Goal: Task Accomplishment & Management: Manage account settings

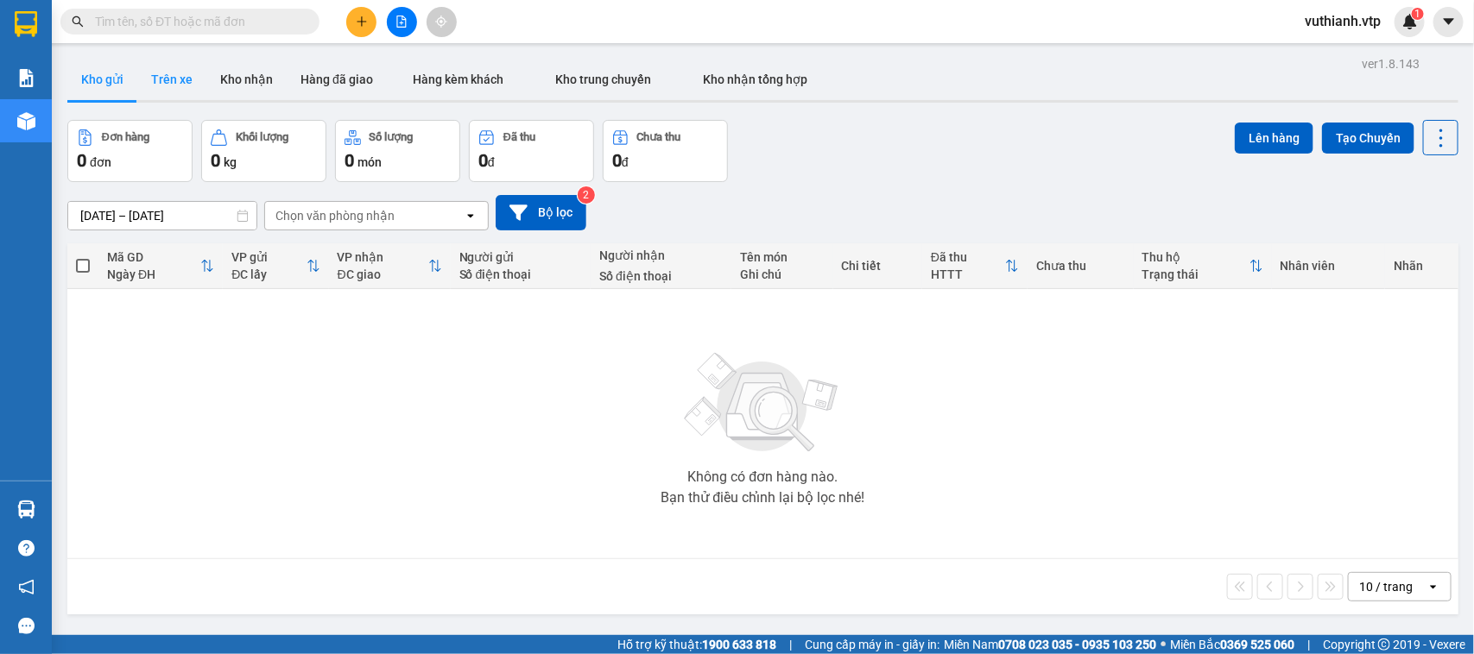
click at [181, 75] on button "Trên xe" at bounding box center [171, 79] width 69 height 41
click at [168, 82] on button "Trên xe" at bounding box center [171, 79] width 69 height 41
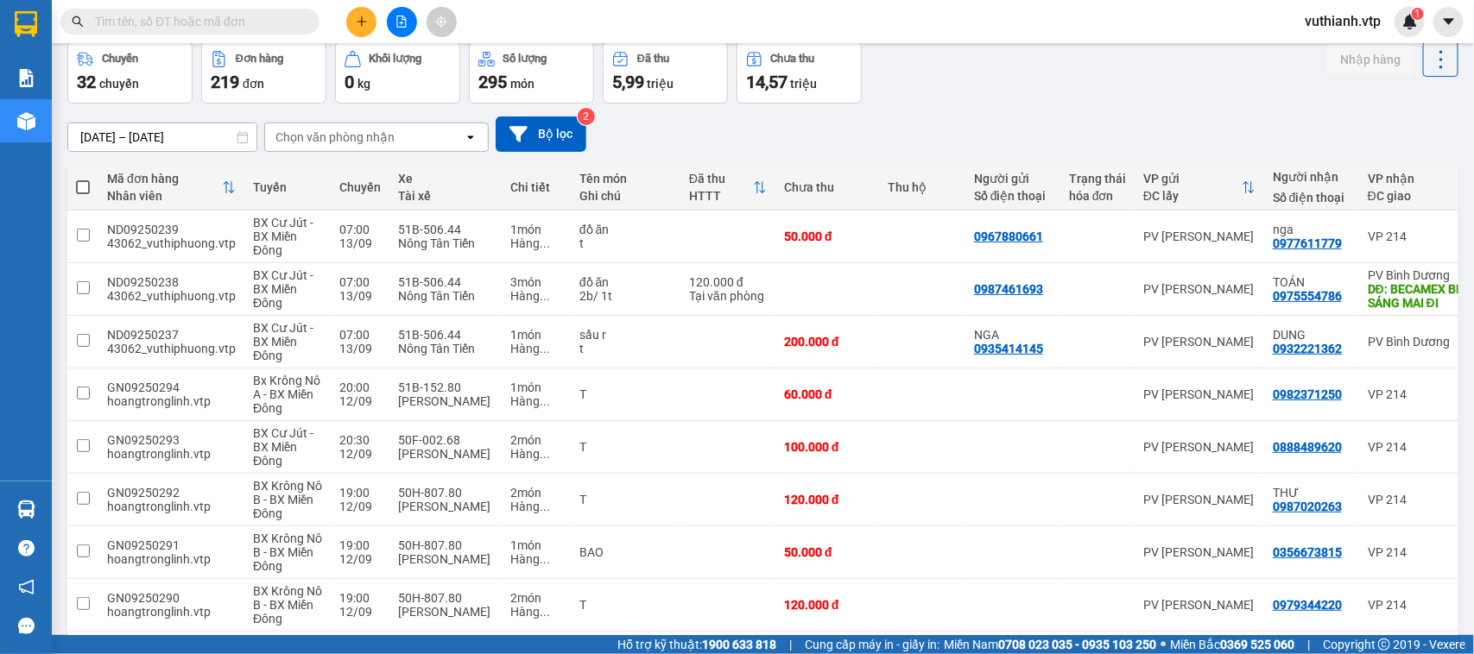
scroll to position [67, 0]
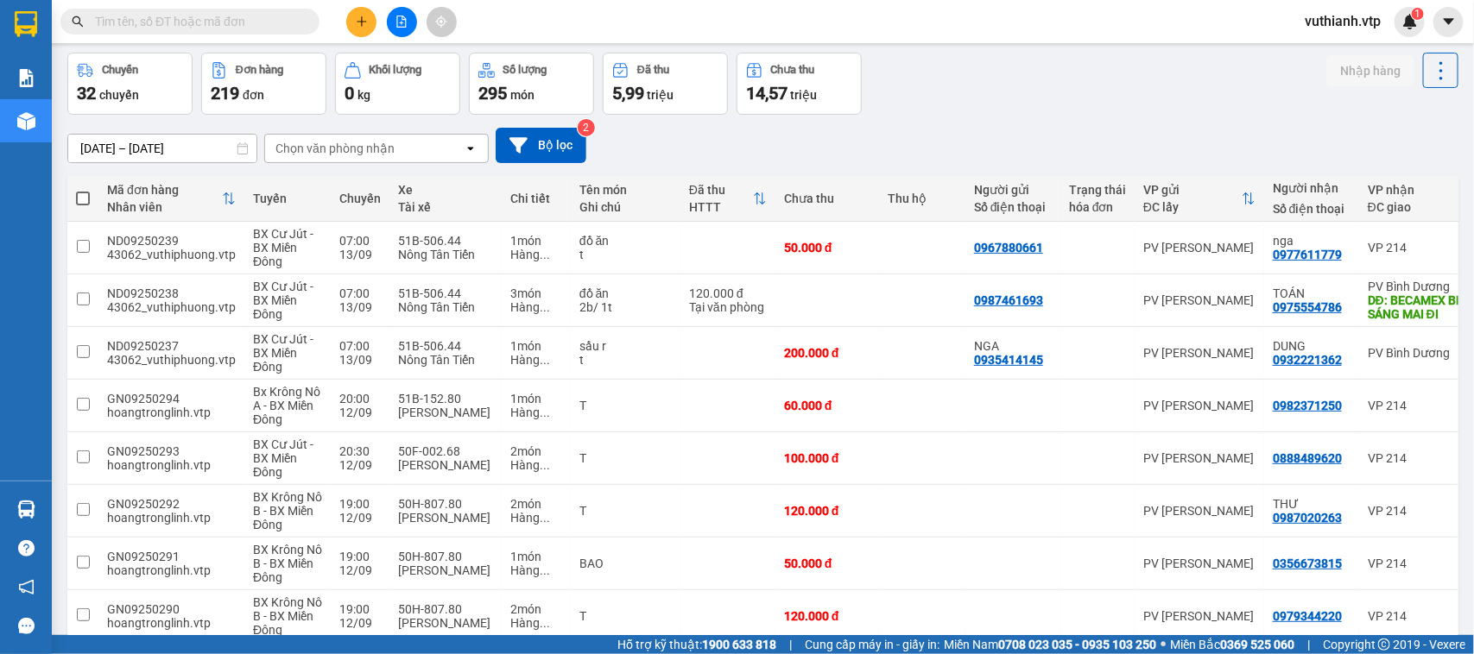
click at [433, 151] on div "Chọn văn phòng nhận" at bounding box center [364, 149] width 199 height 28
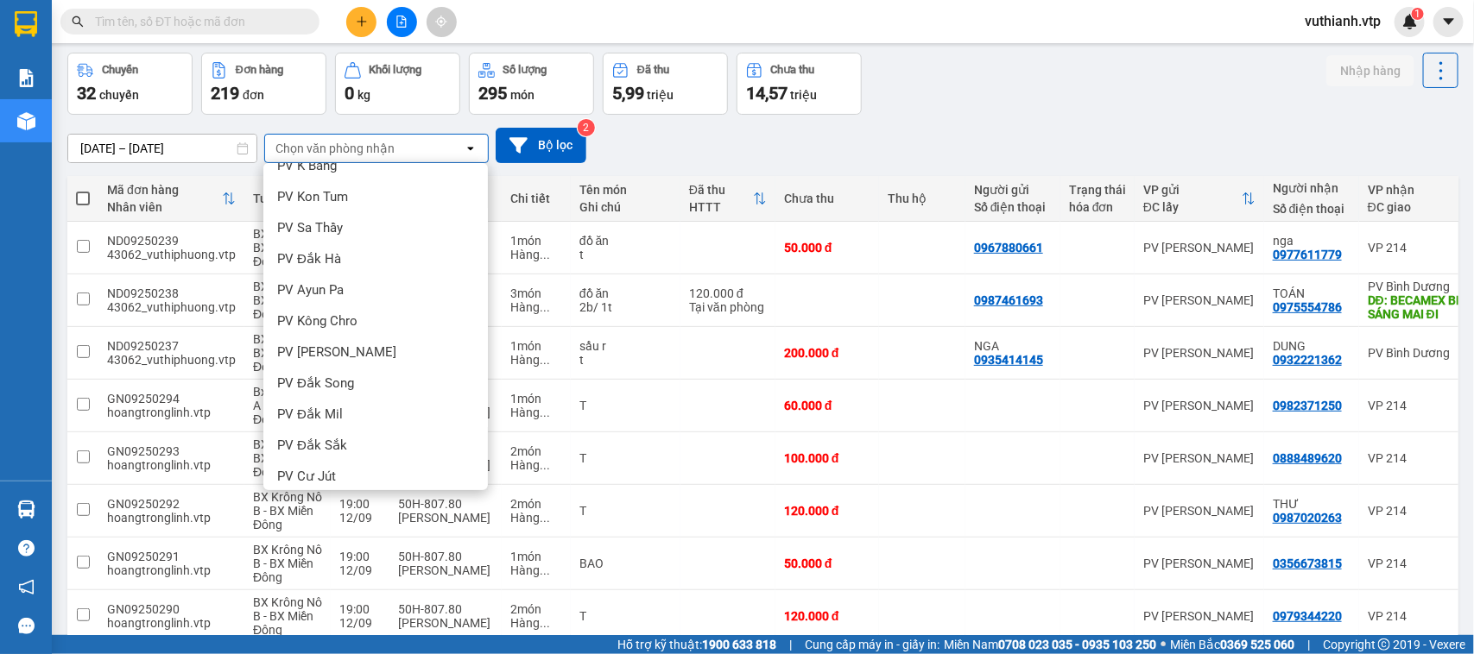
scroll to position [191, 0]
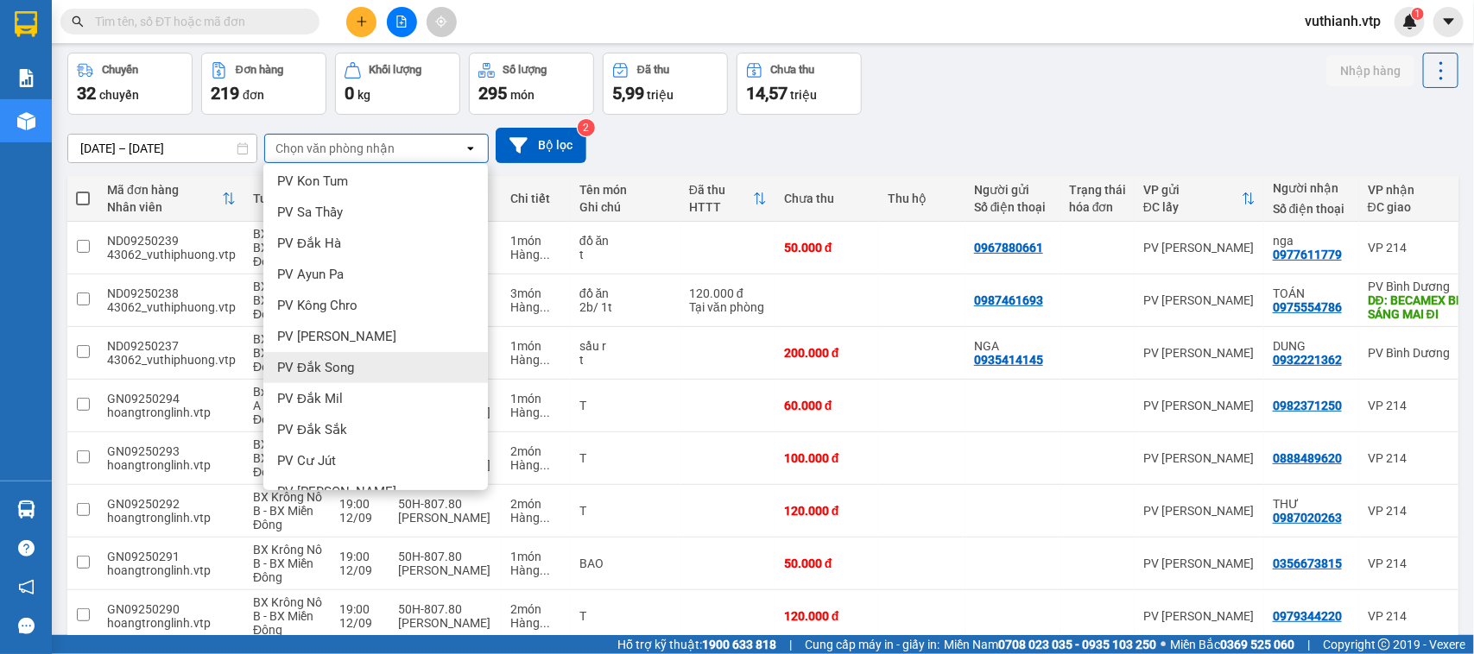
click at [355, 361] on div "PV Đắk Song" at bounding box center [375, 367] width 224 height 31
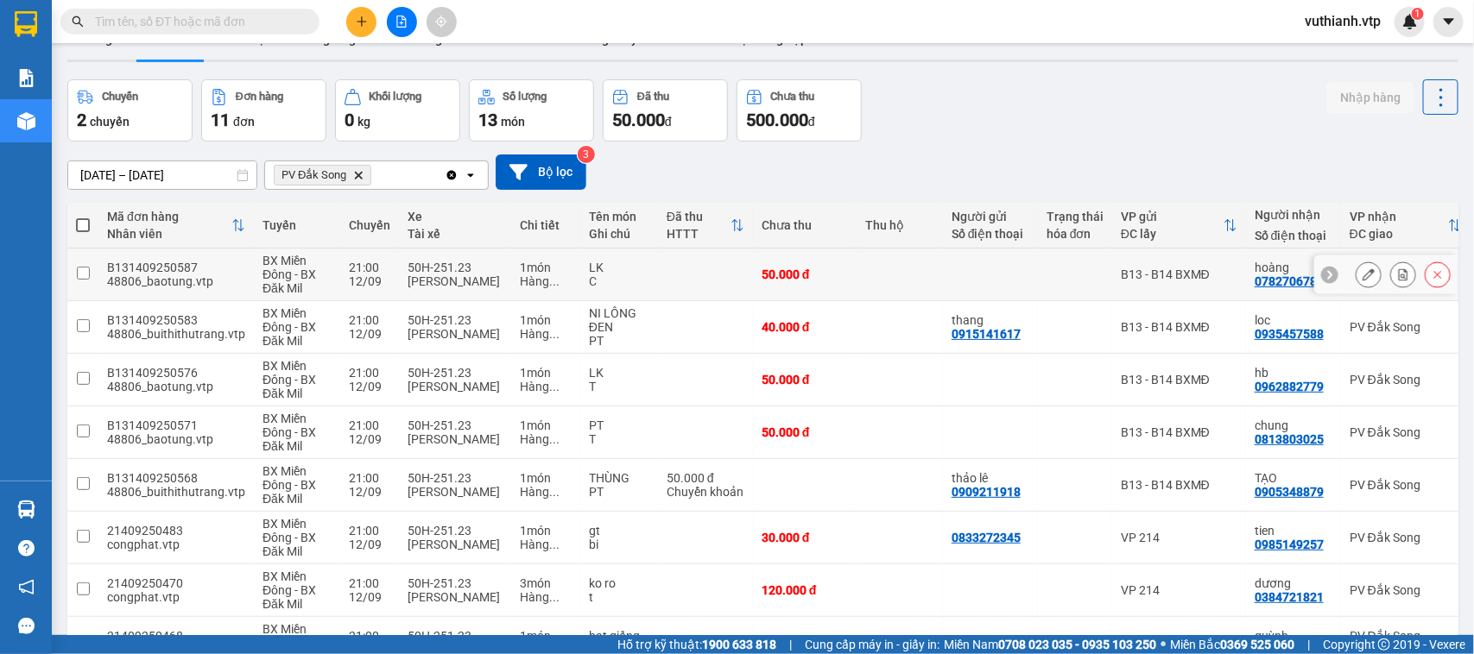
scroll to position [0, 0]
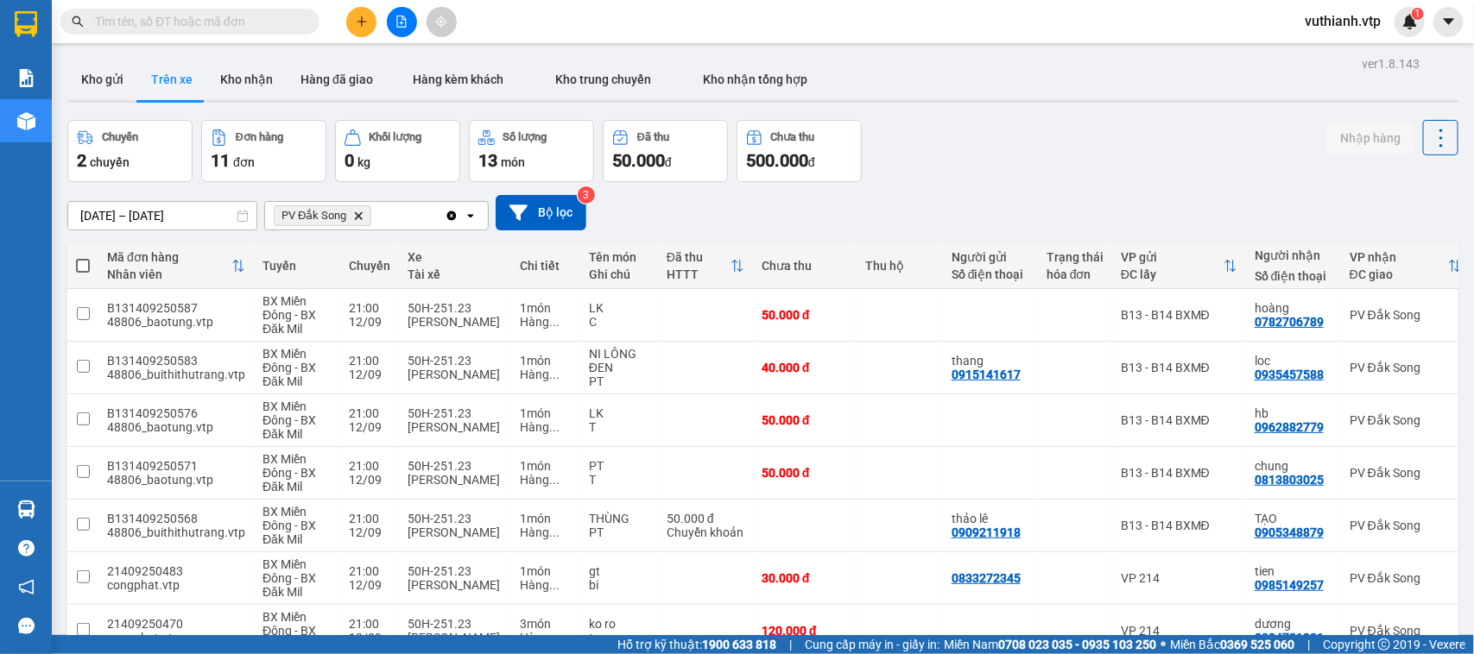
click at [88, 266] on span at bounding box center [83, 266] width 14 height 14
click at [83, 257] on input "checkbox" at bounding box center [83, 257] width 0 height 0
checkbox input "true"
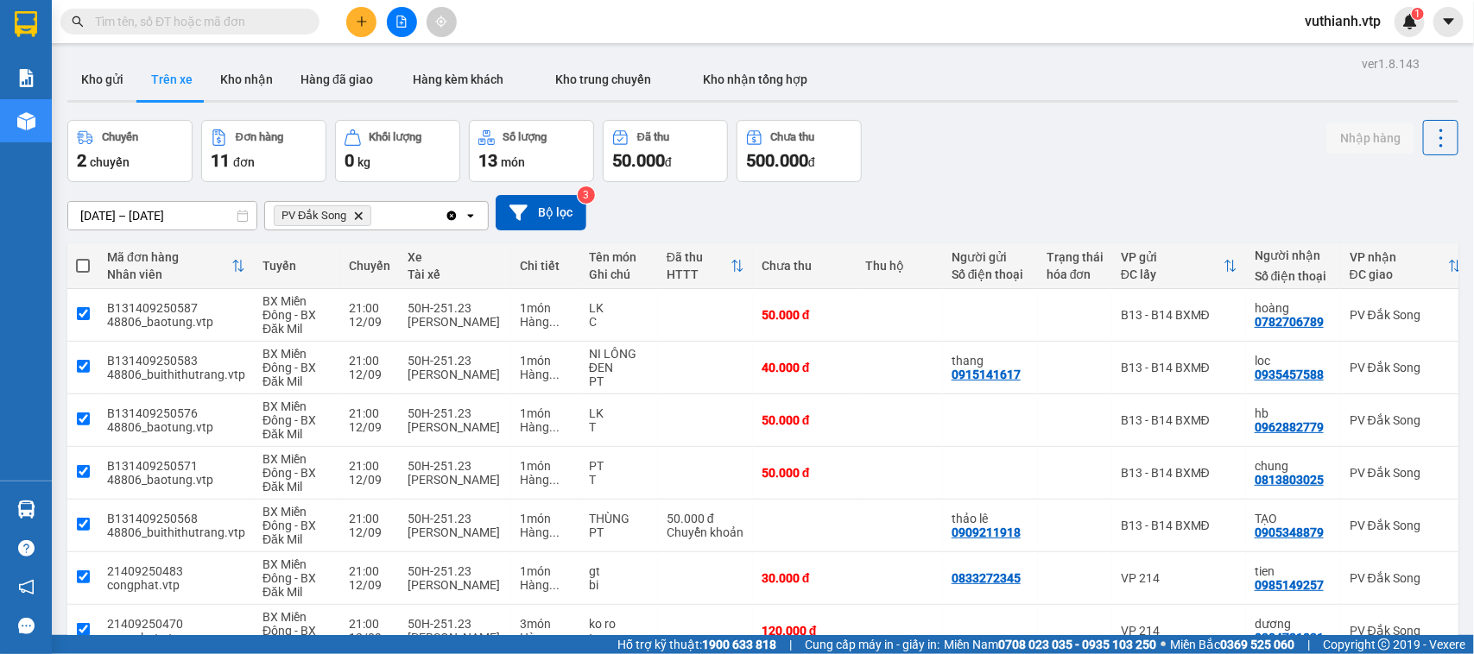
checkbox input "true"
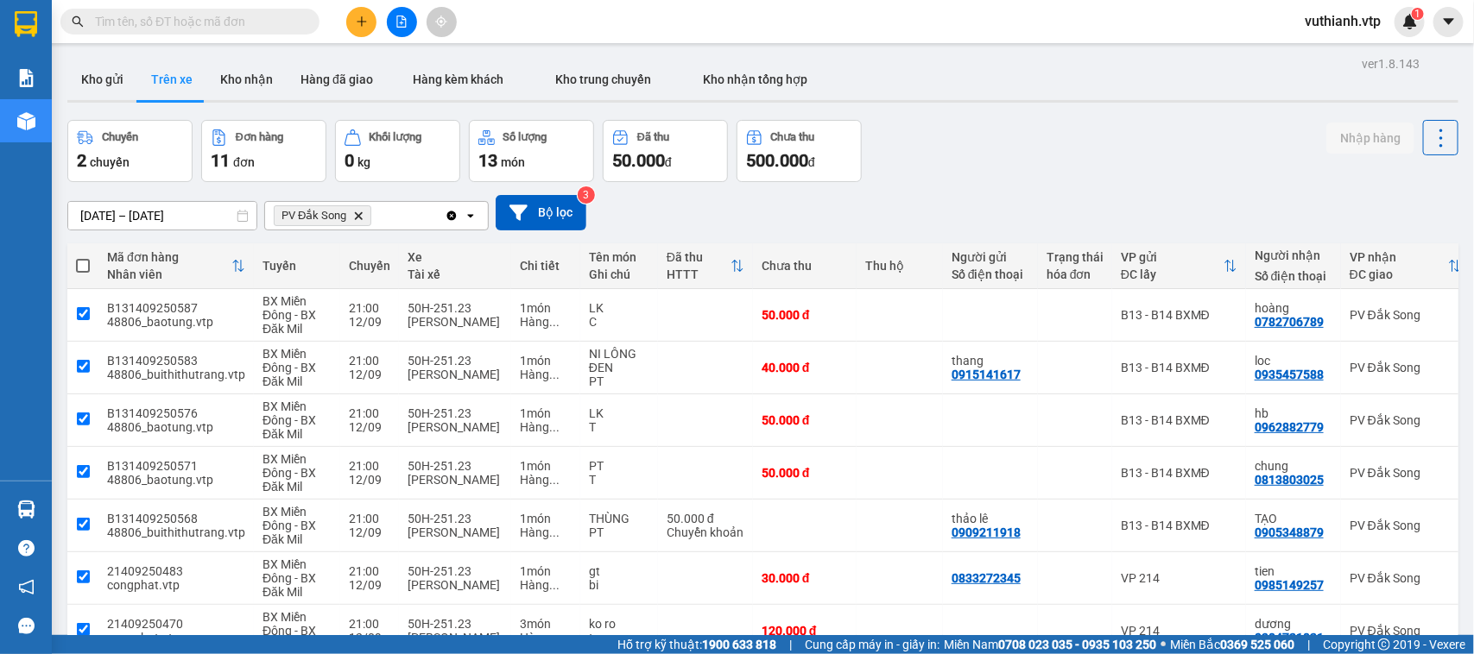
checkbox input "true"
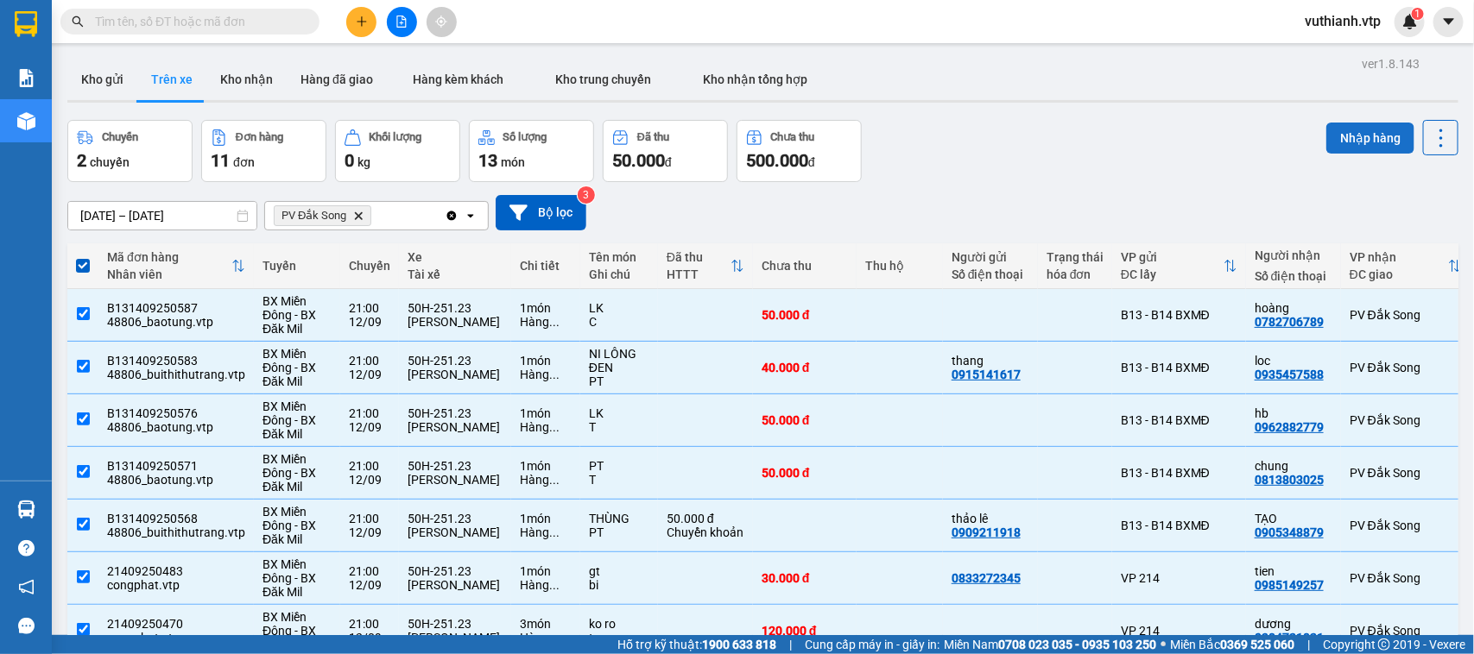
click at [1345, 142] on button "Nhập hàng" at bounding box center [1370, 138] width 88 height 31
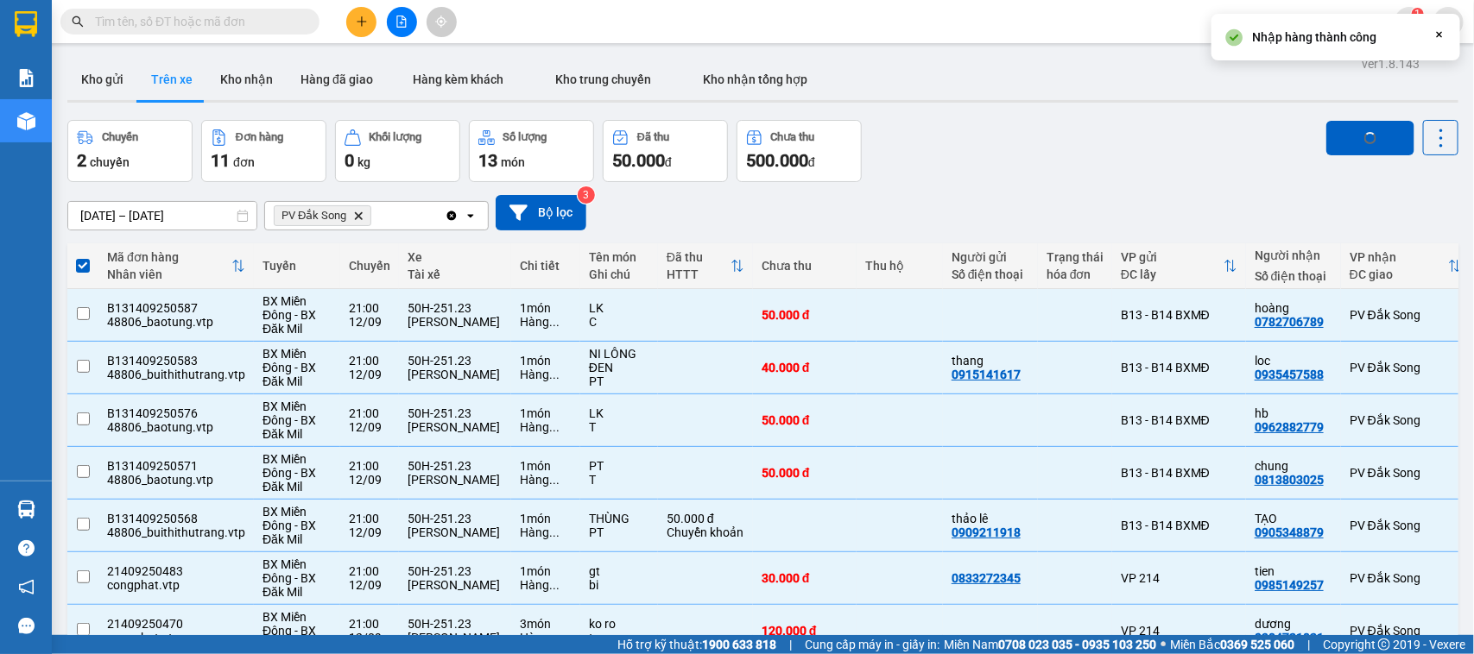
checkbox input "false"
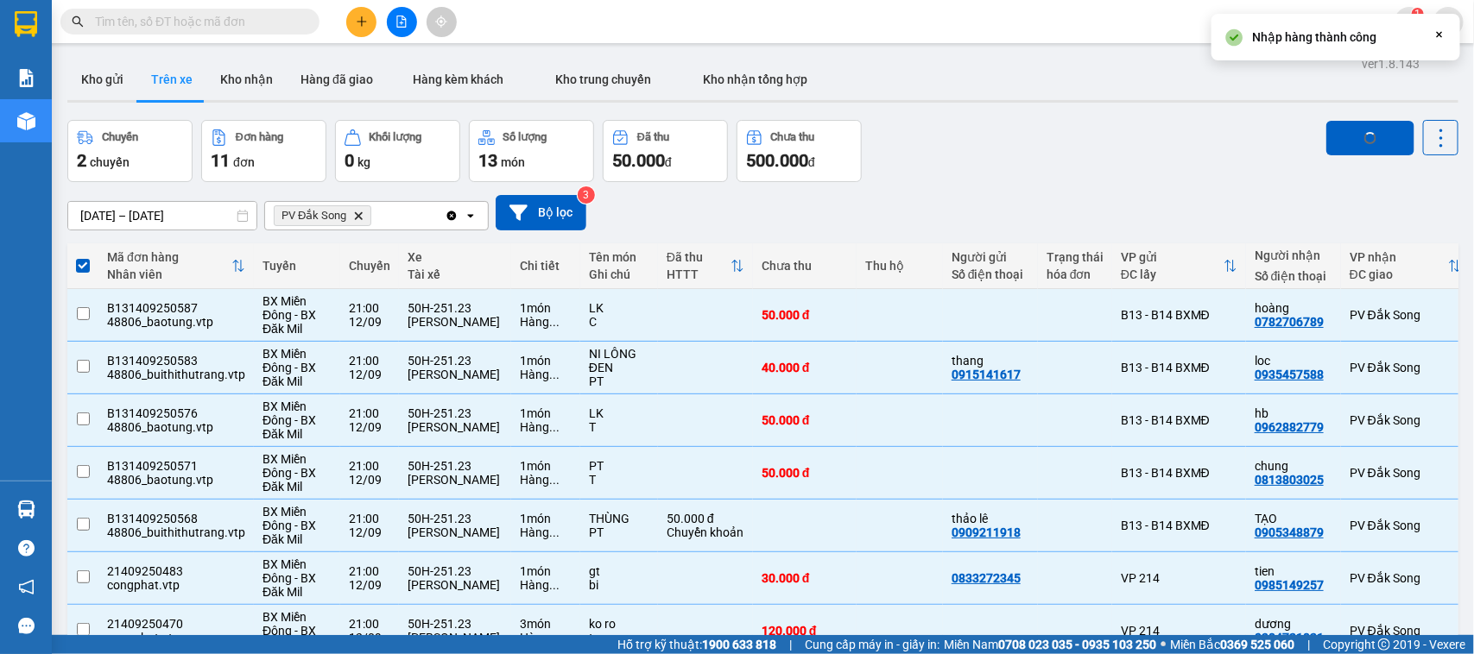
checkbox input "false"
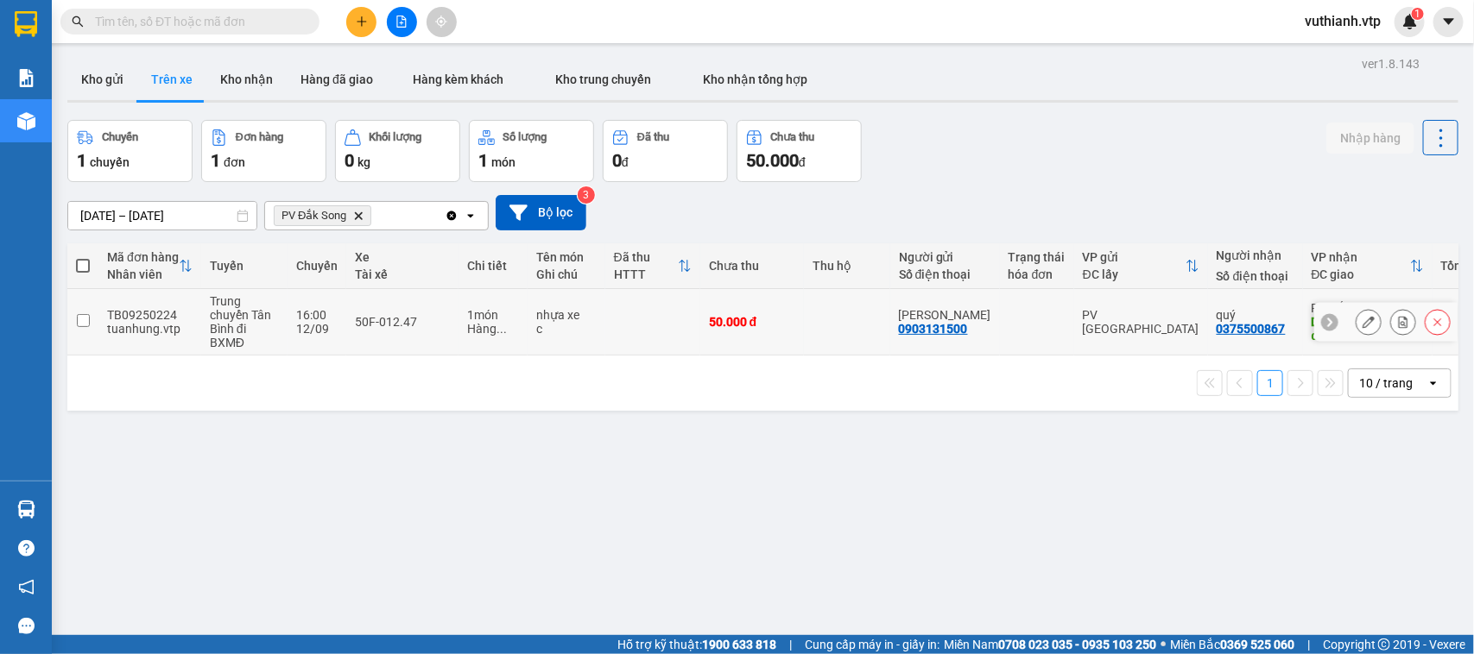
click at [83, 321] on input "checkbox" at bounding box center [83, 320] width 13 height 13
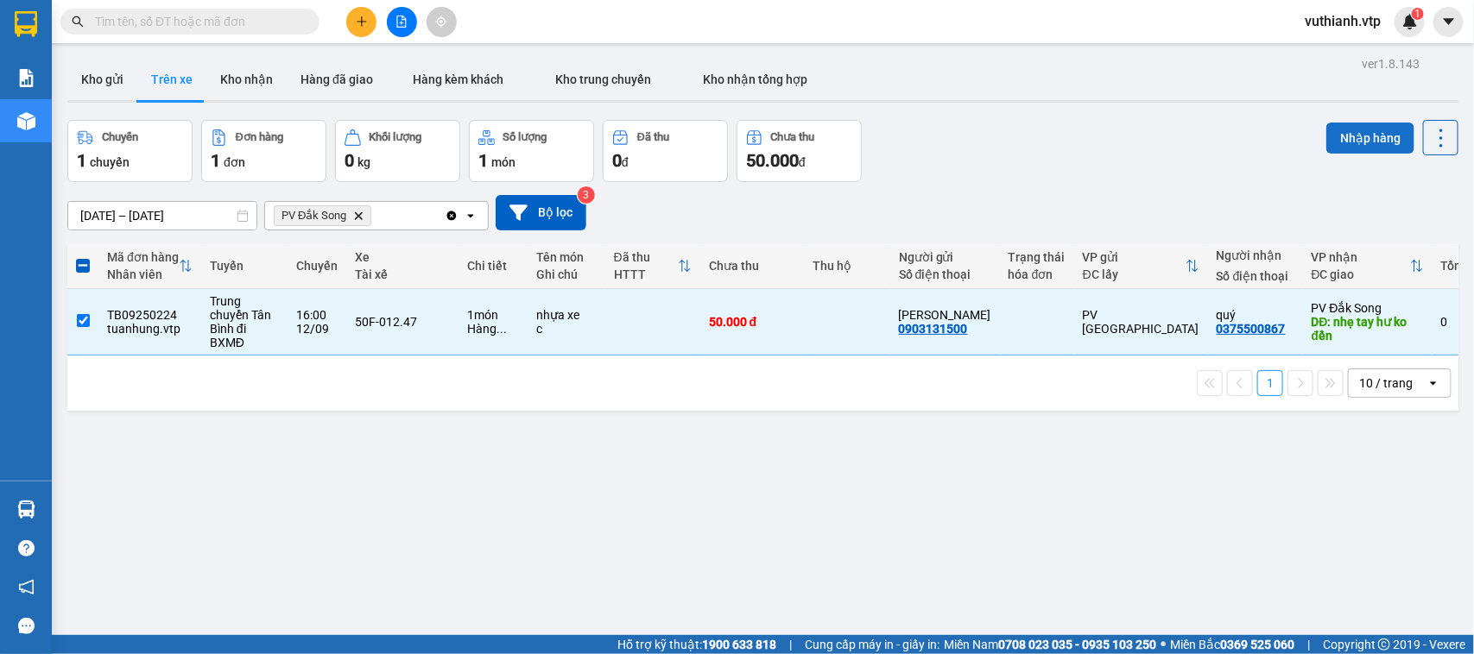
click at [1370, 144] on button "Nhập hàng" at bounding box center [1370, 138] width 88 height 31
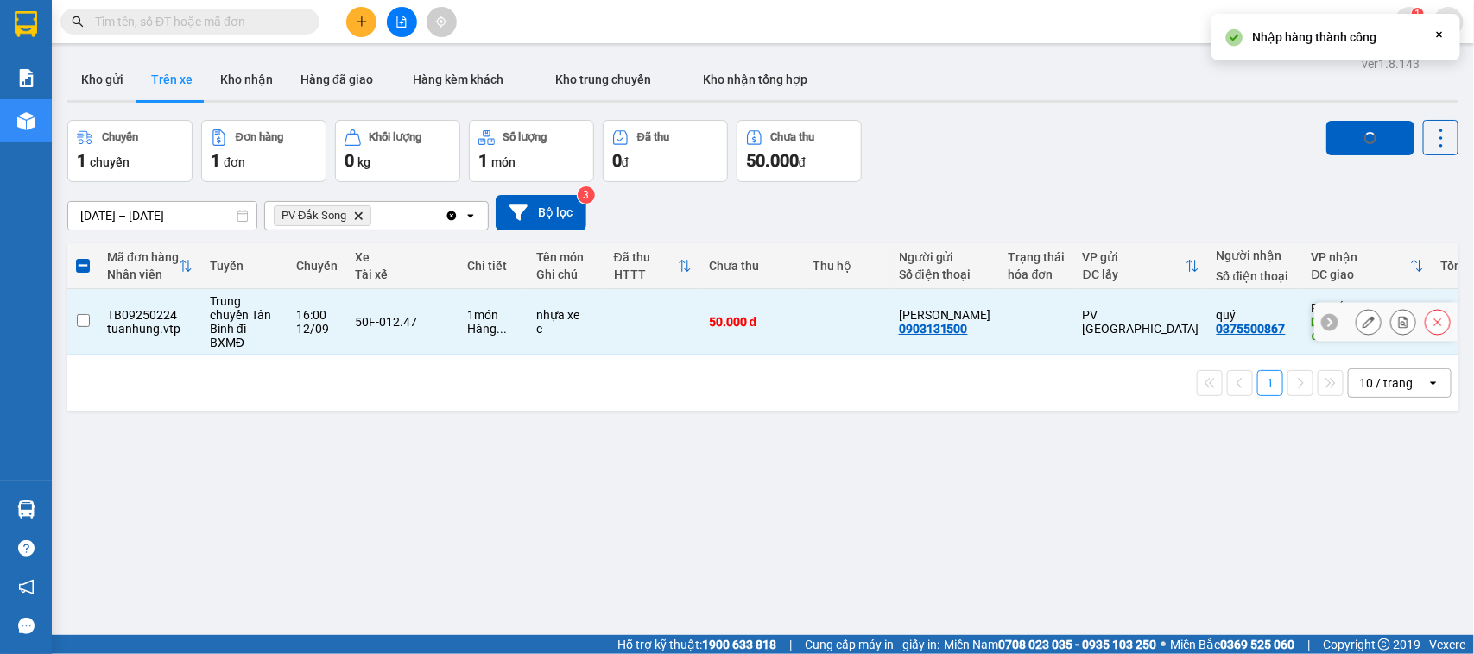
checkbox input "false"
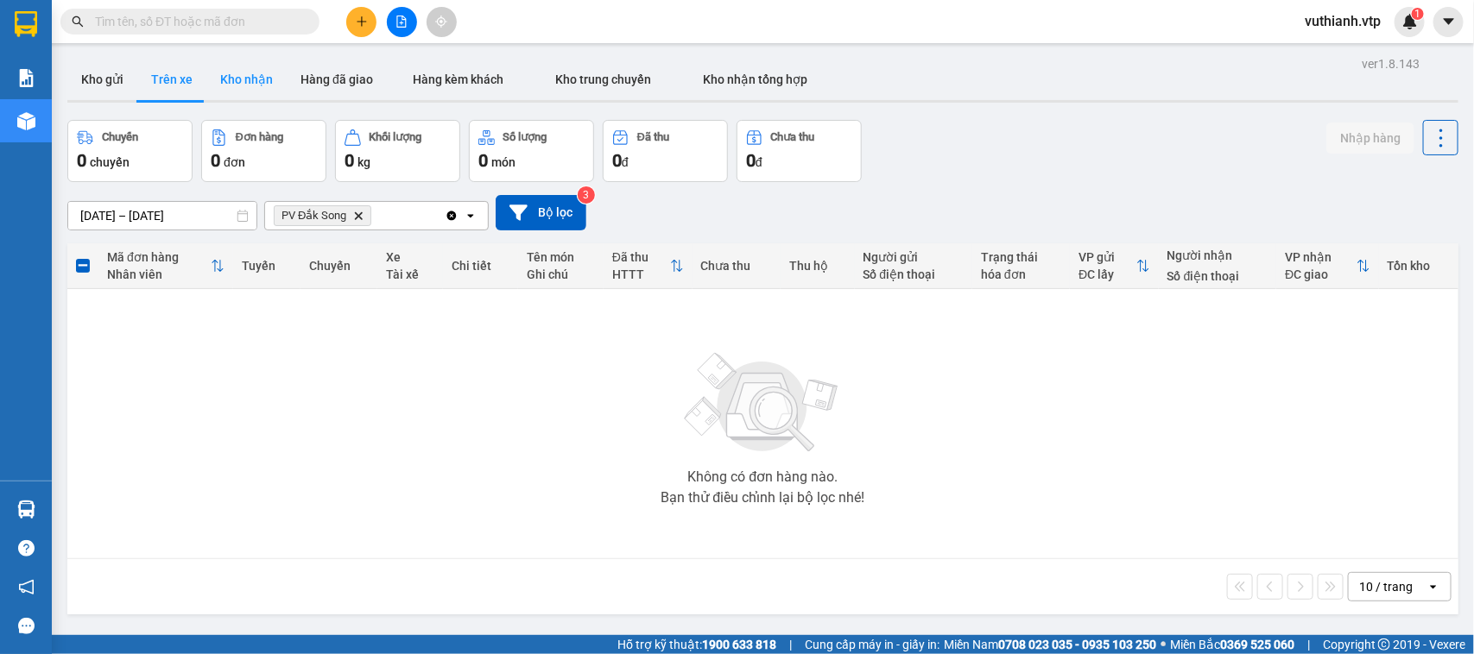
click at [230, 78] on button "Kho nhận" at bounding box center [246, 79] width 80 height 41
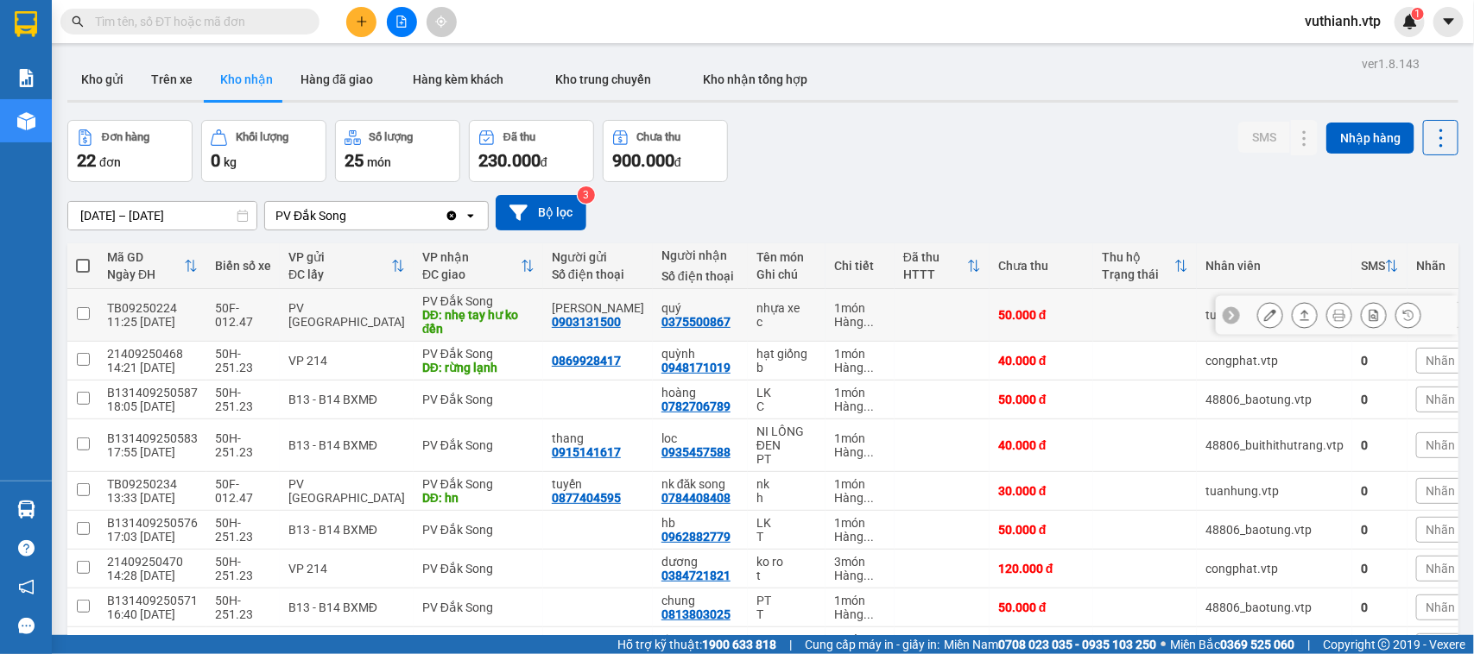
scroll to position [149, 0]
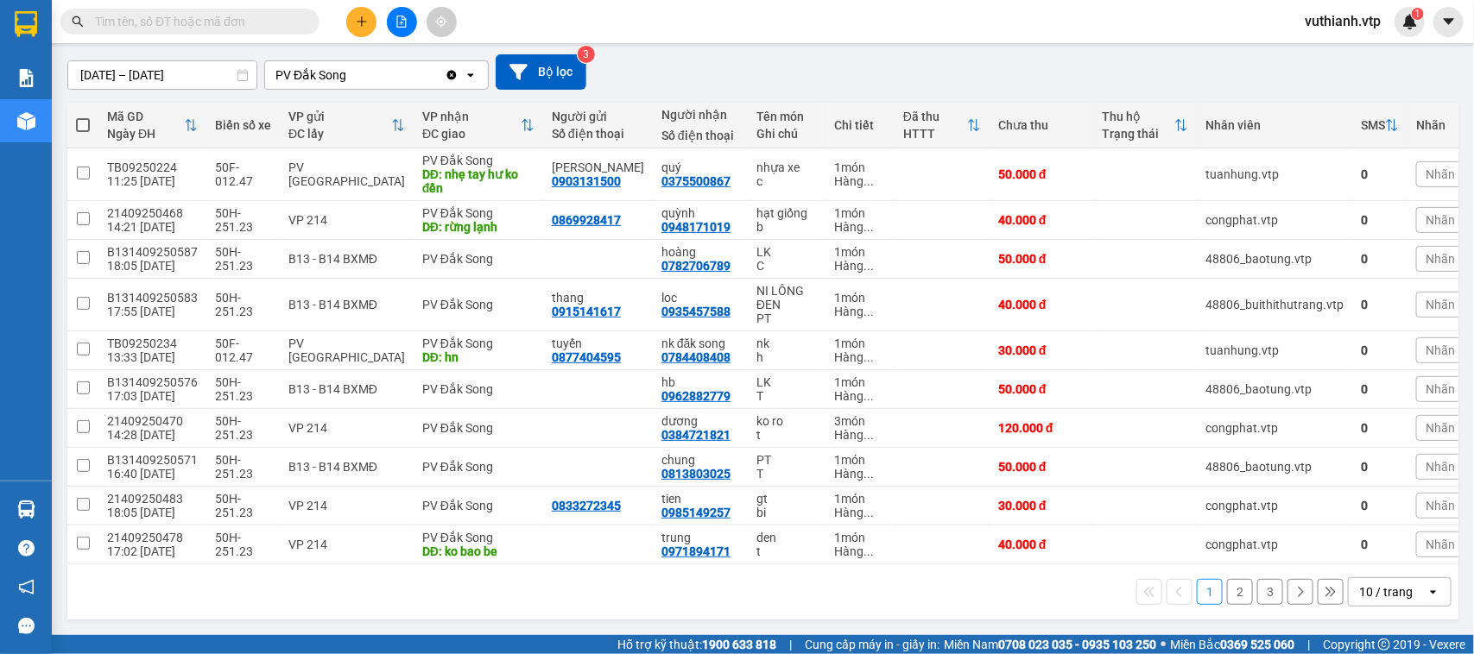
click at [1229, 590] on button "2" at bounding box center [1240, 592] width 26 height 26
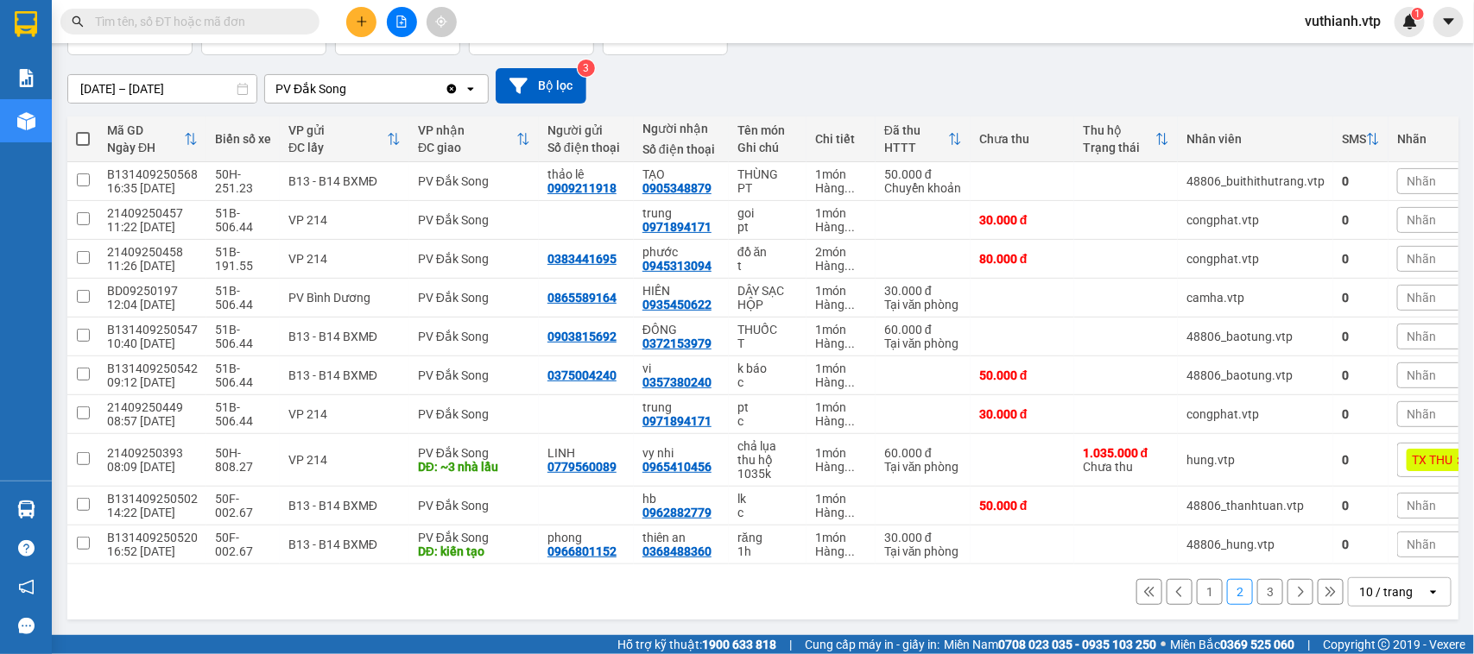
scroll to position [136, 0]
click at [1257, 585] on button "3" at bounding box center [1270, 592] width 26 height 26
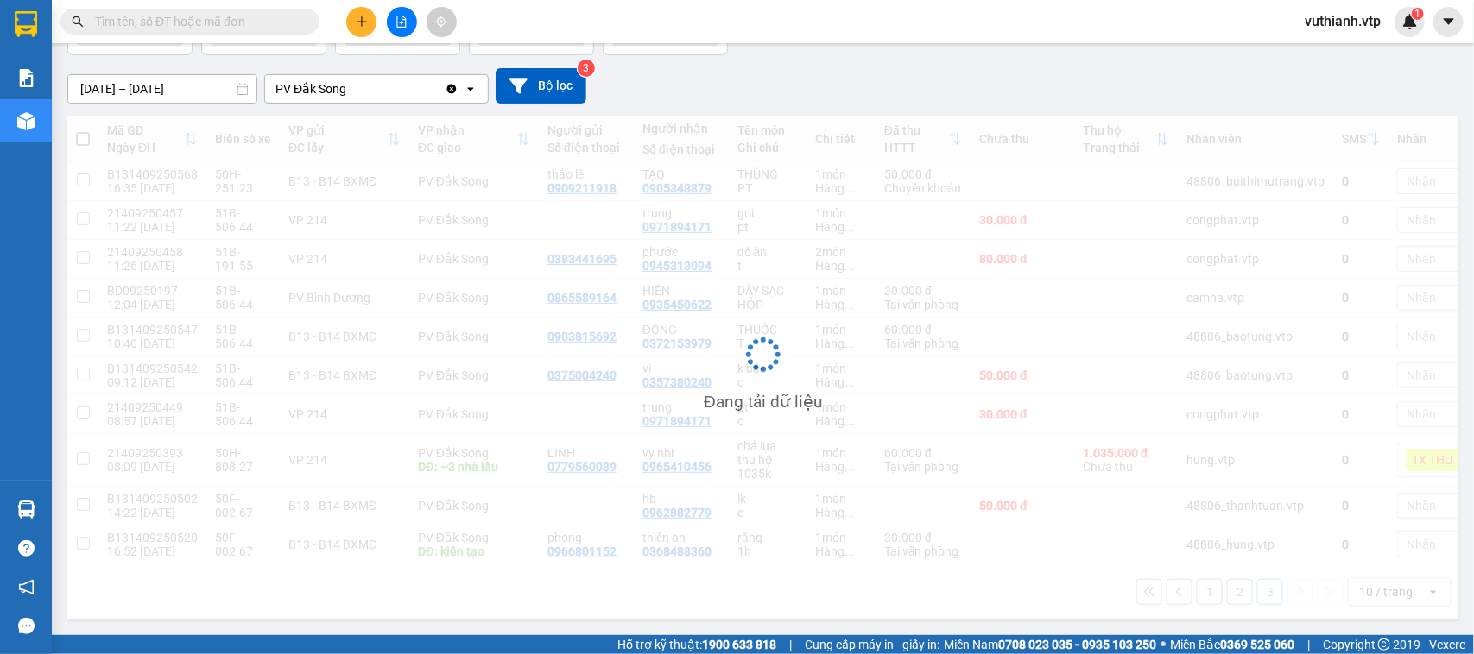
scroll to position [79, 0]
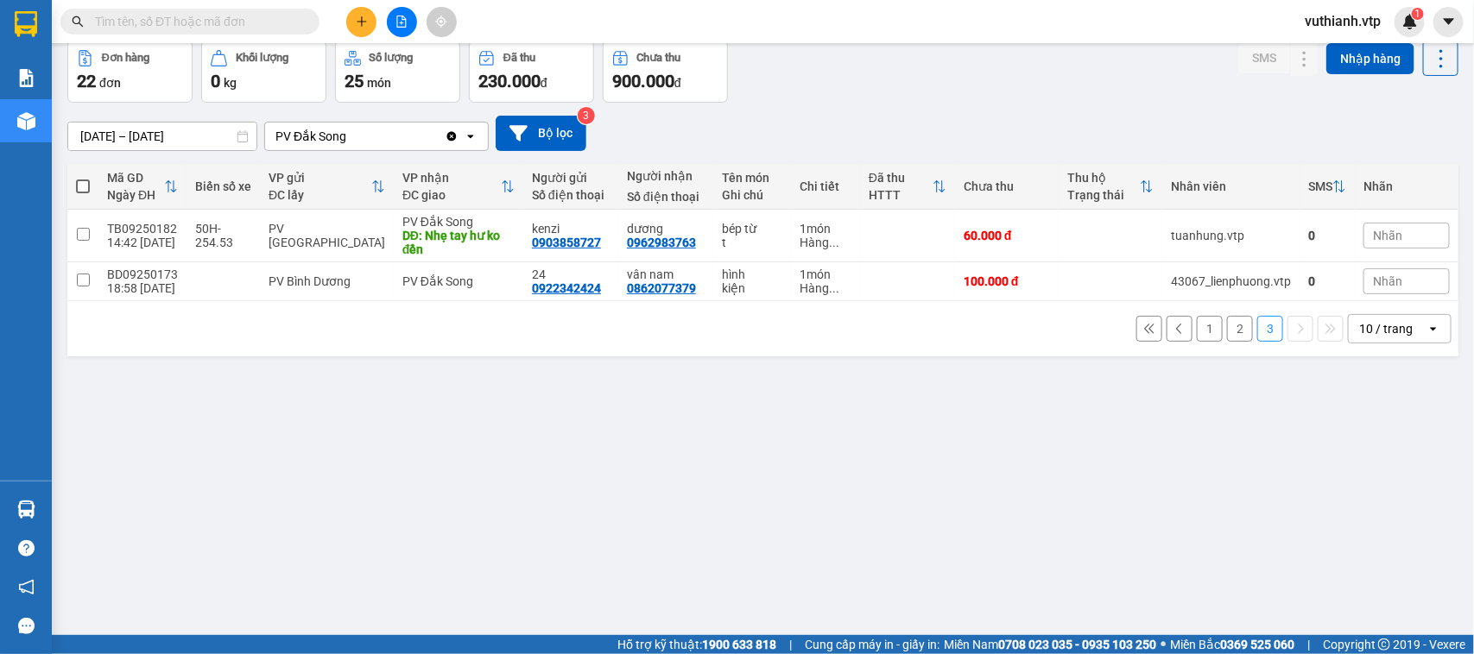
click at [194, 131] on input "[DATE] – [DATE]" at bounding box center [162, 137] width 188 height 28
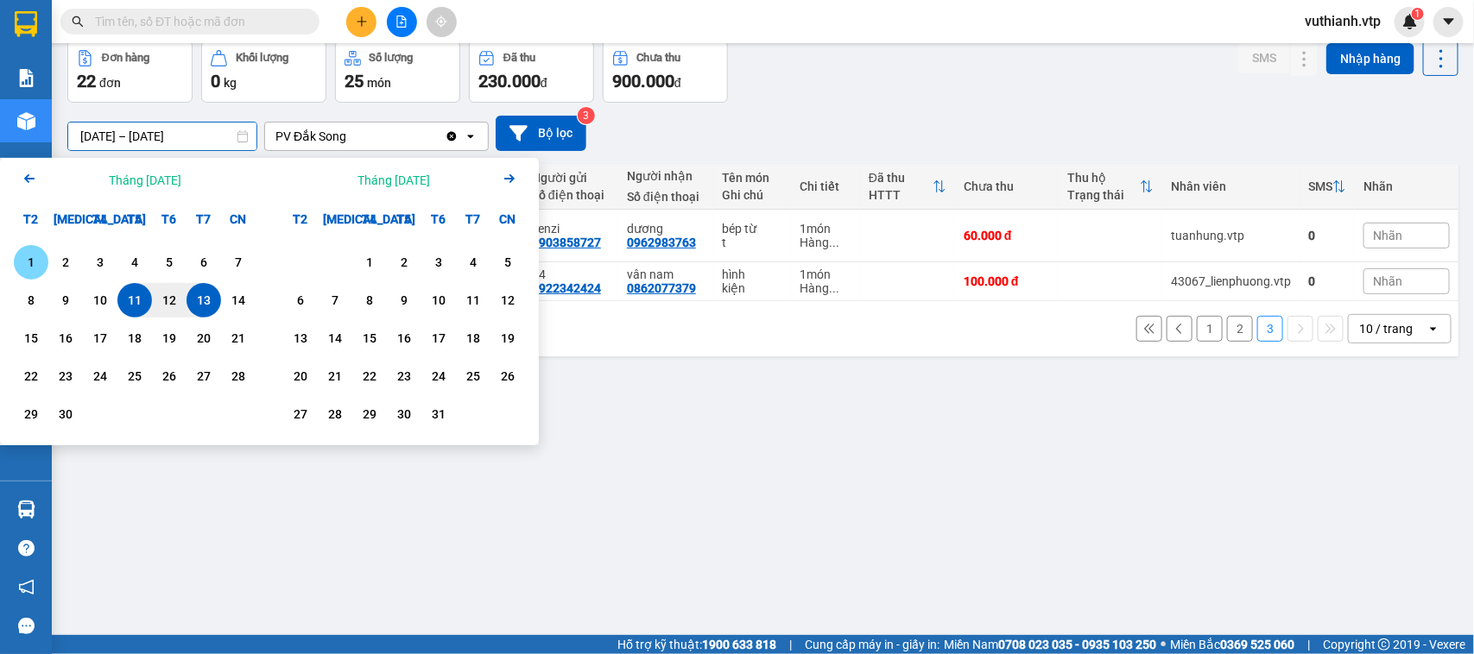
click at [33, 259] on div "1" at bounding box center [31, 262] width 24 height 21
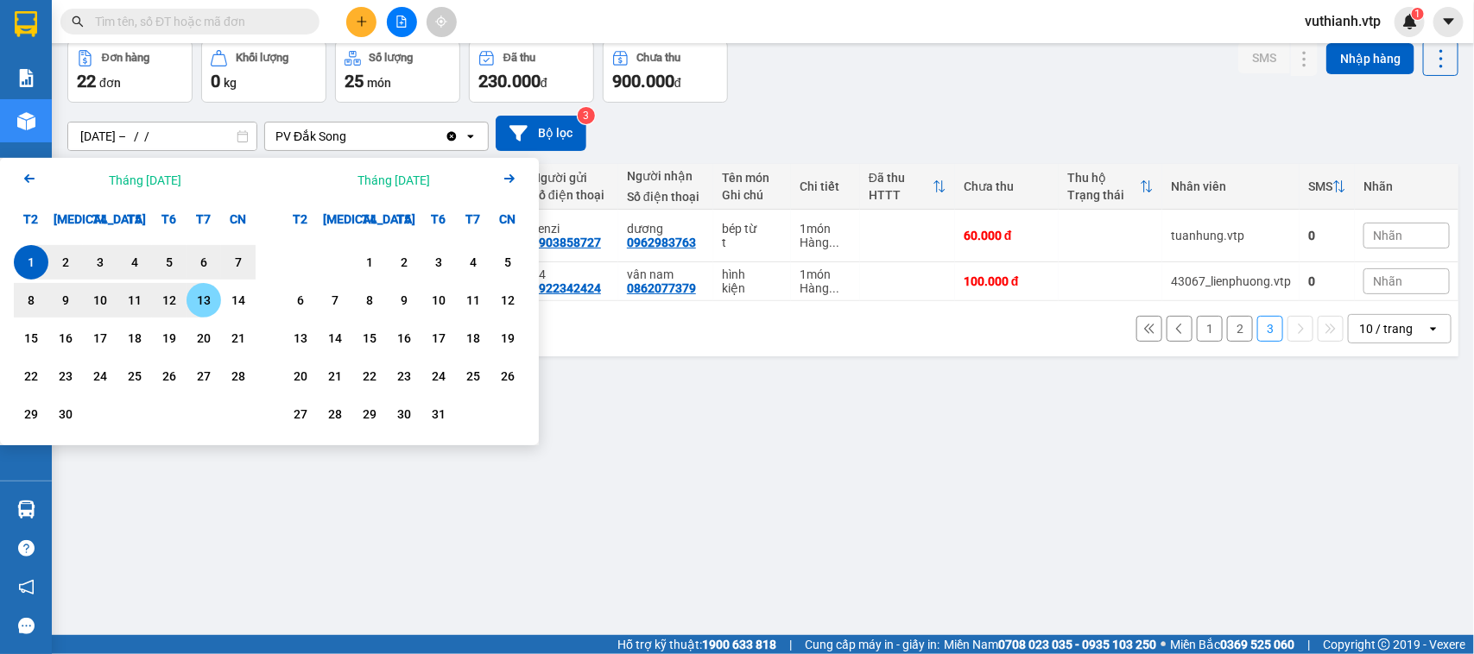
click at [212, 300] on div "13" at bounding box center [204, 300] width 24 height 21
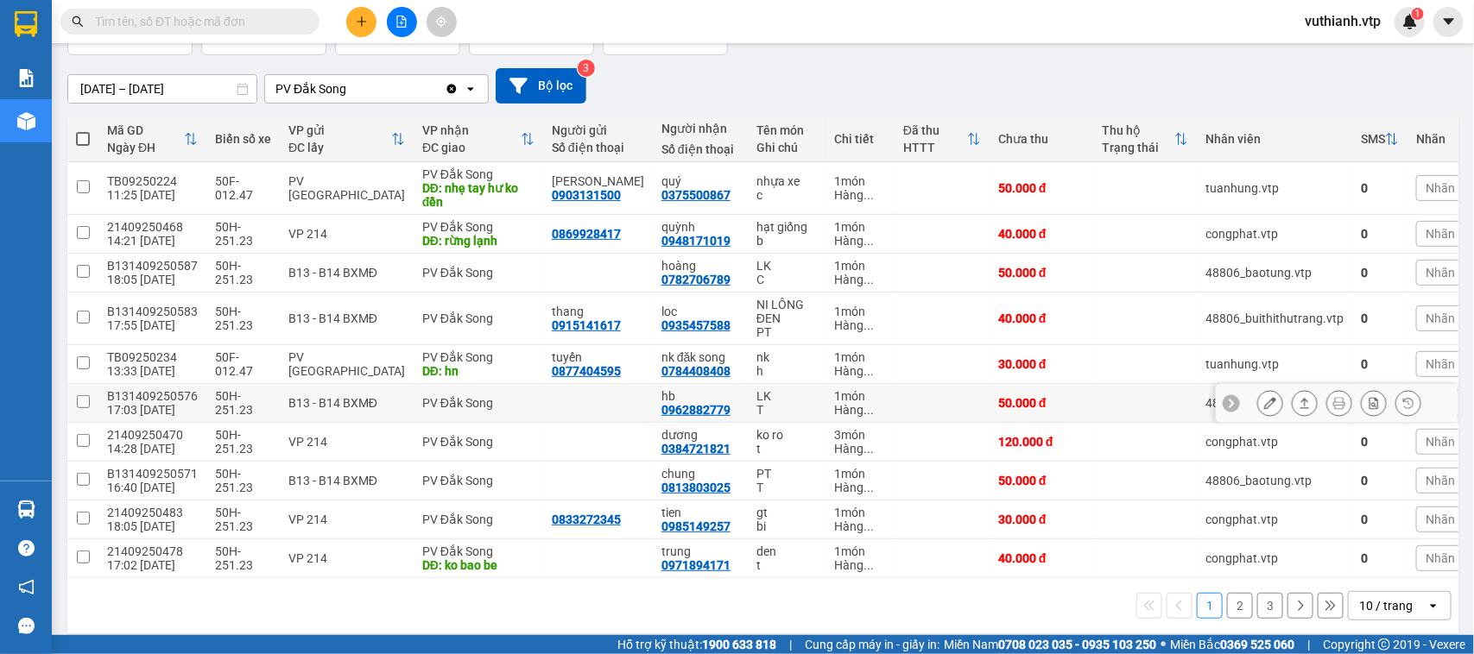
scroll to position [149, 0]
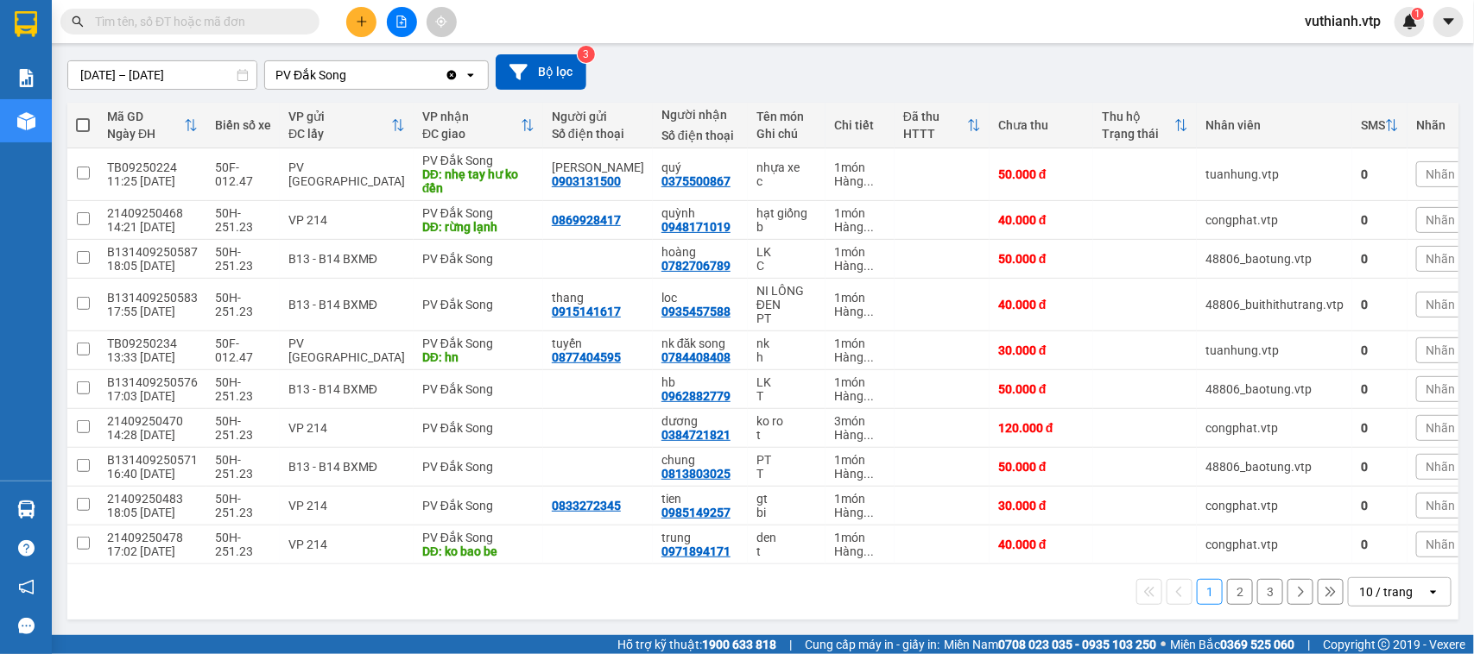
click at [1257, 594] on button "3" at bounding box center [1270, 592] width 26 height 26
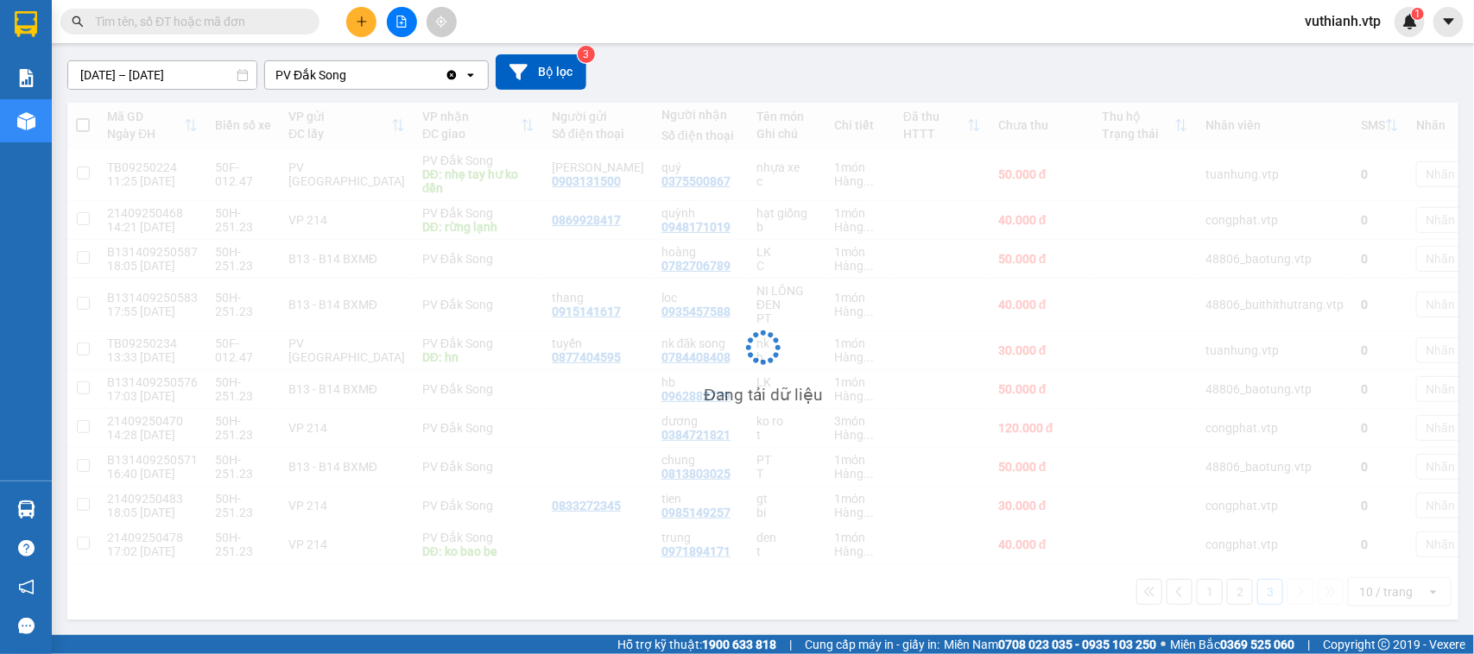
scroll to position [79, 0]
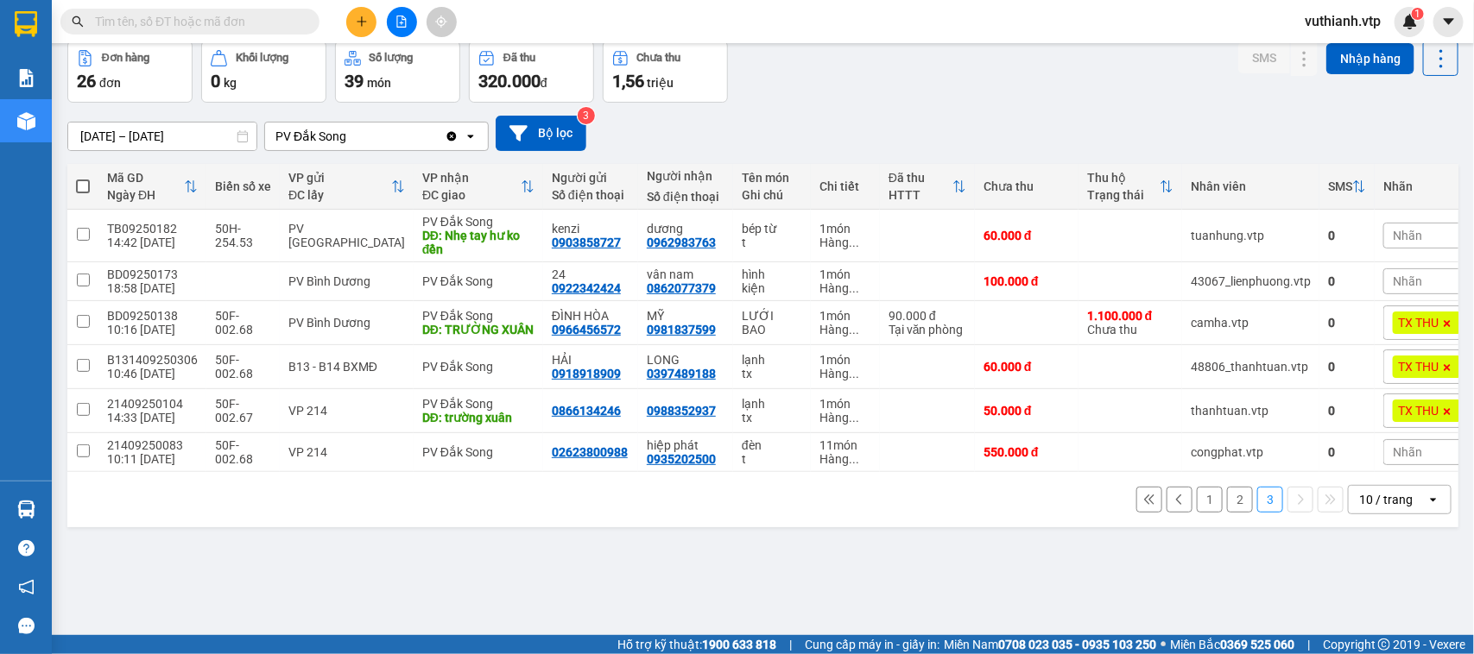
click at [229, 134] on input "[DATE] – [DATE]" at bounding box center [162, 137] width 188 height 28
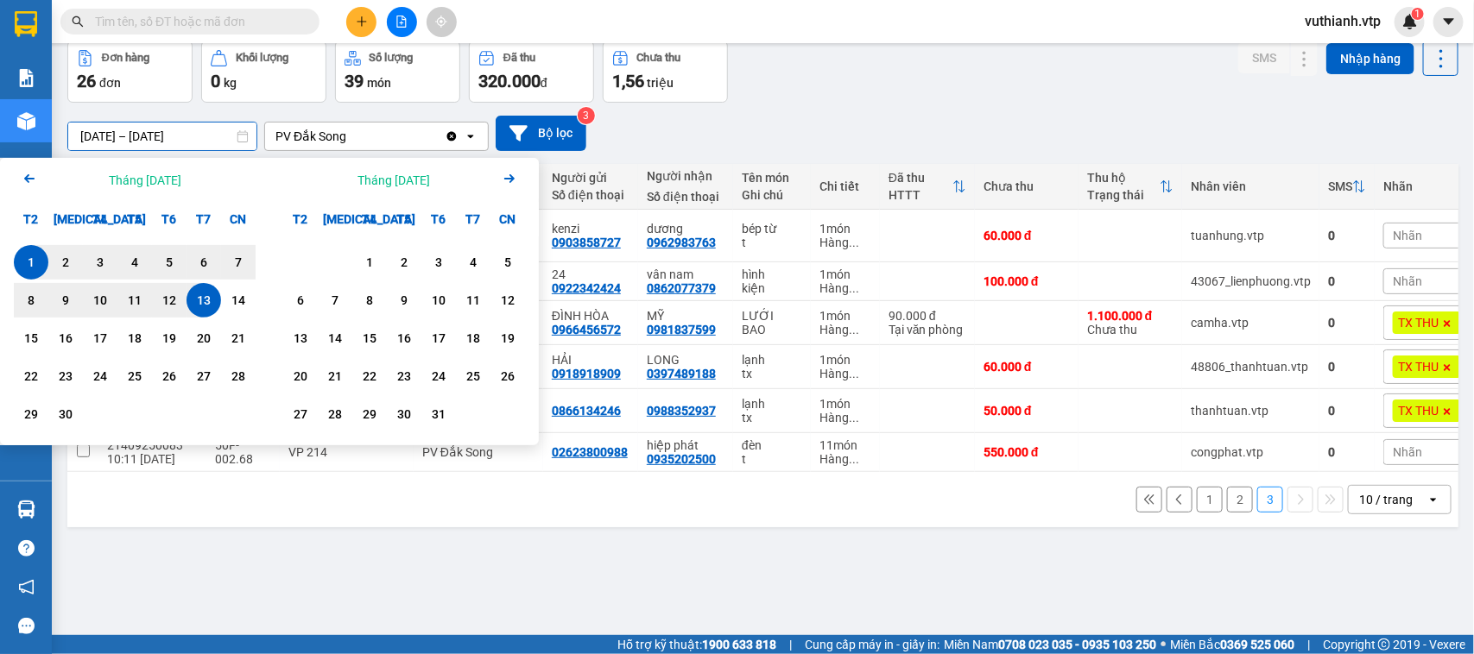
click at [32, 174] on icon "Arrow Left" at bounding box center [29, 178] width 21 height 21
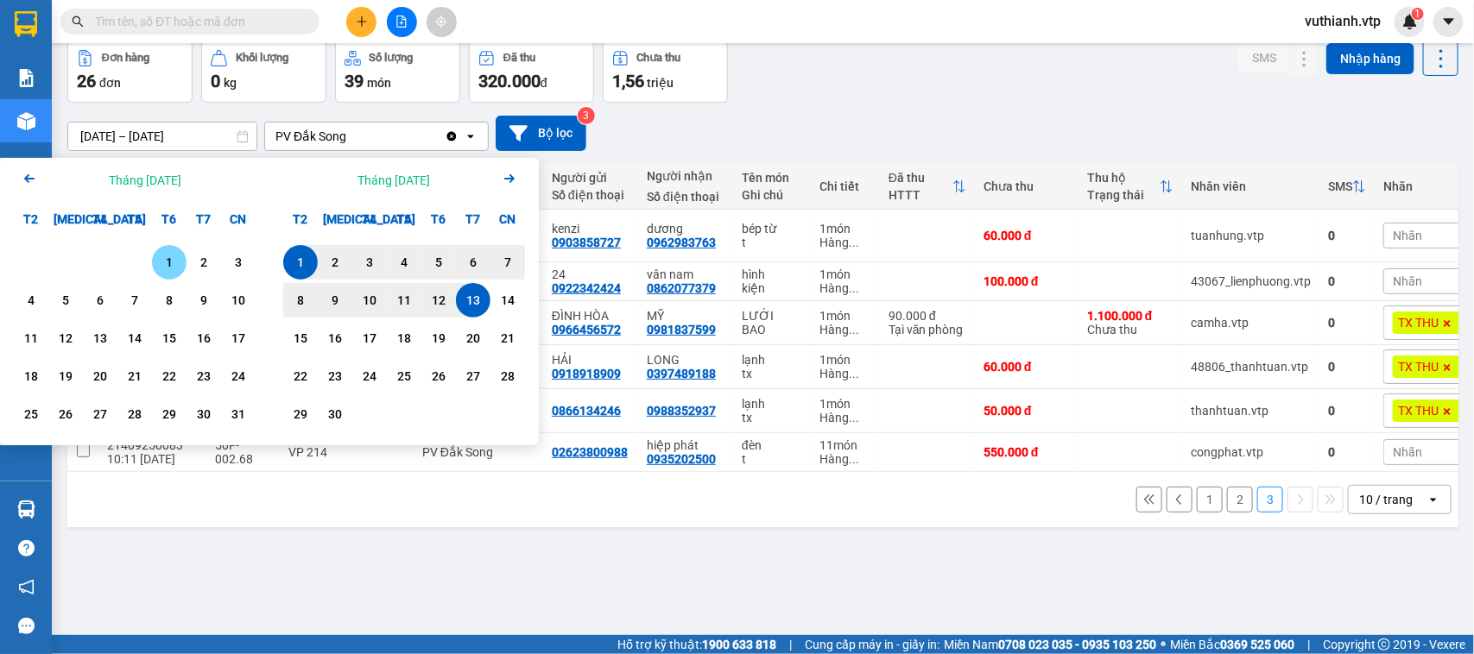
click at [158, 262] on div "1" at bounding box center [169, 262] width 24 height 21
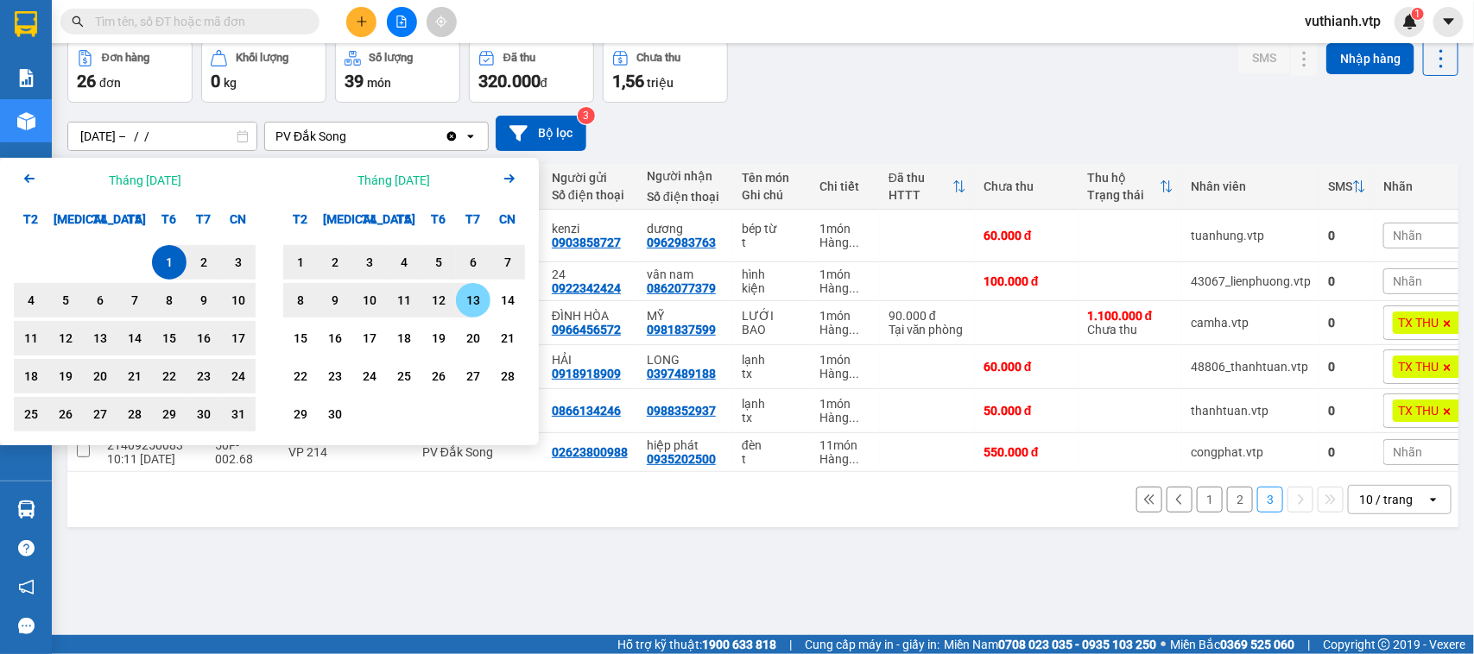
click at [476, 302] on div "13" at bounding box center [473, 300] width 24 height 21
type input "[DATE] – [DATE]"
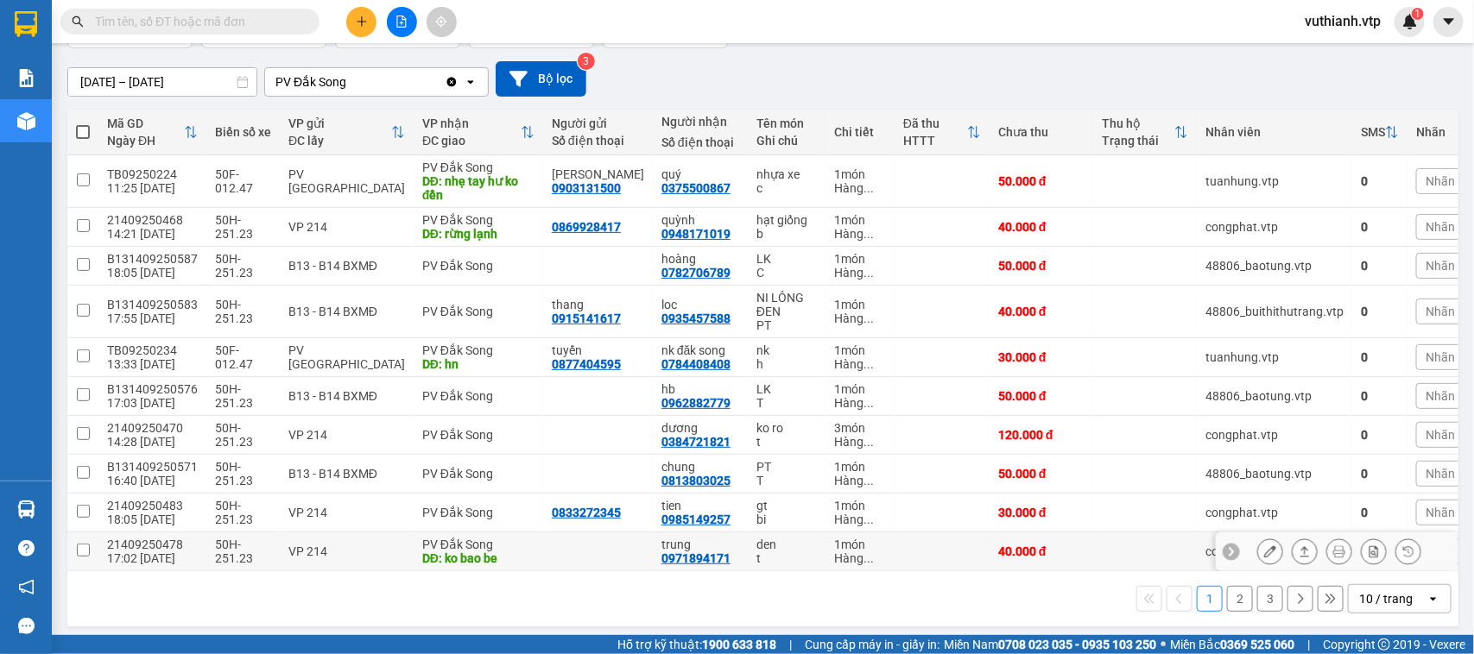
scroll to position [149, 0]
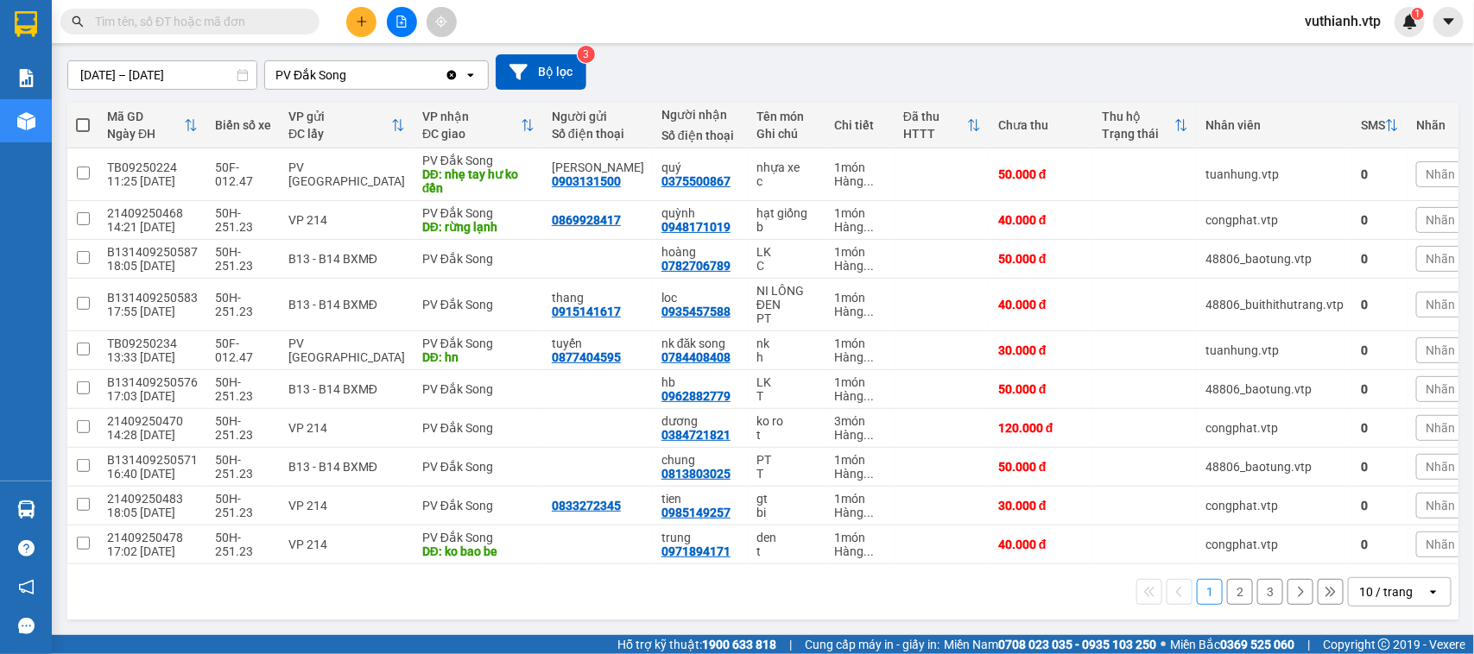
click at [947, 589] on div "1 2 3 10 / trang open" at bounding box center [762, 592] width 1377 height 29
click at [1257, 597] on button "3" at bounding box center [1270, 592] width 26 height 26
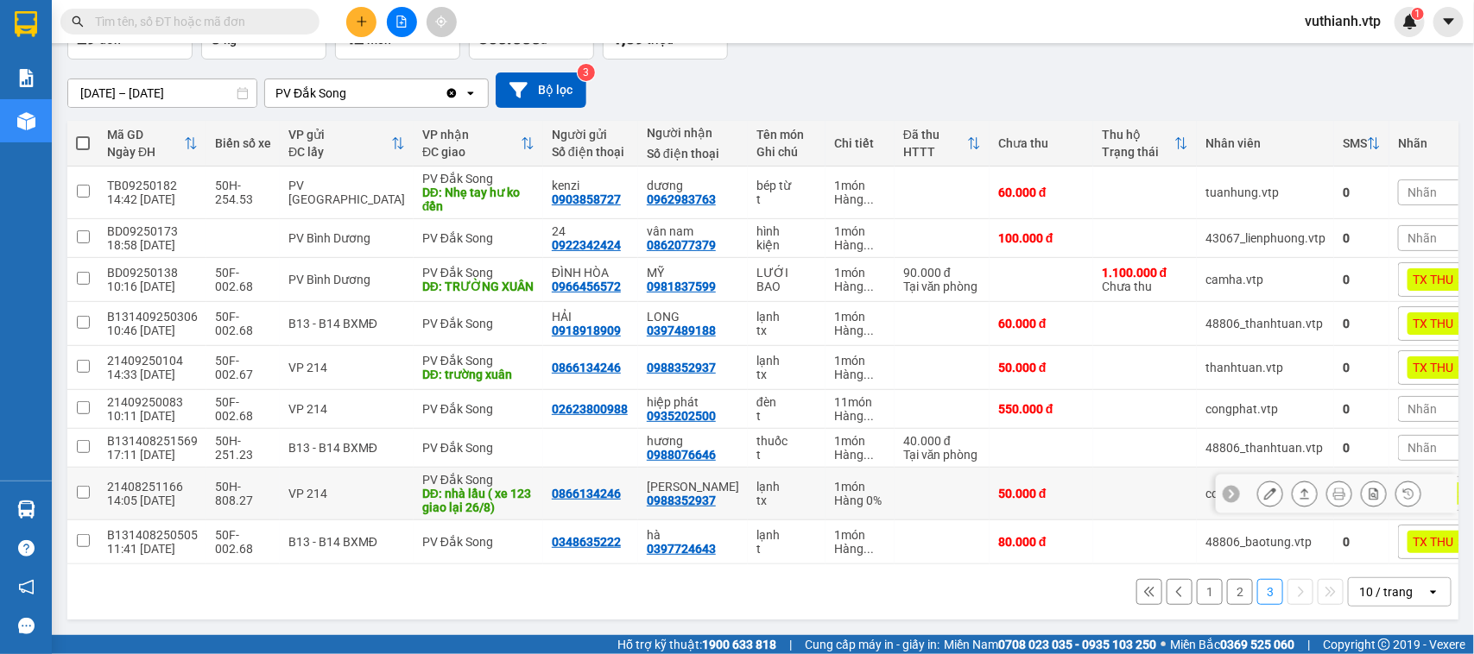
scroll to position [141, 0]
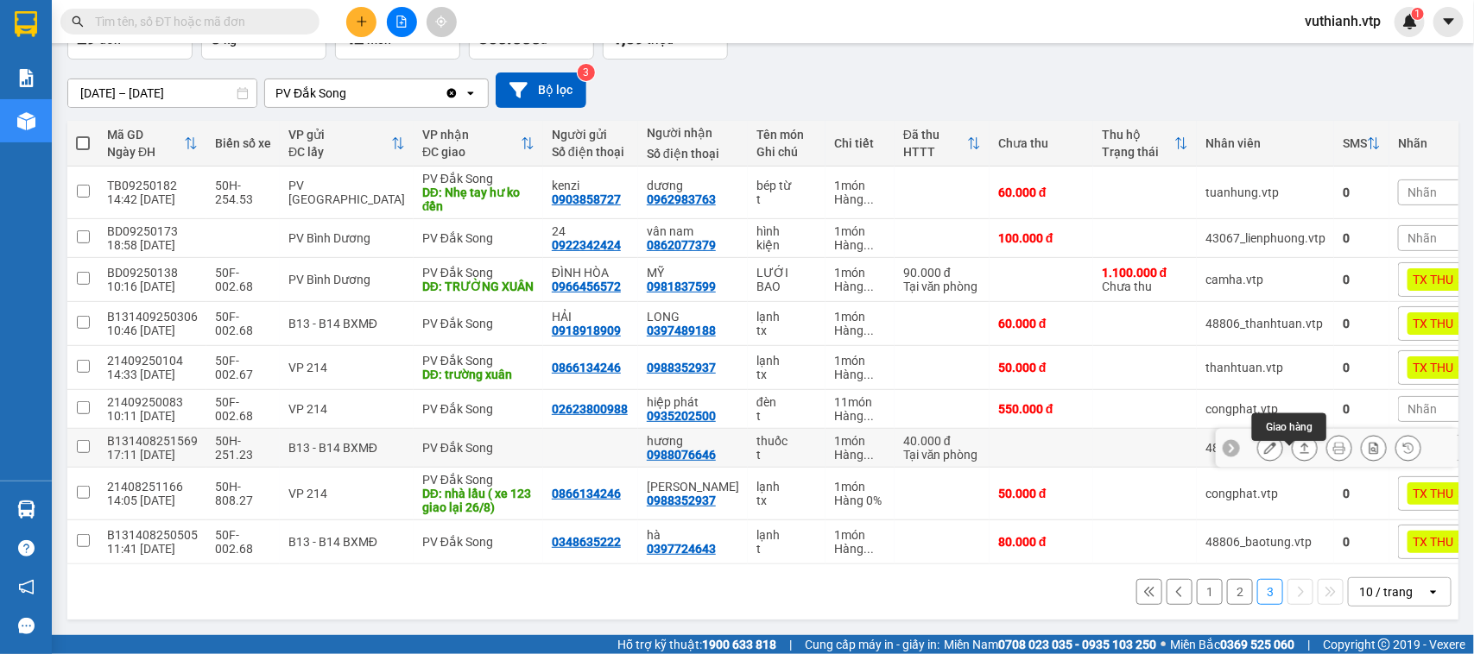
click at [1300, 438] on div at bounding box center [1305, 448] width 26 height 26
click at [1298, 442] on icon at bounding box center [1304, 448] width 12 height 12
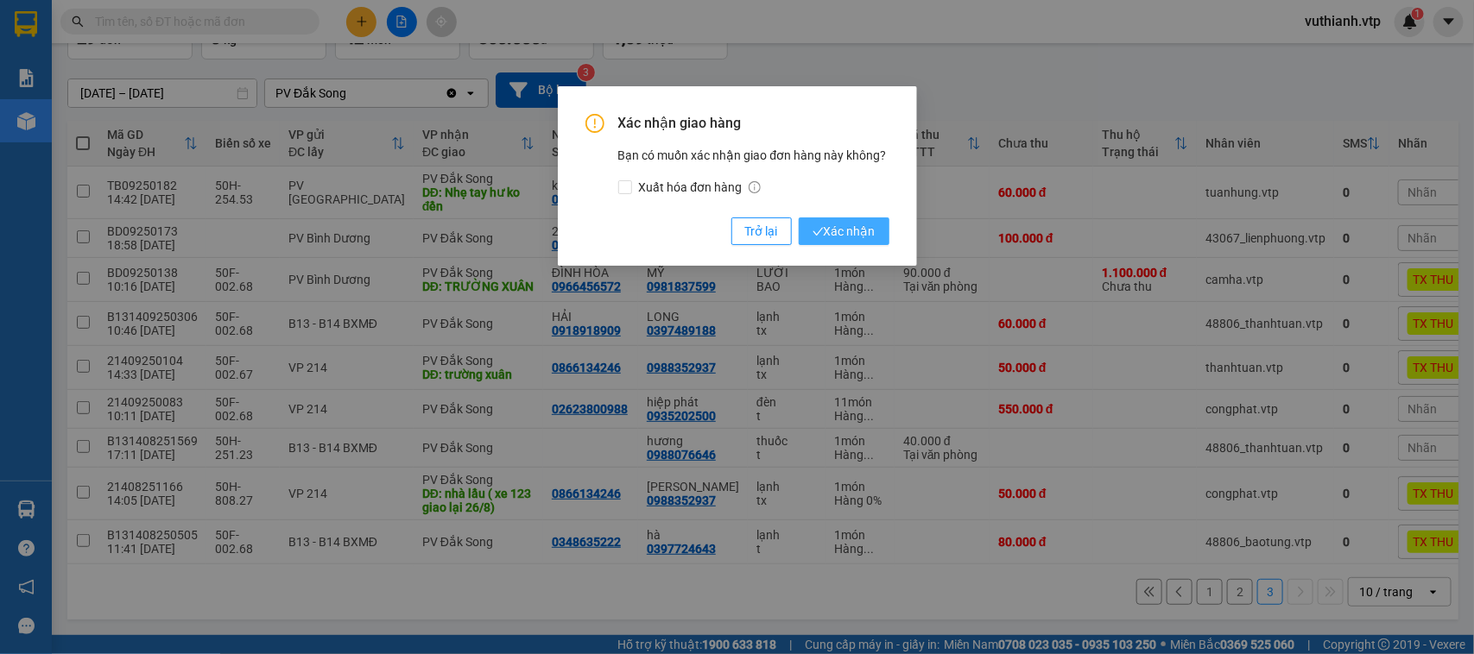
click at [835, 225] on span "Xác nhận" at bounding box center [843, 231] width 63 height 19
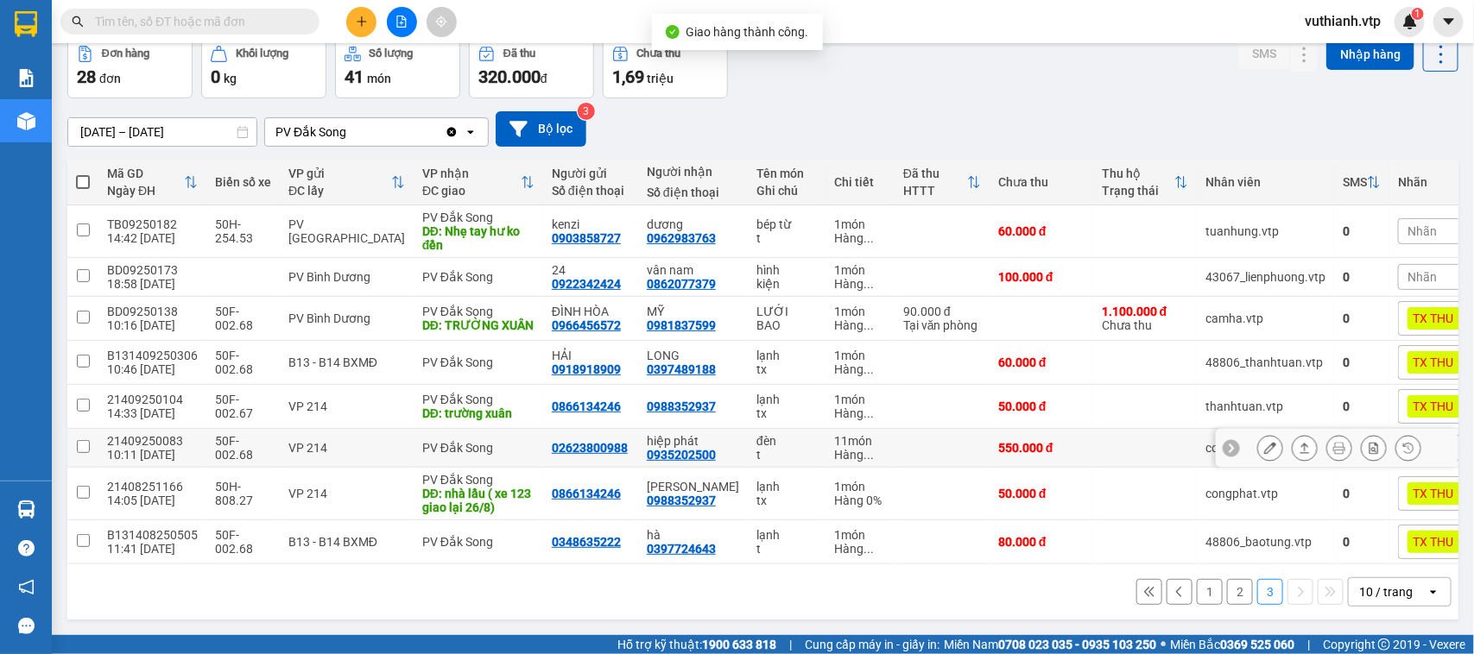
scroll to position [102, 0]
click at [1261, 437] on button at bounding box center [1270, 448] width 24 height 30
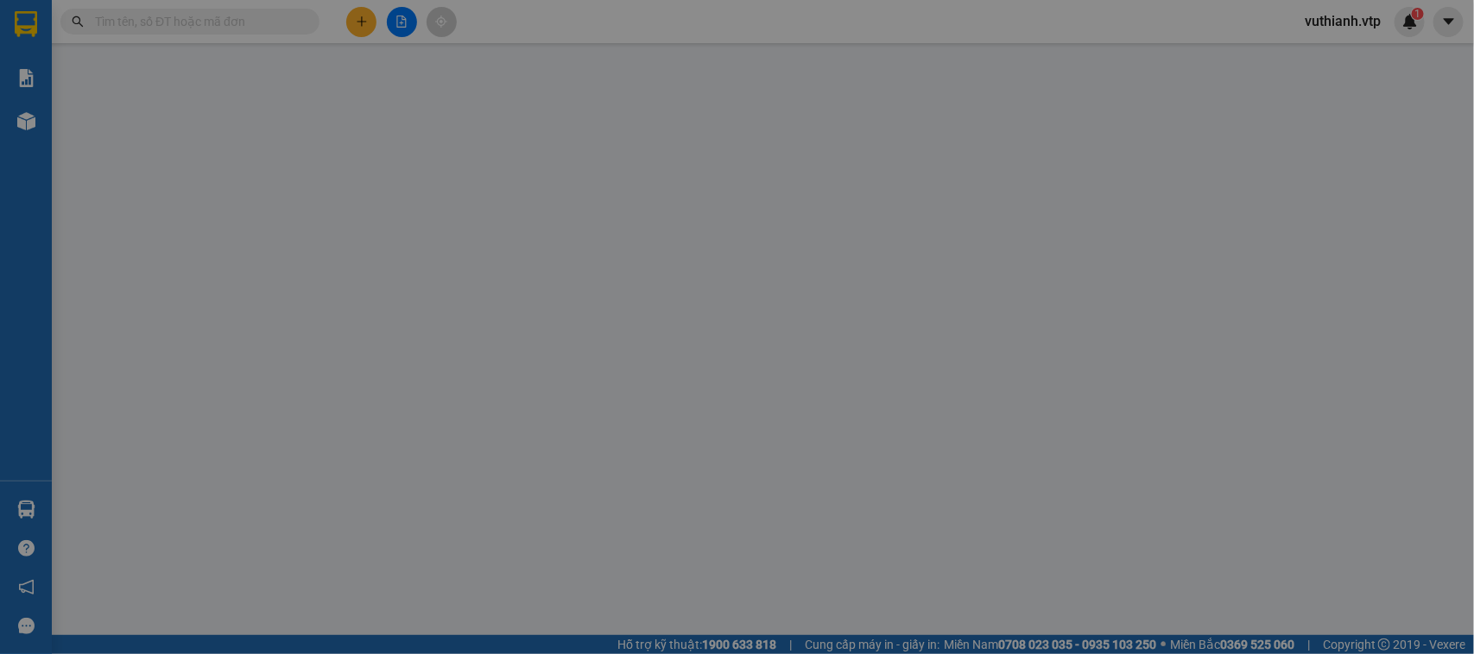
type input "02623800988"
type input "0935202500"
type input "hiệp phát"
type input "550.000"
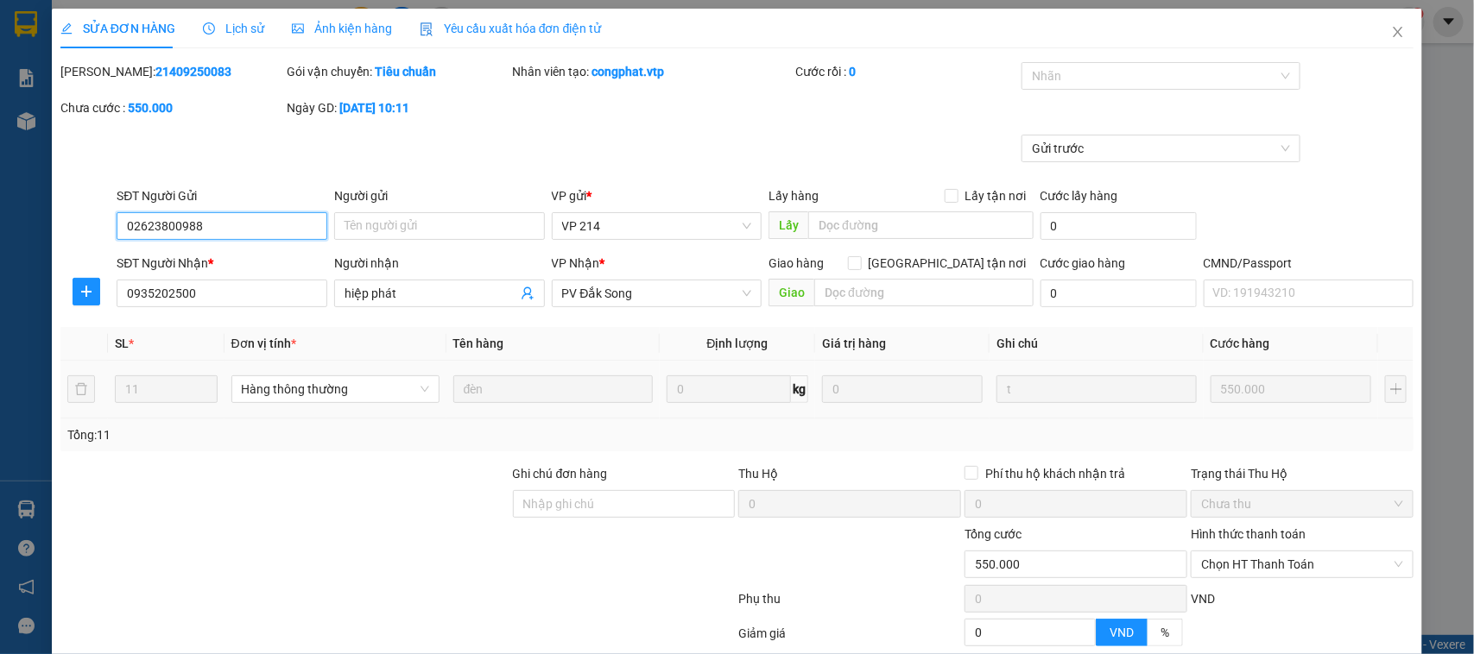
type input "27.500"
click at [584, 502] on input "Ghi chú đơn hàng" at bounding box center [624, 504] width 223 height 28
click at [1248, 566] on span "Chọn HT Thanh Toán" at bounding box center [1302, 565] width 202 height 26
type input "550k tk6868 6h16p [DATE]"
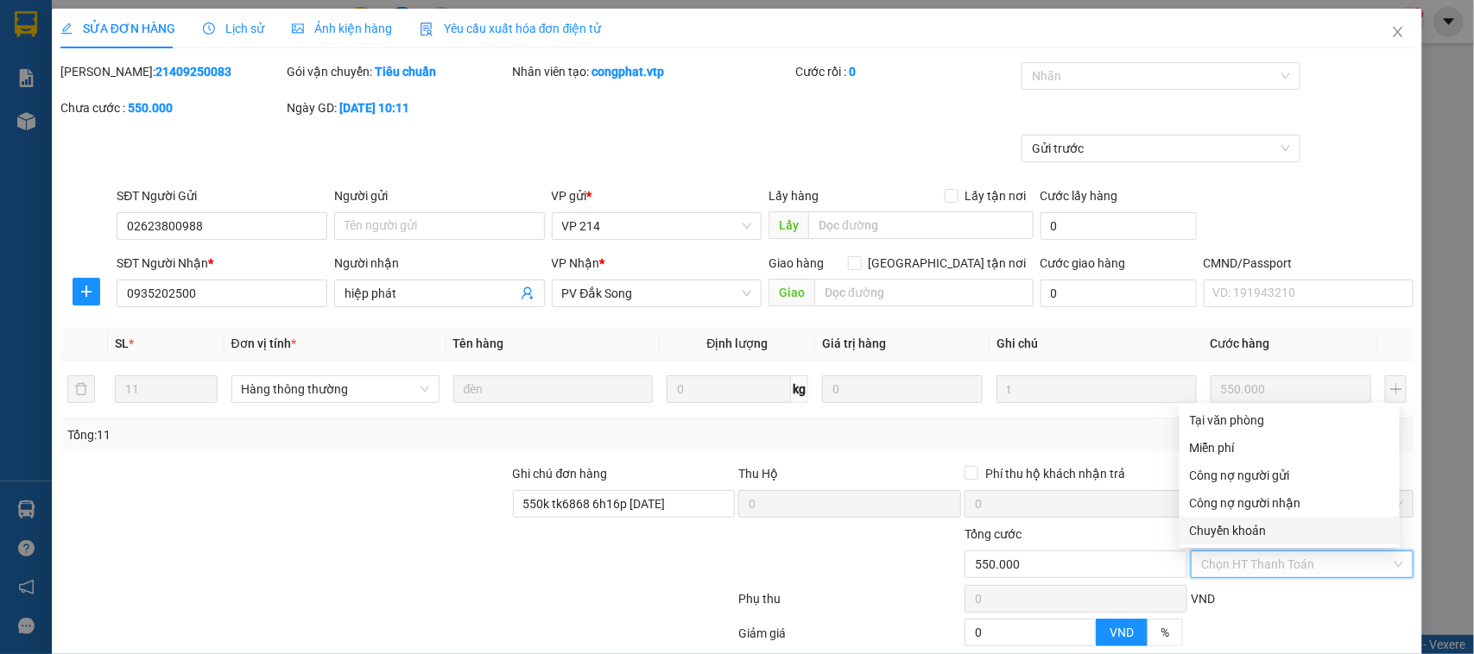
click at [1253, 527] on div "Chuyển khoản" at bounding box center [1289, 530] width 199 height 19
type input "0"
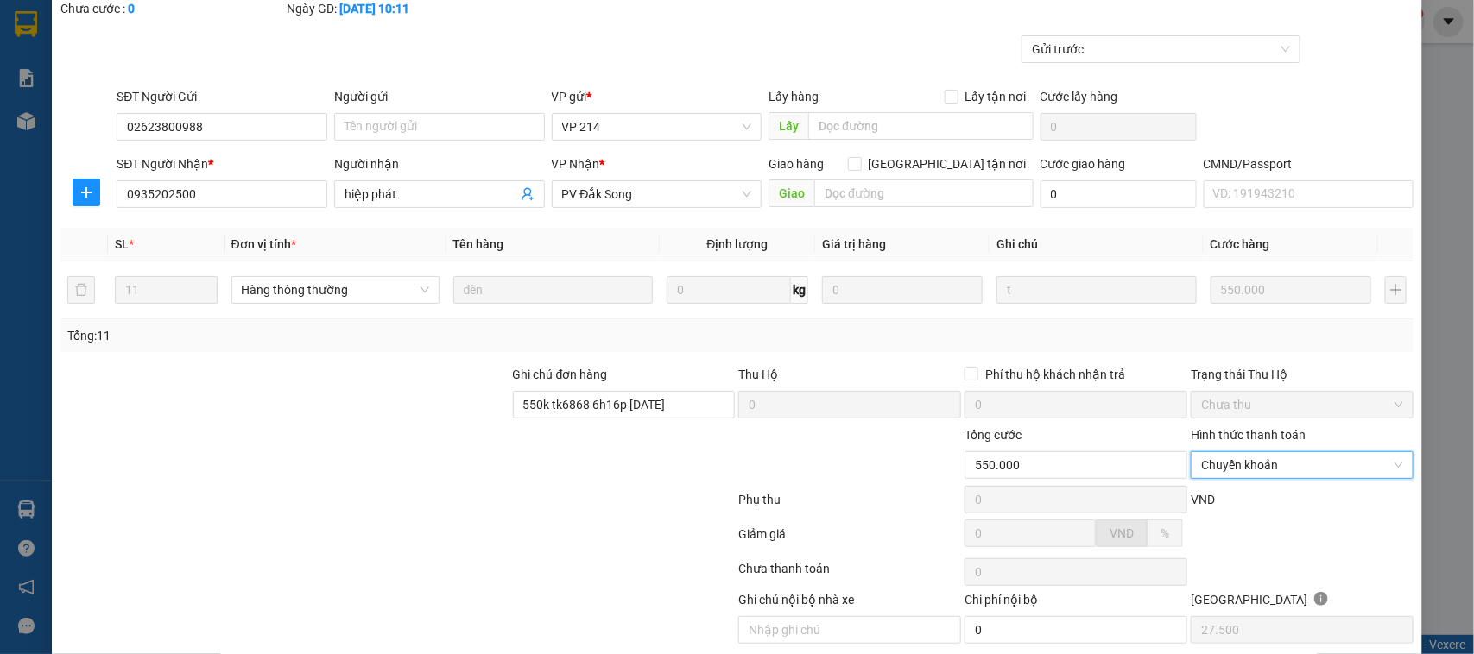
scroll to position [165, 0]
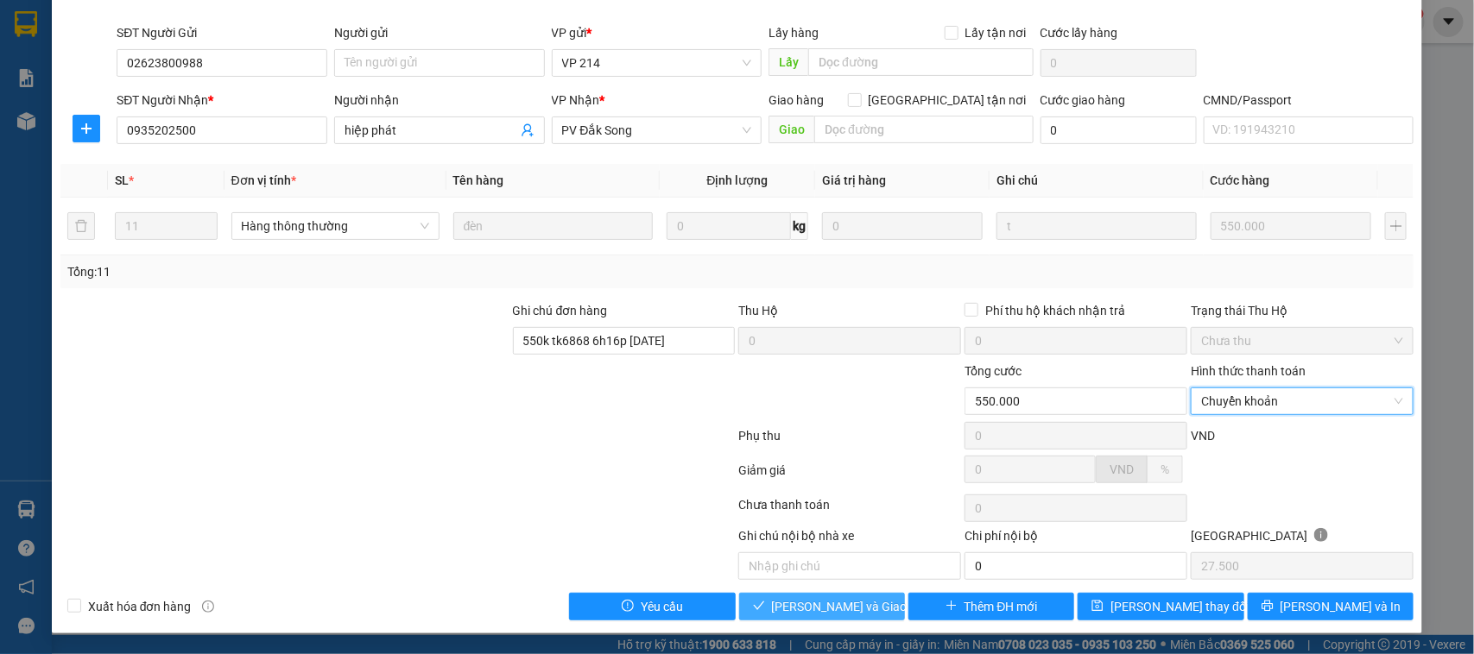
click at [835, 613] on span "[PERSON_NAME] và Giao hàng" at bounding box center [855, 606] width 166 height 19
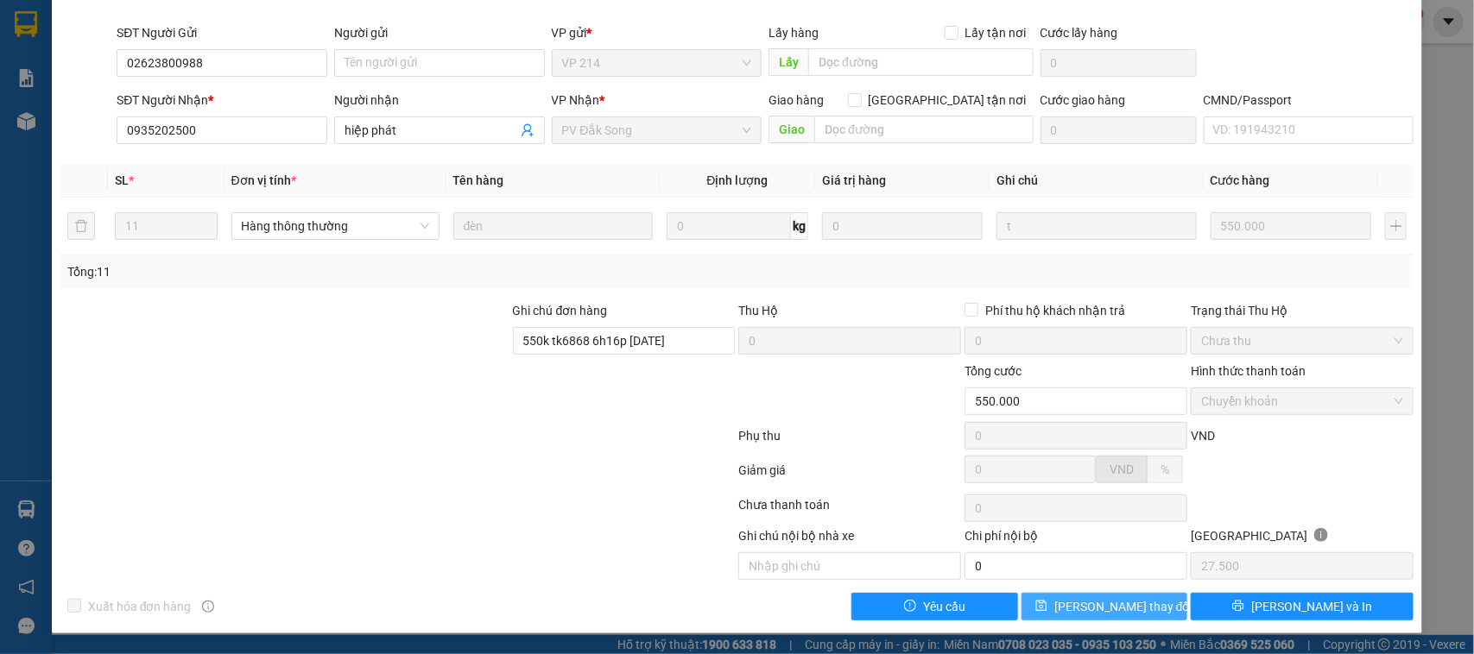
click at [1133, 605] on span "[PERSON_NAME] thay đổi" at bounding box center [1123, 606] width 138 height 19
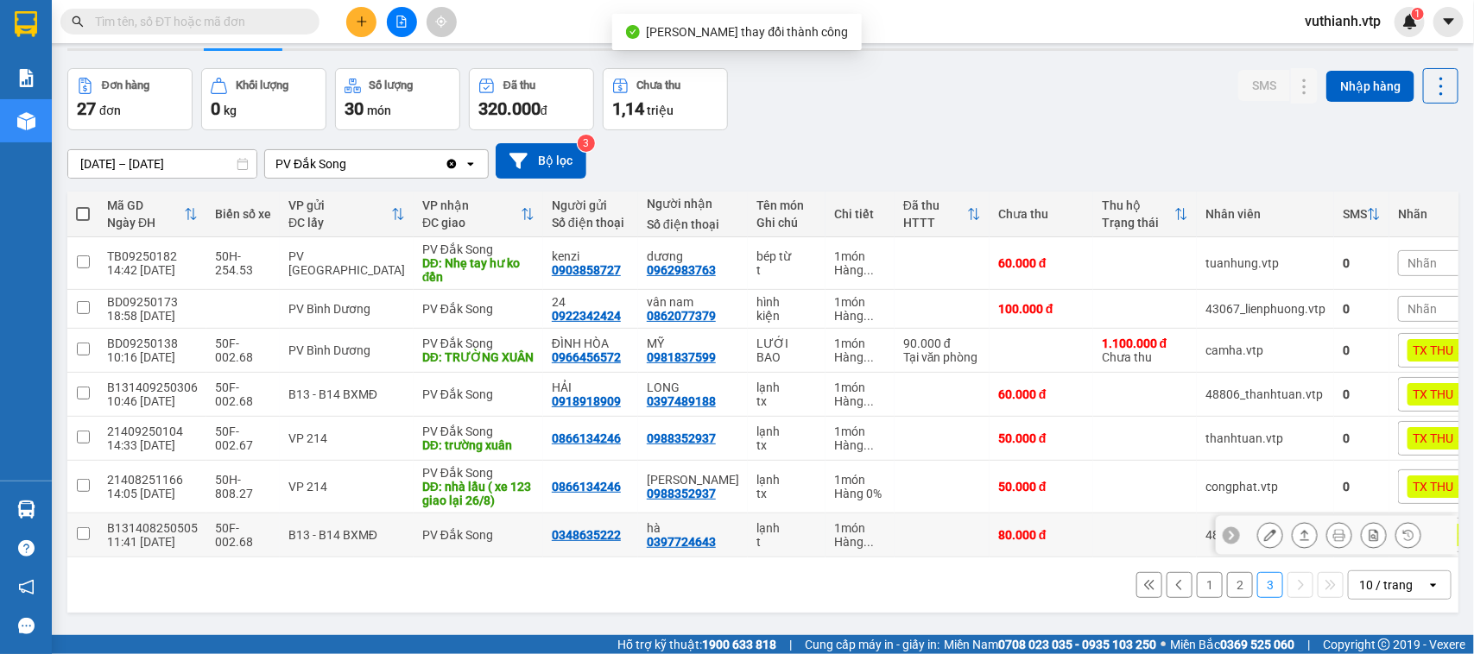
scroll to position [79, 0]
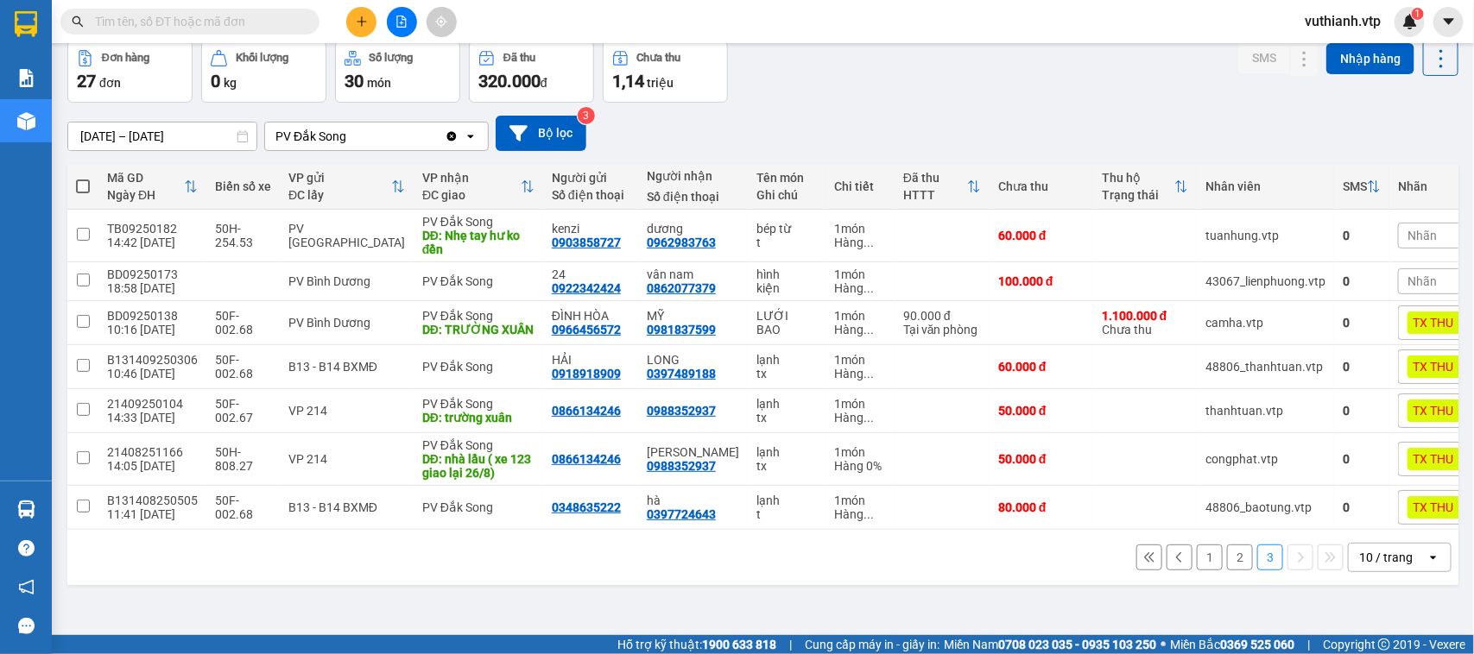
click at [1228, 571] on button "2" at bounding box center [1240, 558] width 26 height 26
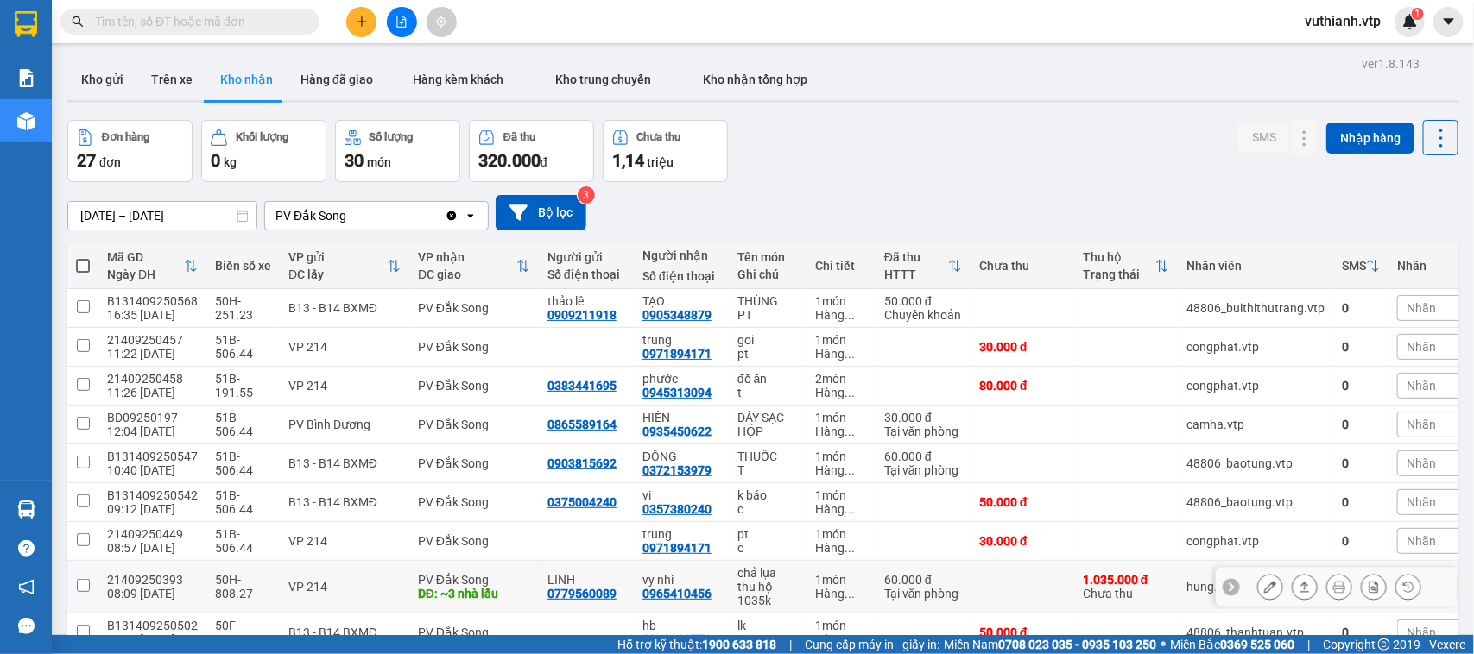
scroll to position [136, 0]
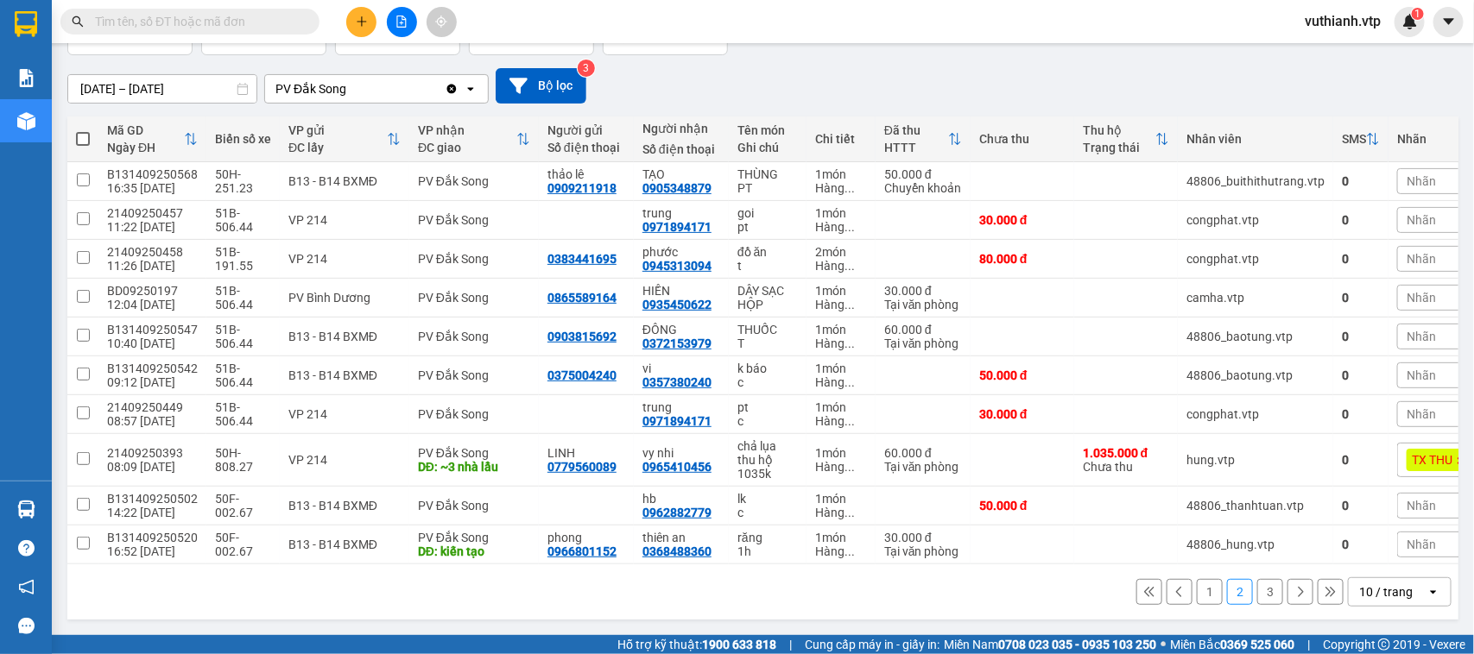
click at [82, 132] on span at bounding box center [83, 139] width 14 height 14
click at [83, 130] on input "checkbox" at bounding box center [83, 130] width 0 height 0
checkbox input "true"
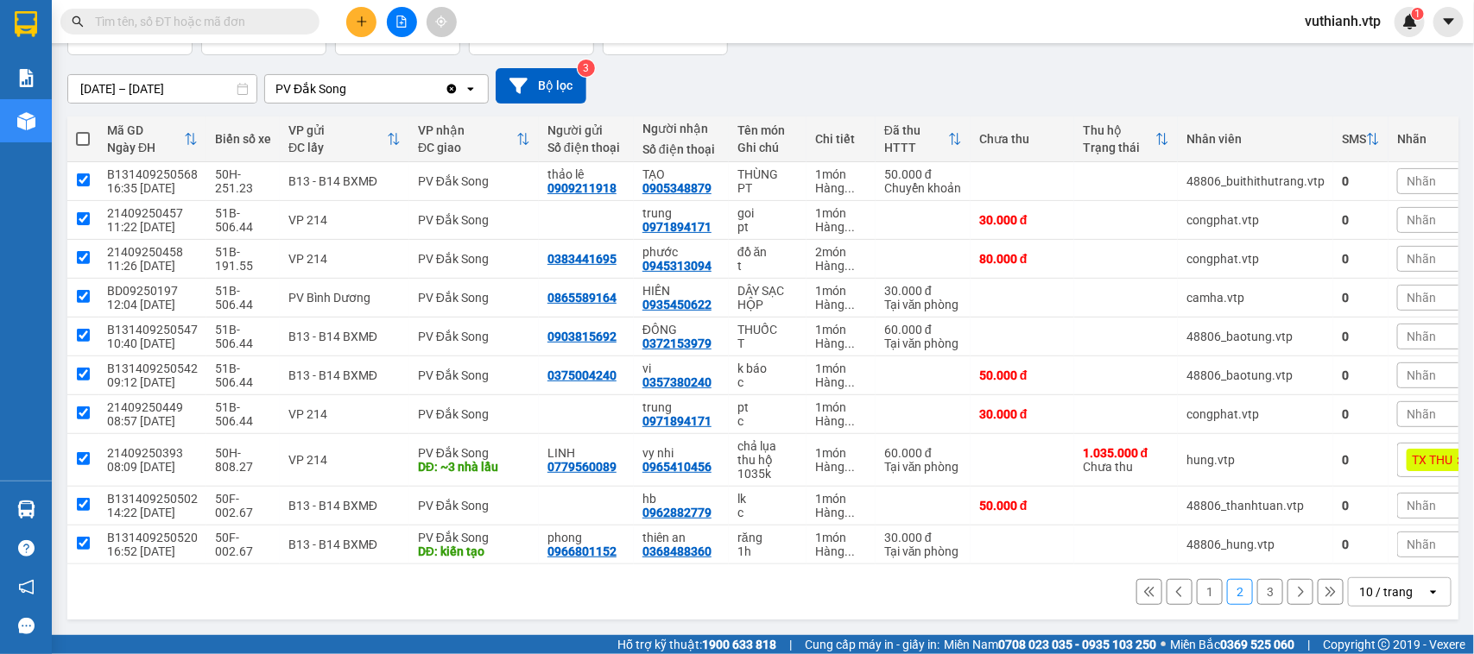
checkbox input "true"
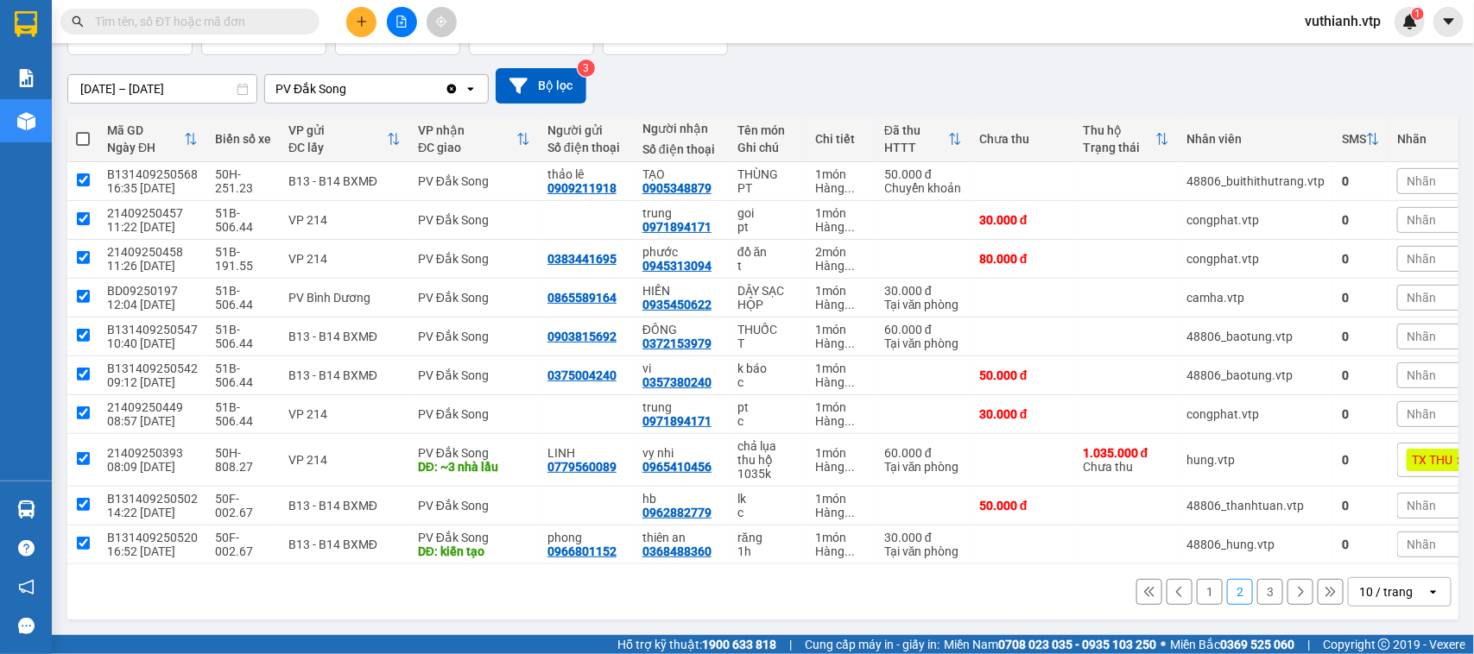
checkbox input "true"
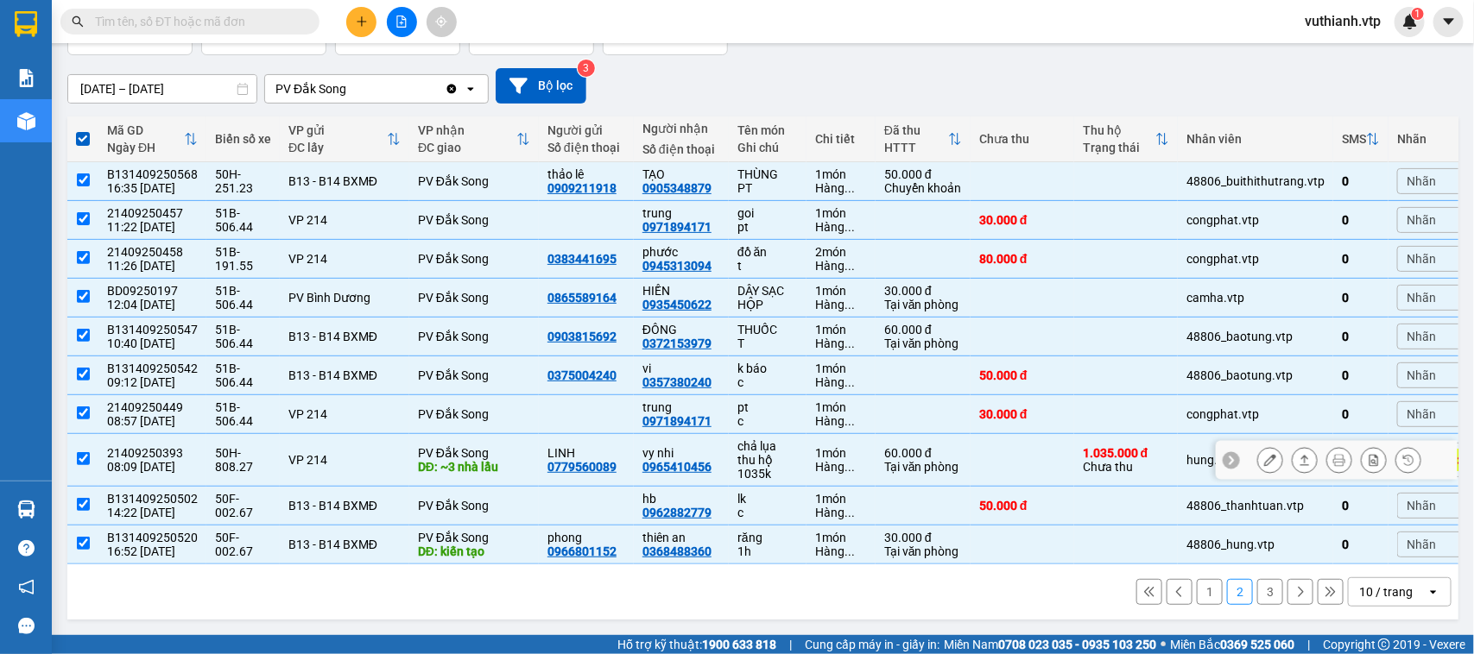
click at [79, 452] on input "checkbox" at bounding box center [83, 458] width 13 height 13
checkbox input "false"
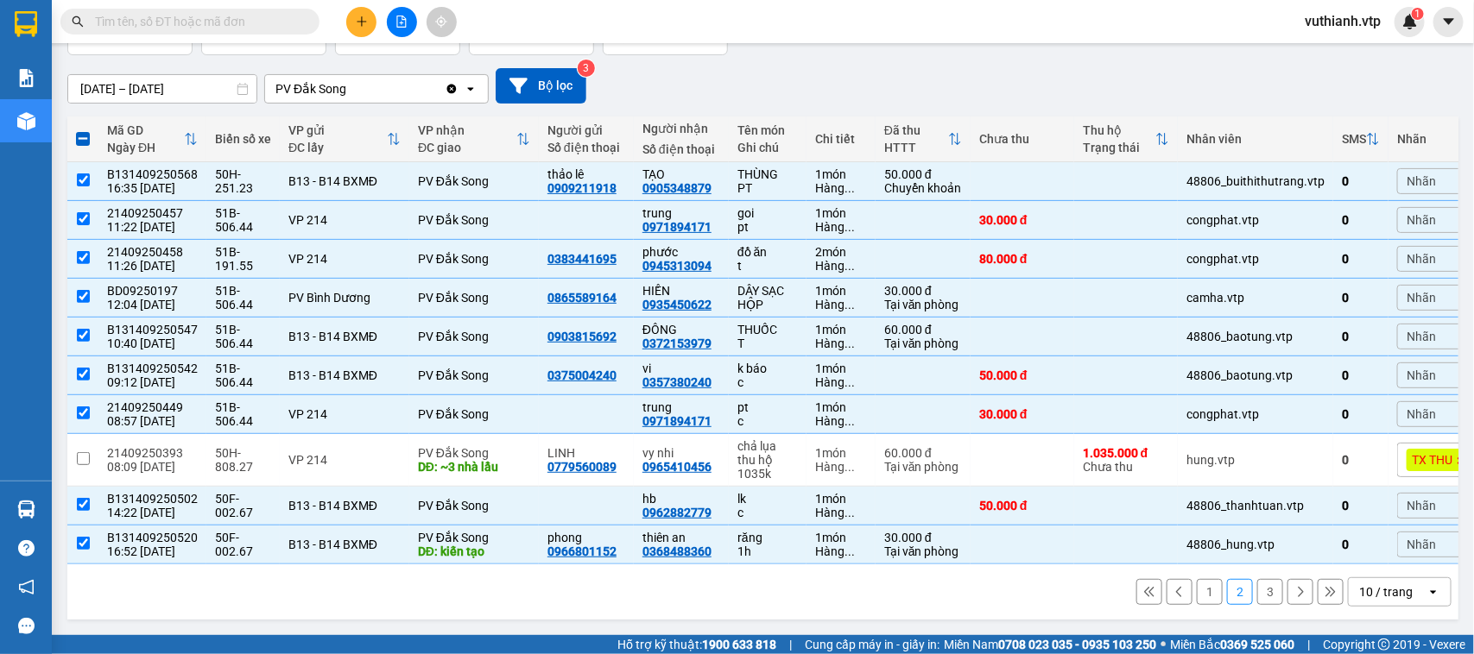
click at [1257, 594] on button "3" at bounding box center [1270, 592] width 26 height 26
checkbox input "false"
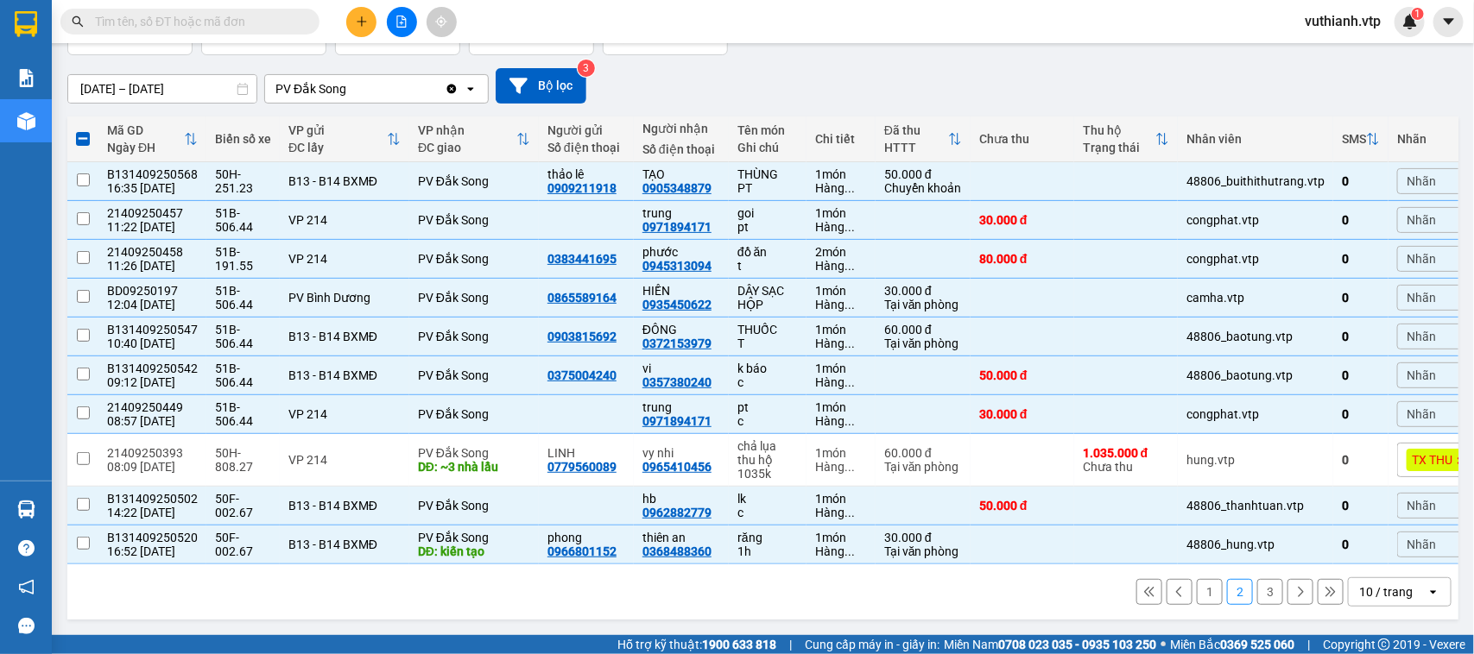
checkbox input "false"
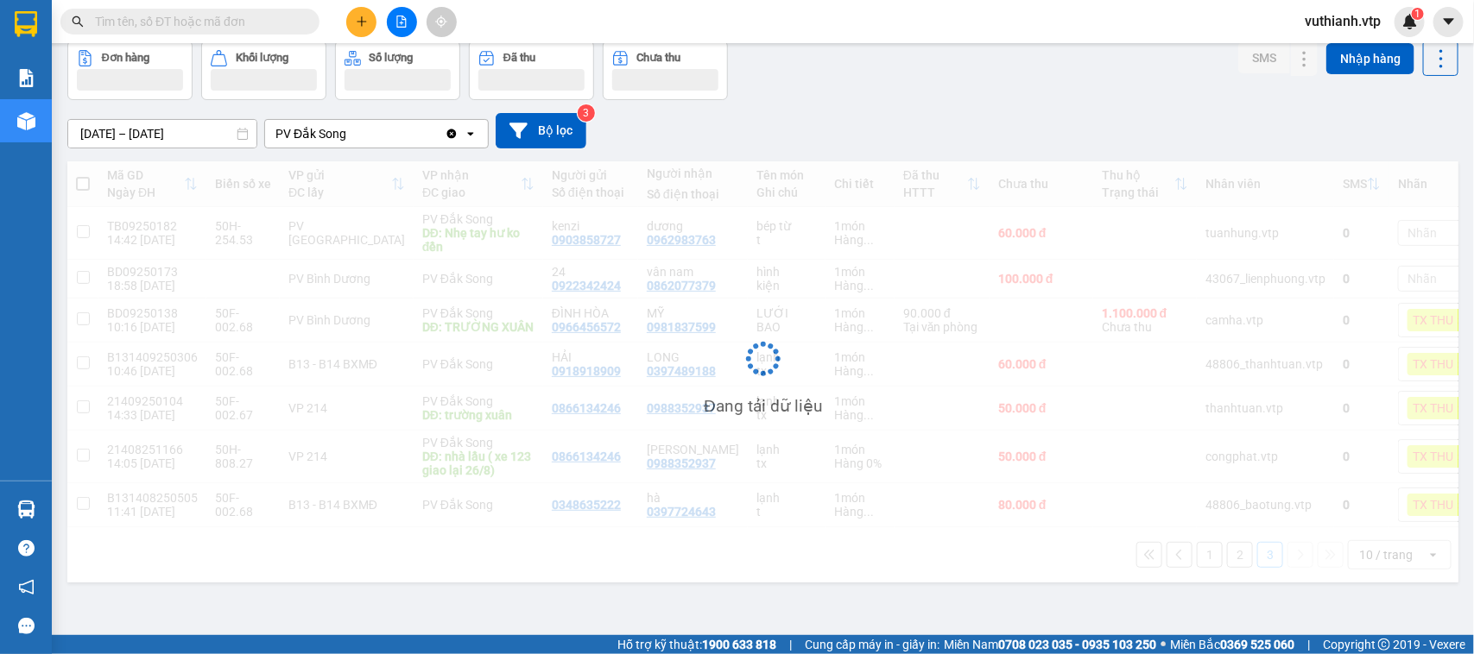
scroll to position [79, 0]
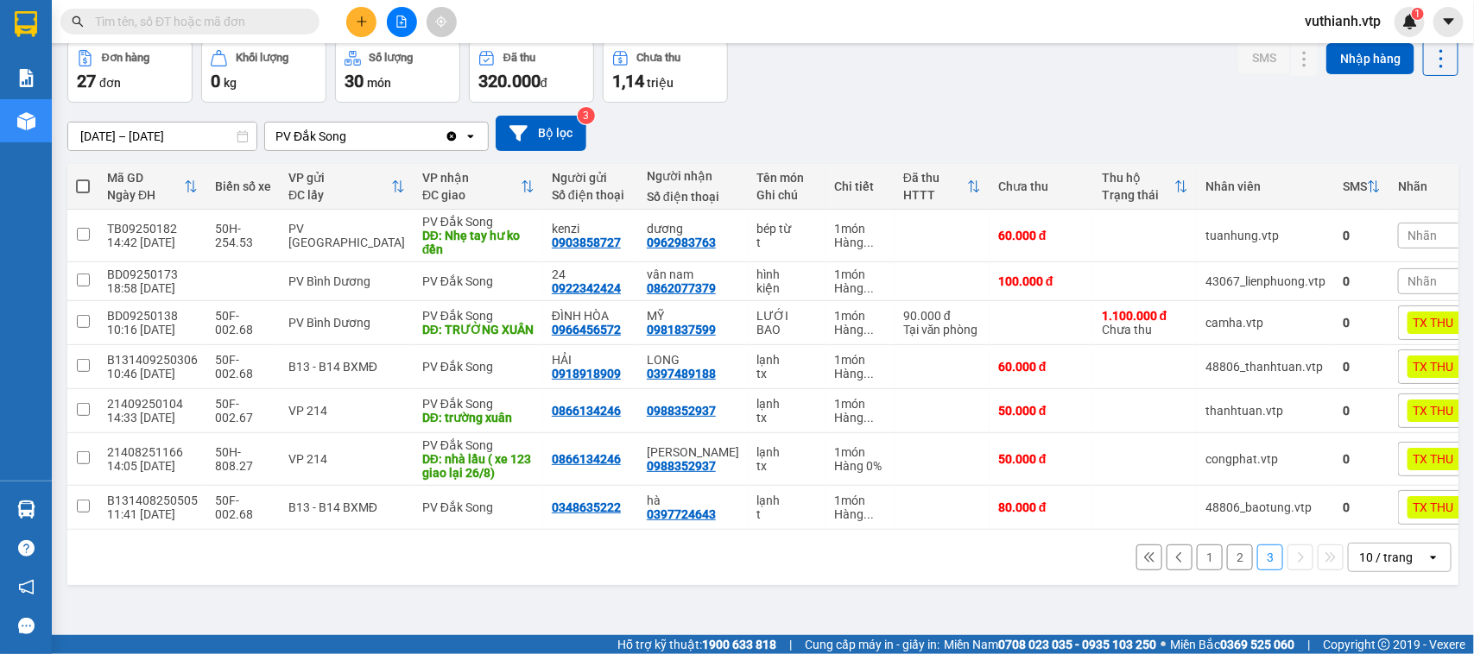
click at [1197, 571] on button "1" at bounding box center [1210, 558] width 26 height 26
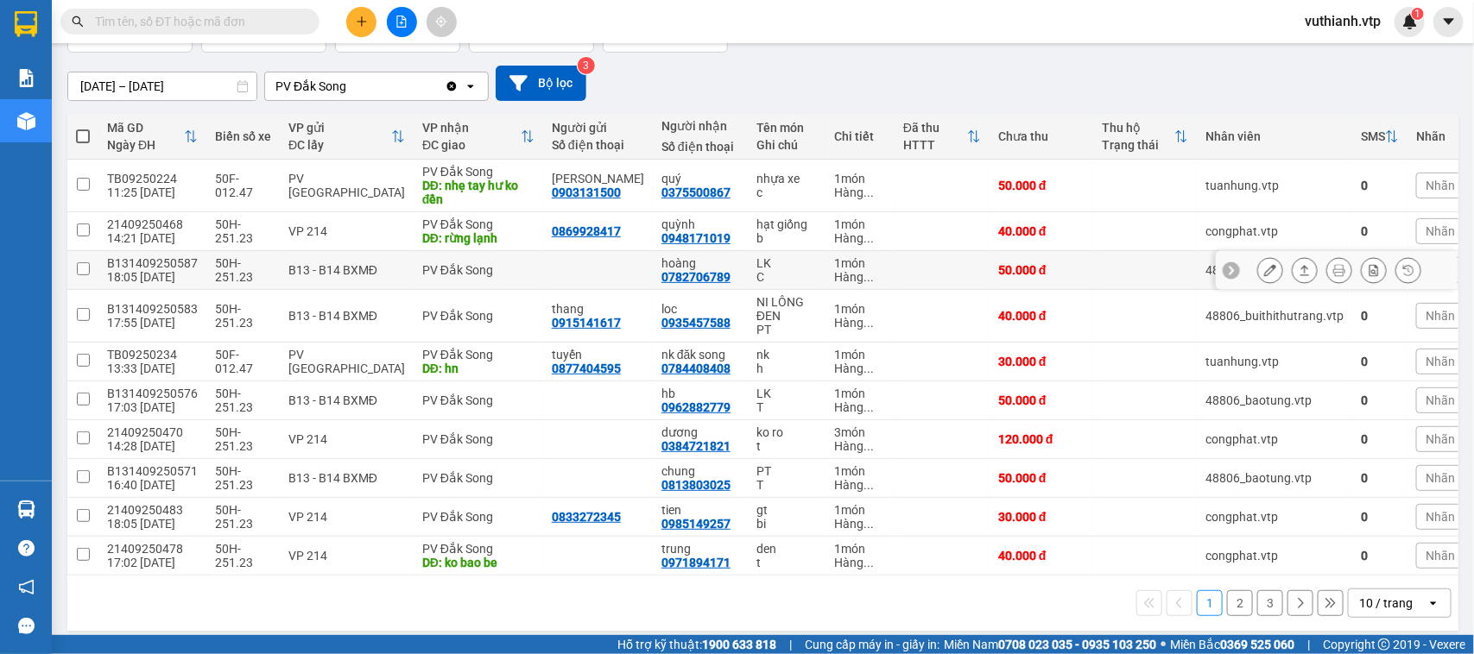
scroll to position [149, 0]
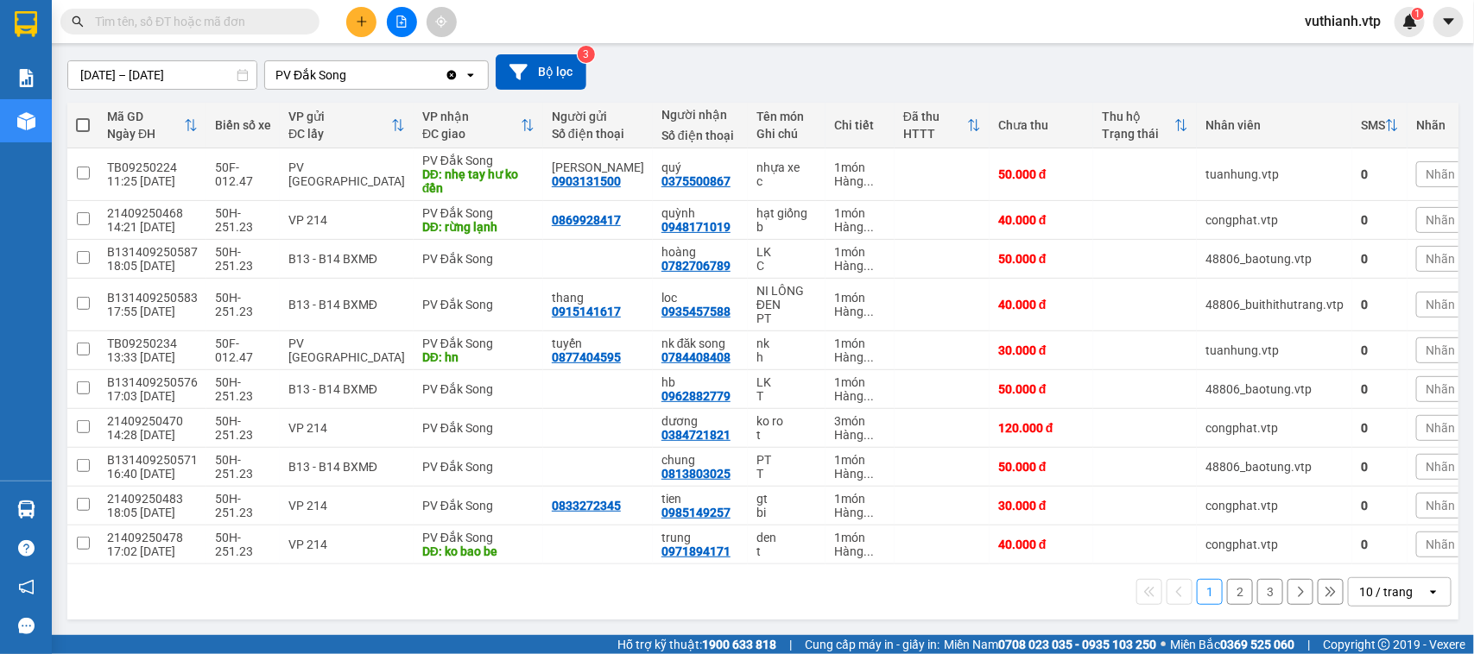
click at [82, 118] on span at bounding box center [83, 125] width 14 height 14
click at [83, 117] on input "checkbox" at bounding box center [83, 117] width 0 height 0
checkbox input "true"
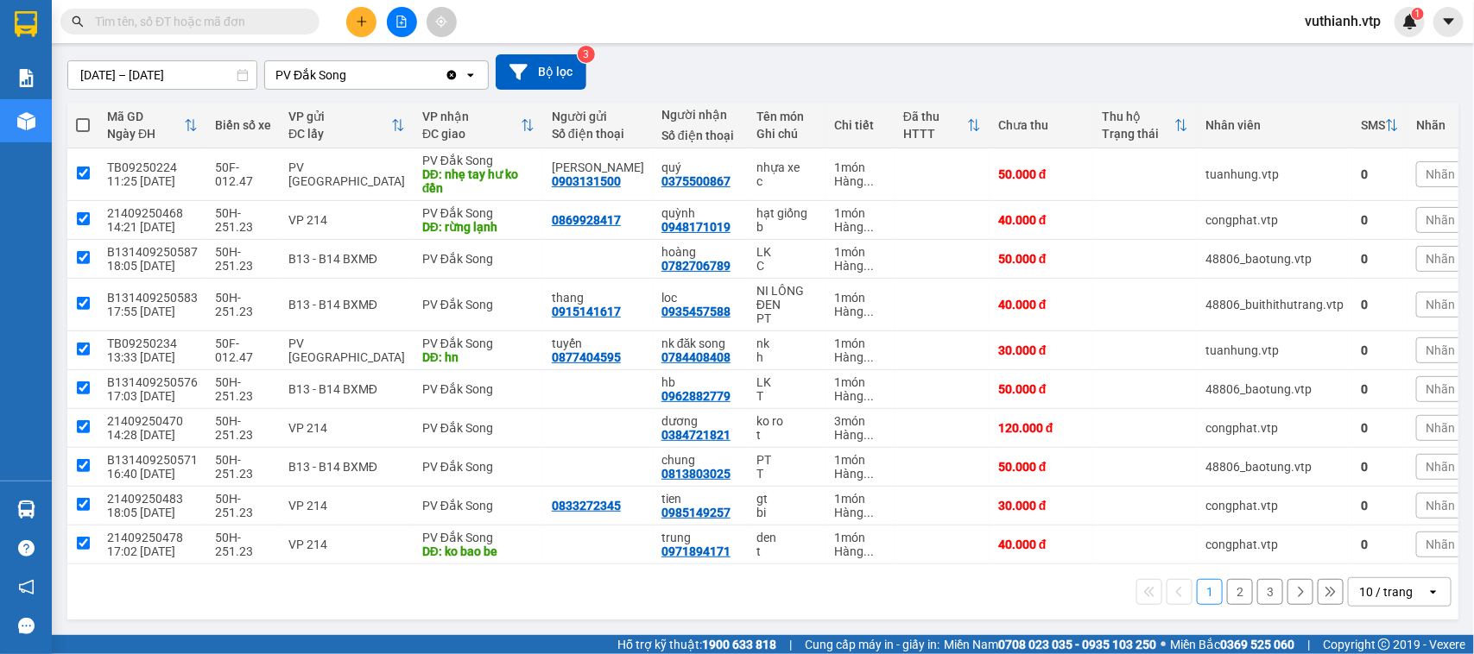
checkbox input "true"
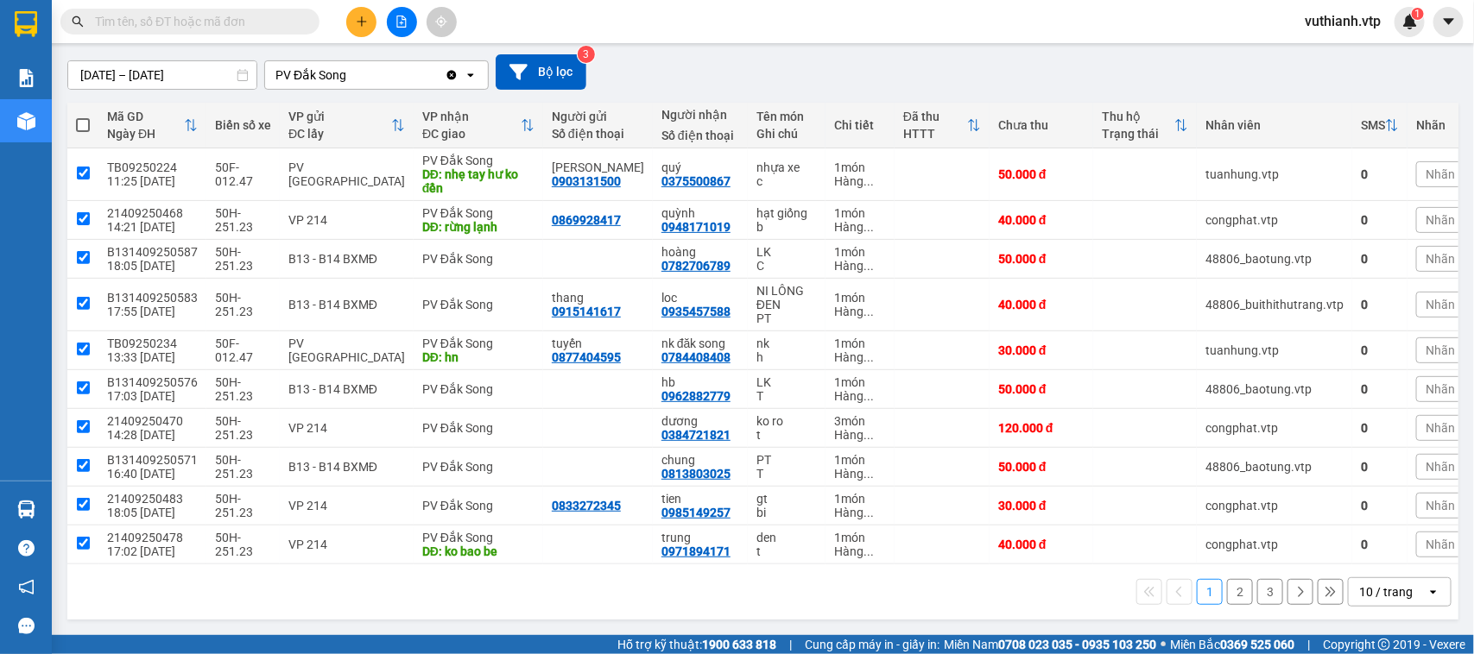
checkbox input "true"
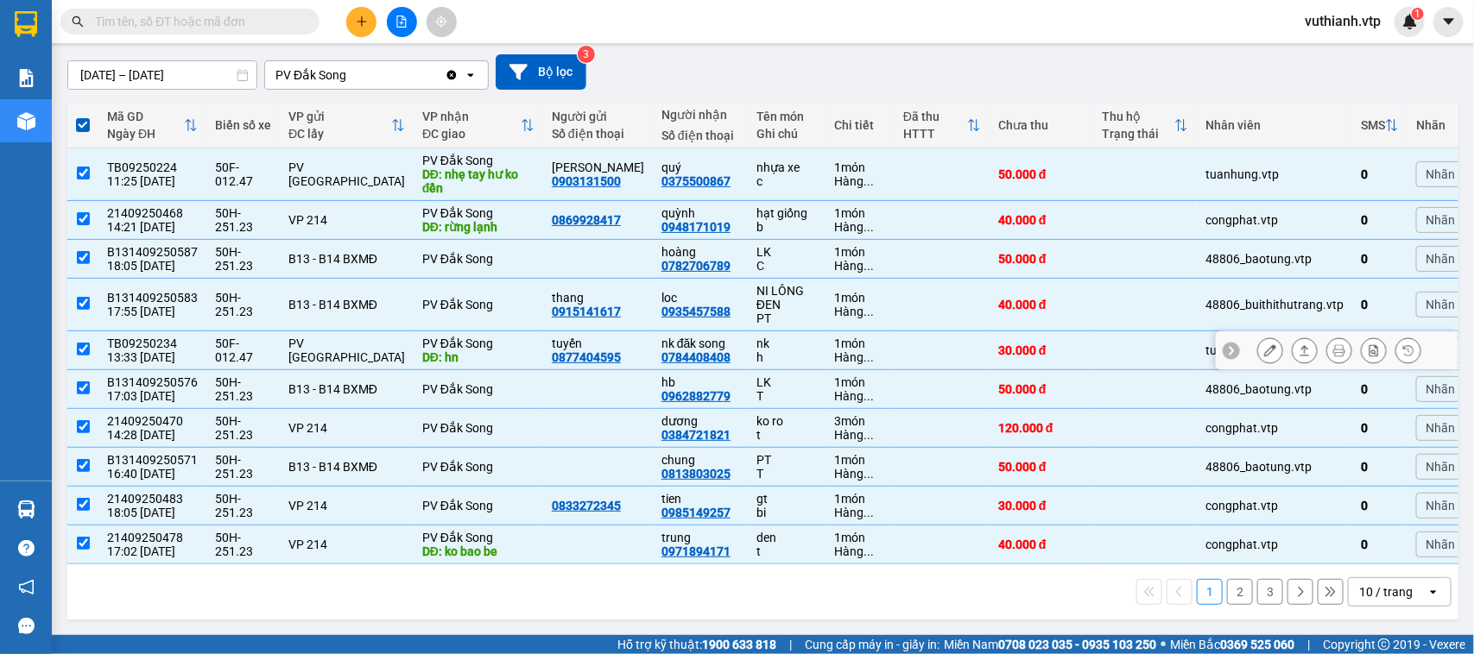
scroll to position [0, 0]
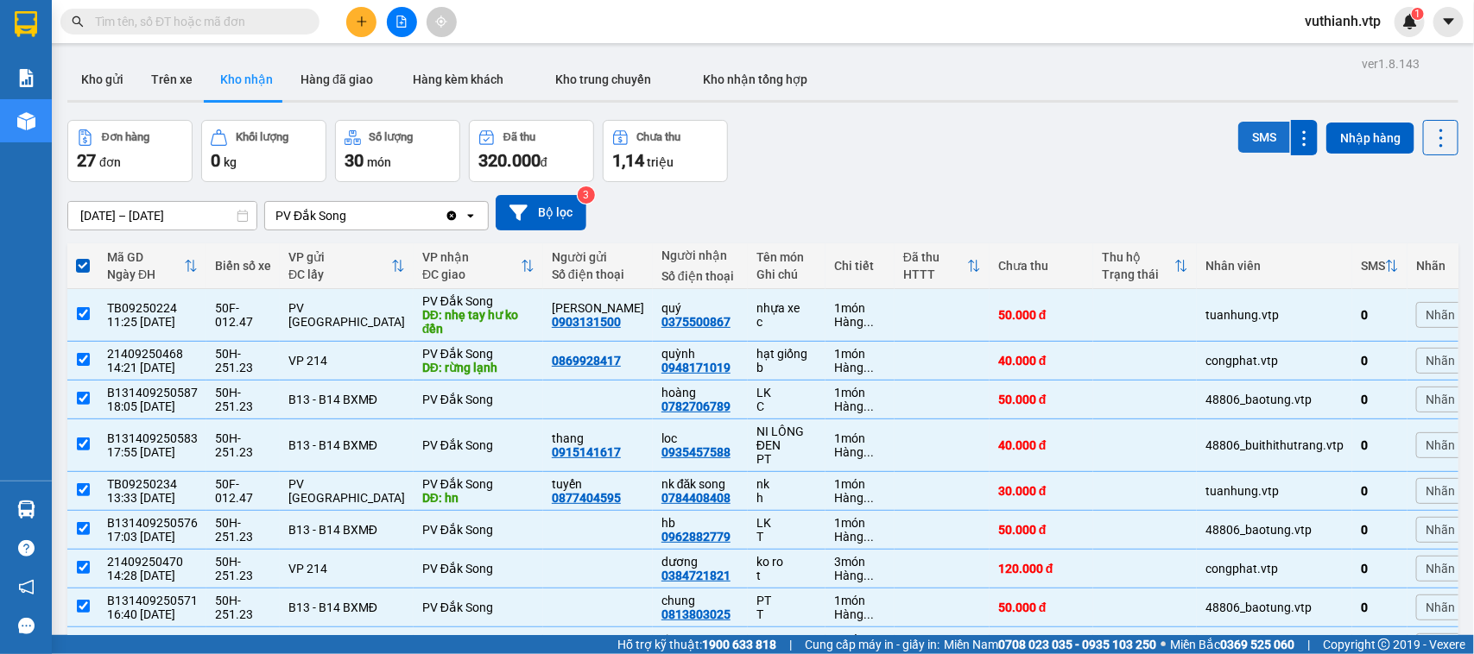
click at [1244, 136] on button "SMS" at bounding box center [1264, 137] width 52 height 31
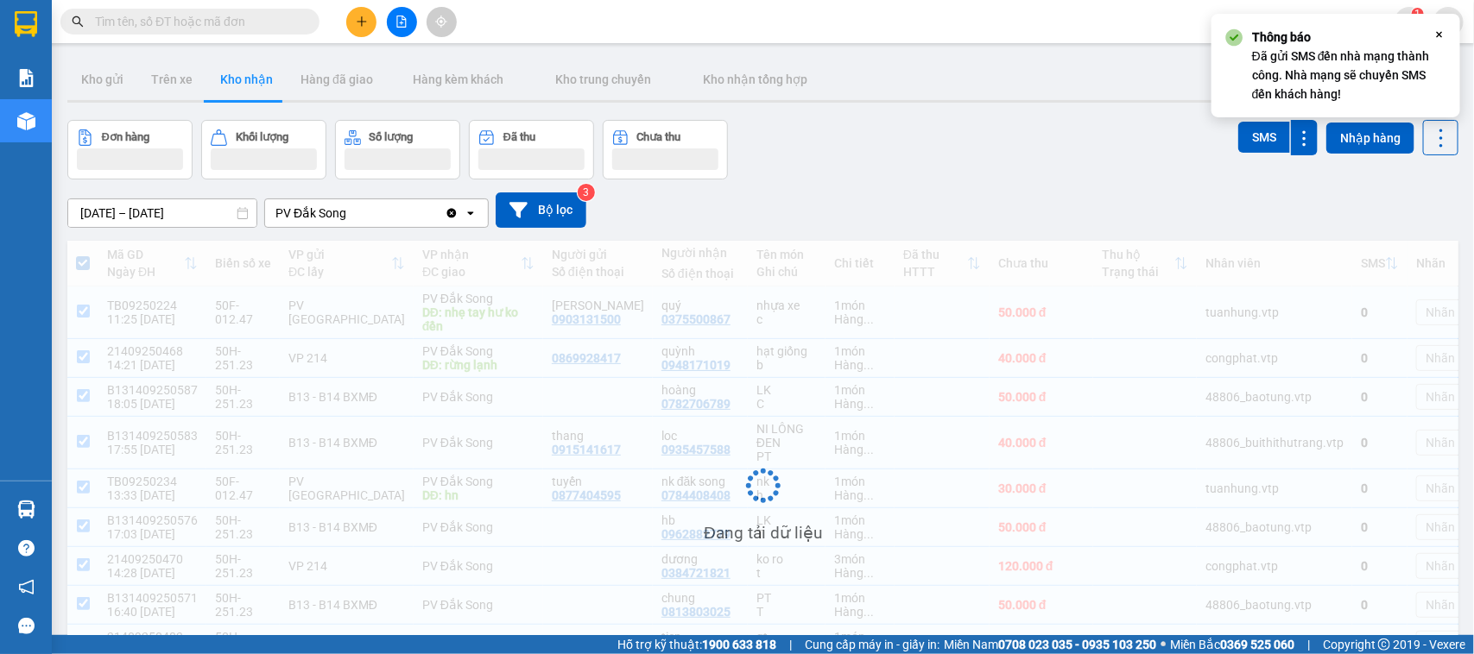
scroll to position [148, 0]
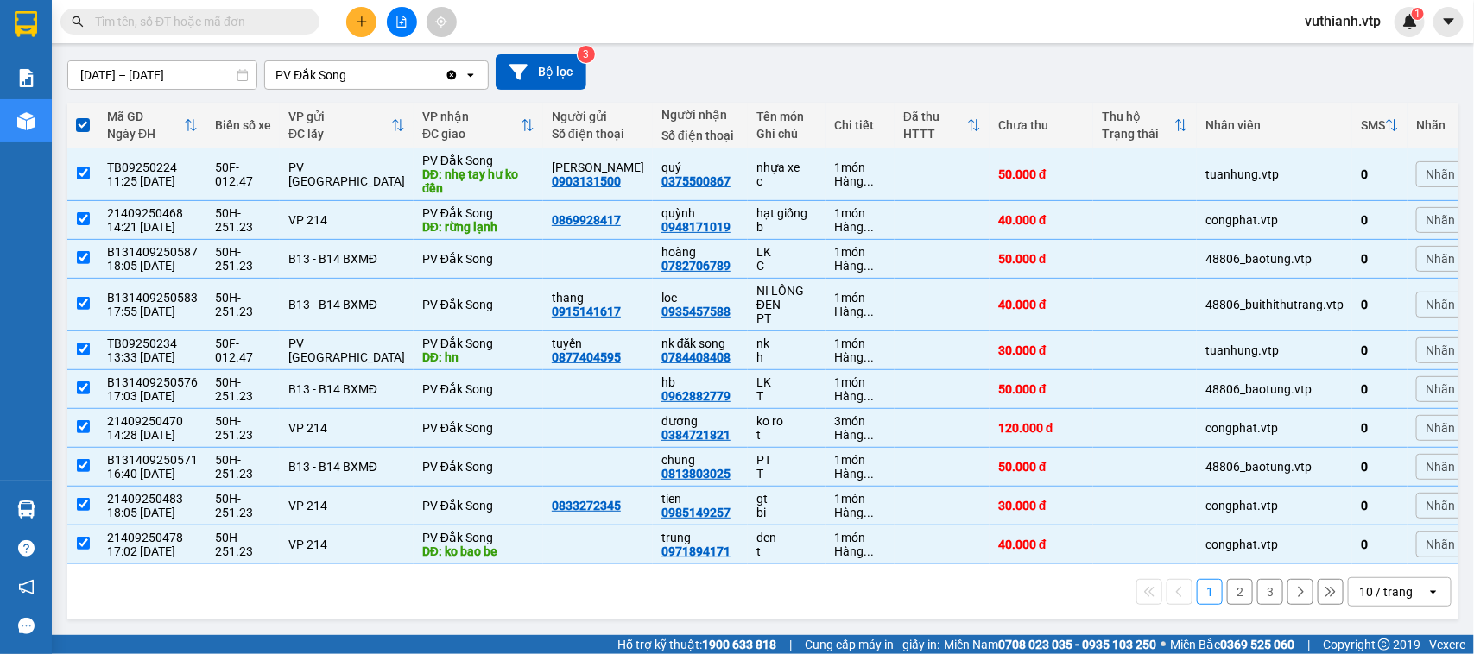
click at [1229, 602] on button "2" at bounding box center [1240, 592] width 26 height 26
checkbox input "false"
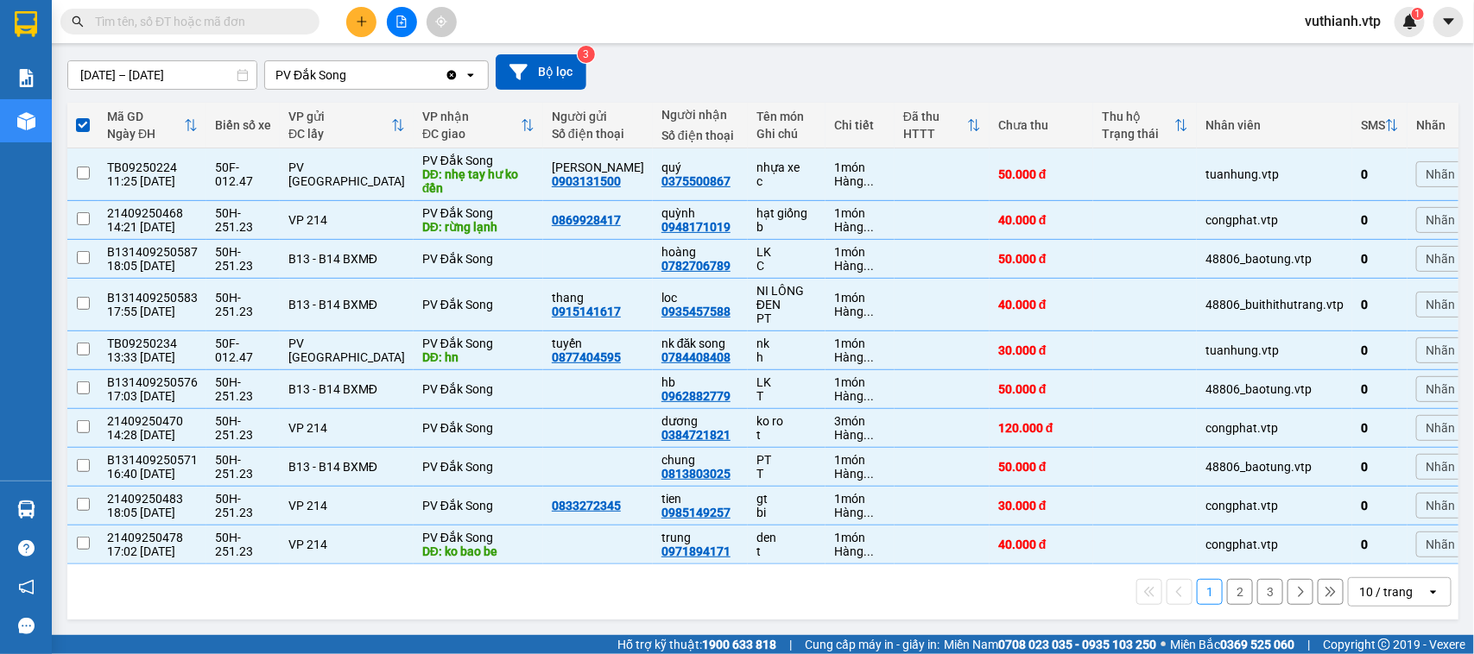
checkbox input "false"
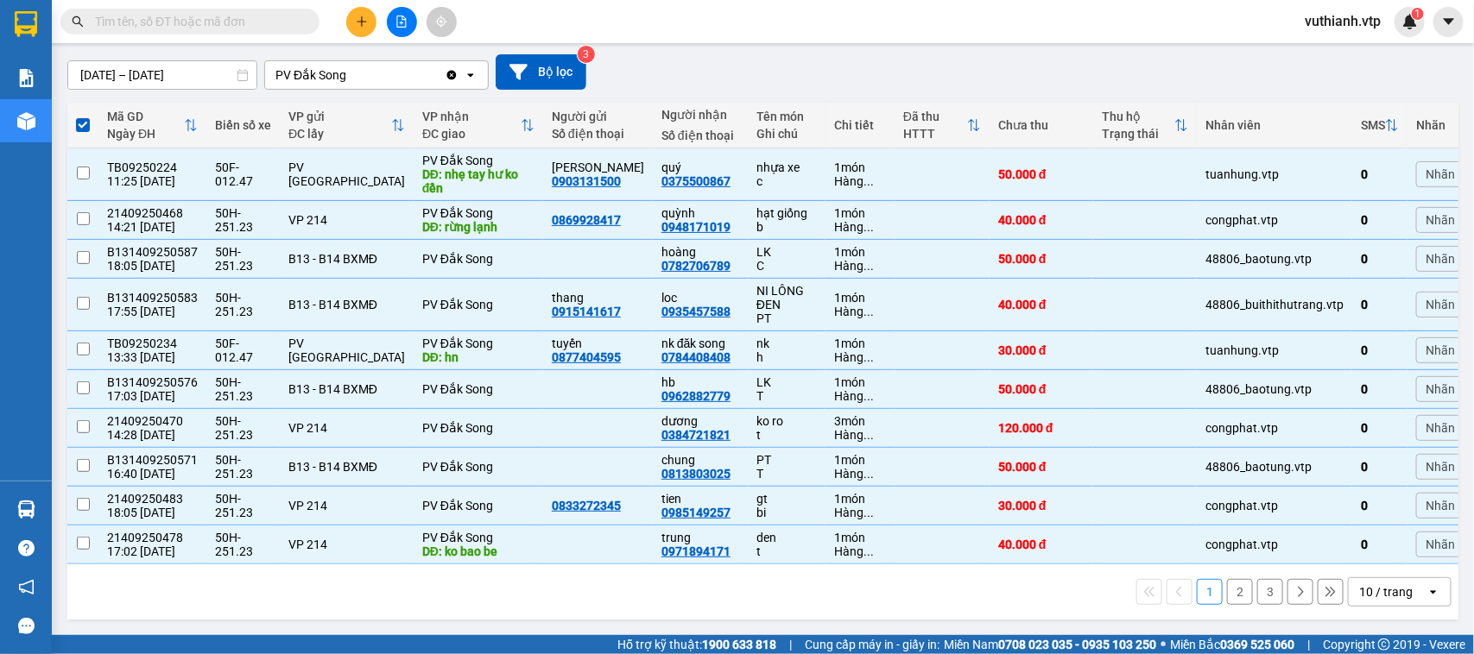
checkbox input "false"
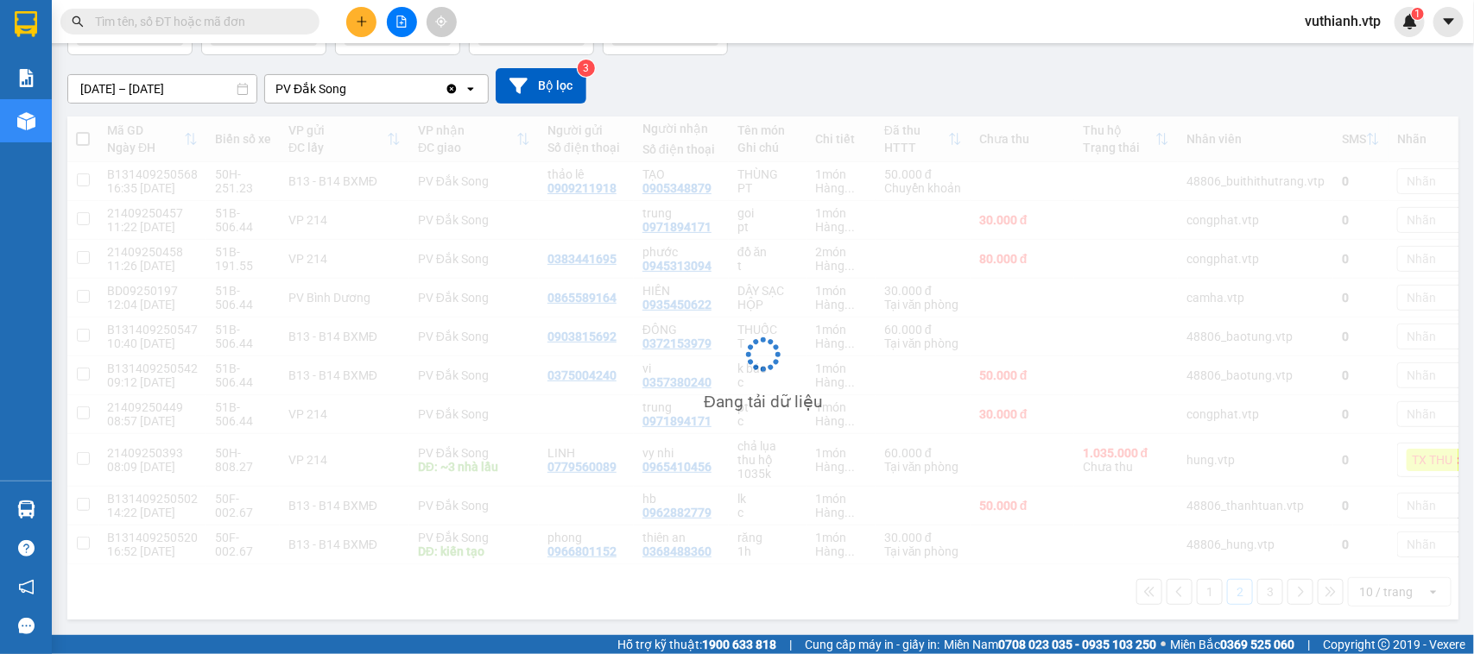
scroll to position [136, 0]
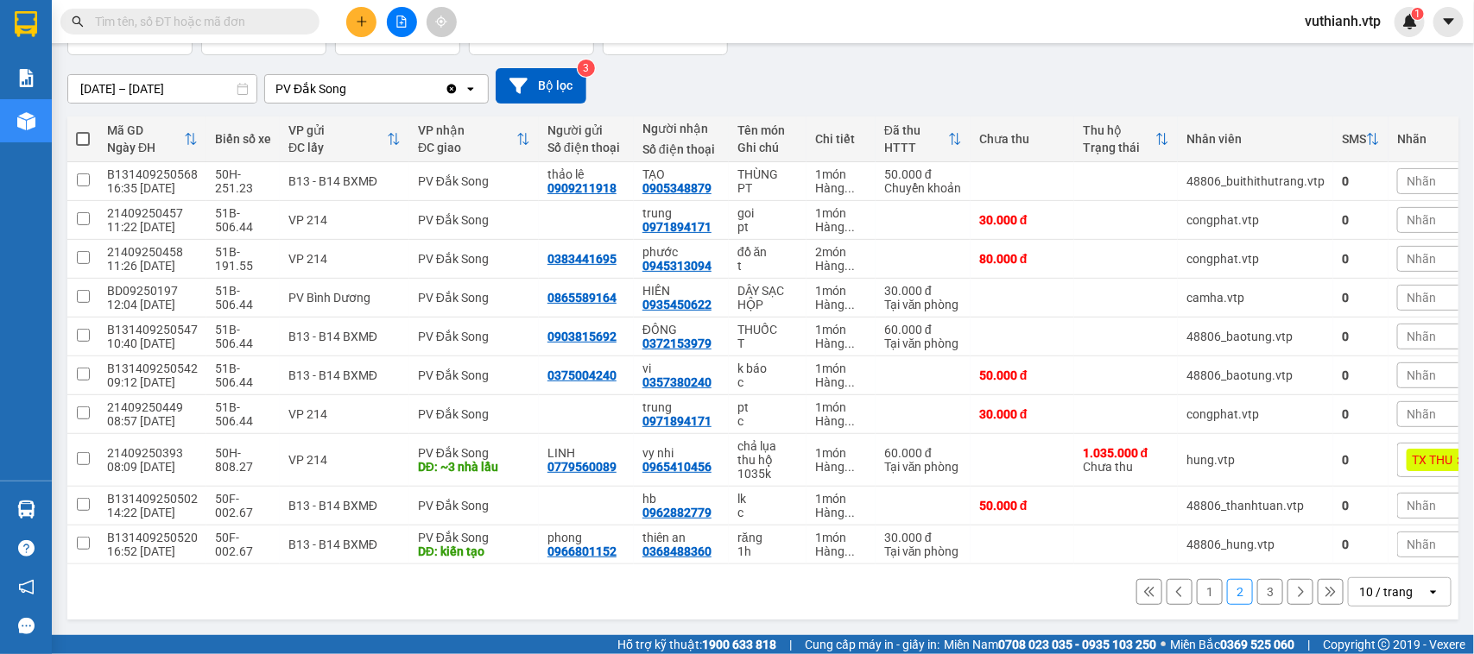
click at [85, 132] on span at bounding box center [83, 139] width 14 height 14
click at [83, 130] on input "checkbox" at bounding box center [83, 130] width 0 height 0
checkbox input "true"
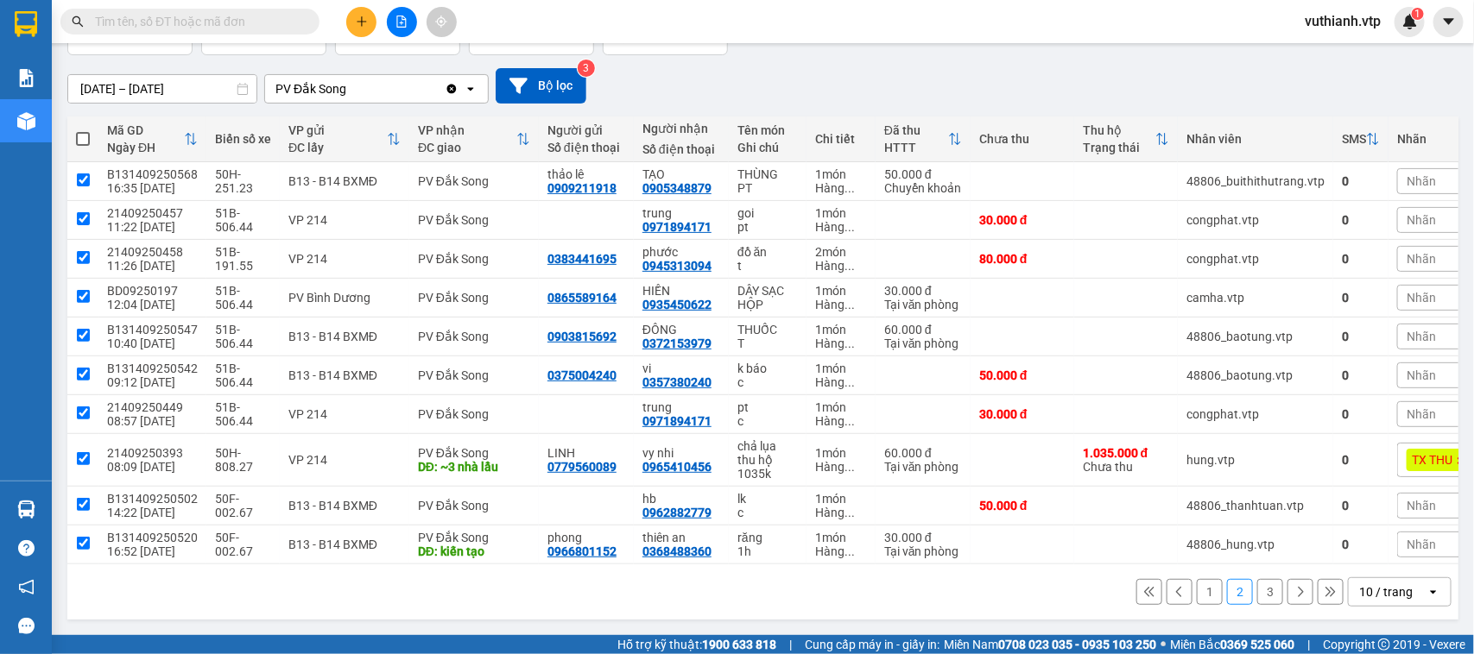
checkbox input "true"
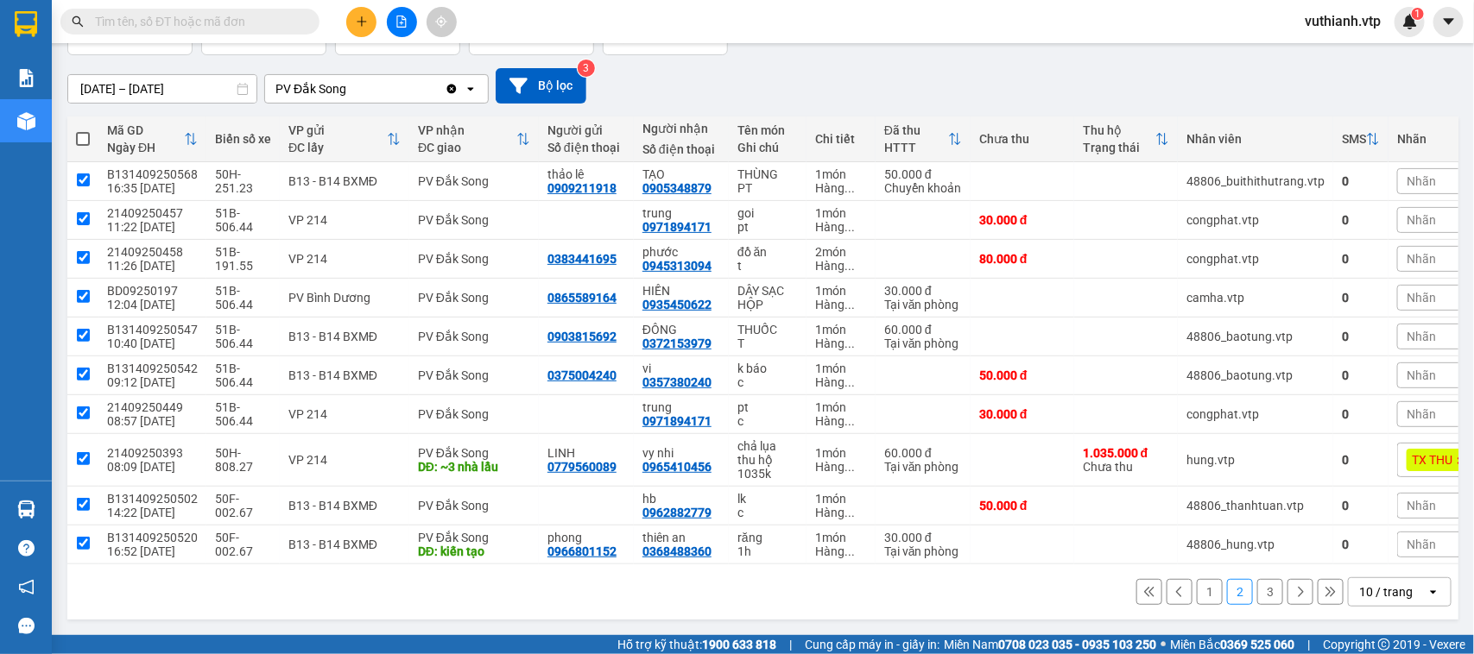
checkbox input "true"
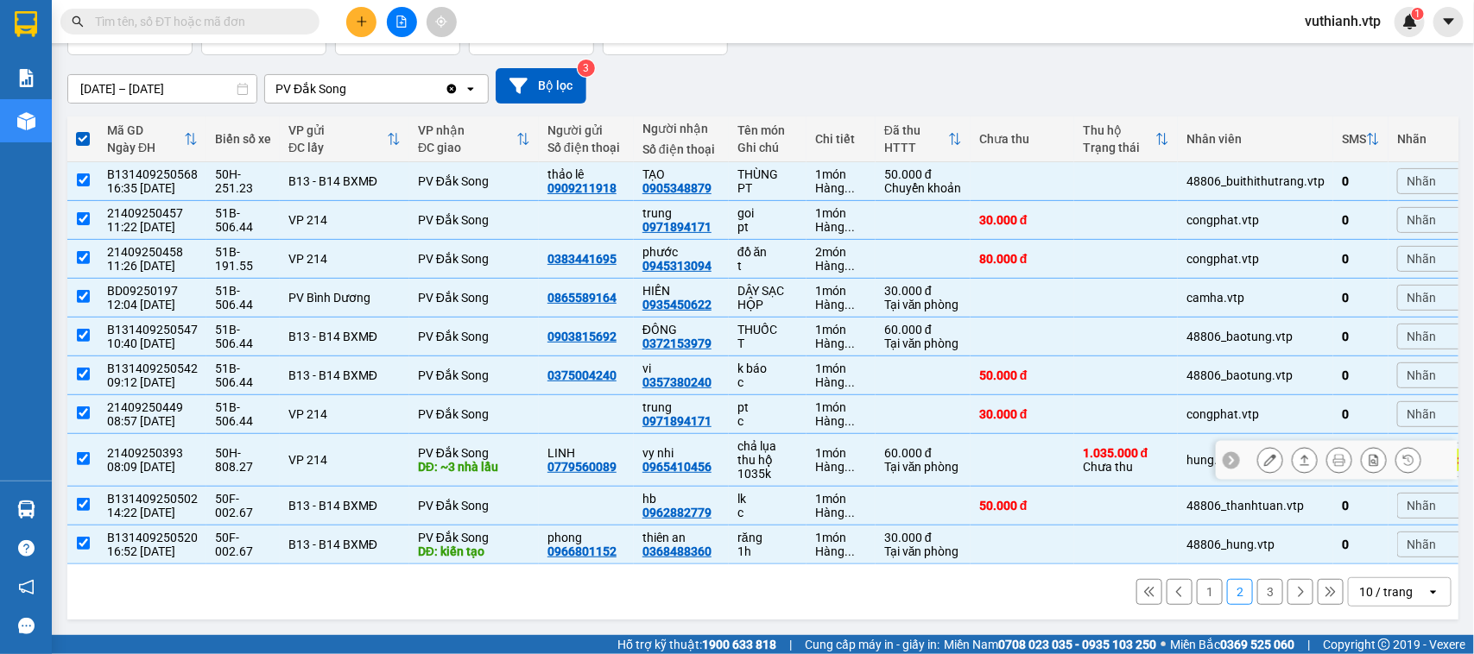
click at [77, 452] on input "checkbox" at bounding box center [83, 458] width 13 height 13
checkbox input "false"
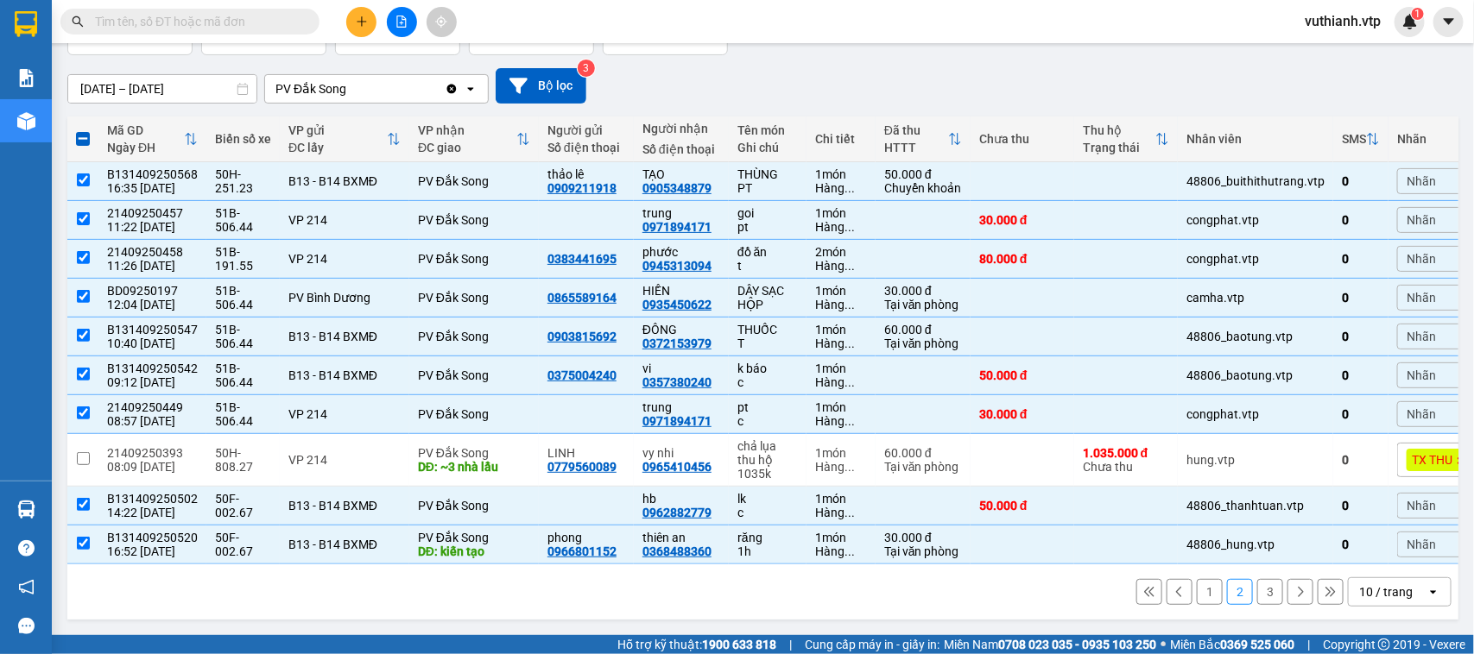
scroll to position [0, 0]
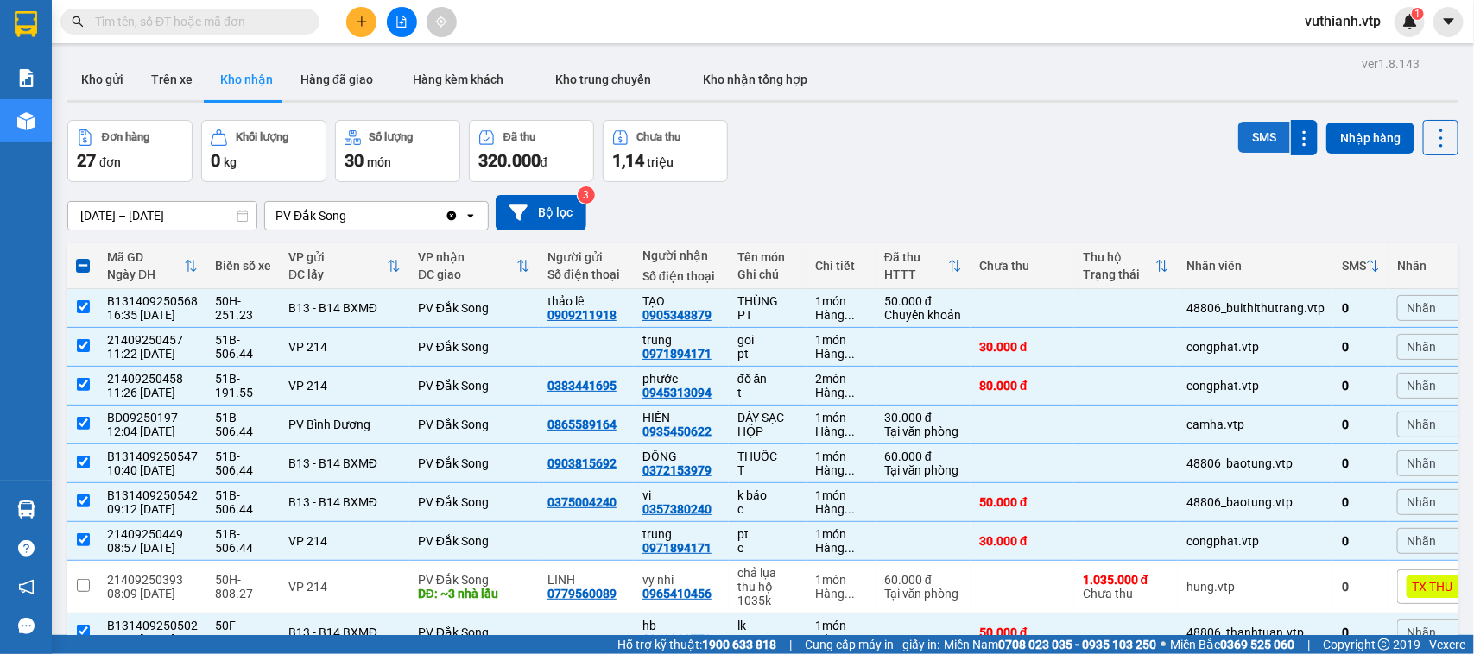
click at [1245, 140] on button "SMS" at bounding box center [1264, 137] width 52 height 31
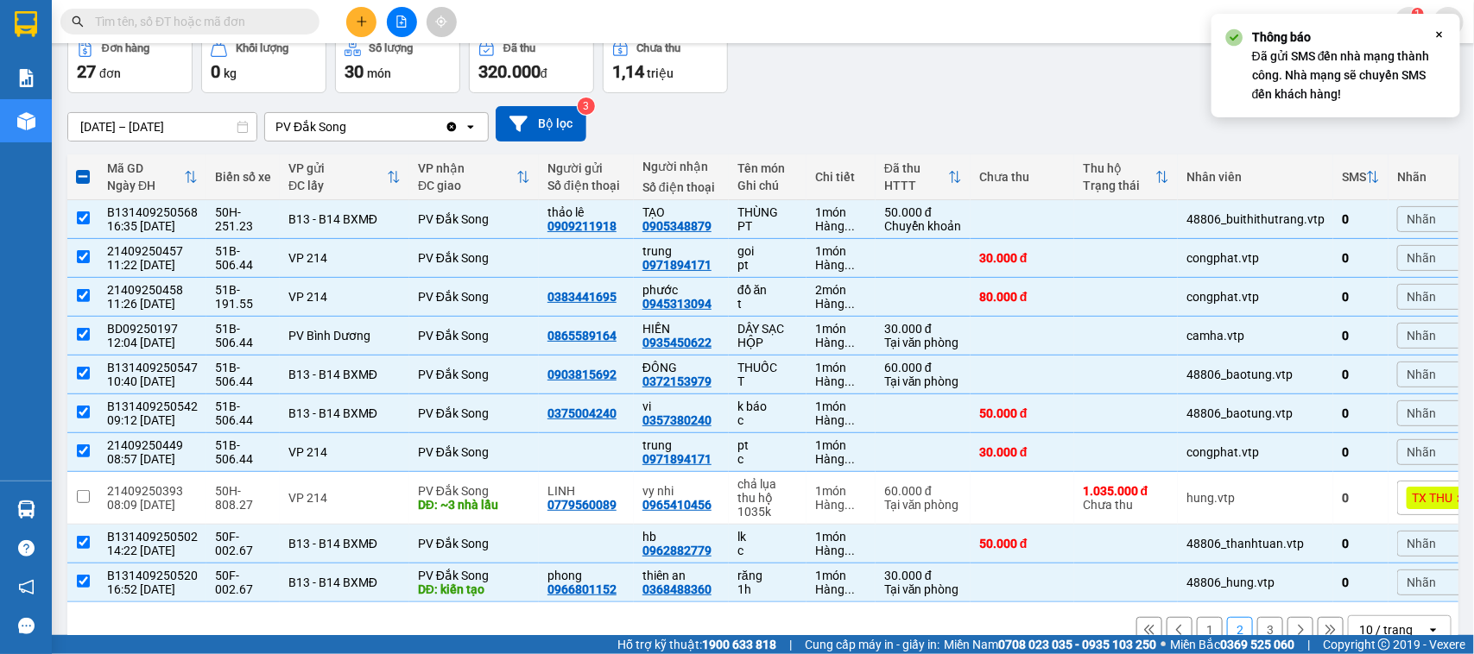
scroll to position [136, 0]
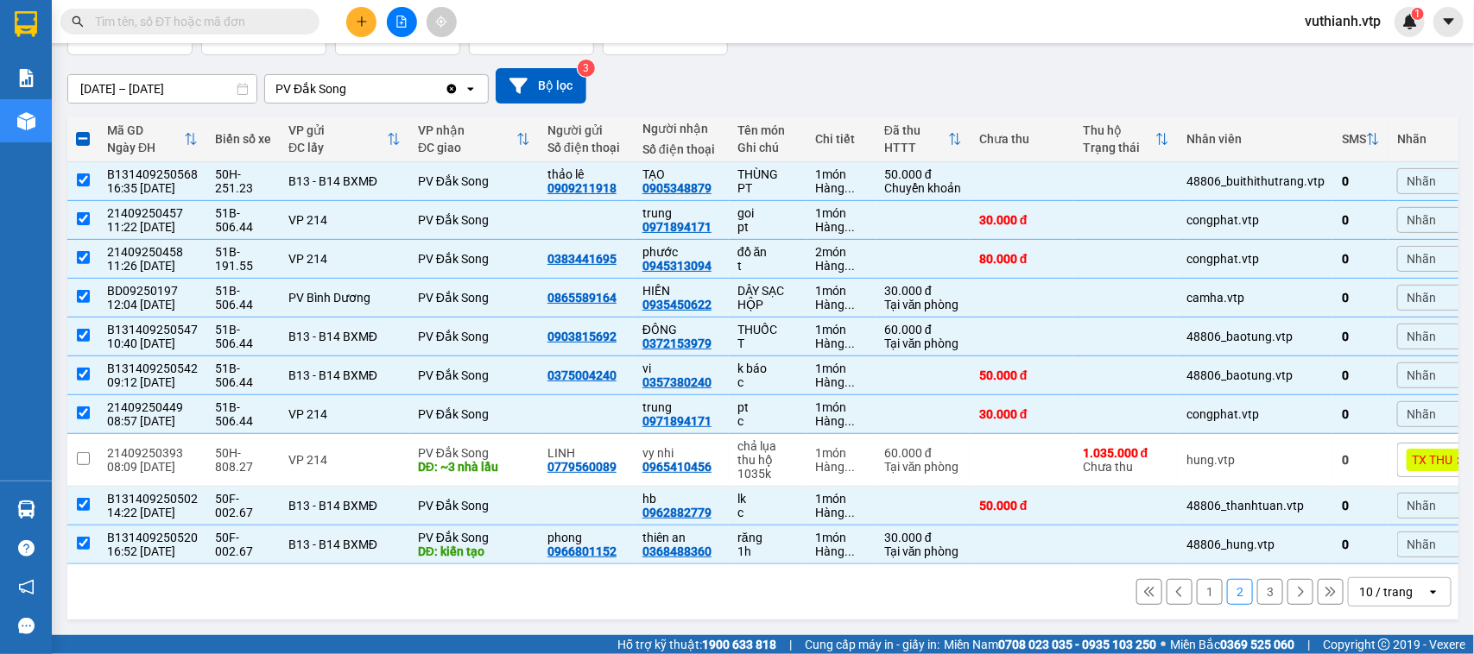
click at [1257, 592] on button "3" at bounding box center [1270, 592] width 26 height 26
checkbox input "false"
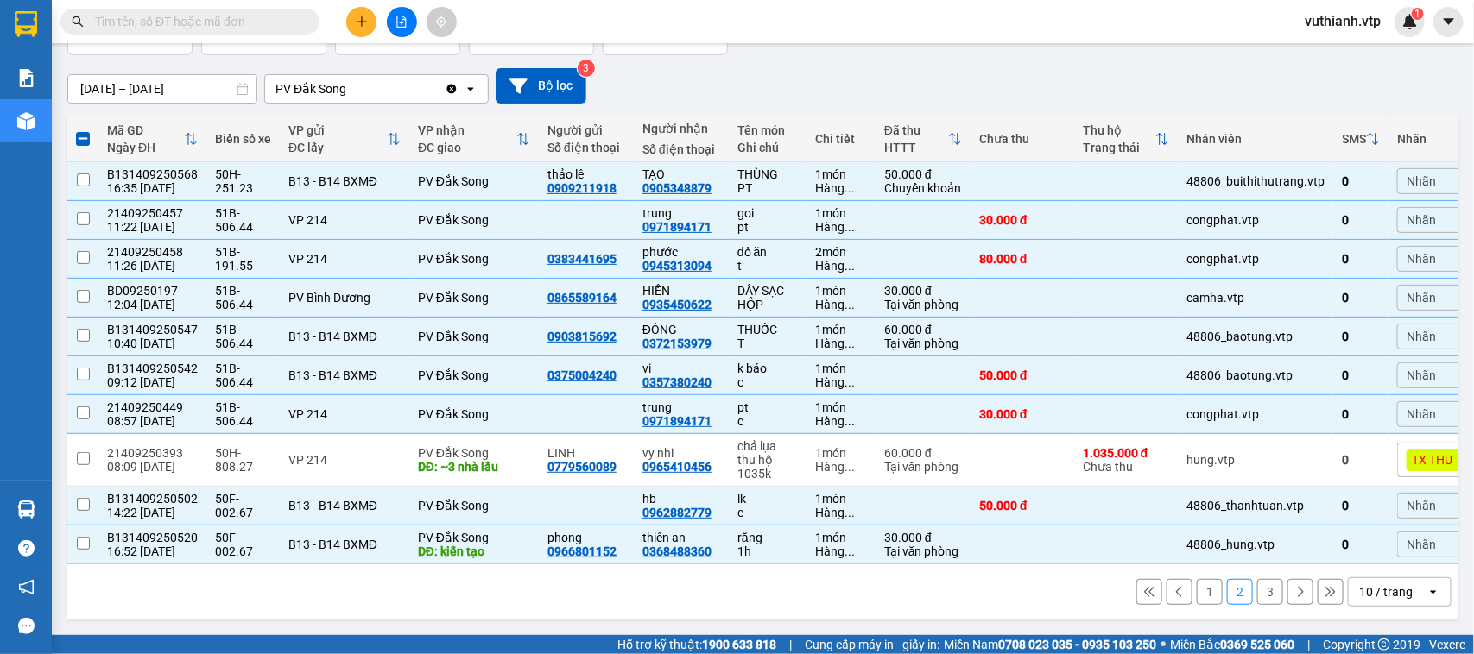
checkbox input "false"
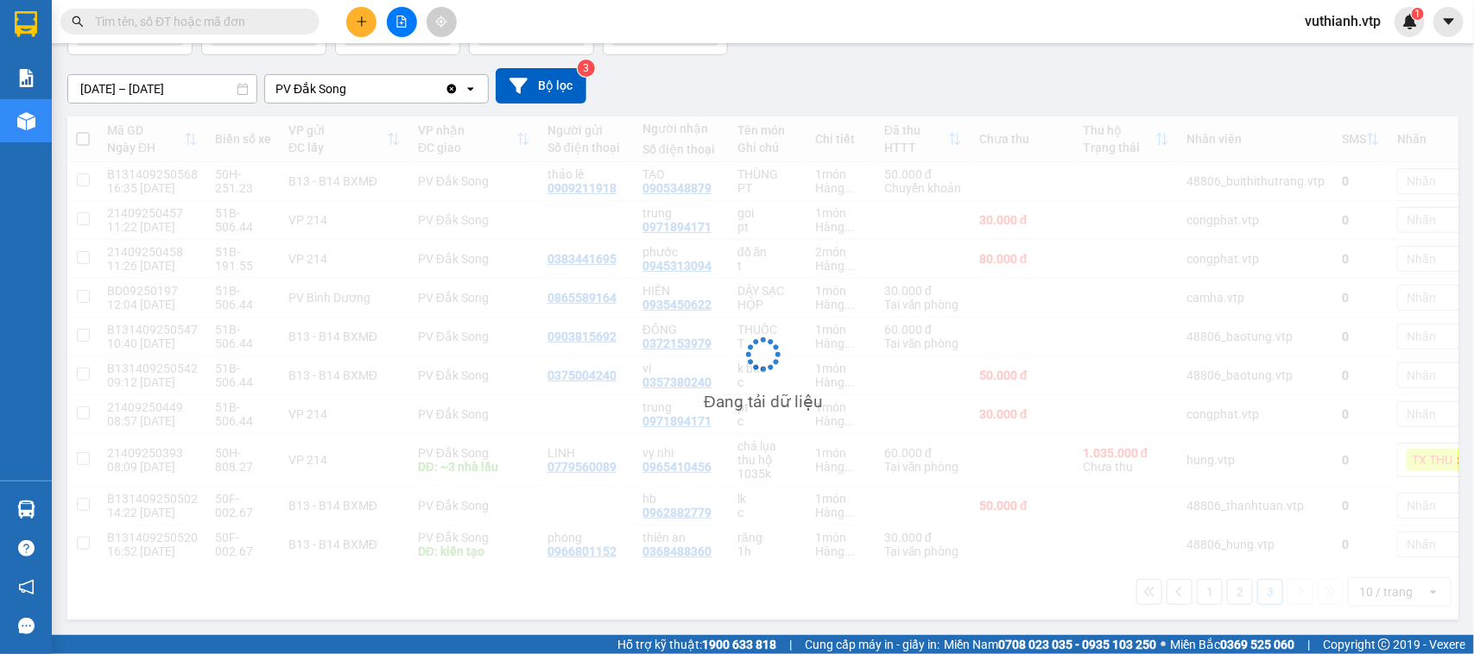
scroll to position [79, 0]
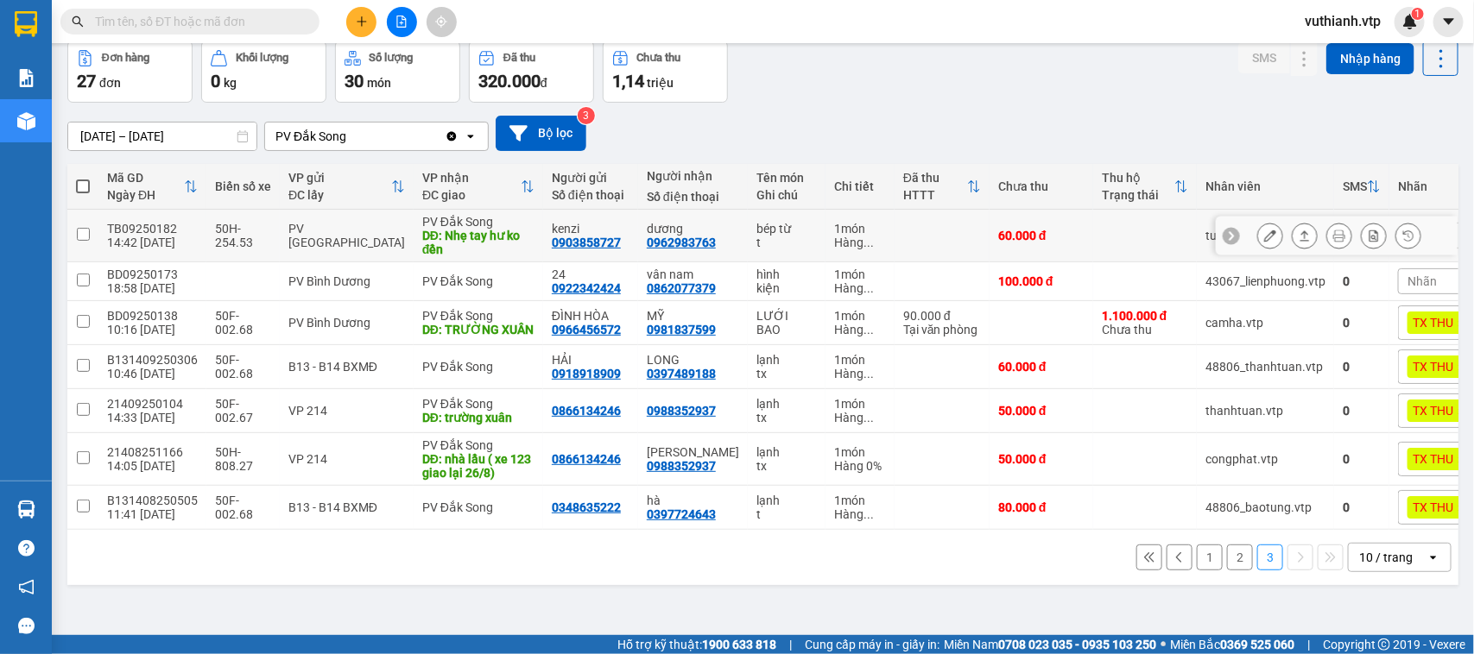
click at [79, 231] on input "checkbox" at bounding box center [83, 234] width 13 height 13
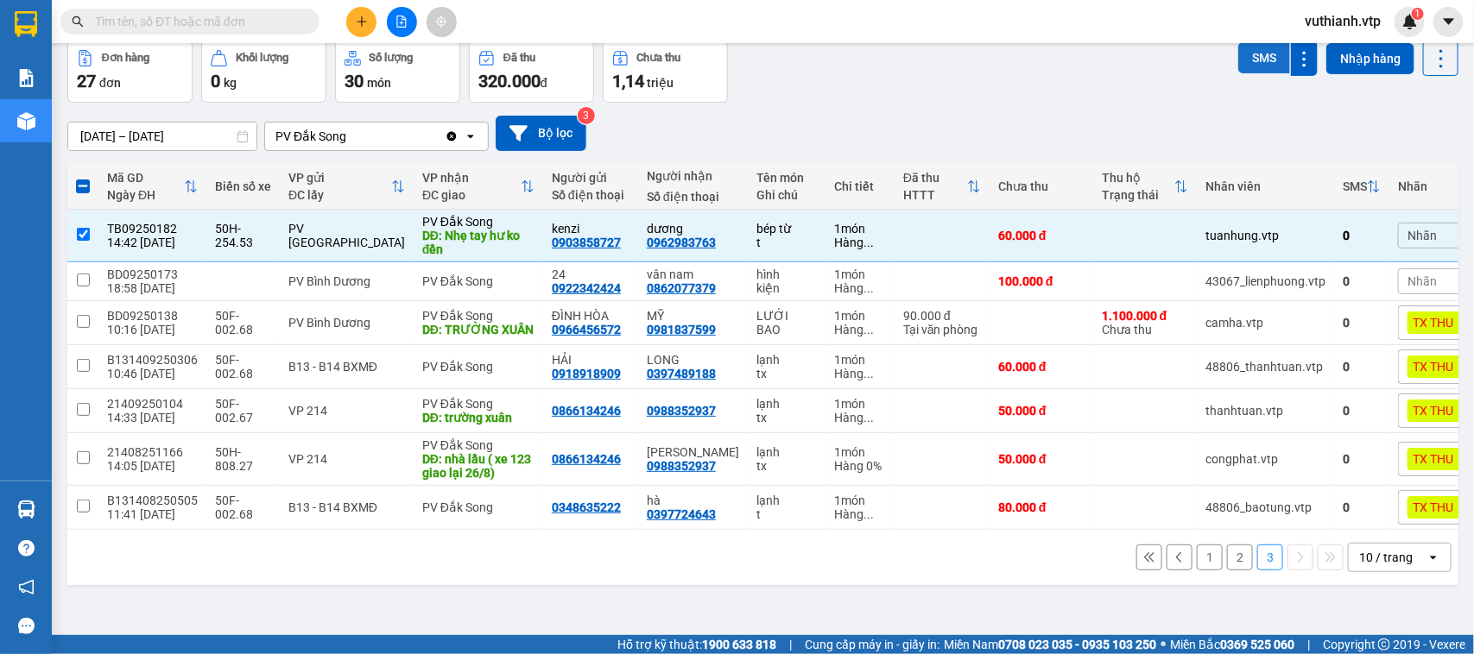
click at [1246, 56] on button "SMS" at bounding box center [1264, 57] width 52 height 31
click at [1197, 571] on button "1" at bounding box center [1210, 558] width 26 height 26
checkbox input "false"
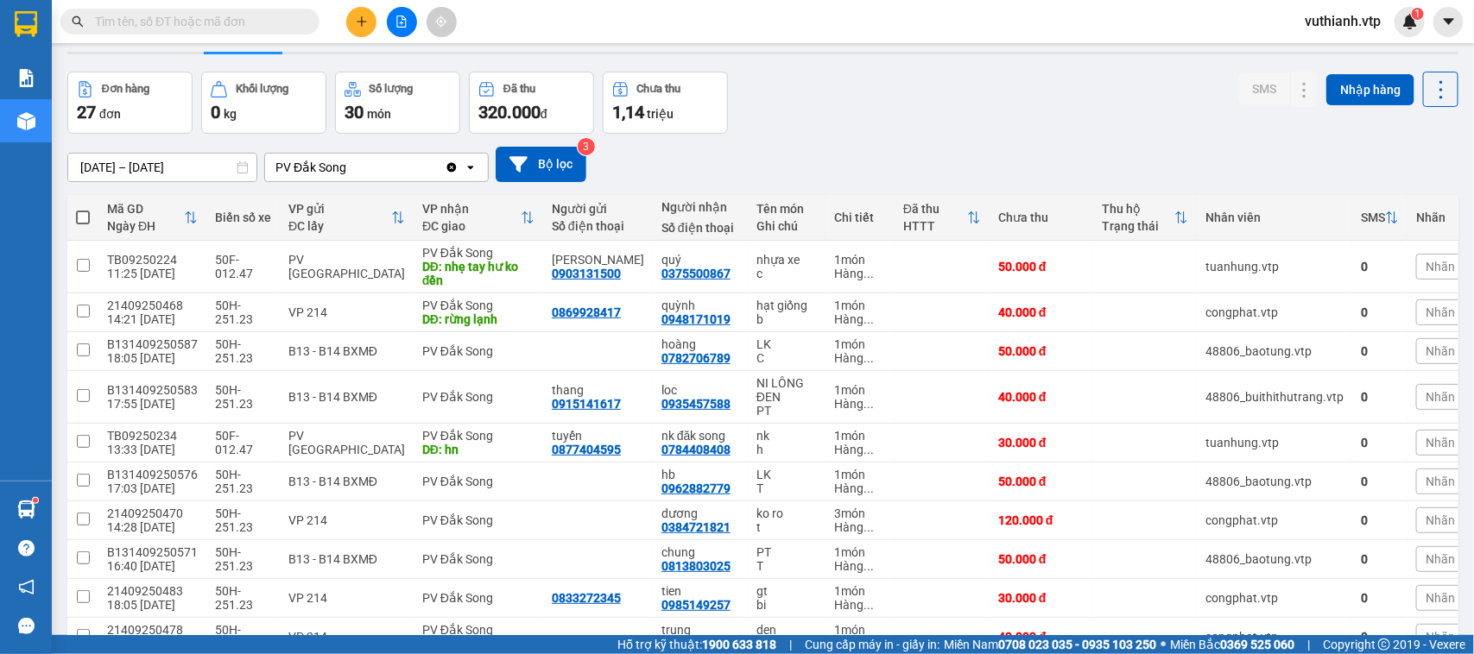
scroll to position [0, 0]
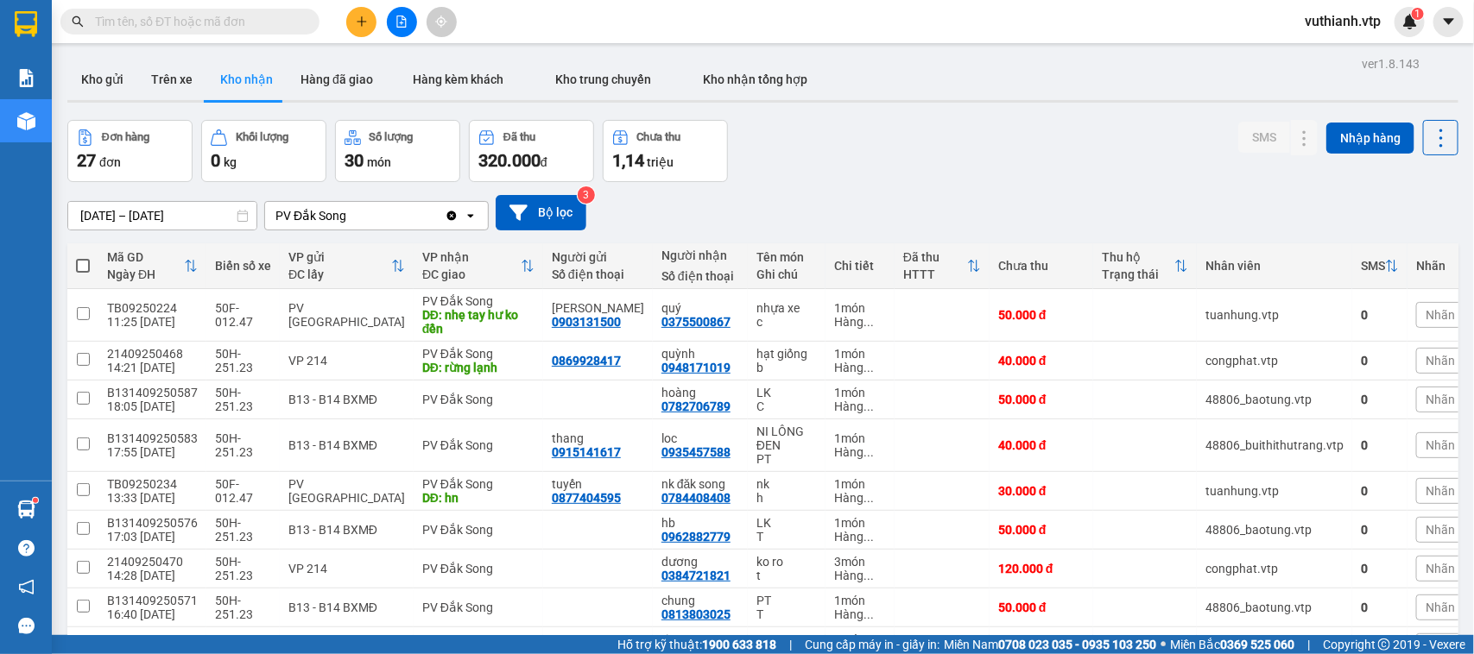
click at [404, 18] on icon "file-add" at bounding box center [401, 22] width 9 height 12
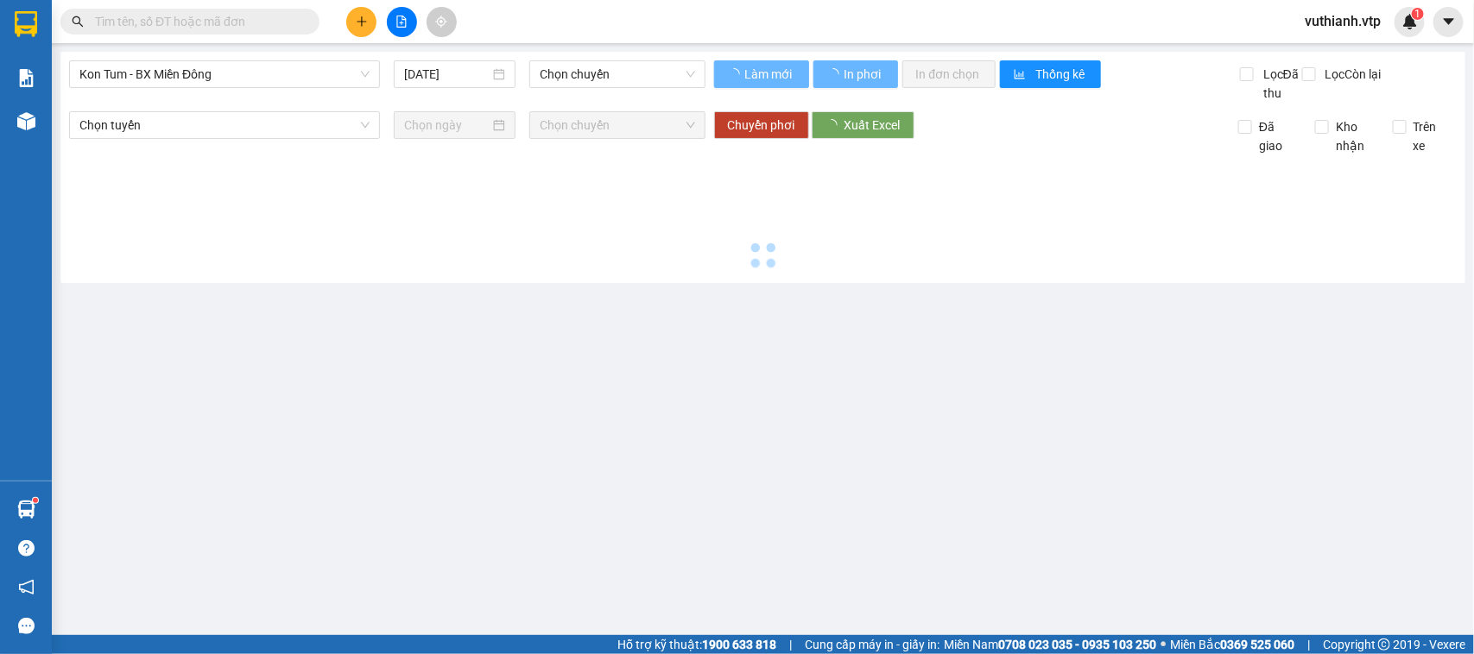
type input "[DATE]"
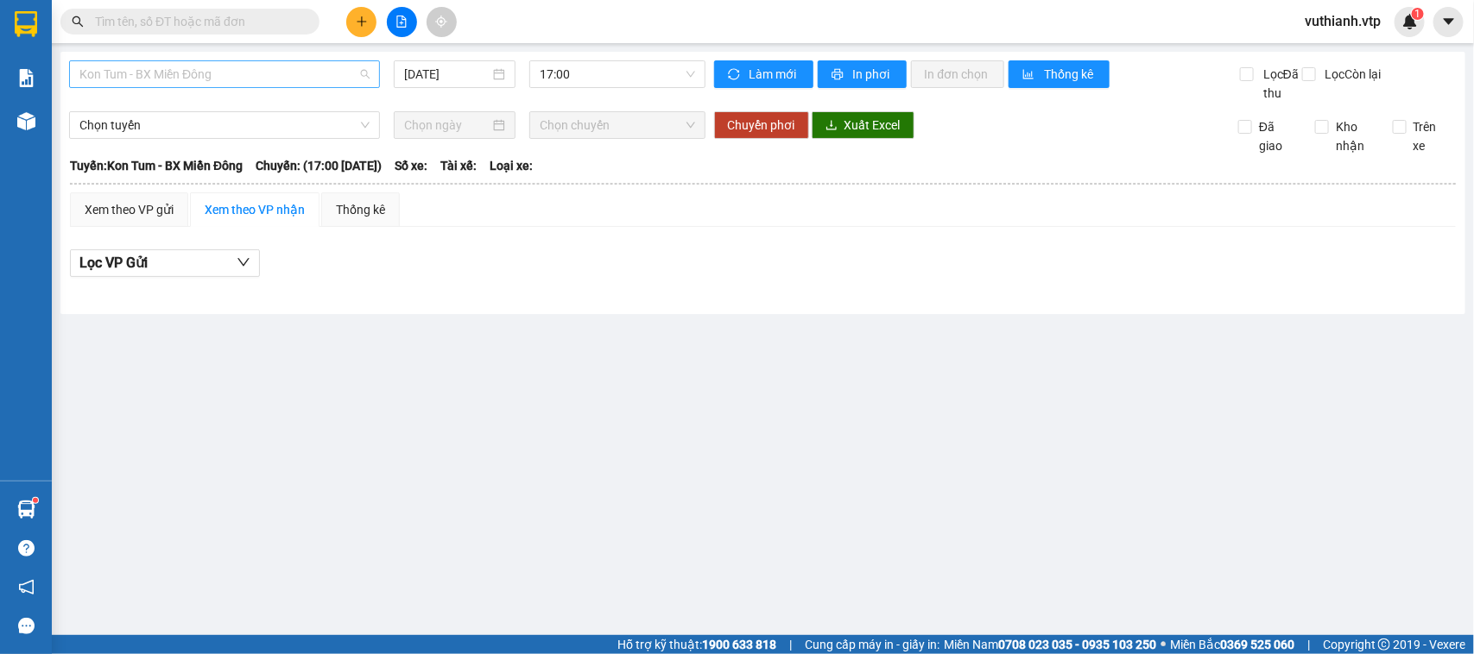
click at [287, 70] on span "Kon Tum - BX Miền Đông" at bounding box center [224, 74] width 290 height 26
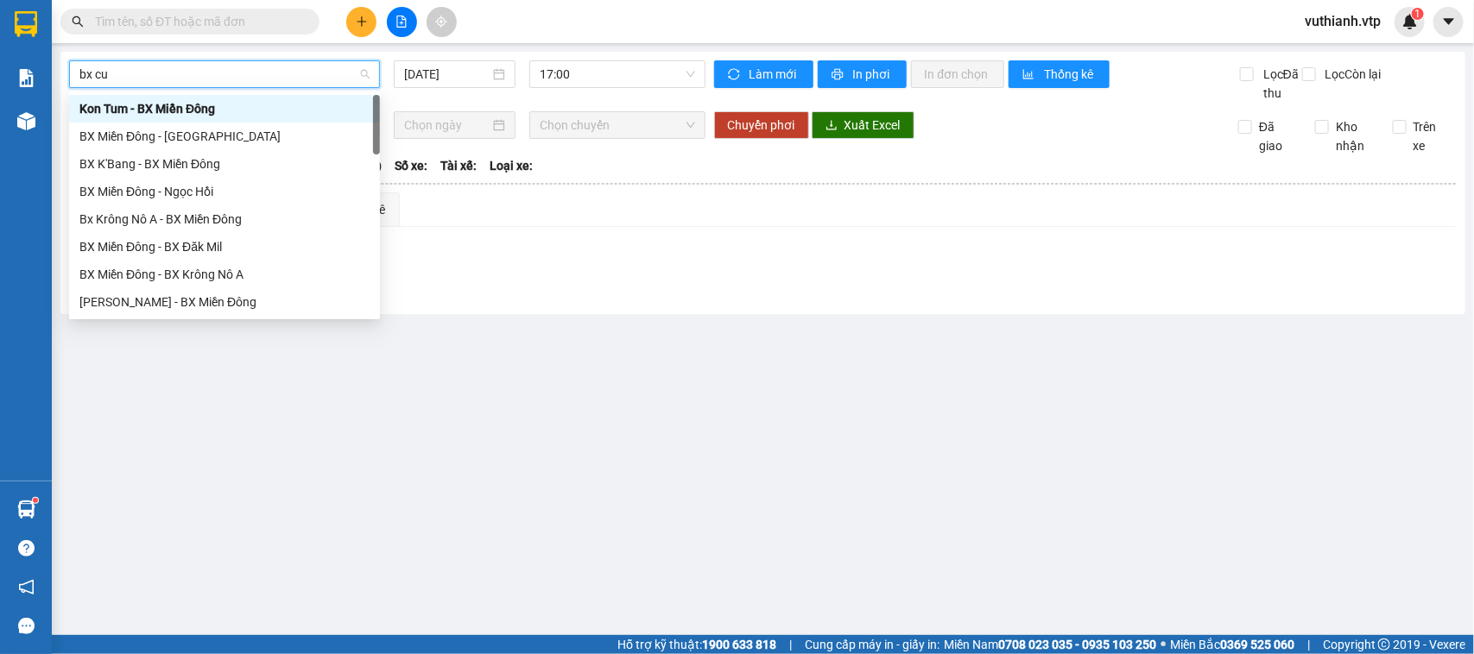
type input "bx cư"
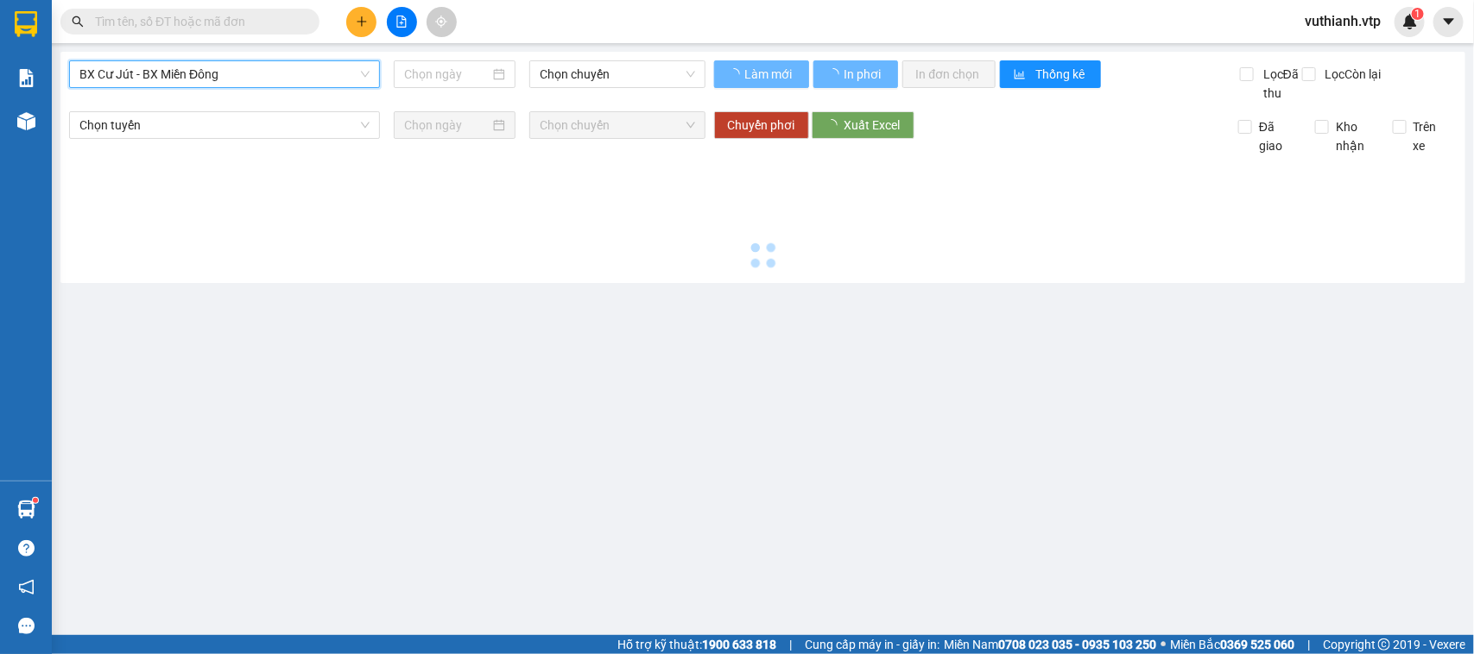
type input "[DATE]"
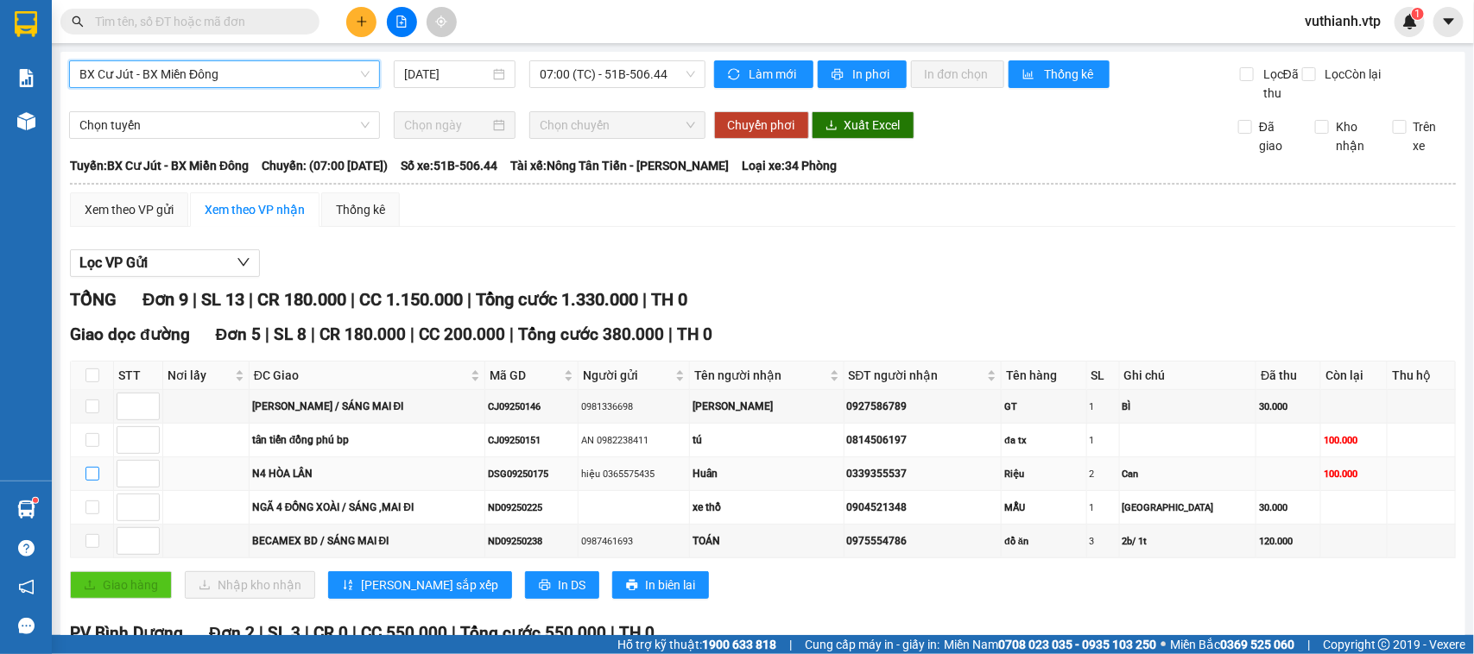
click at [92, 481] on input "checkbox" at bounding box center [92, 474] width 14 height 14
checkbox input "true"
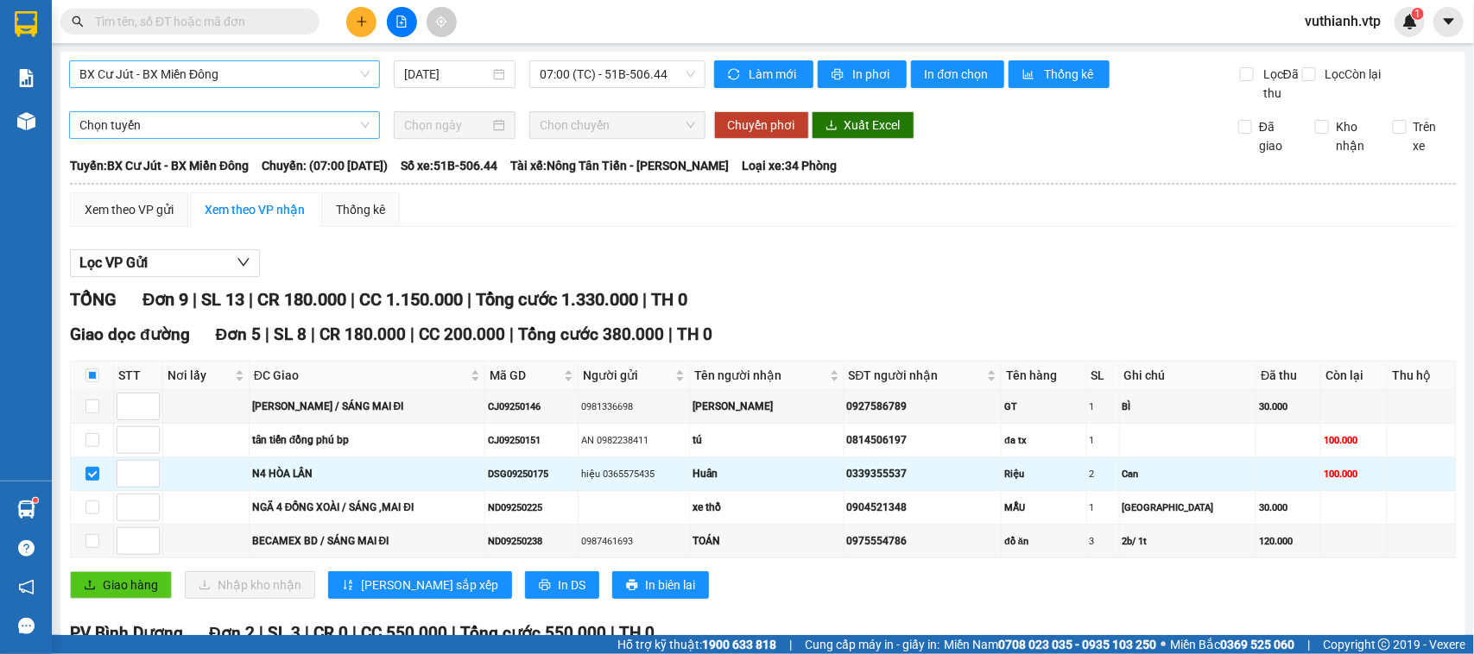
click at [285, 138] on span "Chọn tuyến" at bounding box center [224, 125] width 290 height 26
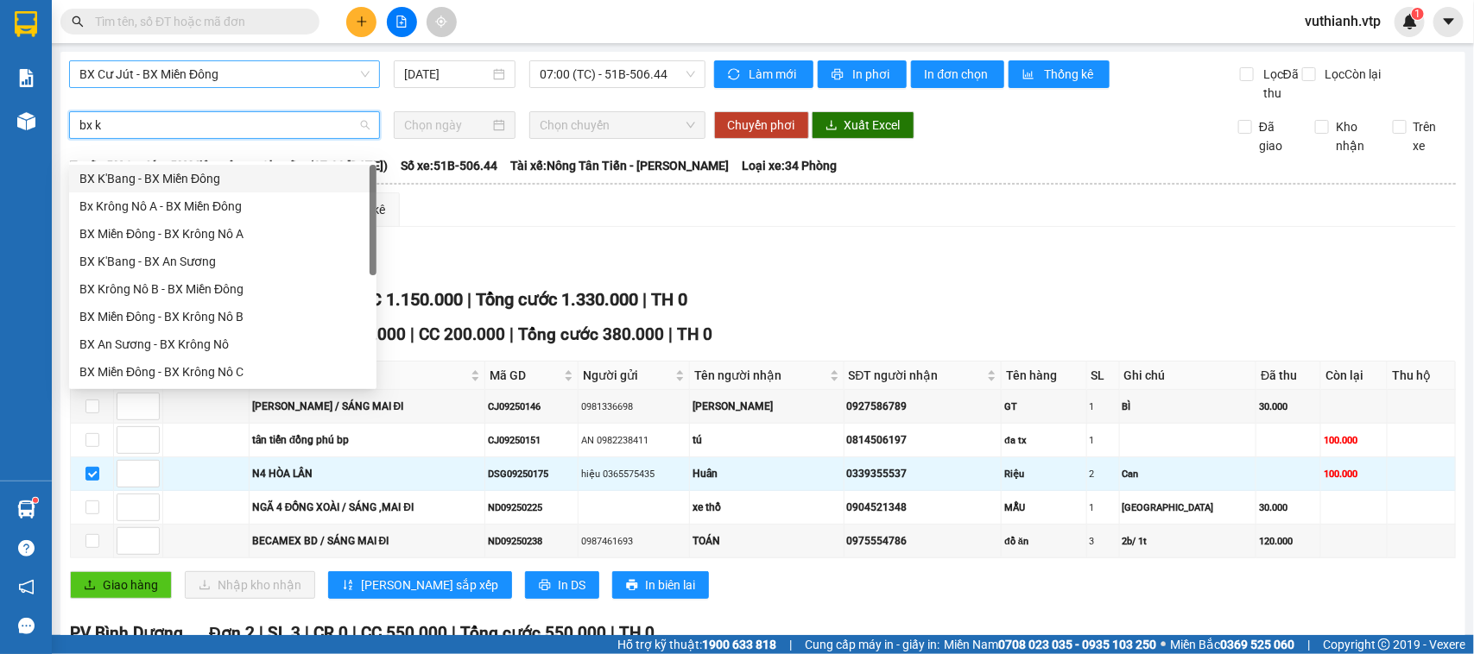
type input "bx kr"
click at [112, 174] on div "Bx Krông Nô A - BX Miền Đông" at bounding box center [222, 178] width 287 height 19
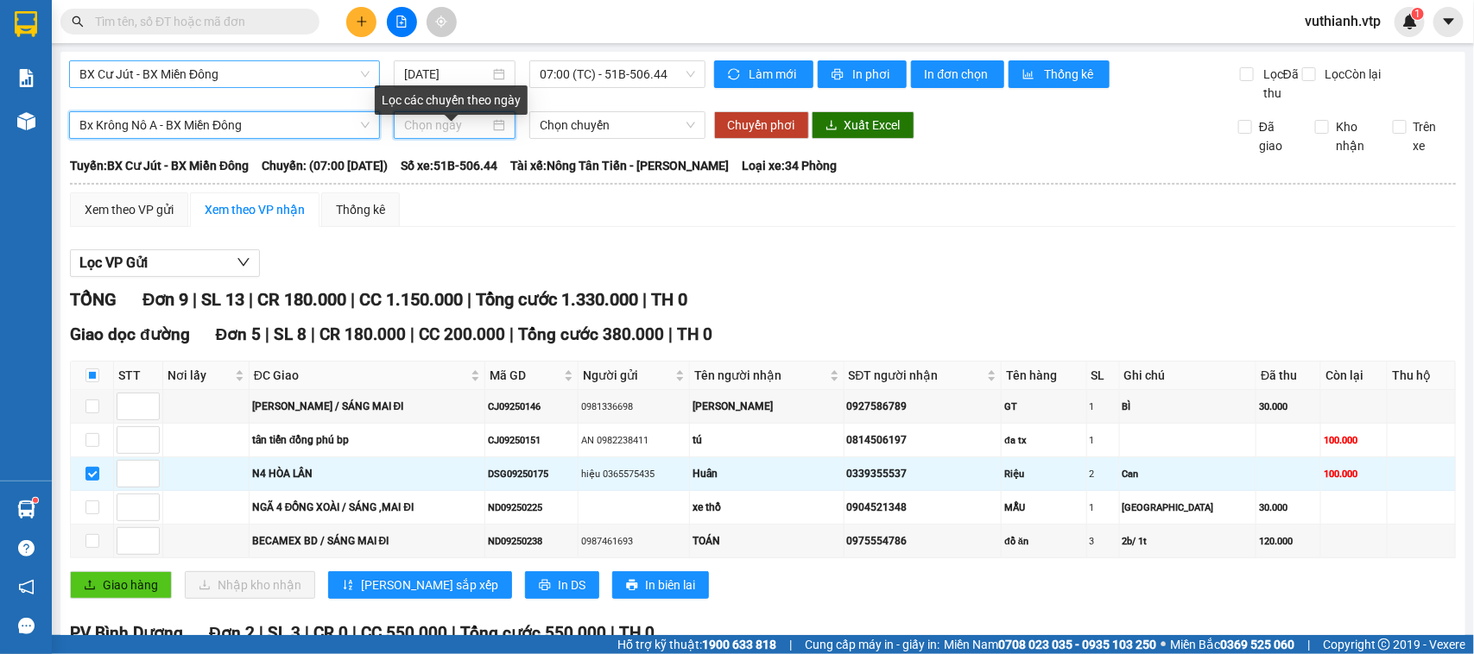
click at [477, 135] on input at bounding box center [446, 125] width 85 height 19
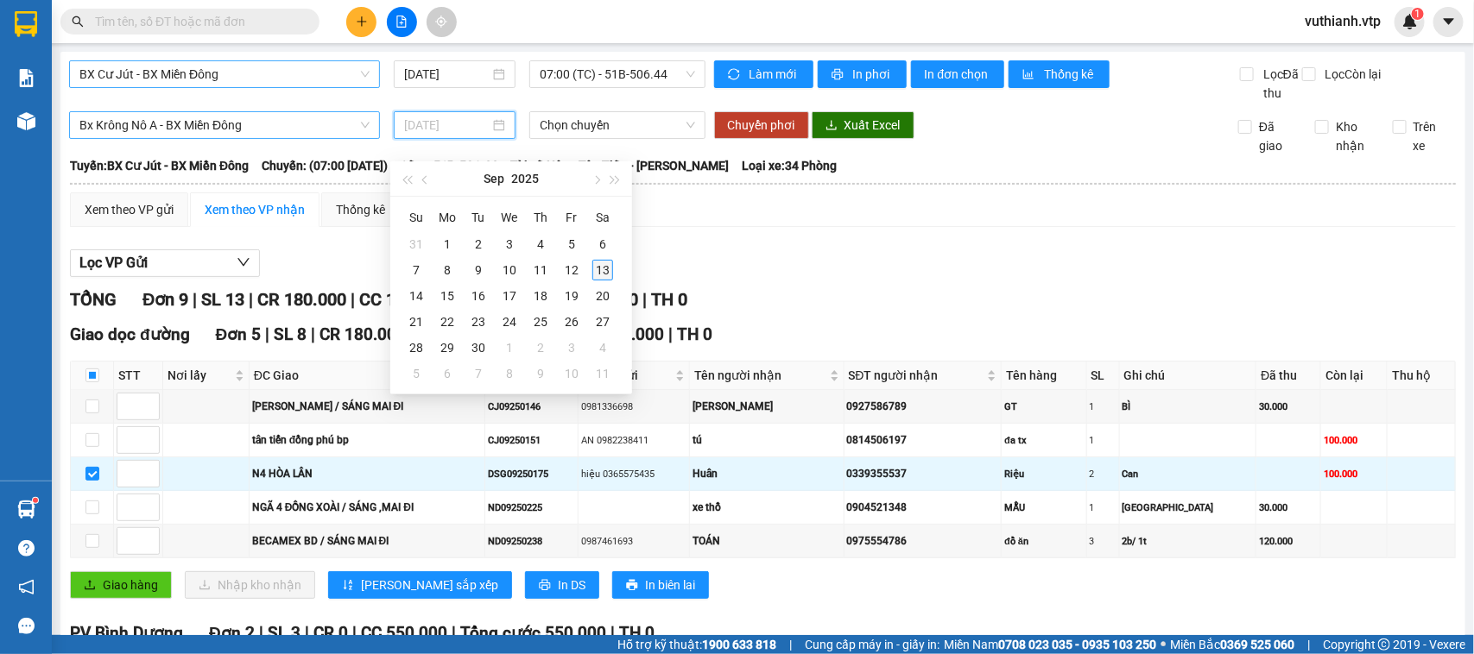
type input "[DATE]"
click at [607, 268] on div "13" at bounding box center [602, 270] width 21 height 21
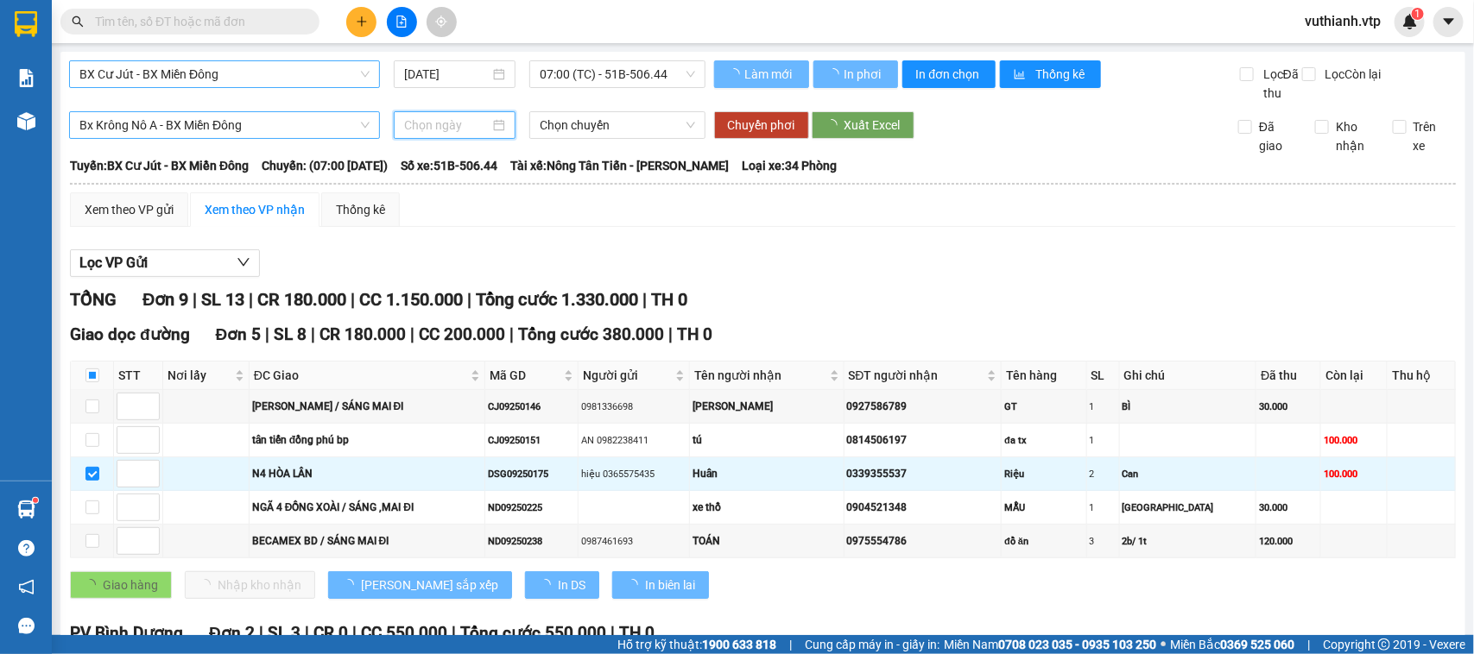
type input "[DATE]"
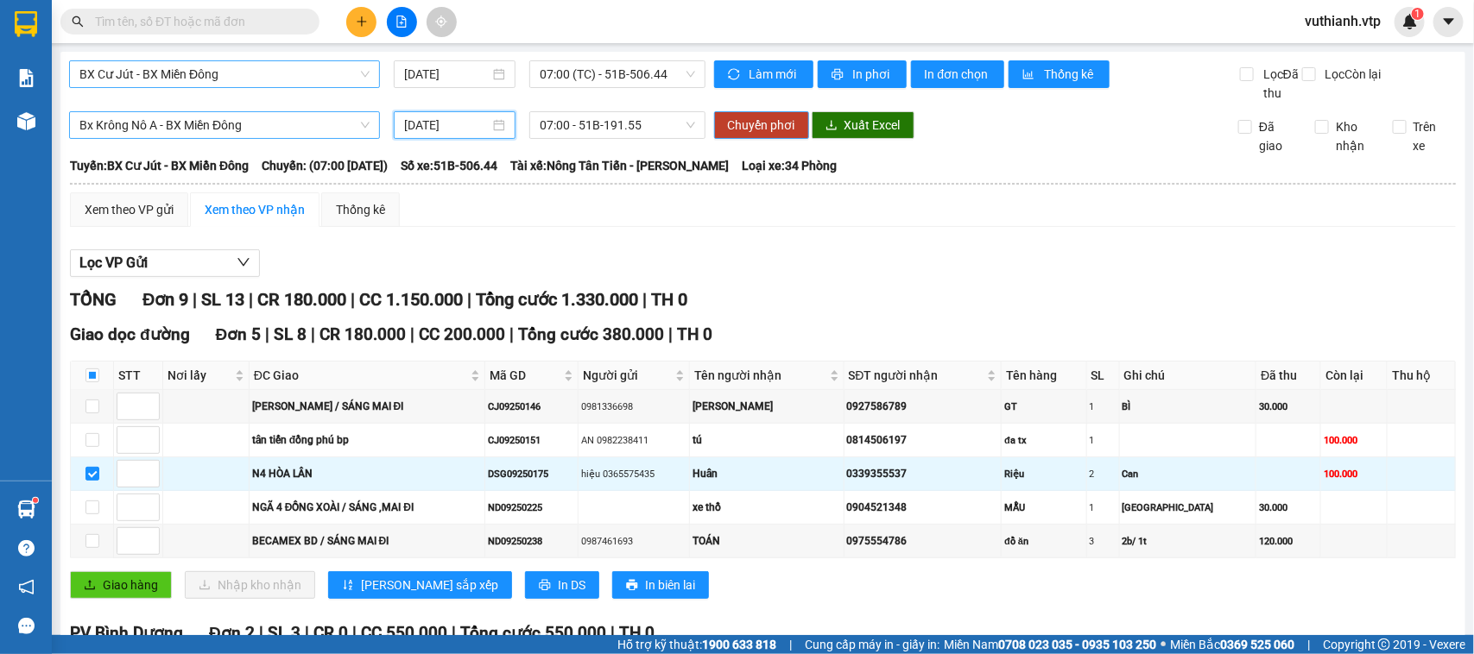
click at [761, 135] on span "Chuyển phơi" at bounding box center [761, 125] width 67 height 19
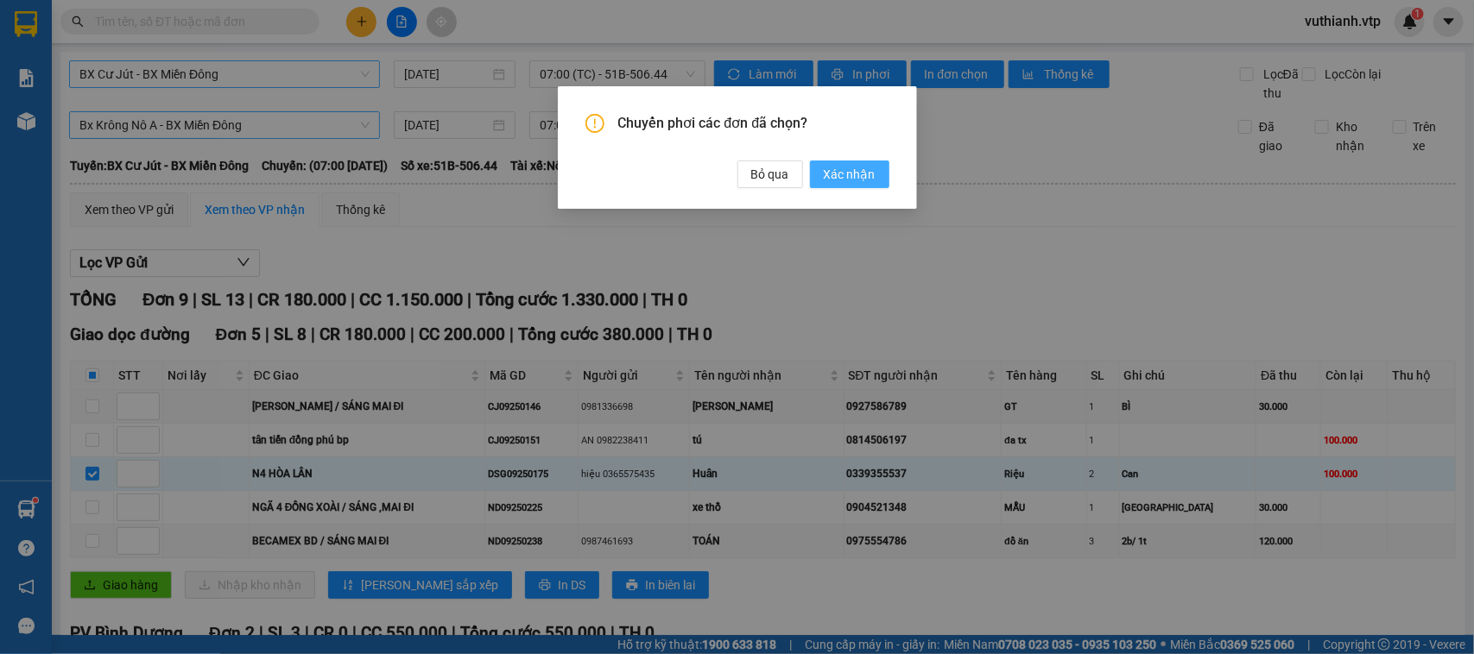
click at [850, 166] on span "Xác nhận" at bounding box center [850, 174] width 52 height 19
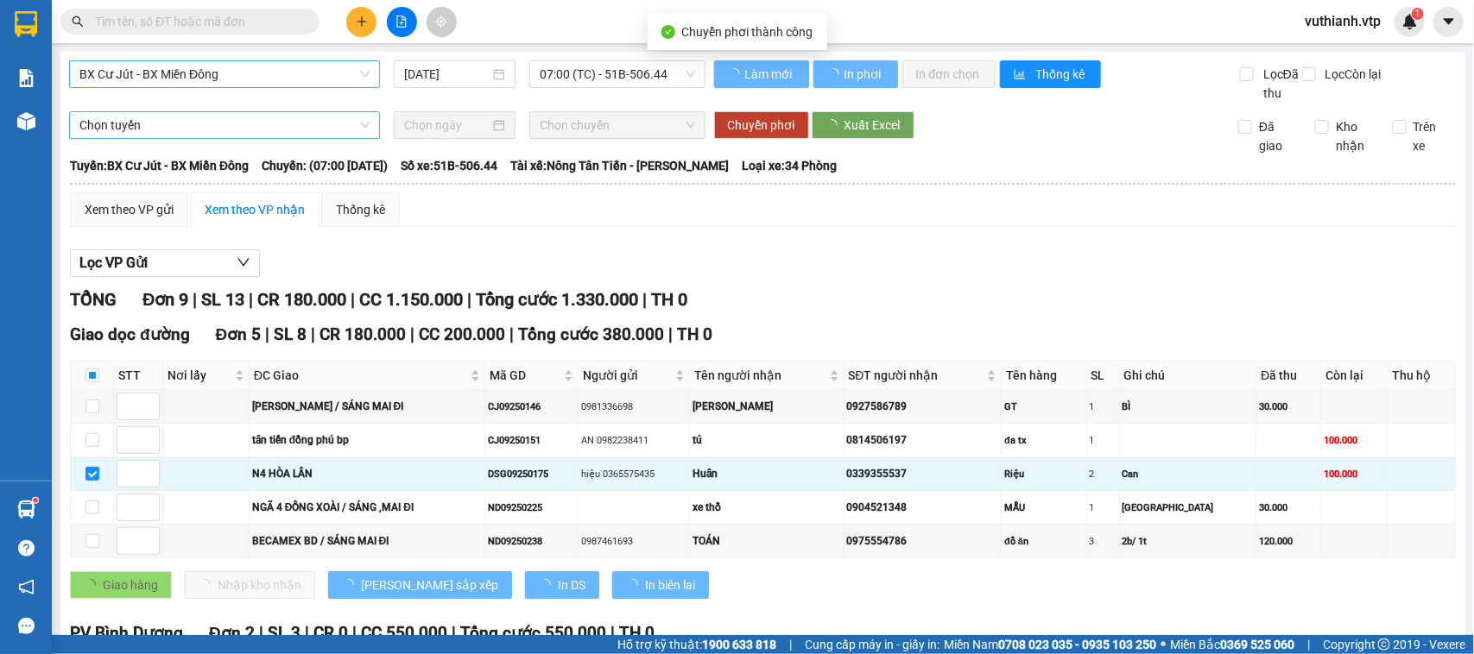
checkbox input "false"
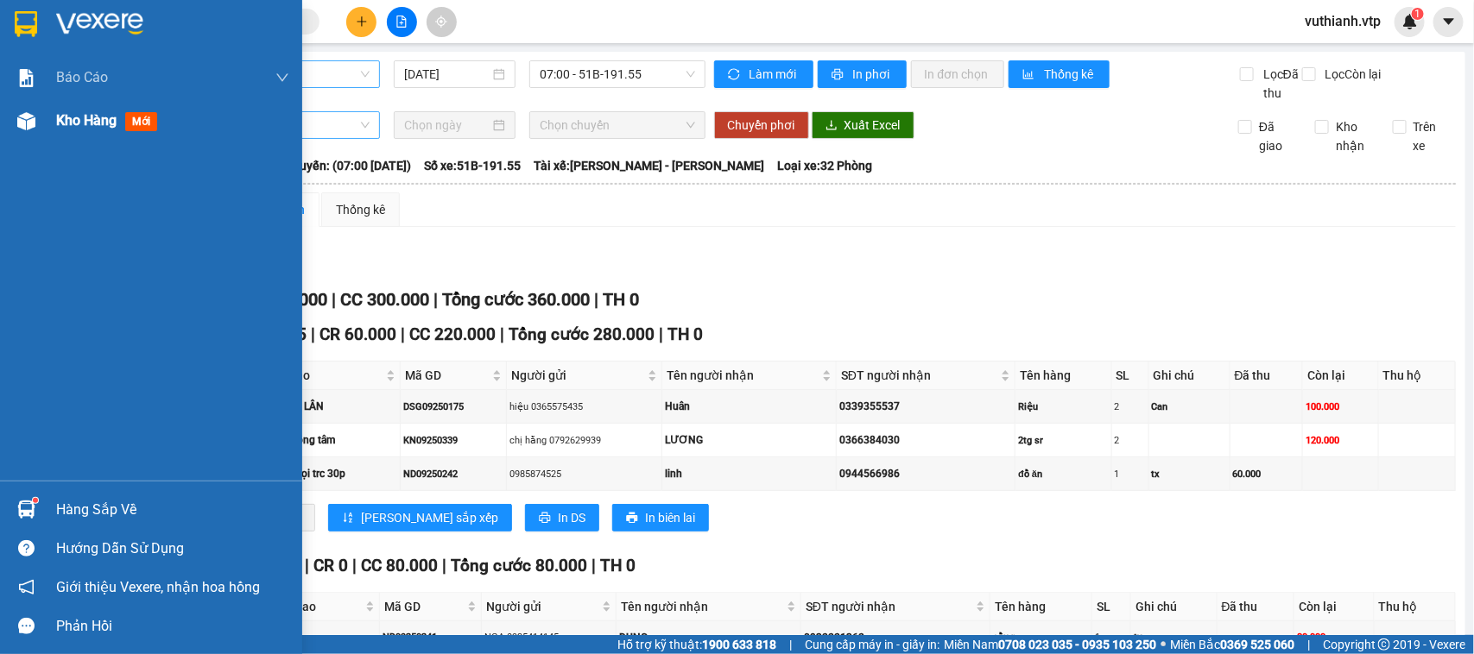
click at [35, 125] on div at bounding box center [26, 121] width 30 height 30
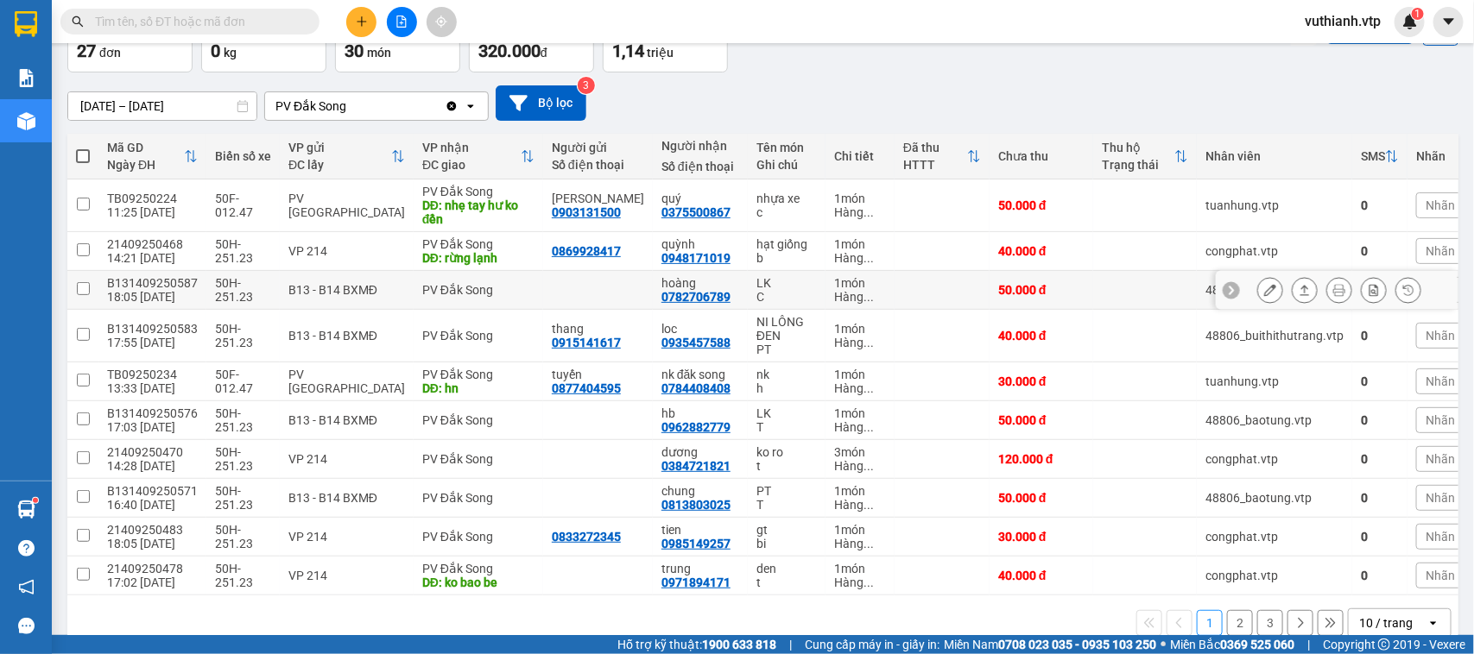
scroll to position [149, 0]
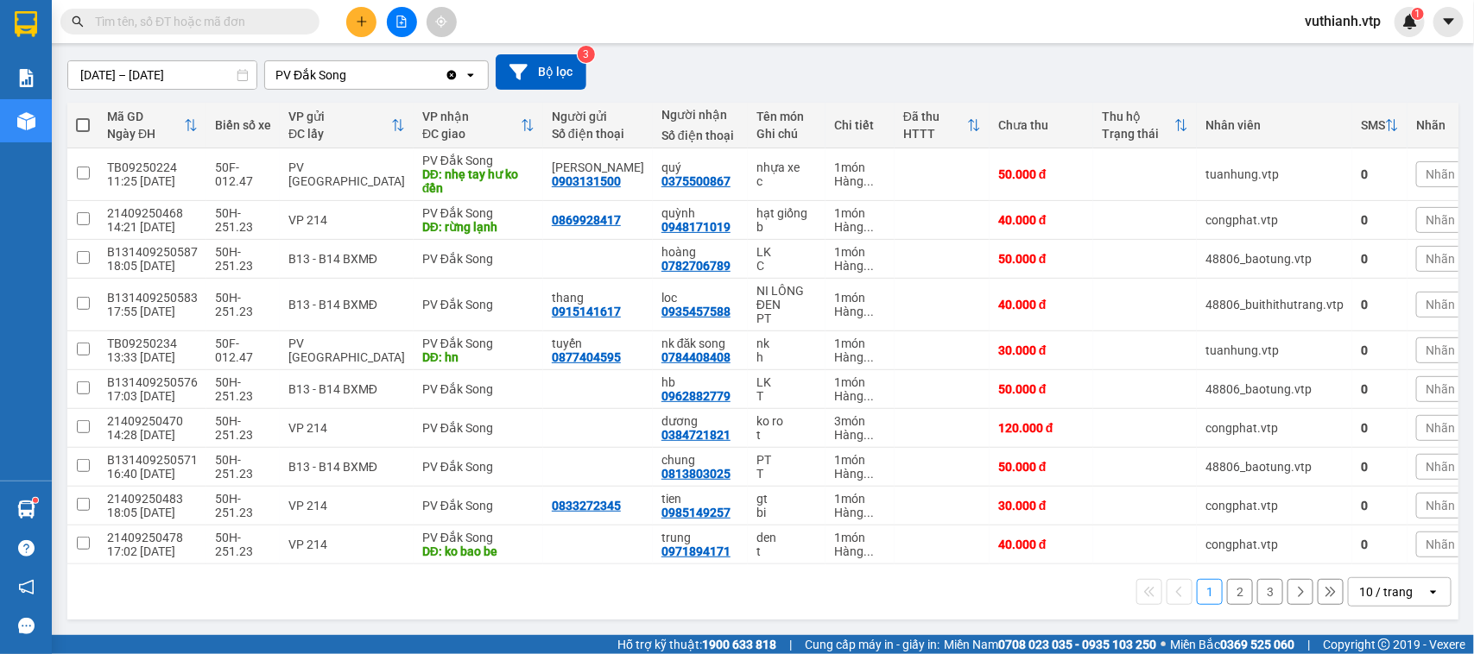
click at [1227, 591] on button "2" at bounding box center [1240, 592] width 26 height 26
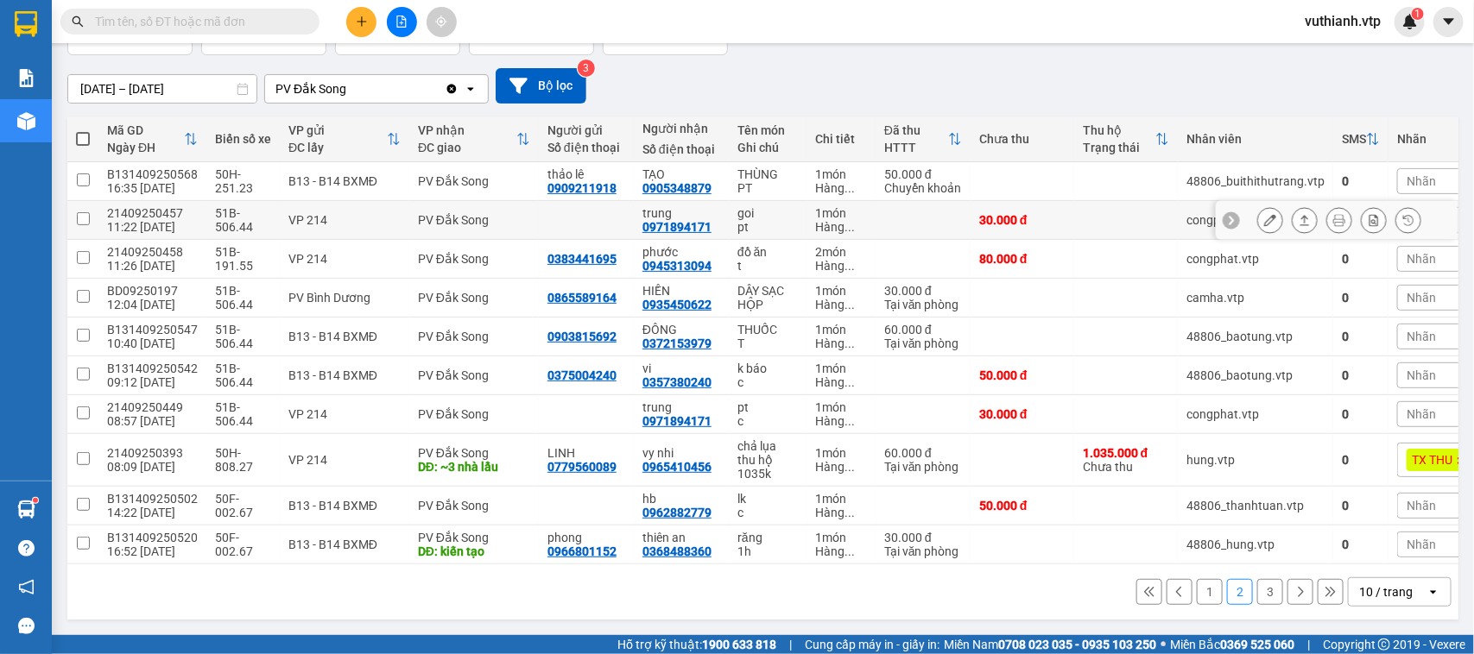
scroll to position [136, 0]
click at [1264, 175] on icon at bounding box center [1270, 181] width 12 height 12
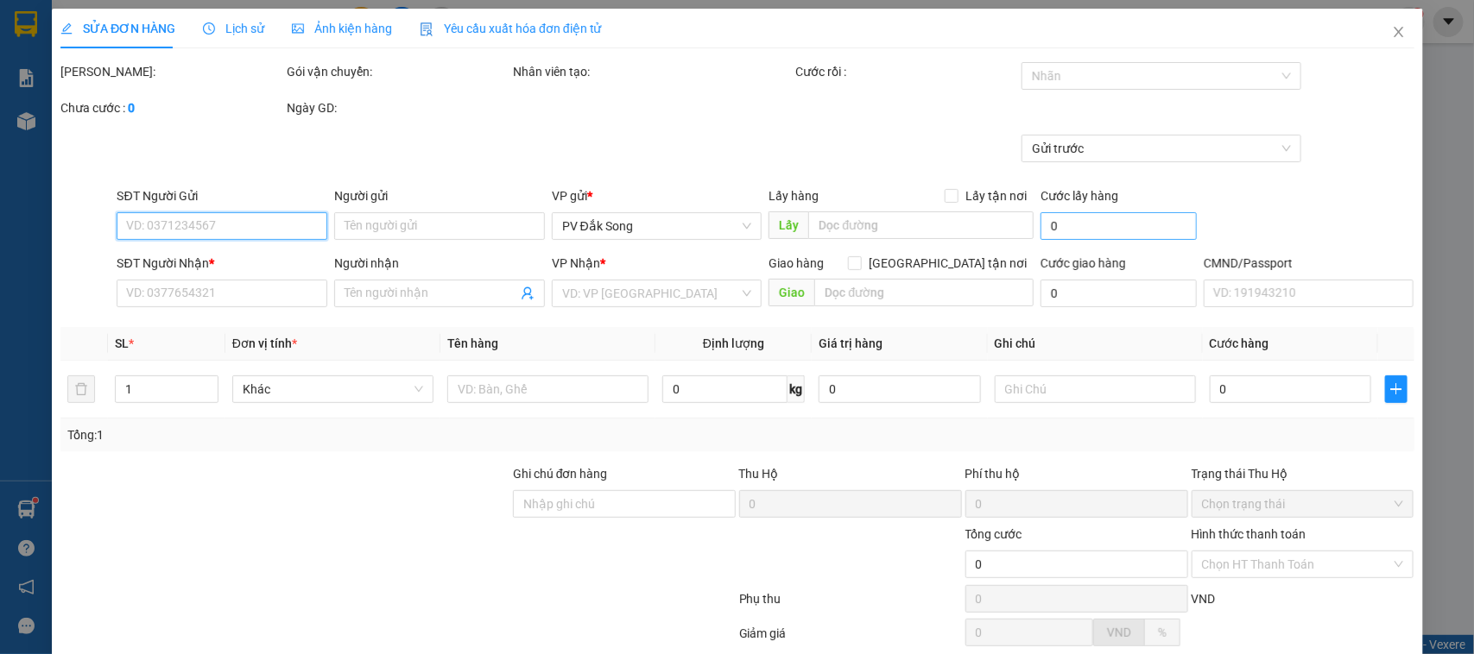
type input "2.500"
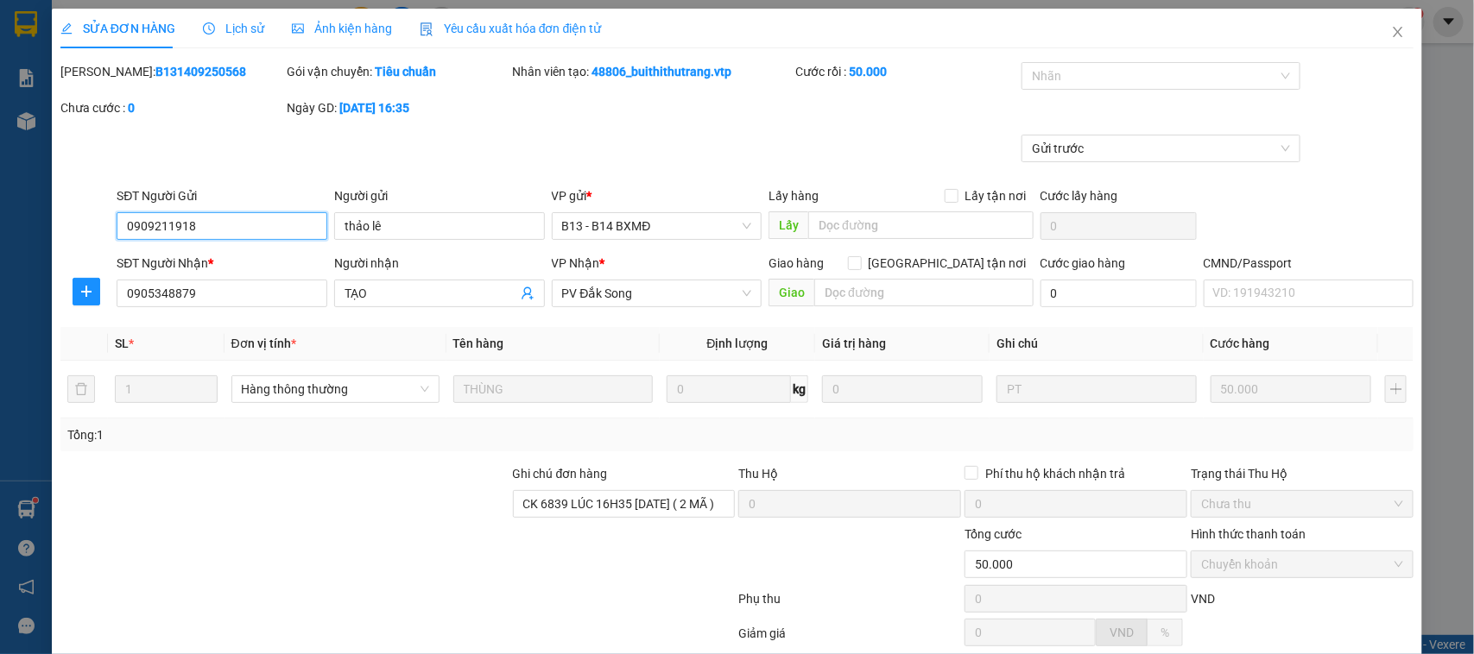
type input "0909211918"
type input "thảo lê"
type input "0905348879"
type input "TẠO"
type input "CK 6839 LÚC 16H35 [DATE] ( 2 MÃ )"
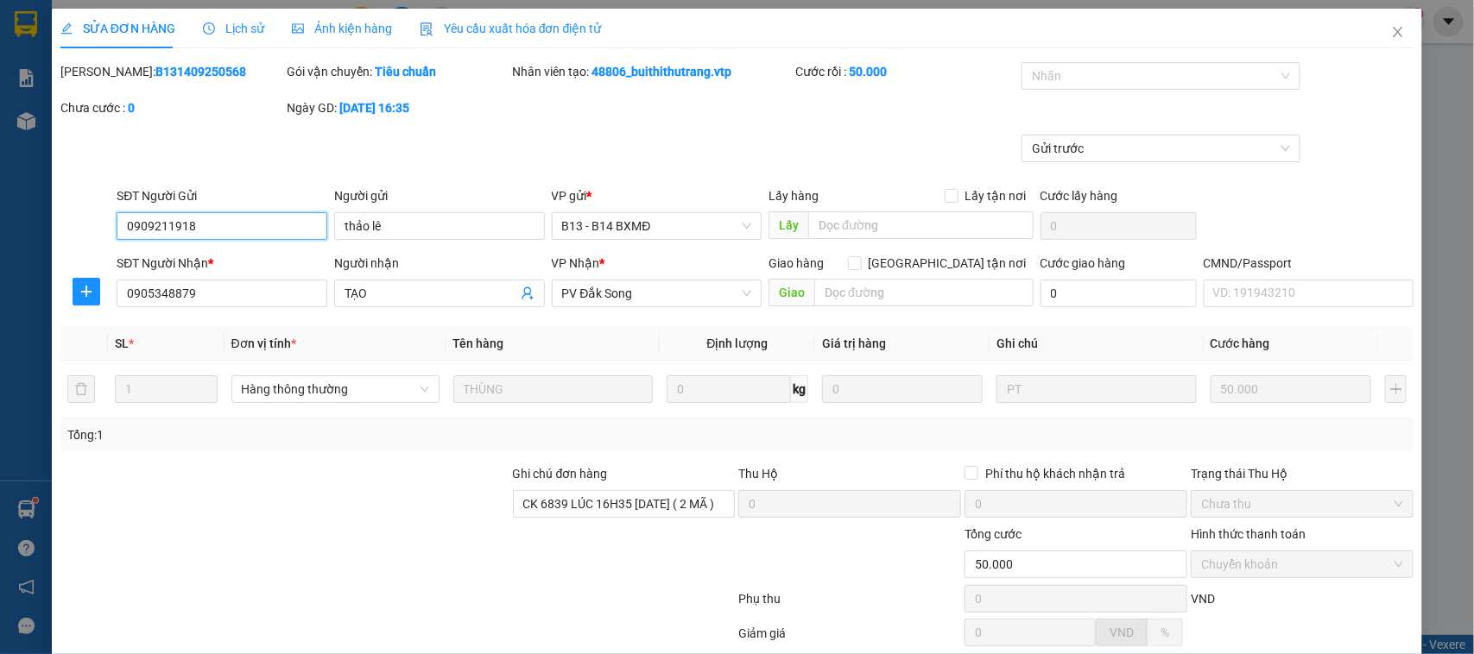
type input "50.000"
click at [1391, 36] on icon "close" at bounding box center [1398, 32] width 14 height 14
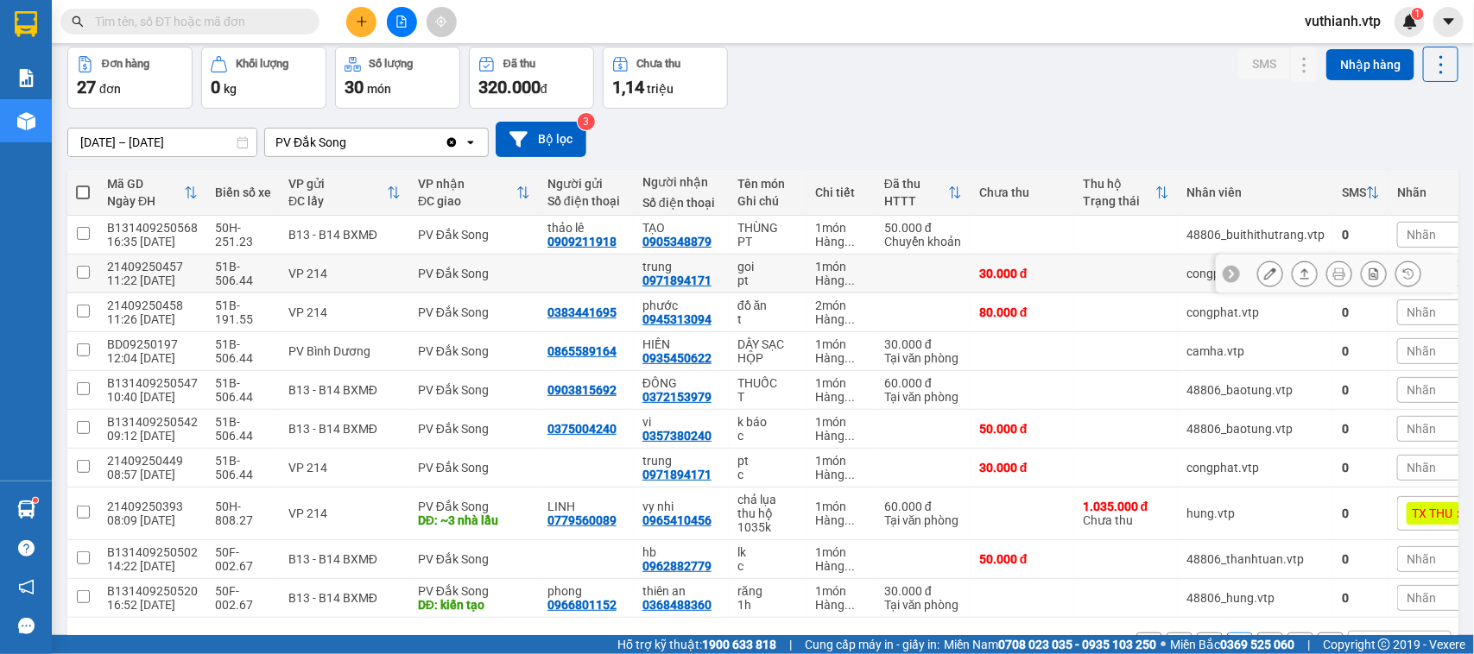
scroll to position [136, 0]
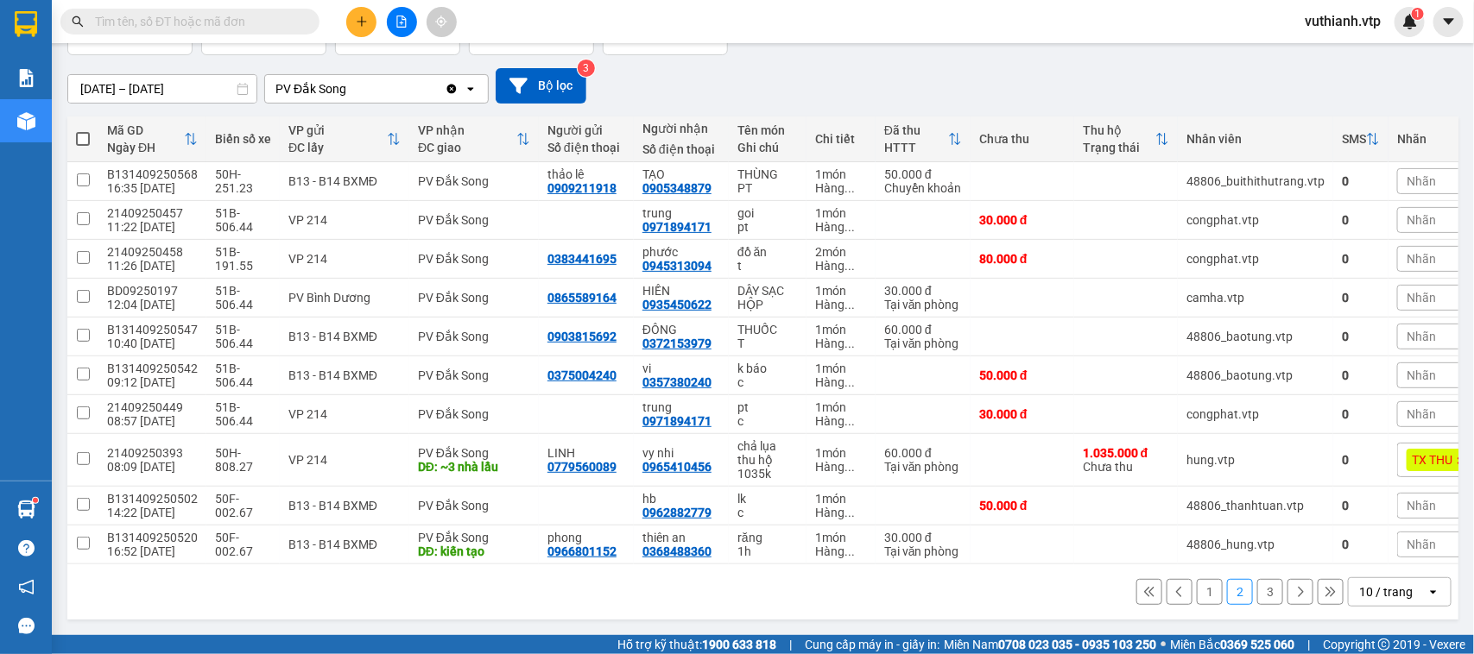
click at [1197, 593] on button "1" at bounding box center [1210, 592] width 26 height 26
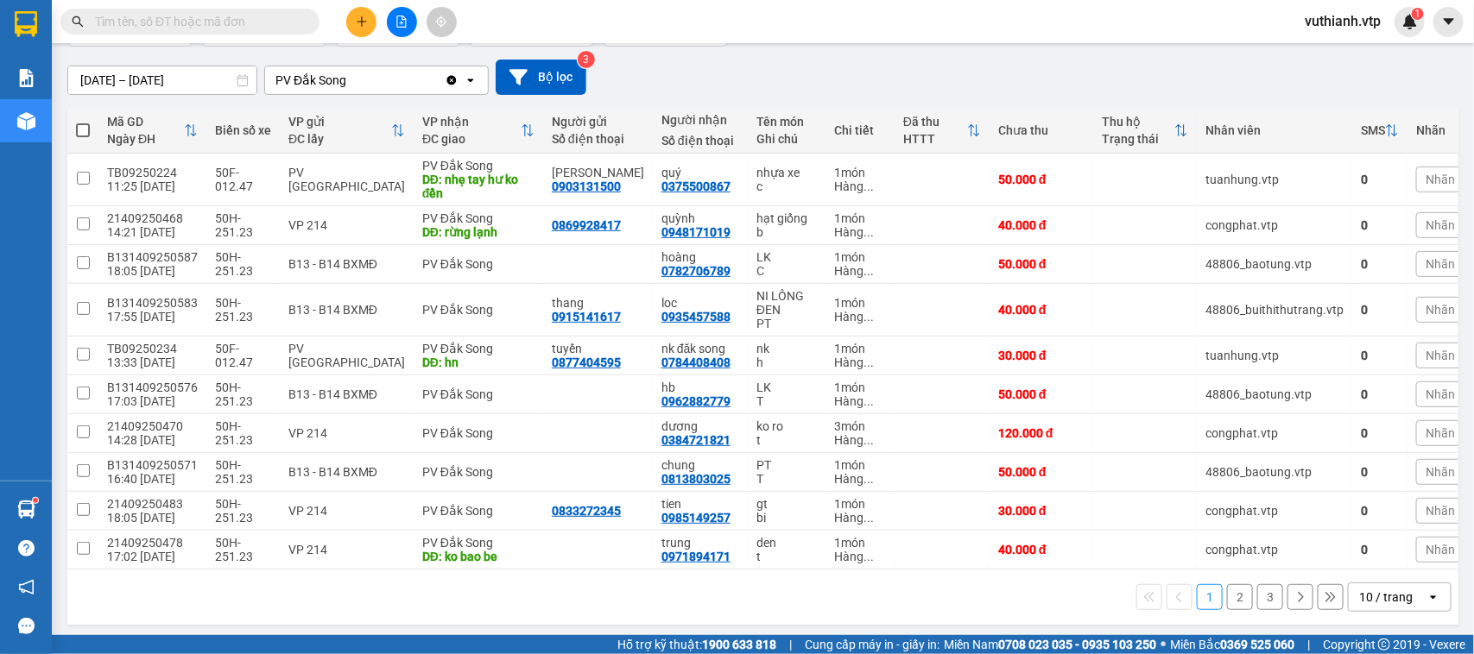
click at [1227, 607] on button "2" at bounding box center [1240, 597] width 26 height 26
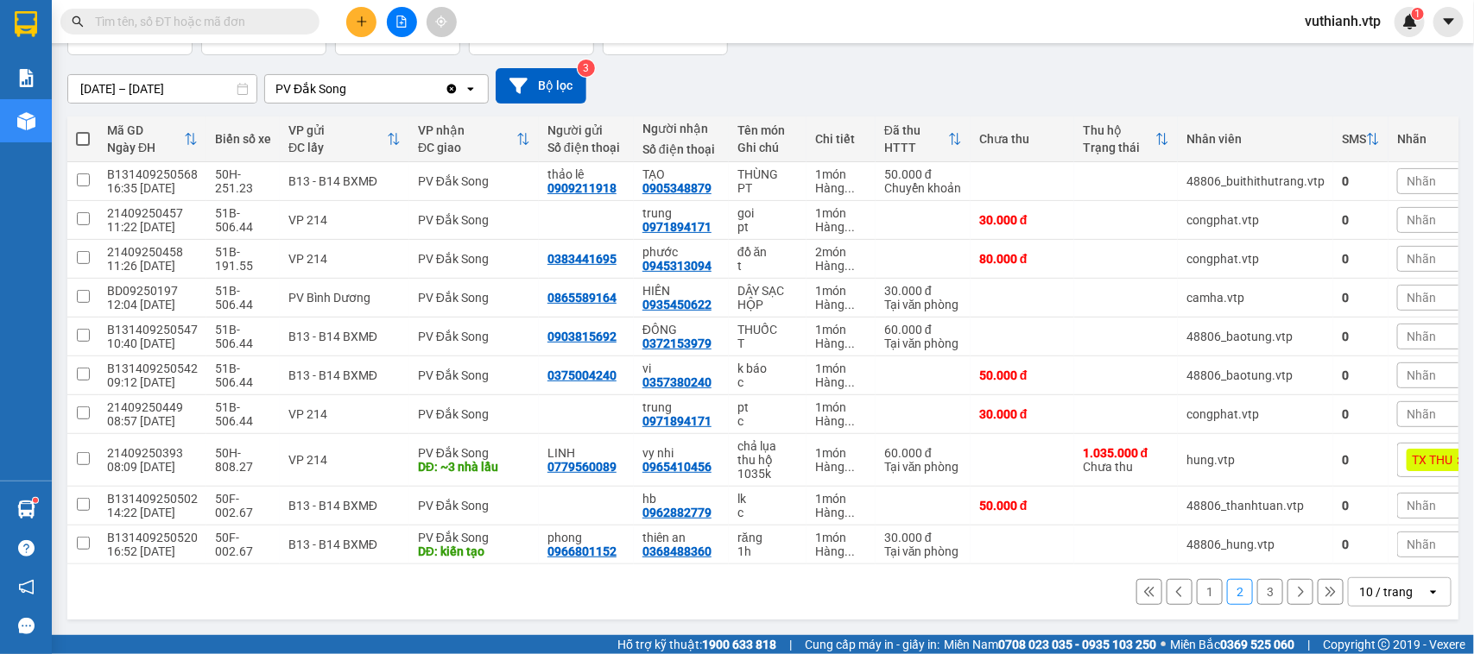
click at [1197, 590] on button "1" at bounding box center [1210, 592] width 26 height 26
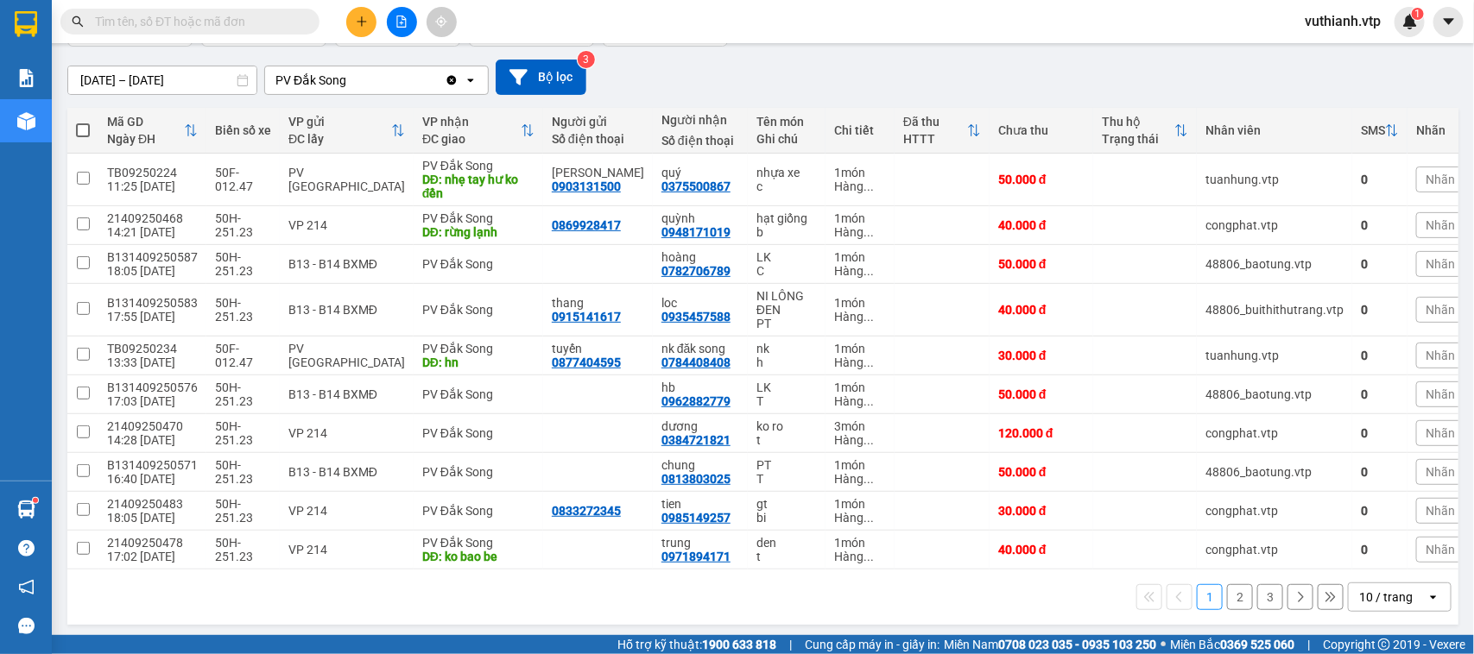
click at [1229, 610] on button "2" at bounding box center [1240, 597] width 26 height 26
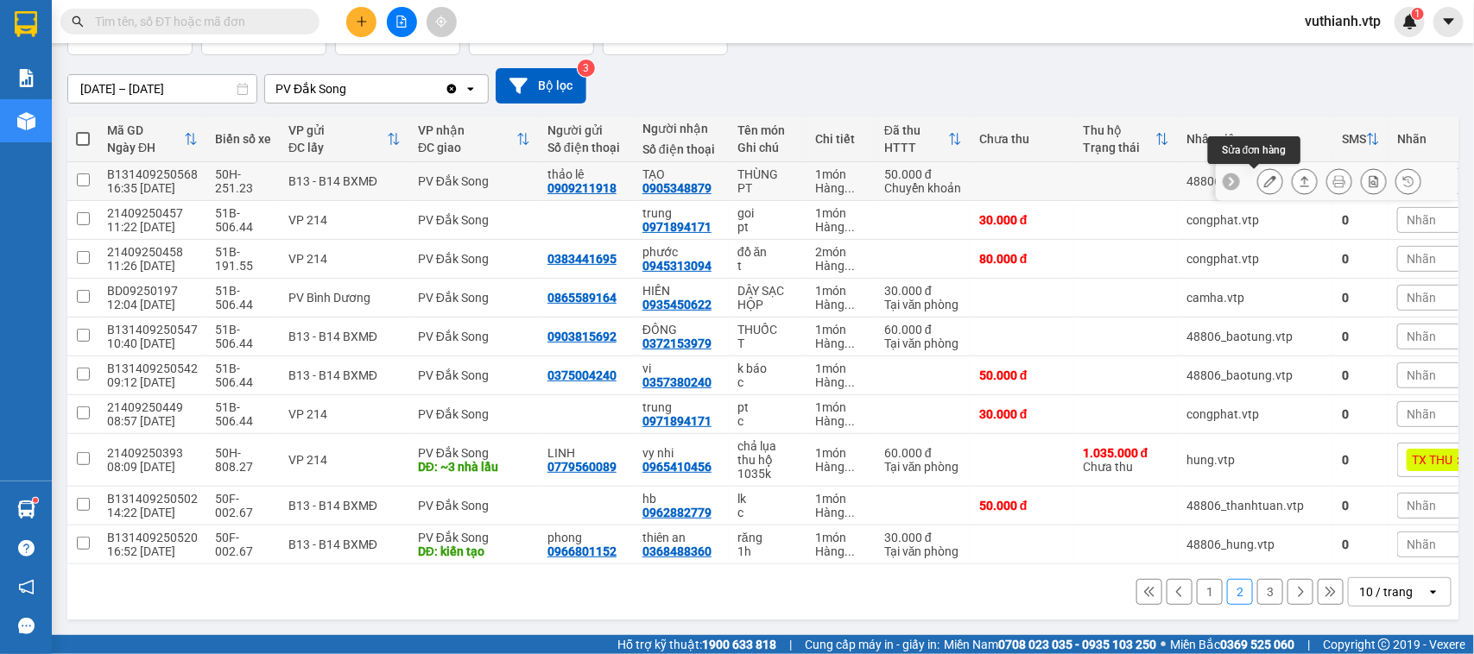
click at [1264, 175] on icon at bounding box center [1270, 181] width 12 height 12
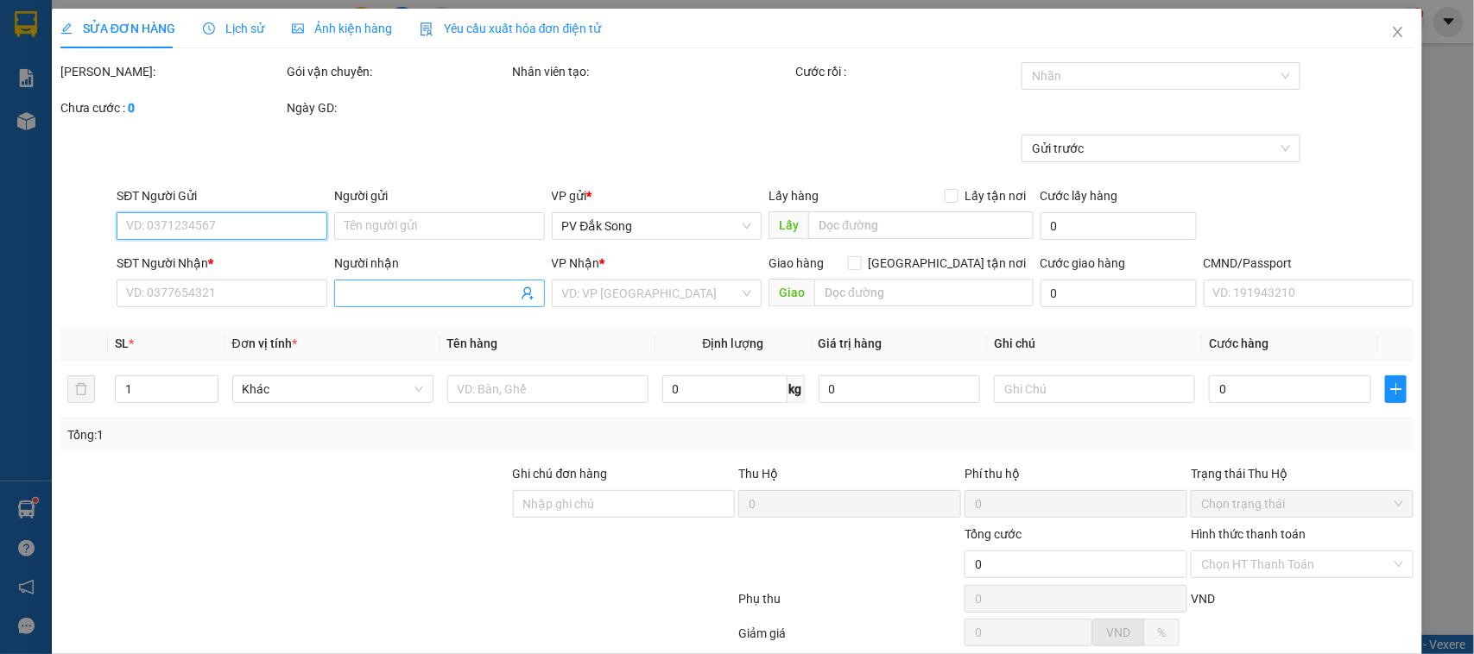
type input "0909211918"
type input "thảo lê"
type input "0905348879"
type input "TẠO"
type input "CK 6839 LÚC 16H35 [DATE] ( 2 MÃ )"
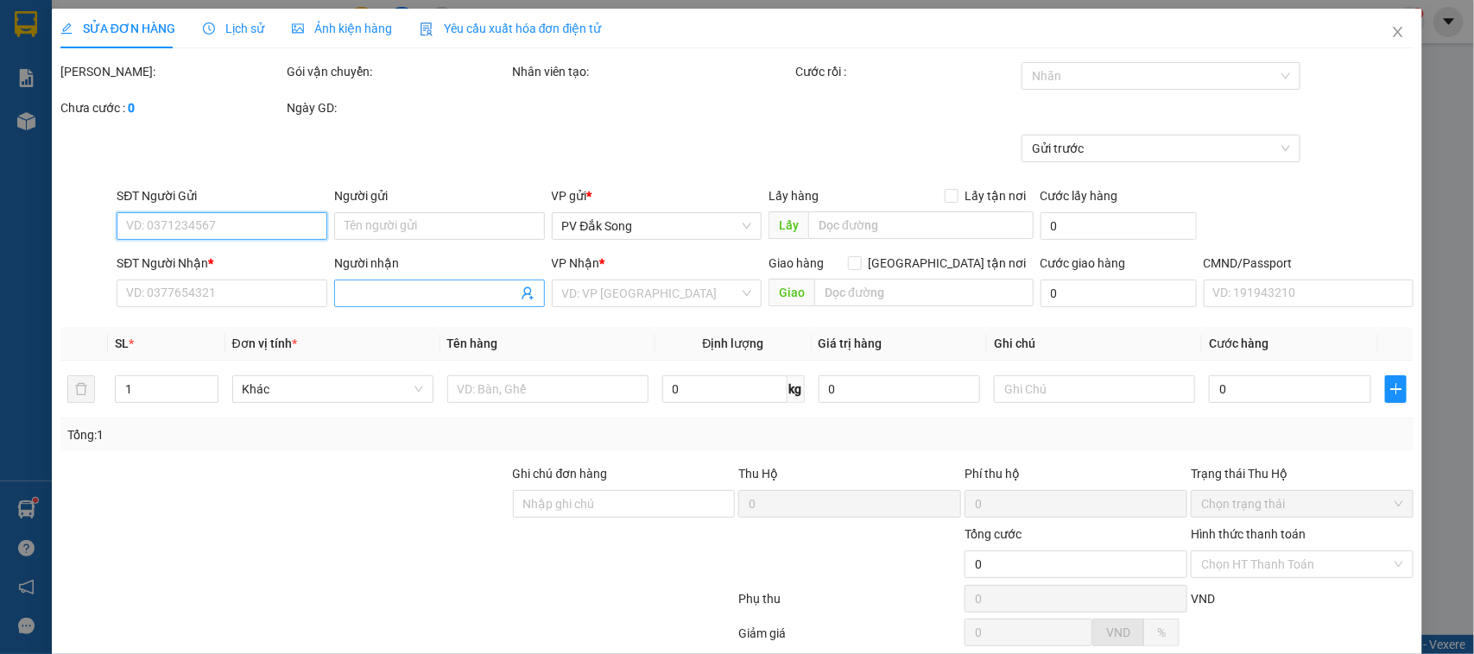
type input "50.000"
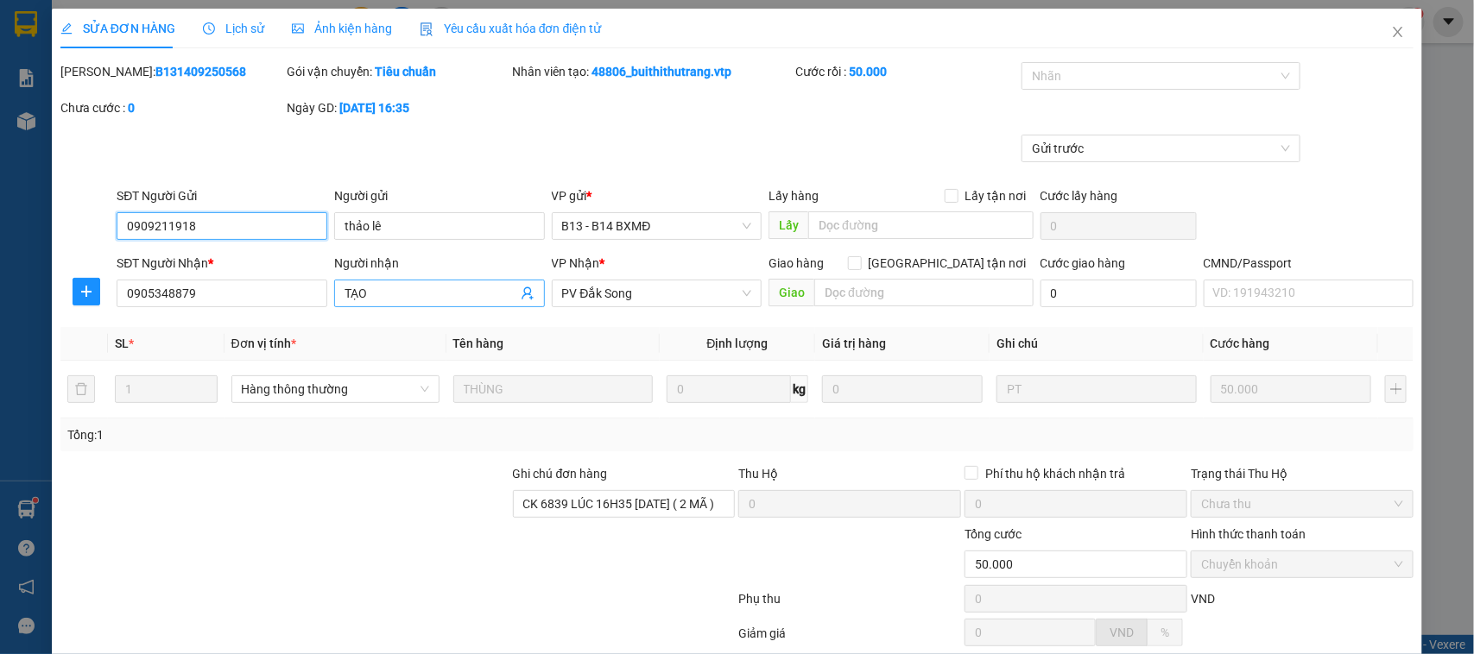
type input "2.500"
click at [282, 296] on input "0905348879" at bounding box center [222, 294] width 211 height 28
type input "0"
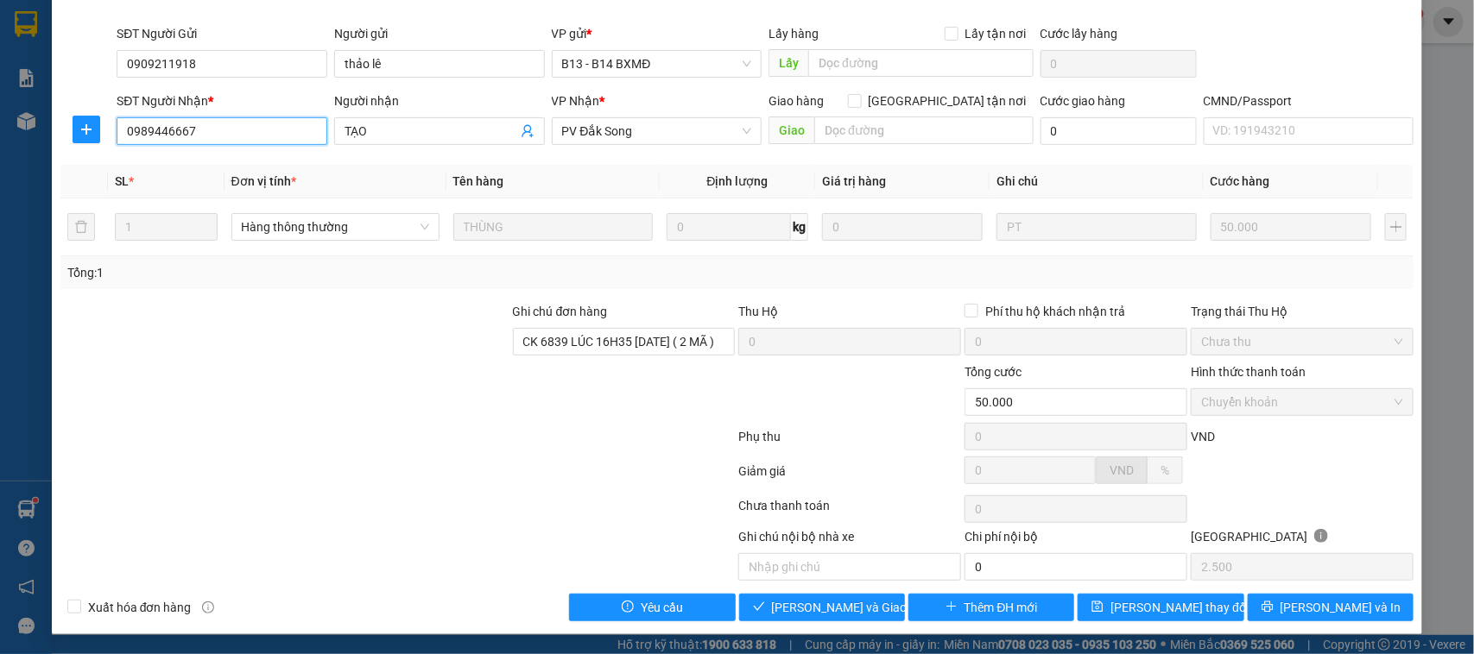
scroll to position [165, 0]
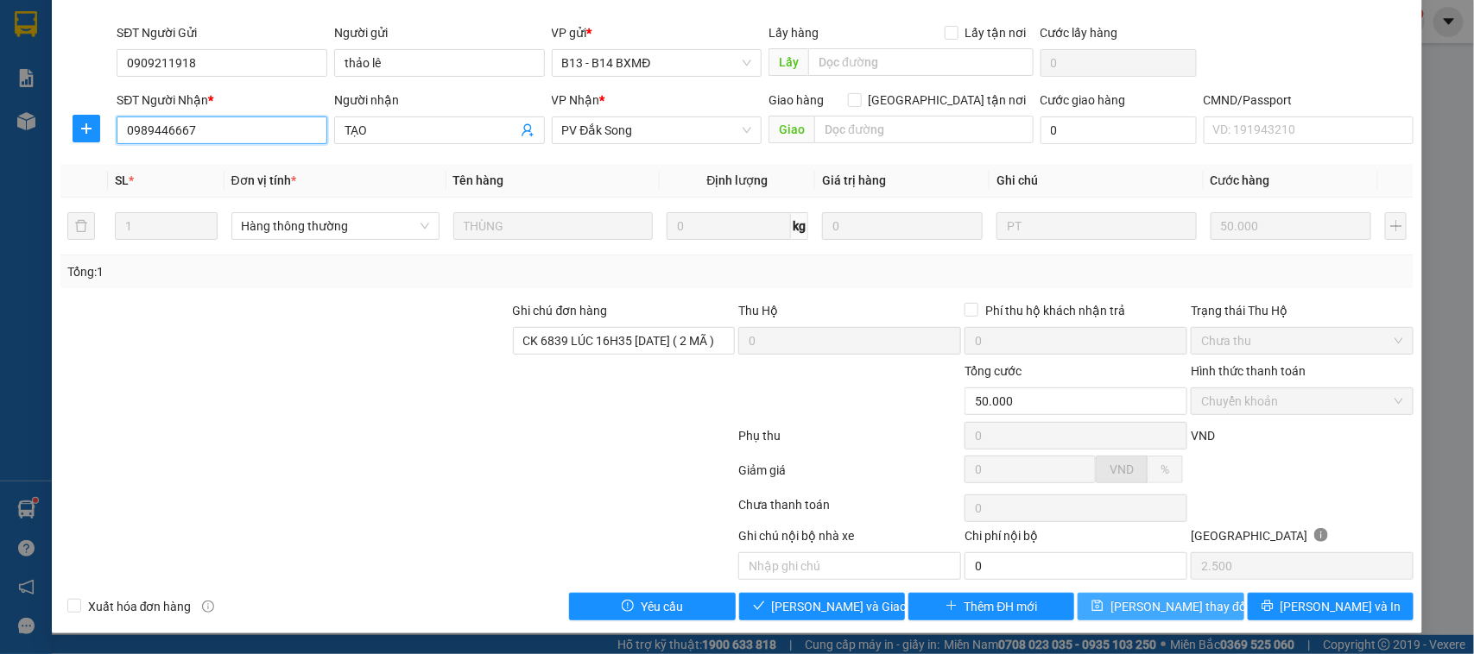
type input "0989446667"
click at [1142, 609] on span "[PERSON_NAME] thay đổi" at bounding box center [1179, 606] width 138 height 19
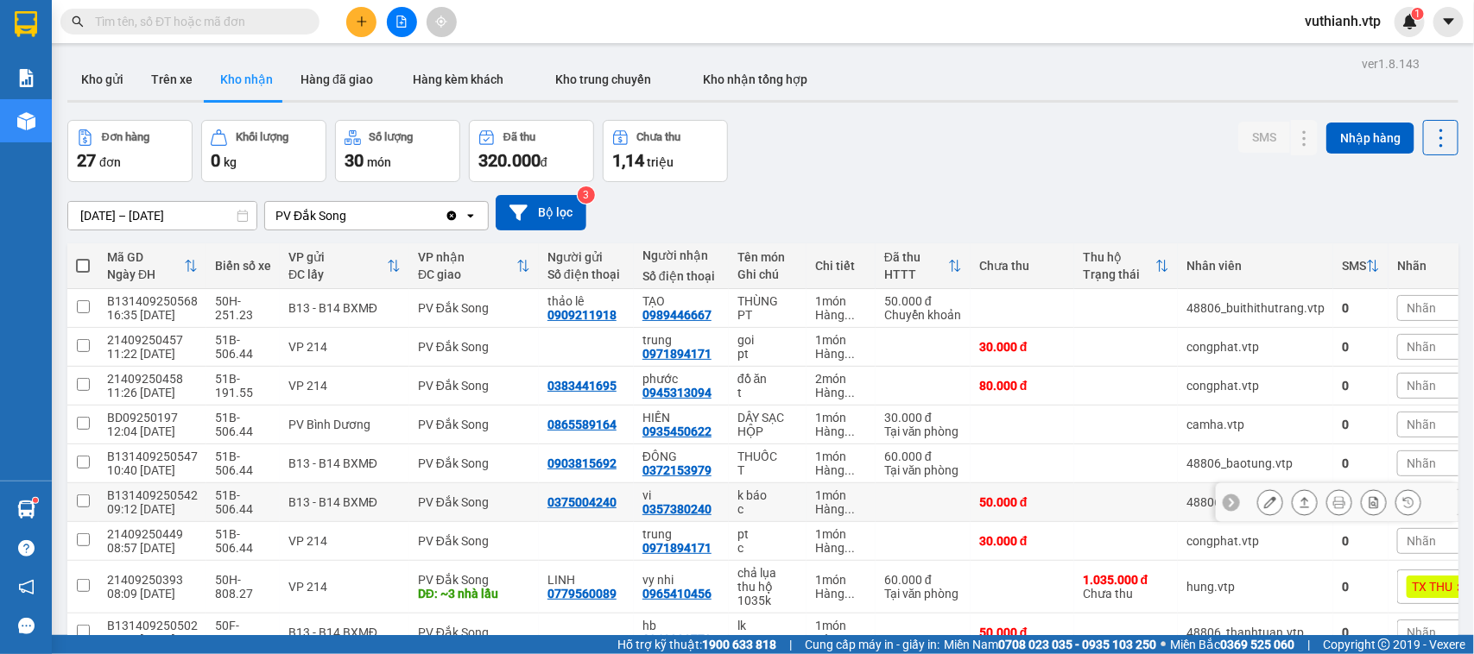
scroll to position [136, 0]
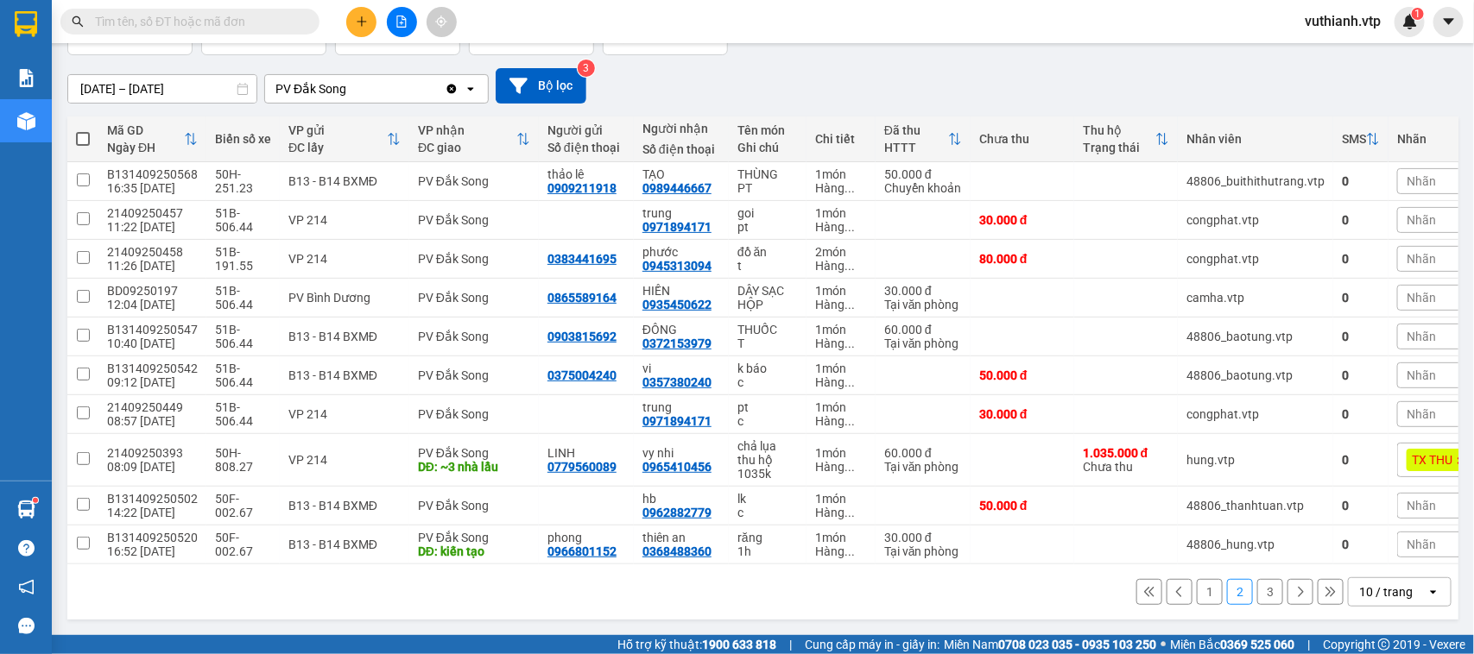
click at [1200, 596] on button "1" at bounding box center [1210, 592] width 26 height 26
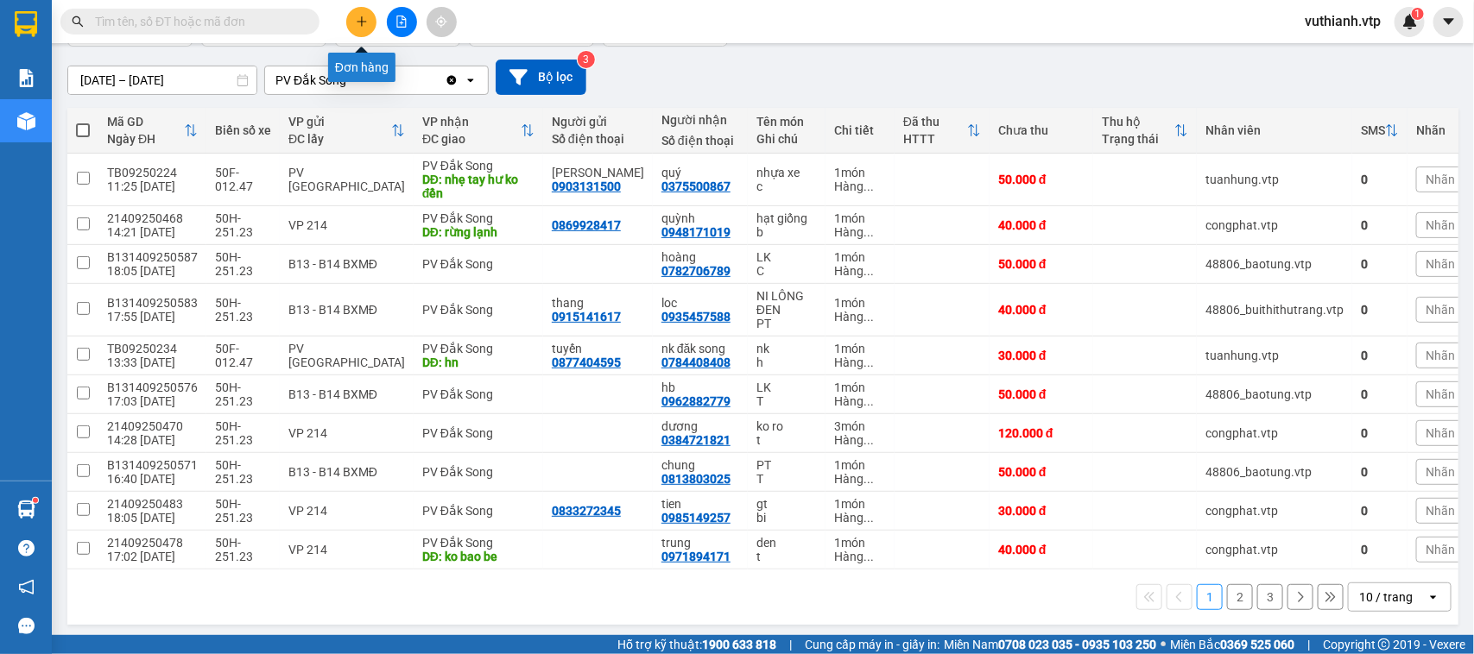
click at [356, 26] on icon "plus" at bounding box center [362, 22] width 12 height 12
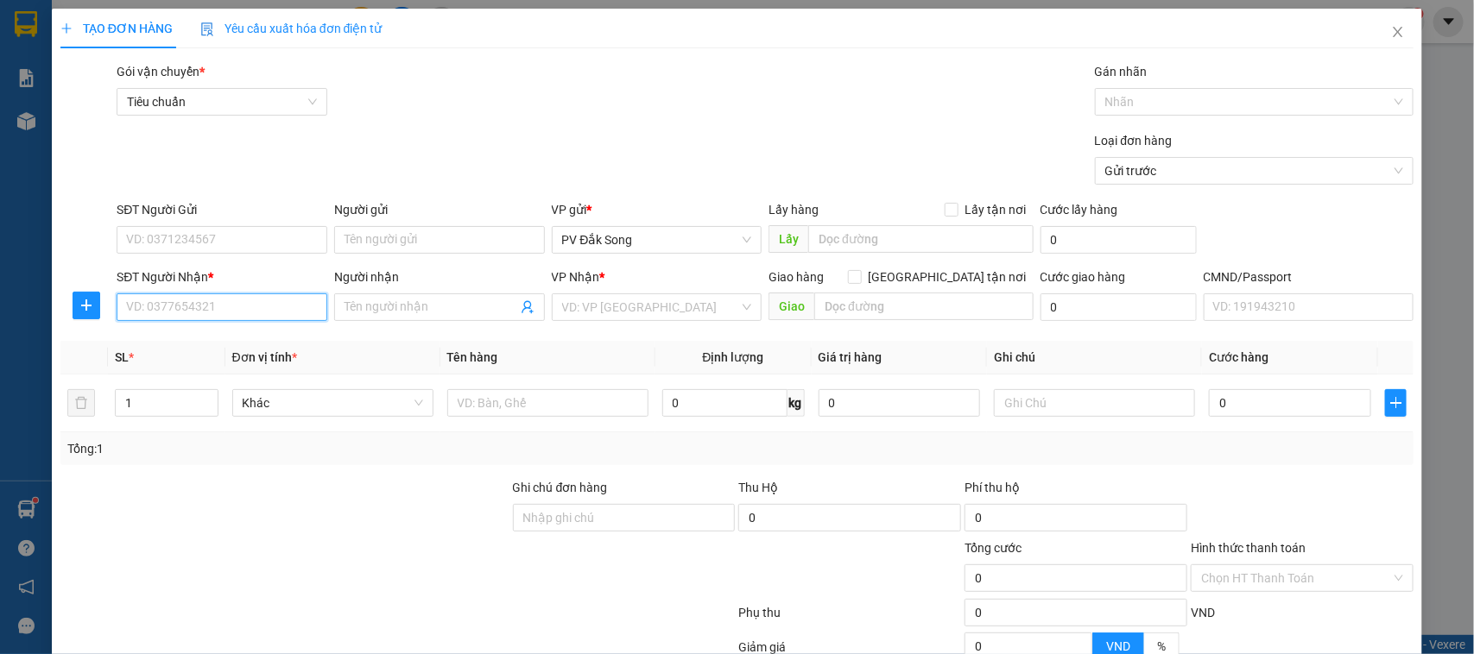
click at [263, 303] on input "SĐT Người Nhận *" at bounding box center [222, 308] width 211 height 28
type input "0907647866"
click at [249, 341] on div "0907647866 - a thừa" at bounding box center [219, 342] width 187 height 19
type input "a thừa"
type input "cx số 4"
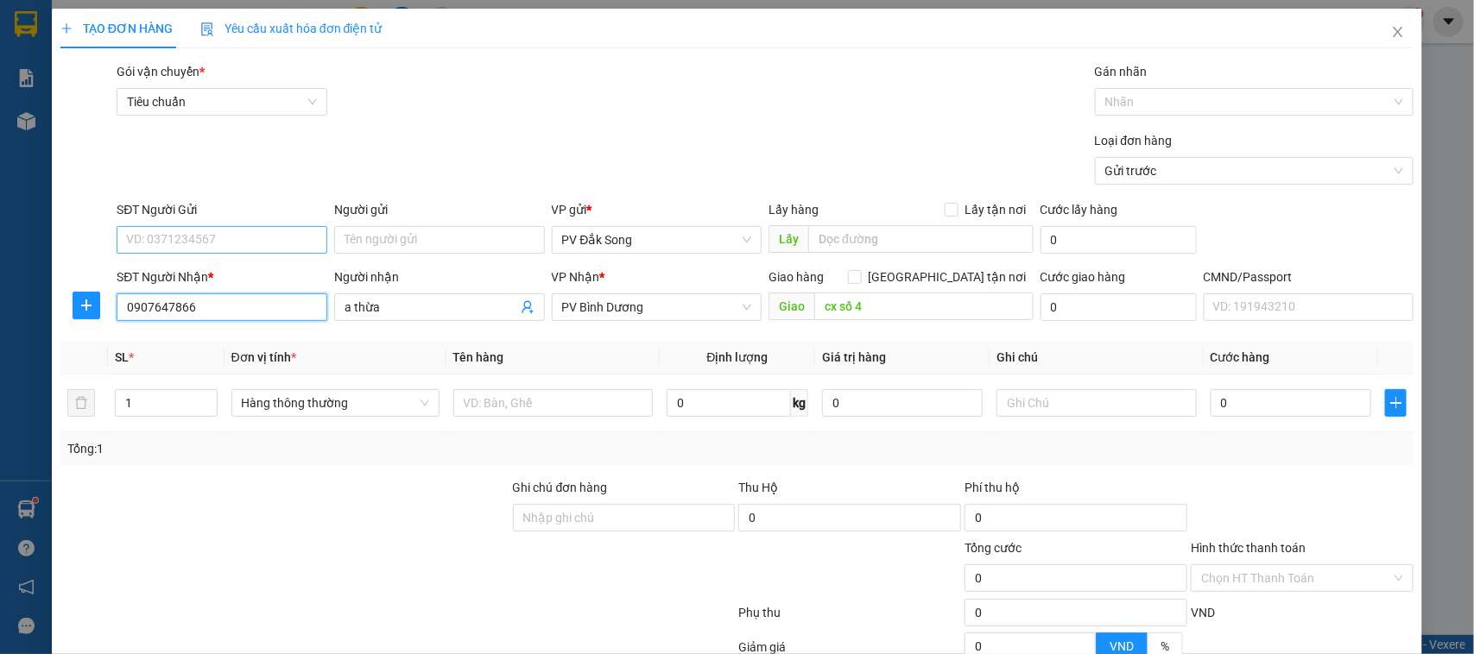
type input "0907647866"
click at [274, 234] on input "SĐT Người Gửi" at bounding box center [222, 240] width 211 height 28
click at [269, 273] on div "0988970445 - văn" at bounding box center [219, 275] width 187 height 19
type input "0988970445"
type input "văn"
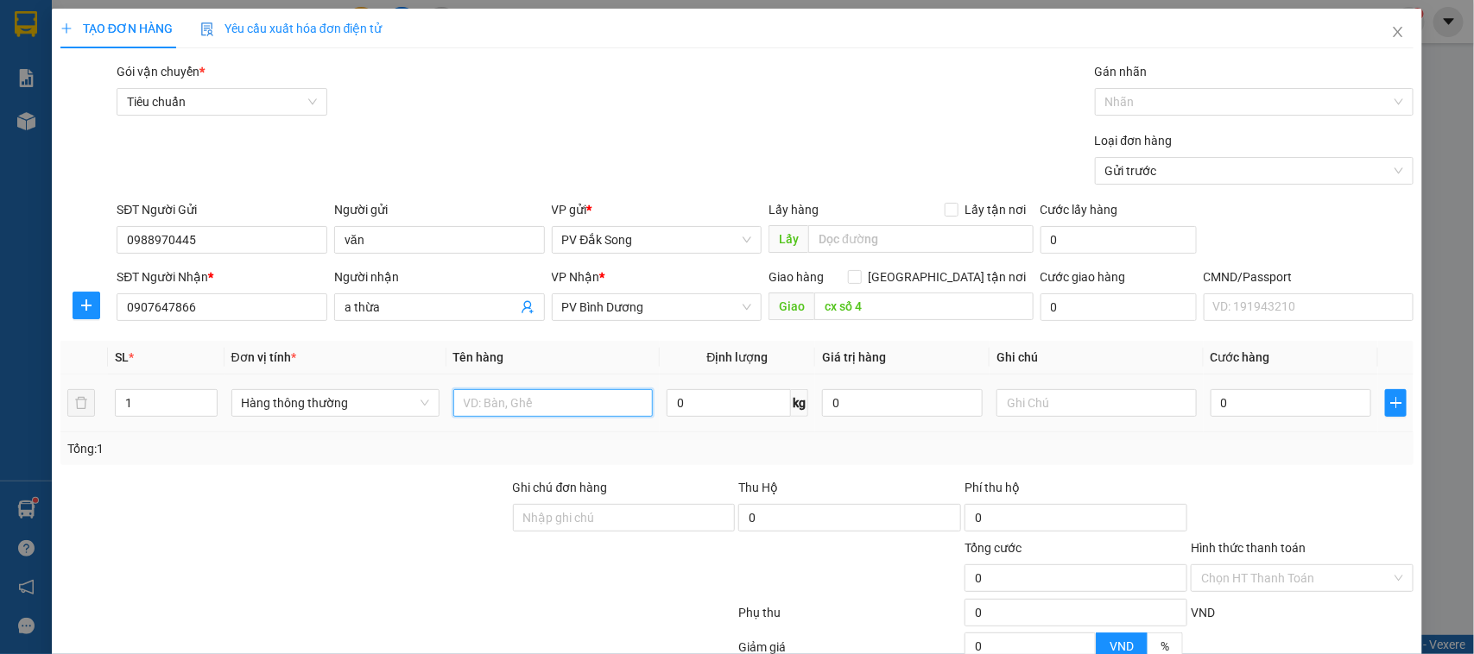
click at [521, 412] on input "text" at bounding box center [552, 403] width 199 height 28
type input "cf,maccca"
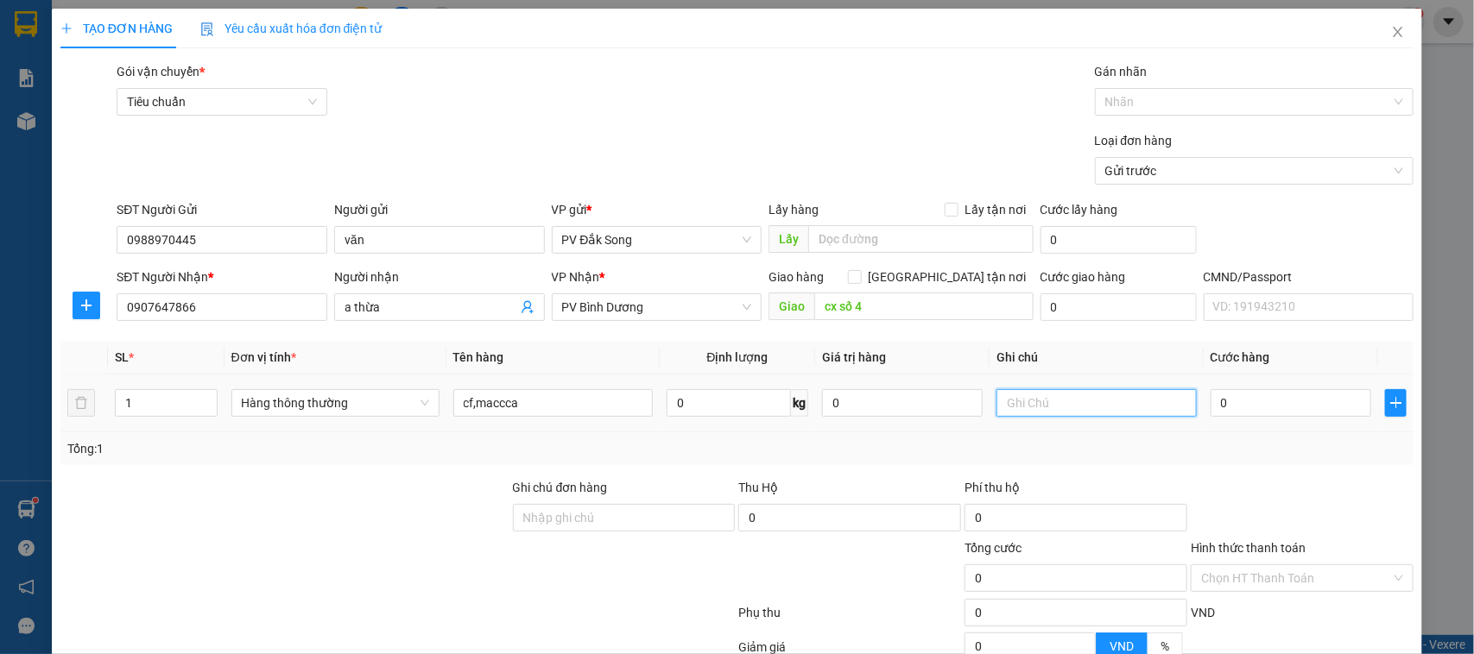
click at [1019, 403] on input "text" at bounding box center [1095, 403] width 199 height 28
type input "bao"
click at [1285, 401] on input "0" at bounding box center [1290, 403] width 161 height 28
type input "007"
type input "7"
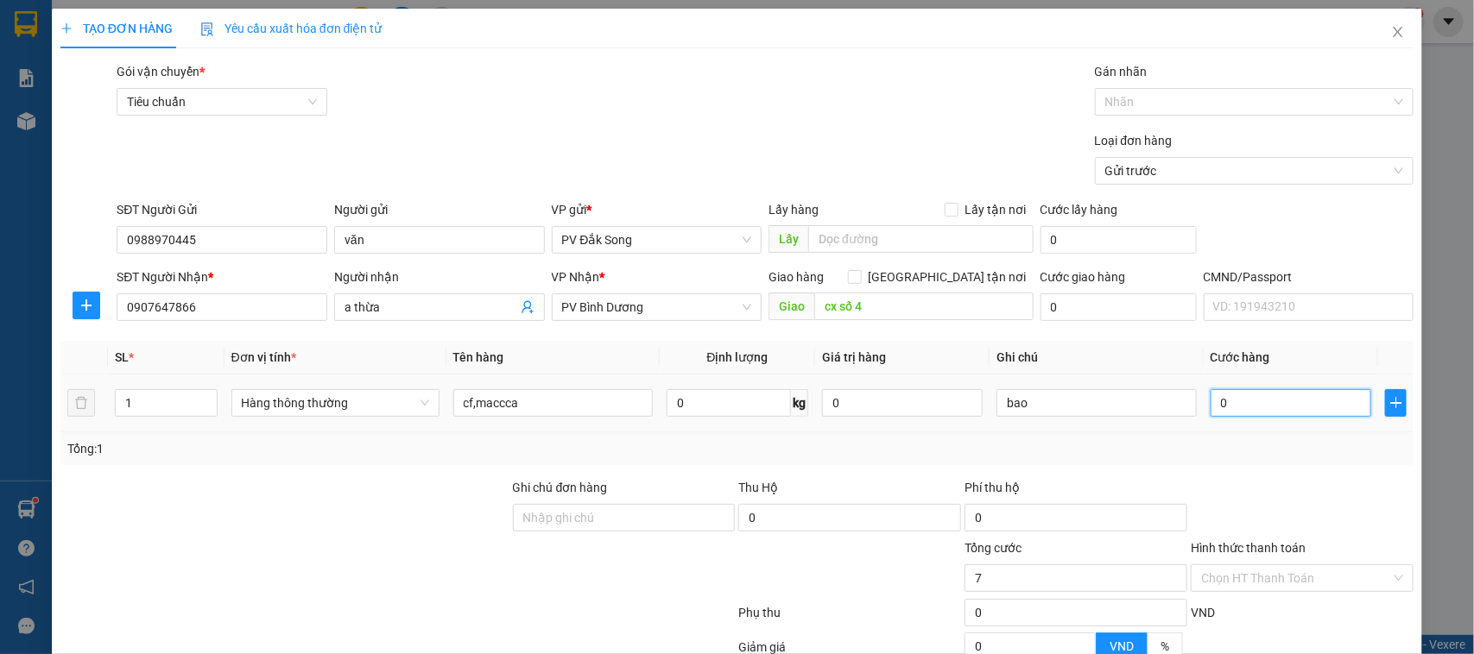
type input "7"
type input "0.070"
type input "70"
type input "00.700"
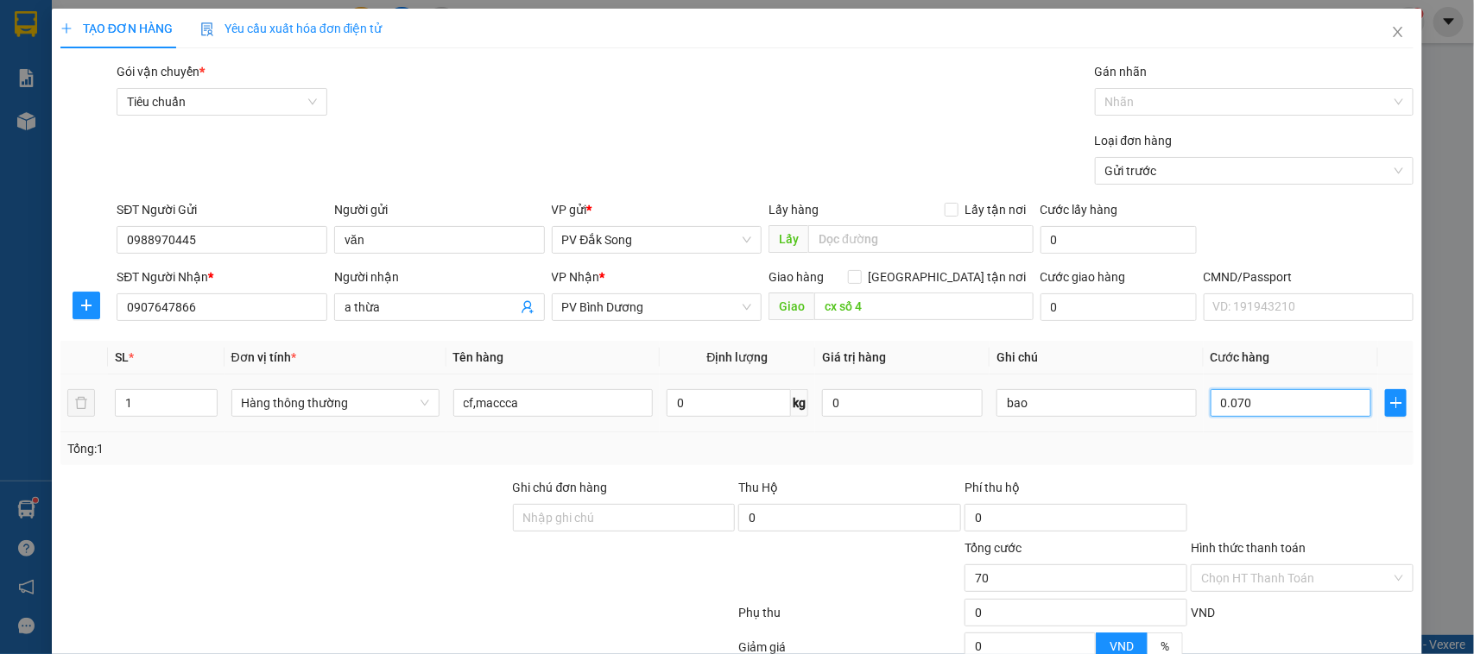
type input "700"
type input "0.007.000"
type input "7.000"
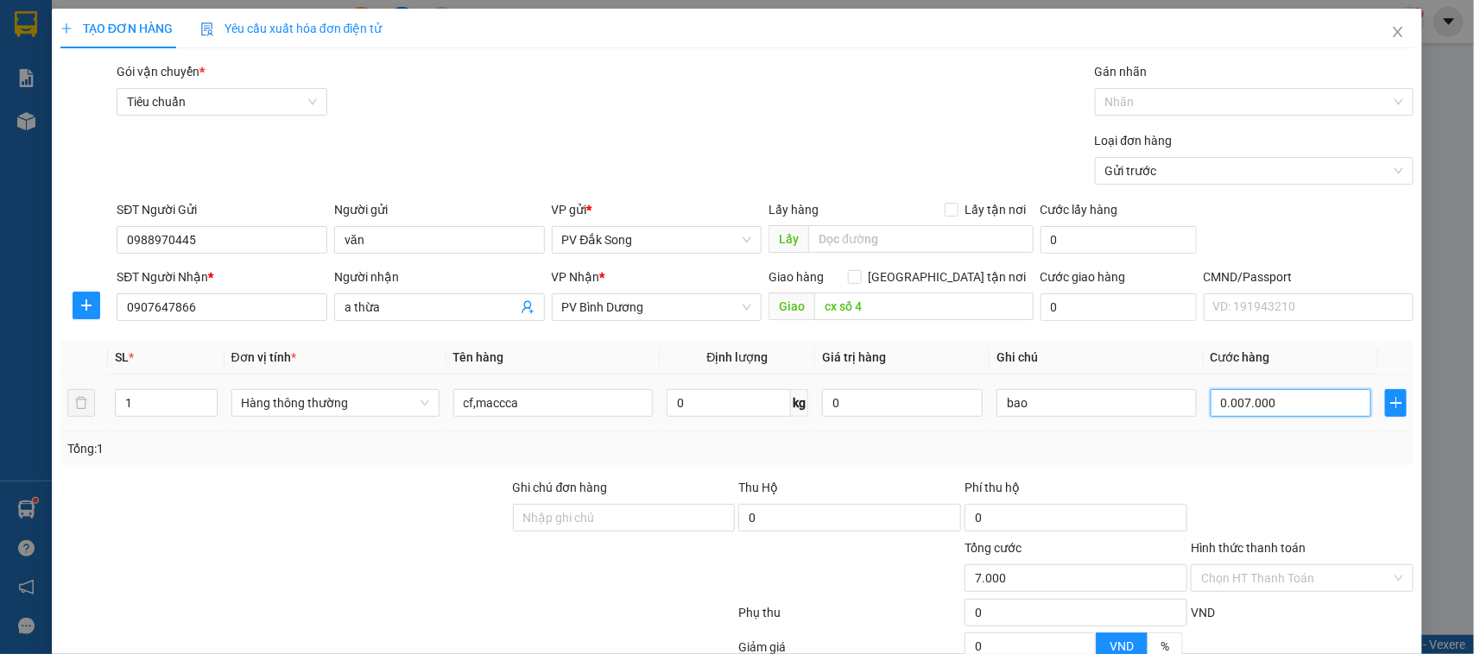
type input "000.070.000"
type input "70.000"
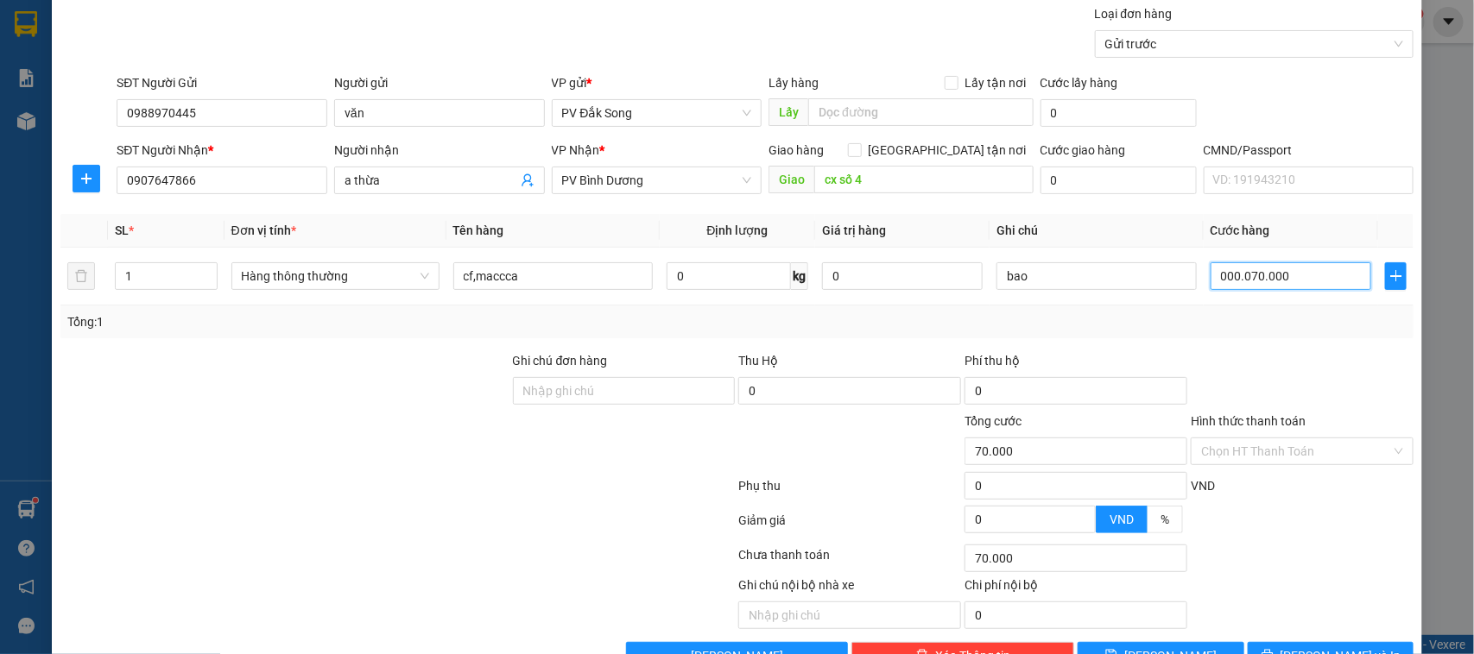
scroll to position [178, 0]
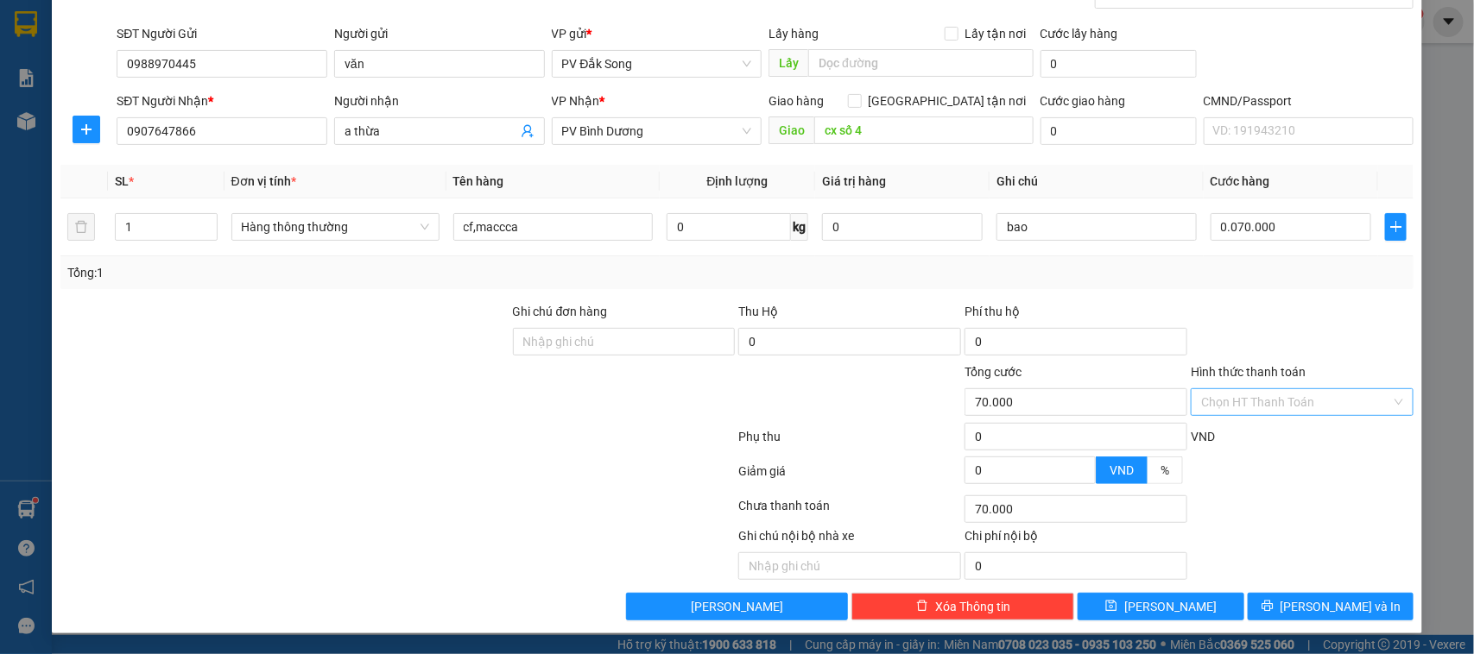
click at [1280, 401] on input "Hình thức thanh toán" at bounding box center [1296, 402] width 190 height 26
type input "70.000"
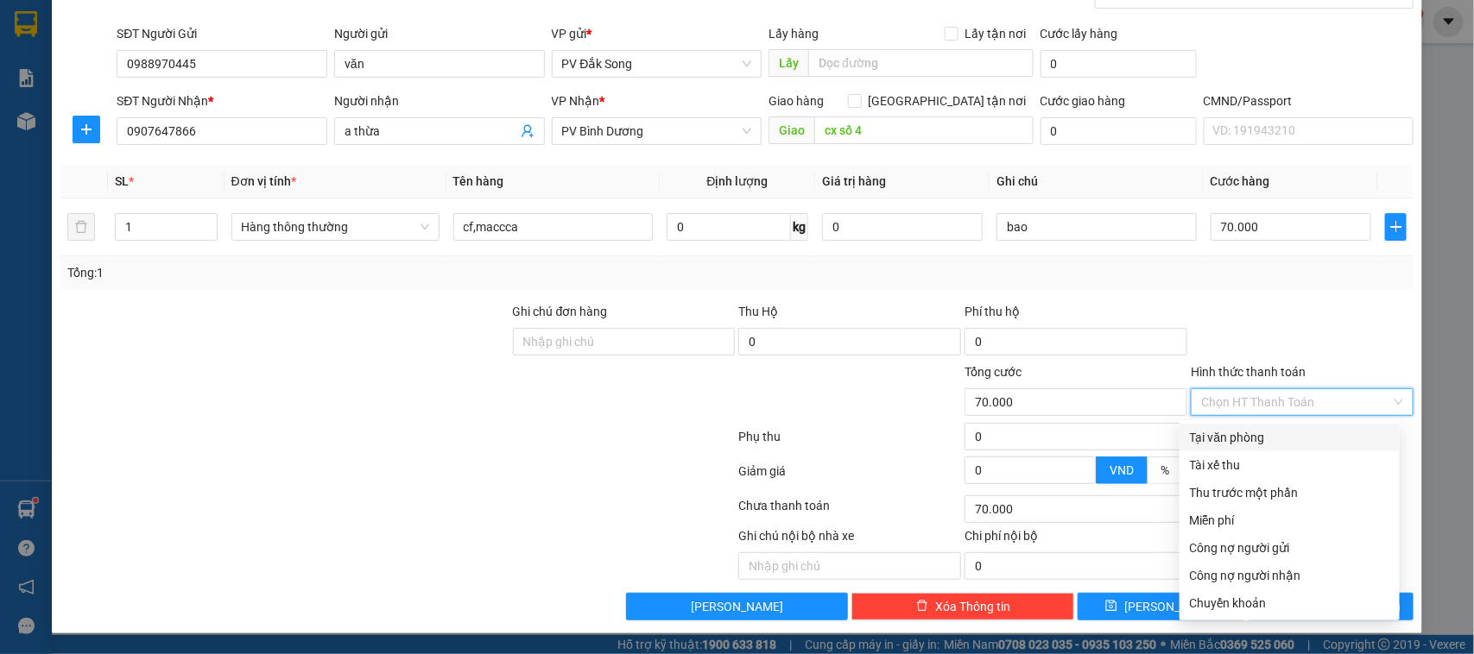
click at [1283, 428] on div "Tại văn phòng" at bounding box center [1289, 437] width 199 height 19
type input "0"
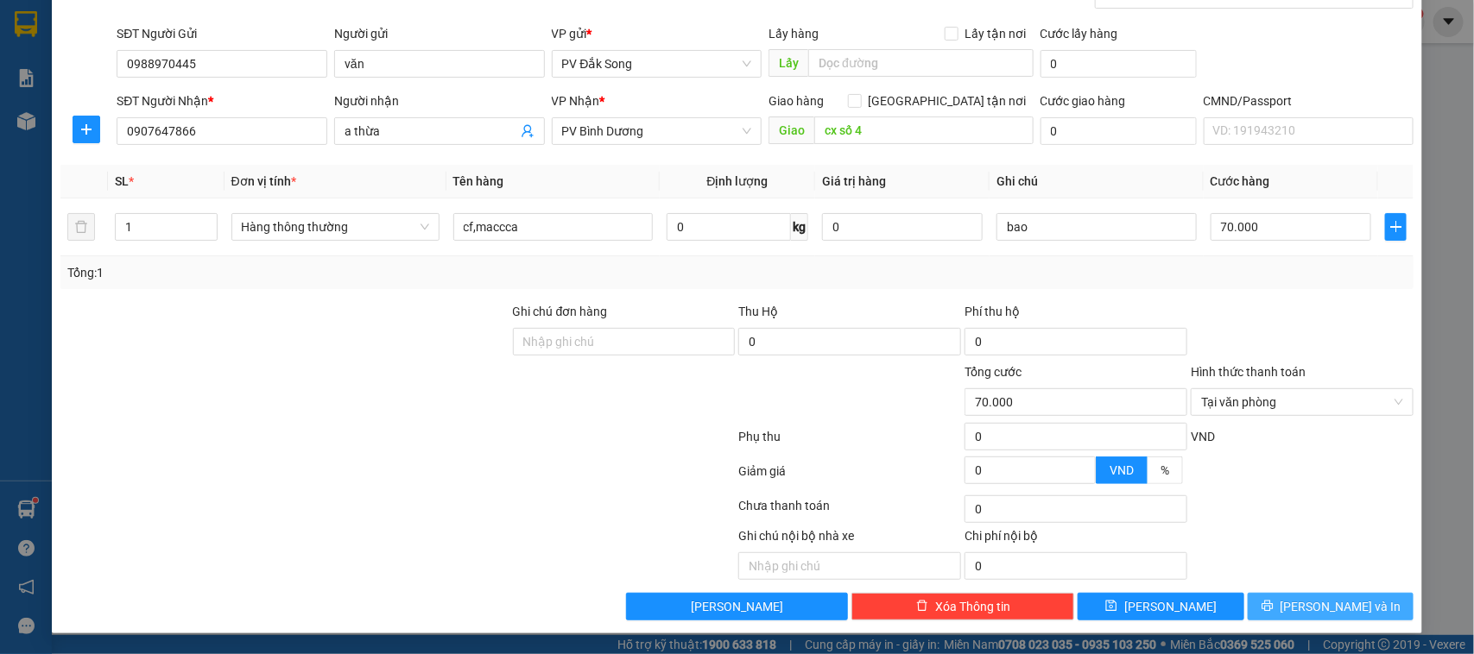
click at [1354, 605] on button "[PERSON_NAME] và In" at bounding box center [1331, 607] width 166 height 28
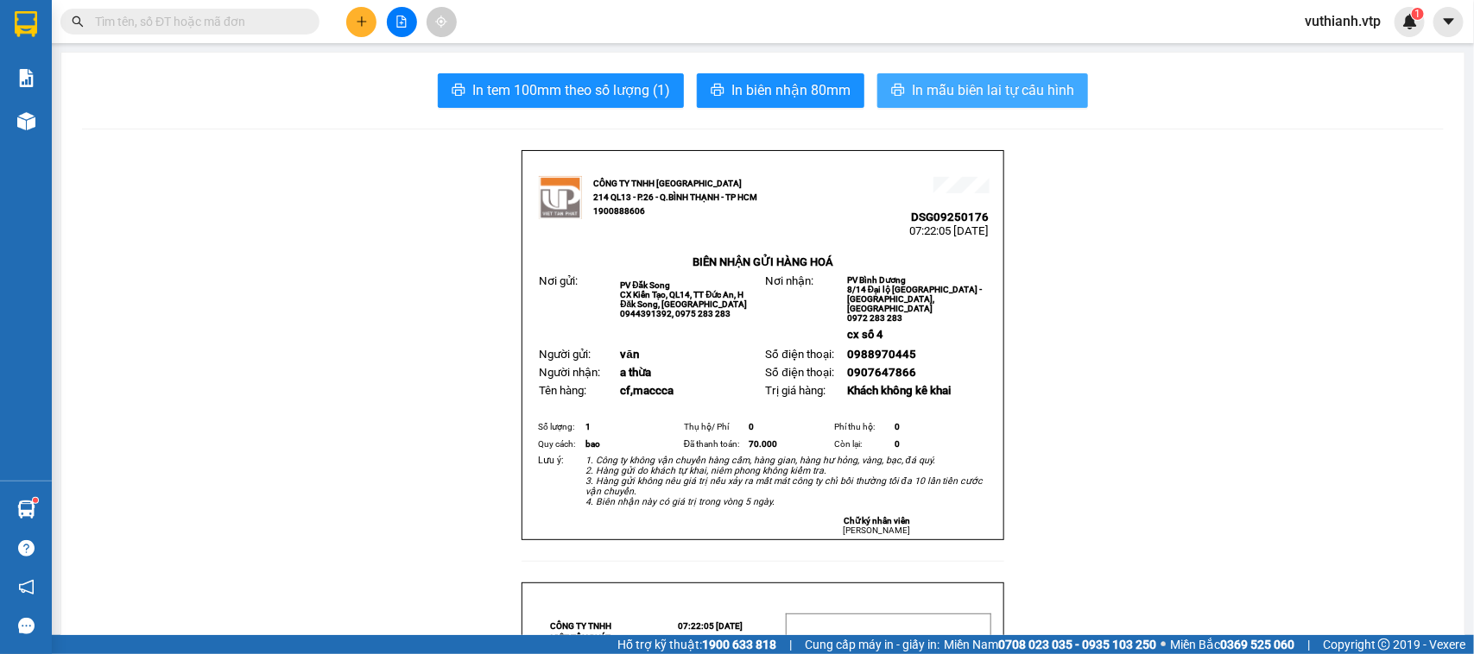
click at [959, 86] on span "In mẫu biên lai tự cấu hình" at bounding box center [993, 90] width 162 height 22
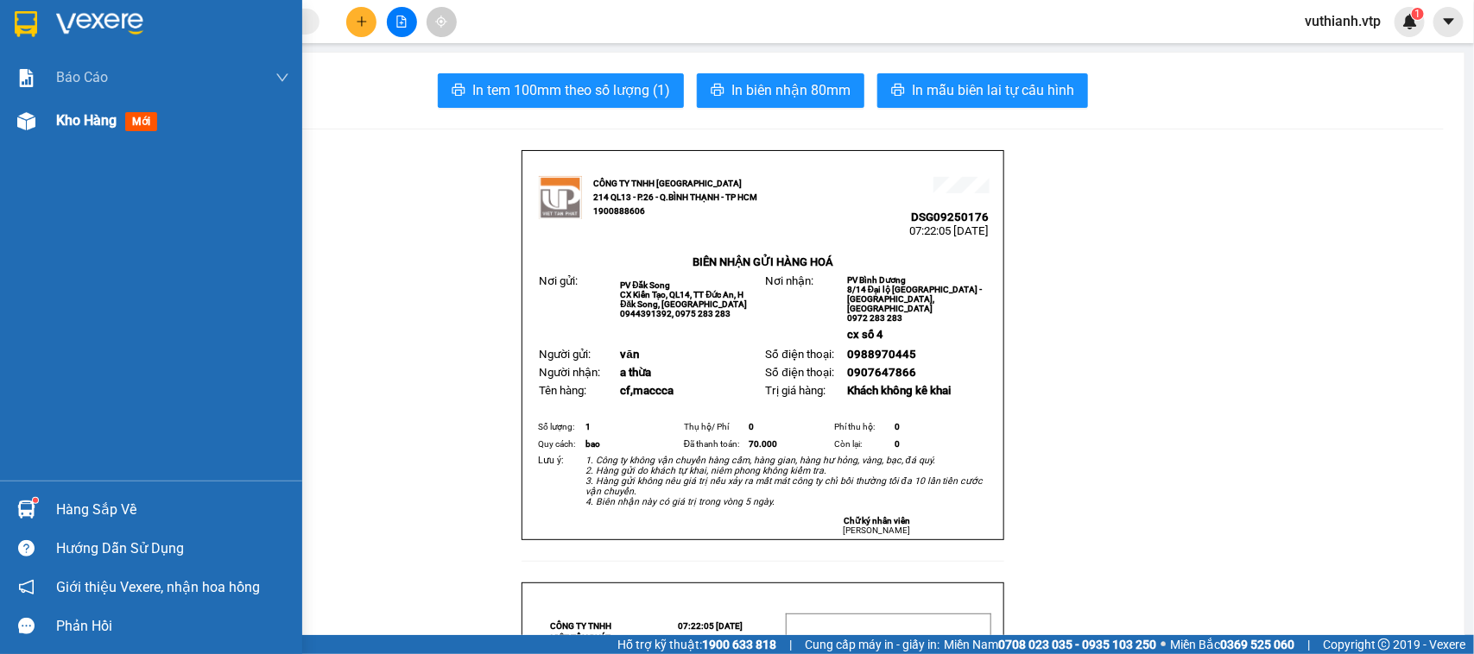
click at [18, 106] on div at bounding box center [26, 121] width 30 height 30
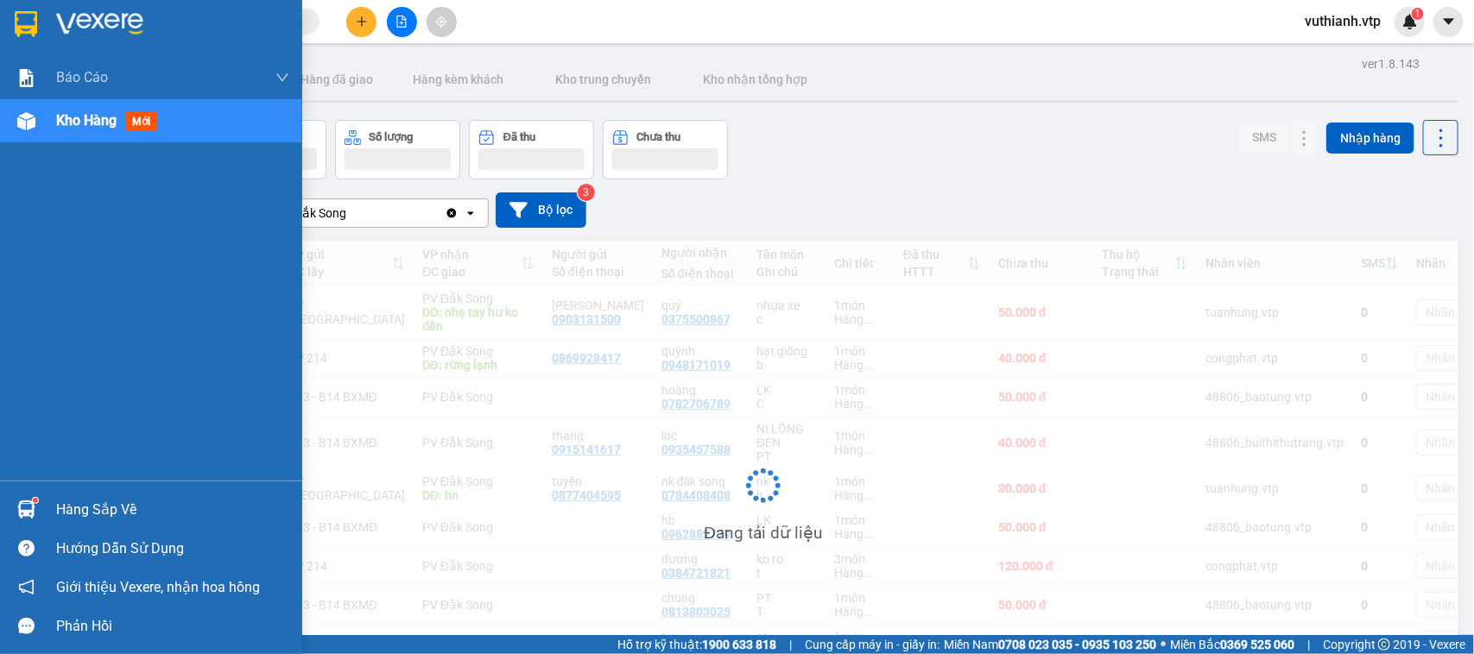
click at [28, 126] on img at bounding box center [26, 121] width 18 height 18
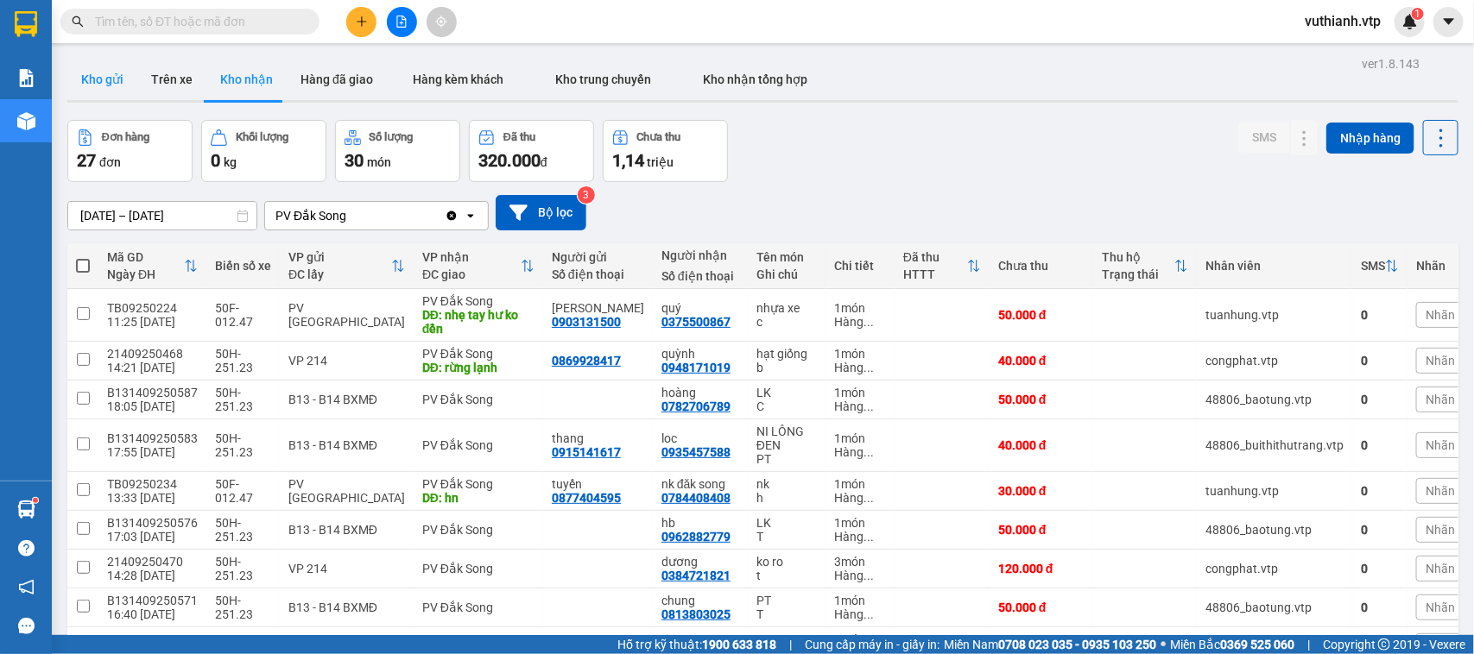
click at [119, 86] on button "Kho gửi" at bounding box center [102, 79] width 70 height 41
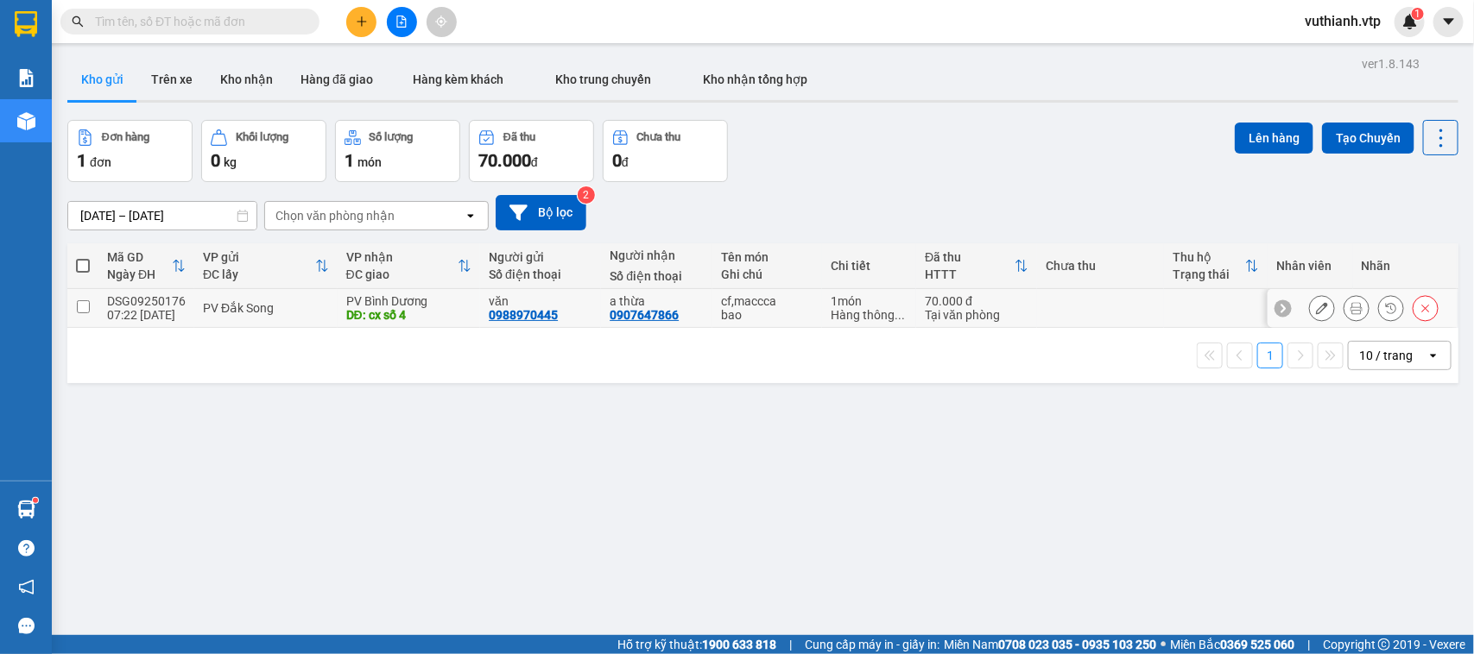
click at [77, 302] on input "checkbox" at bounding box center [83, 306] width 13 height 13
checkbox input "true"
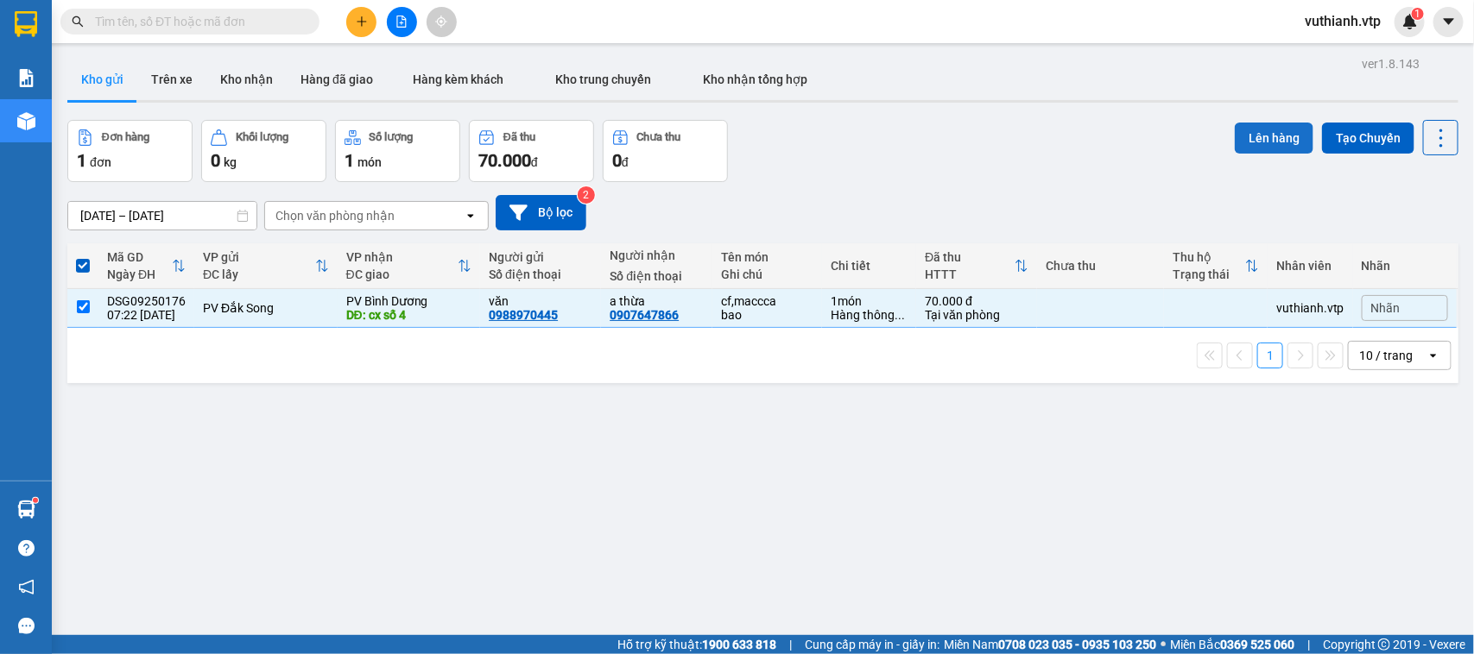
click at [1252, 136] on button "Lên hàng" at bounding box center [1274, 138] width 79 height 31
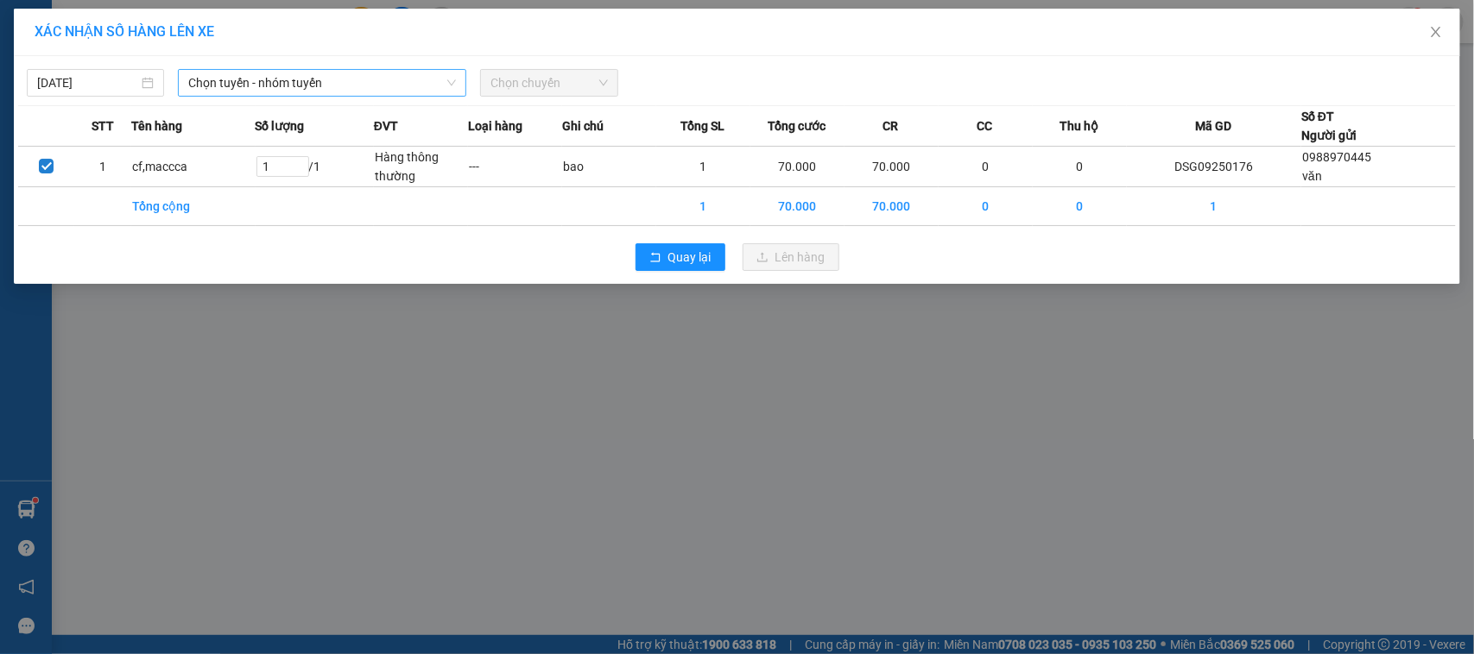
click at [415, 92] on span "Chọn tuyến - nhóm tuyến" at bounding box center [322, 83] width 268 height 26
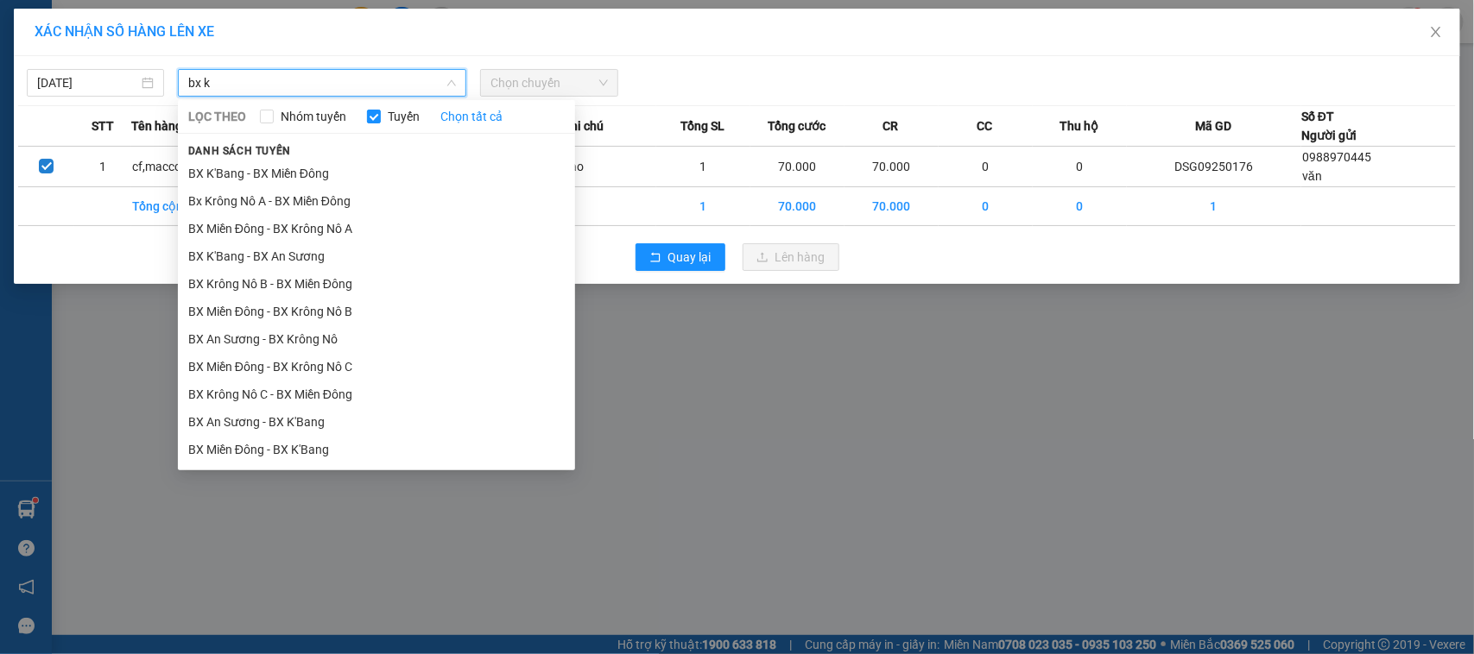
type input "bx kr"
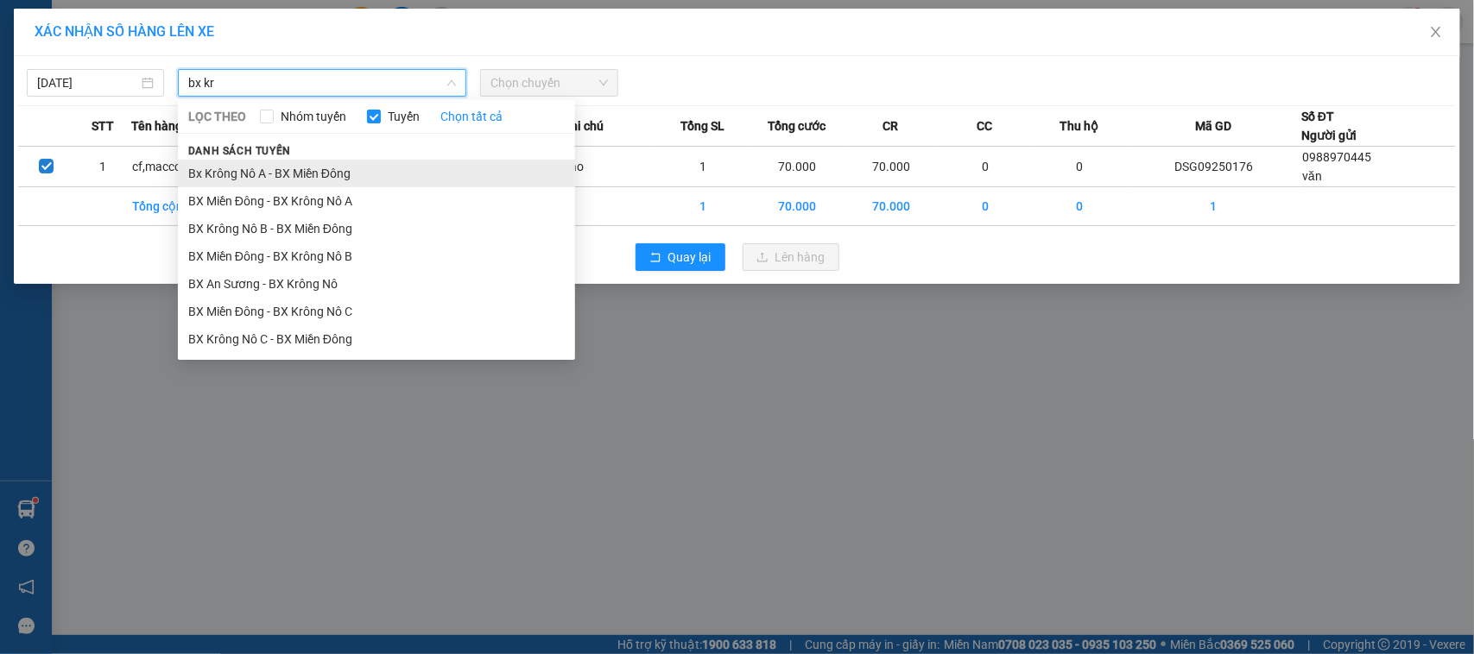
click at [408, 161] on li "Bx Krông Nô A - BX Miền Đông" at bounding box center [376, 174] width 397 height 28
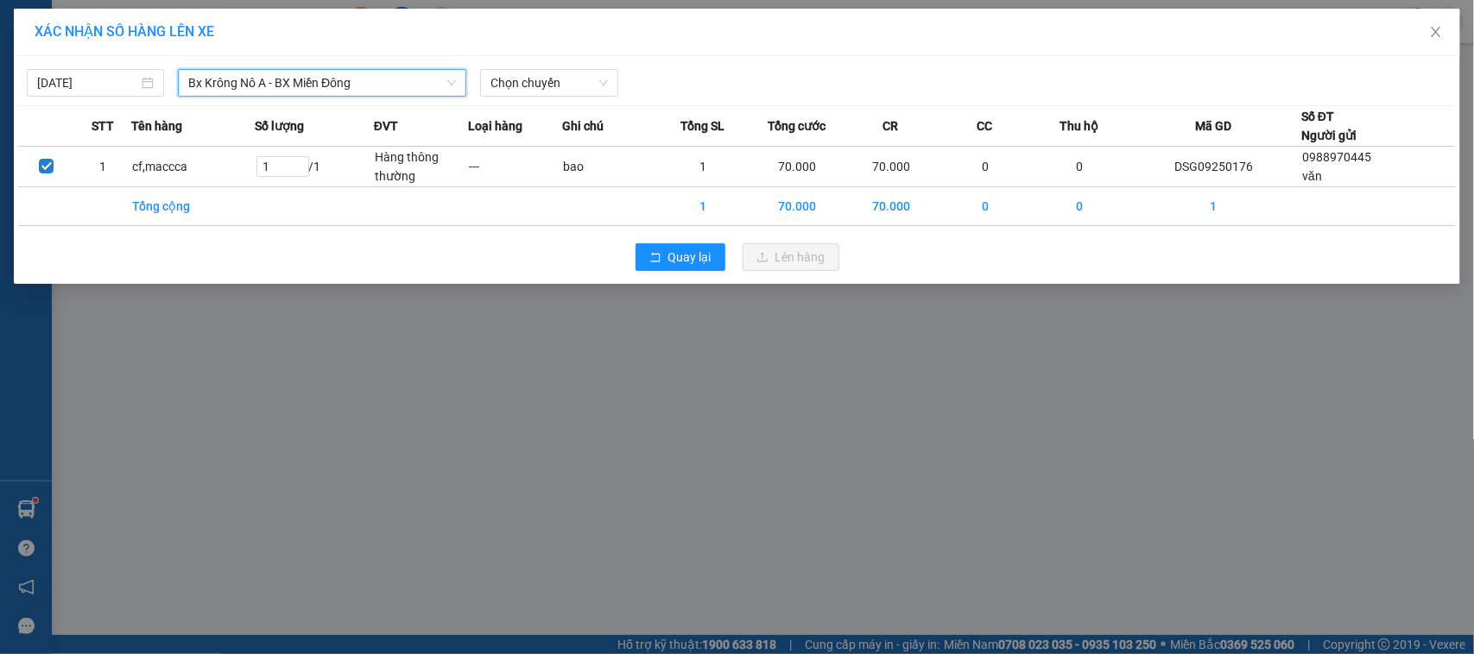
click at [571, 66] on div "[DATE] Bx Krông Nô A - BX Miền [GEOGRAPHIC_DATA] Krông Nô A - BX Miền Đông LỌC …" at bounding box center [736, 78] width 1437 height 36
click at [575, 84] on span "Chọn chuyến" at bounding box center [548, 83] width 117 height 26
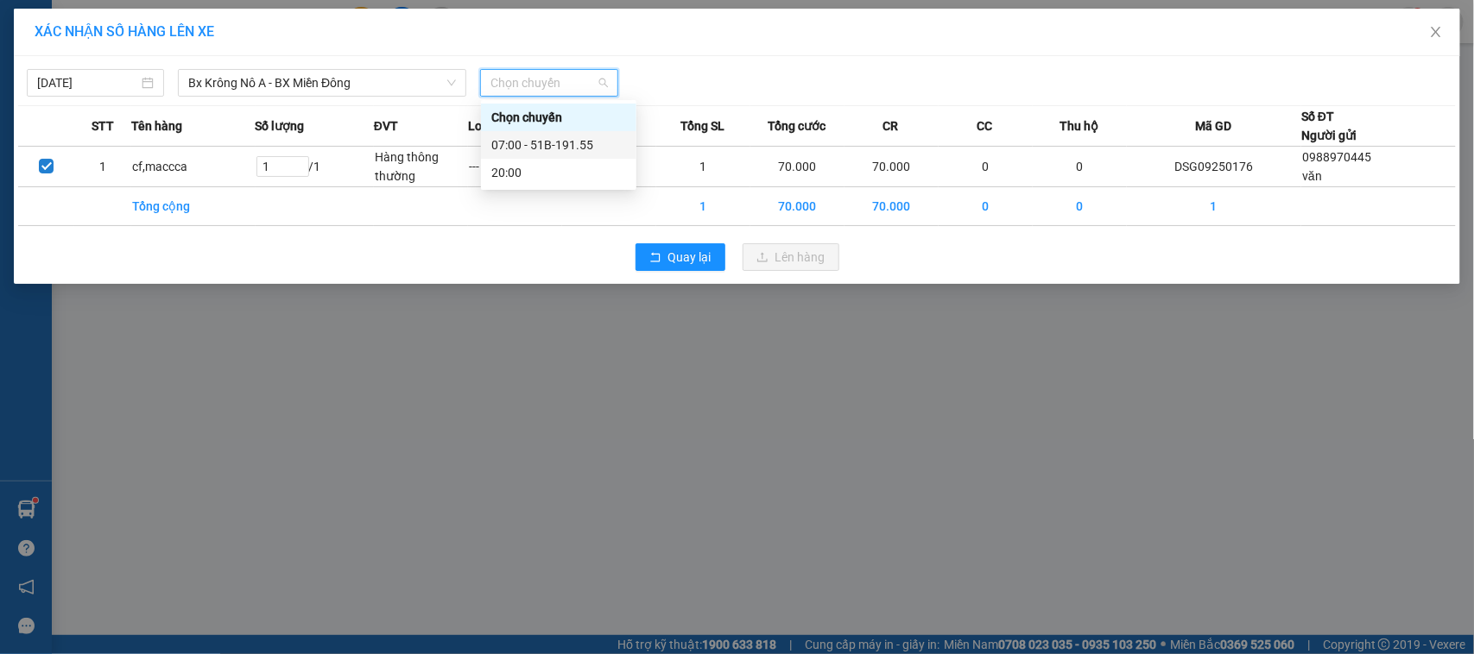
click at [576, 138] on div "07:00 - 51B-191.55" at bounding box center [558, 145] width 135 height 19
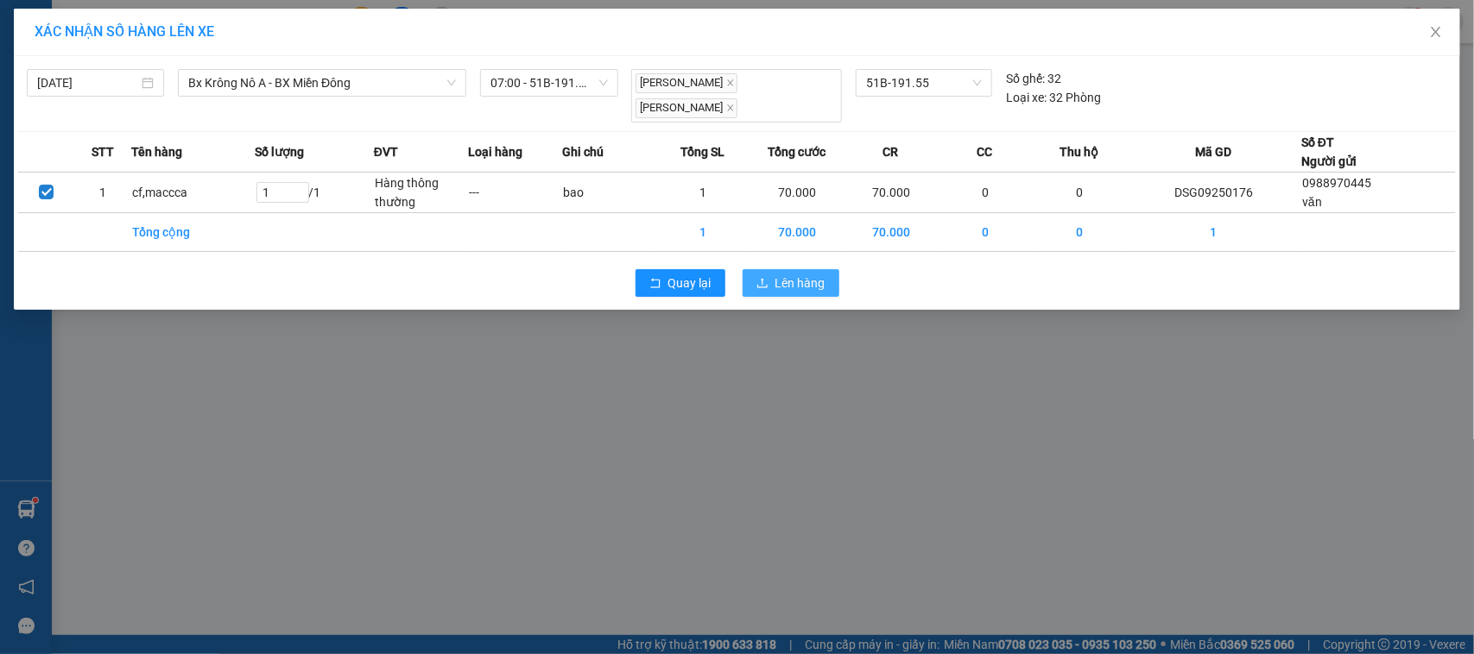
click at [757, 277] on icon "upload" at bounding box center [762, 283] width 12 height 12
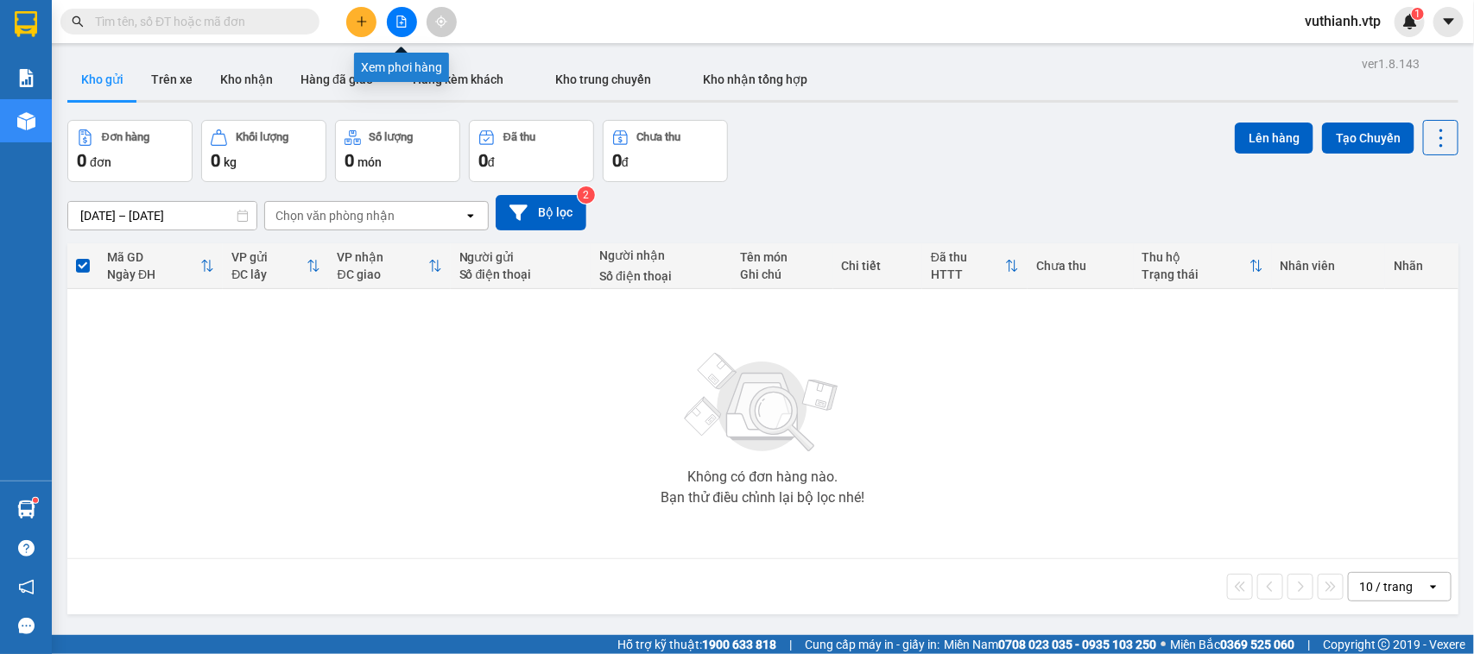
click at [408, 26] on button at bounding box center [402, 22] width 30 height 30
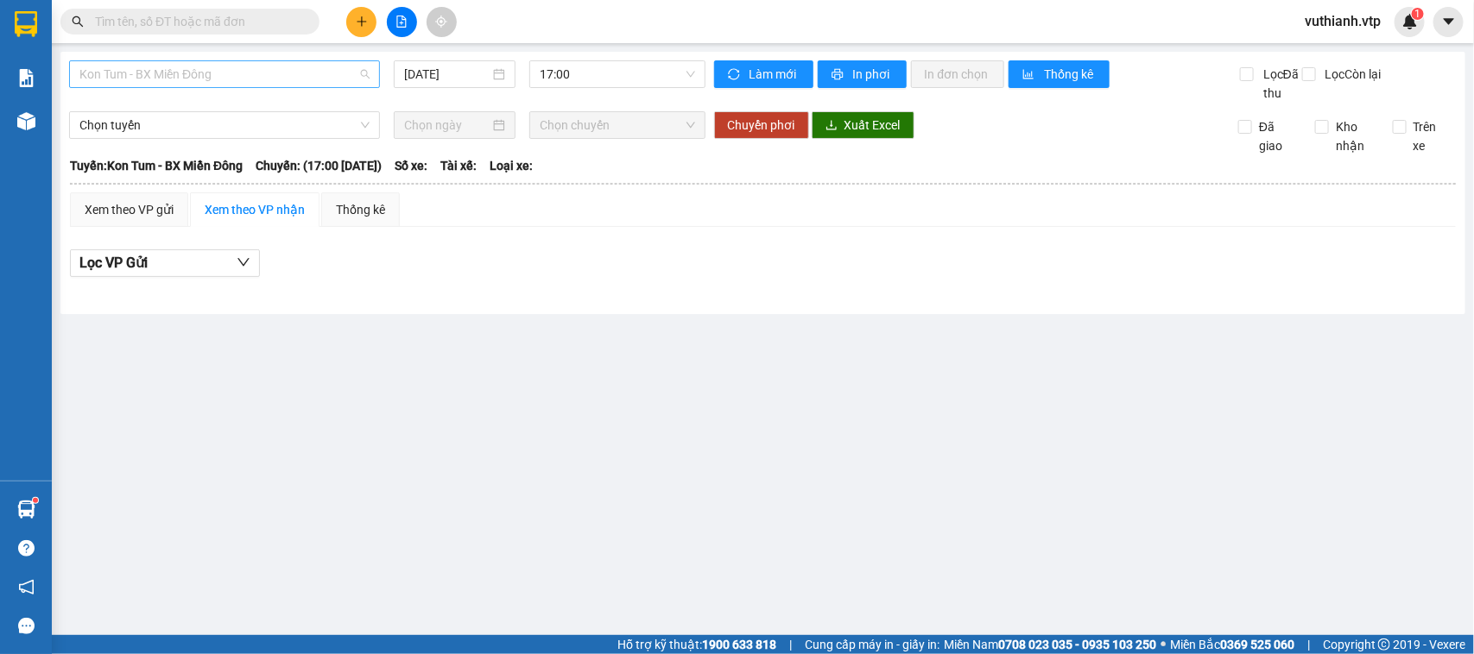
click at [328, 73] on span "Kon Tum - BX Miền Đông" at bounding box center [224, 74] width 290 height 26
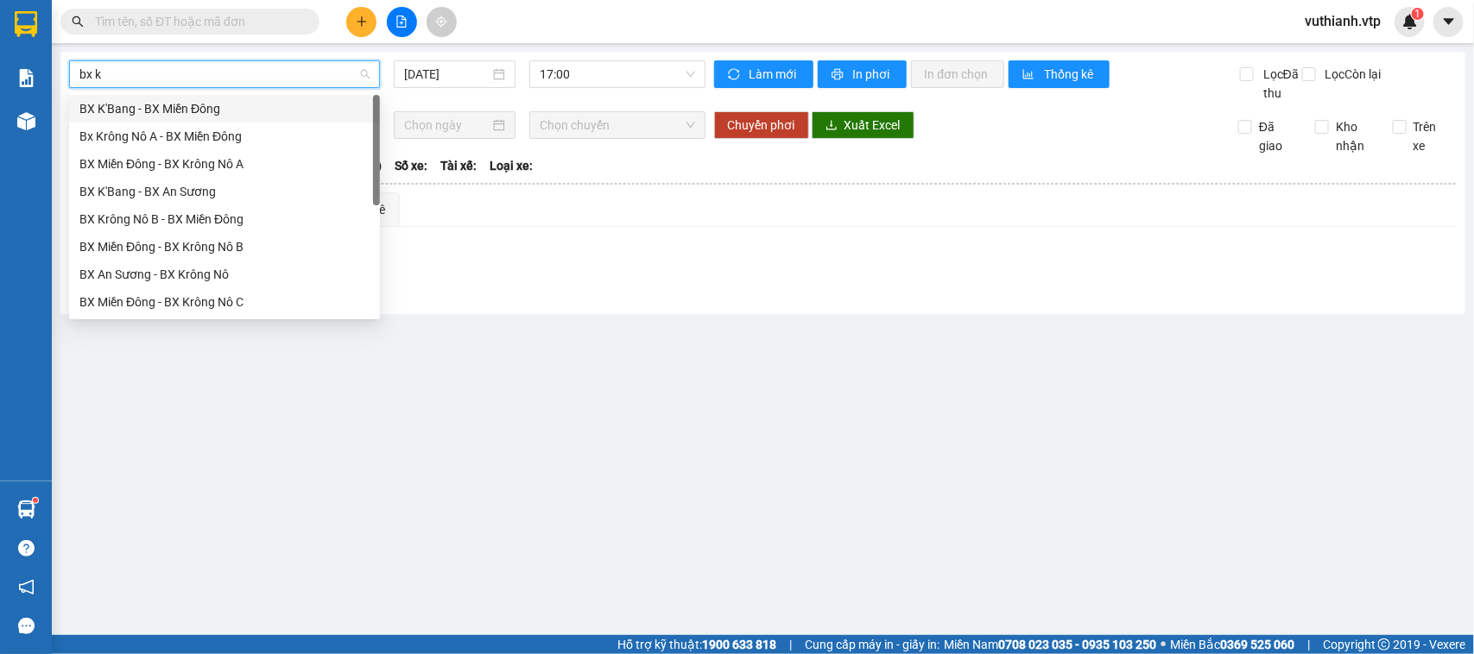
type input "bx kr"
click at [320, 106] on div "Bx Krông Nô A - BX Miền Đông" at bounding box center [224, 108] width 290 height 19
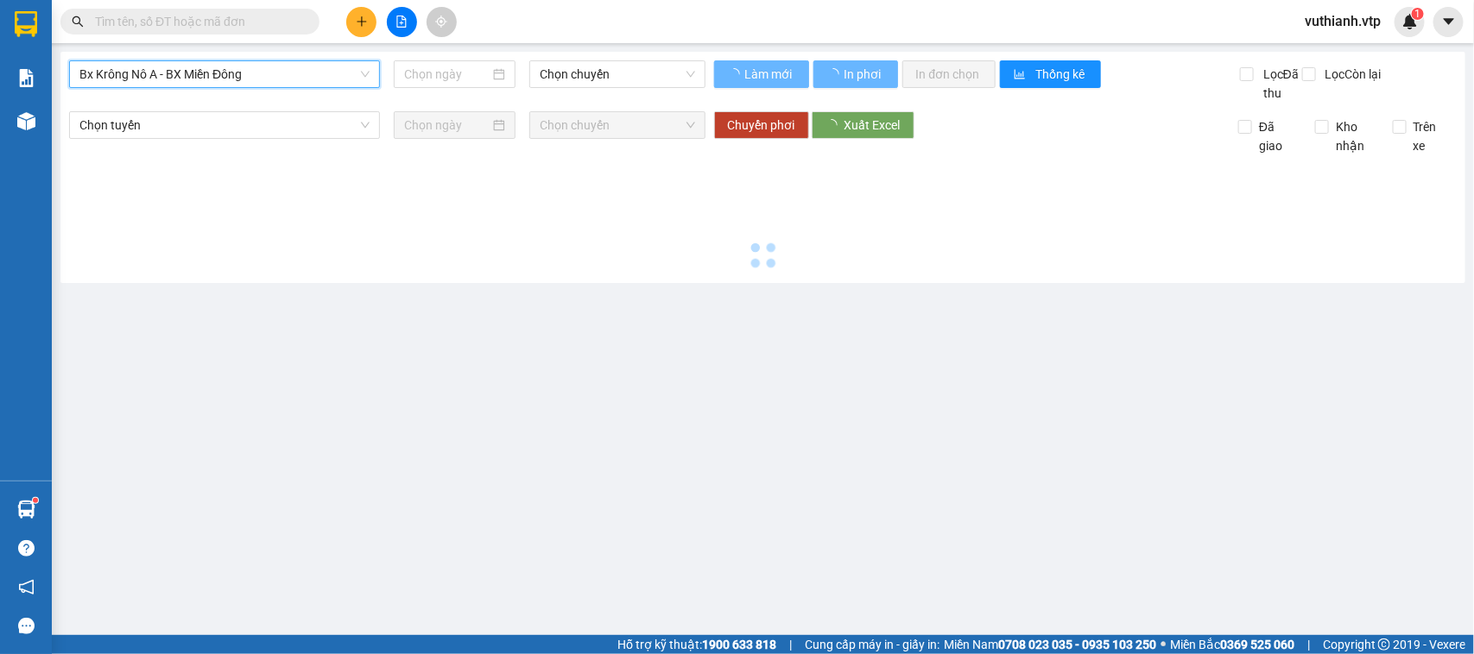
type input "[DATE]"
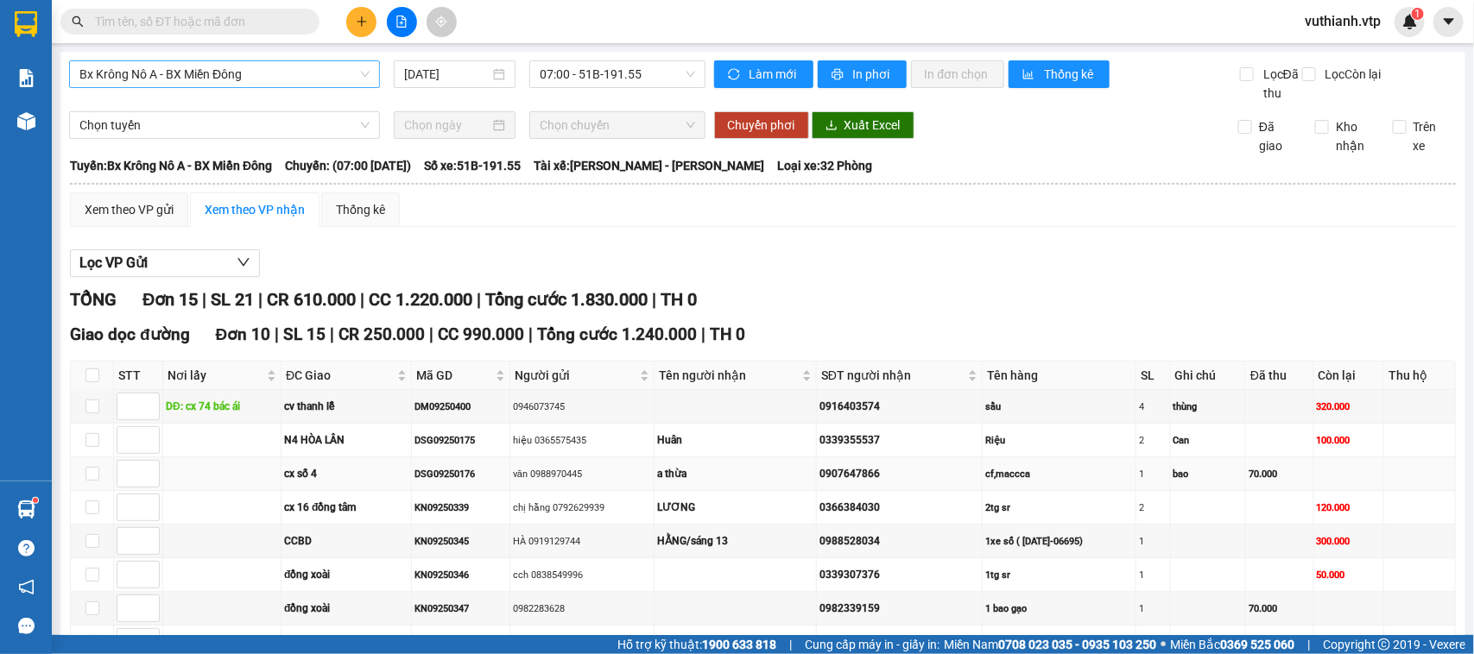
drag, startPoint x: 490, startPoint y: 329, endPoint x: 401, endPoint y: 344, distance: 90.1
click at [401, 390] on tbody "DĐ: cx 74 bác ái cv thanh lễ DM09250400 0946073745 0916403574 sầu 4 thùng 320.0…" at bounding box center [763, 558] width 1385 height 337
click at [496, 433] on div "DSG09250175" at bounding box center [460, 440] width 92 height 15
drag, startPoint x: 486, startPoint y: 325, endPoint x: 421, endPoint y: 331, distance: 65.0
click at [421, 433] on div "DSG09250175" at bounding box center [460, 440] width 92 height 15
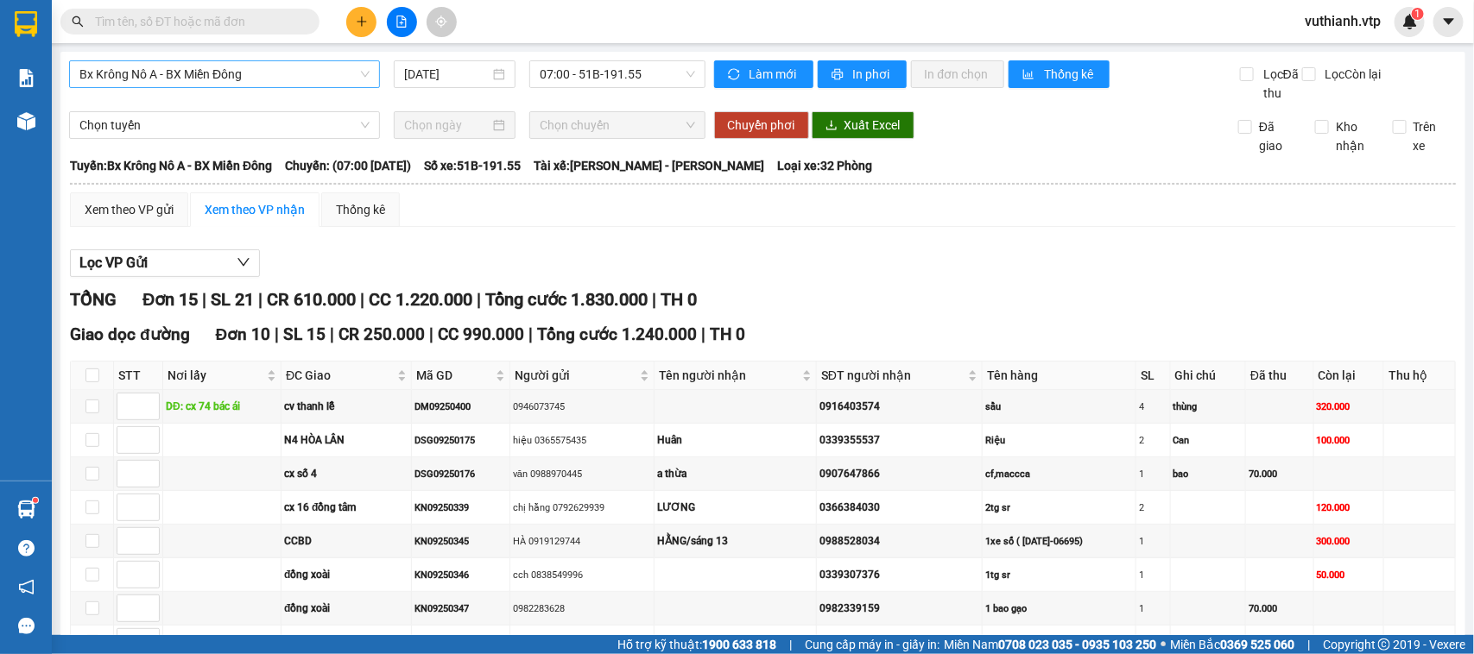
click at [287, 22] on input "text" at bounding box center [197, 21] width 204 height 19
paste input "DSG09250175"
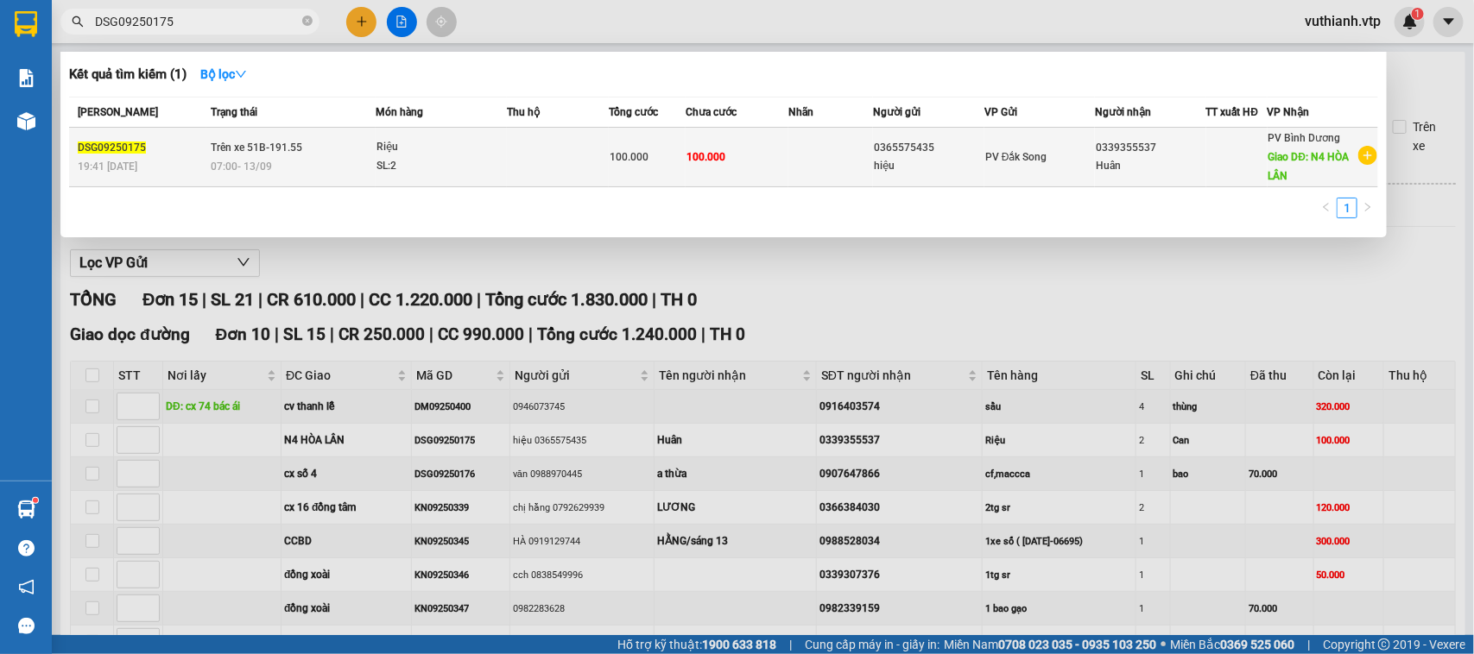
type input "DSG09250175"
click at [540, 166] on td at bounding box center [558, 158] width 102 height 60
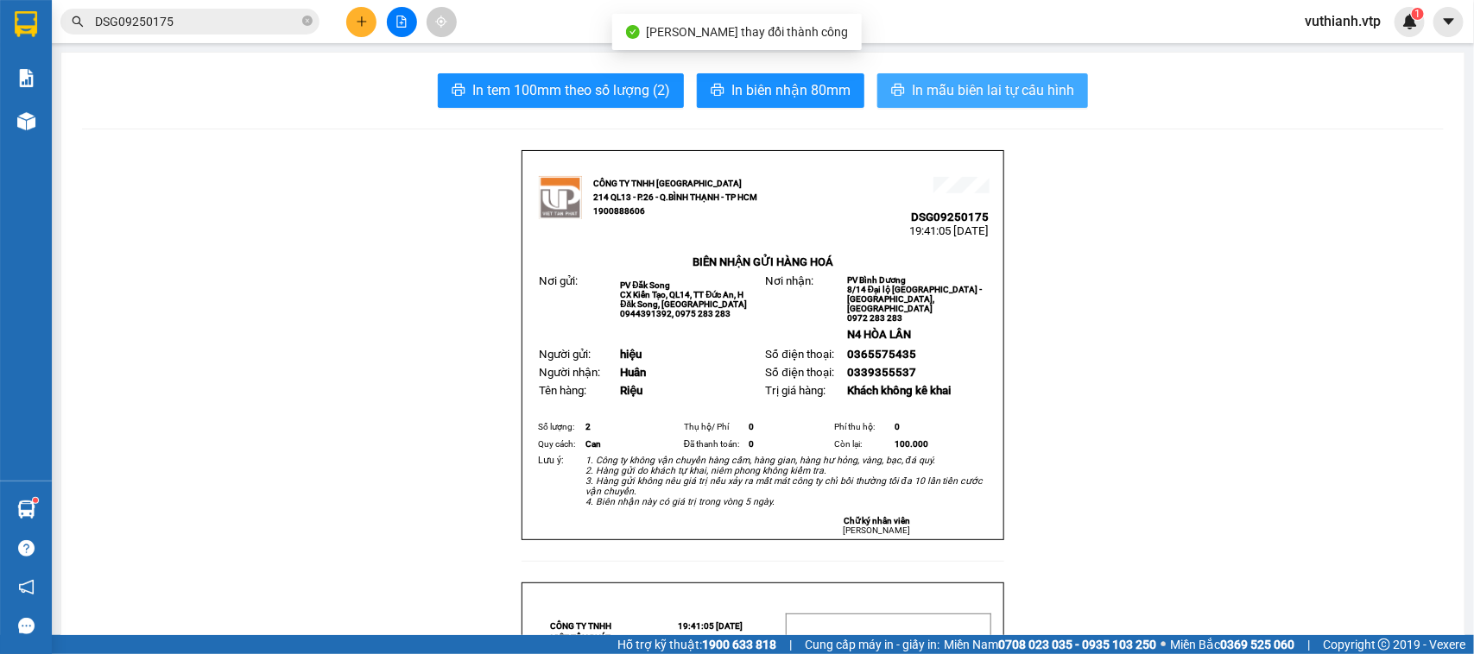
click at [1046, 79] on button "In mẫu biên lai tự cấu hình" at bounding box center [982, 90] width 211 height 35
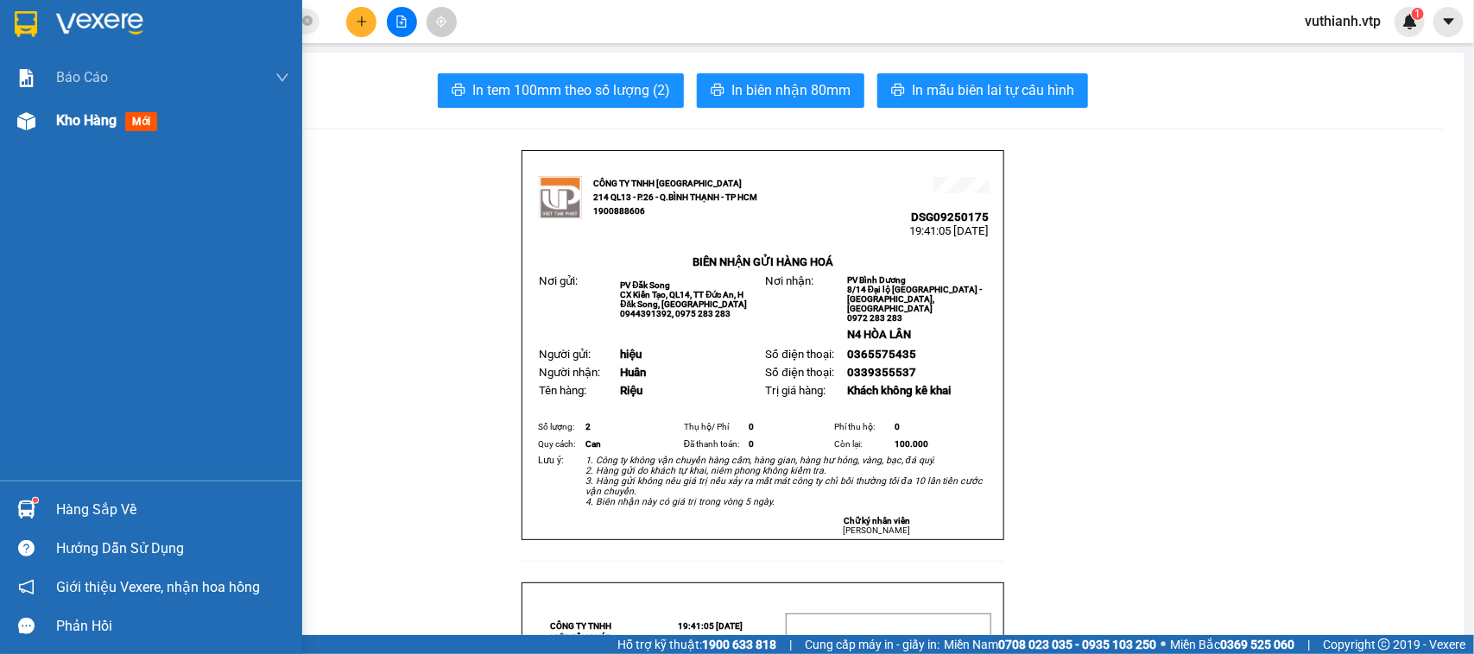
click at [17, 123] on img at bounding box center [26, 121] width 18 height 18
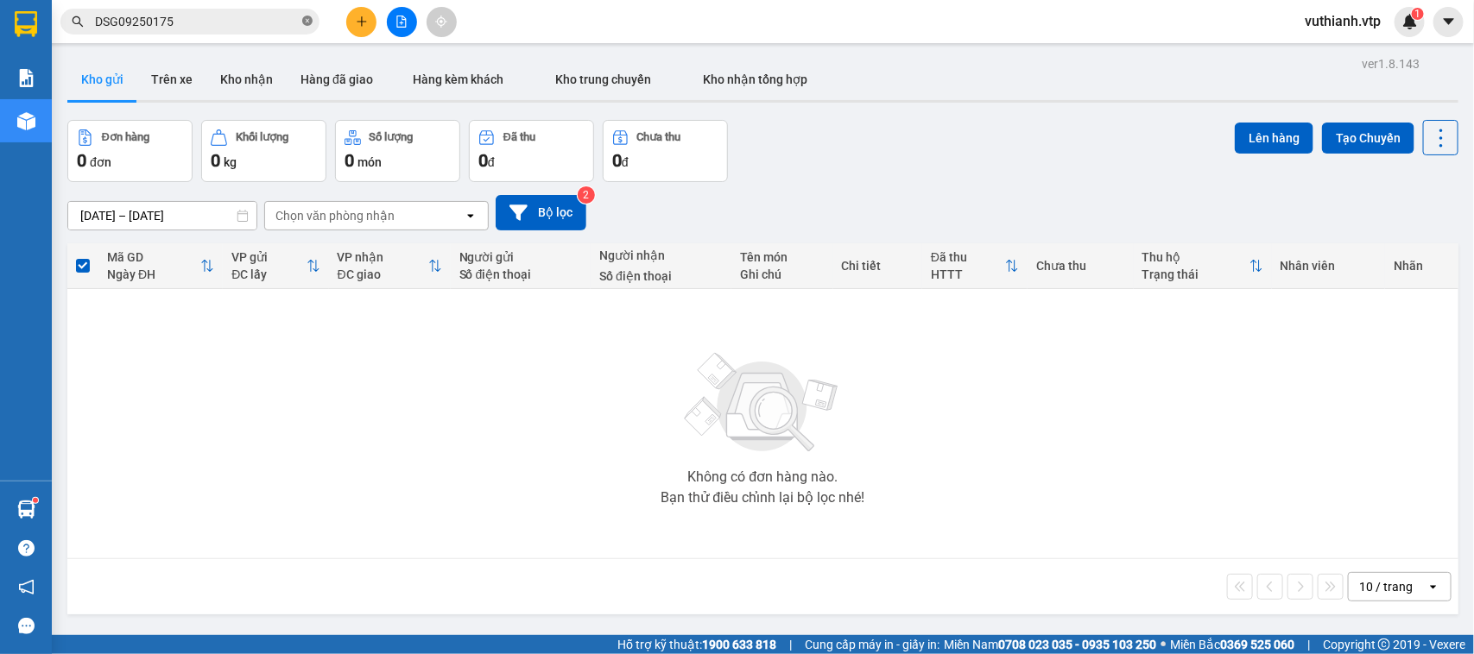
click at [305, 23] on icon "close-circle" at bounding box center [307, 21] width 10 height 10
click at [404, 28] on button at bounding box center [402, 22] width 30 height 30
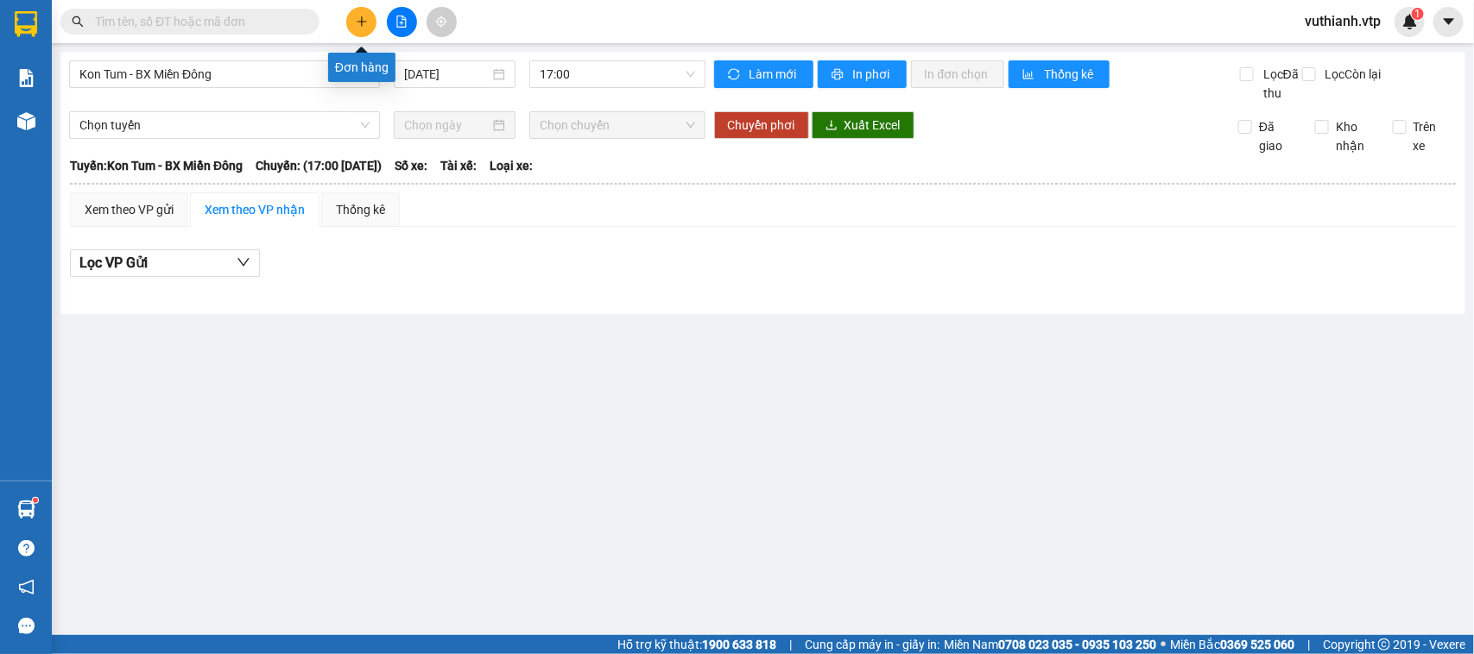
click at [364, 18] on icon "plus" at bounding box center [362, 22] width 12 height 12
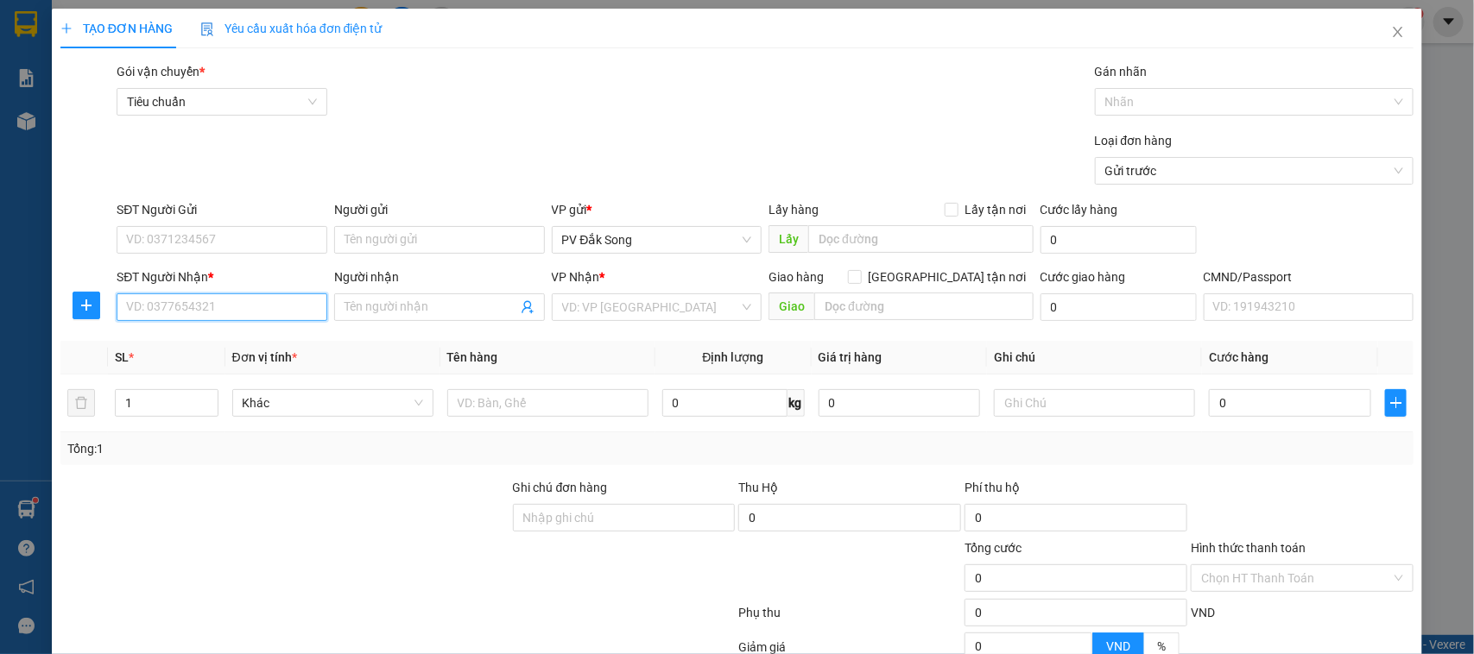
click at [246, 317] on input "SĐT Người Nhận *" at bounding box center [222, 308] width 211 height 28
click at [1391, 26] on icon "close" at bounding box center [1398, 32] width 14 height 14
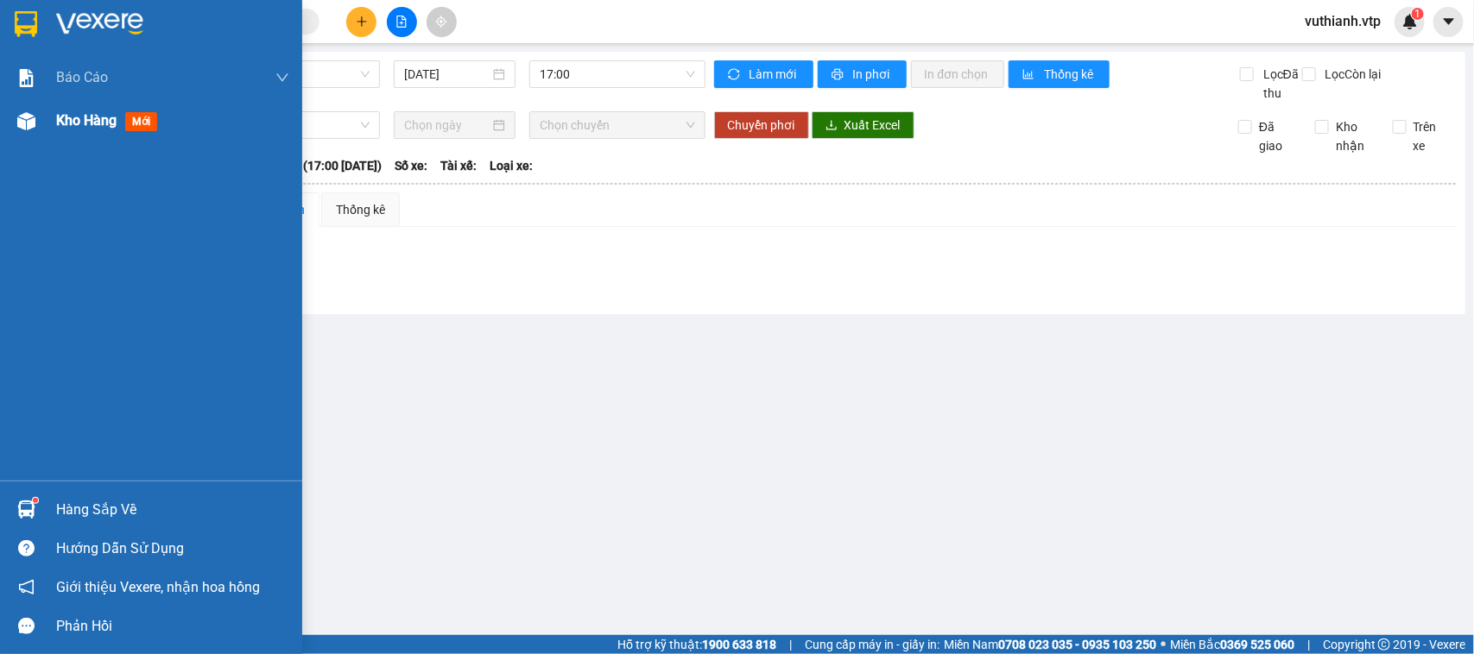
click at [40, 123] on div at bounding box center [26, 121] width 30 height 30
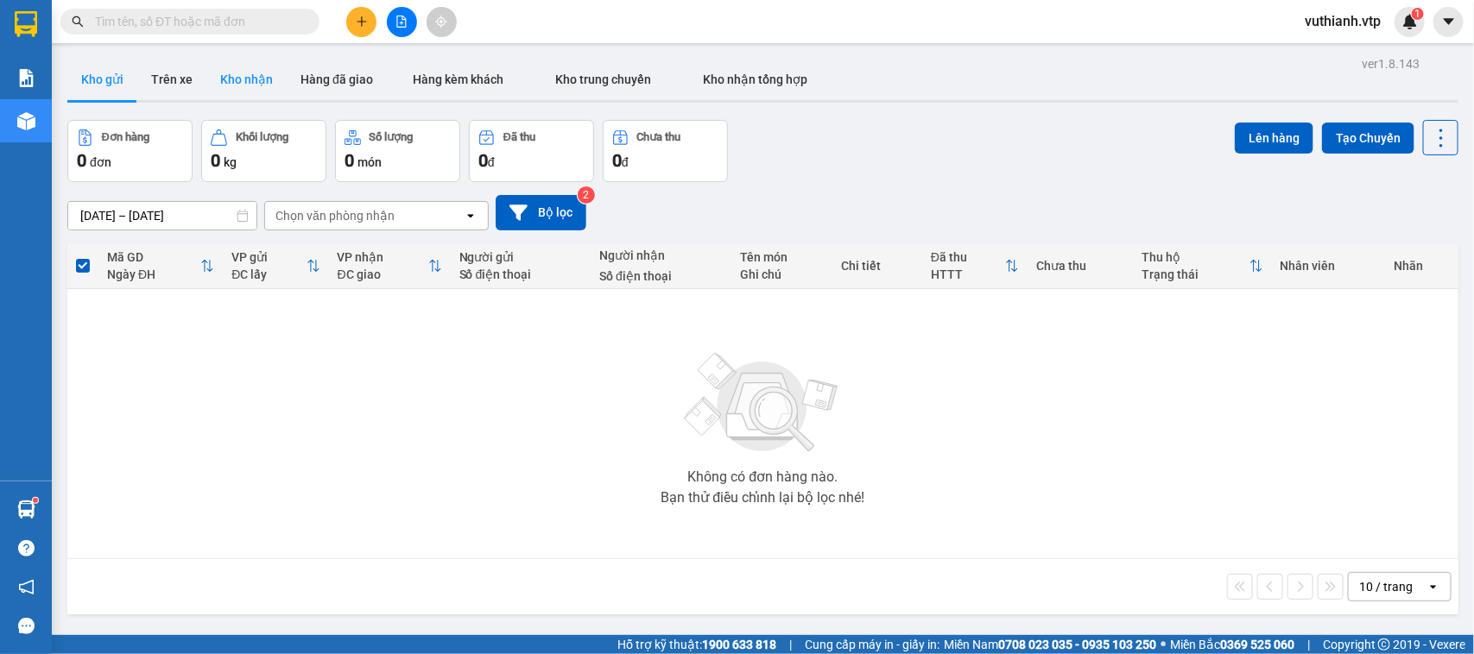
click at [246, 78] on button "Kho nhận" at bounding box center [246, 79] width 80 height 41
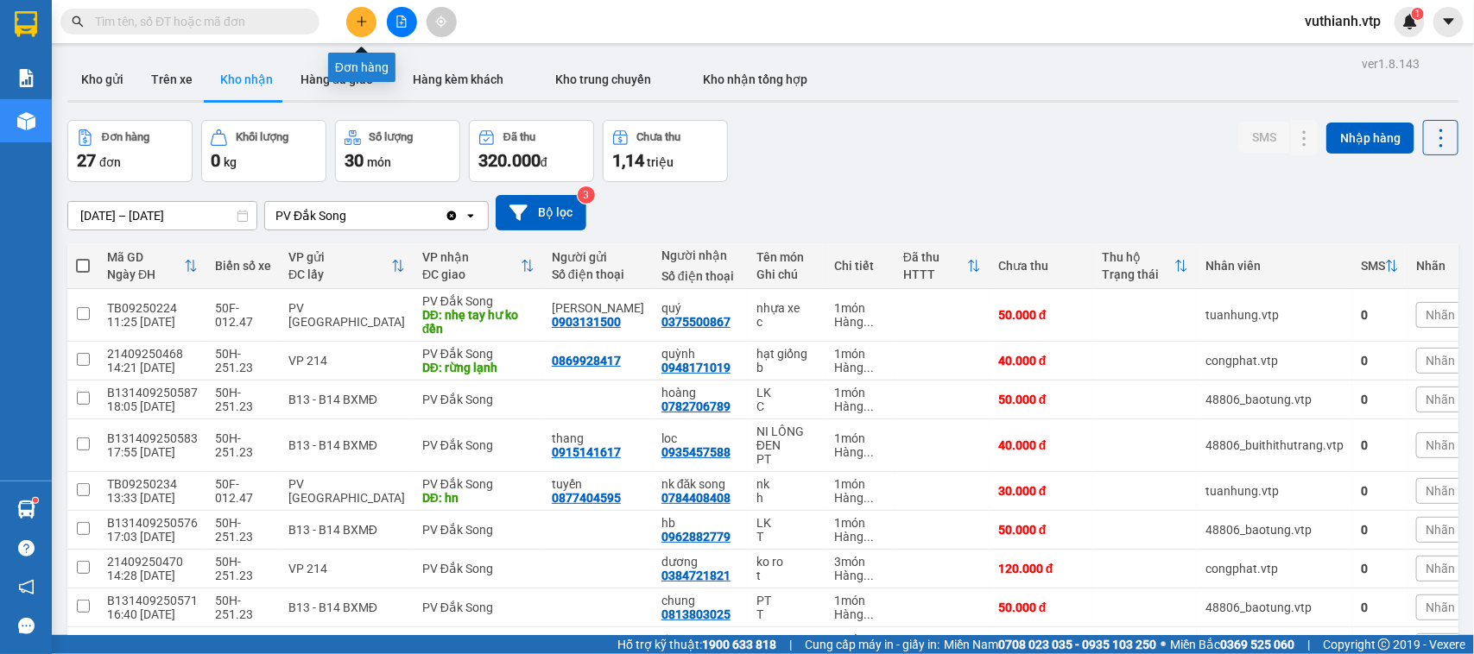
click at [359, 17] on icon "plus" at bounding box center [362, 22] width 12 height 12
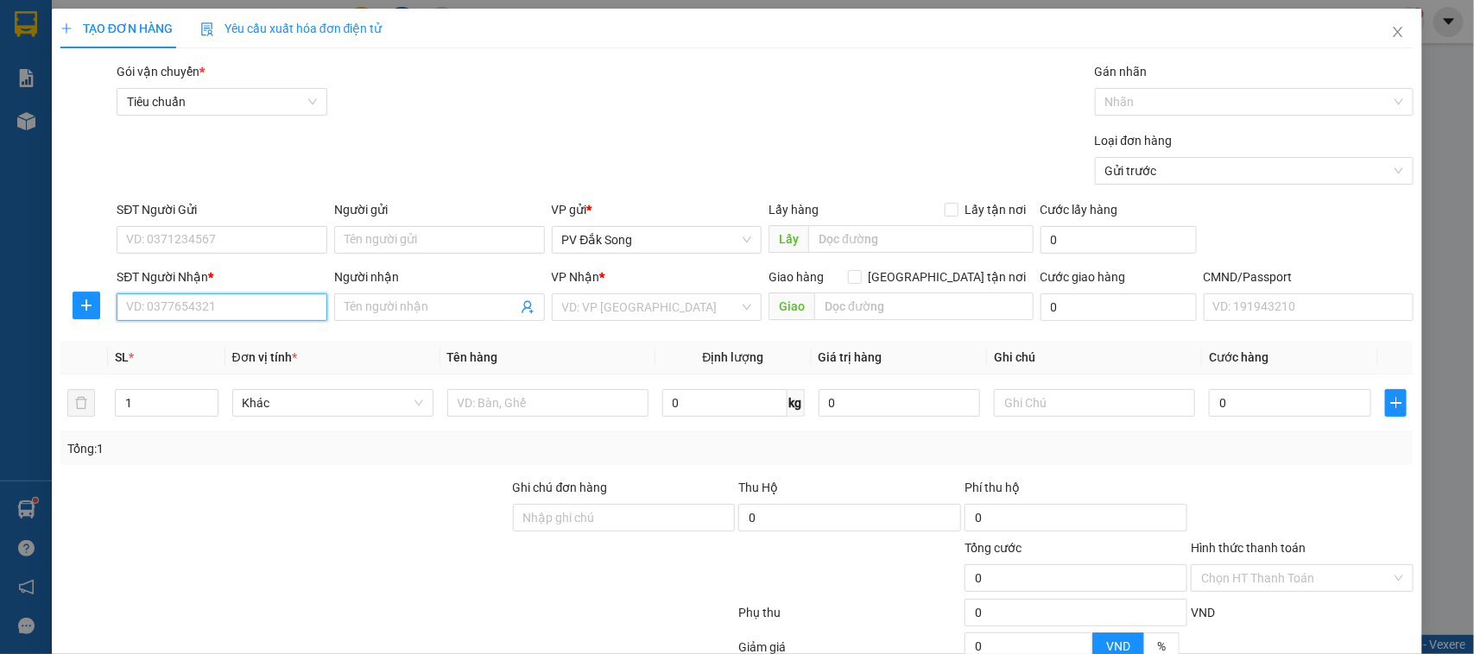
click at [255, 304] on input "SĐT Người Nhận *" at bounding box center [222, 308] width 211 height 28
type input "0347911348"
click at [227, 346] on div "0347911348 - vinh" at bounding box center [219, 342] width 187 height 19
type input "vinh"
type input "cổng chào BD"
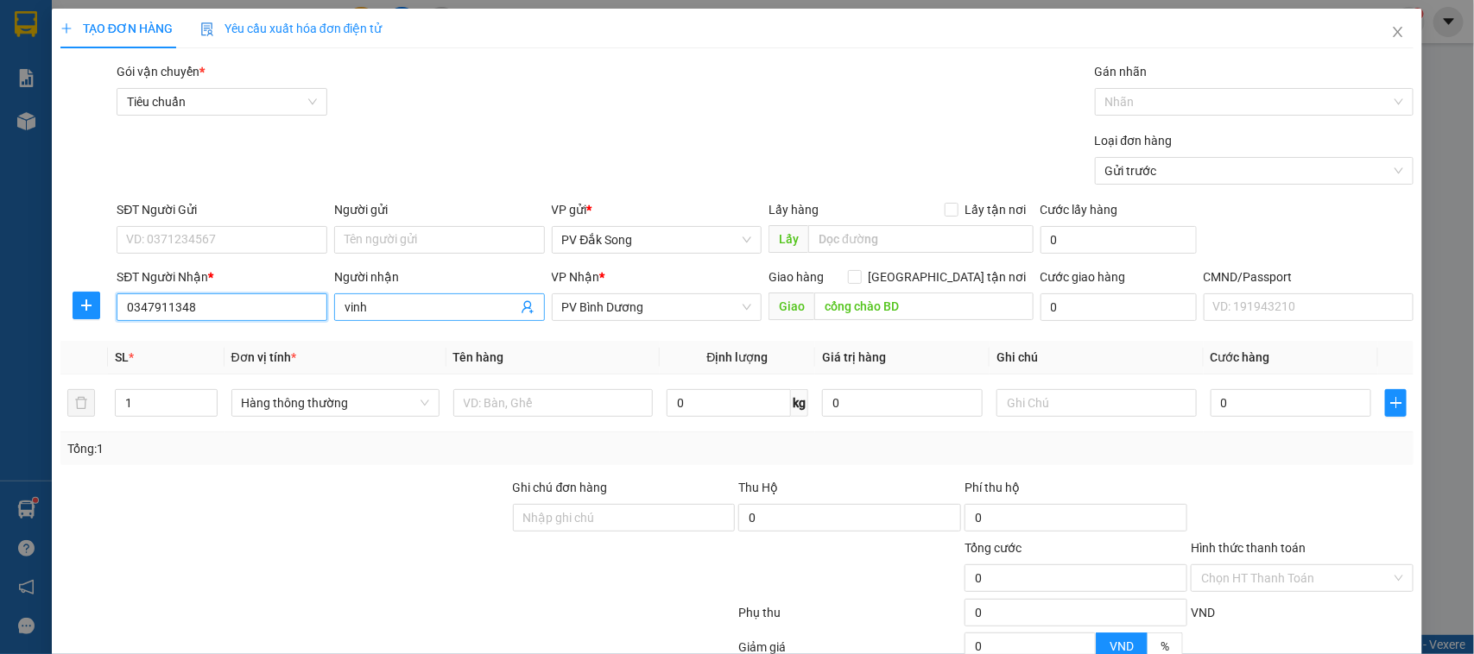
type input "0347911348"
click at [382, 317] on input "vinh" at bounding box center [430, 307] width 173 height 19
type input "v"
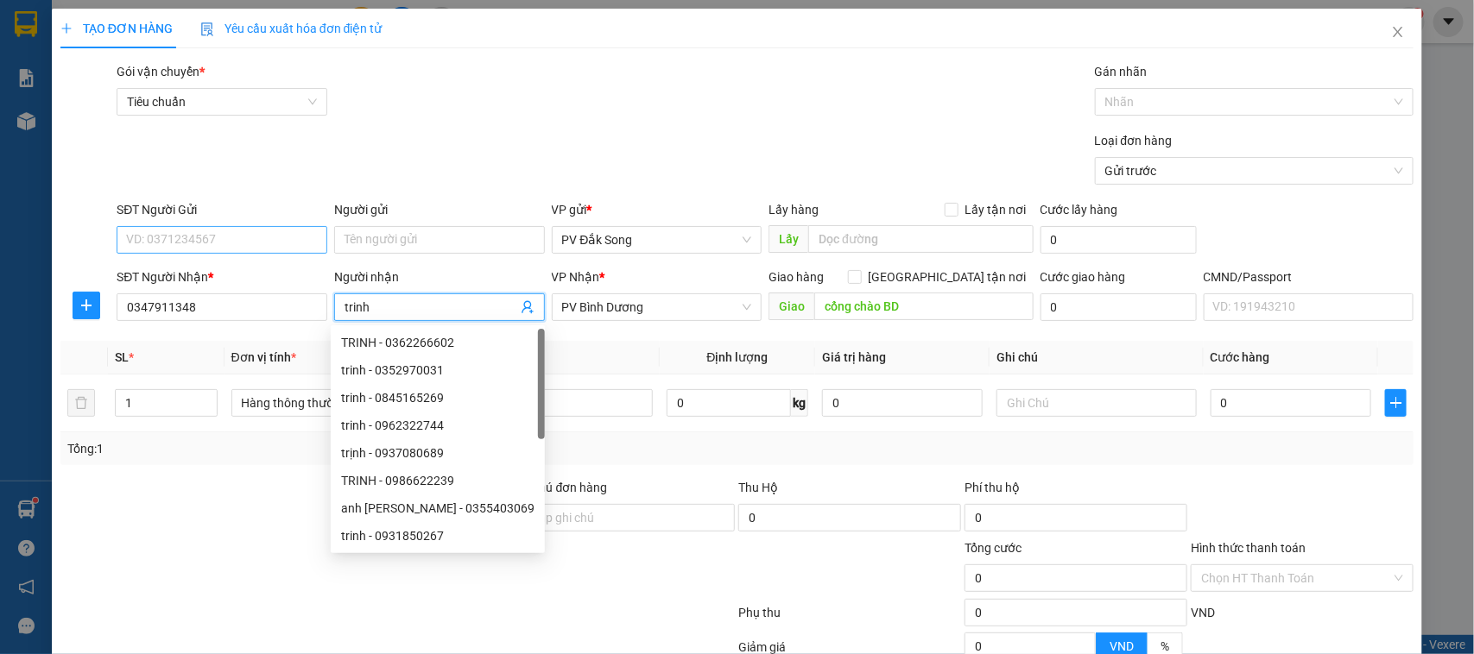
type input "trinh"
click at [160, 237] on input "SĐT Người Gửi" at bounding box center [222, 240] width 211 height 28
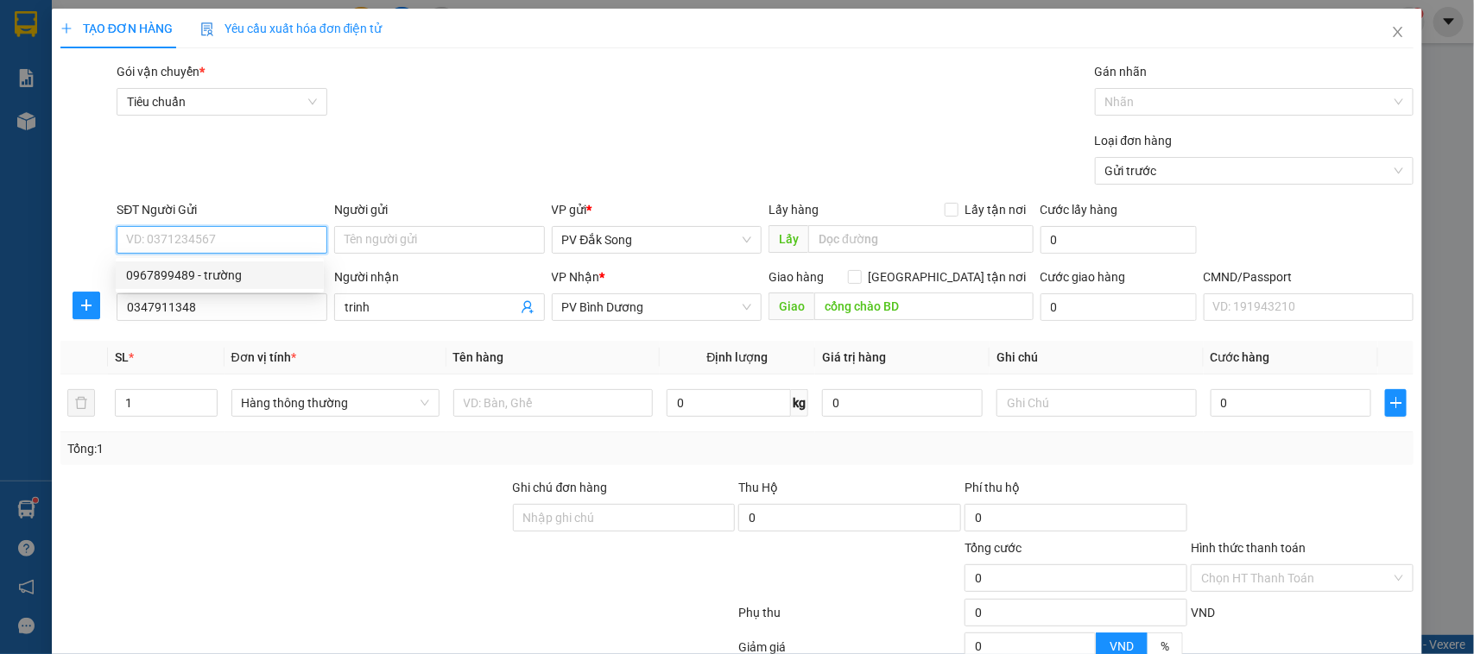
click at [168, 266] on div "0967899489 - trường" at bounding box center [219, 275] width 187 height 19
type input "0967899489"
type input "trường"
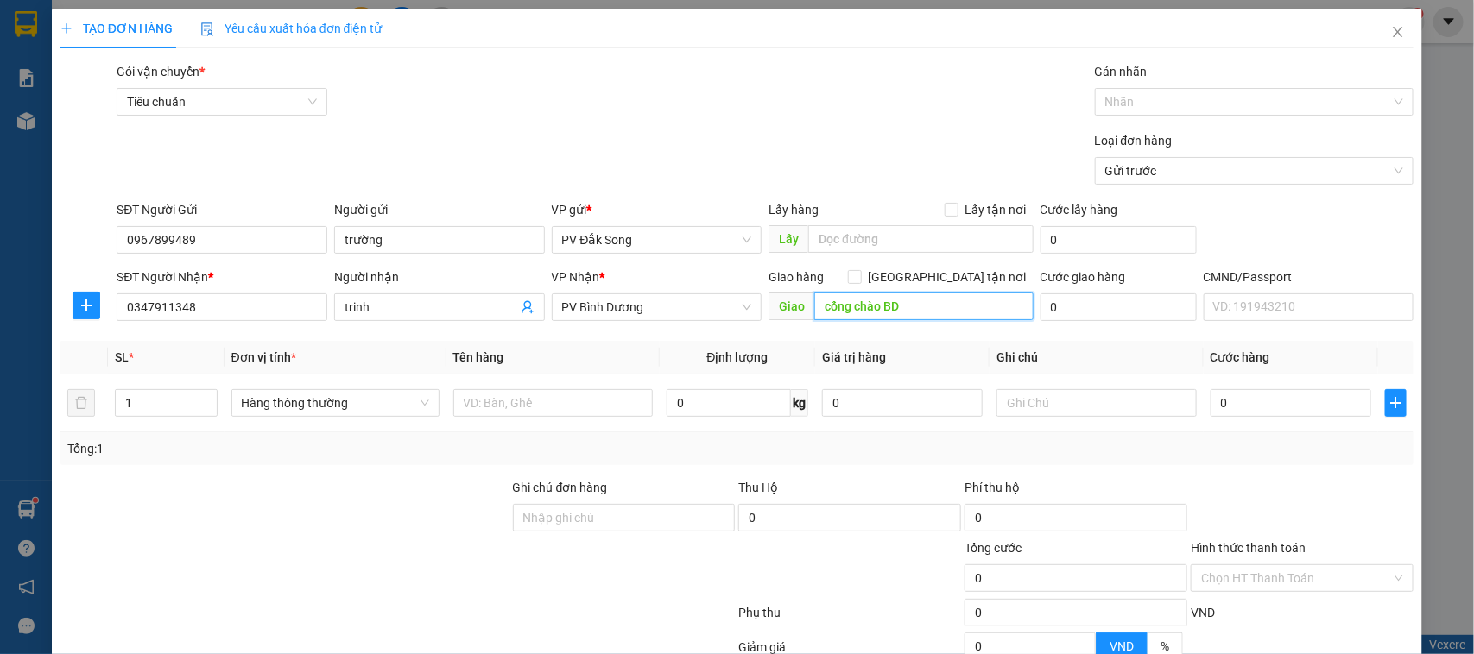
click at [941, 313] on input "cổng chào BD" at bounding box center [923, 307] width 219 height 28
click at [948, 304] on input "text" at bounding box center [923, 307] width 219 height 28
type input "cổng chào bd"
click at [581, 402] on input "text" at bounding box center [552, 403] width 199 height 28
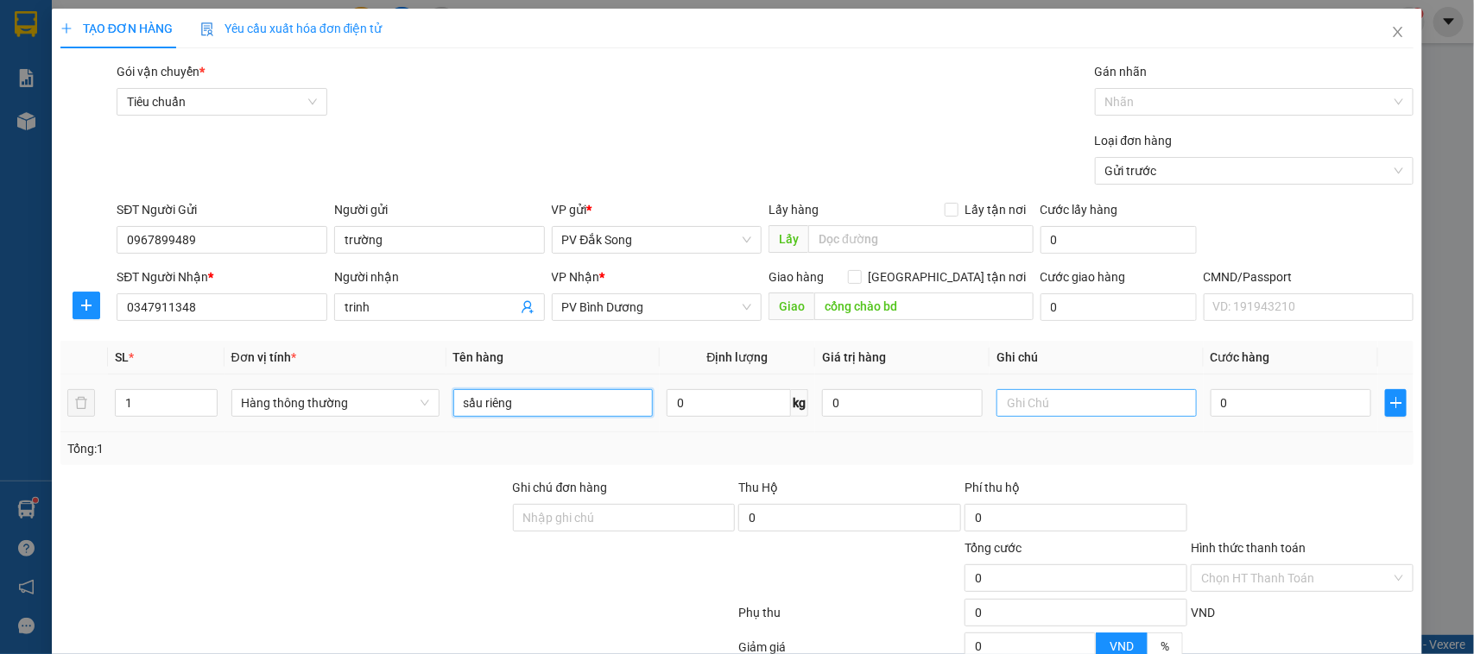
type input "sầu riêng"
click at [1067, 398] on input "text" at bounding box center [1095, 403] width 199 height 28
type input "tg"
click at [1220, 407] on input "0" at bounding box center [1290, 403] width 161 height 28
type input "006"
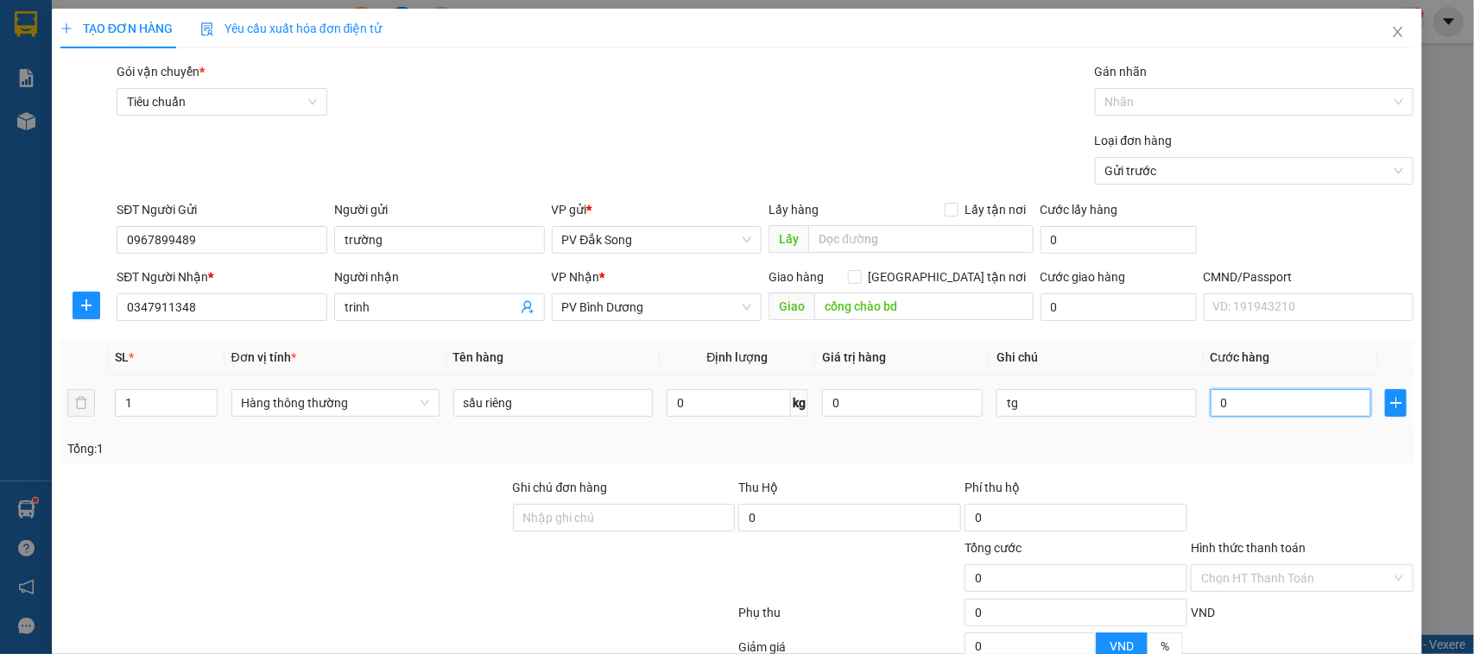
type input "6"
type input "0.060"
type input "60"
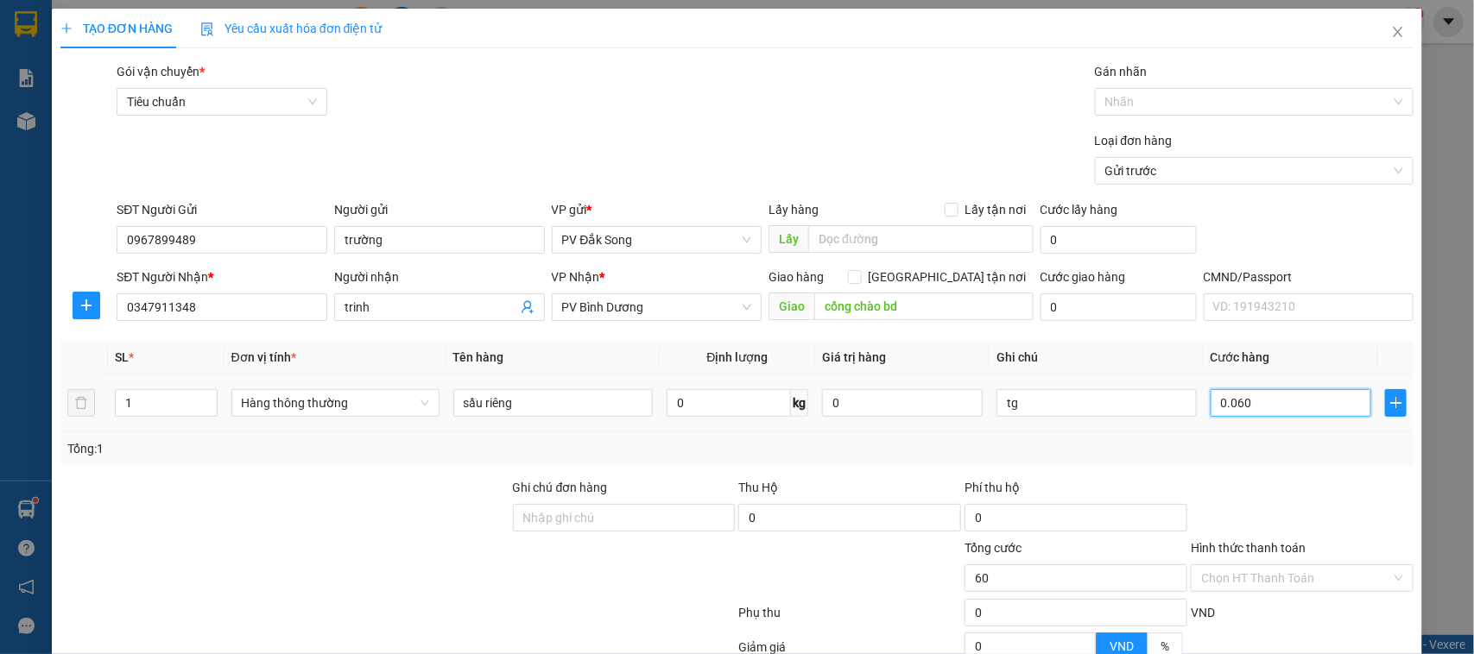
type input "00.600"
type input "600"
type input "0.006.000"
type input "6.000"
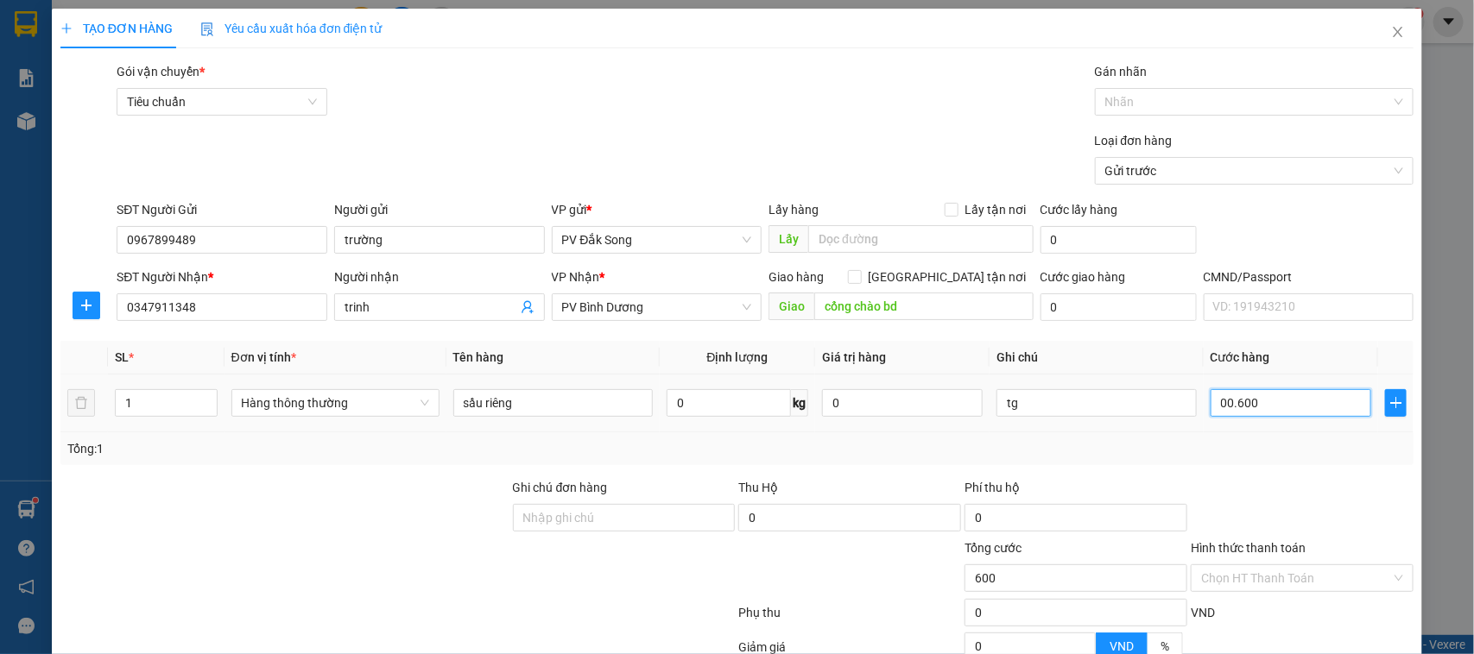
type input "6.000"
type input "000.060.000"
type input "60.000"
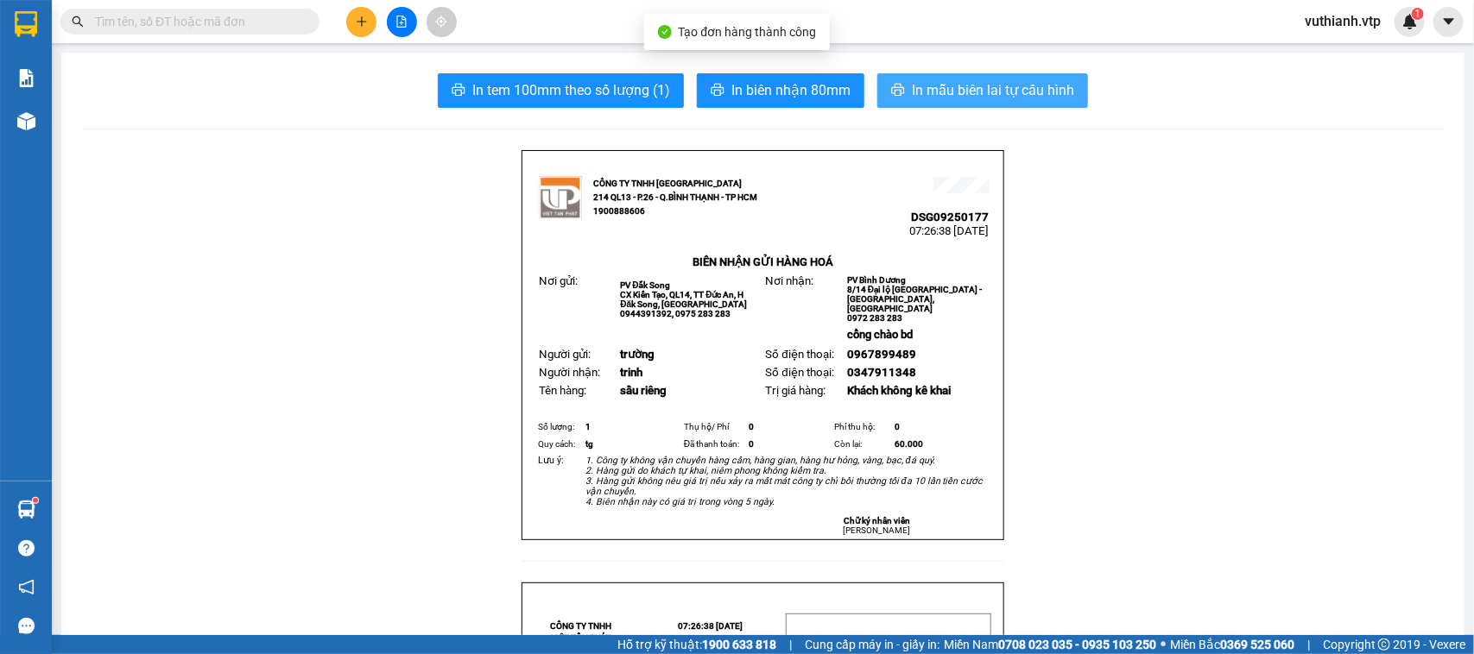
click at [1042, 92] on span "In mẫu biên lai tự cấu hình" at bounding box center [993, 90] width 162 height 22
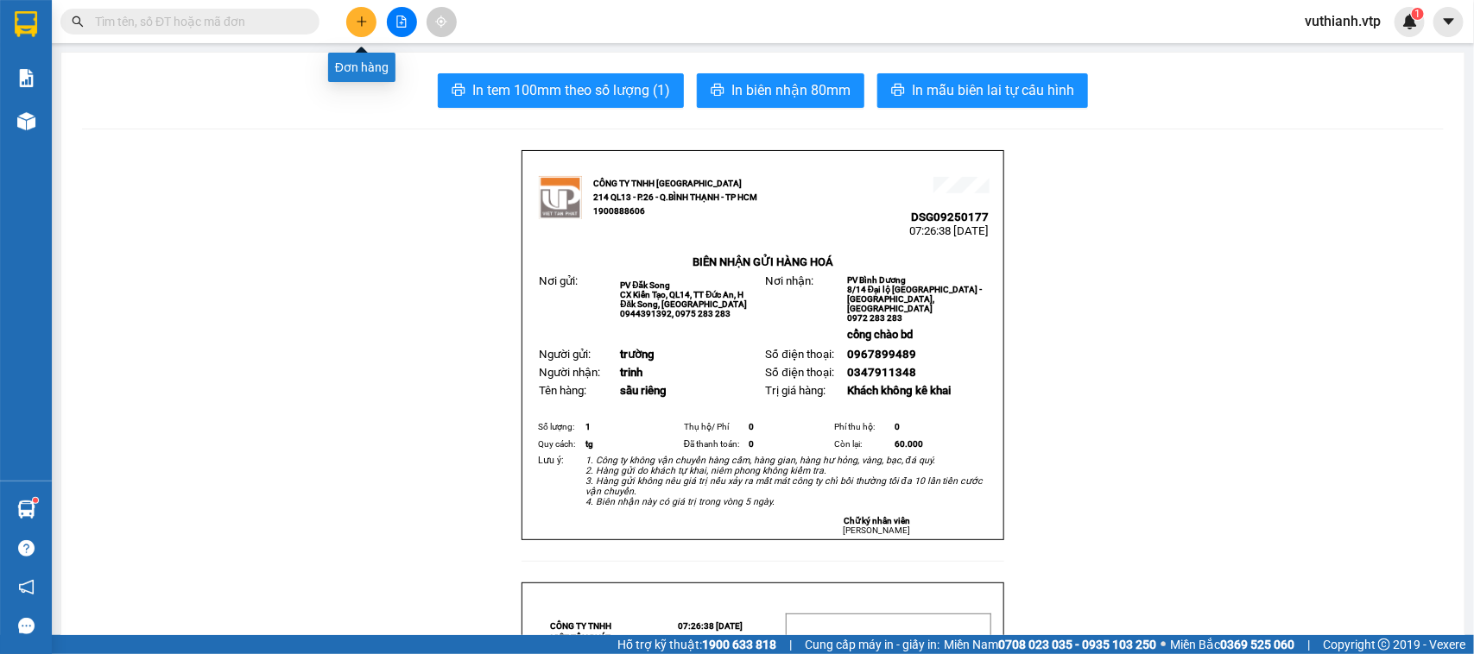
click at [365, 31] on button at bounding box center [361, 22] width 30 height 30
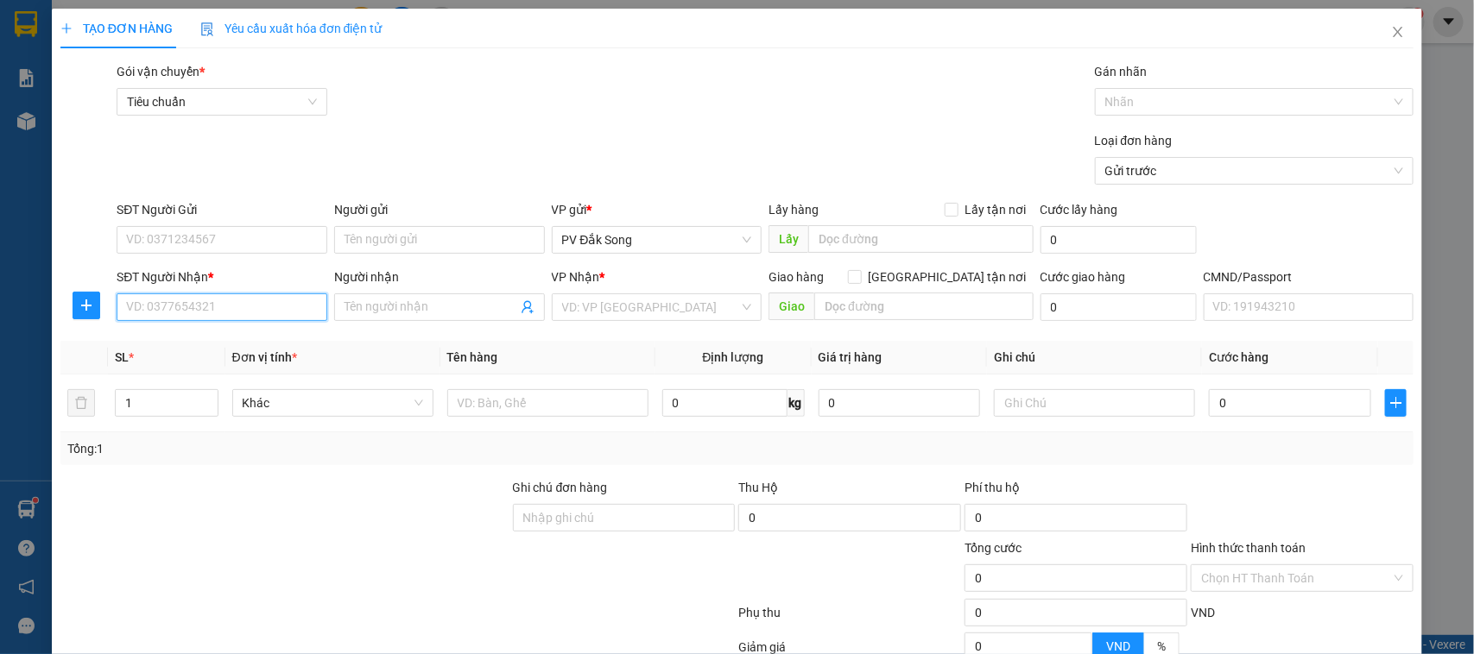
click at [233, 305] on input "SĐT Người Nhận *" at bounding box center [222, 308] width 211 height 28
click at [223, 305] on input "SĐT Người Nhận *" at bounding box center [222, 308] width 211 height 28
click at [223, 315] on input "SĐT Người Nhận *" at bounding box center [222, 308] width 211 height 28
type input "0921416064"
click at [231, 342] on div "0921416064 - anh" at bounding box center [219, 342] width 187 height 19
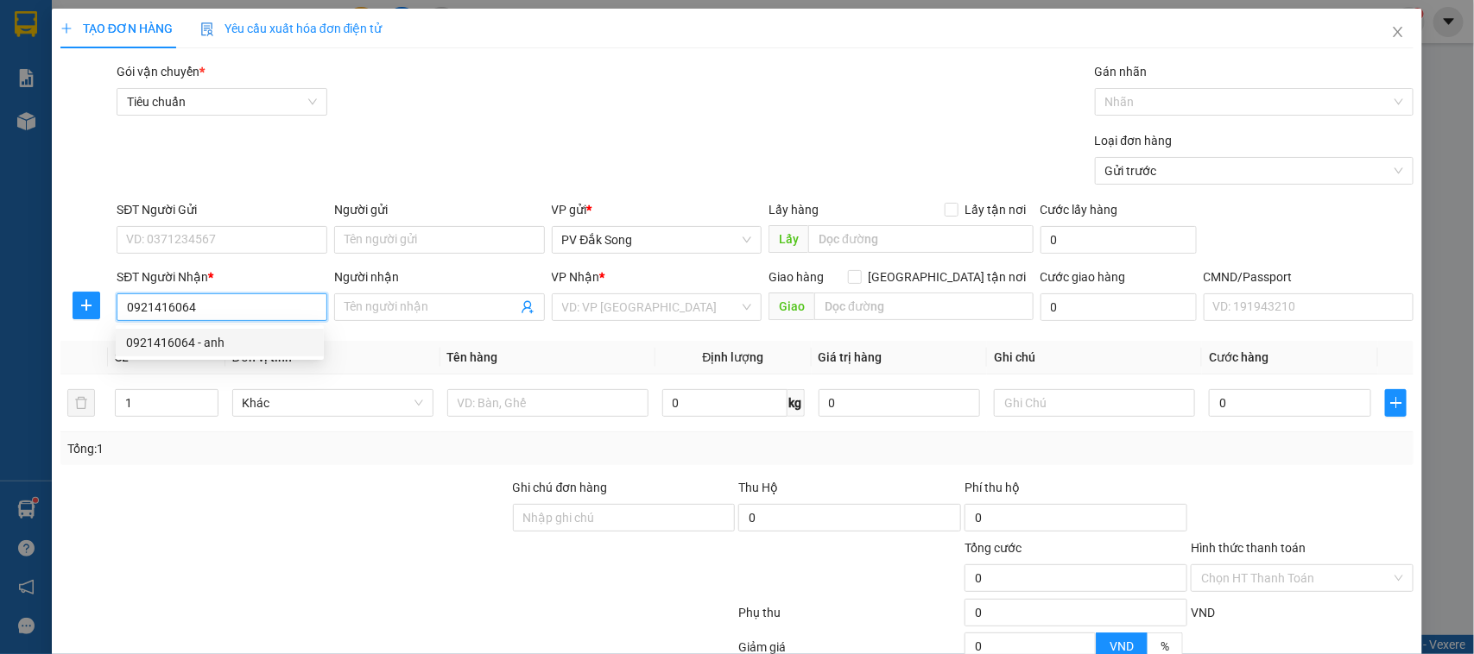
type input "anh"
type input "0921416064"
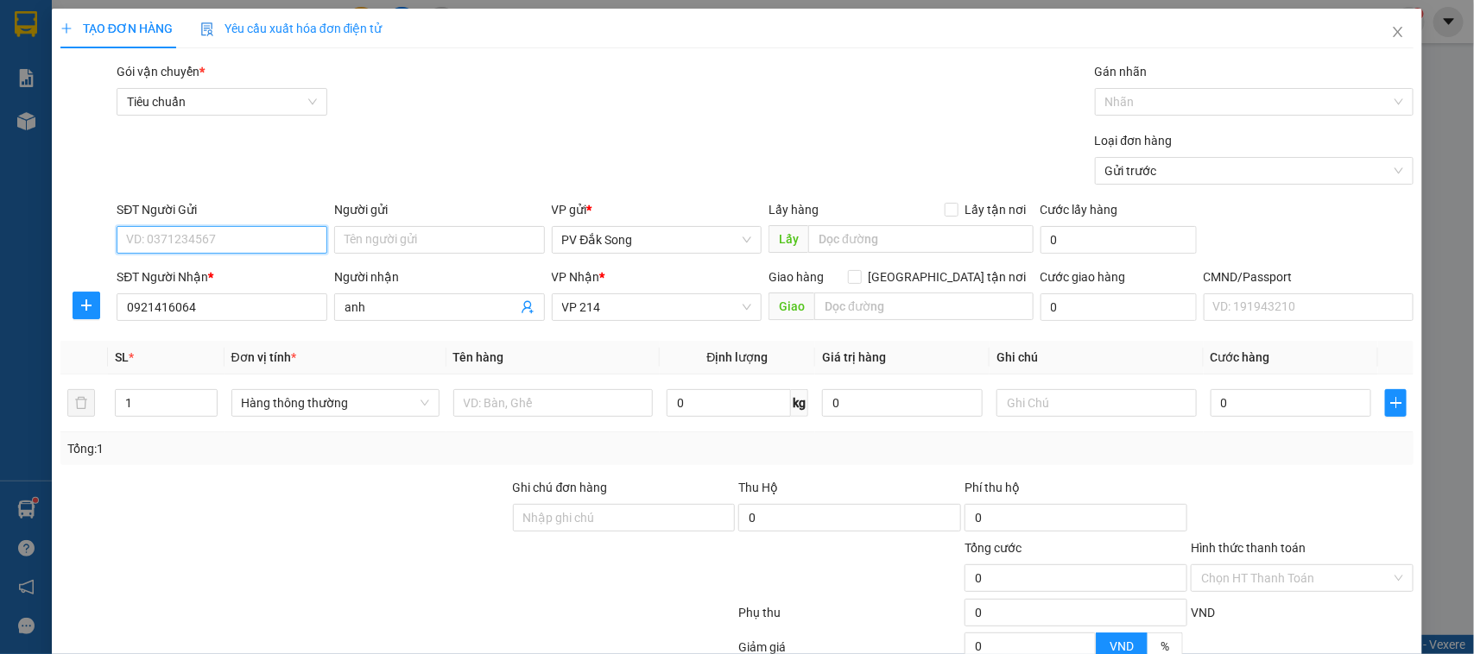
click at [235, 237] on input "SĐT Người Gửi" at bounding box center [222, 240] width 211 height 28
click at [242, 281] on div "0353006754 - huyền" at bounding box center [219, 275] width 187 height 19
type input "0353006754"
type input "huyền"
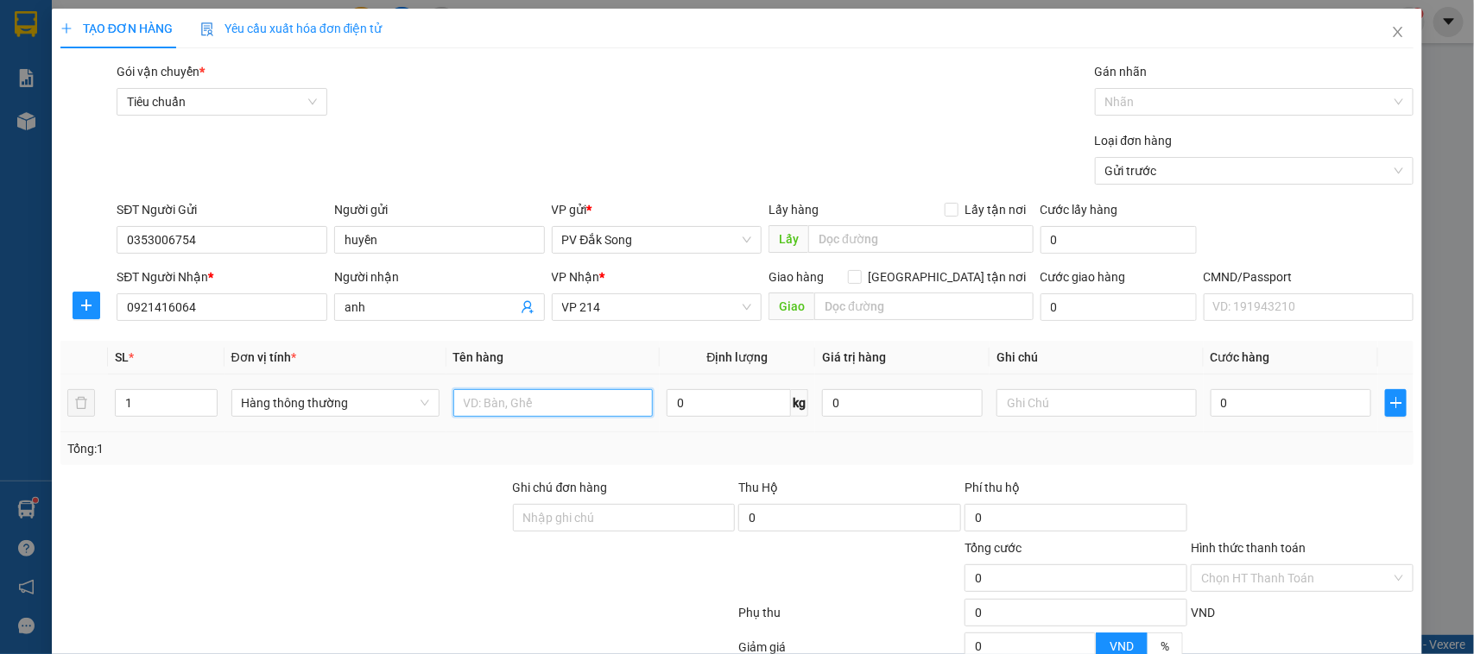
click at [597, 403] on input "text" at bounding box center [552, 403] width 199 height 28
type input "rau"
click at [1045, 401] on input "text" at bounding box center [1095, 403] width 199 height 28
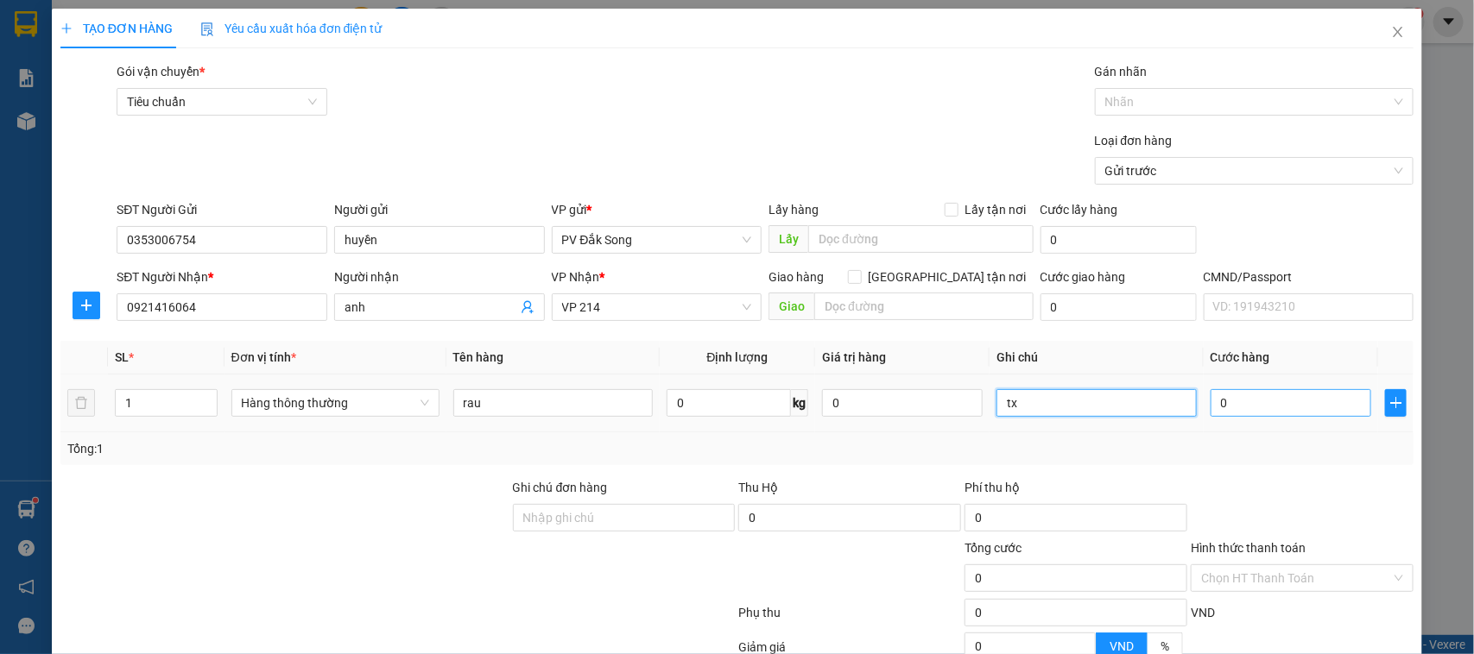
type input "tx"
click at [1305, 410] on input "0" at bounding box center [1290, 403] width 161 height 28
type input "005"
type input "5"
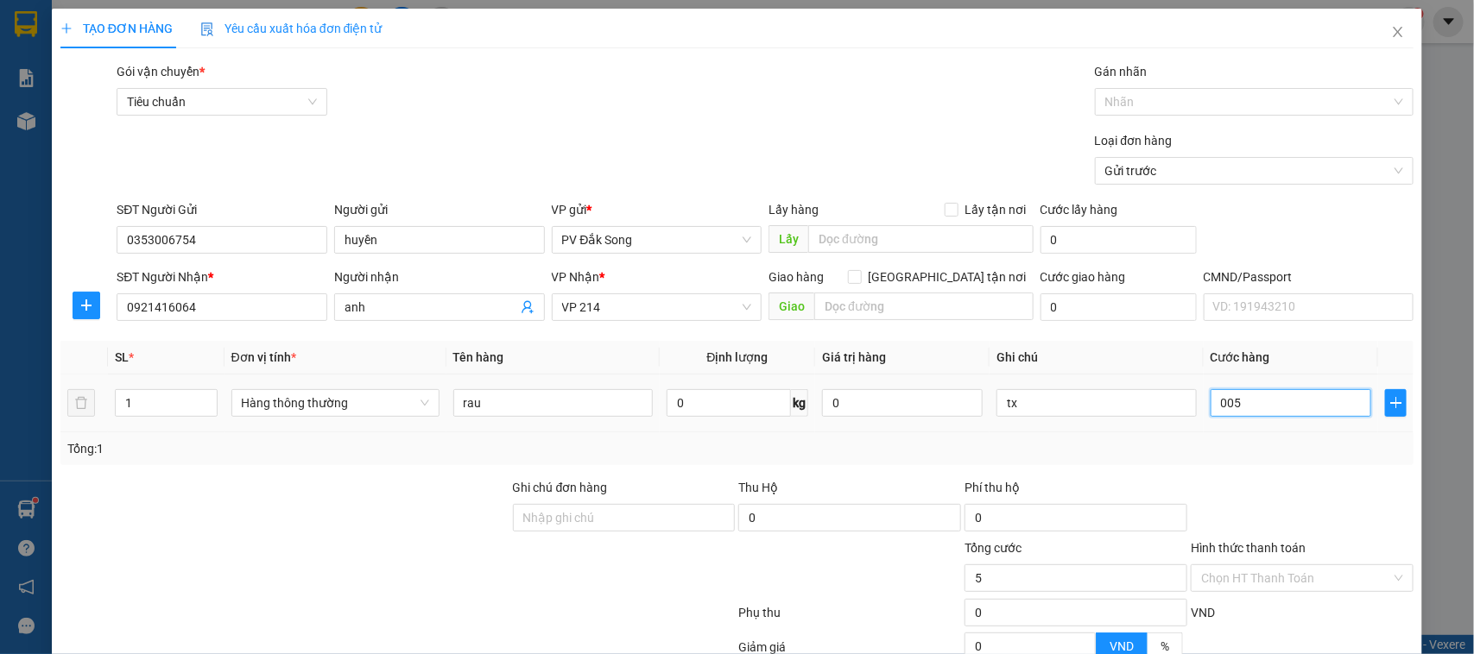
type input "00"
type input "0"
type input "006"
type input "6"
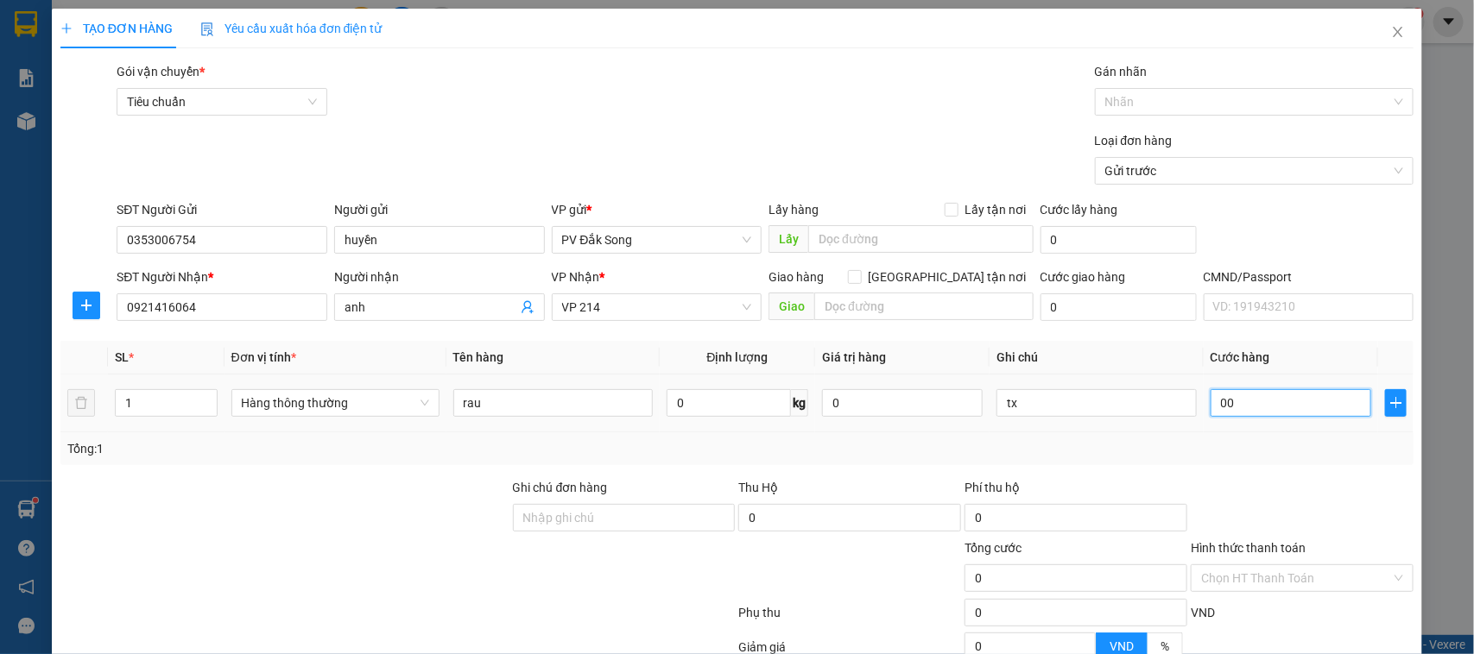
type input "6"
type input "0.060"
type input "60"
type input "00.600"
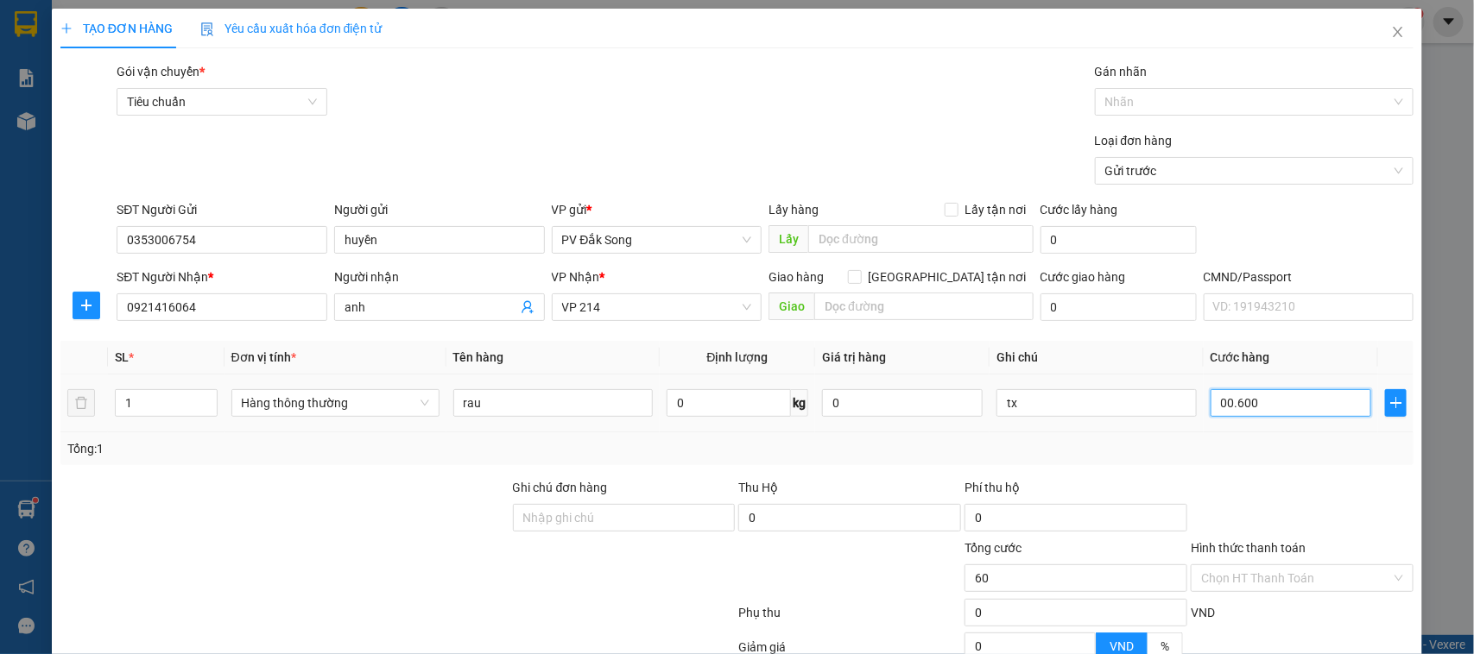
type input "600"
click at [1293, 565] on input "Hình thức thanh toán" at bounding box center [1296, 578] width 190 height 26
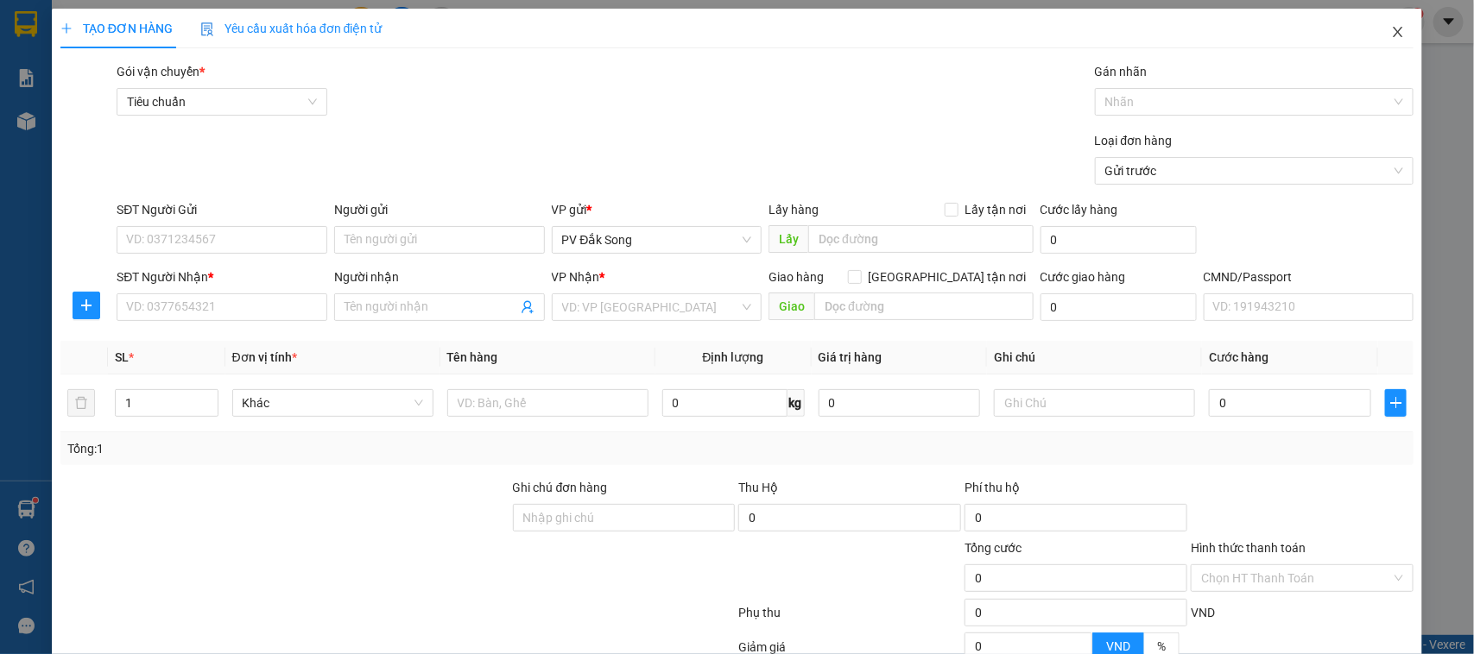
click at [1391, 30] on icon "close" at bounding box center [1398, 32] width 14 height 14
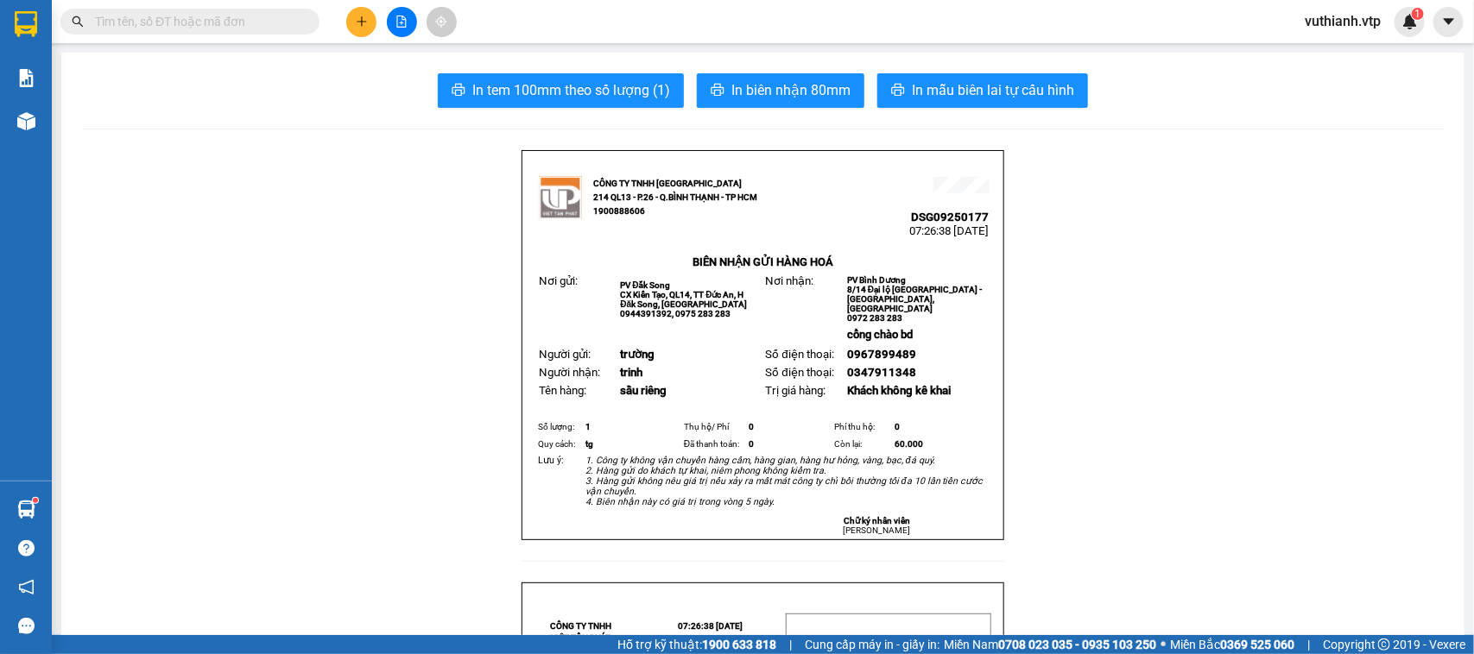
click at [227, 20] on input "text" at bounding box center [197, 21] width 204 height 19
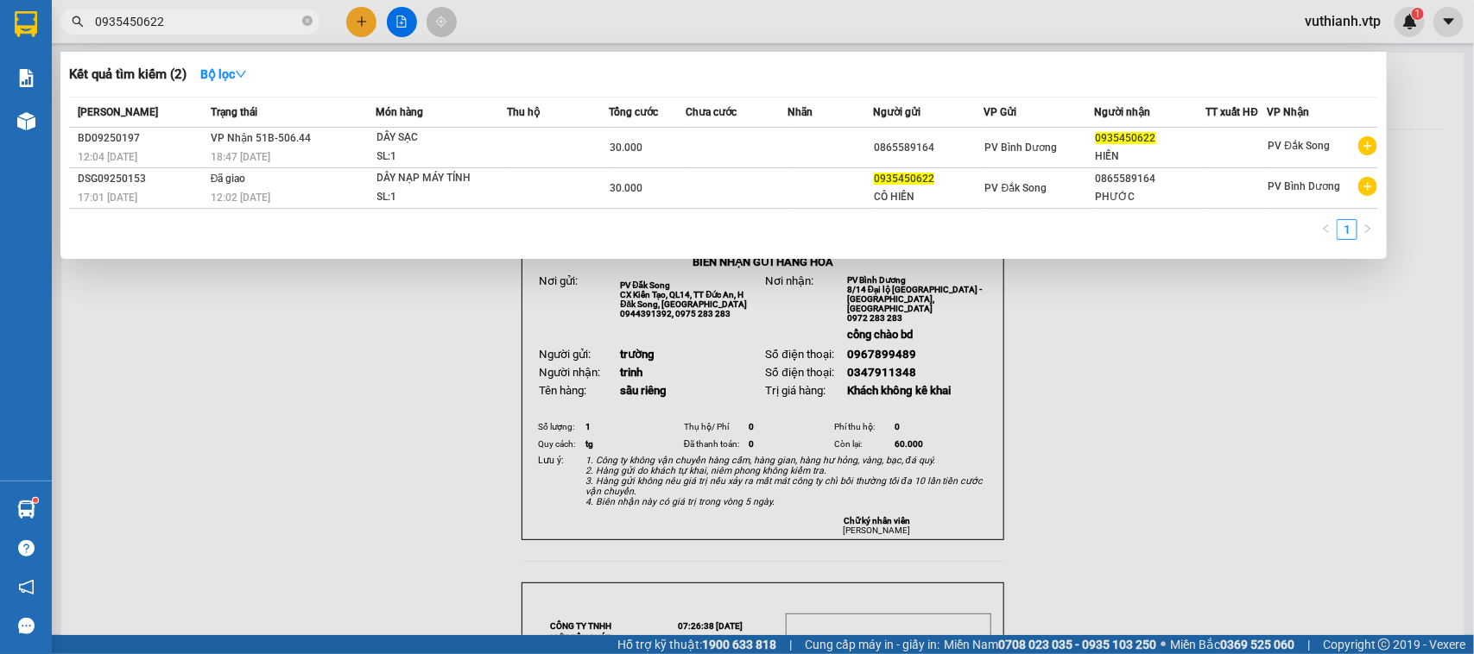
click at [1209, 338] on div at bounding box center [737, 327] width 1474 height 654
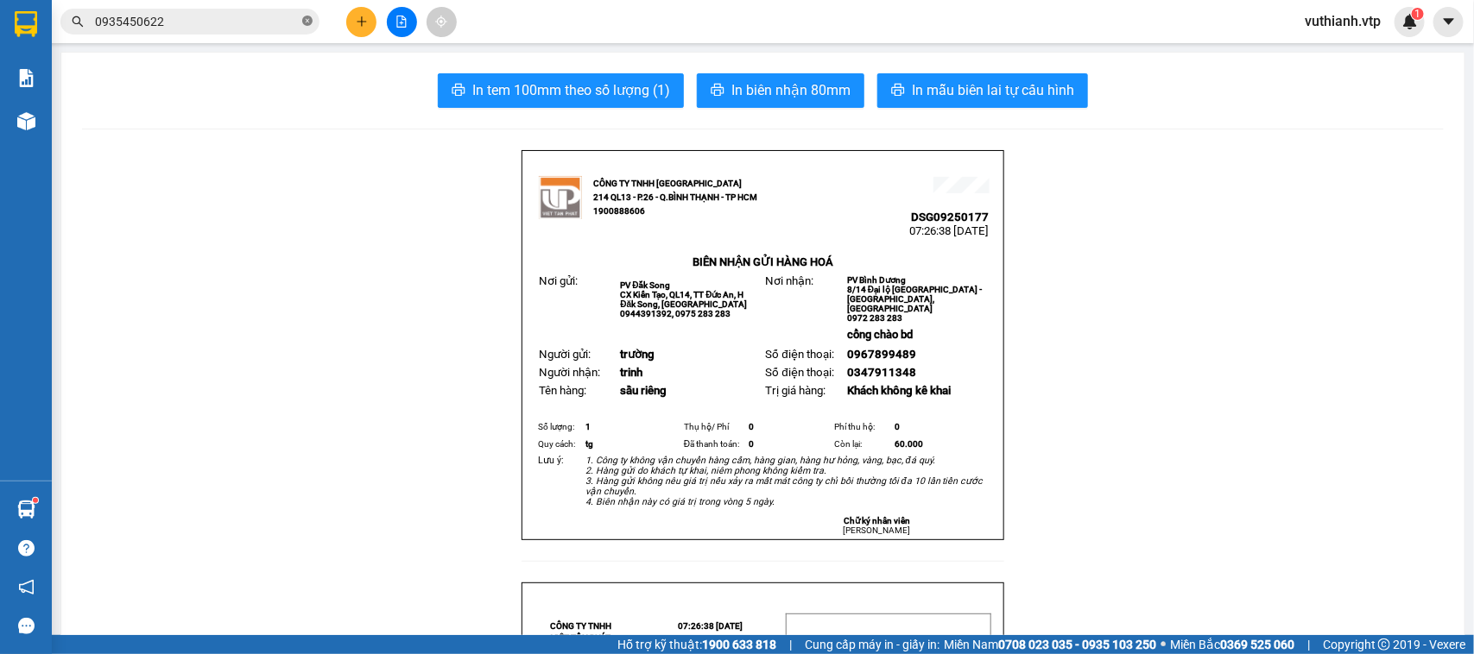
click at [304, 20] on icon "close-circle" at bounding box center [307, 21] width 10 height 10
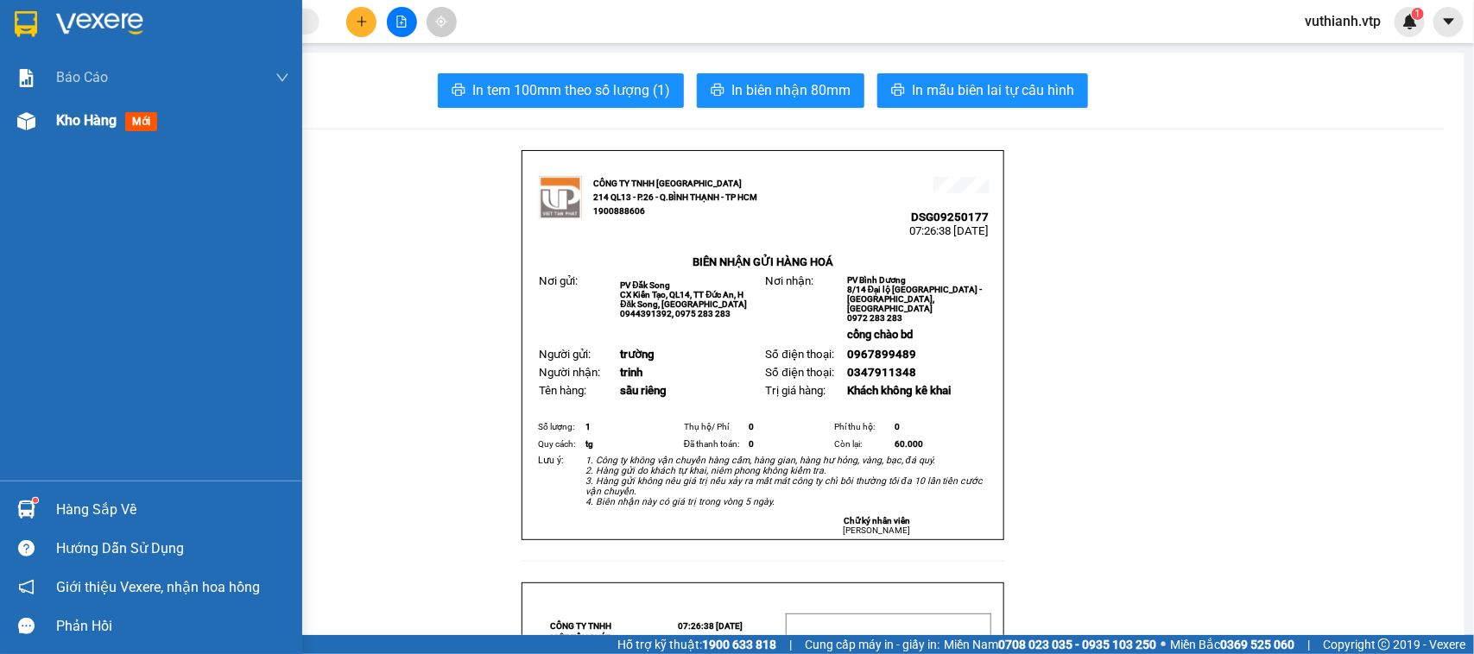
click at [28, 126] on img at bounding box center [26, 121] width 18 height 18
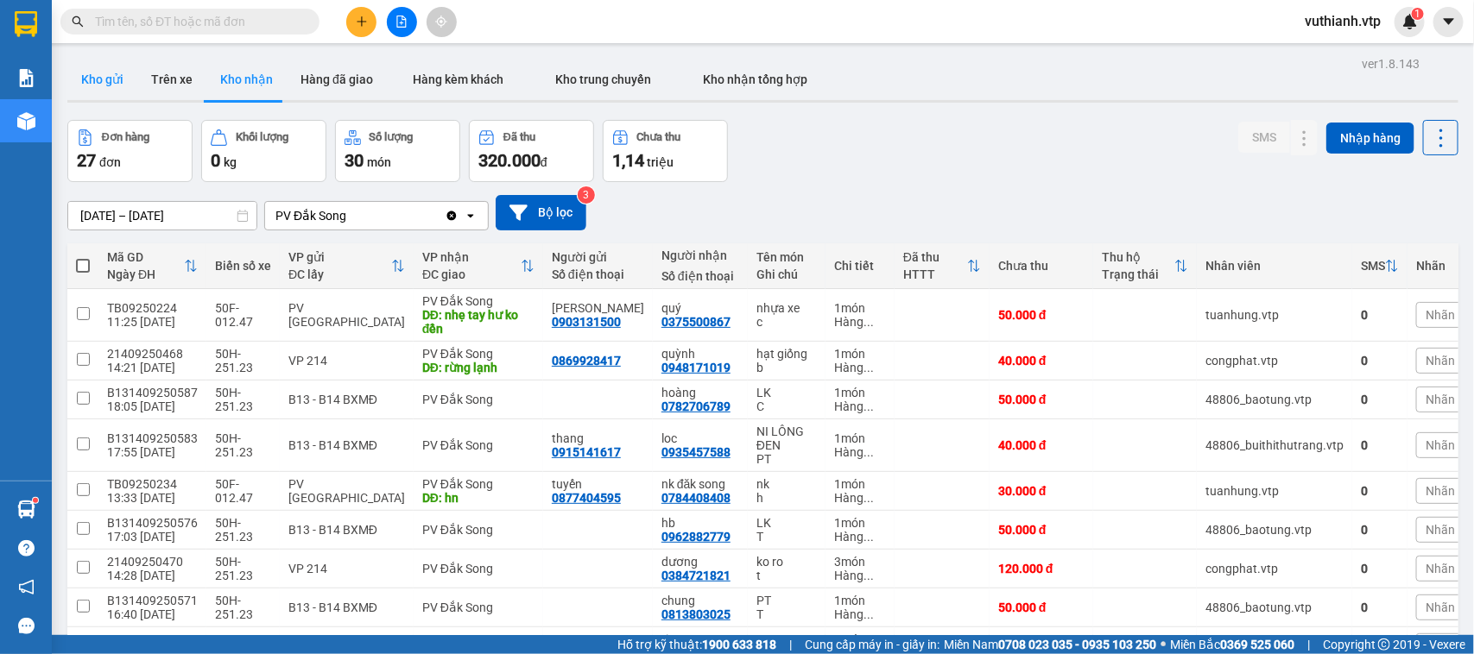
click at [121, 85] on button "Kho gửi" at bounding box center [102, 79] width 70 height 41
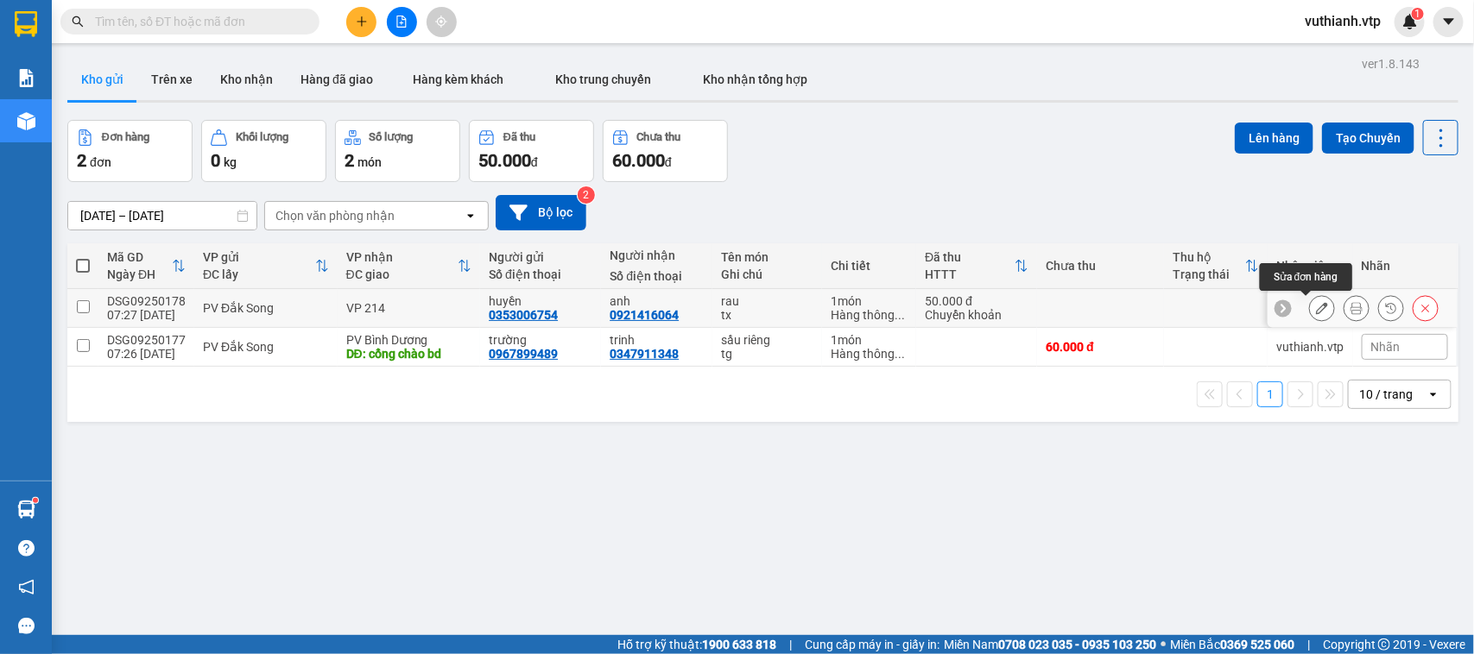
click at [1316, 312] on icon at bounding box center [1322, 308] width 12 height 12
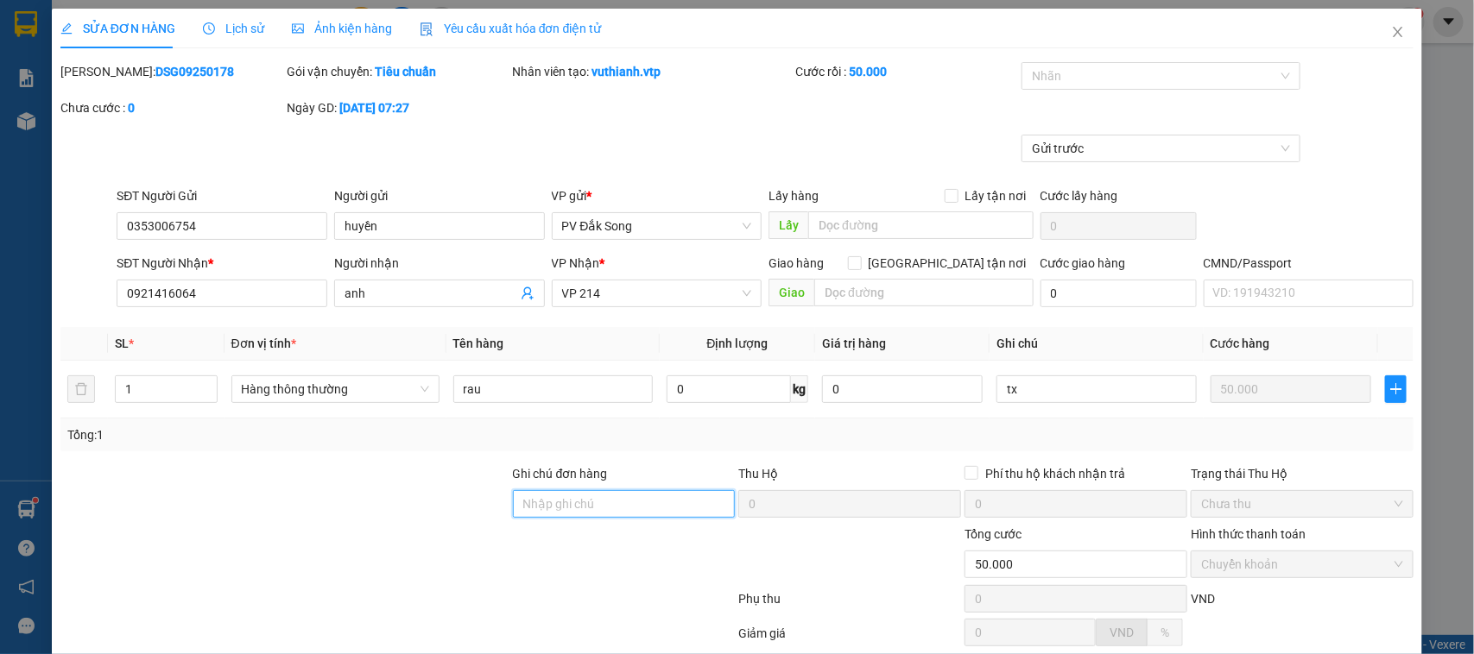
click at [632, 494] on input "Ghi chú đơn hàng" at bounding box center [624, 504] width 223 height 28
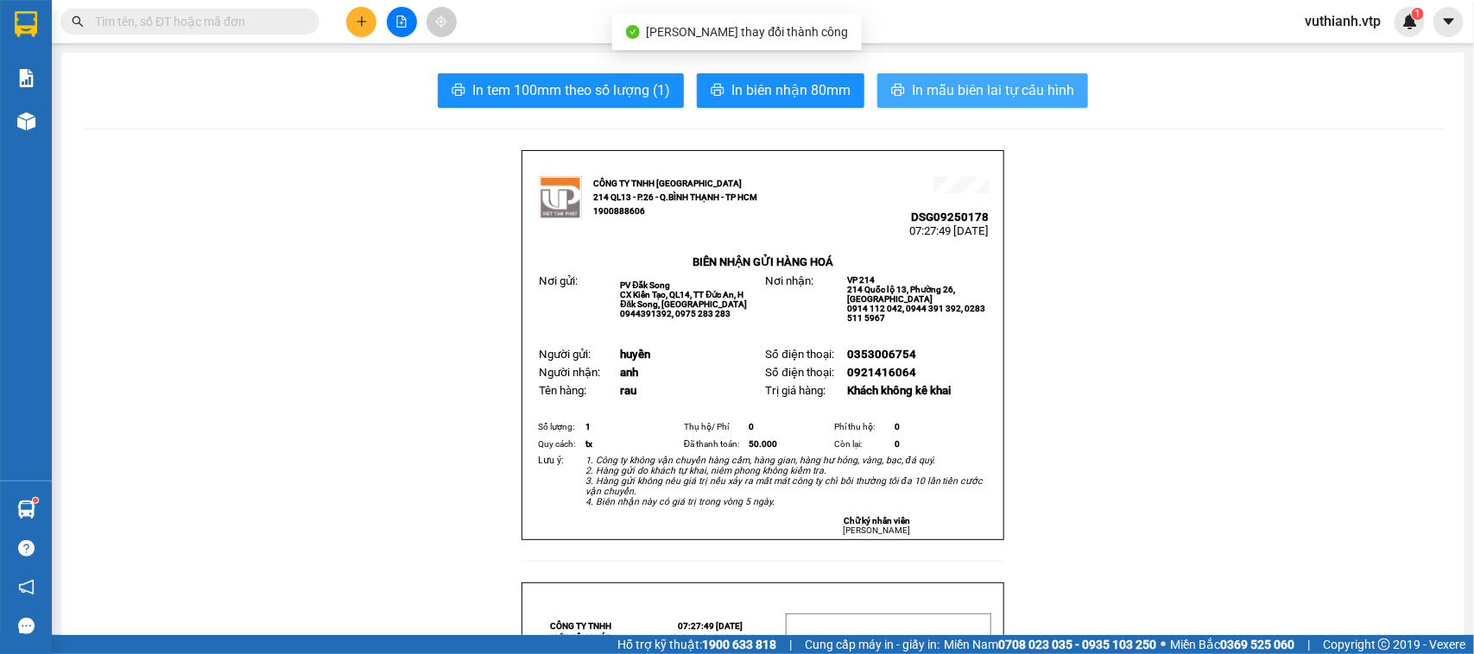
click at [955, 92] on span "In mẫu biên lai tự cấu hình" at bounding box center [993, 90] width 162 height 22
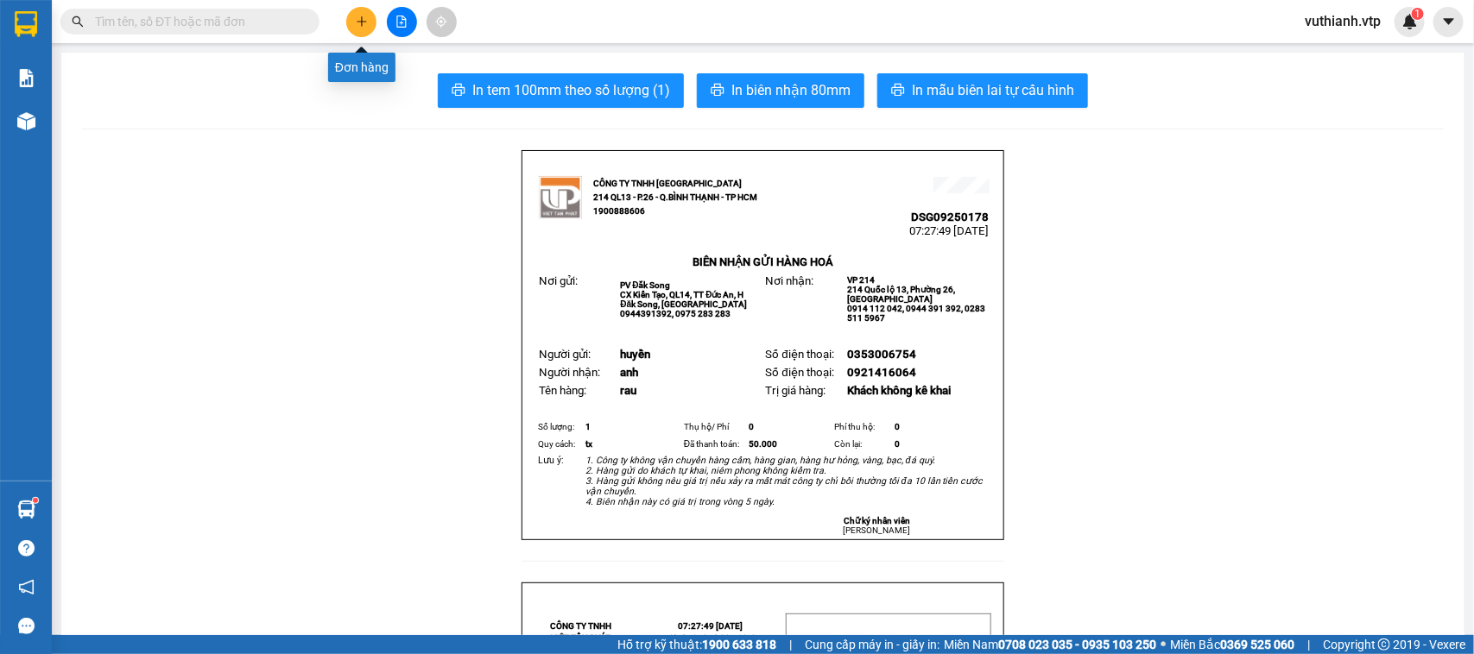
click at [357, 22] on icon "plus" at bounding box center [361, 21] width 9 height 1
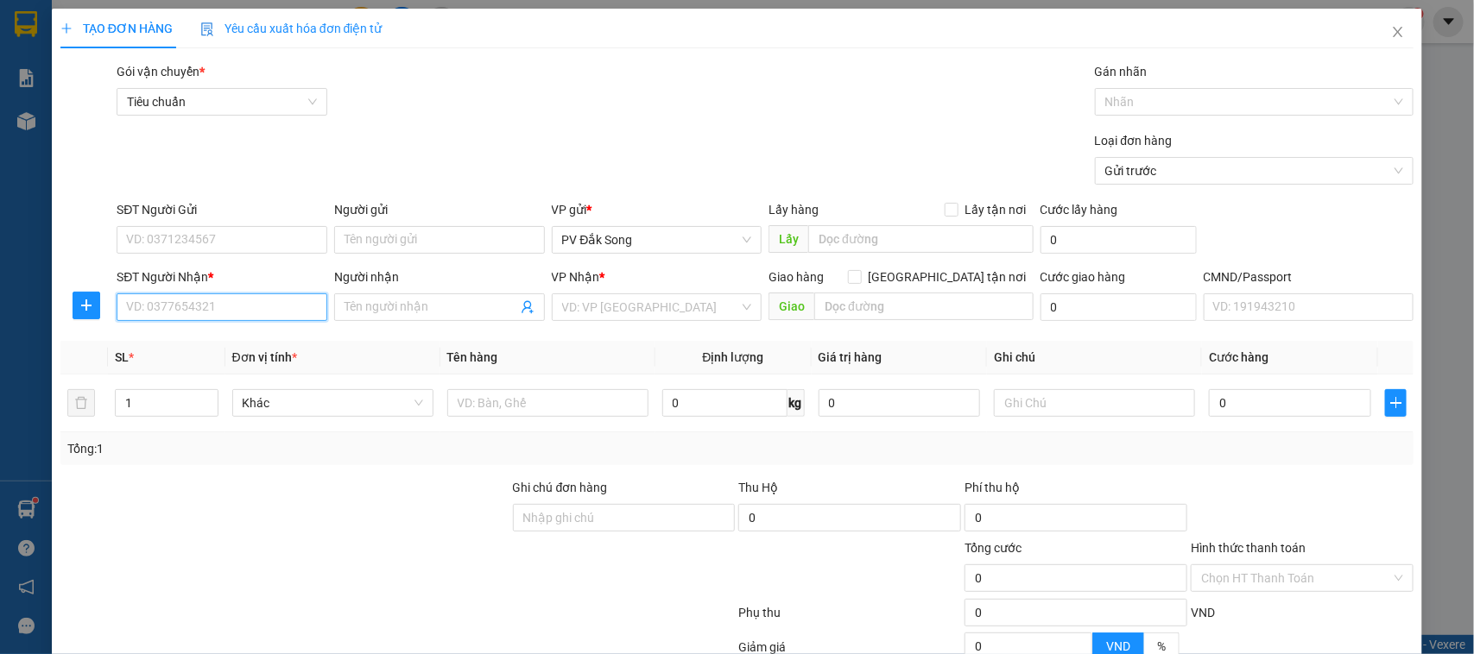
click at [283, 307] on input "SĐT Người Nhận *" at bounding box center [222, 308] width 211 height 28
click at [286, 342] on div "0913916644 - hùng" at bounding box center [219, 342] width 187 height 19
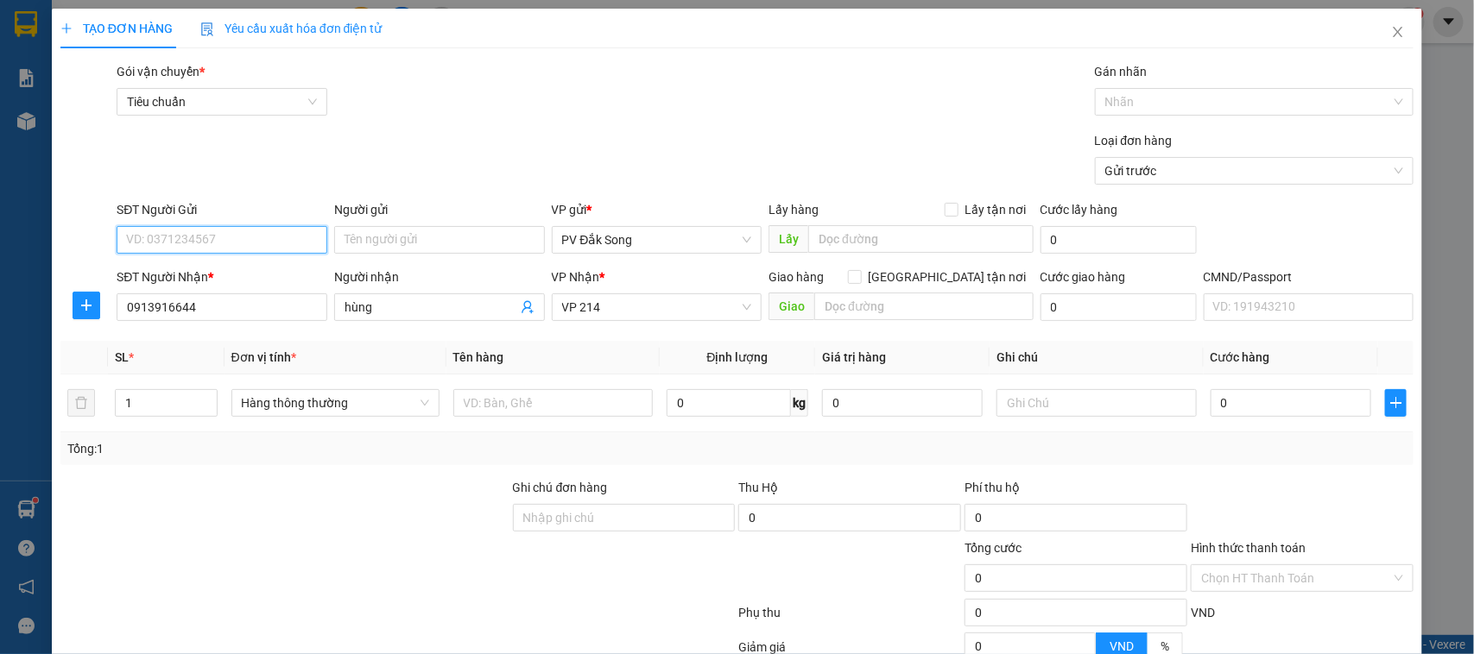
click at [278, 235] on input "SĐT Người Gửi" at bounding box center [222, 240] width 211 height 28
click at [252, 274] on div "0979367915 - tươi" at bounding box center [219, 275] width 187 height 19
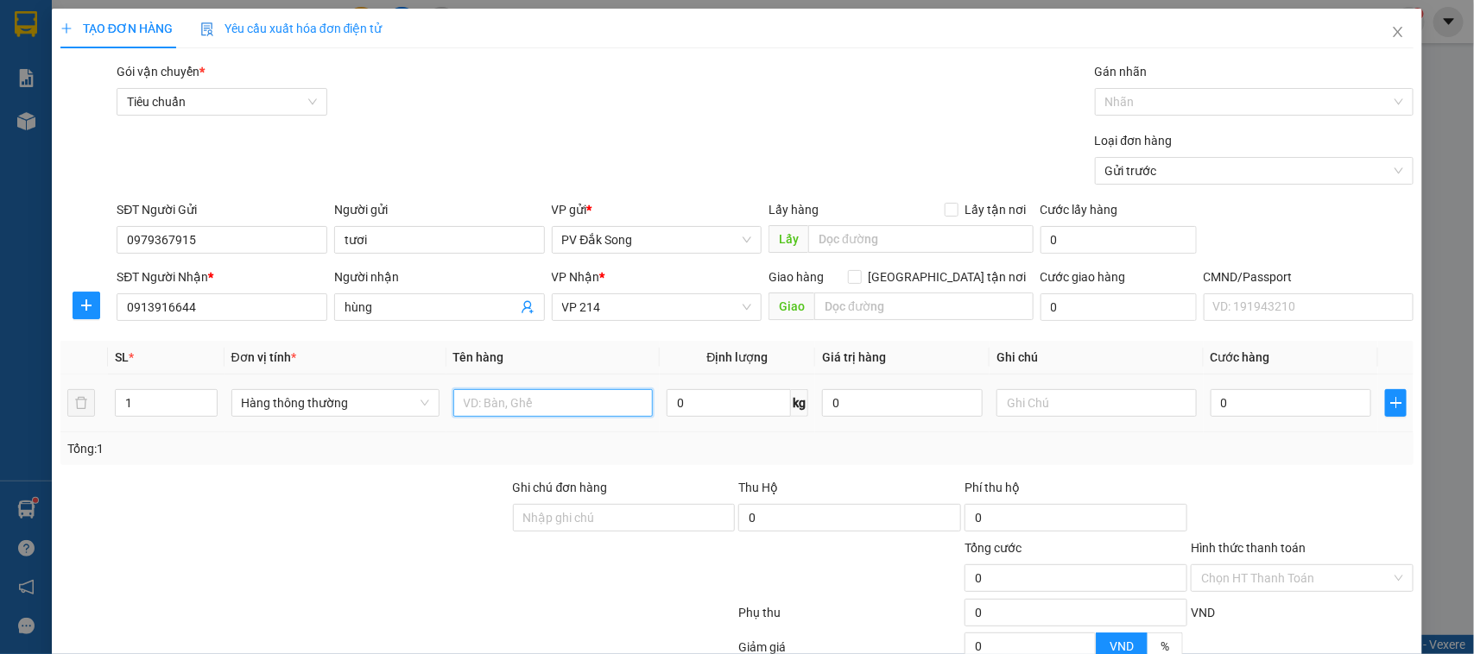
drag, startPoint x: 471, startPoint y: 403, endPoint x: 477, endPoint y: 410, distance: 9.2
click at [477, 410] on input "text" at bounding box center [552, 403] width 199 height 28
click at [1084, 413] on input "text" at bounding box center [1095, 403] width 199 height 28
click at [1235, 406] on input "0" at bounding box center [1290, 403] width 161 height 28
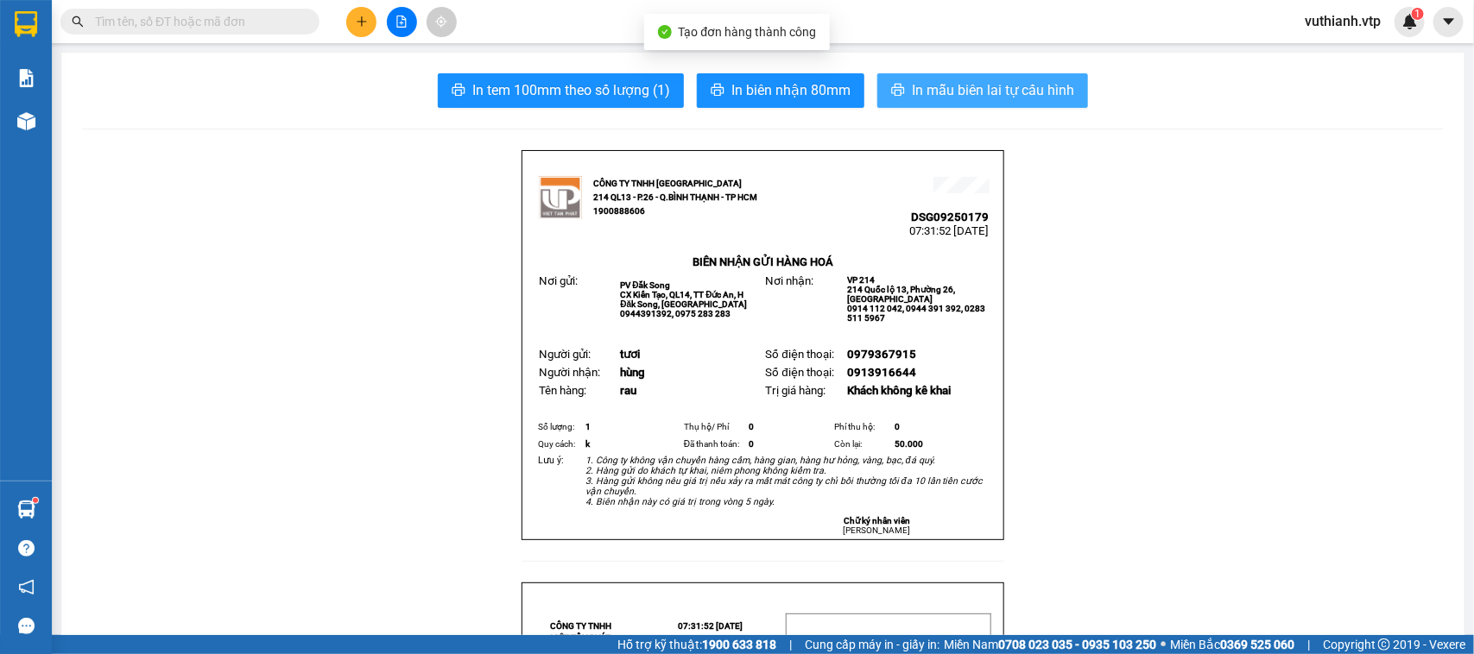
click at [1016, 86] on span "In mẫu biên lai tự cấu hình" at bounding box center [993, 90] width 162 height 22
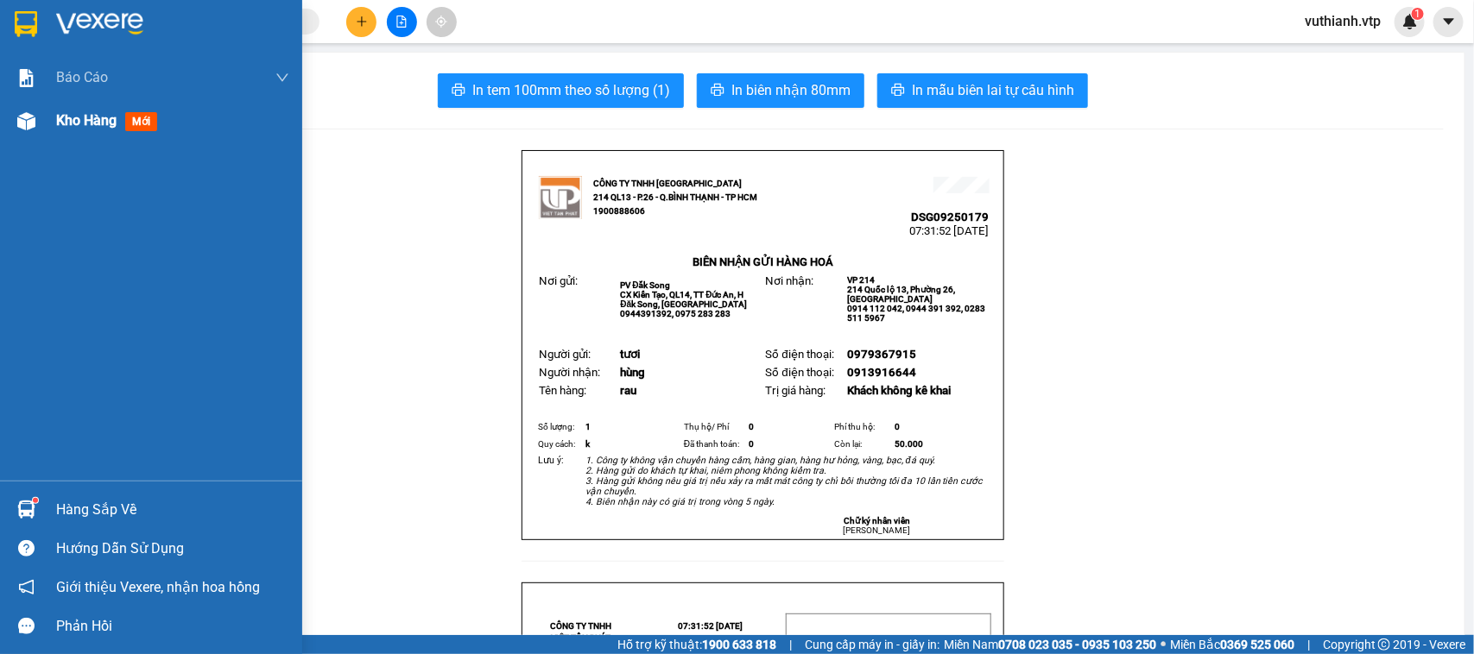
click at [47, 126] on div "Kho hàng mới" at bounding box center [151, 120] width 302 height 43
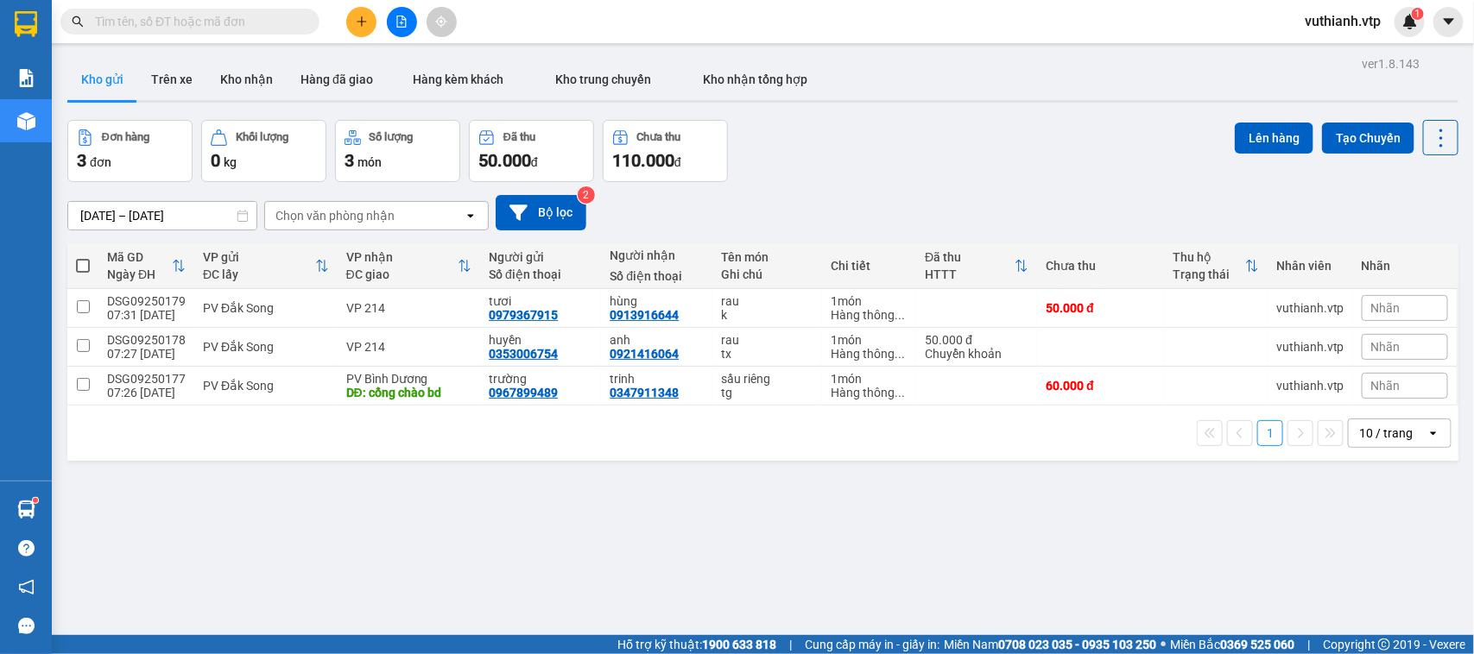
click at [85, 269] on span at bounding box center [83, 266] width 14 height 14
click at [83, 257] on input "checkbox" at bounding box center [83, 257] width 0 height 0
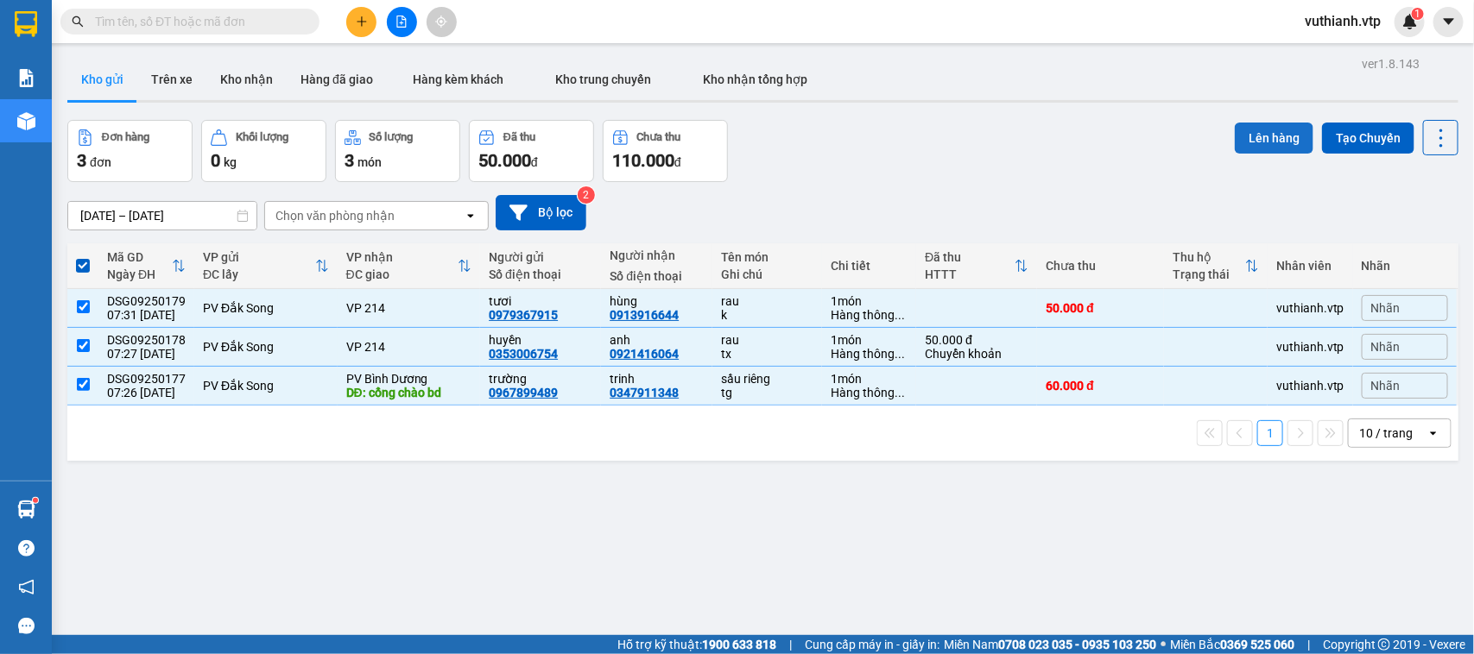
click at [1240, 141] on button "Lên hàng" at bounding box center [1274, 138] width 79 height 31
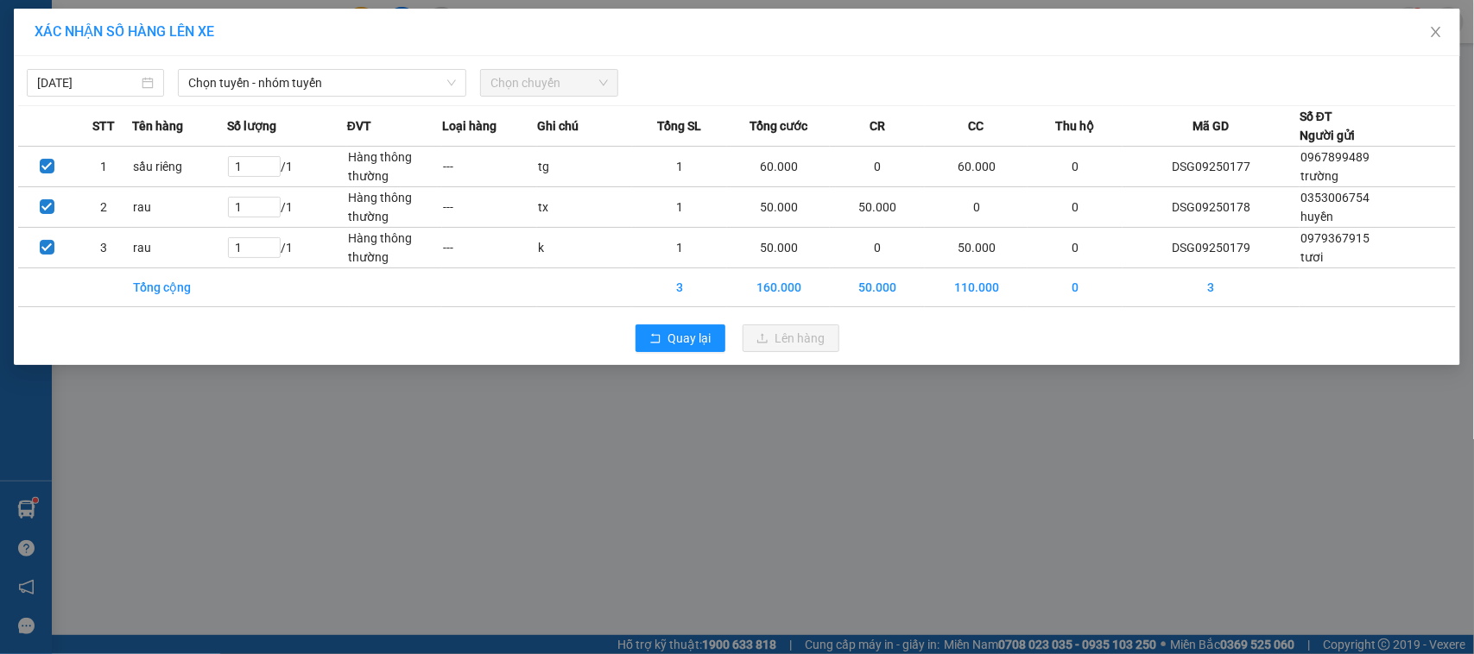
click at [614, 430] on div "XÁC NHẬN SỐ HÀNG LÊN XE [DATE] Chọn tuyến - nhóm tuyến Chọn chuyến STT Tên hàng…" at bounding box center [737, 327] width 1474 height 654
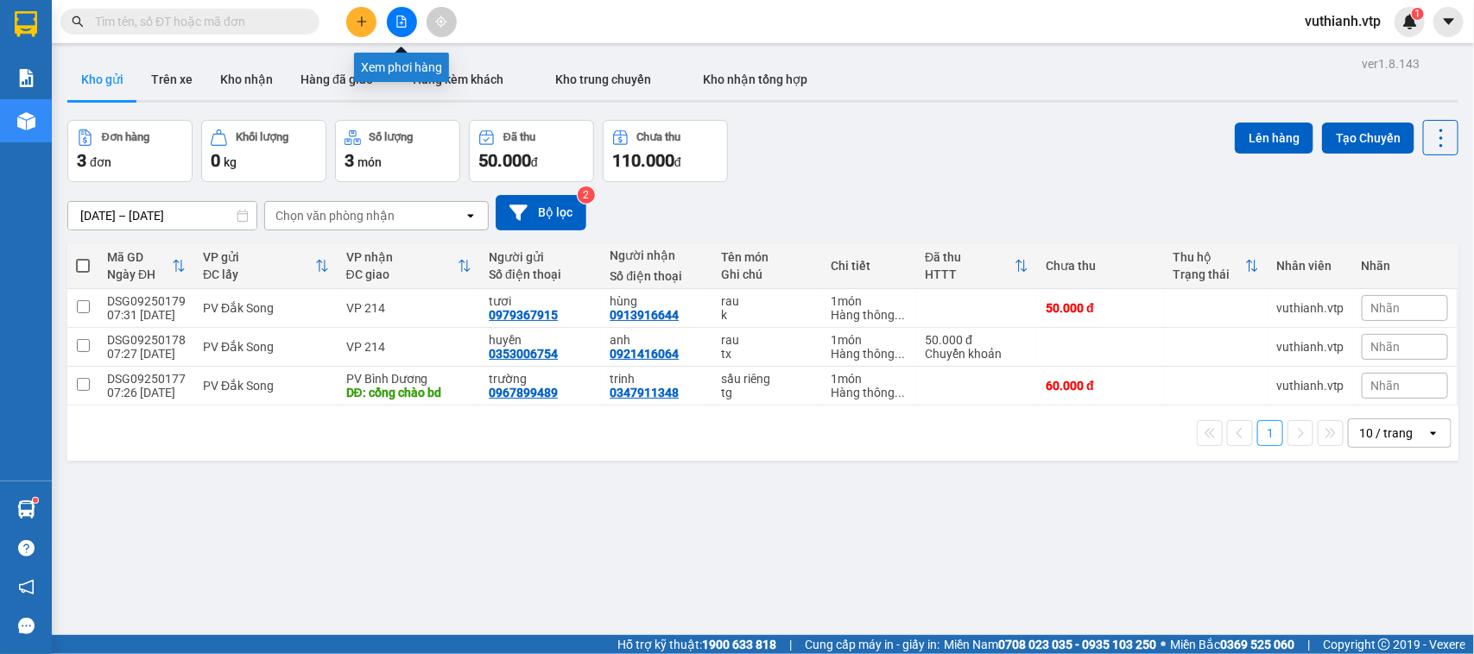
click at [395, 23] on icon "file-add" at bounding box center [401, 22] width 12 height 12
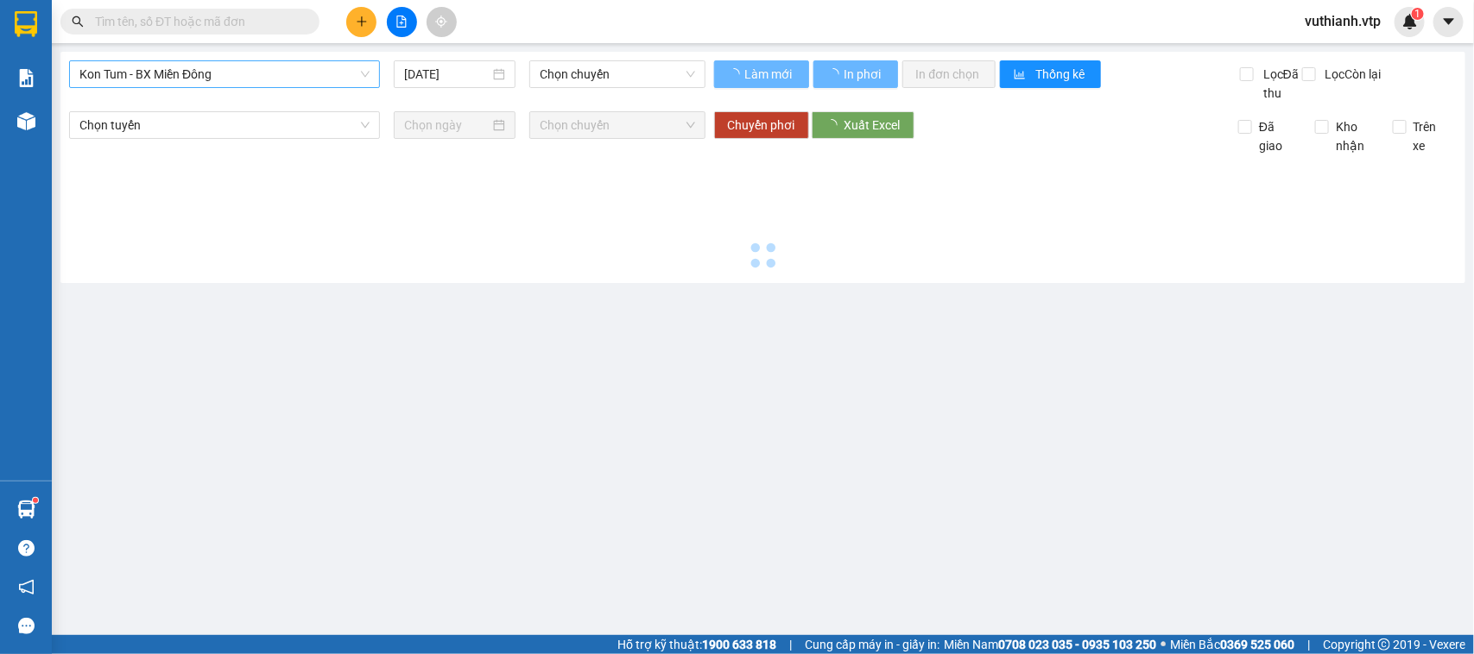
click at [290, 78] on span "Kon Tum - BX Miền Đông" at bounding box center [224, 74] width 290 height 26
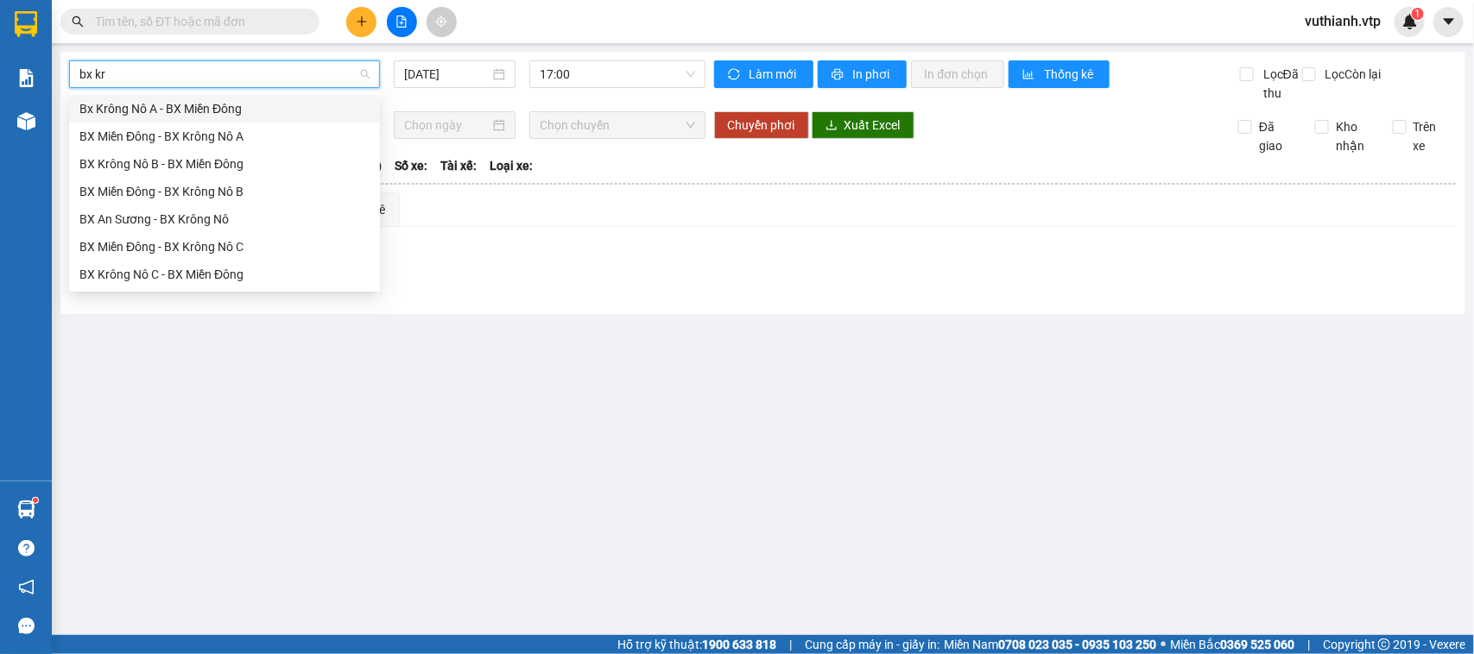
click at [240, 106] on div "Bx Krông Nô A - BX Miền Đông" at bounding box center [224, 108] width 290 height 19
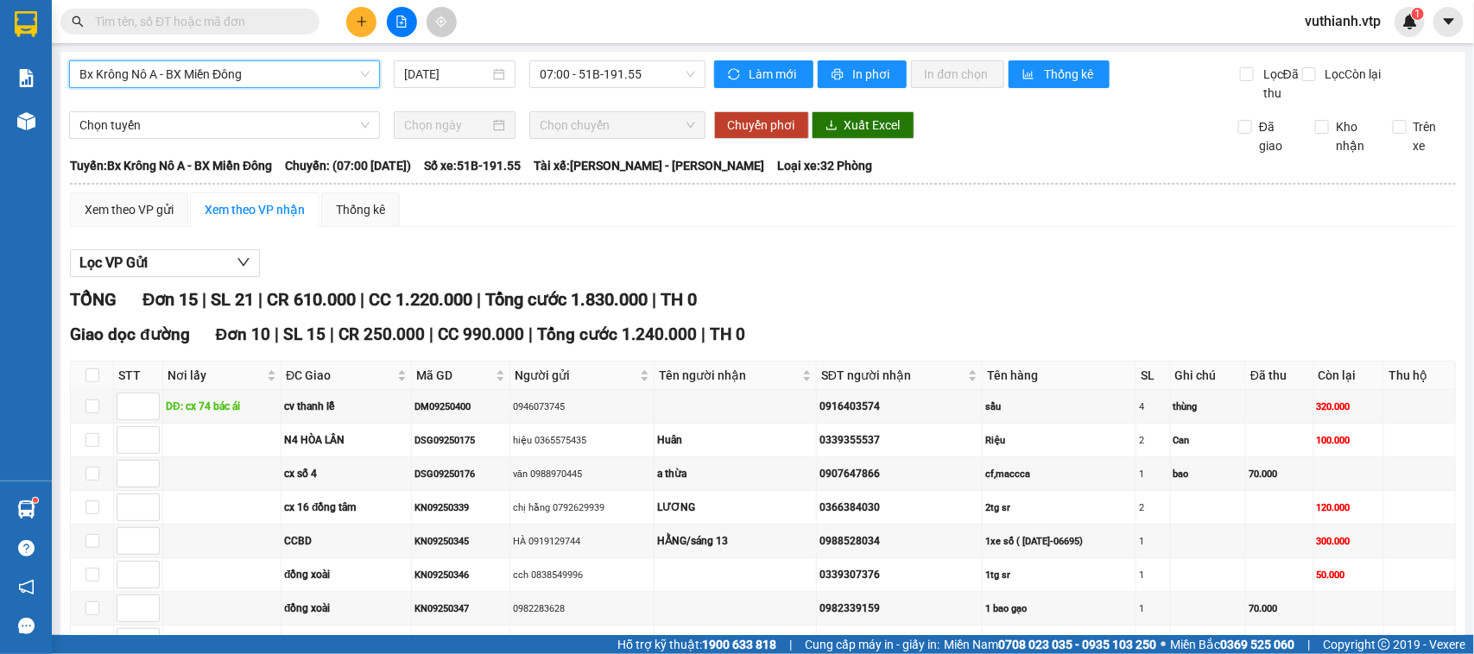
click at [317, 79] on span "Bx Krông Nô A - BX Miền Đông" at bounding box center [224, 74] width 290 height 26
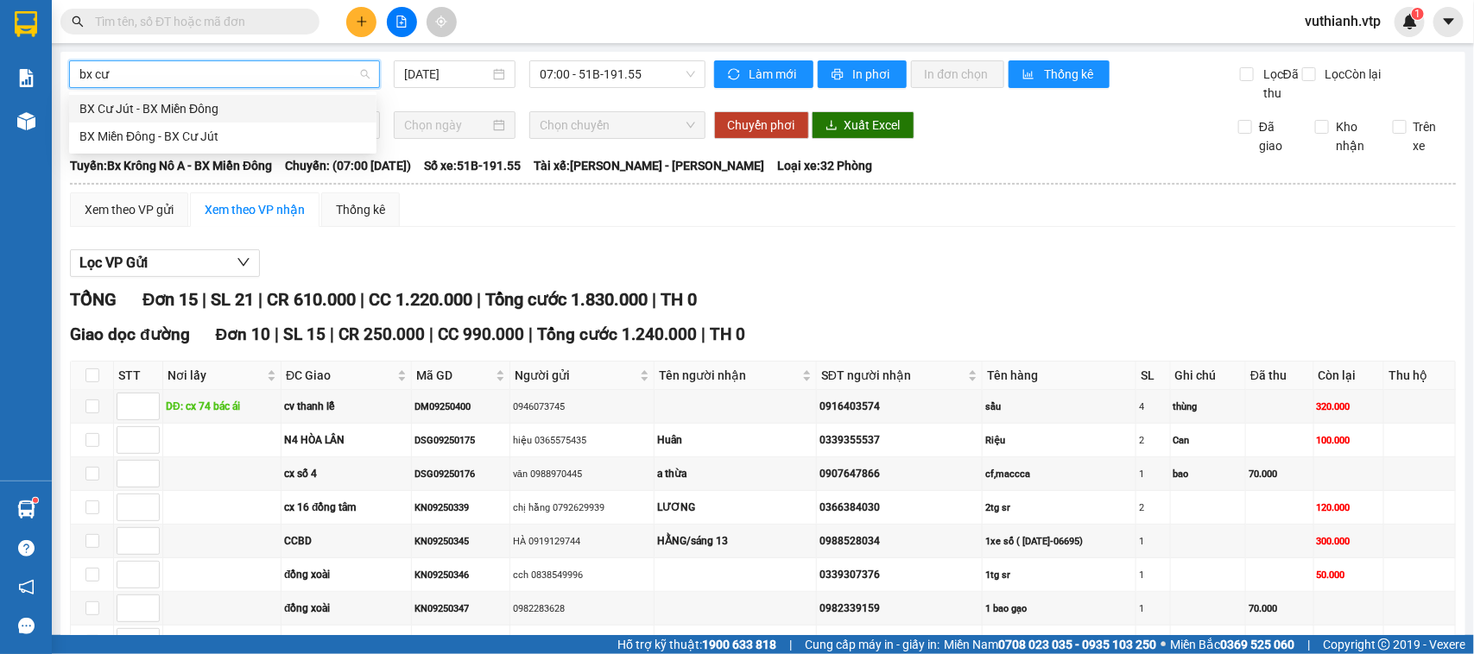
click at [214, 95] on div "BX Cư Jút - BX Miền Đông" at bounding box center [222, 109] width 307 height 28
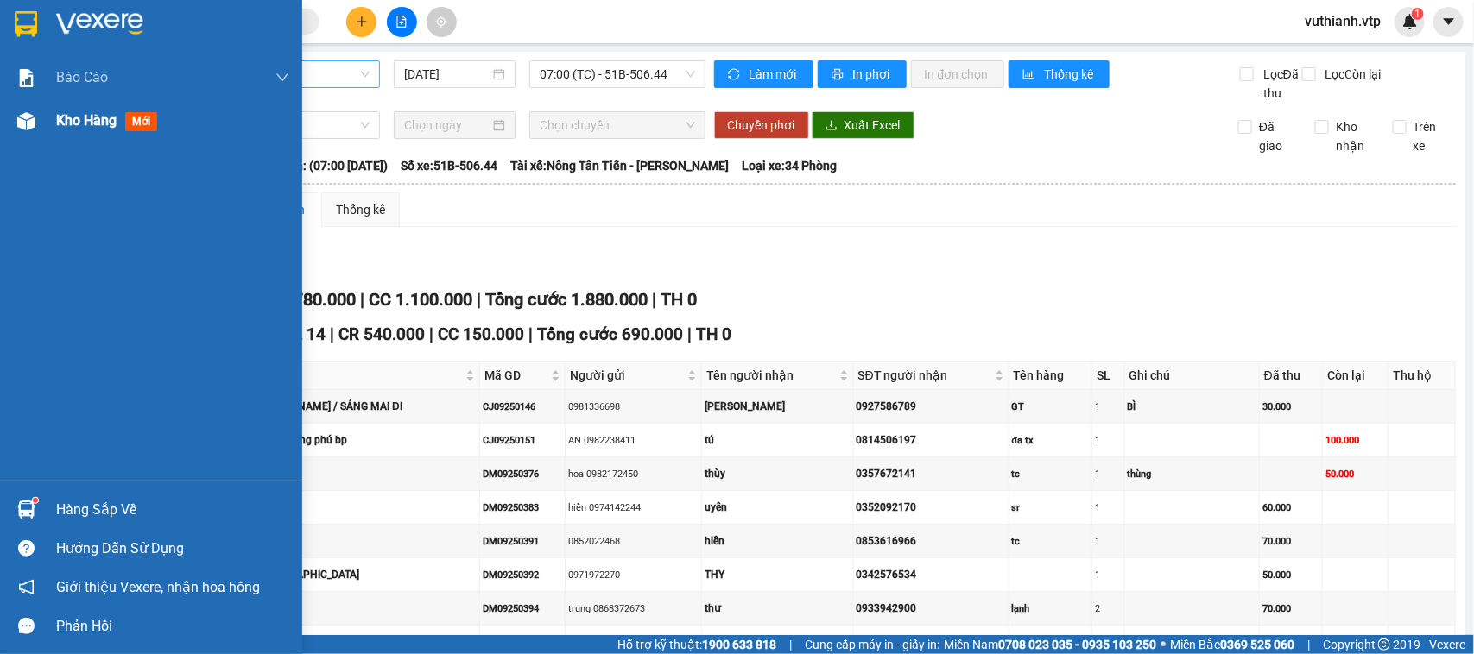
click at [41, 121] on div "Kho hàng mới" at bounding box center [151, 120] width 302 height 43
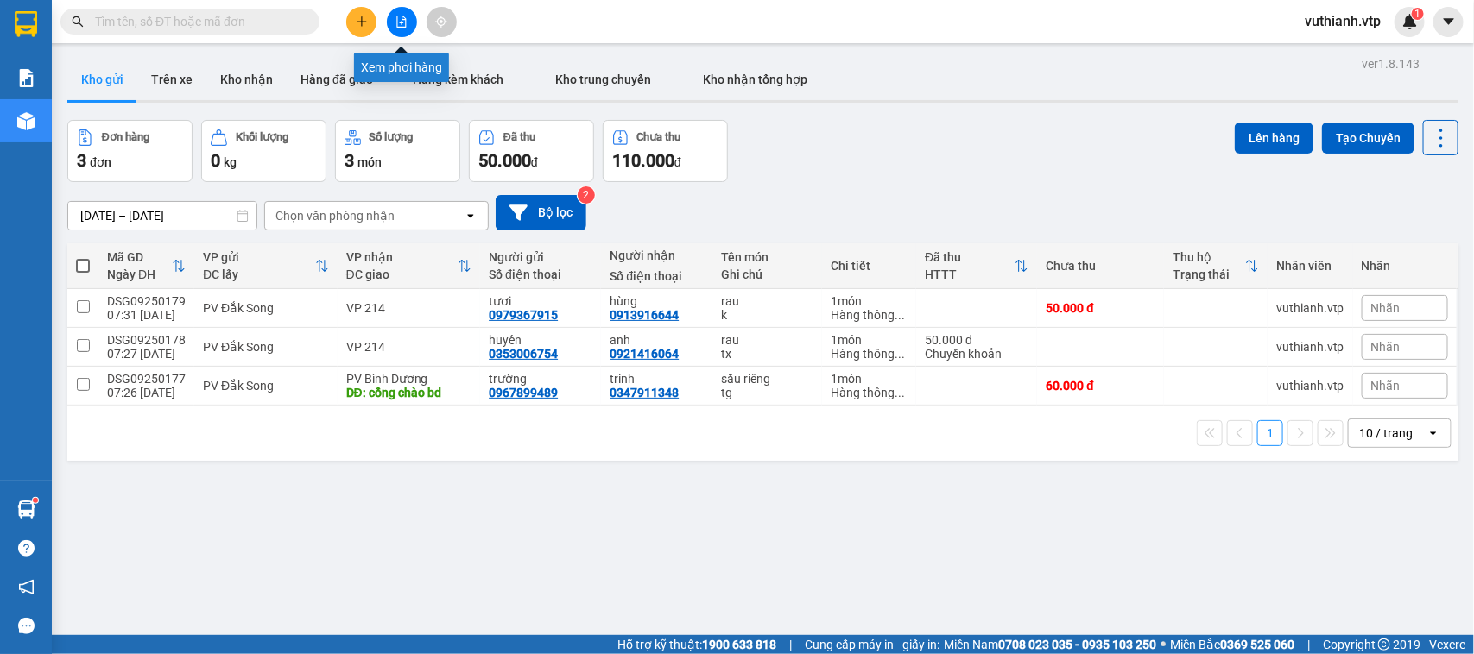
click at [401, 16] on icon "file-add" at bounding box center [401, 22] width 9 height 12
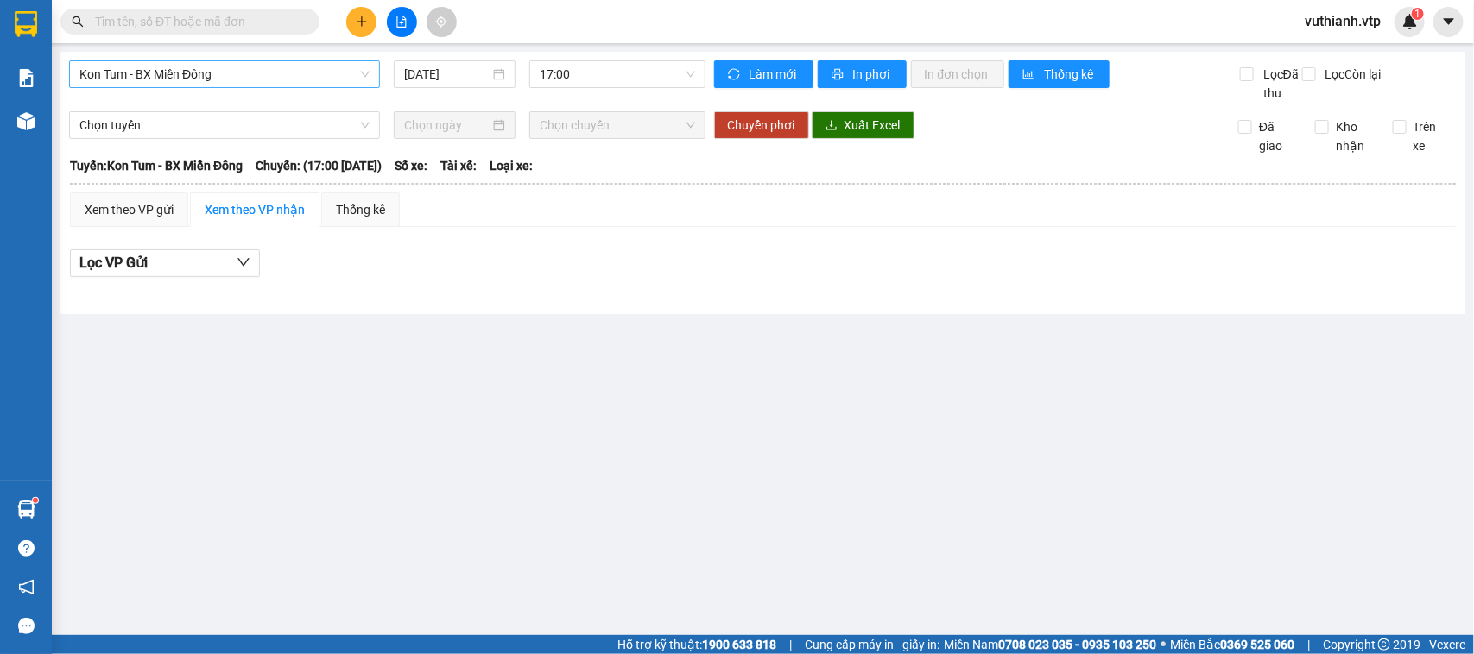
click at [318, 73] on span "Kon Tum - BX Miền Đông" at bounding box center [224, 74] width 290 height 26
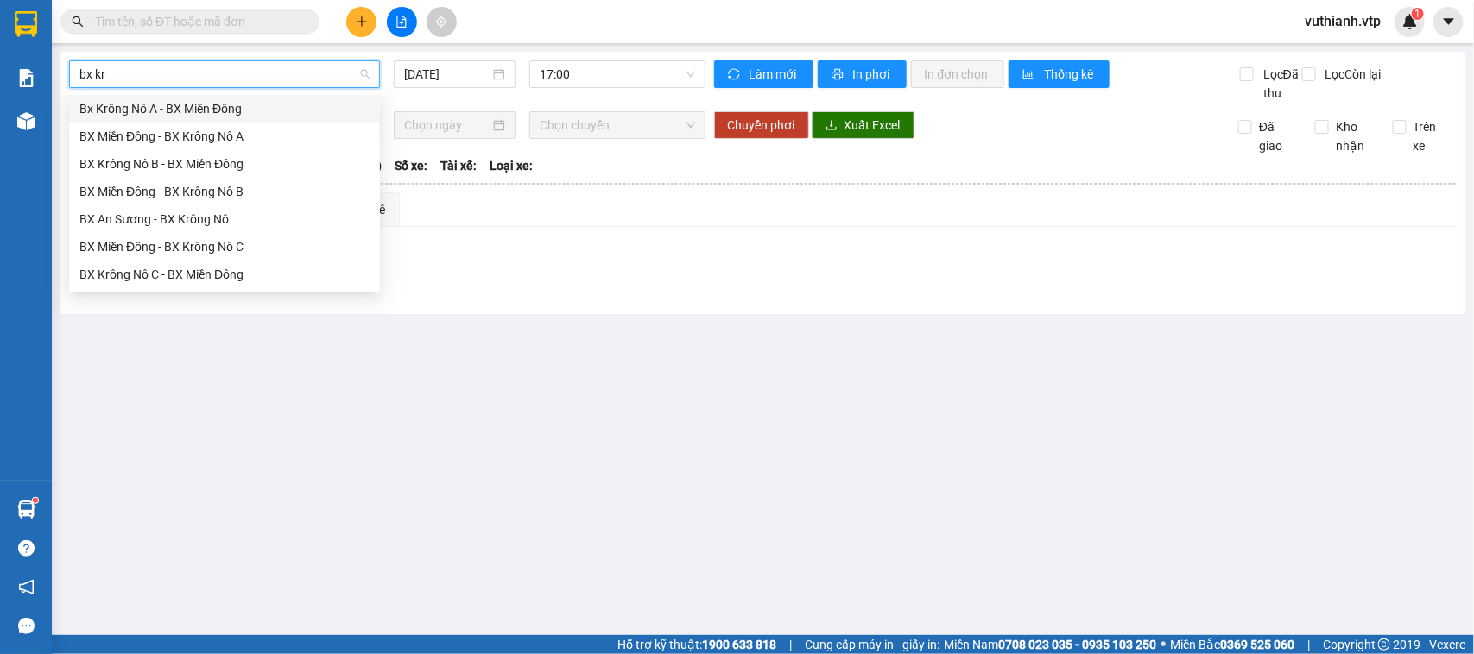
click at [279, 102] on div "Bx Krông Nô A - BX Miền Đông" at bounding box center [224, 108] width 290 height 19
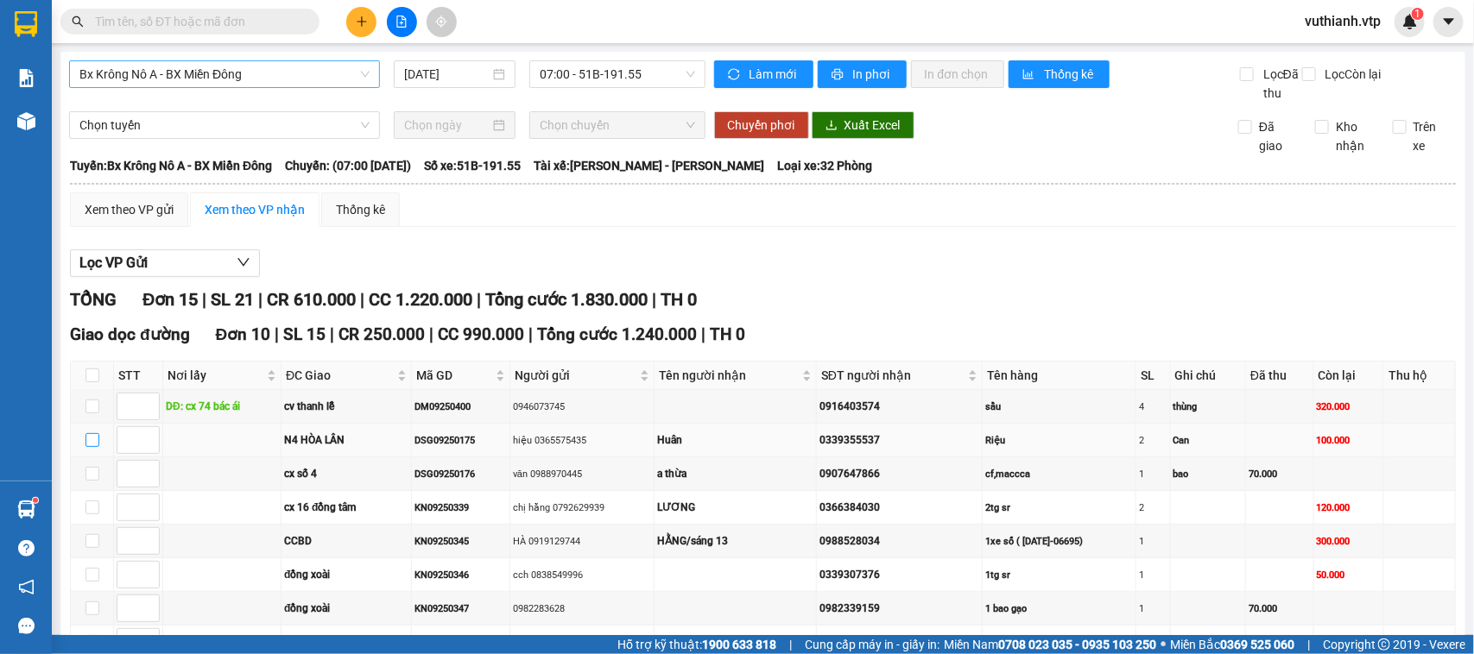
click at [92, 447] on input "checkbox" at bounding box center [92, 440] width 14 height 14
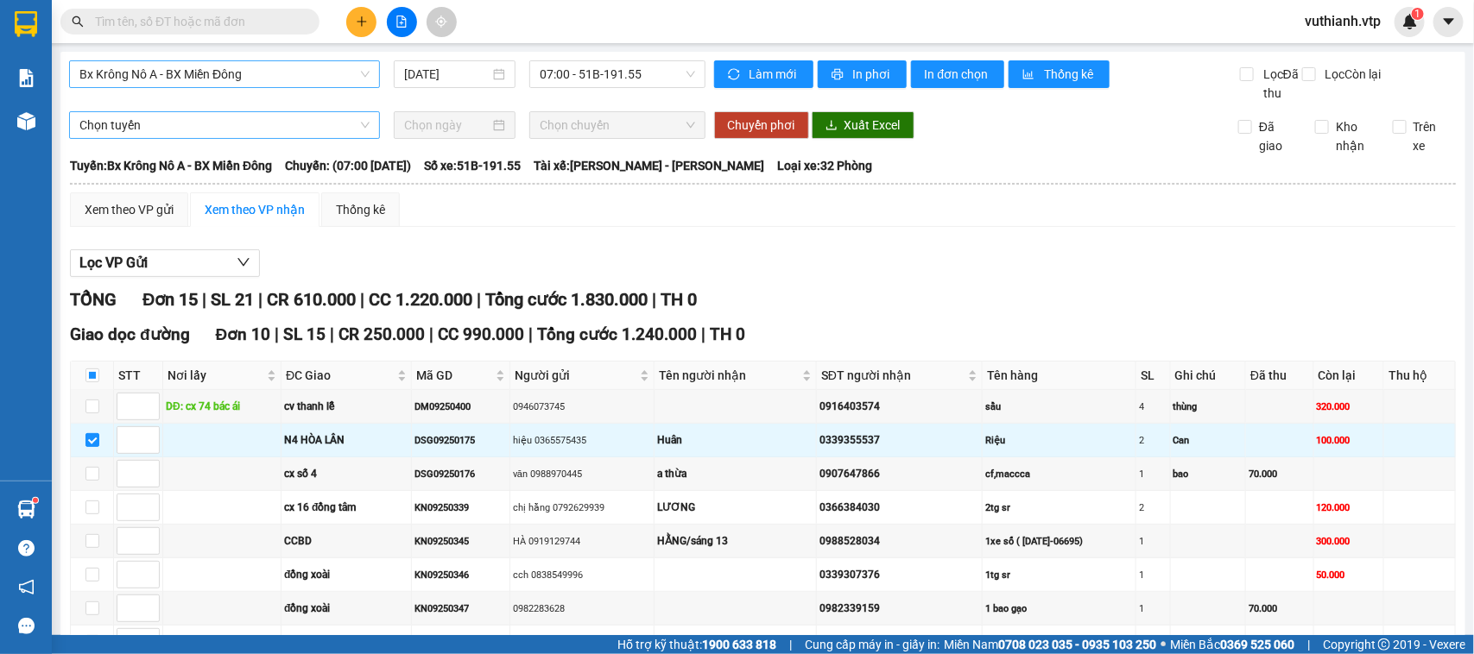
click at [307, 138] on span "Chọn tuyến" at bounding box center [224, 125] width 290 height 26
click at [442, 135] on input at bounding box center [446, 125] width 85 height 19
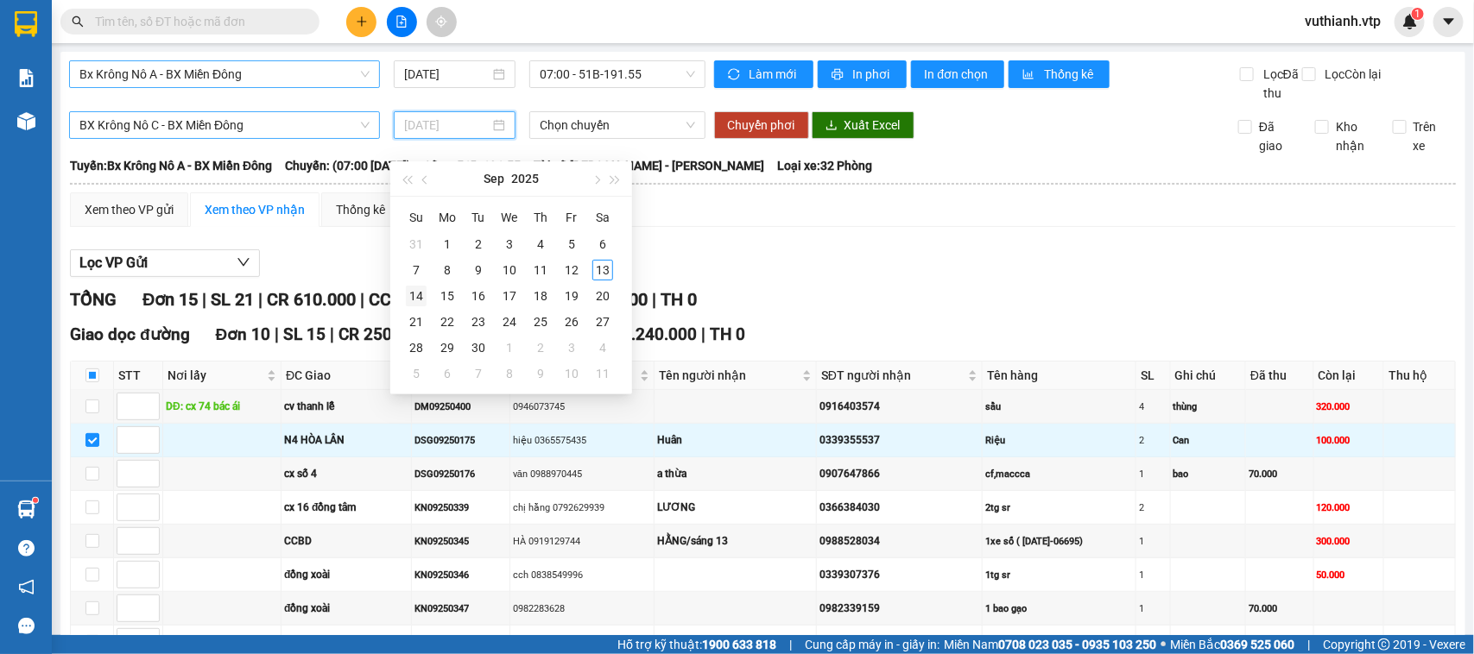
click at [412, 294] on div "14" at bounding box center [416, 296] width 21 height 21
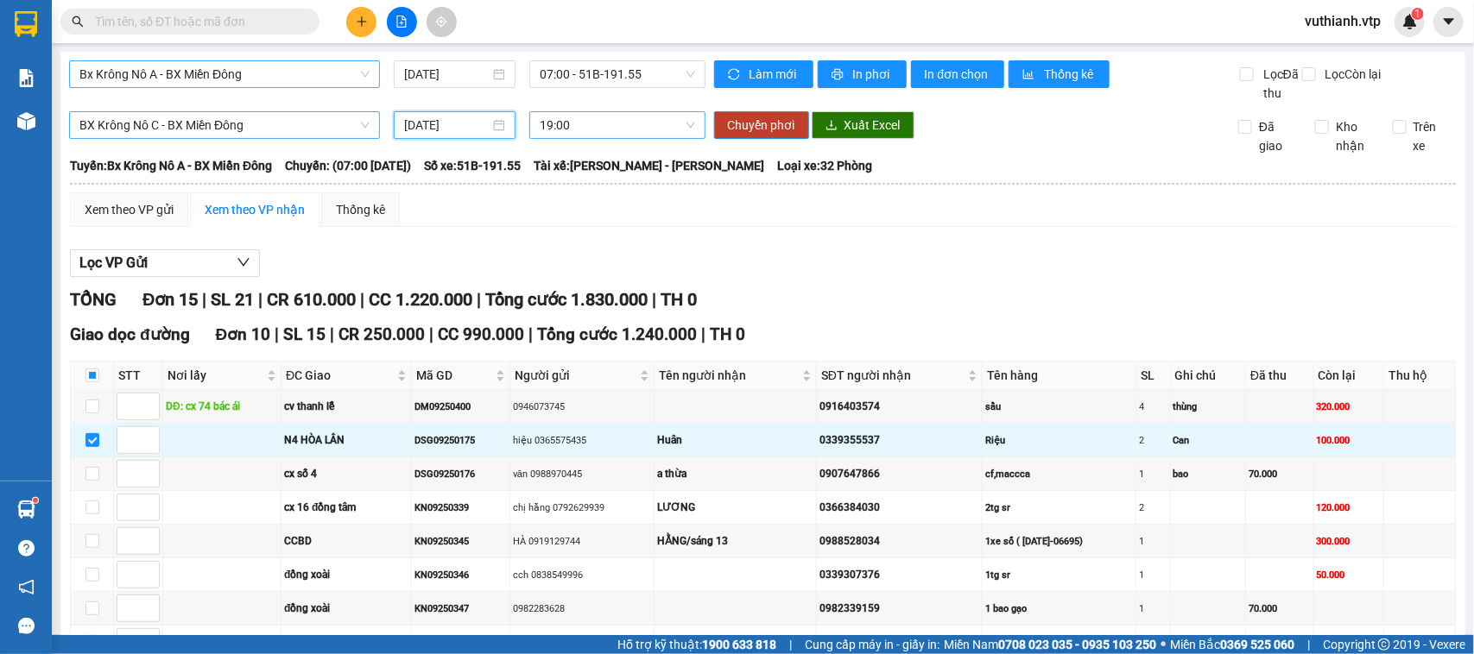
click at [659, 138] on span "19:00" at bounding box center [617, 125] width 155 height 26
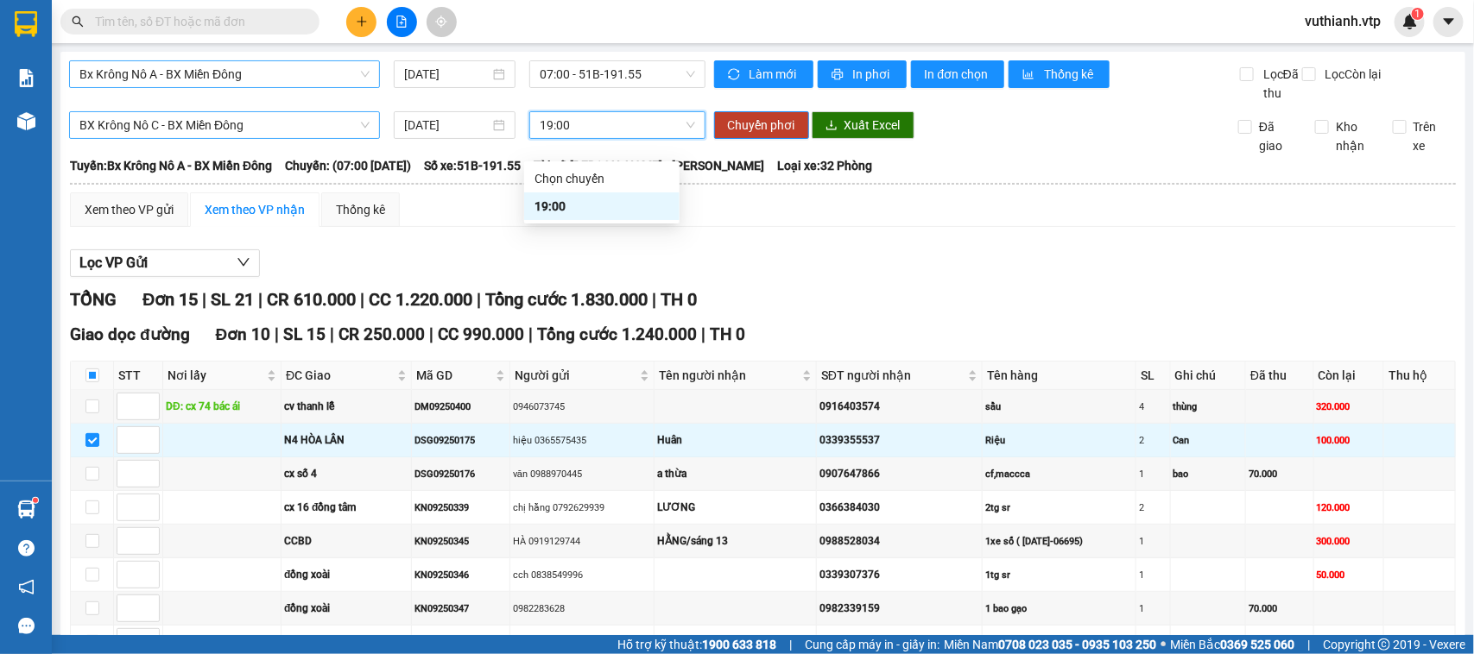
click at [659, 138] on span "19:00" at bounding box center [617, 125] width 155 height 26
click at [757, 135] on span "Chuyển phơi" at bounding box center [761, 125] width 67 height 19
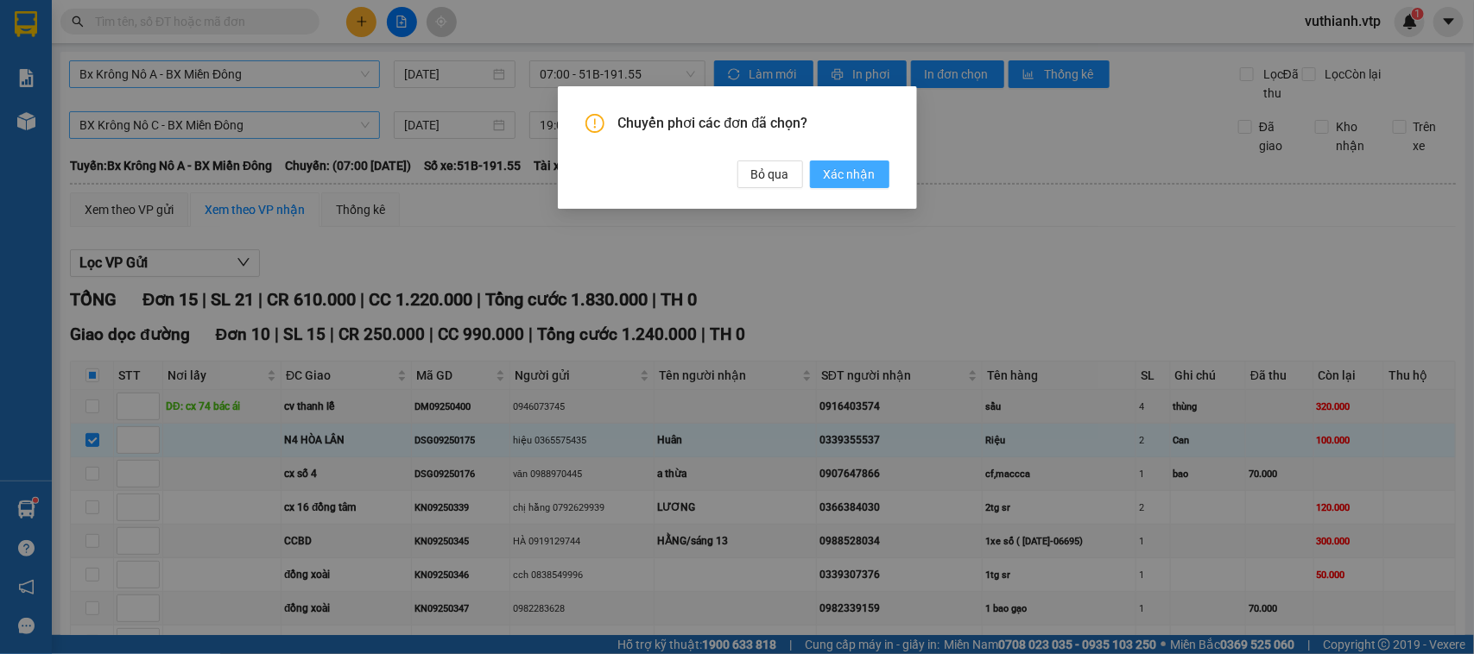
click at [850, 182] on span "Xác nhận" at bounding box center [850, 174] width 52 height 19
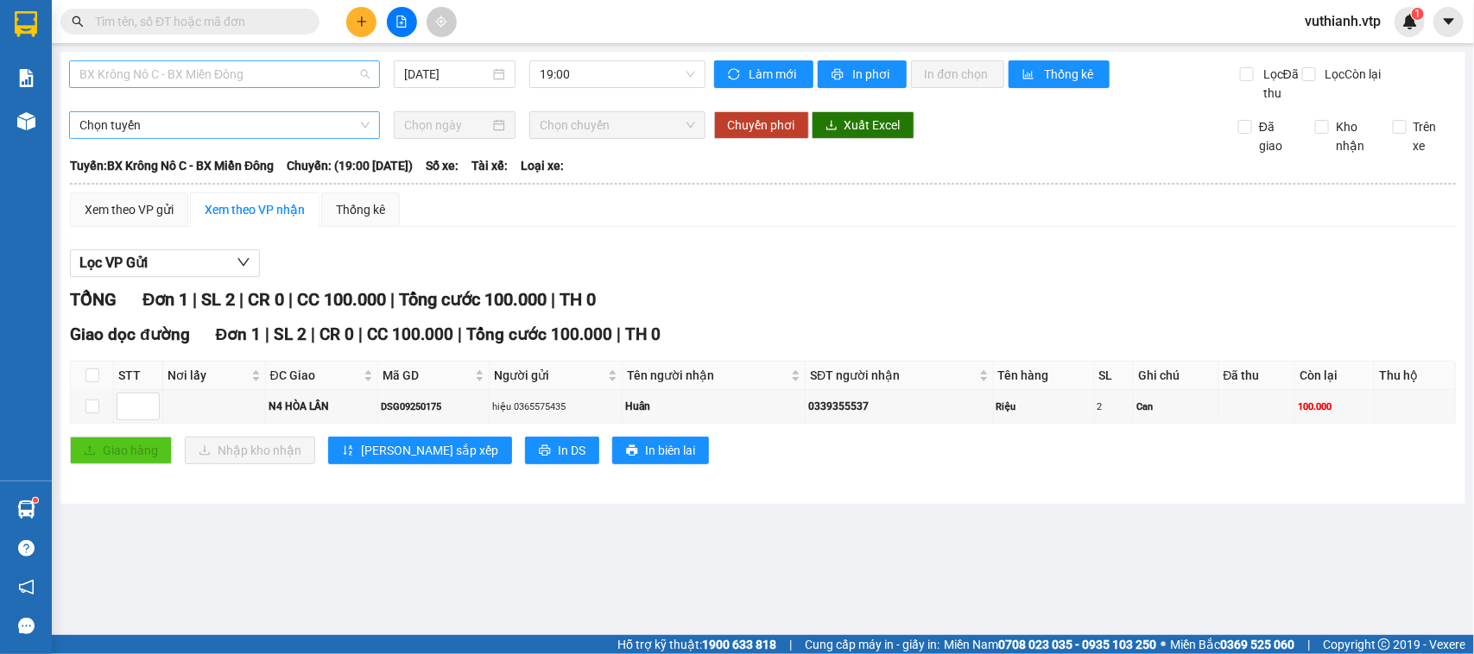
click at [324, 69] on span "BX Krông Nô C - BX Miền Đông" at bounding box center [224, 74] width 290 height 26
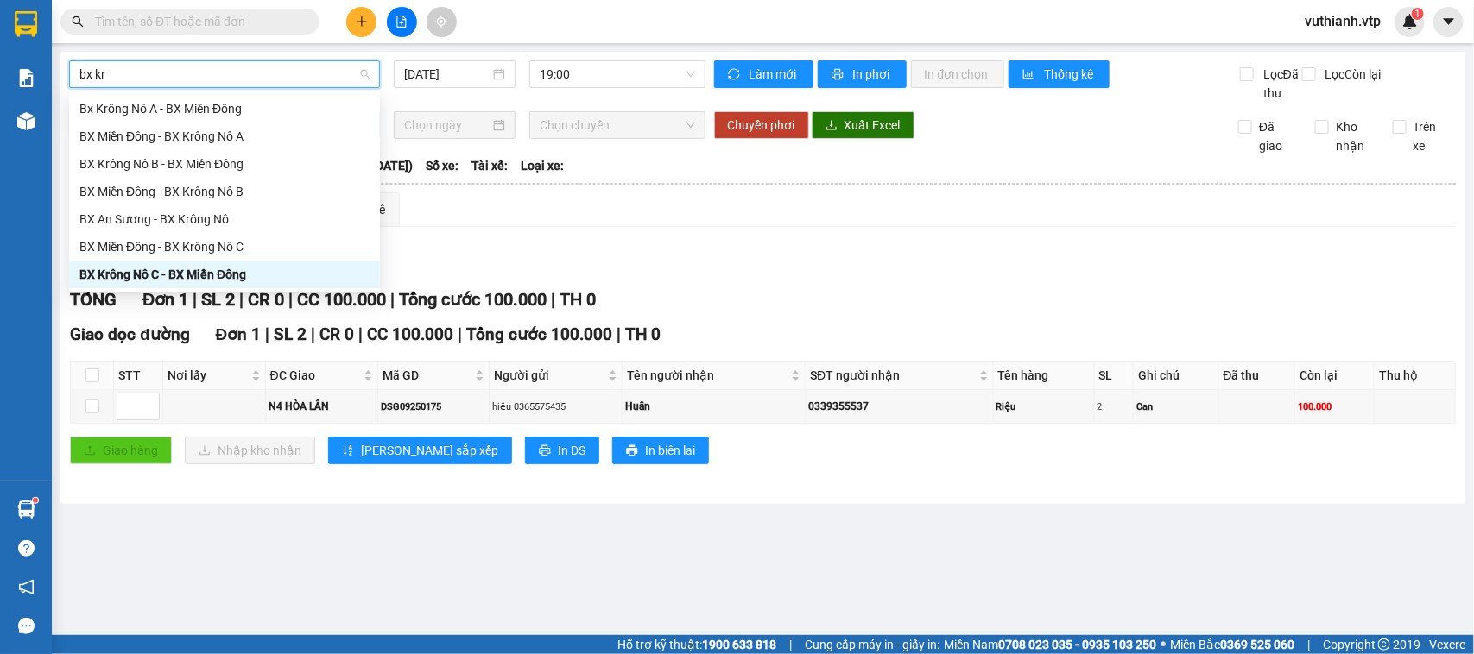
click at [308, 104] on div "Bx Krông Nô A - BX Miền Đông" at bounding box center [224, 108] width 290 height 19
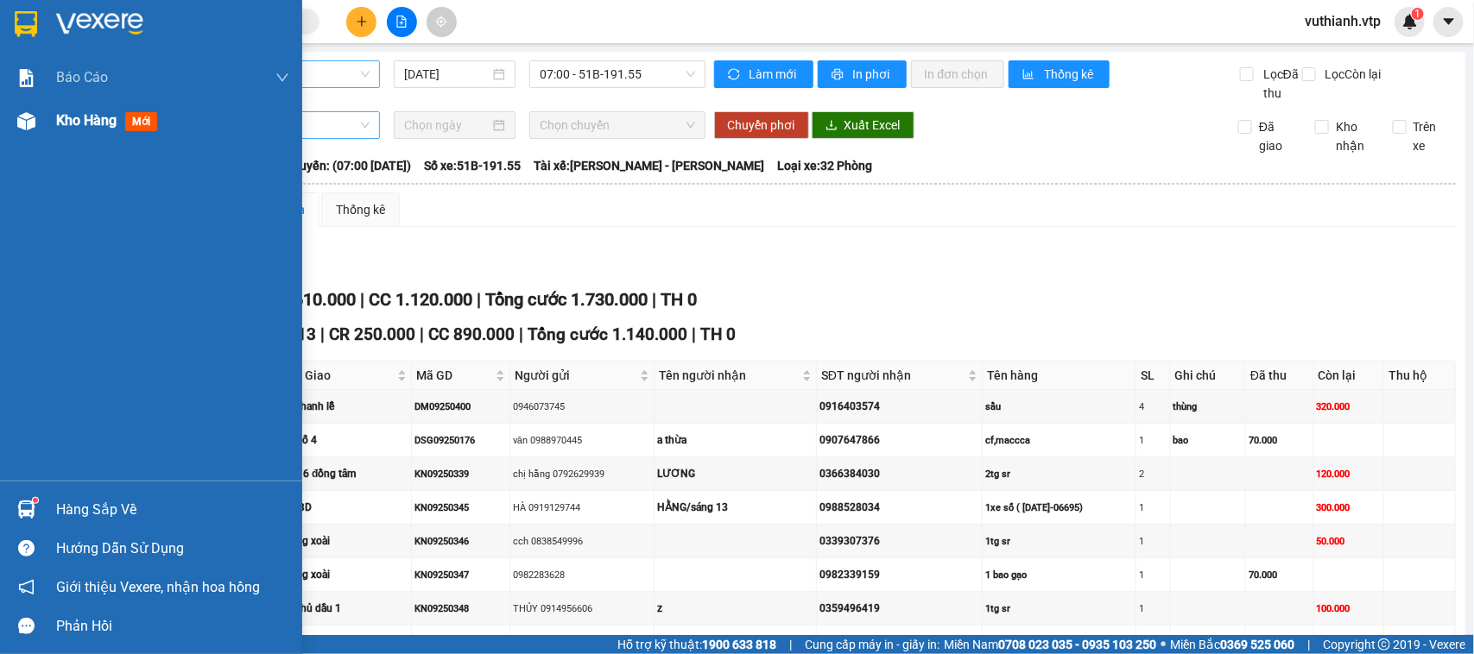
click at [32, 115] on img at bounding box center [26, 121] width 18 height 18
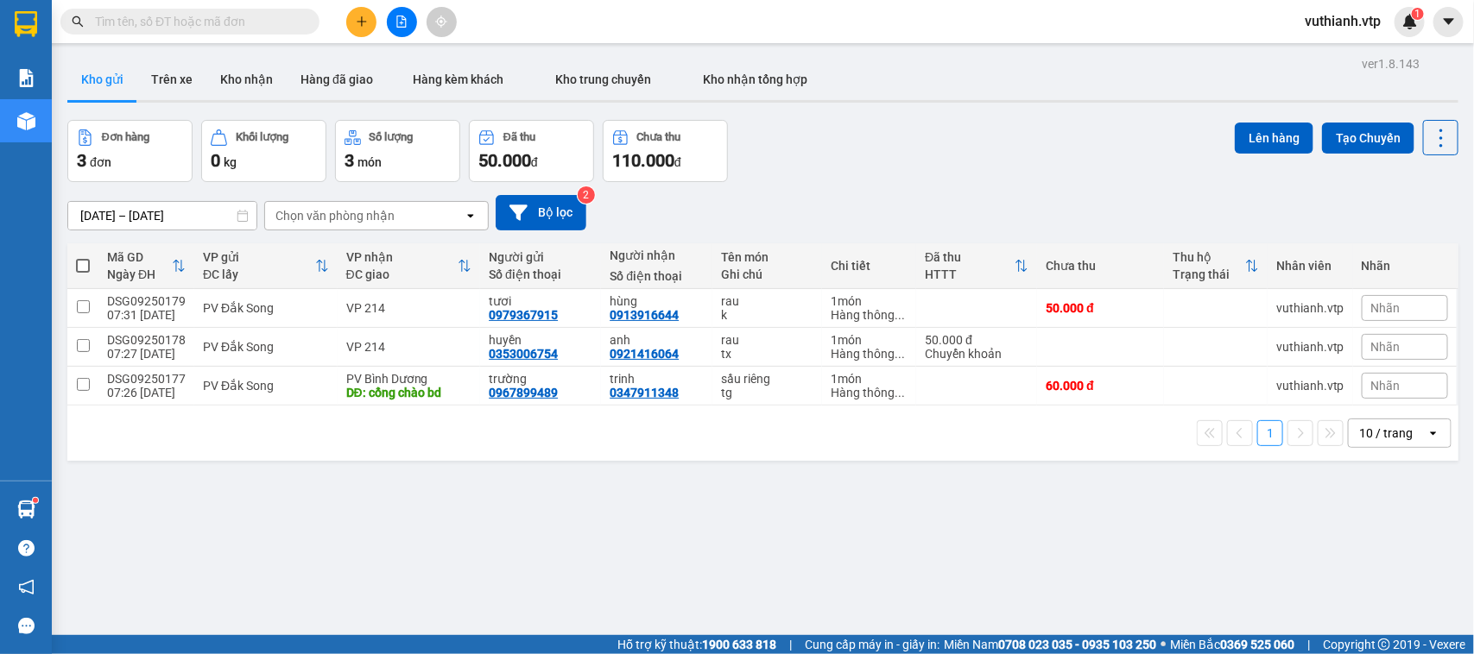
click at [86, 265] on span at bounding box center [83, 266] width 14 height 14
click at [83, 257] on input "checkbox" at bounding box center [83, 257] width 0 height 0
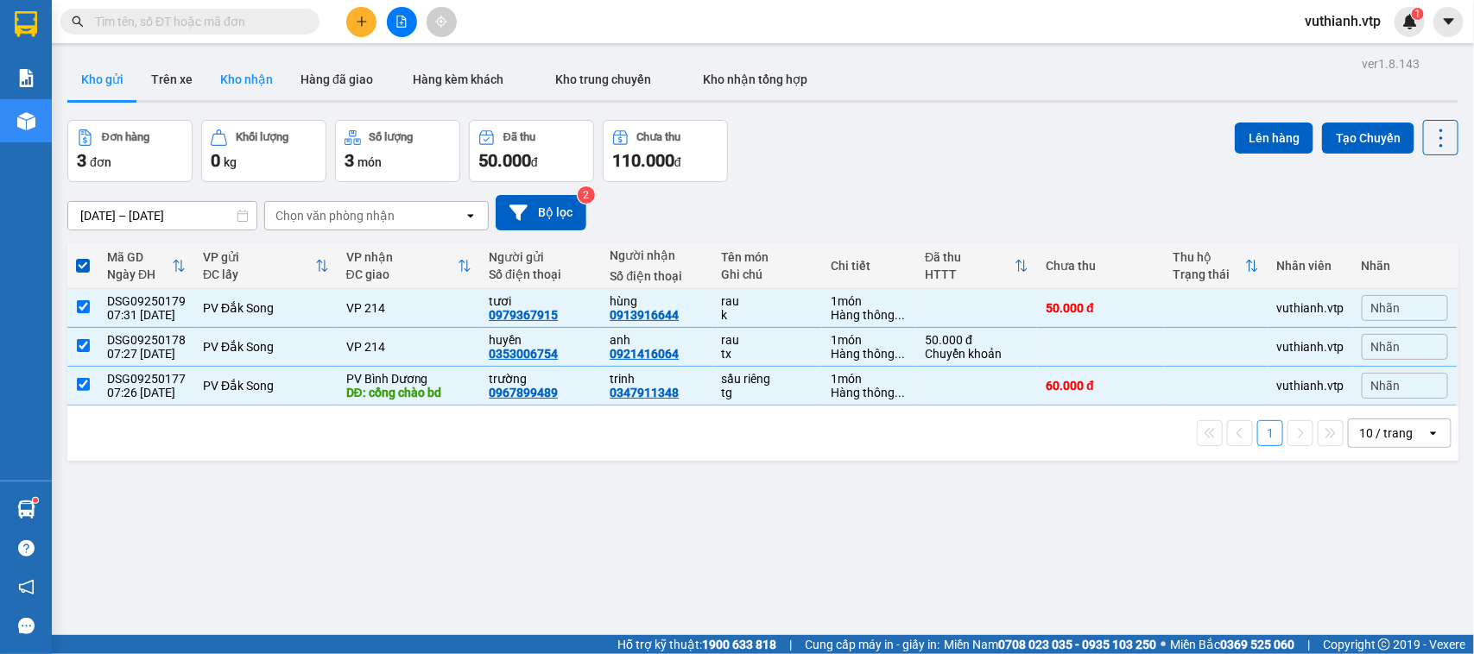
click at [236, 67] on button "Kho nhận" at bounding box center [246, 79] width 80 height 41
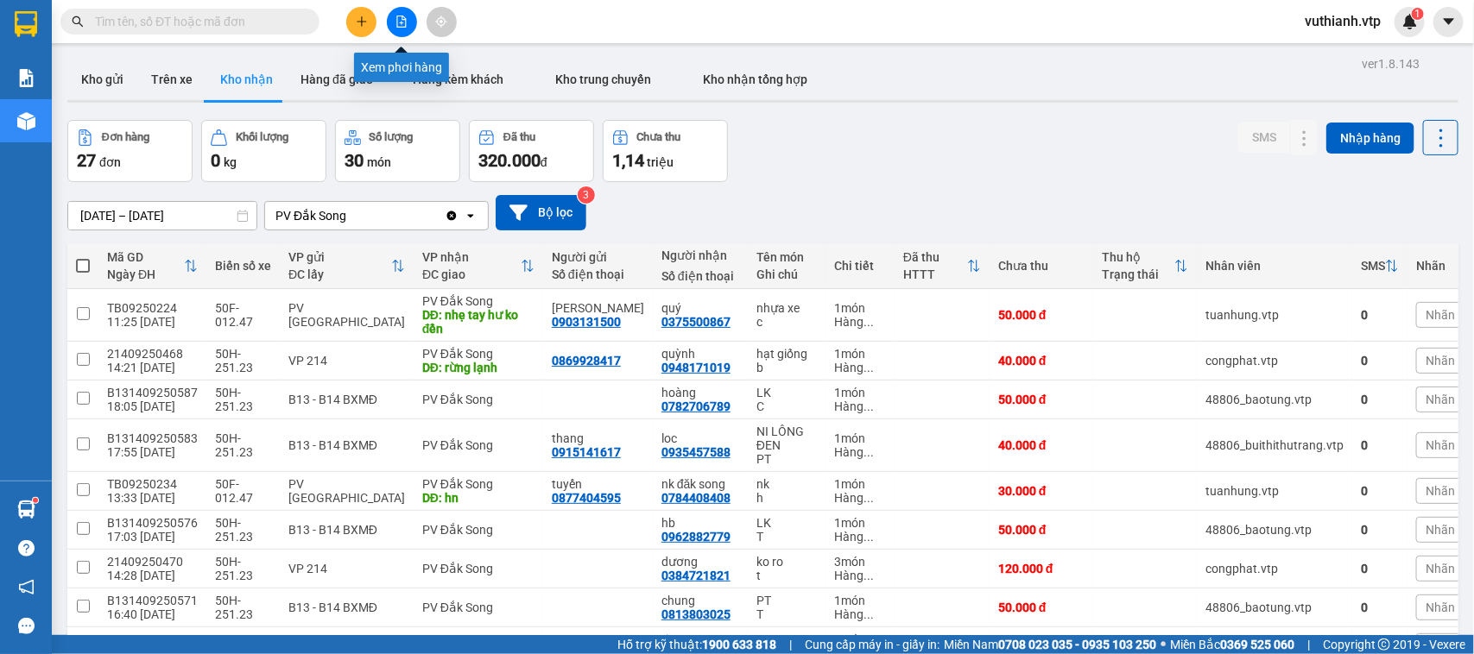
click at [408, 19] on button at bounding box center [402, 22] width 30 height 30
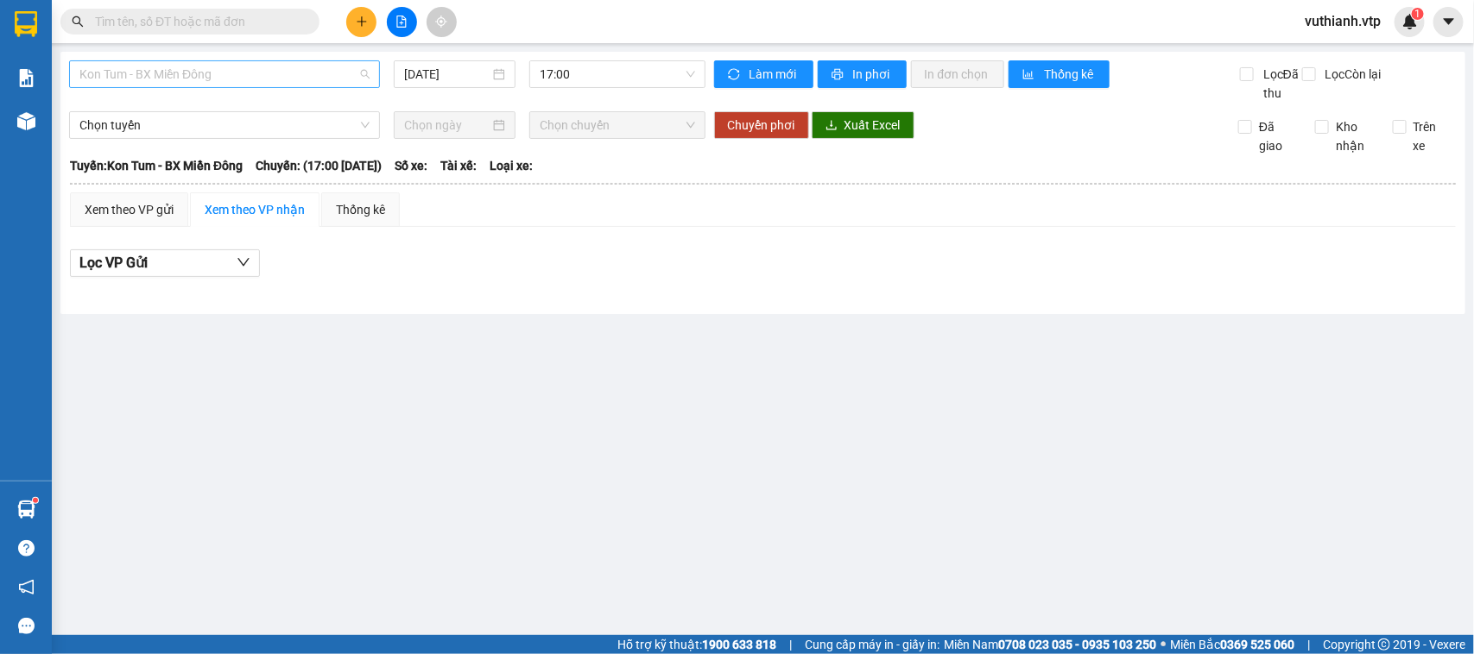
click at [300, 71] on span "Kon Tum - BX Miền Đông" at bounding box center [224, 74] width 290 height 26
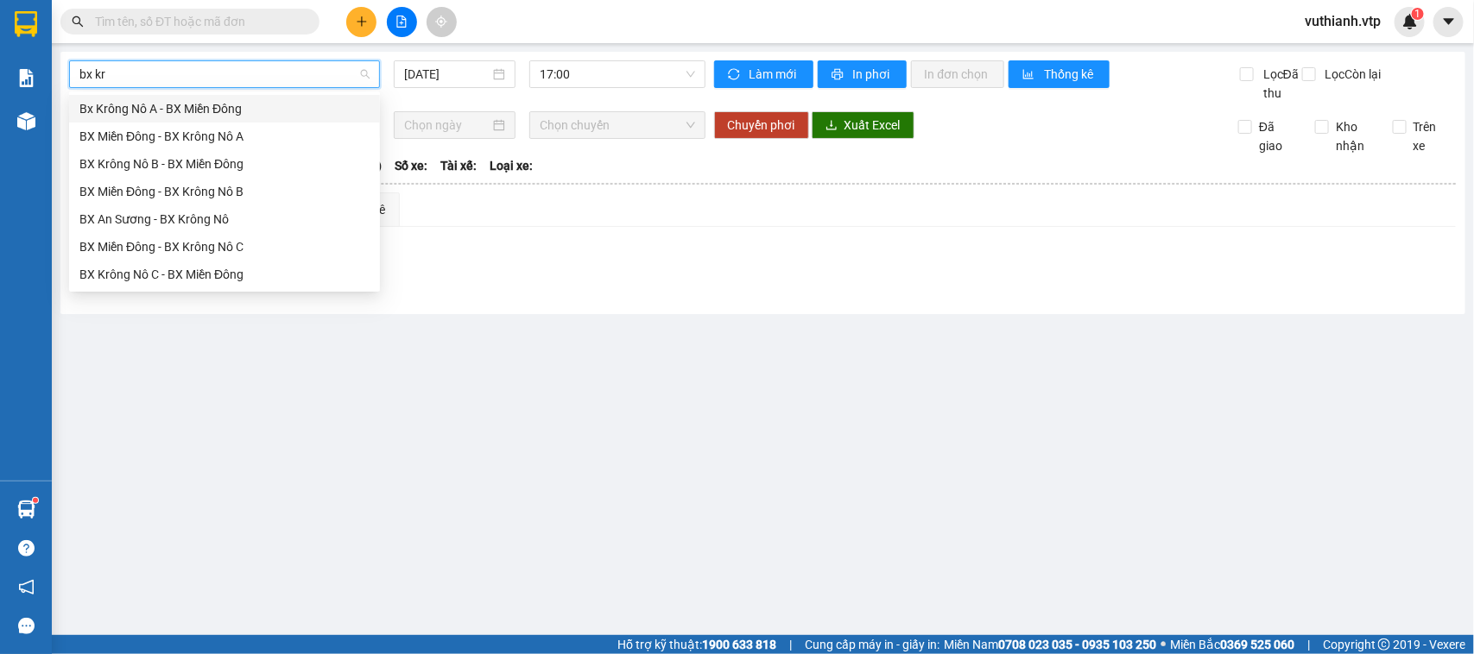
click at [279, 100] on div "Bx Krông Nô A - BX Miền Đông" at bounding box center [224, 108] width 290 height 19
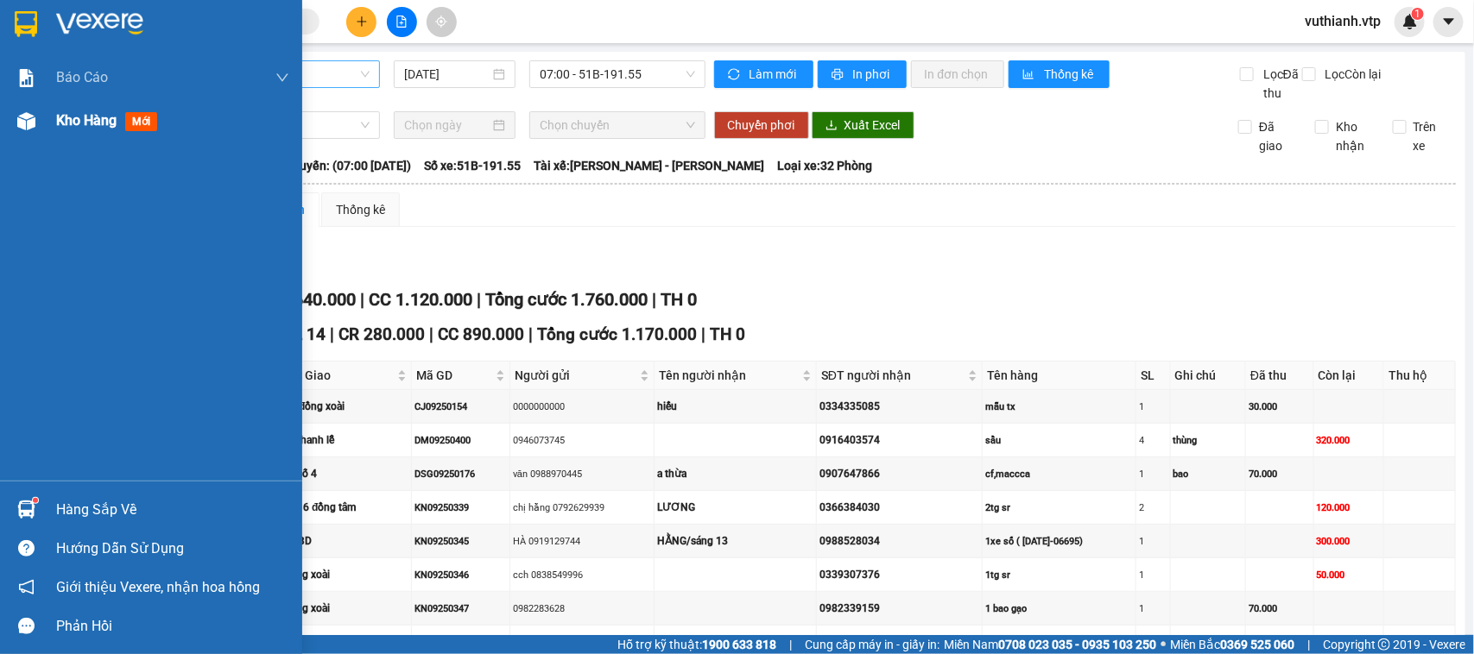
click at [69, 123] on span "Kho hàng" at bounding box center [86, 120] width 60 height 16
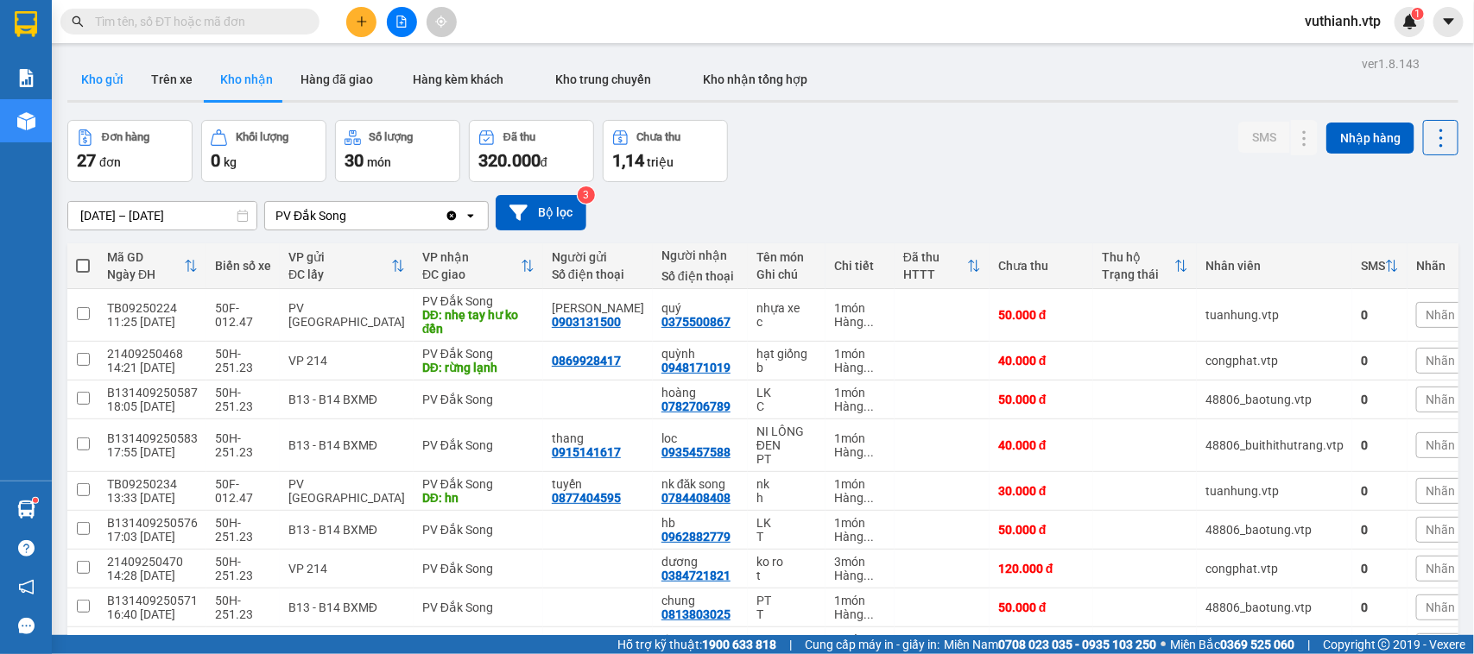
click at [104, 71] on button "Kho gửi" at bounding box center [102, 79] width 70 height 41
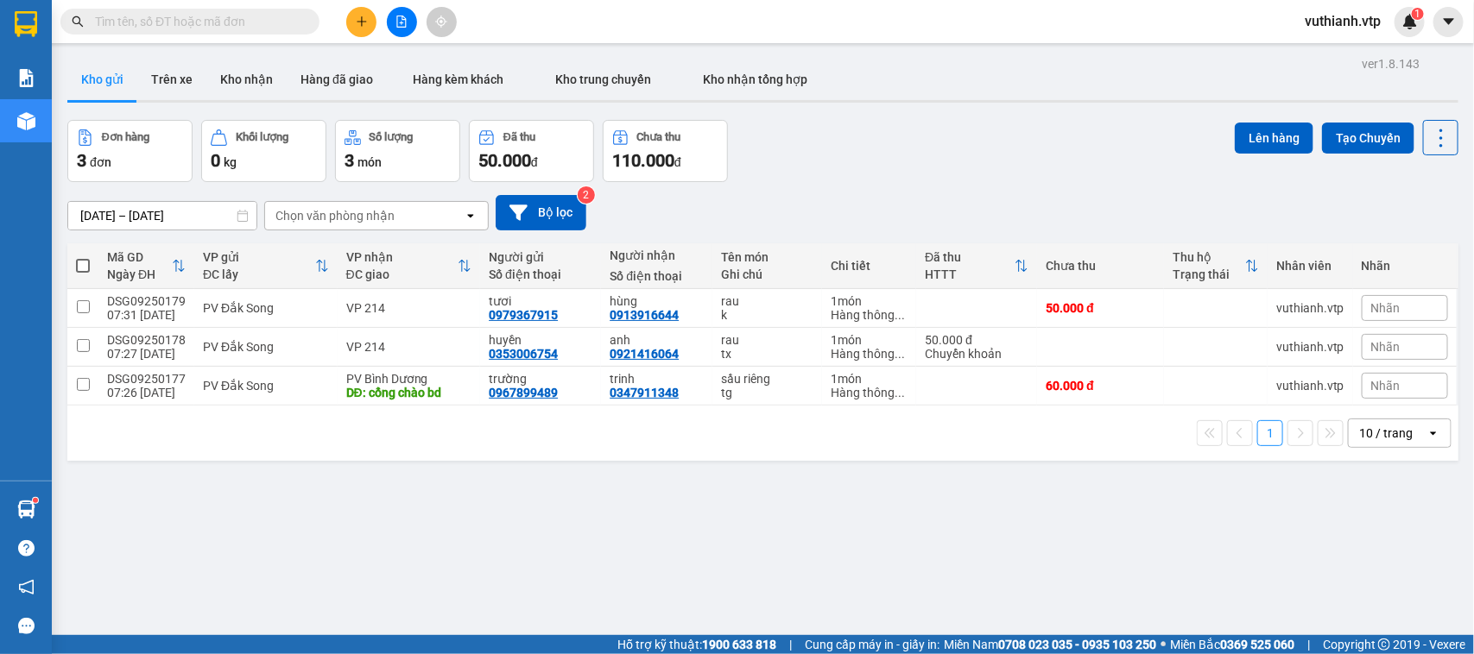
click at [89, 269] on label at bounding box center [83, 265] width 14 height 17
click at [83, 257] on input "checkbox" at bounding box center [83, 257] width 0 height 0
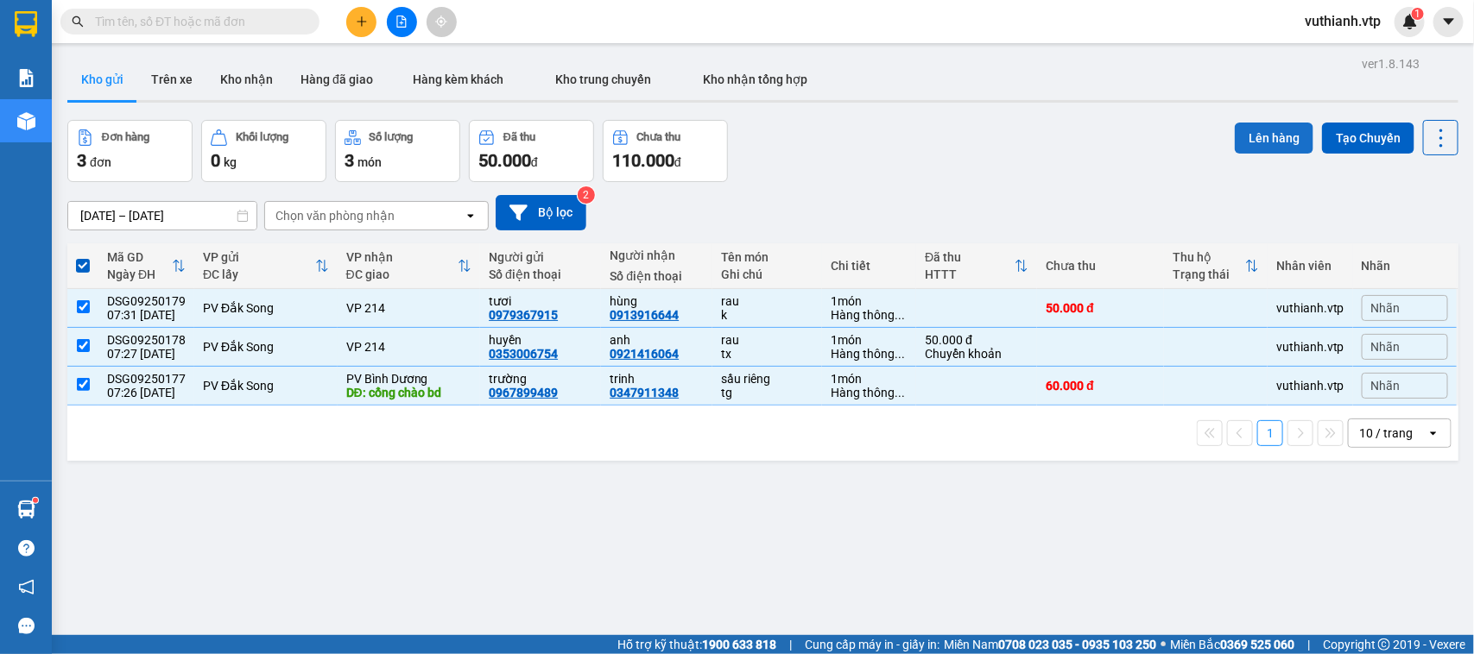
click at [1242, 131] on button "Lên hàng" at bounding box center [1274, 138] width 79 height 31
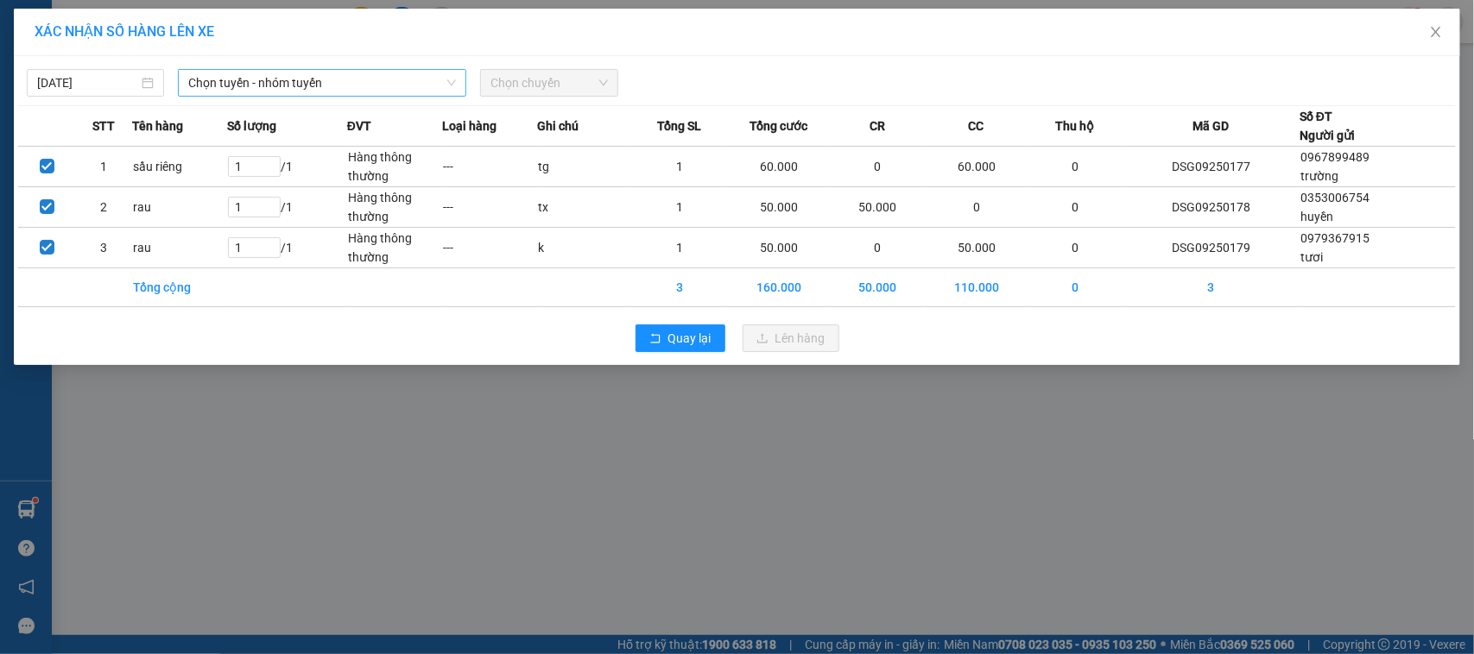
click at [417, 93] on span "Chọn tuyến - nhóm tuyến" at bounding box center [322, 83] width 268 height 26
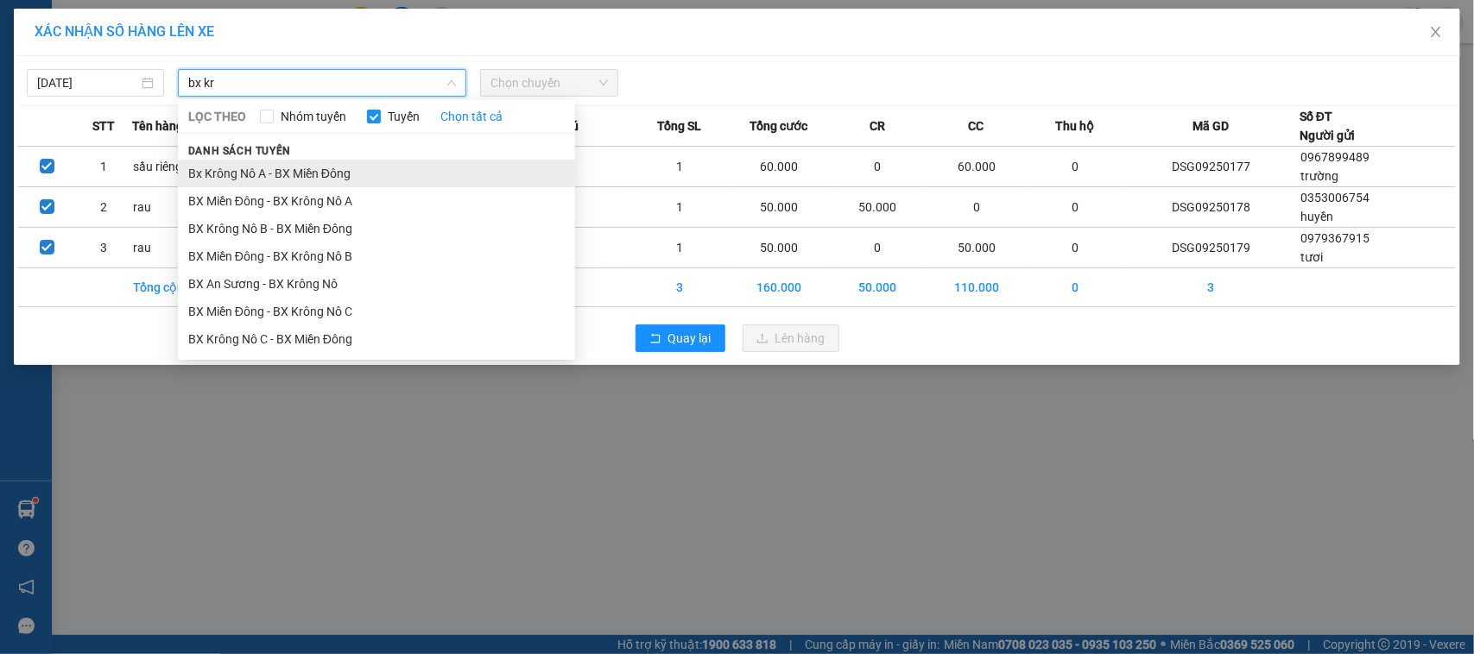
click at [368, 182] on li "Bx Krông Nô A - BX Miền Đông" at bounding box center [376, 174] width 397 height 28
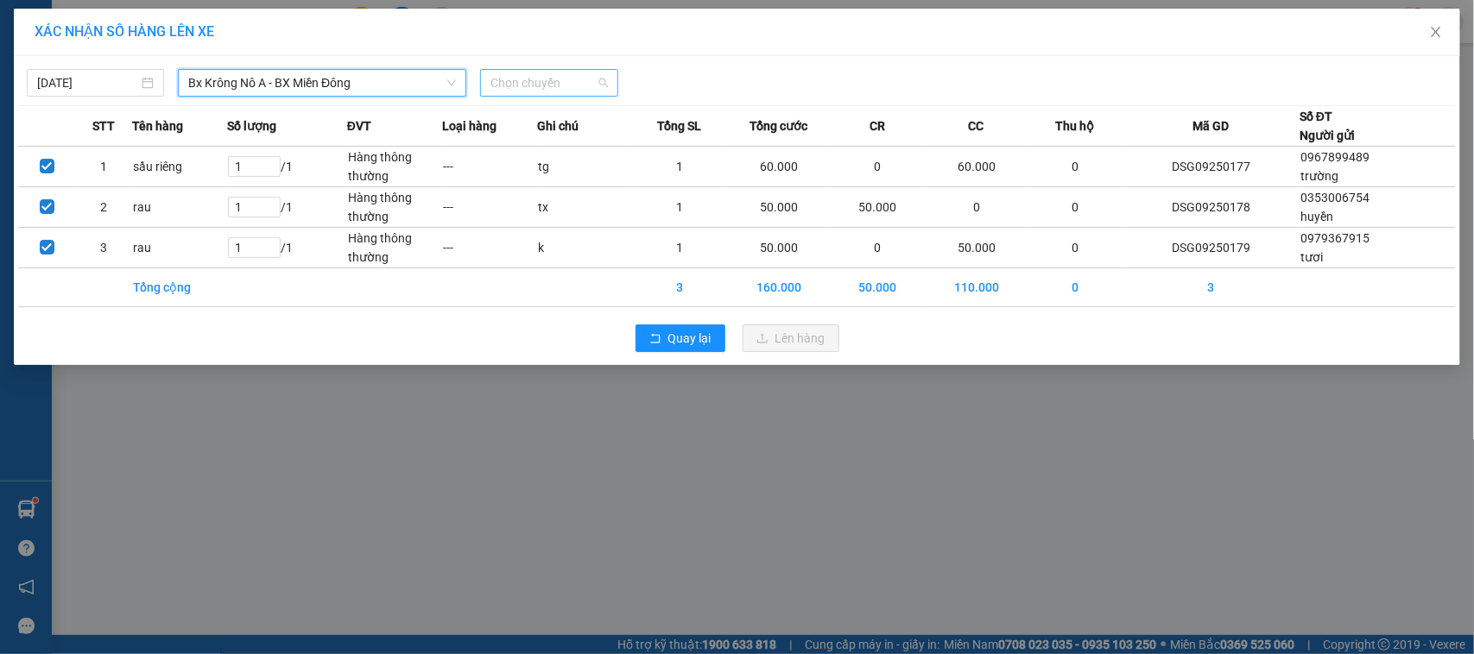
click at [528, 80] on span "Chọn chuyến" at bounding box center [548, 83] width 117 height 26
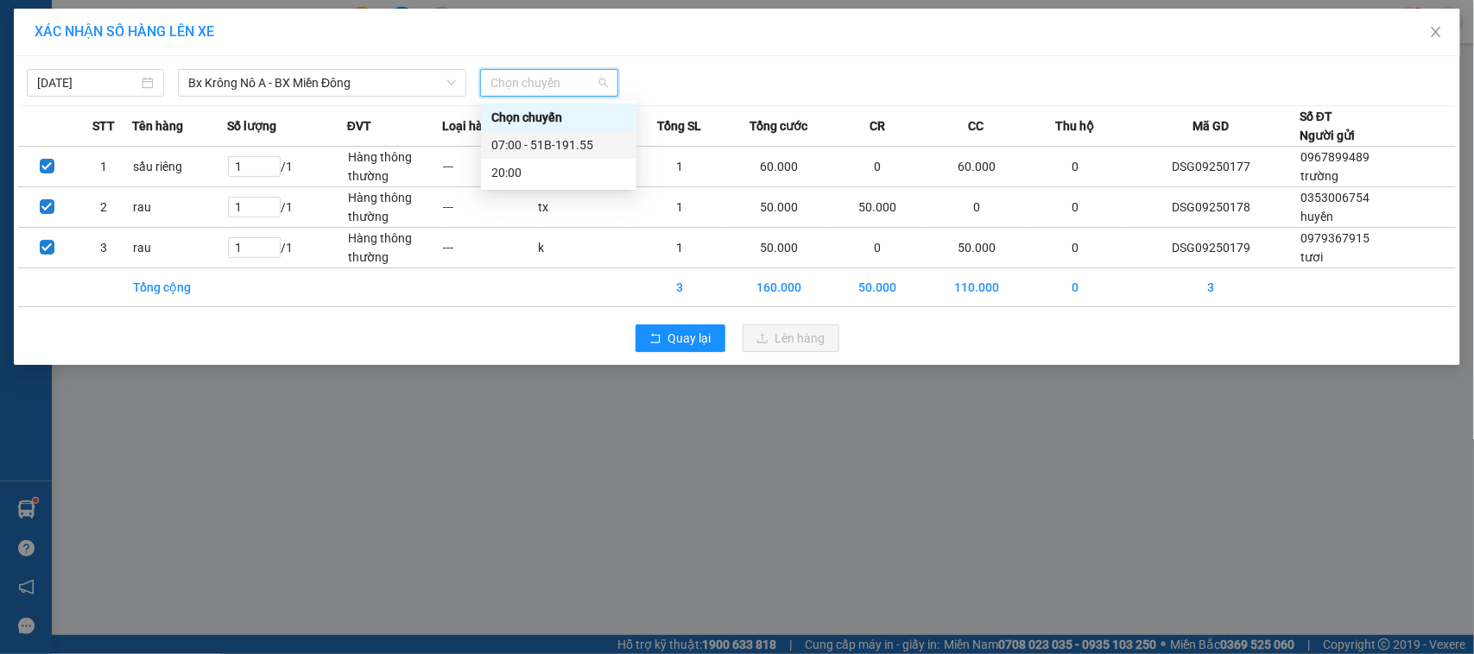
click at [553, 147] on div "07:00 - 51B-191.55" at bounding box center [558, 145] width 135 height 19
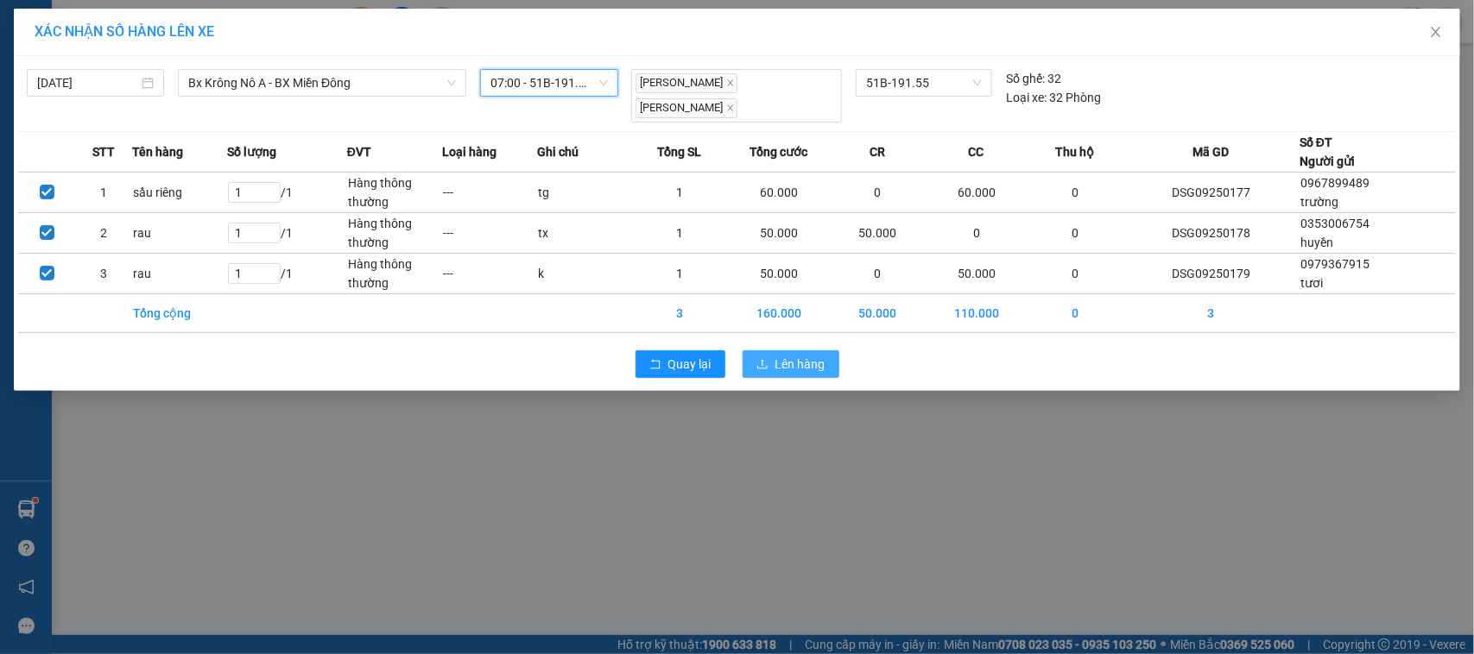
click at [800, 355] on span "Lên hàng" at bounding box center [800, 364] width 50 height 19
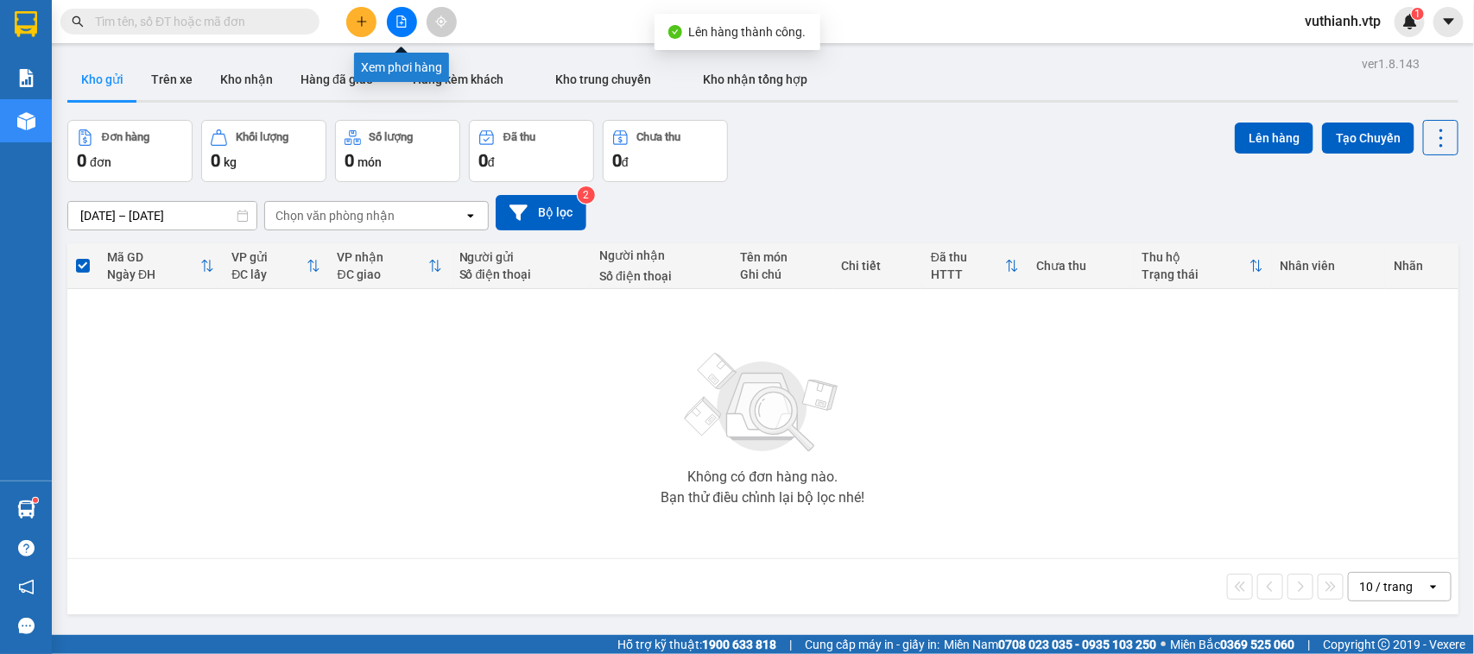
click at [393, 19] on button at bounding box center [402, 22] width 30 height 30
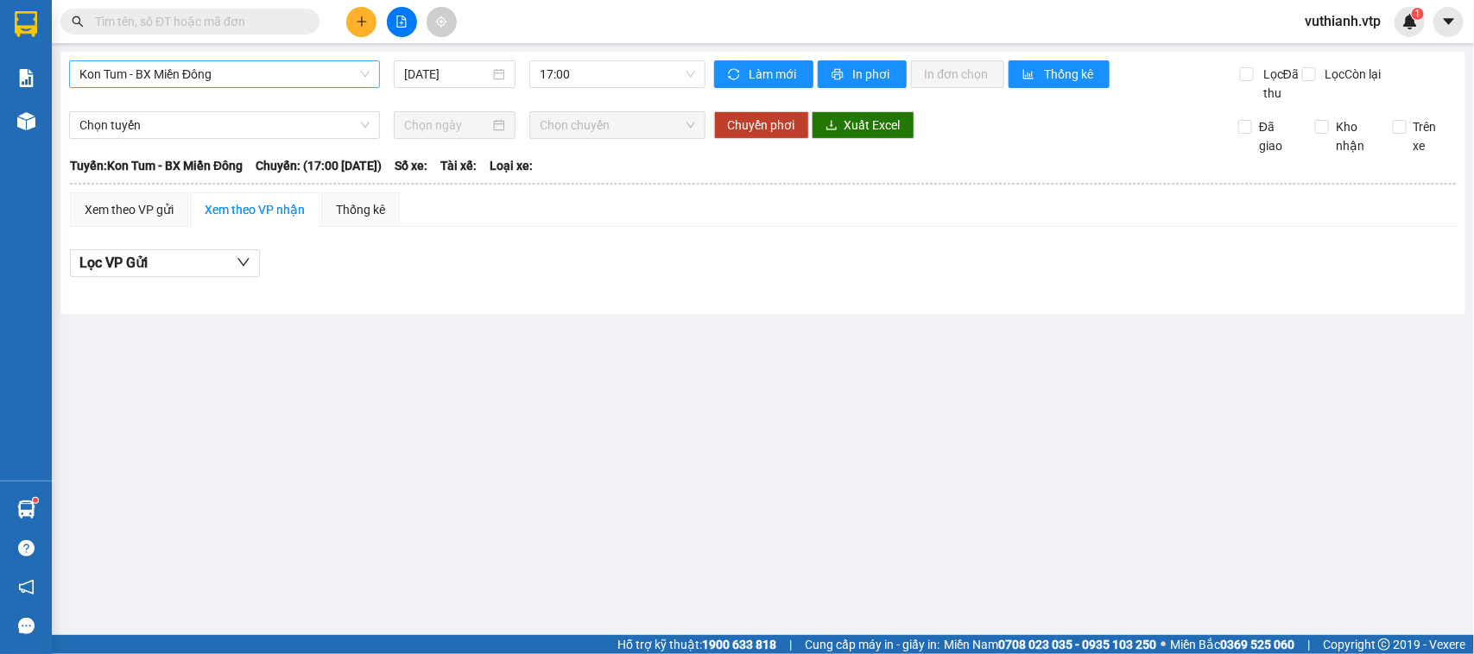
click at [315, 65] on span "Kon Tum - BX Miền Đông" at bounding box center [224, 74] width 290 height 26
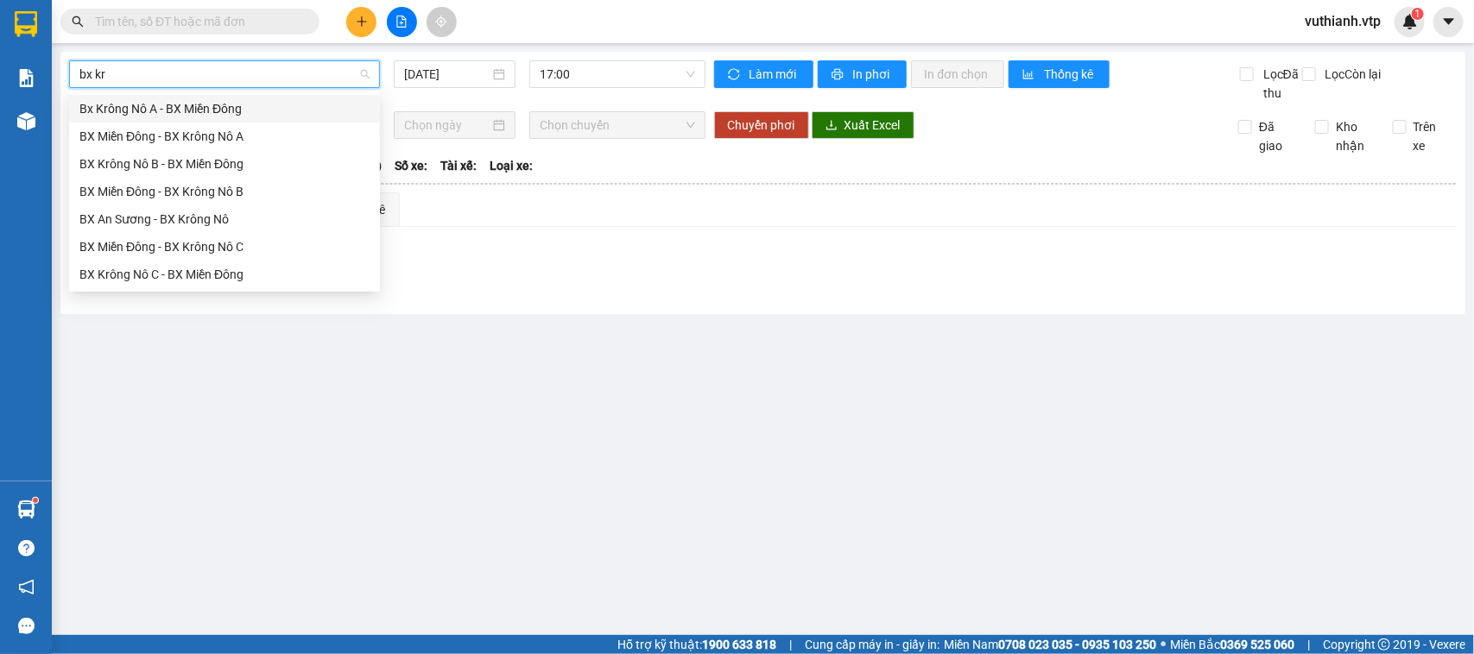
click at [300, 101] on div "Bx Krông Nô A - BX Miền Đông" at bounding box center [224, 108] width 290 height 19
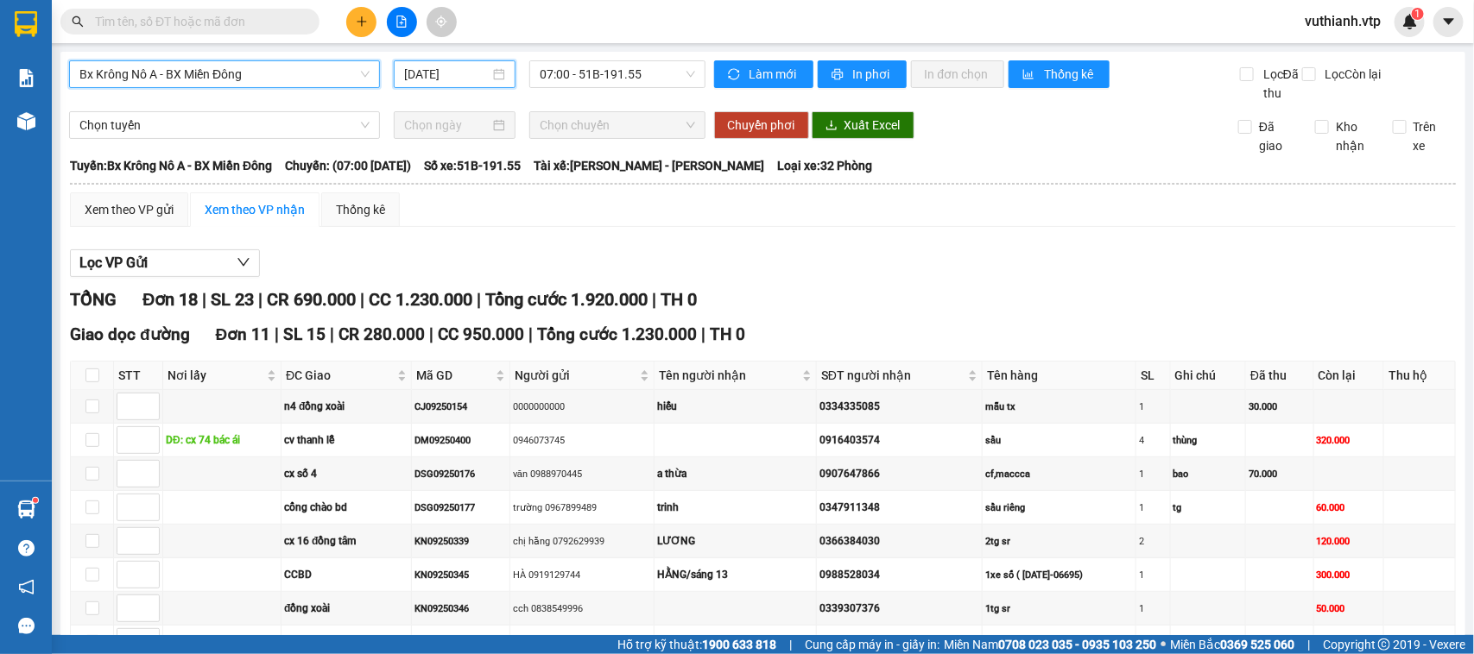
click at [480, 76] on input "[DATE]" at bounding box center [446, 74] width 85 height 19
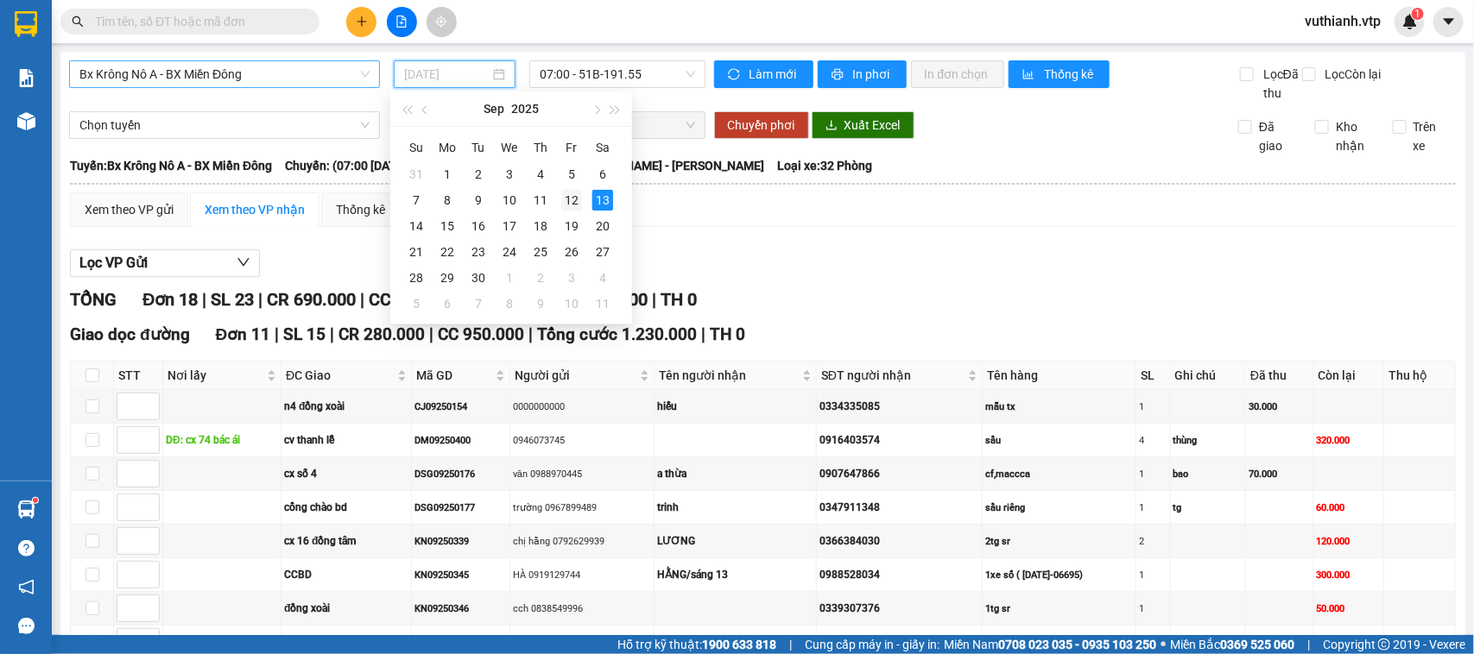
click at [565, 196] on div "12" at bounding box center [571, 200] width 21 height 21
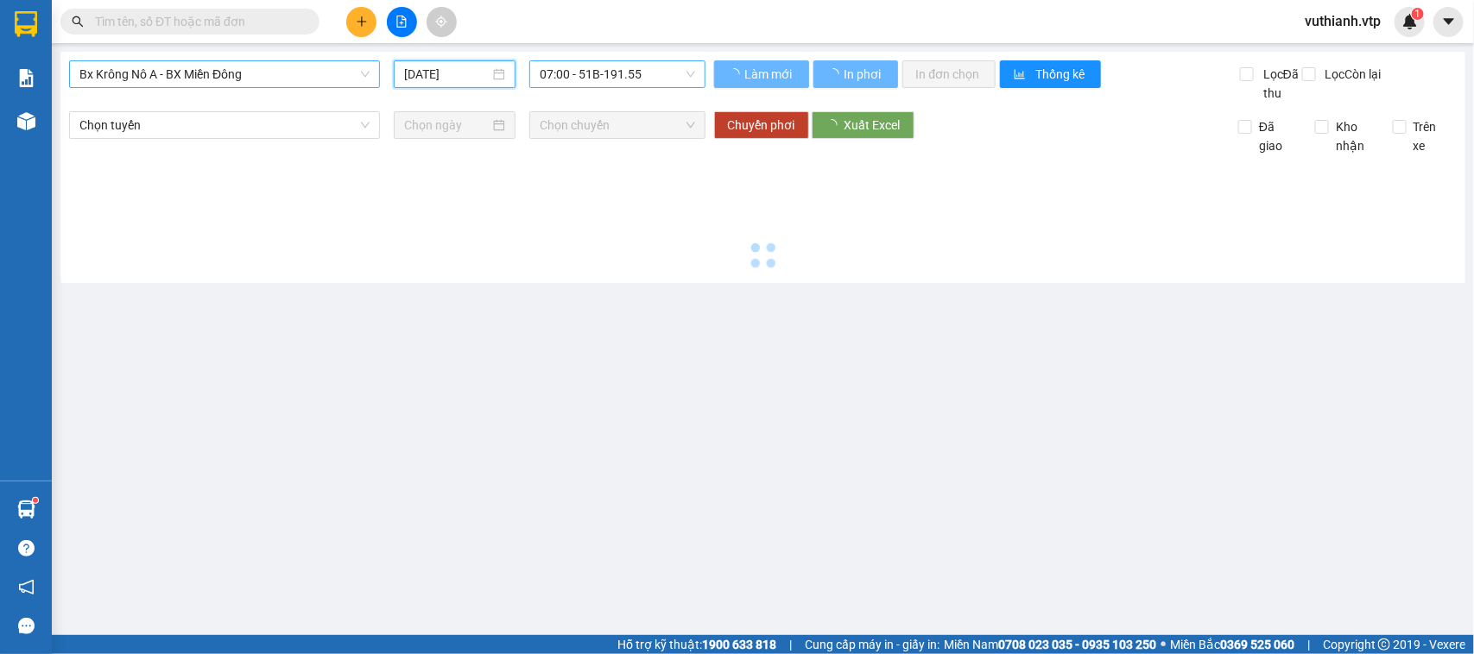
click at [597, 66] on span "07:00 - 51B-191.55" at bounding box center [617, 74] width 155 height 26
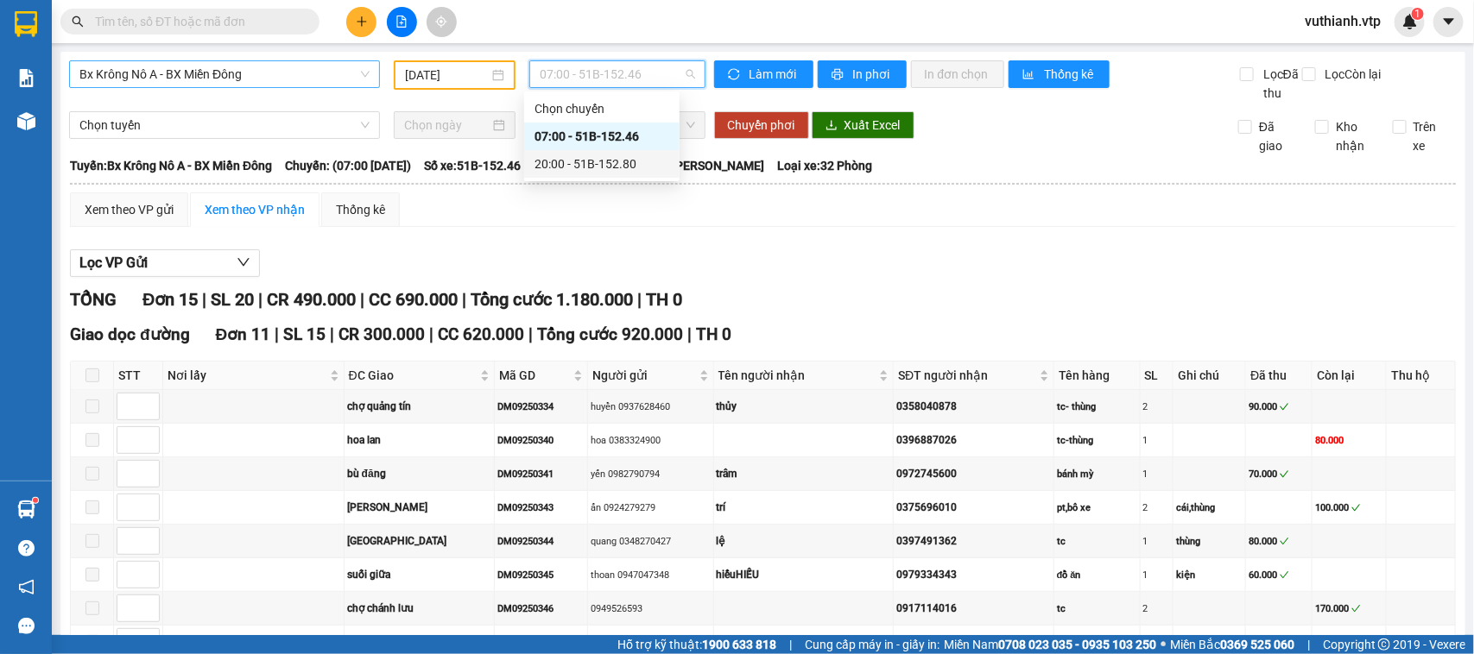
click at [626, 166] on div "20:00 - 51B-152.80" at bounding box center [601, 164] width 135 height 19
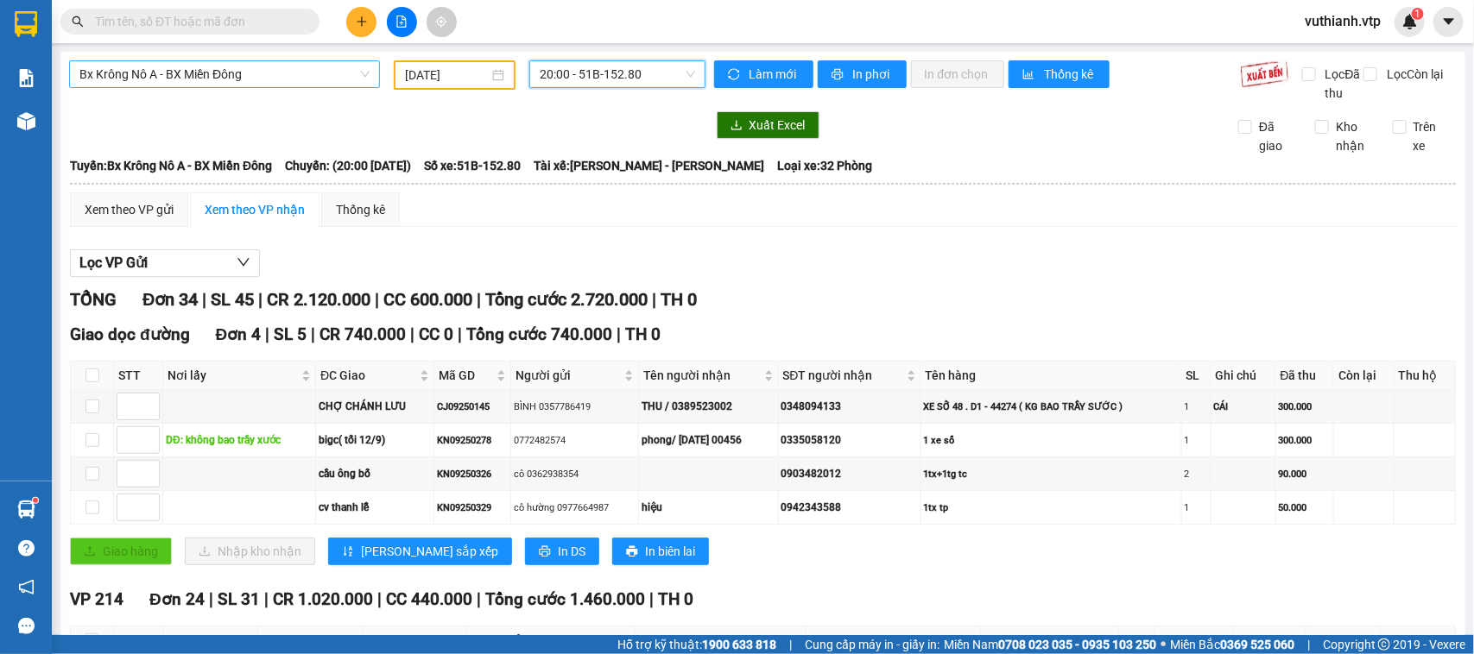
click at [481, 79] on input "[DATE]" at bounding box center [447, 75] width 84 height 19
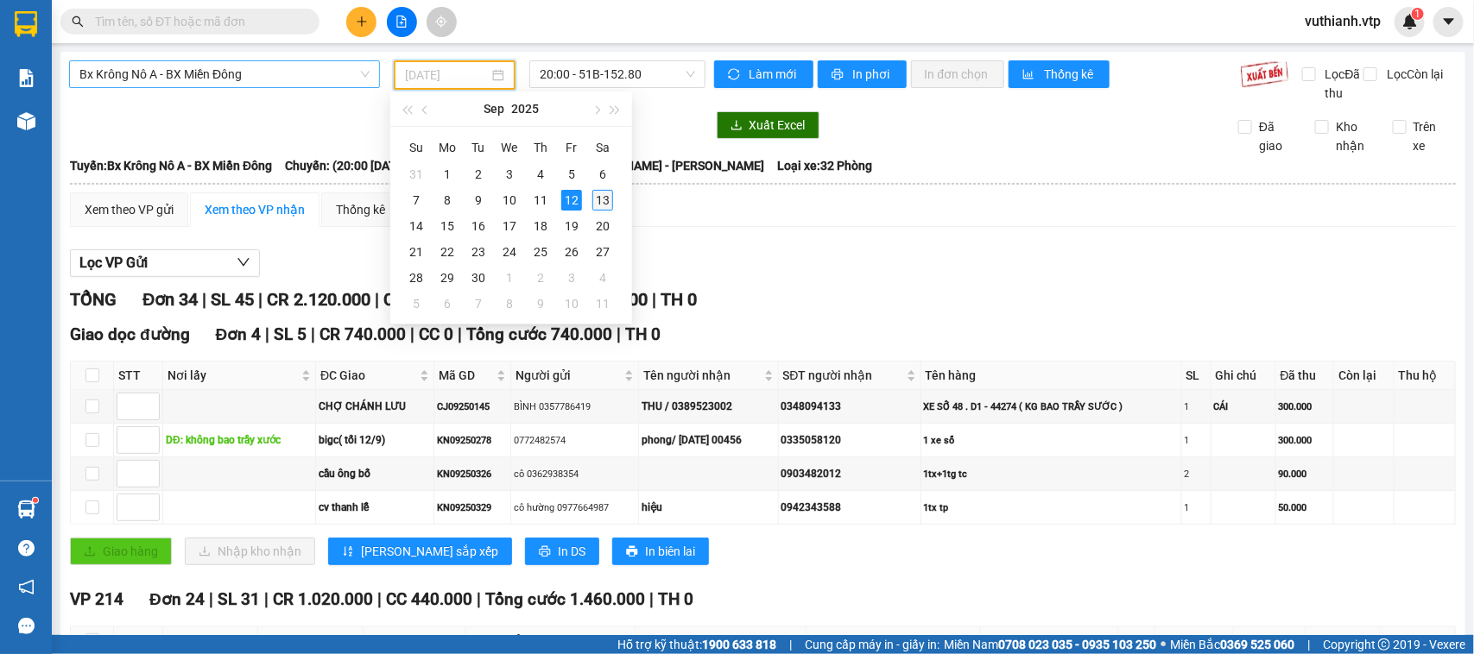
click at [605, 199] on div "13" at bounding box center [602, 200] width 21 height 21
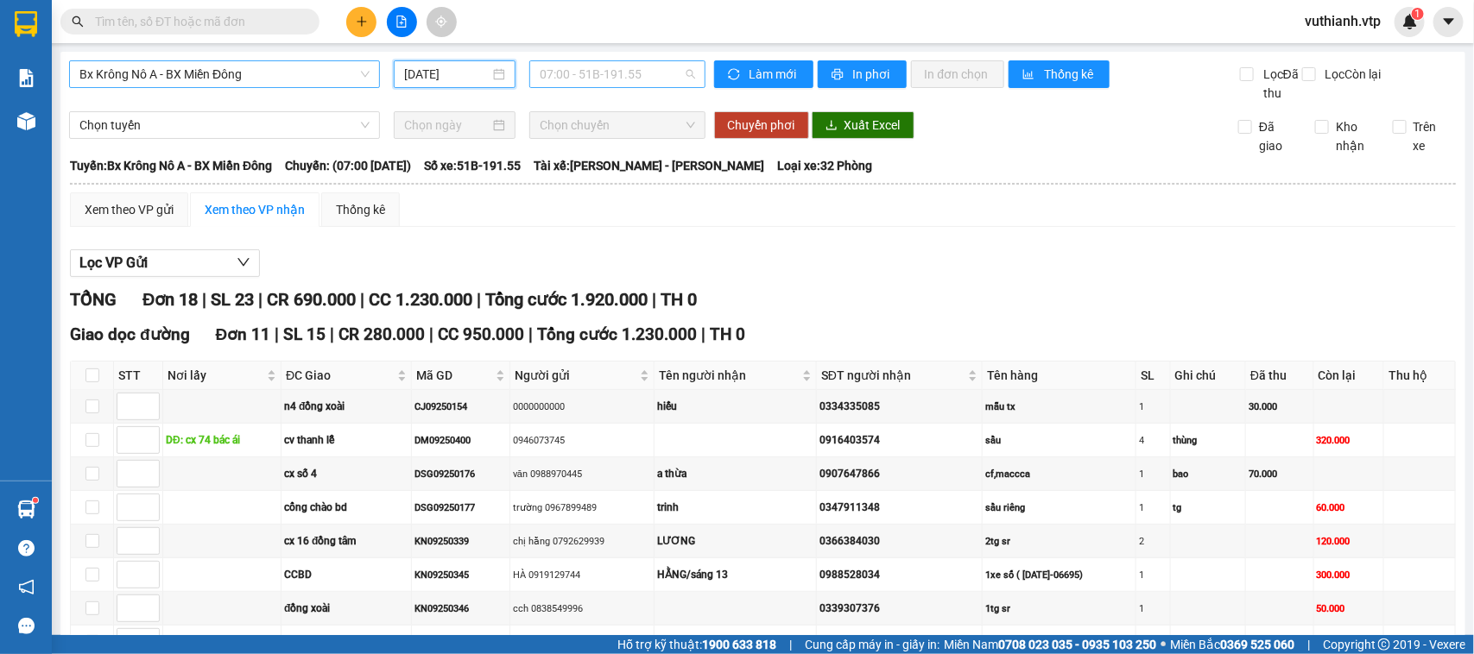
click at [636, 70] on span "07:00 - 51B-191.55" at bounding box center [617, 74] width 155 height 26
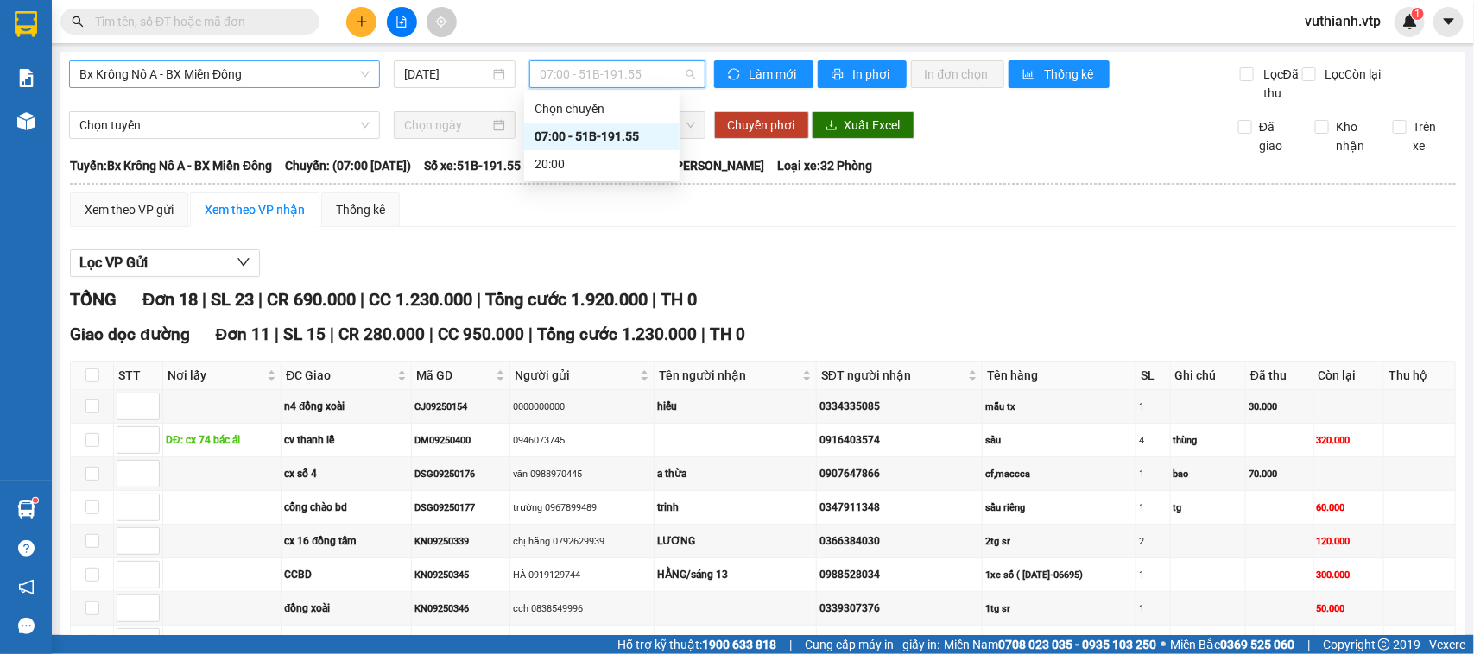
click at [636, 132] on div "07:00 - 51B-191.55" at bounding box center [601, 136] width 135 height 19
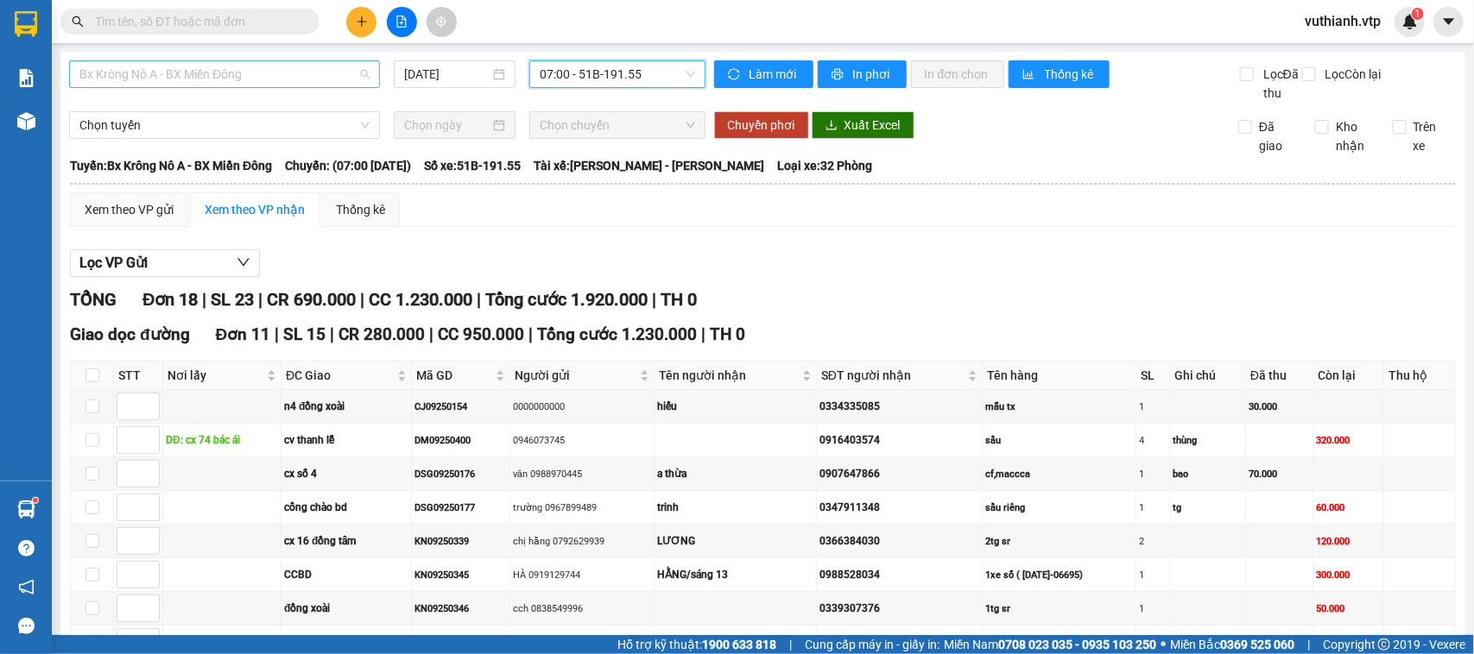
click at [269, 66] on span "Bx Krông Nô A - BX Miền Đông" at bounding box center [224, 74] width 290 height 26
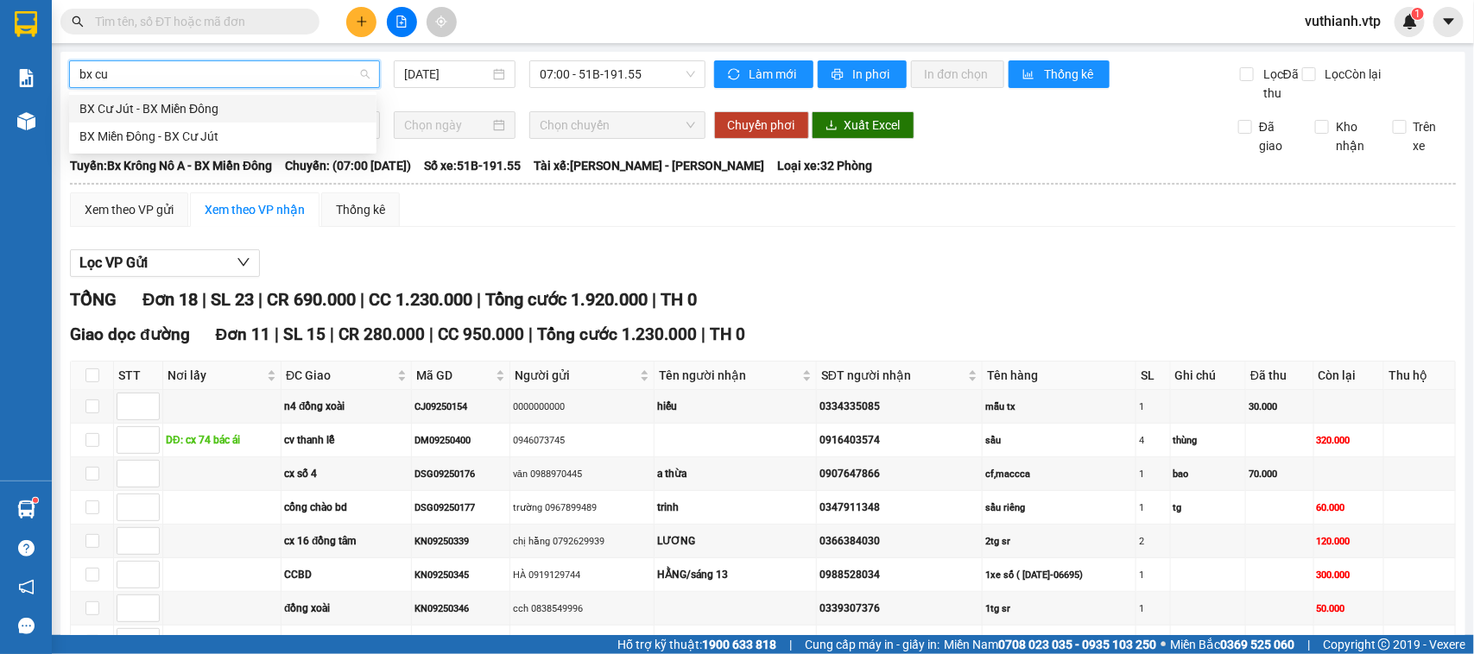
type input "bx cư"
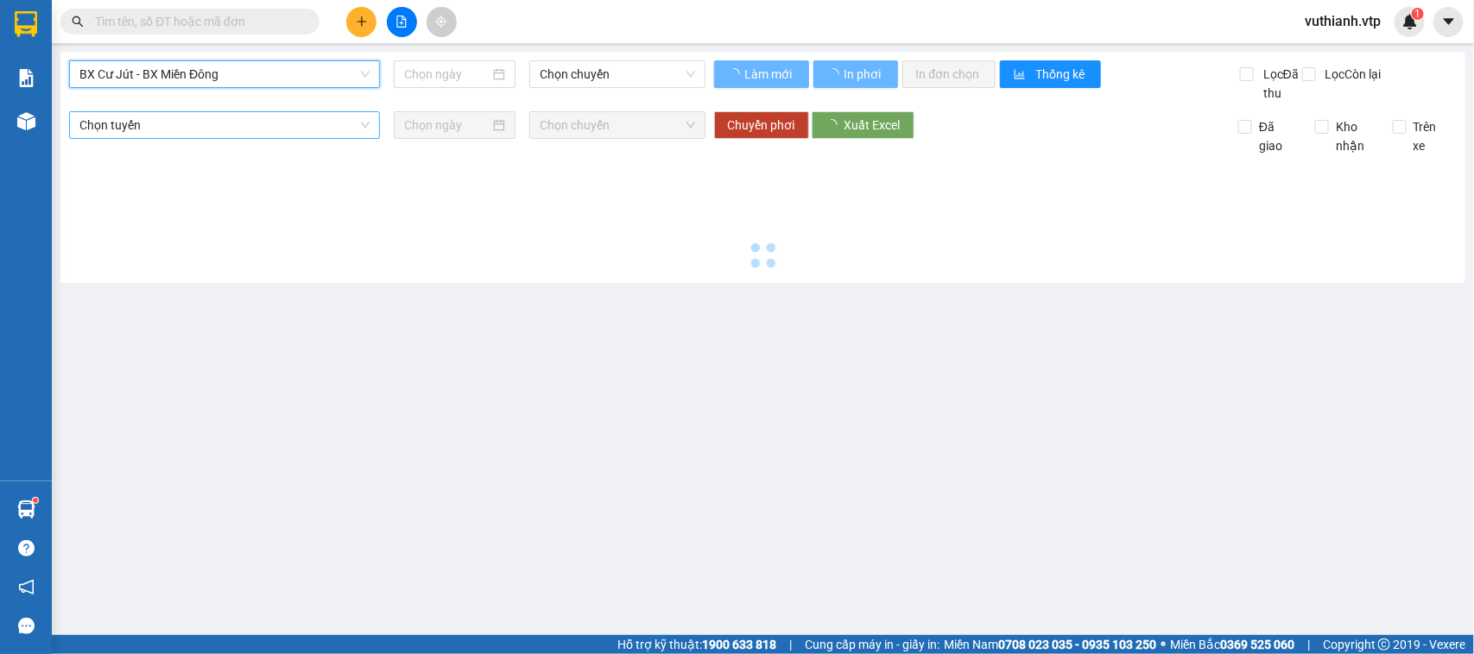
type input "[DATE]"
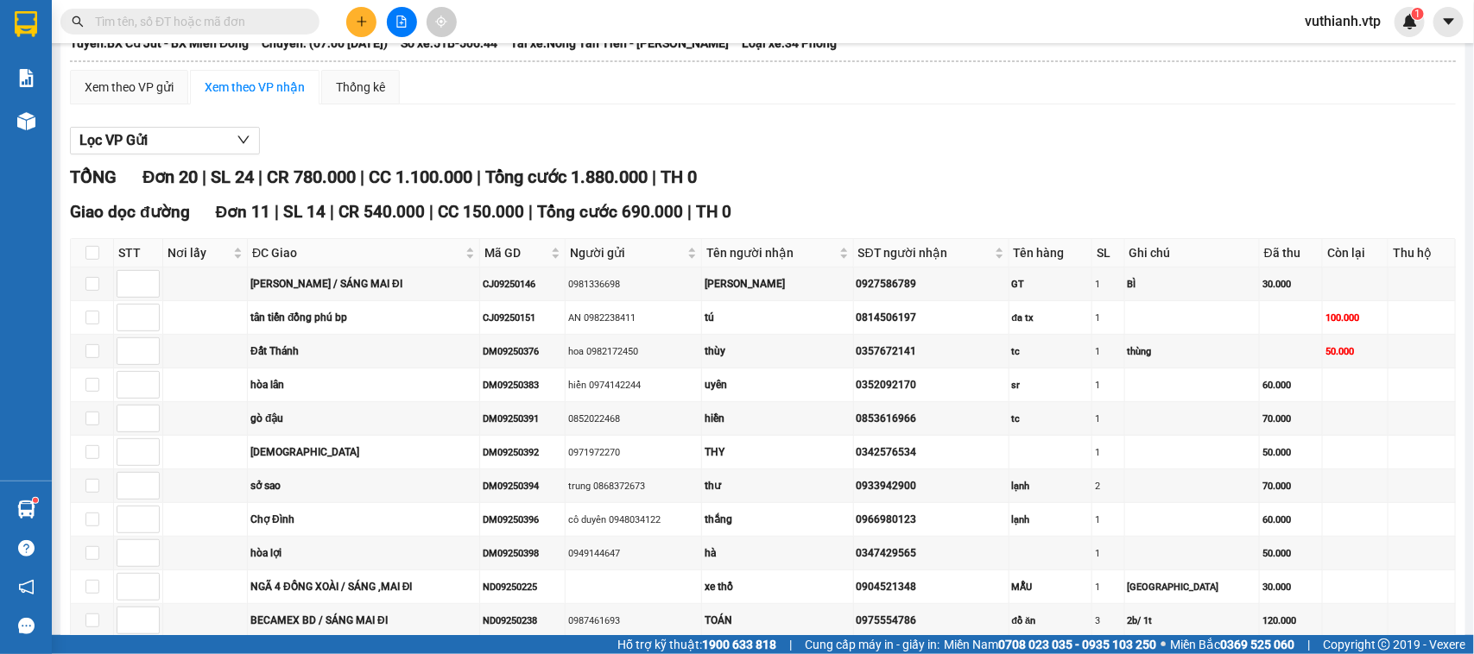
scroll to position [117, 0]
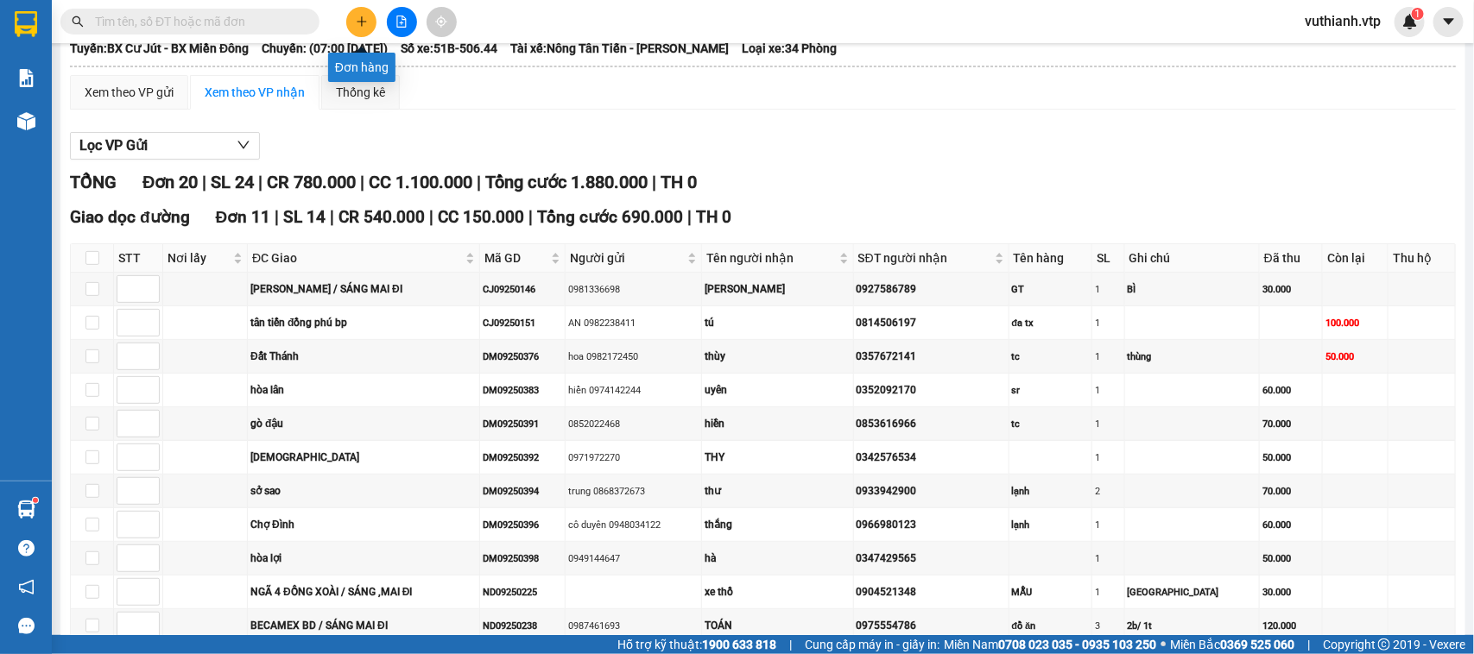
click at [369, 22] on button at bounding box center [361, 22] width 30 height 30
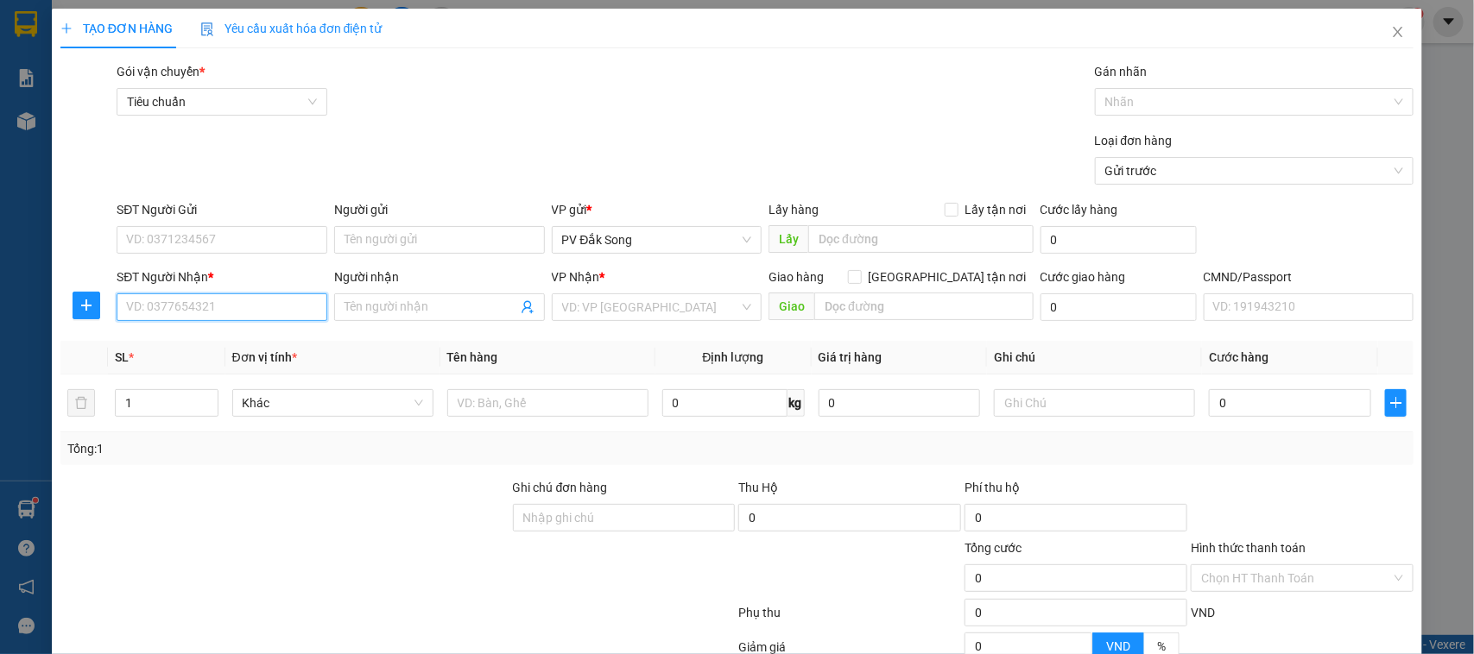
click at [218, 309] on input "SĐT Người Nhận *" at bounding box center [222, 308] width 211 height 28
type input "0335334085"
click at [209, 350] on div "0335334085 - hiếu" at bounding box center [219, 342] width 187 height 19
type input "hiếu"
type input "n4 đồng xoài bp"
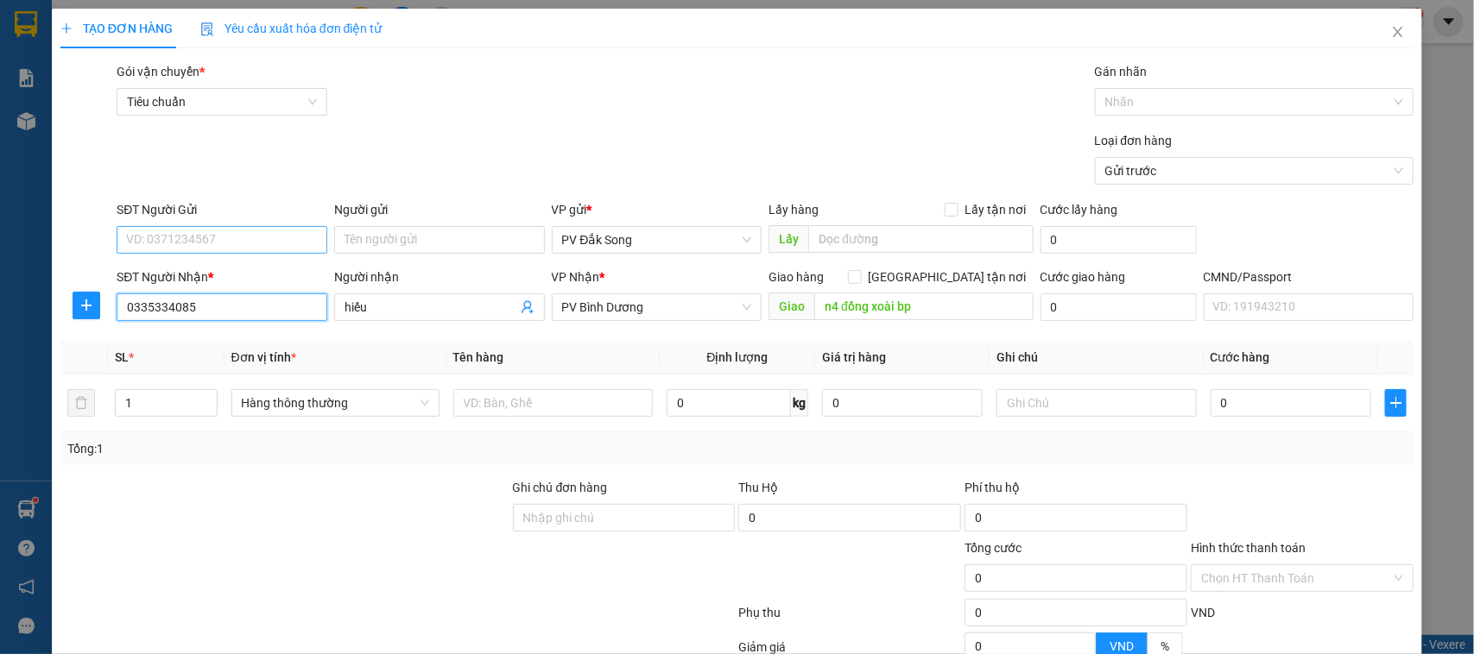
type input "0335334085"
click at [238, 226] on input "SĐT Người Gửi" at bounding box center [222, 240] width 211 height 28
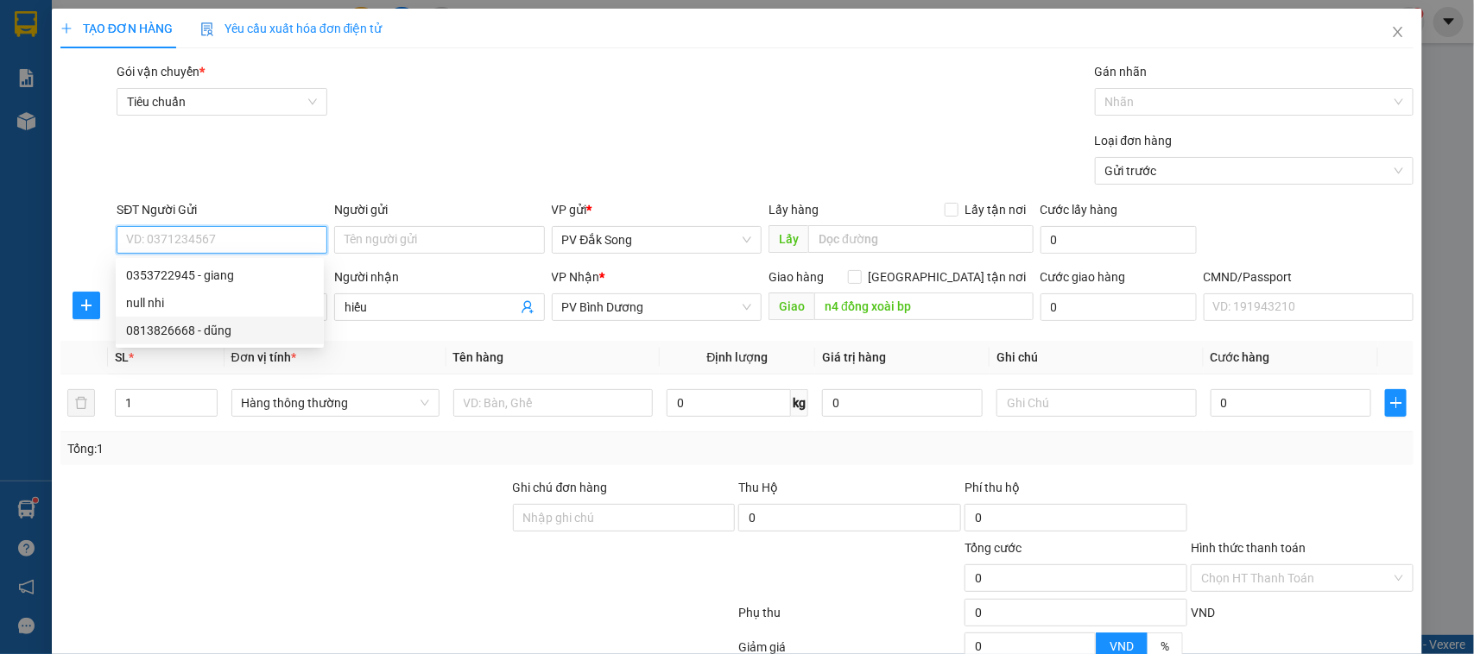
click at [220, 328] on div "0813826668 - dũng" at bounding box center [219, 330] width 187 height 19
type input "0813826668"
type input "dũng"
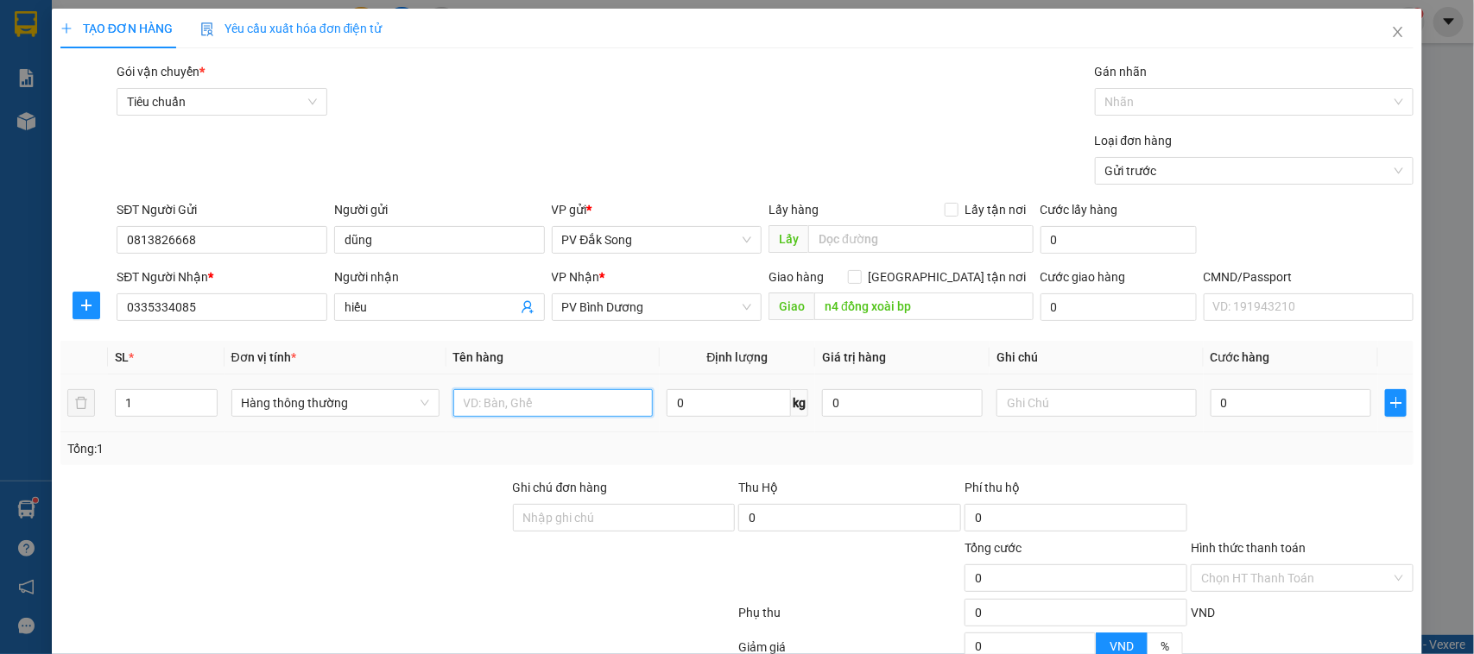
click at [603, 410] on input "text" at bounding box center [552, 403] width 199 height 28
type input "mẫu"
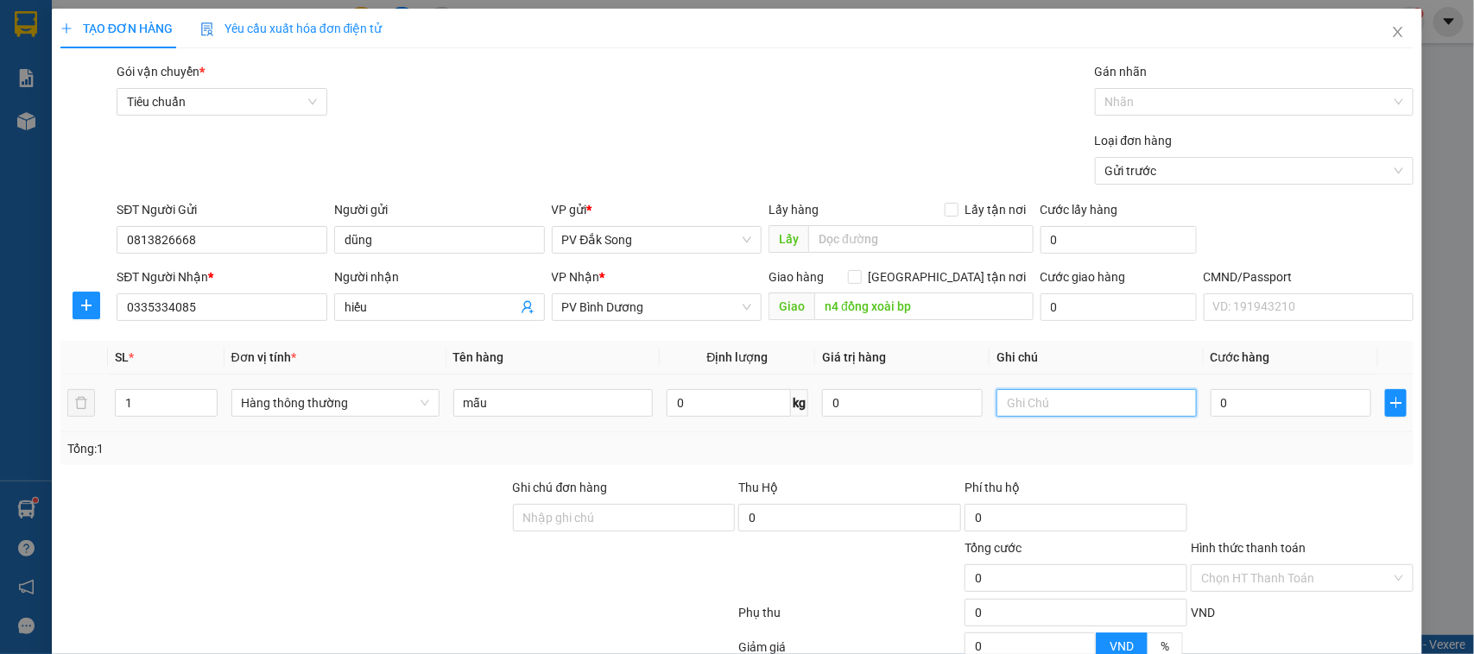
click at [1107, 403] on input "text" at bounding box center [1095, 403] width 199 height 28
type input "tx"
click at [1276, 419] on div "0" at bounding box center [1290, 403] width 161 height 35
click at [1267, 411] on input "0" at bounding box center [1290, 403] width 161 height 28
type input "003"
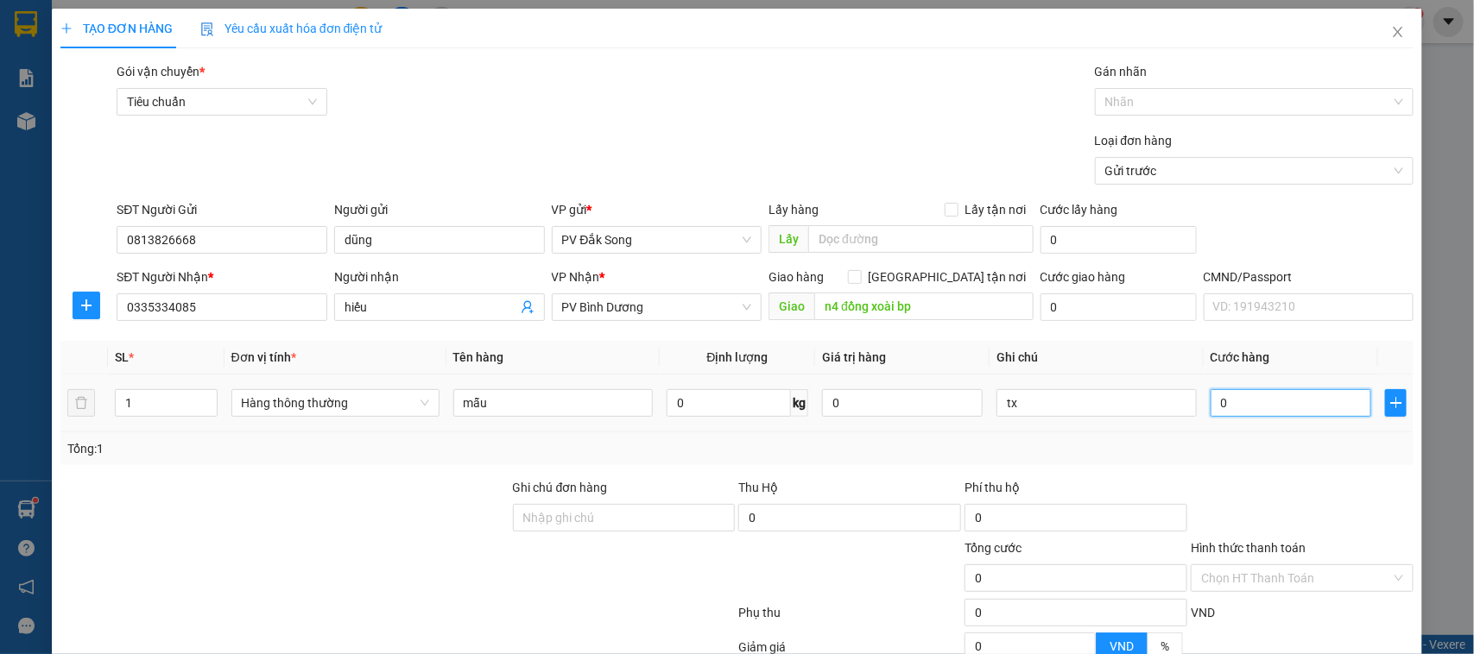
type input "3"
type input "0.030"
type input "30"
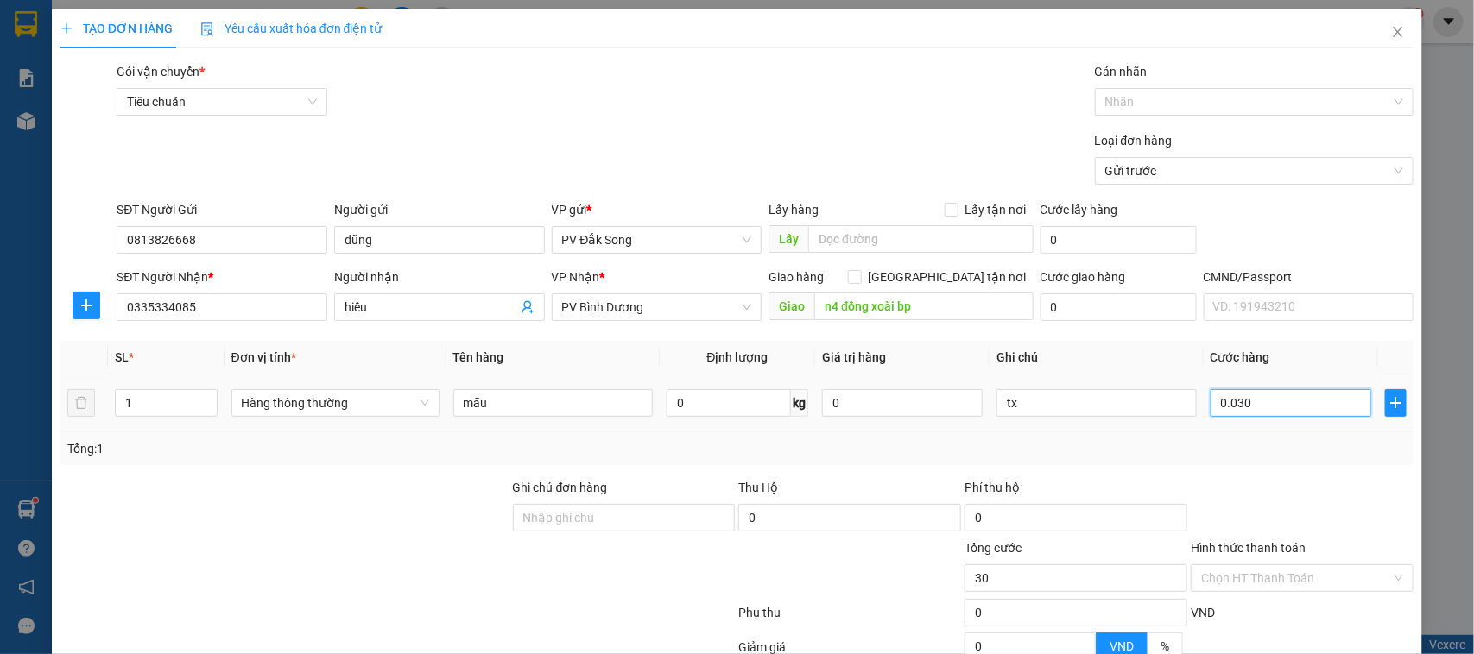
type input "00.300"
type input "300"
type input "0.003.000"
type input "3.000"
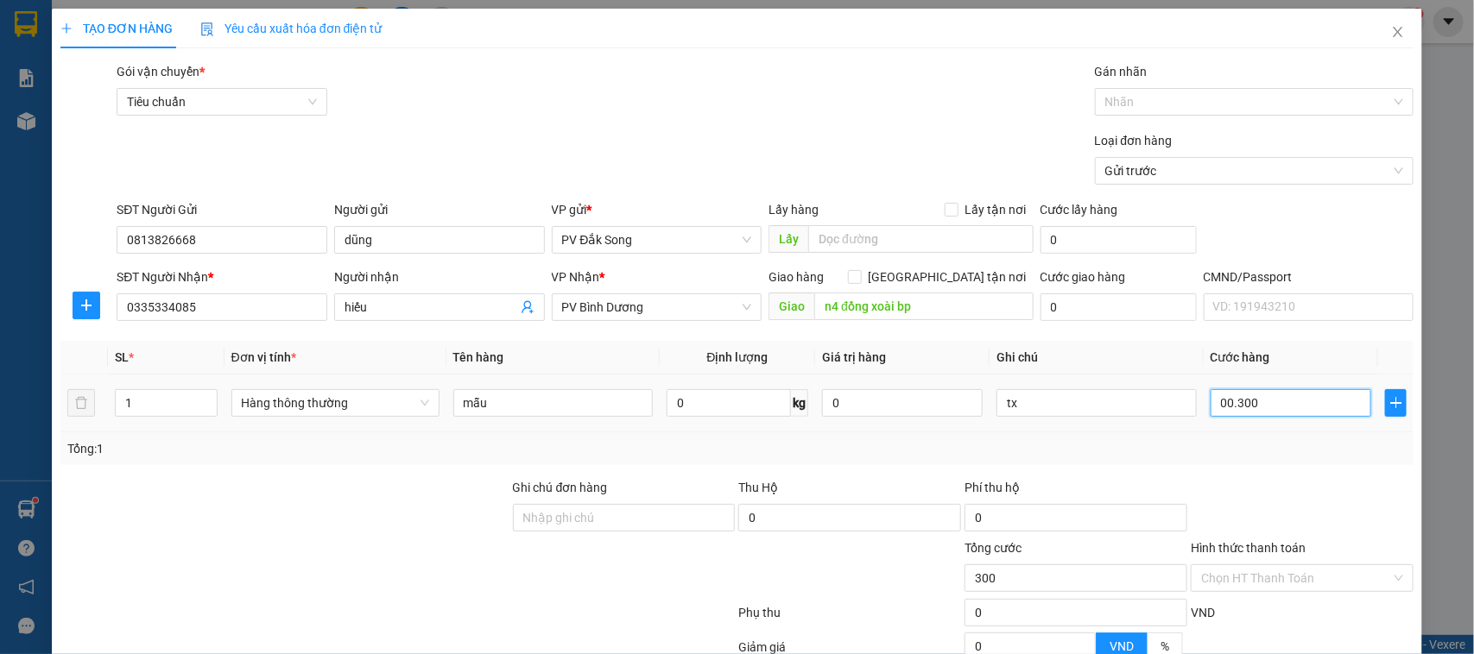
type input "3.000"
type input "000.030.000"
type input "30.000"
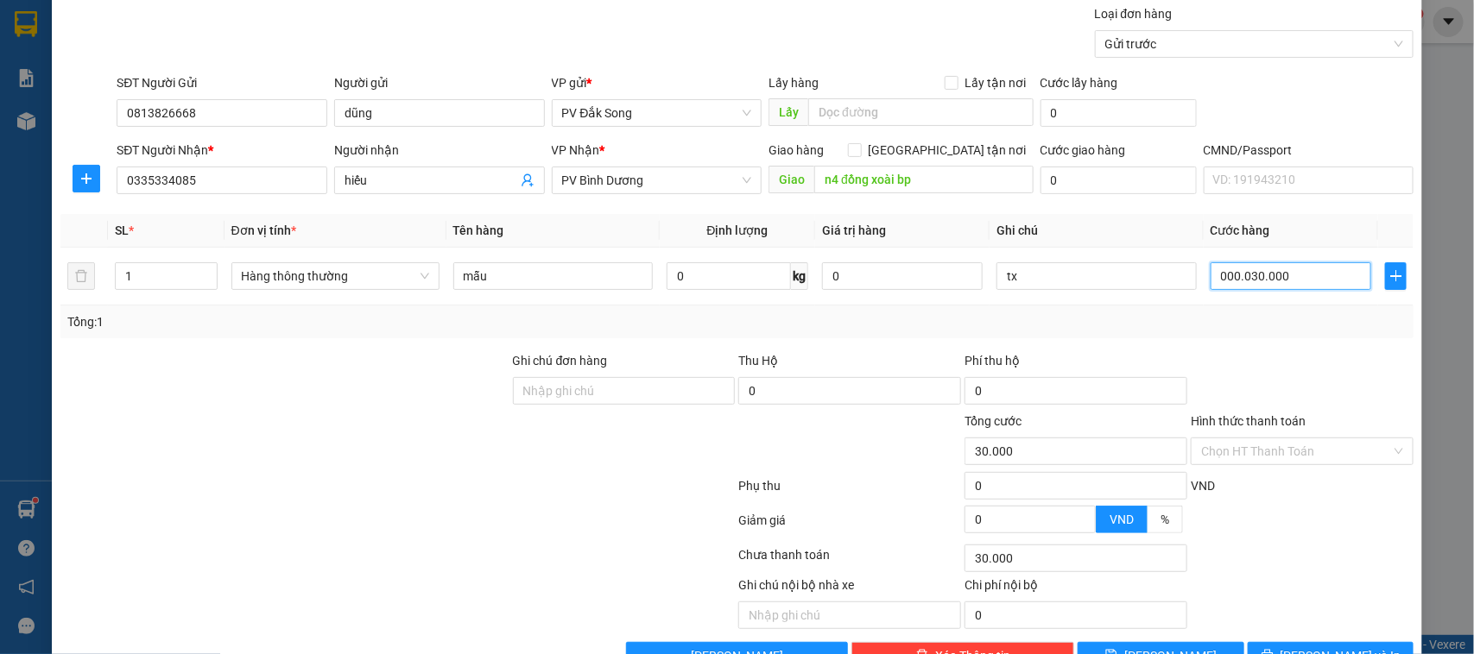
scroll to position [178, 0]
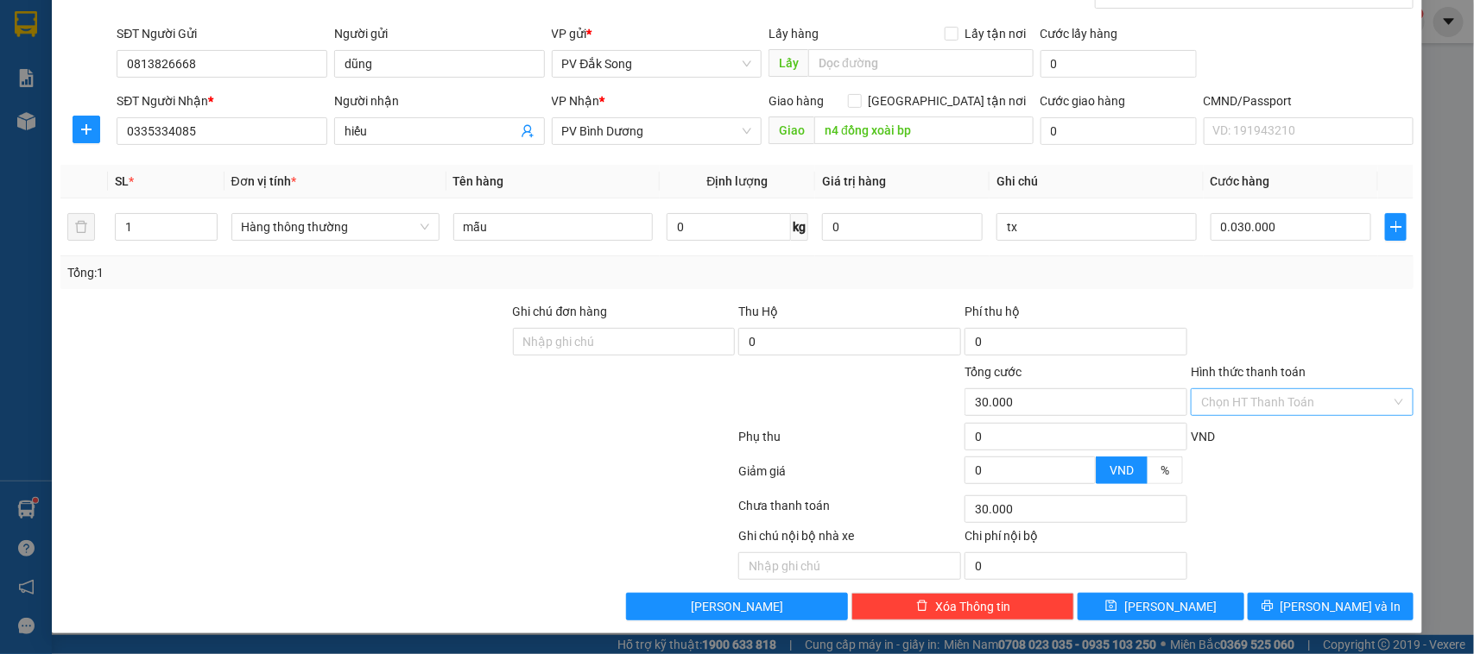
click at [1289, 401] on input "Hình thức thanh toán" at bounding box center [1296, 402] width 190 height 26
type input "30.000"
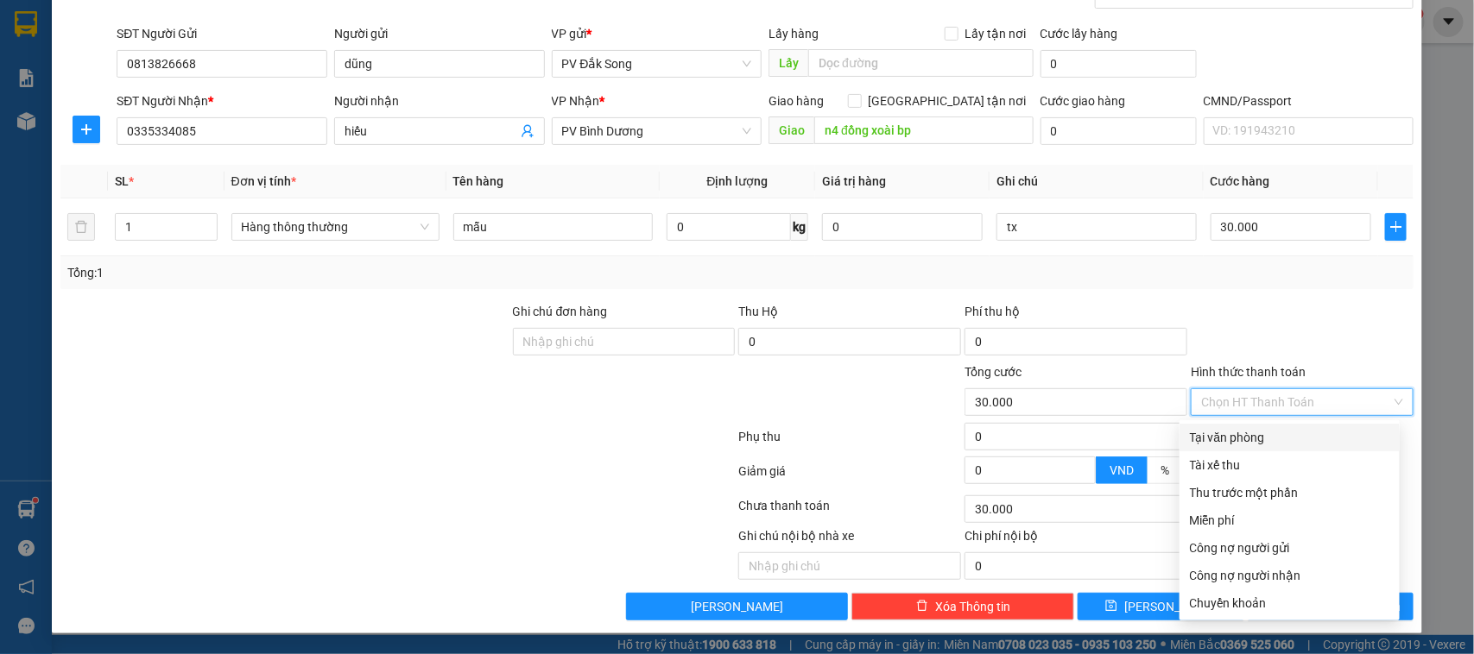
click at [1286, 428] on div "Tại văn phòng" at bounding box center [1289, 437] width 199 height 19
type input "0"
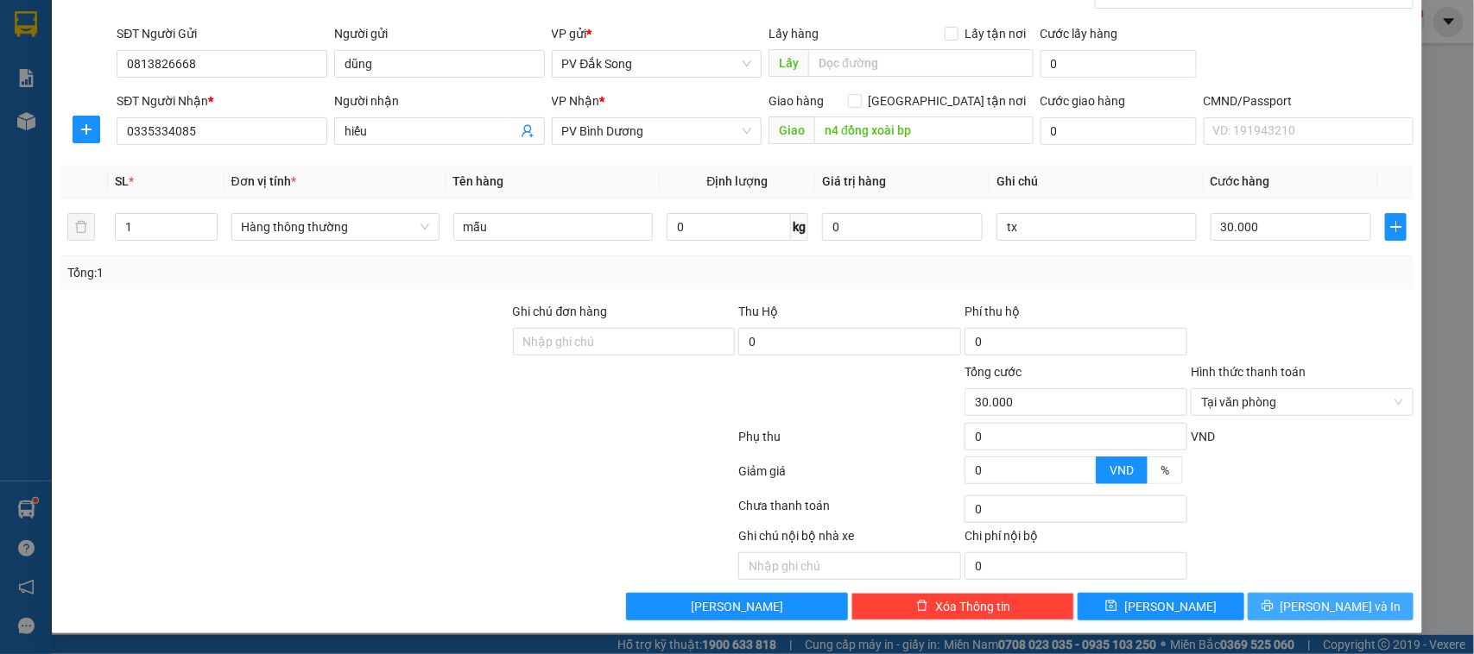
click at [1306, 607] on span "[PERSON_NAME] và In" at bounding box center [1340, 606] width 121 height 19
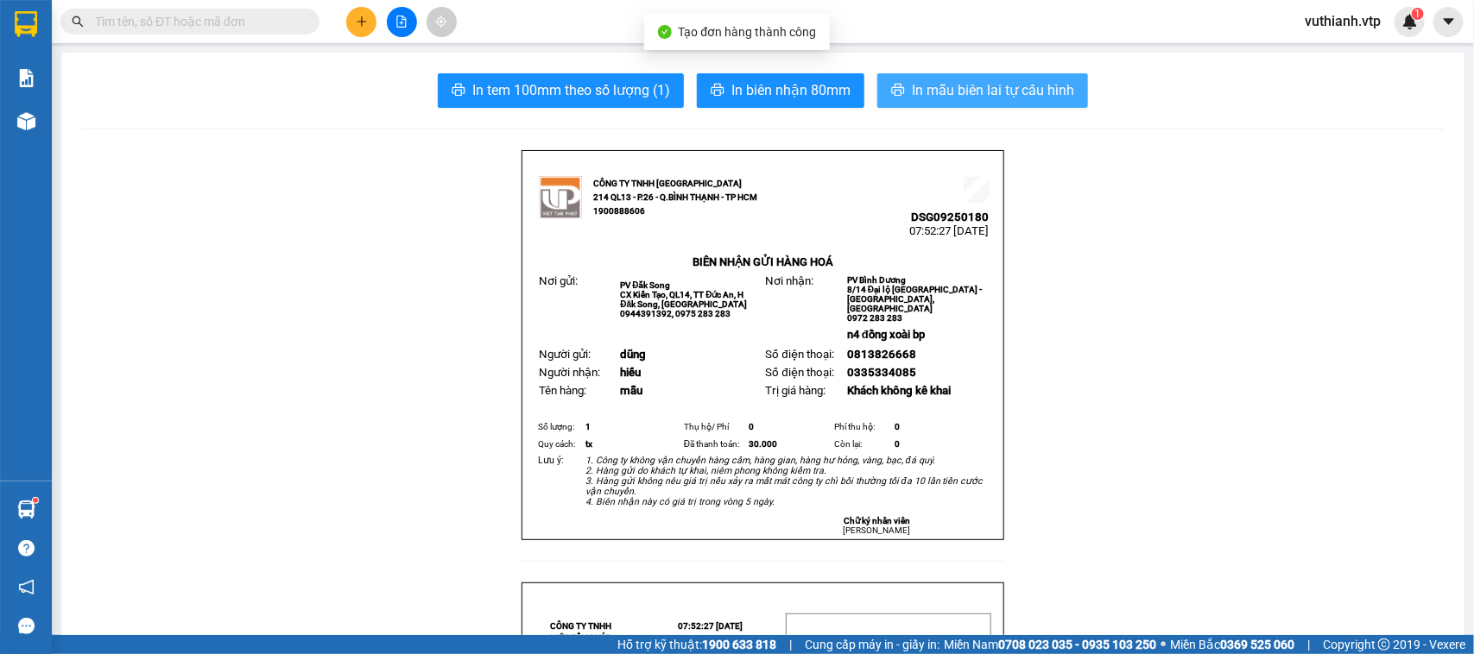
click at [995, 91] on span "In mẫu biên lai tự cấu hình" at bounding box center [993, 90] width 162 height 22
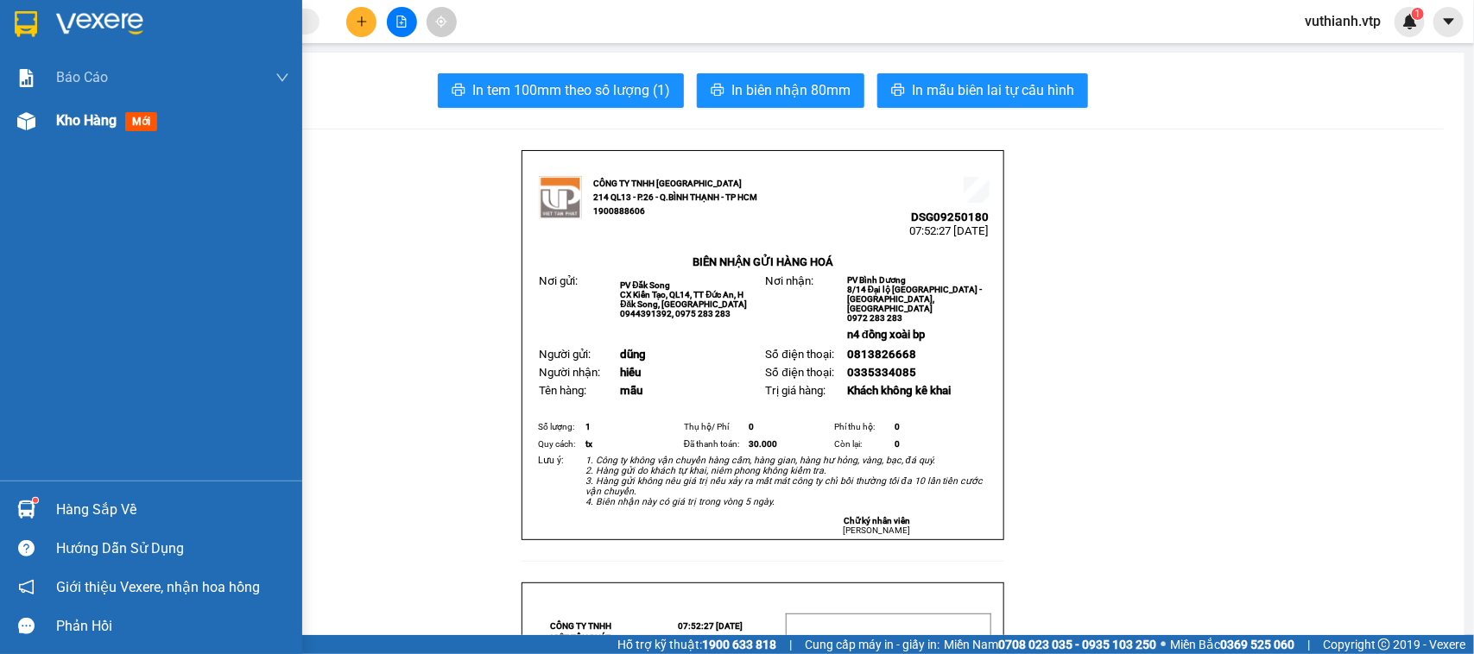
click at [26, 117] on img at bounding box center [26, 121] width 18 height 18
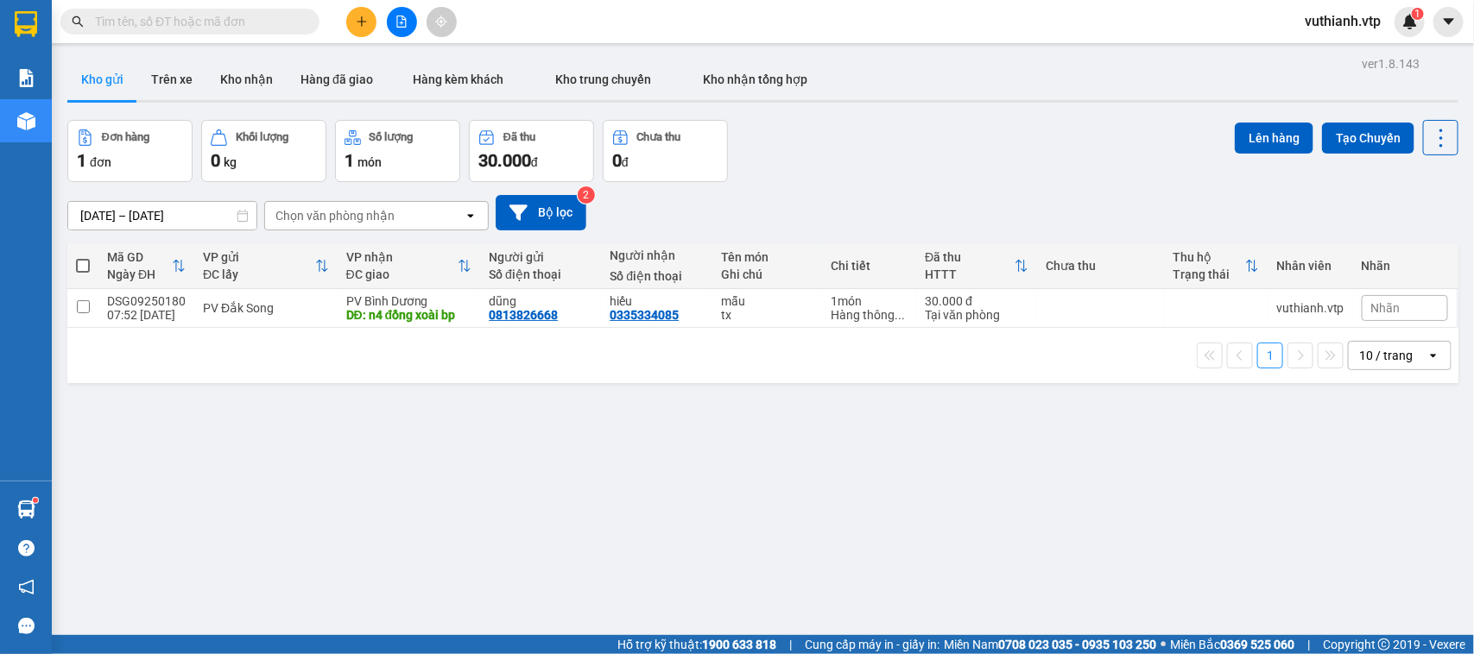
click at [86, 266] on span at bounding box center [83, 266] width 14 height 14
click at [83, 257] on input "checkbox" at bounding box center [83, 257] width 0 height 0
checkbox input "true"
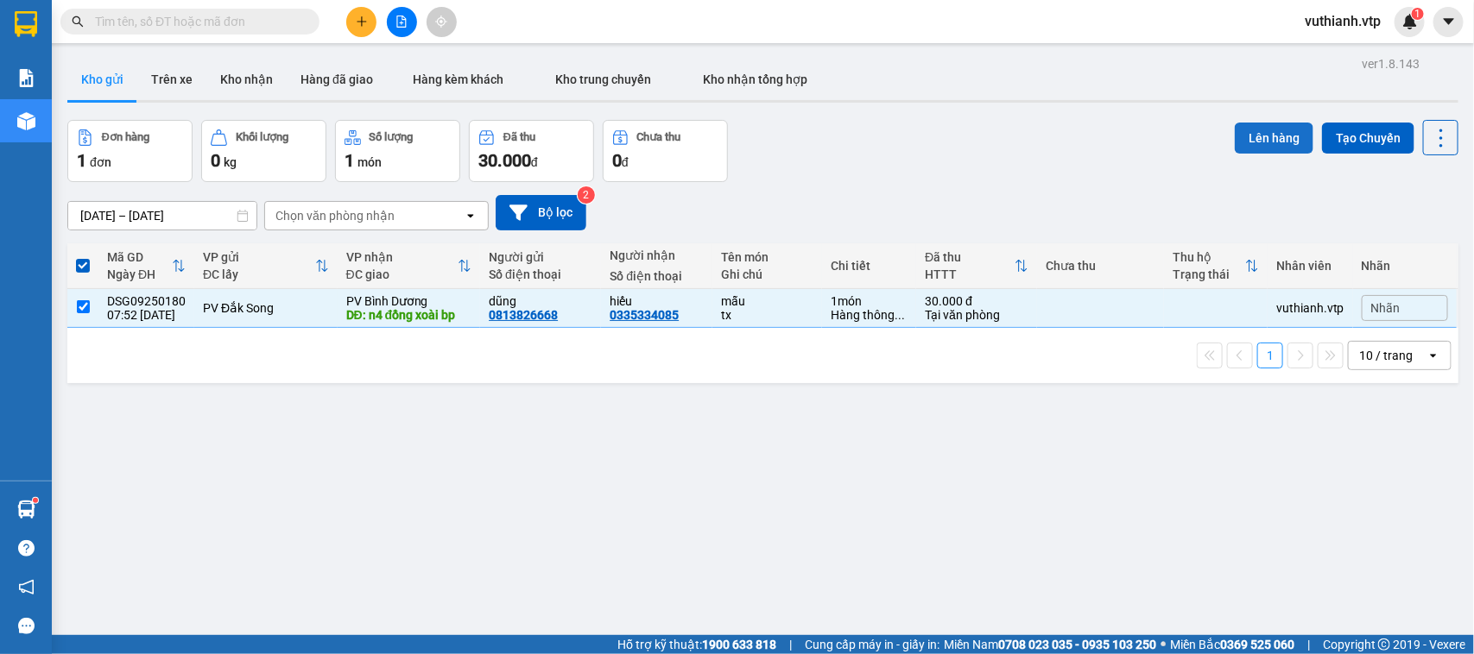
click at [1245, 134] on button "Lên hàng" at bounding box center [1274, 138] width 79 height 31
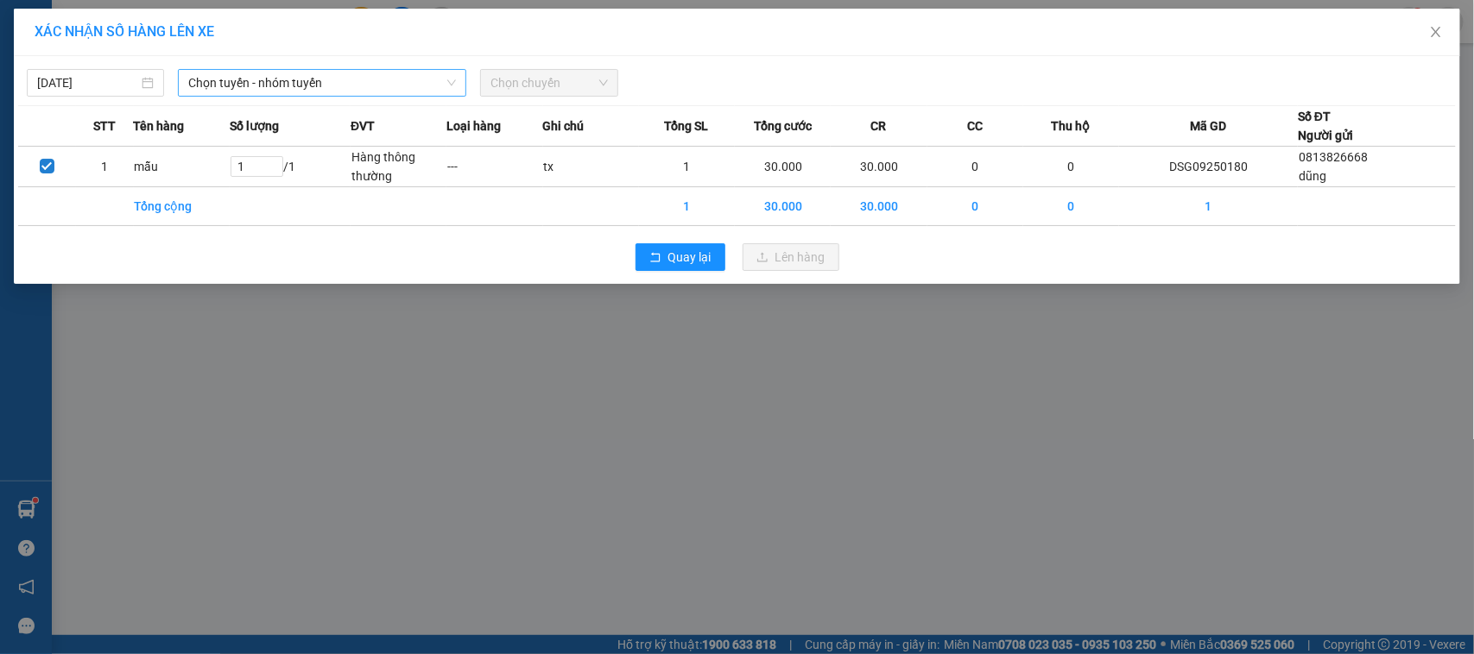
click at [402, 78] on span "Chọn tuyến - nhóm tuyến" at bounding box center [322, 83] width 268 height 26
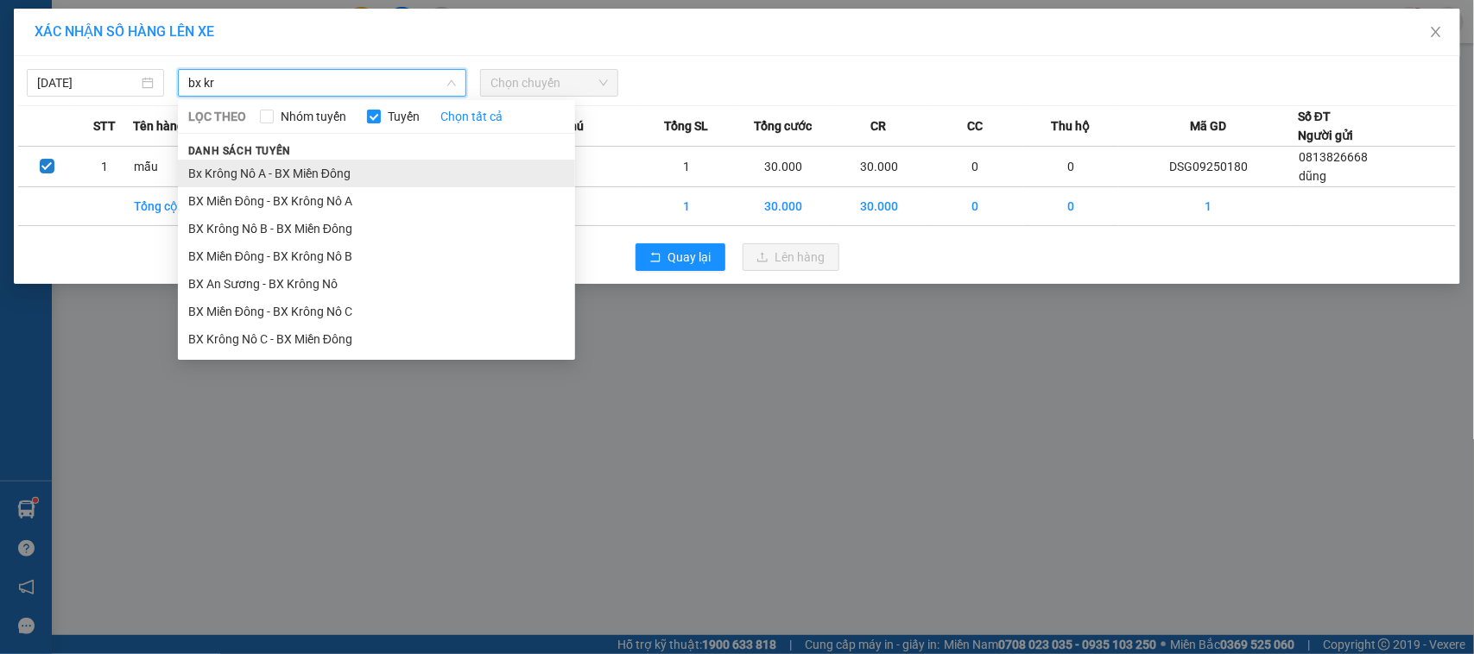
type input "bx kr"
click at [376, 171] on li "Bx Krông Nô A - BX Miền Đông" at bounding box center [376, 174] width 397 height 28
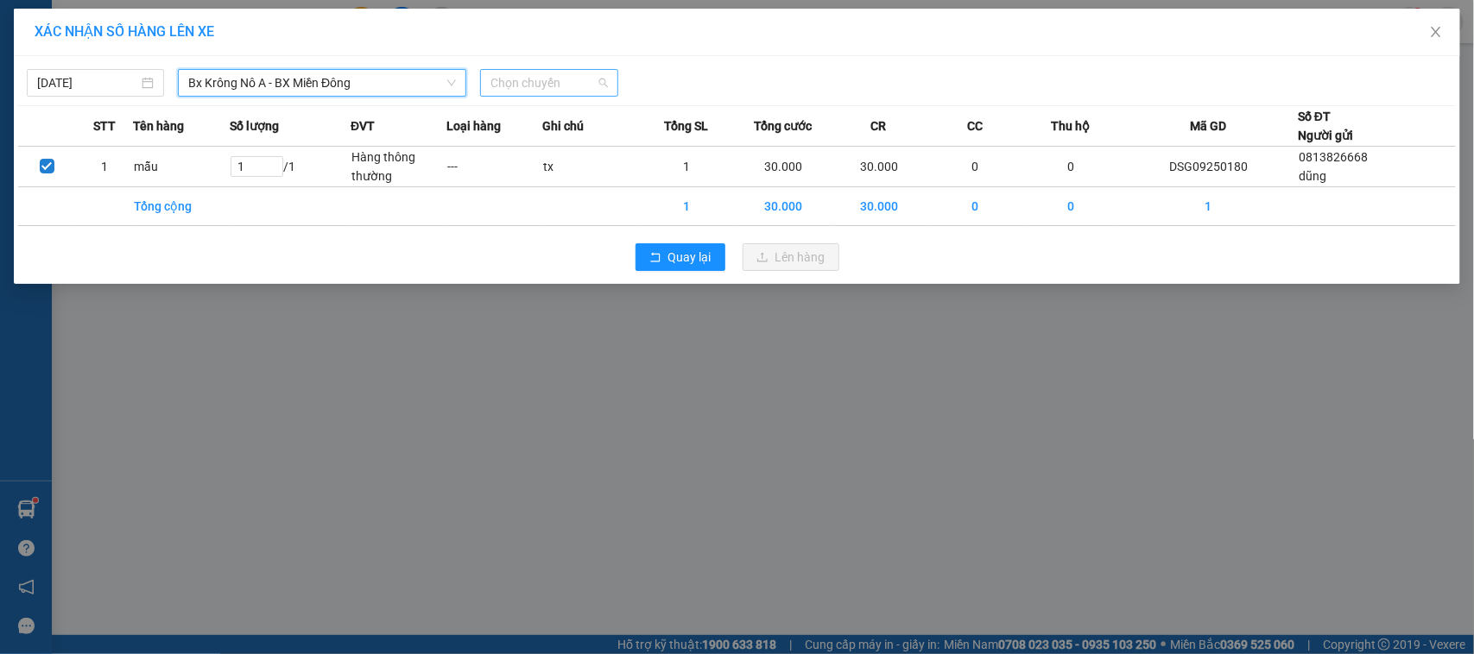
click at [512, 80] on span "Chọn chuyến" at bounding box center [548, 83] width 117 height 26
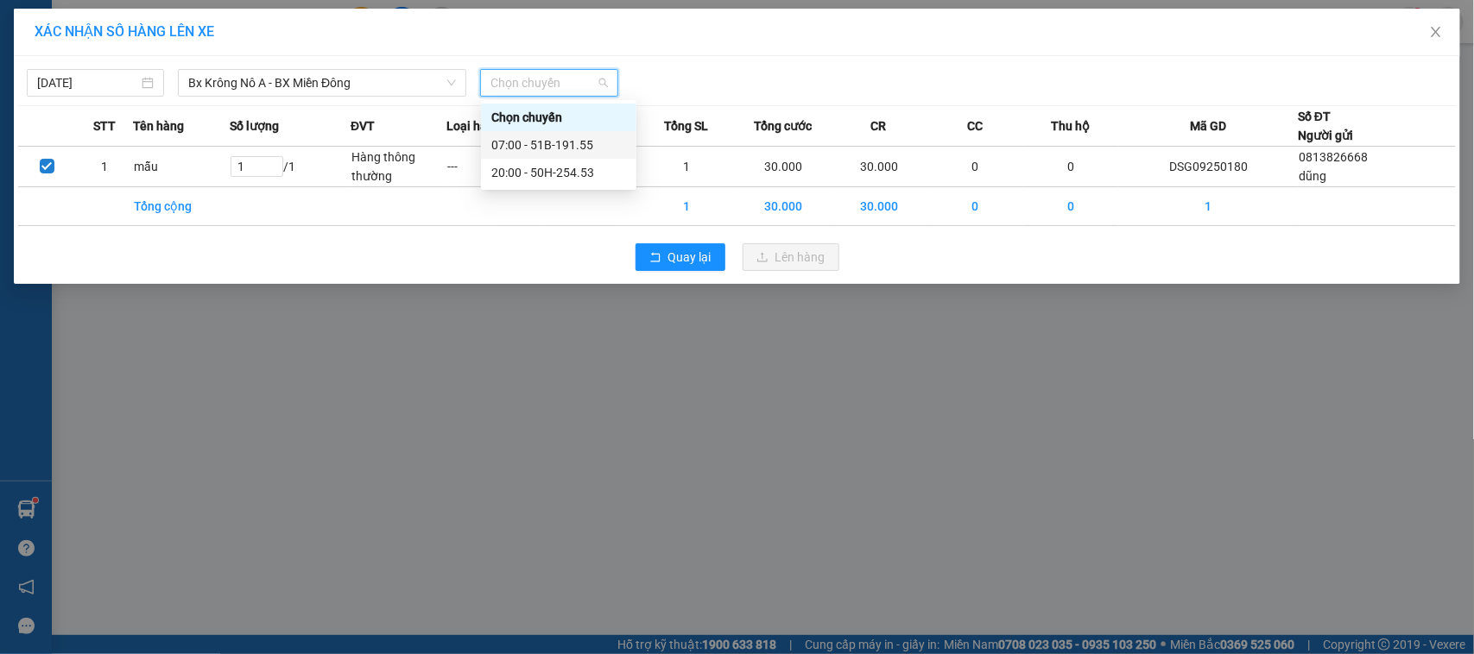
click at [525, 139] on div "07:00 - 51B-191.55" at bounding box center [558, 145] width 135 height 19
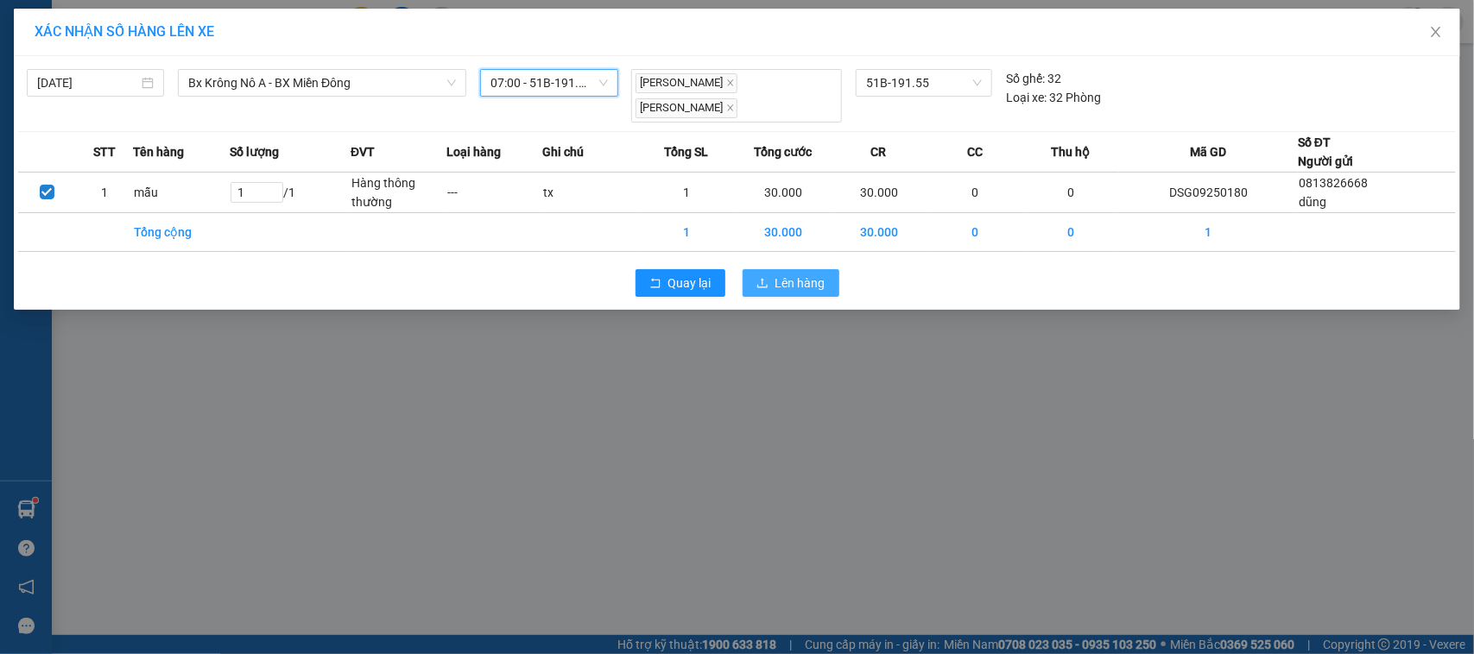
click at [805, 278] on button "Lên hàng" at bounding box center [790, 283] width 97 height 28
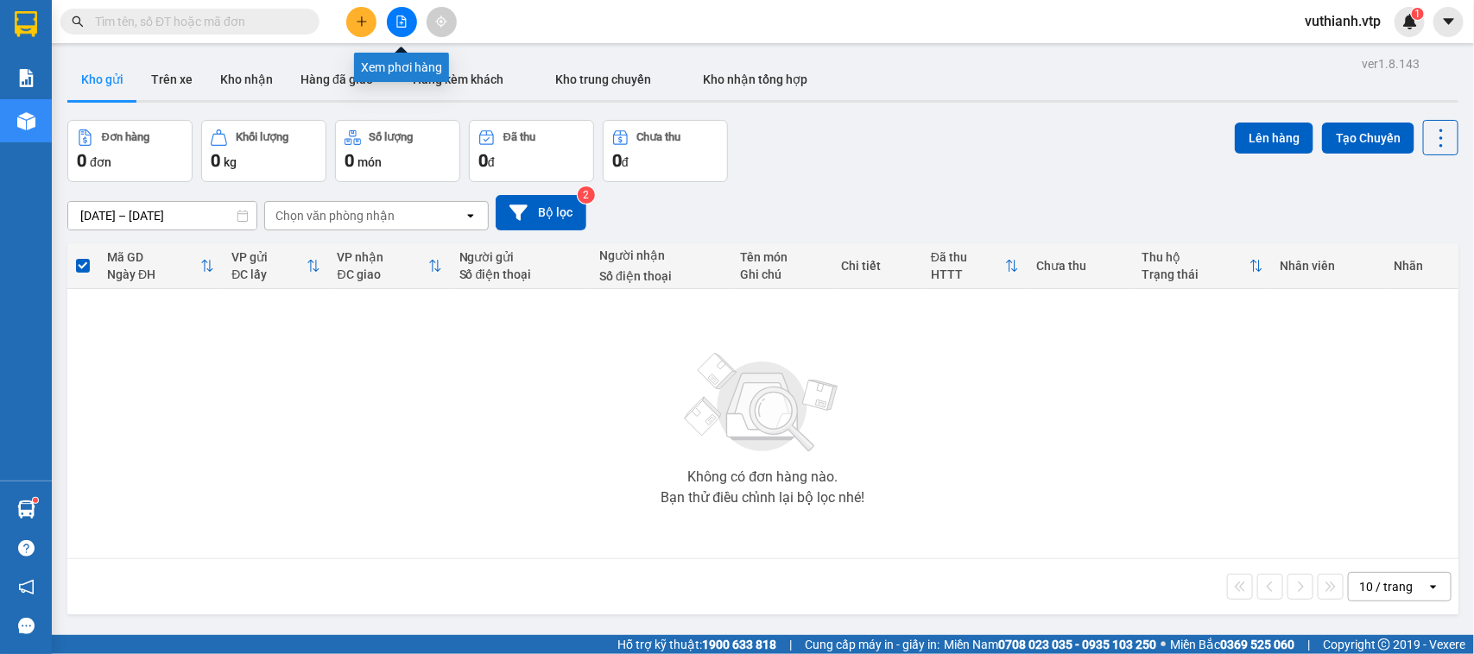
click at [401, 22] on icon "file-add" at bounding box center [401, 22] width 9 height 12
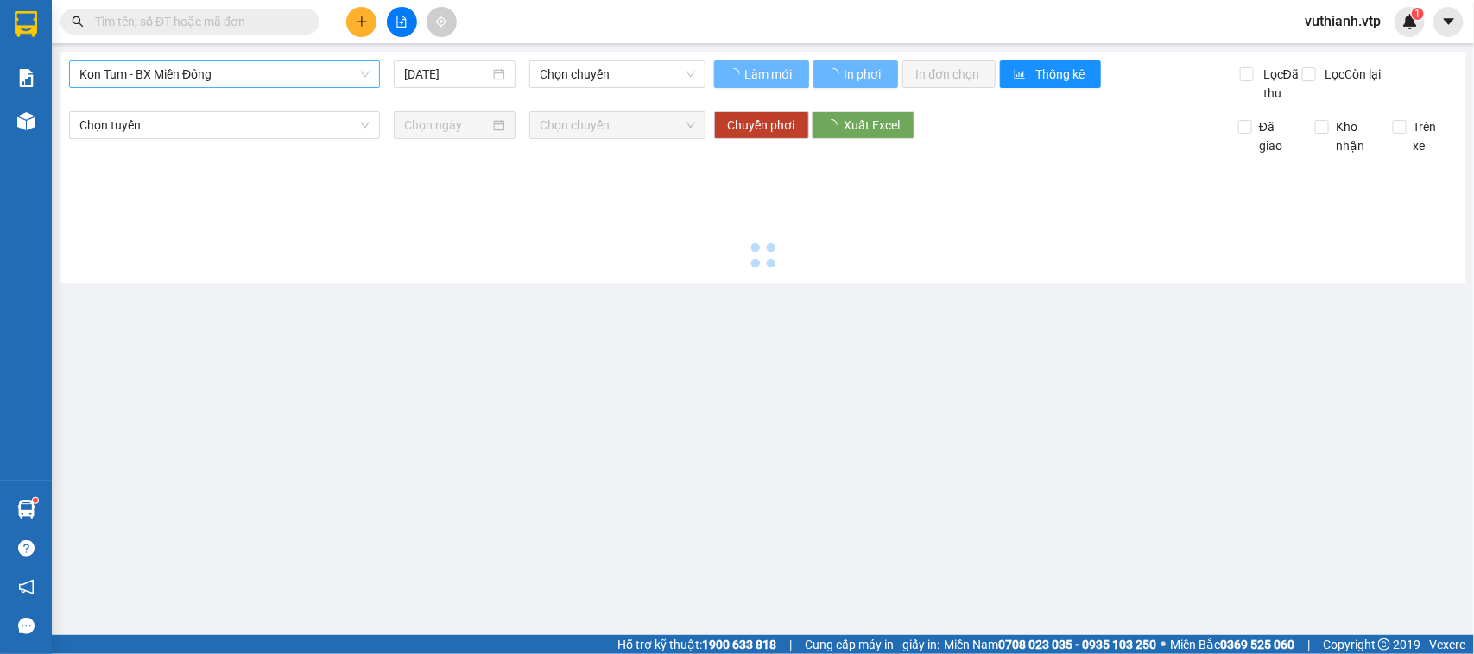
click at [326, 66] on span "Kon Tum - BX Miền Đông" at bounding box center [224, 74] width 290 height 26
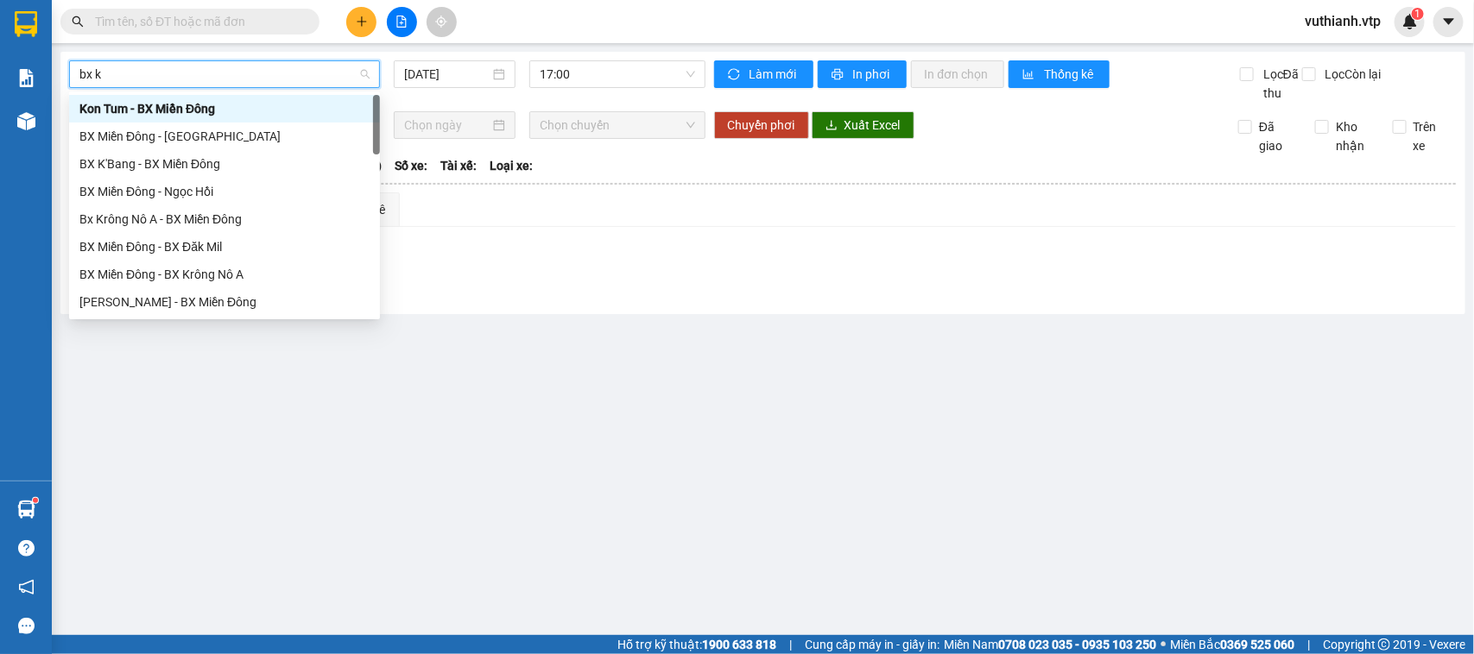
type input "bx kr"
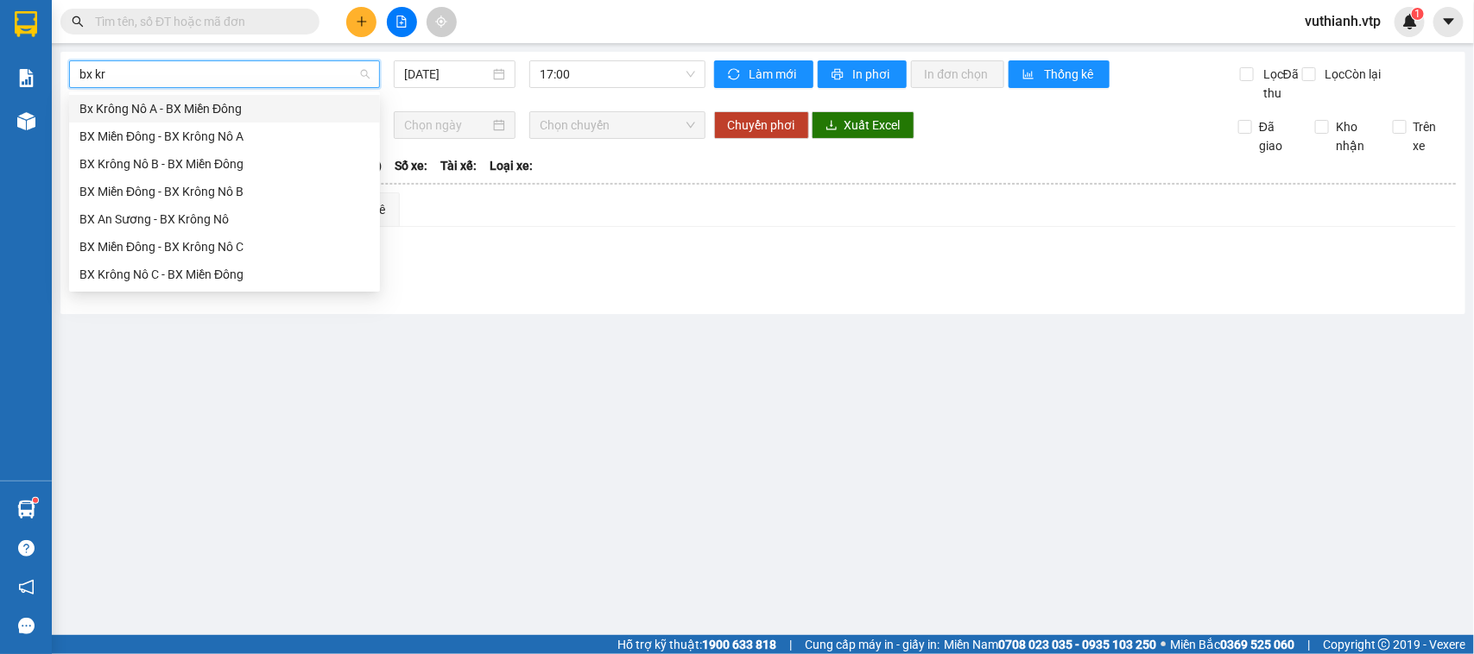
click at [200, 99] on div "Bx Krông Nô A - BX Miền Đông" at bounding box center [224, 108] width 290 height 19
type input "[DATE]"
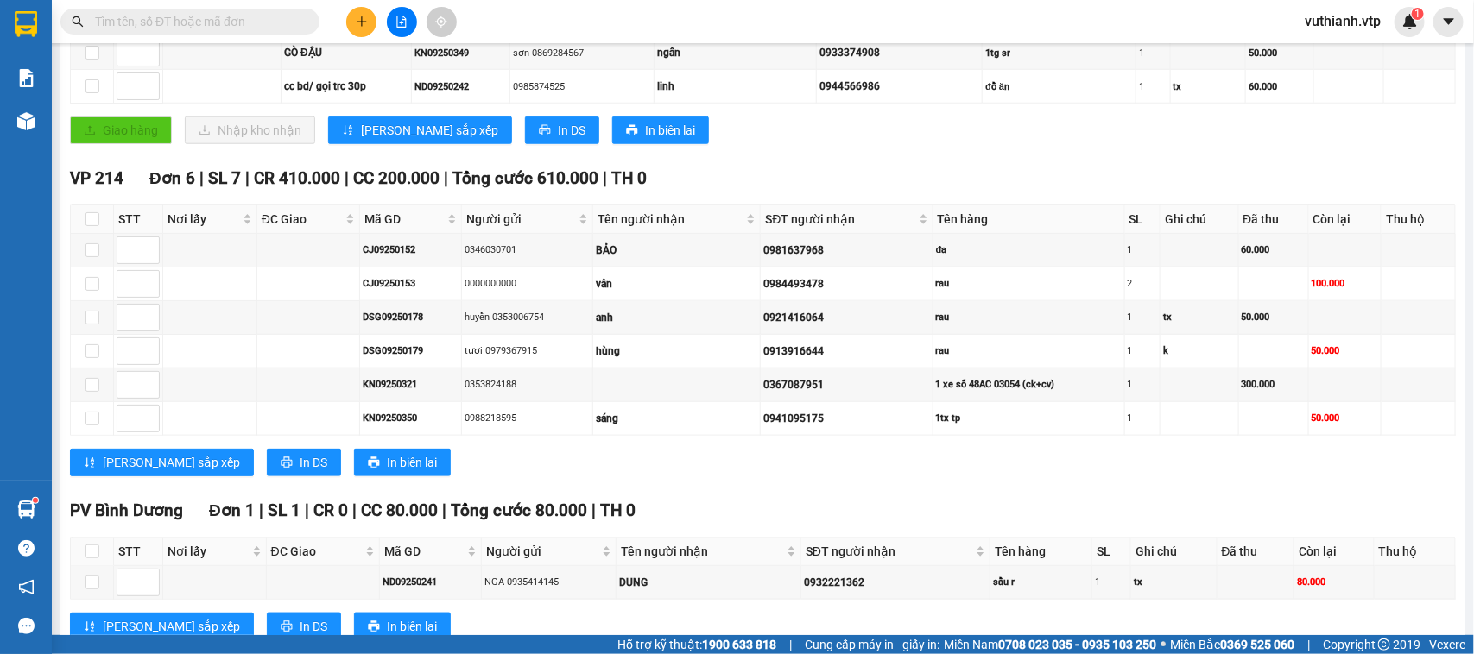
scroll to position [777, 0]
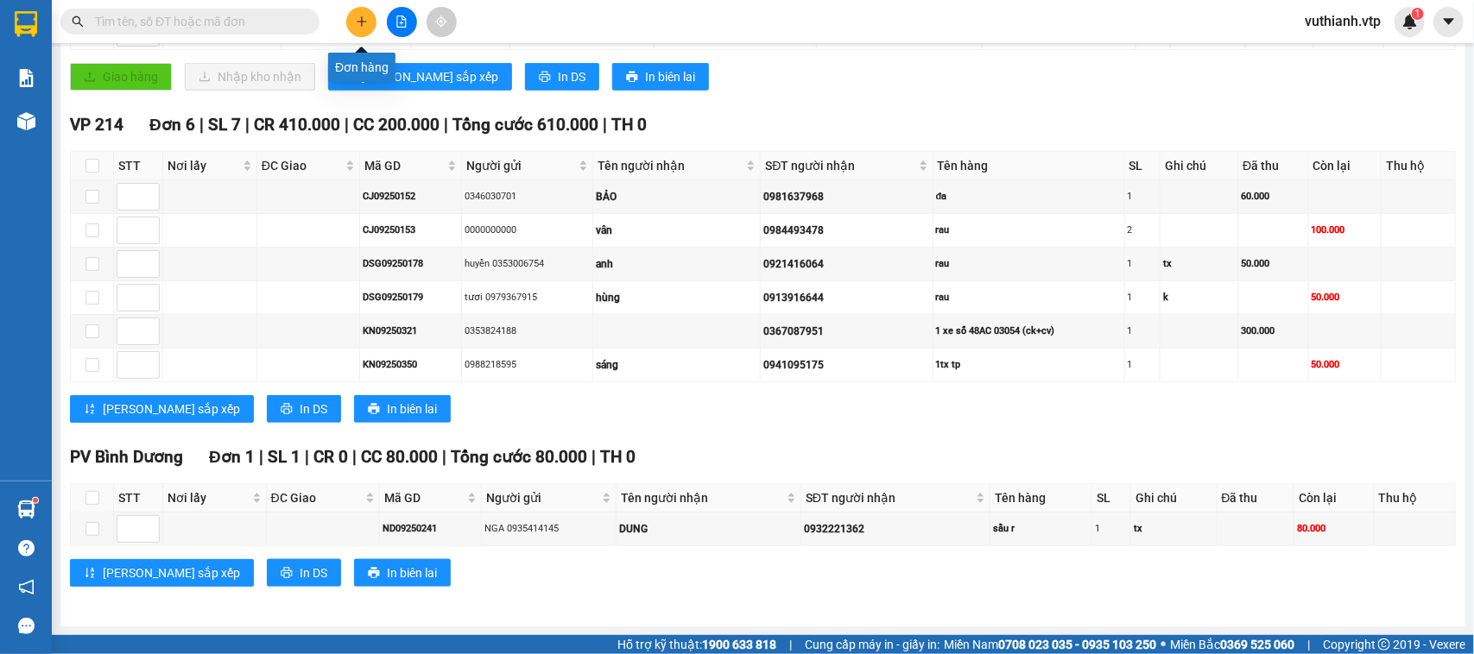
click at [358, 14] on button at bounding box center [361, 22] width 30 height 30
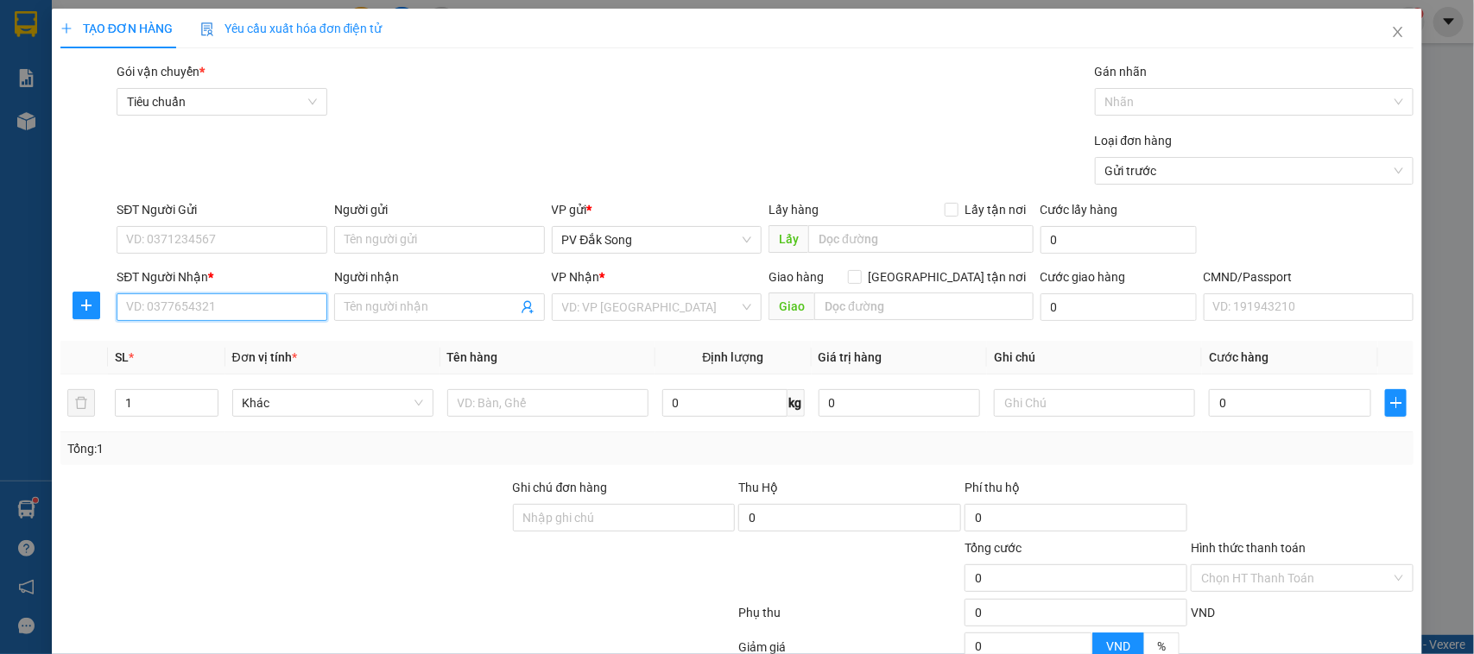
click at [212, 303] on input "SĐT Người Nhận *" at bounding box center [222, 308] width 211 height 28
type input "0"
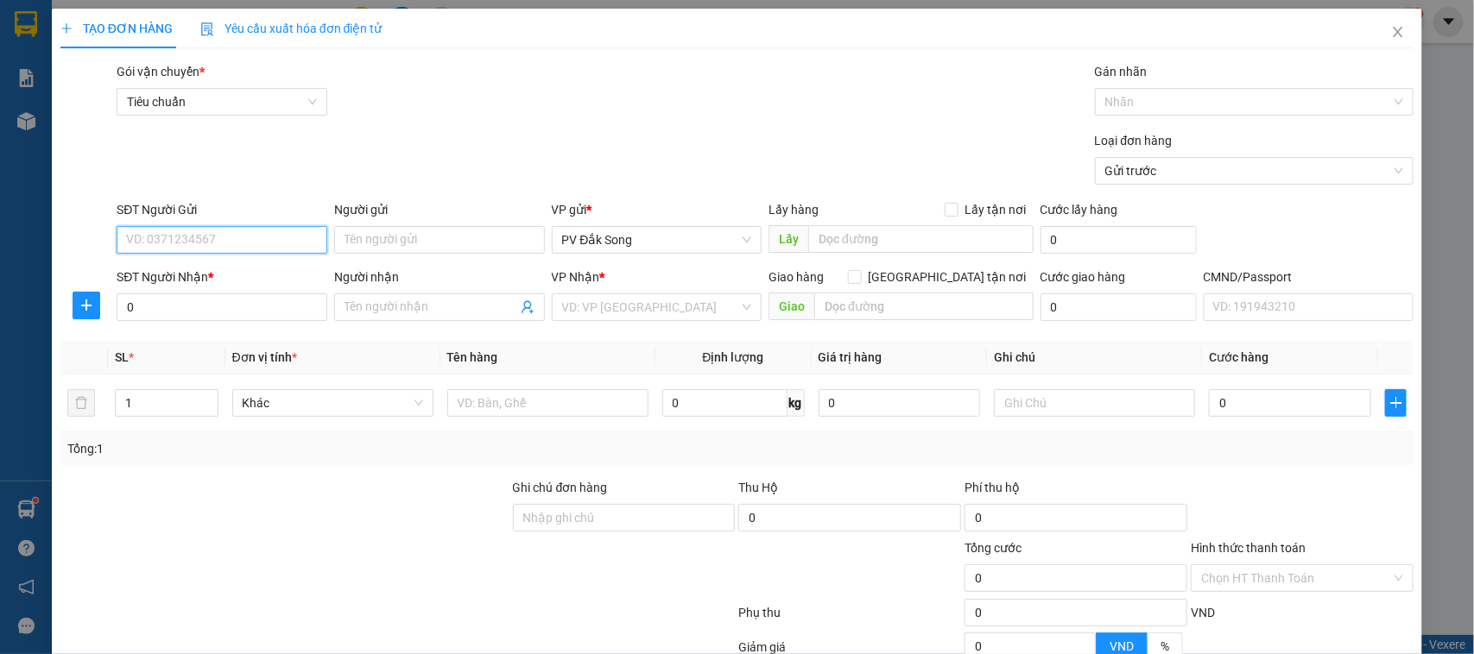
click at [214, 237] on input "SĐT Người Gửi" at bounding box center [222, 240] width 211 height 28
type input "0967165727"
click at [372, 242] on input "Người gửi" at bounding box center [439, 240] width 211 height 28
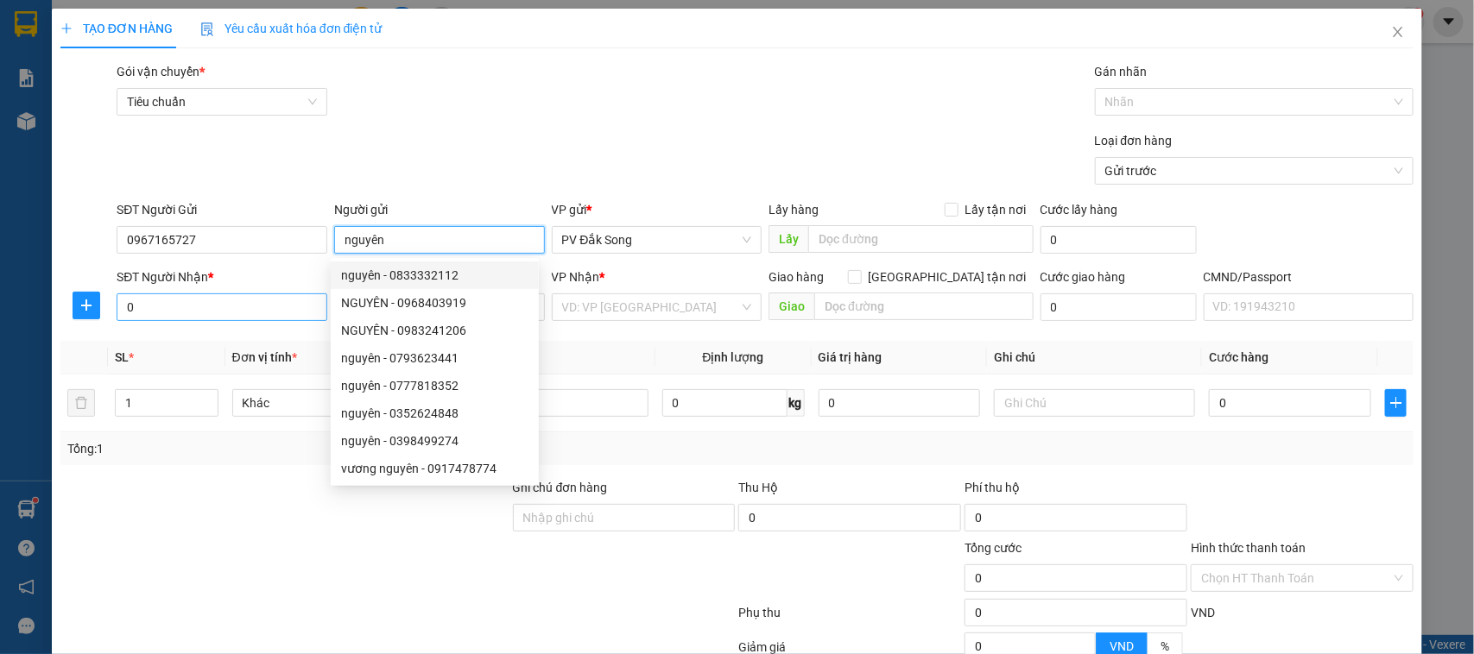
type input "nguyên"
click at [187, 309] on input "0" at bounding box center [222, 308] width 211 height 28
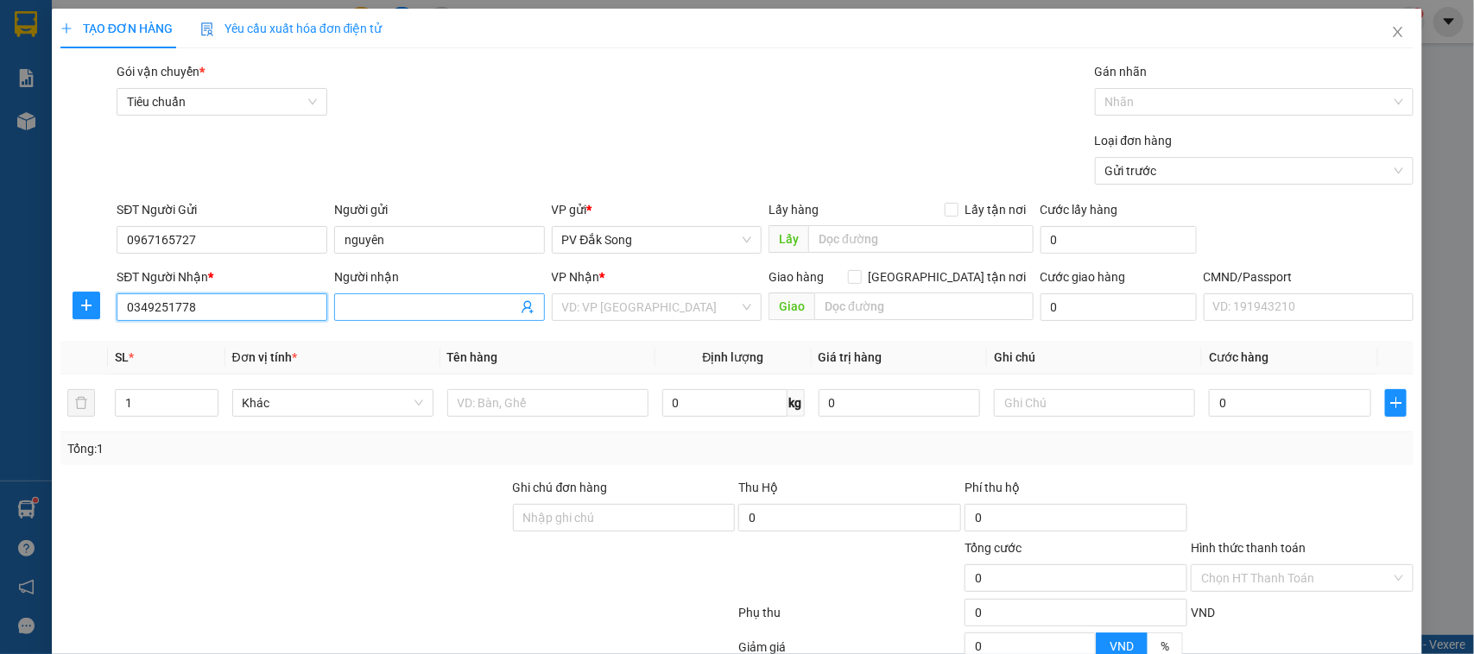
type input "0349251778"
click at [411, 304] on input "Người nhận" at bounding box center [430, 307] width 173 height 19
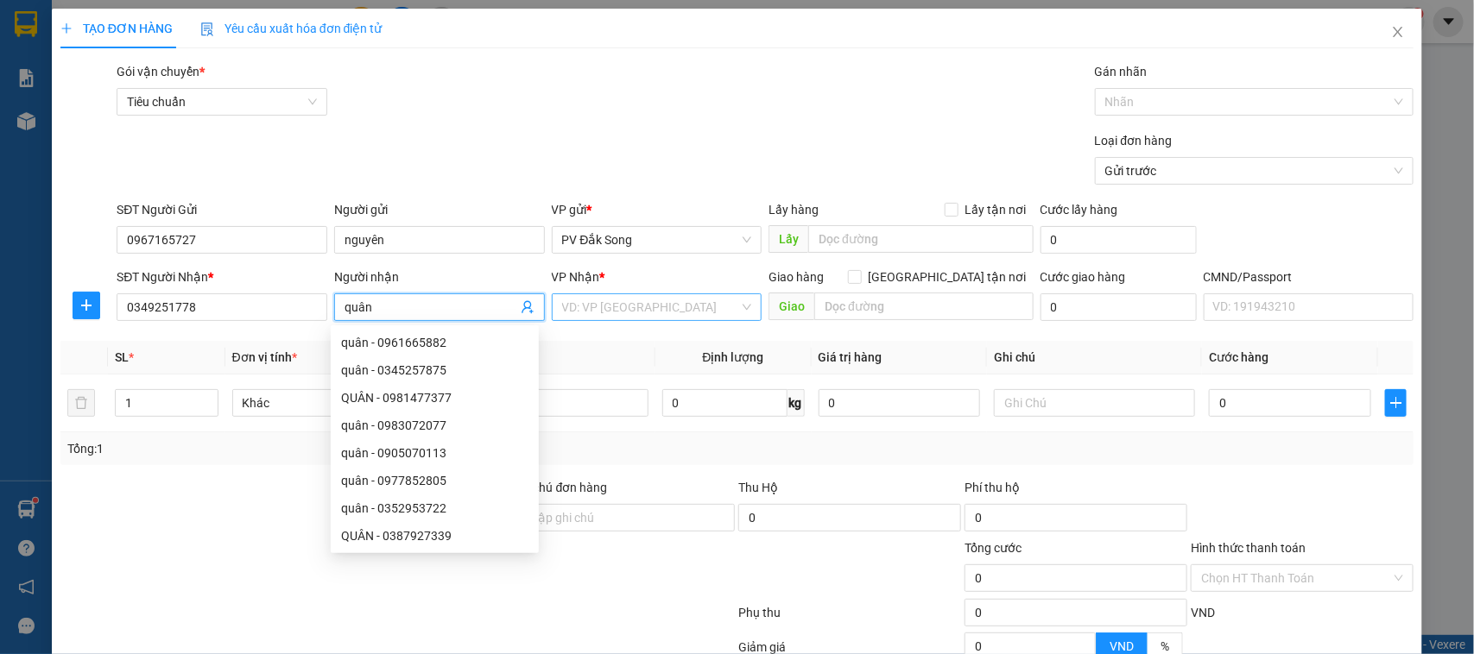
type input "quân"
click at [676, 311] on input "search" at bounding box center [651, 307] width 178 height 26
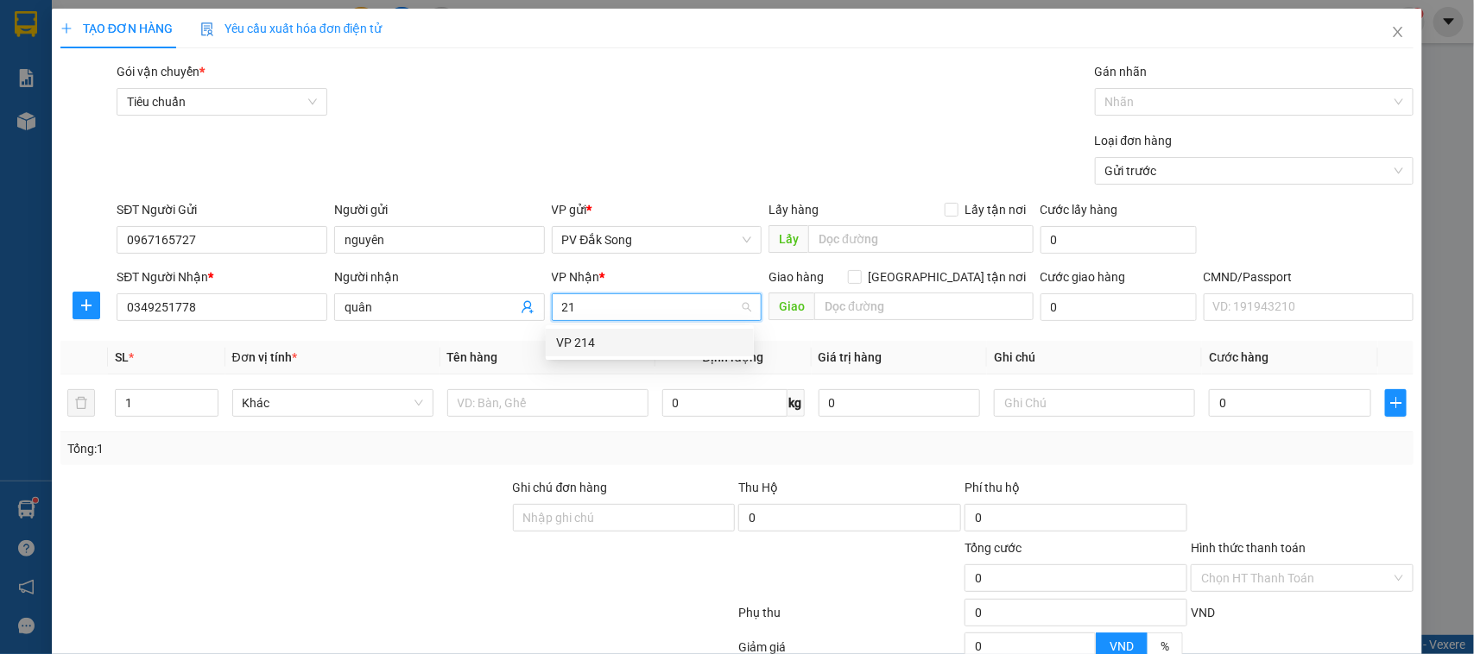
type input "214"
click at [718, 337] on div "VP 214" at bounding box center [649, 342] width 187 height 19
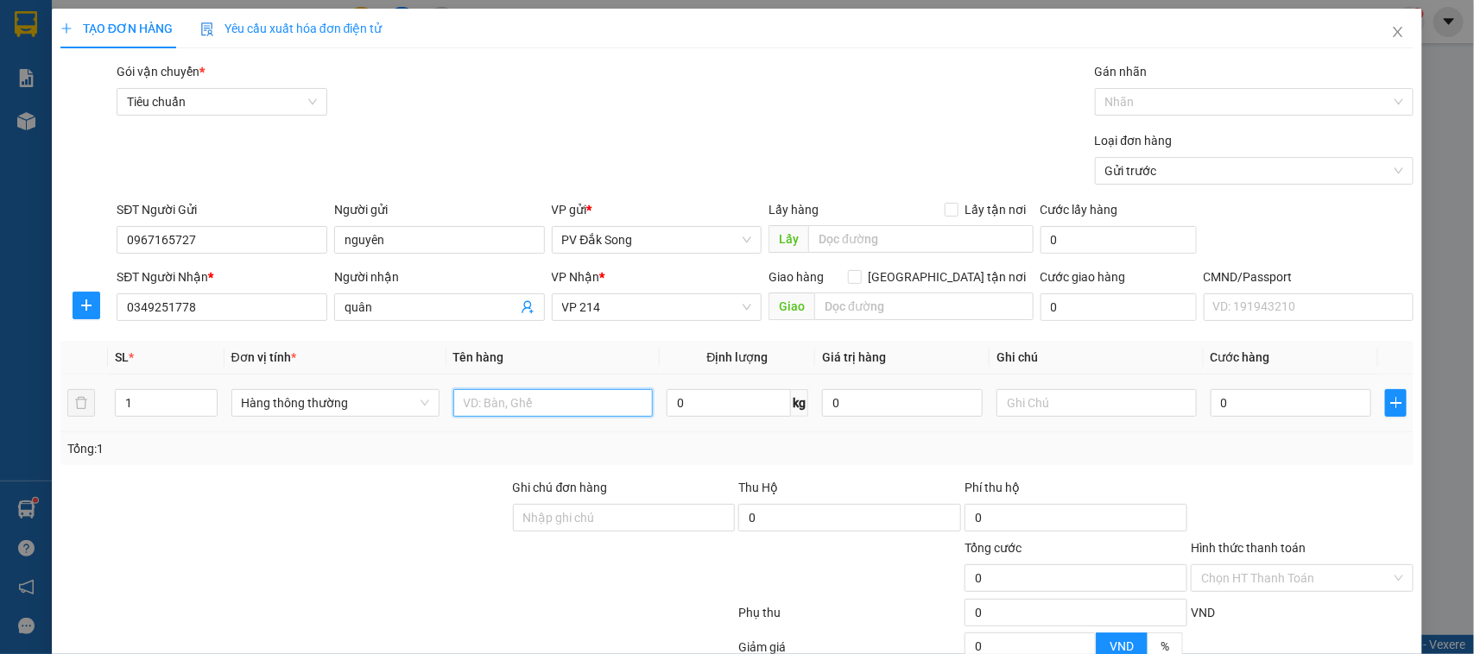
click at [515, 413] on input "text" at bounding box center [552, 403] width 199 height 28
type input "kb"
click at [1079, 403] on input "text" at bounding box center [1095, 403] width 199 height 28
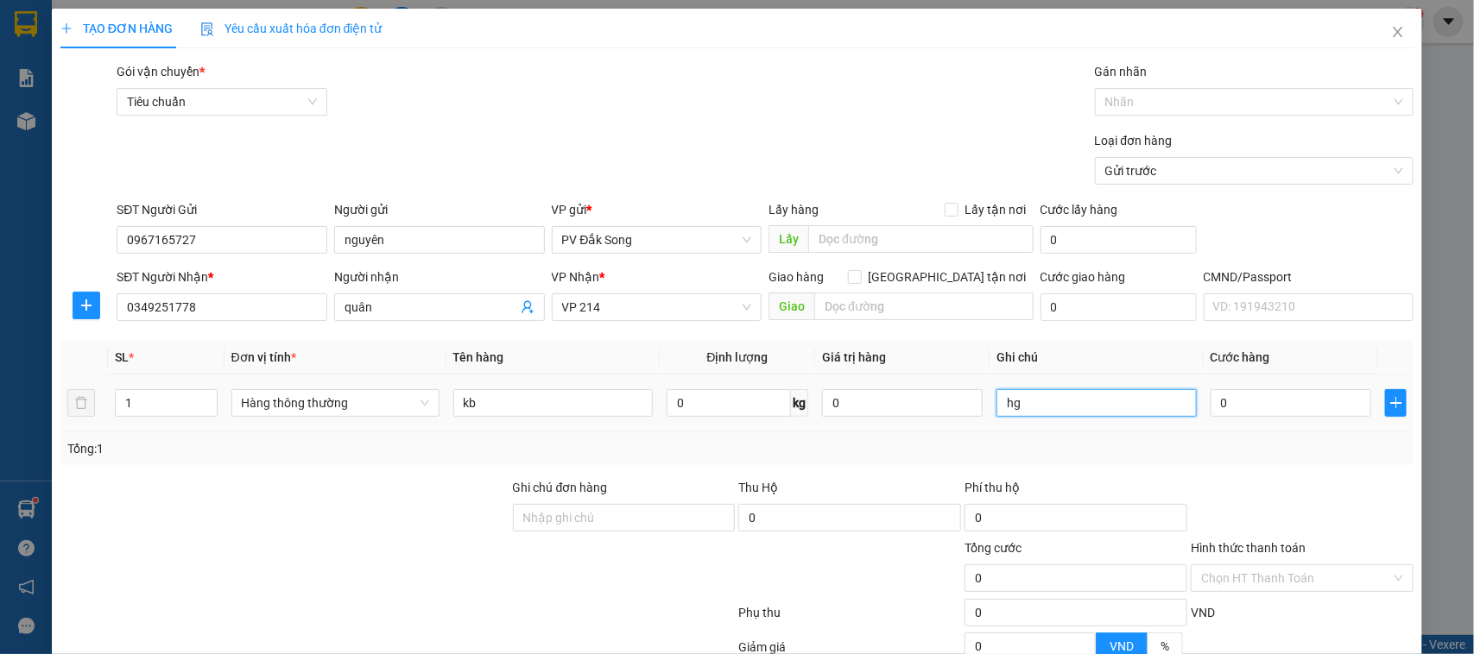
type input "h"
type input "tg"
click at [1261, 400] on input "0" at bounding box center [1290, 403] width 161 height 28
type input "003"
type input "3"
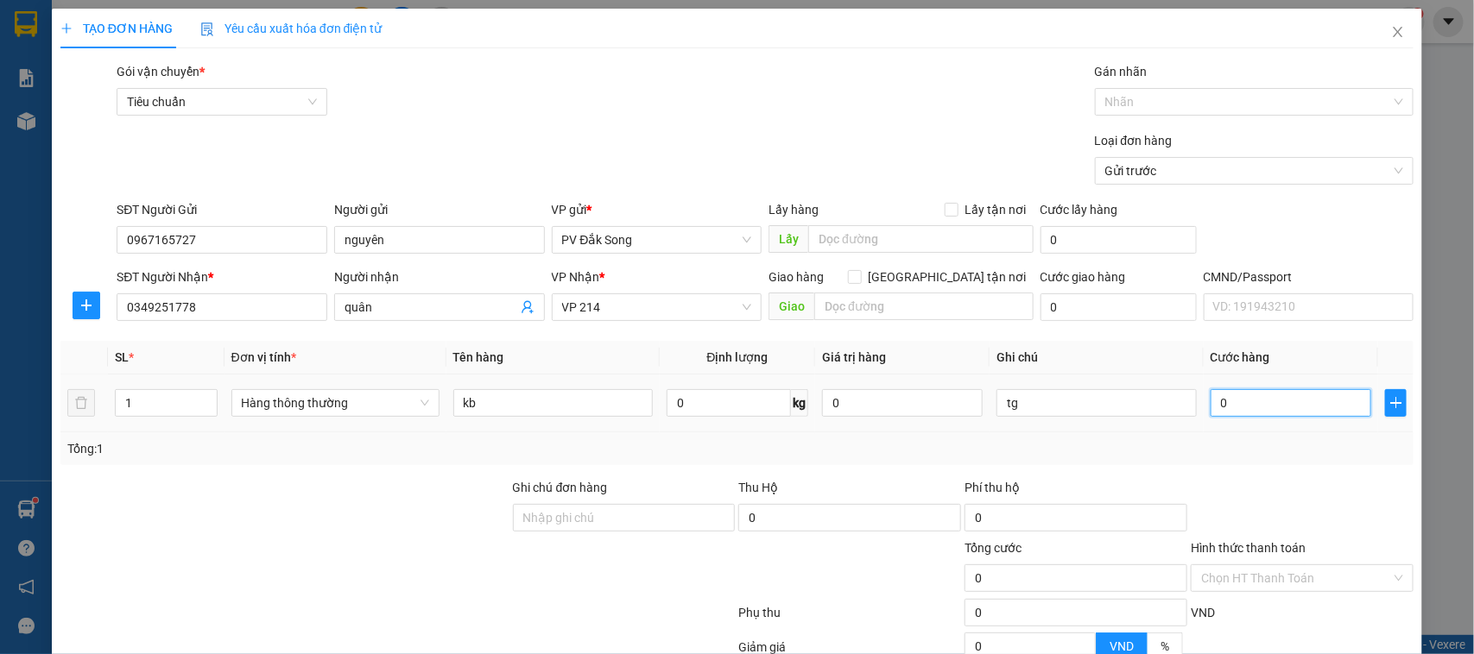
type input "3"
type input "0.030"
type input "30"
type input "00.300"
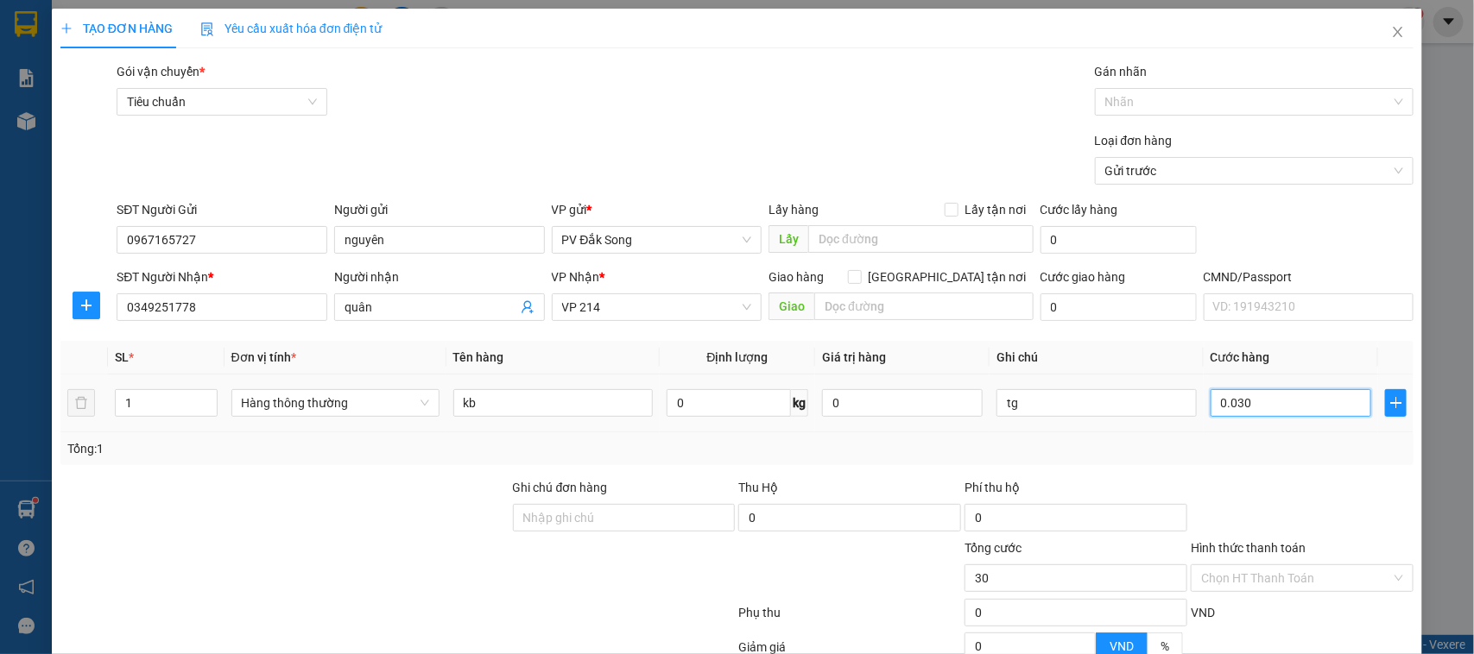
type input "300"
type input "0.003.000"
type input "3.000"
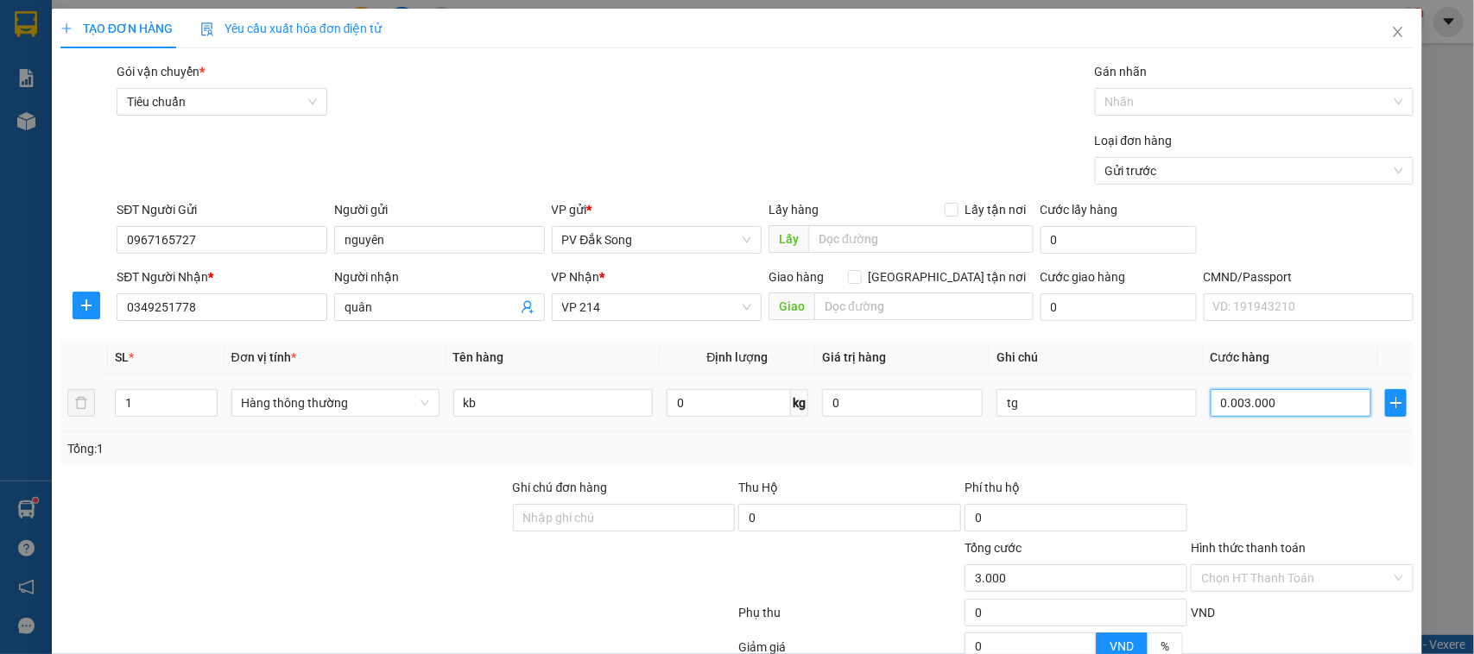
type input "000.030.000"
type input "30.000"
click at [1098, 412] on input "tg" at bounding box center [1095, 403] width 199 height 28
type input "30.000"
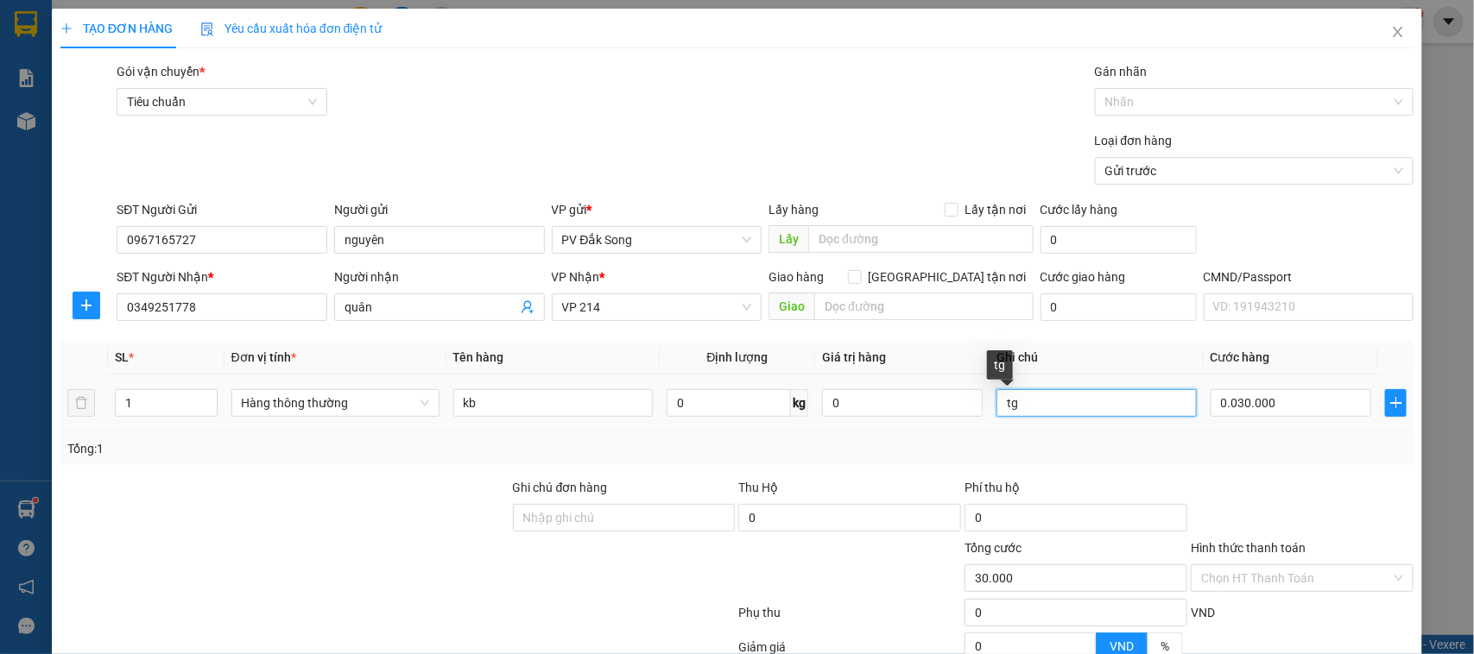
type input "30.000"
type input "t"
type input "h"
click at [1317, 570] on input "Hình thức thanh toán" at bounding box center [1296, 578] width 190 height 26
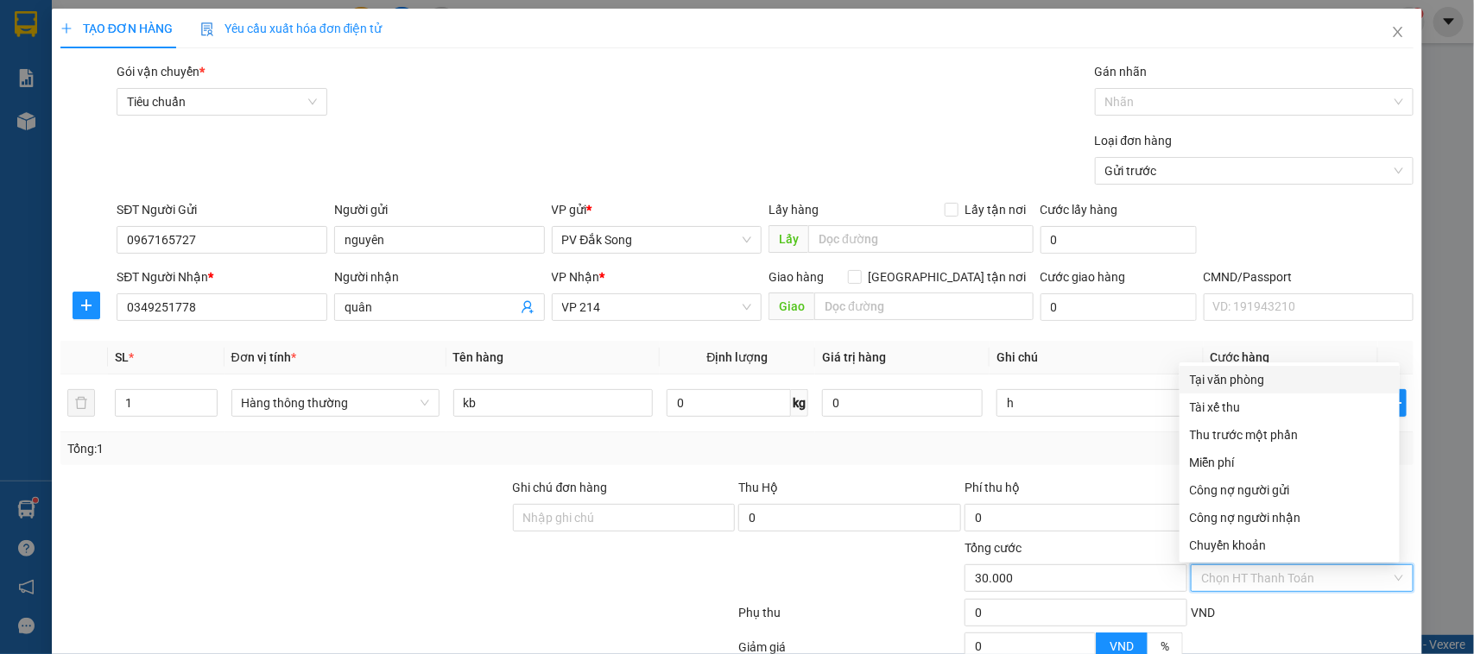
click at [1258, 380] on div "Tại văn phòng" at bounding box center [1289, 379] width 199 height 19
type input "0"
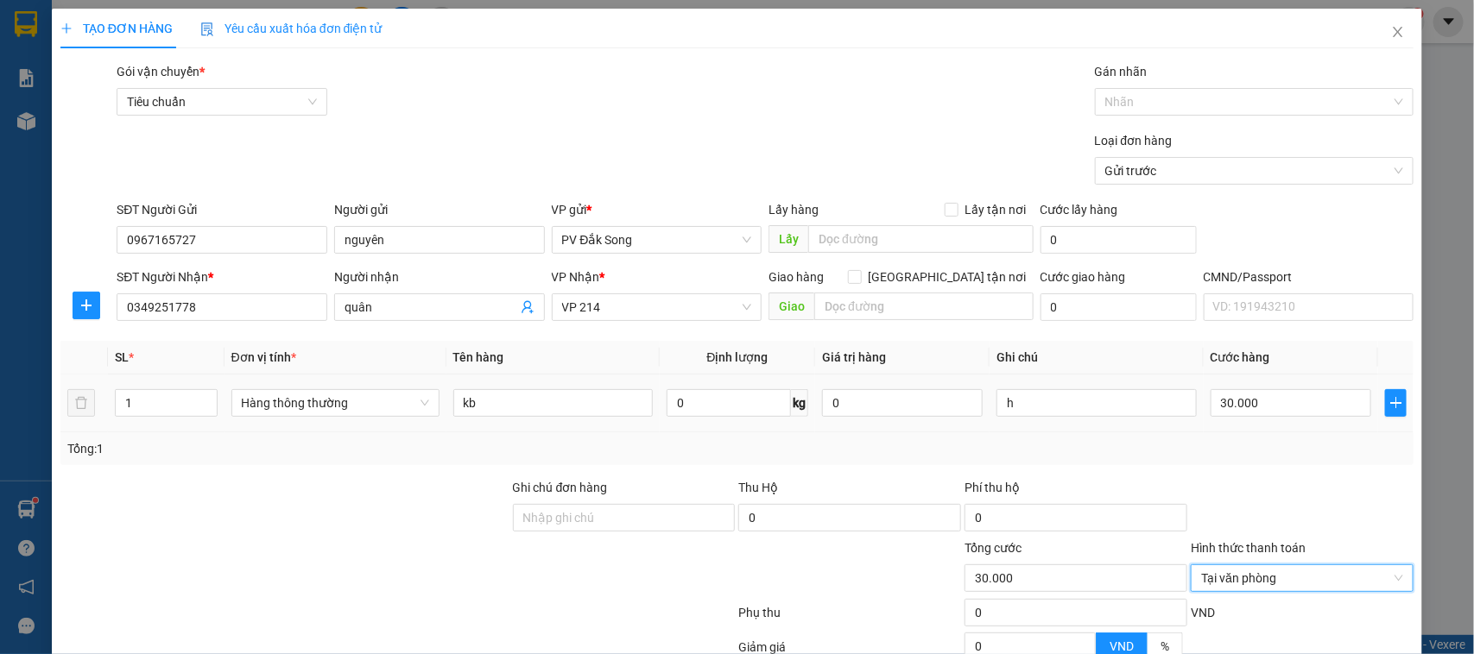
scroll to position [178, 0]
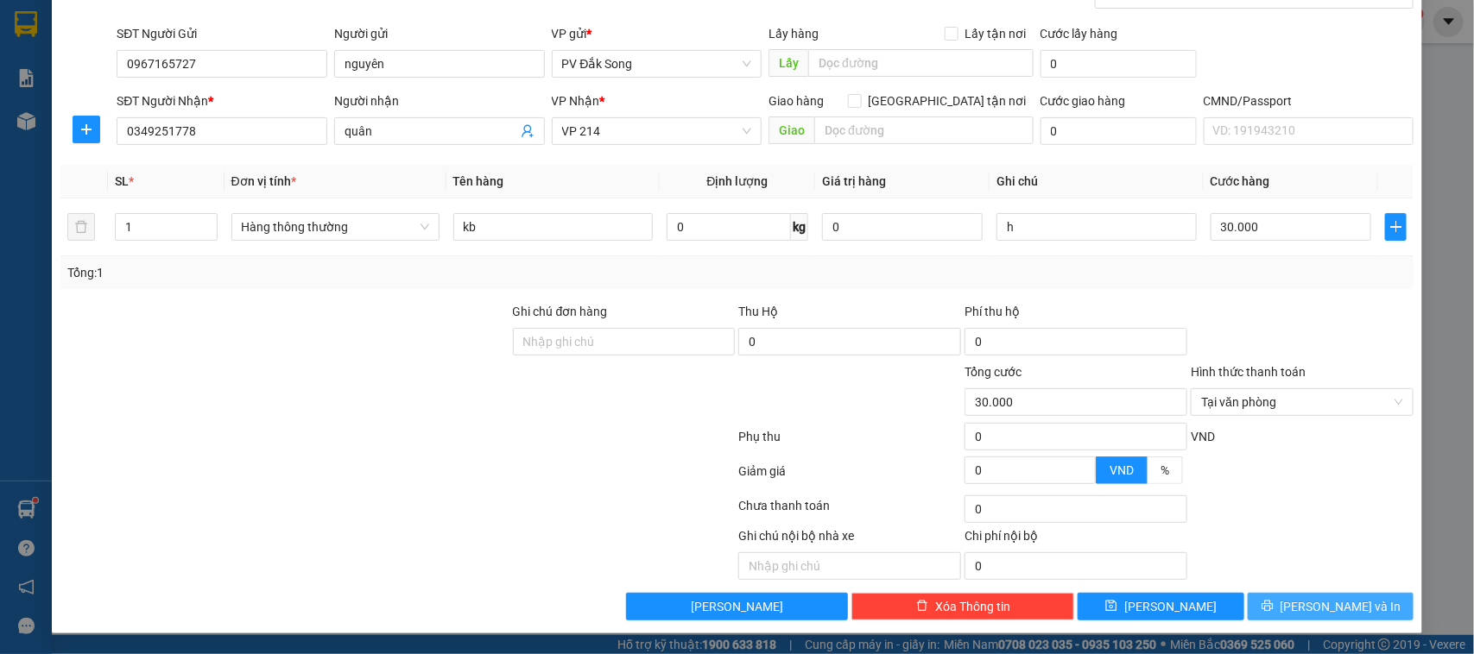
click at [1273, 609] on icon "printer" at bounding box center [1267, 606] width 12 height 12
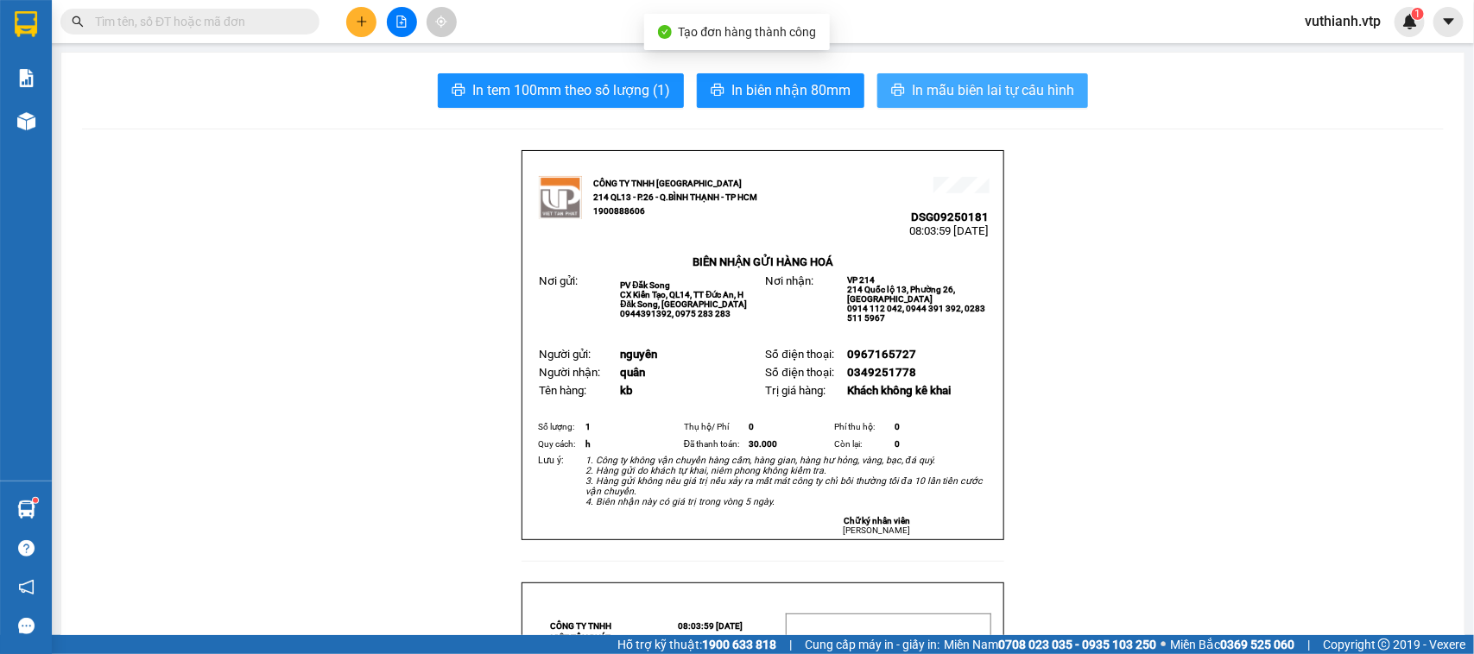
click at [965, 92] on span "In mẫu biên lai tự cấu hình" at bounding box center [993, 90] width 162 height 22
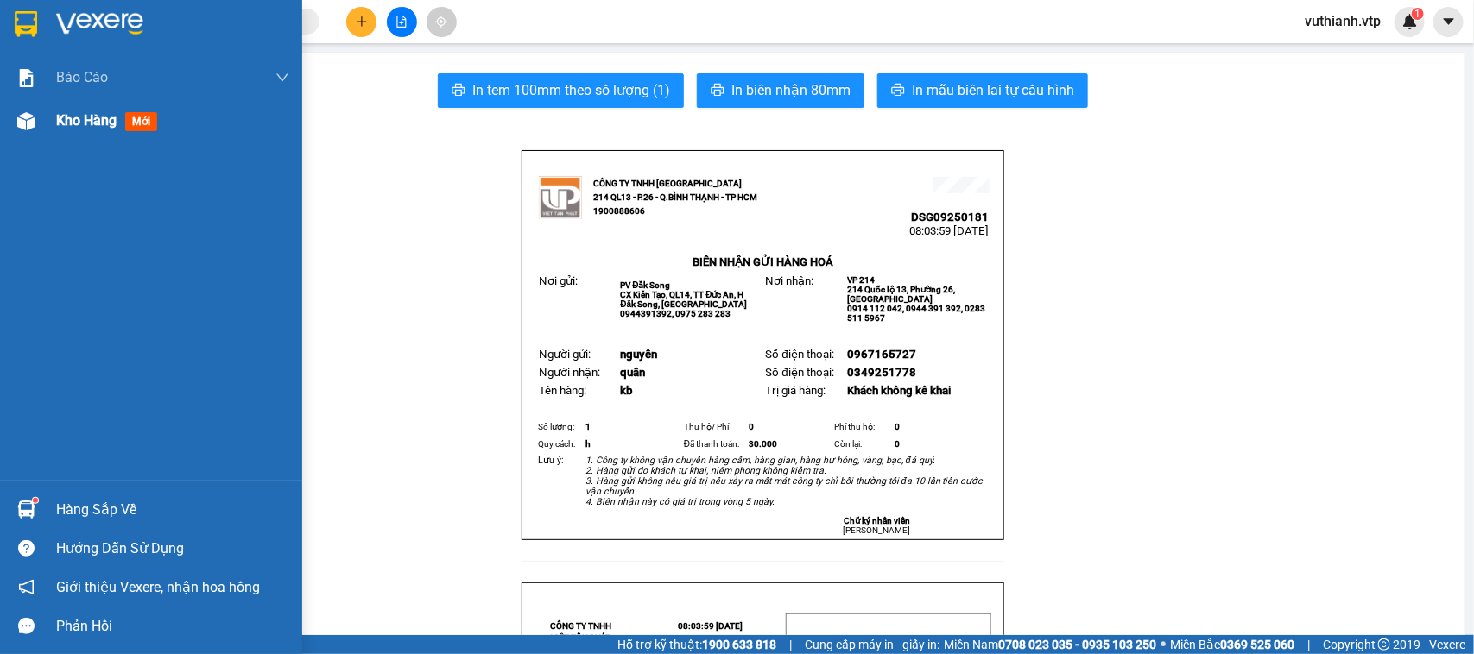
click at [41, 123] on div "Kho hàng mới" at bounding box center [151, 120] width 302 height 43
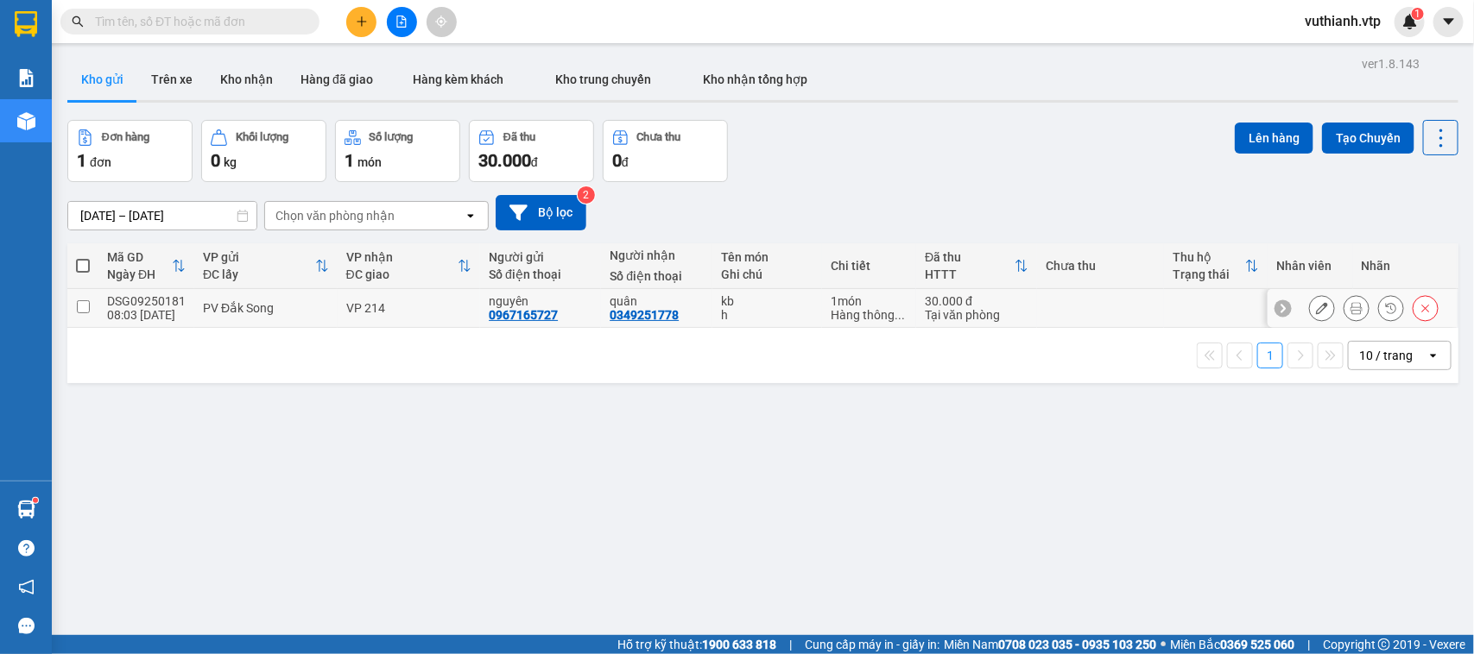
click at [84, 311] on input "checkbox" at bounding box center [83, 306] width 13 height 13
checkbox input "true"
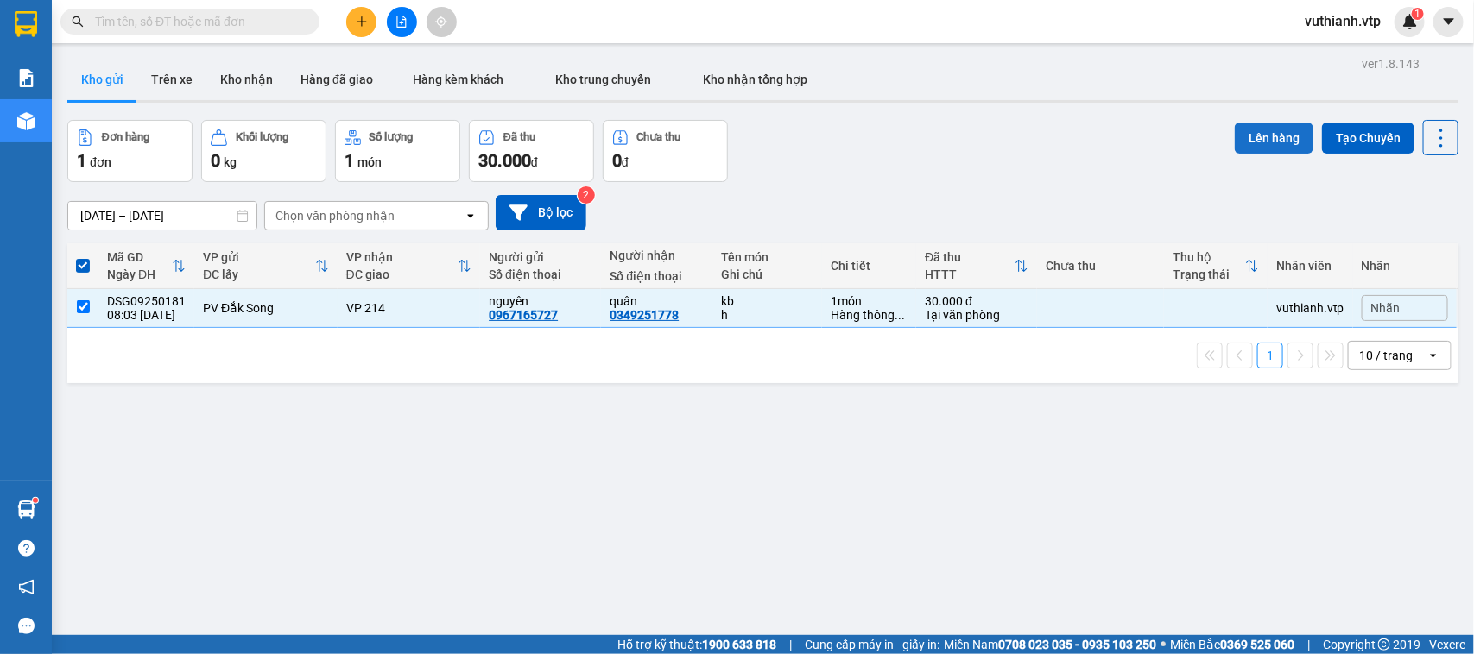
click at [1273, 136] on button "Lên hàng" at bounding box center [1274, 138] width 79 height 31
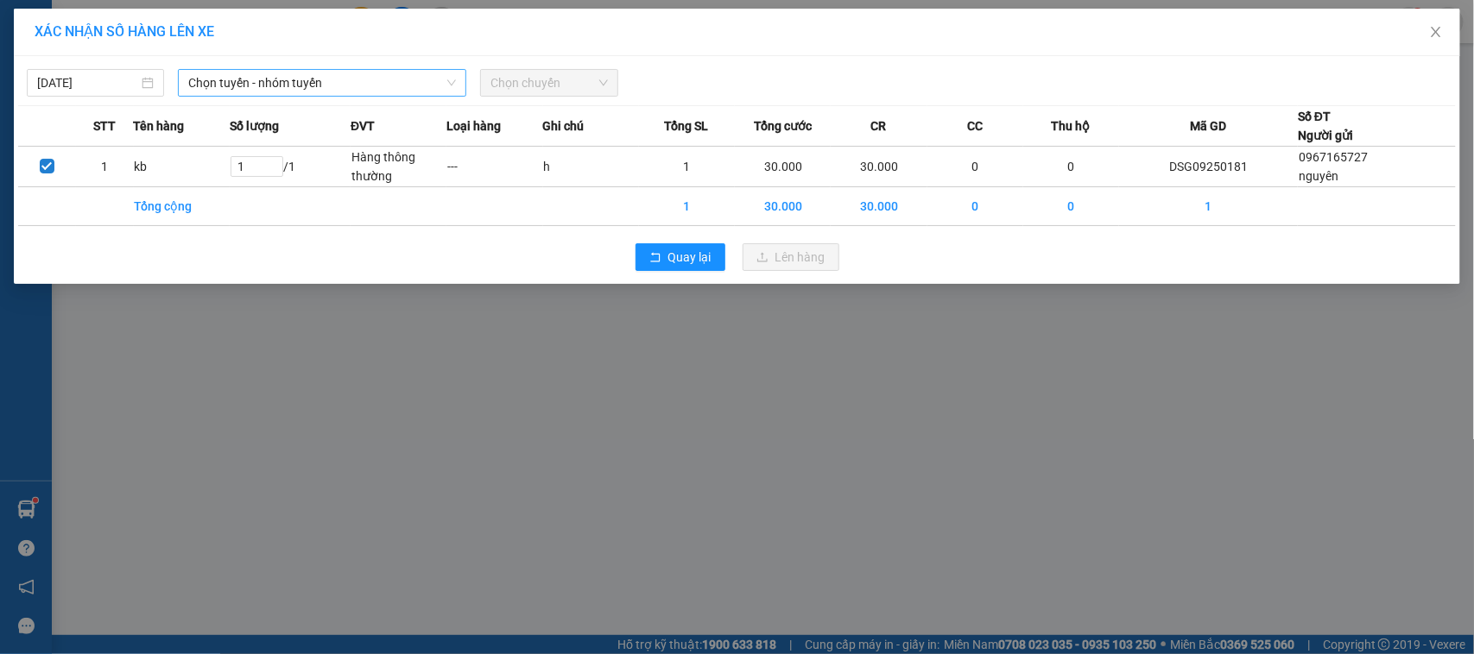
click at [402, 79] on span "Chọn tuyến - nhóm tuyến" at bounding box center [322, 83] width 268 height 26
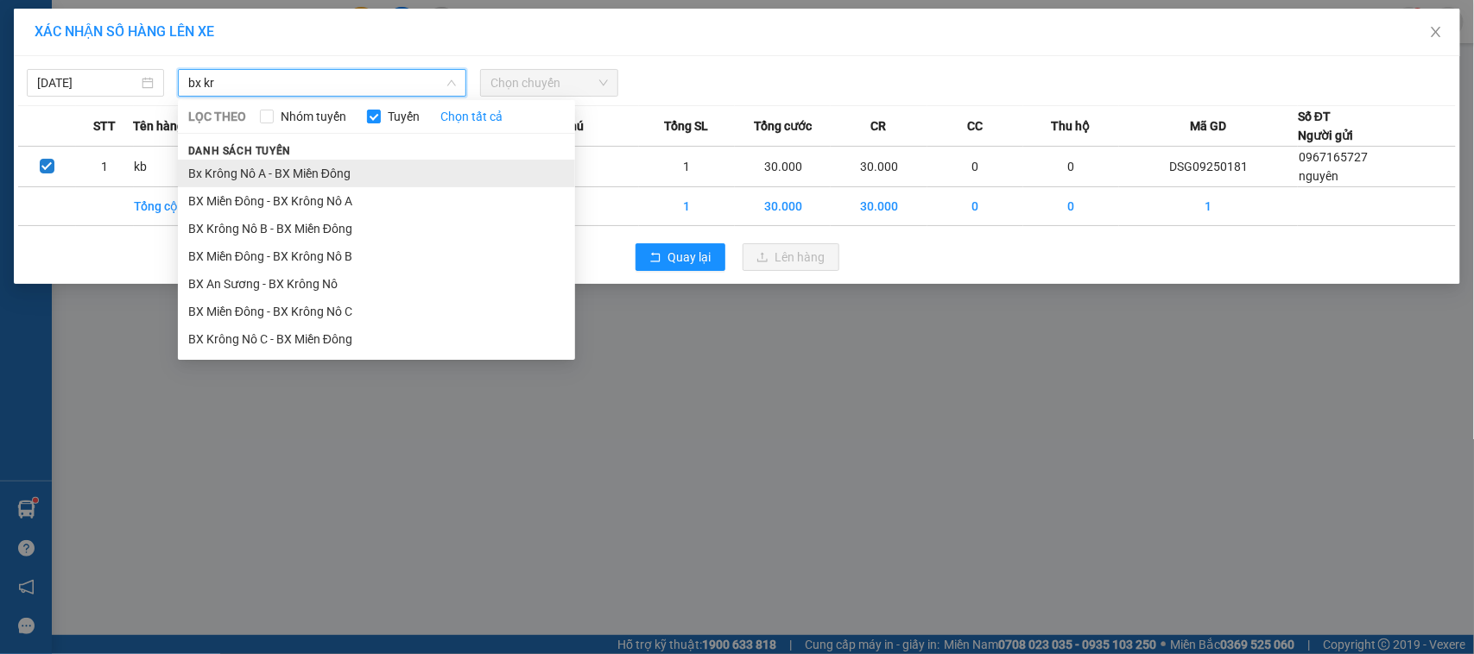
type input "bx kr"
click at [360, 165] on li "Bx Krông Nô A - BX Miền Đông" at bounding box center [376, 174] width 397 height 28
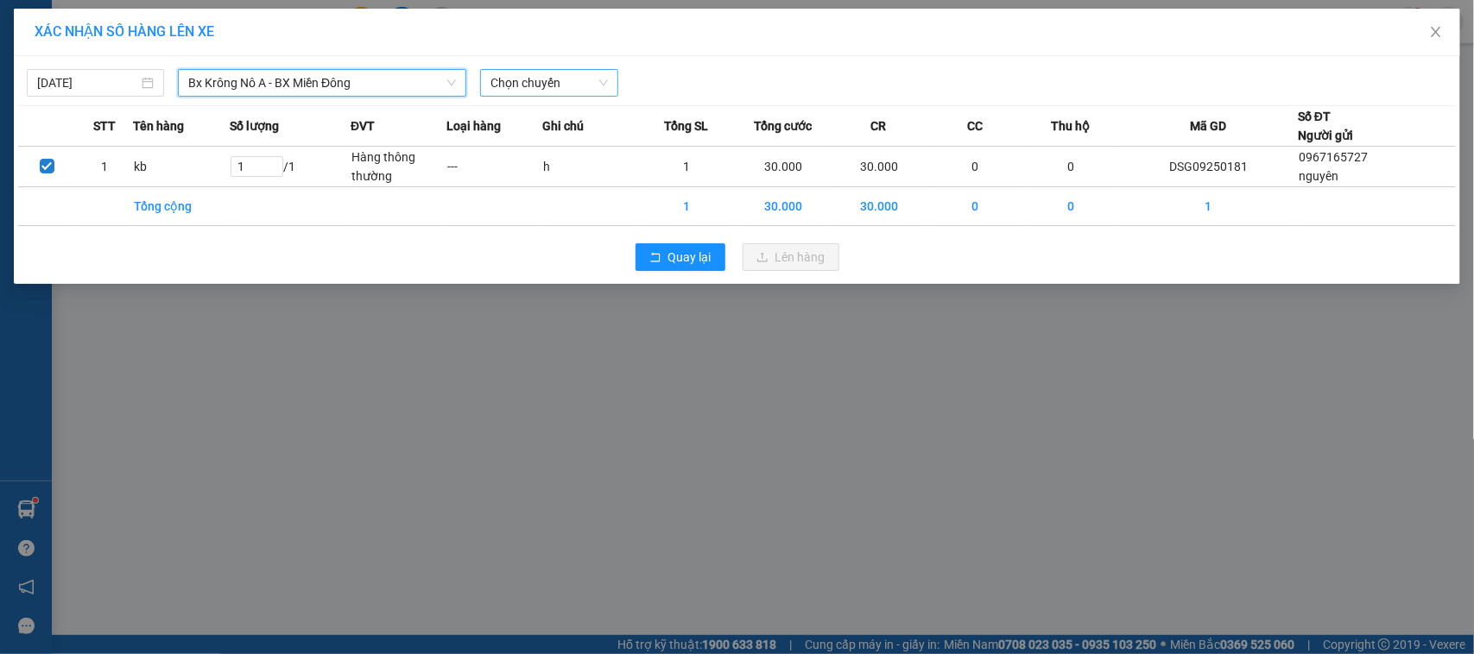
click at [563, 88] on span "Chọn chuyến" at bounding box center [548, 83] width 117 height 26
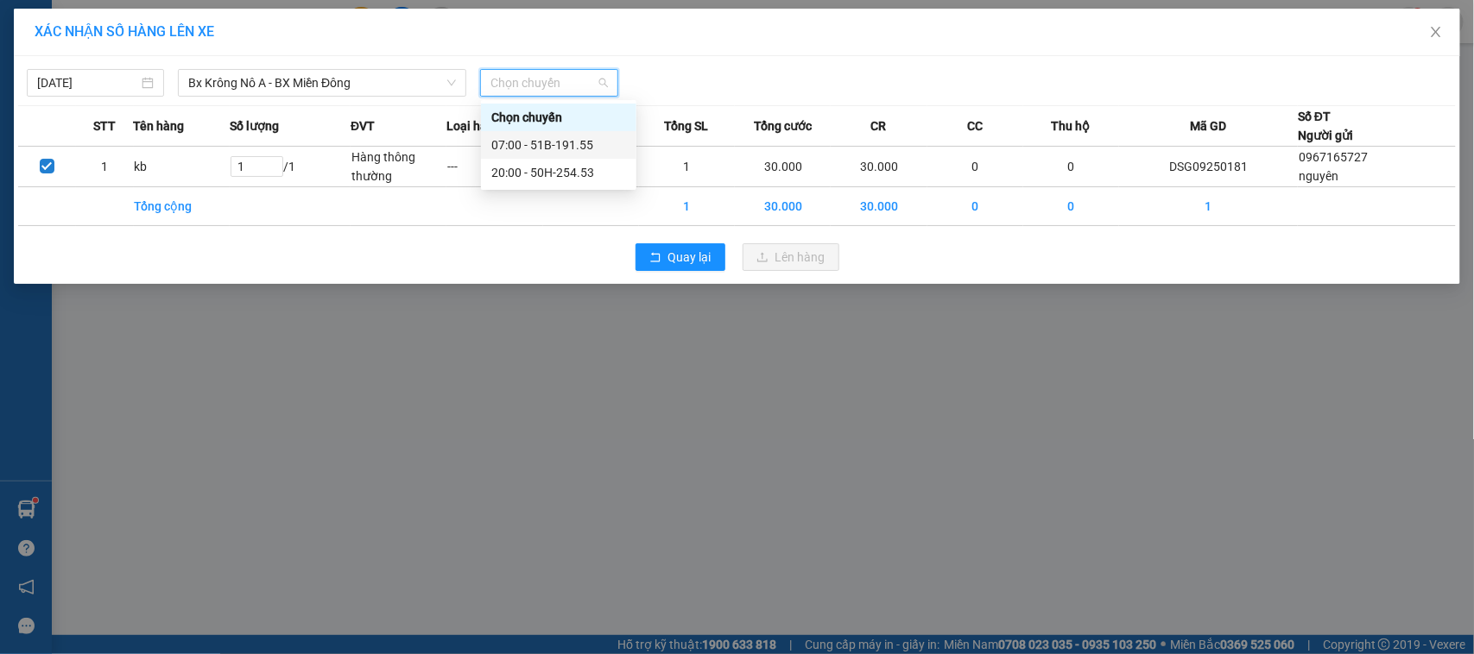
click at [559, 139] on div "07:00 - 51B-191.55" at bounding box center [558, 145] width 135 height 19
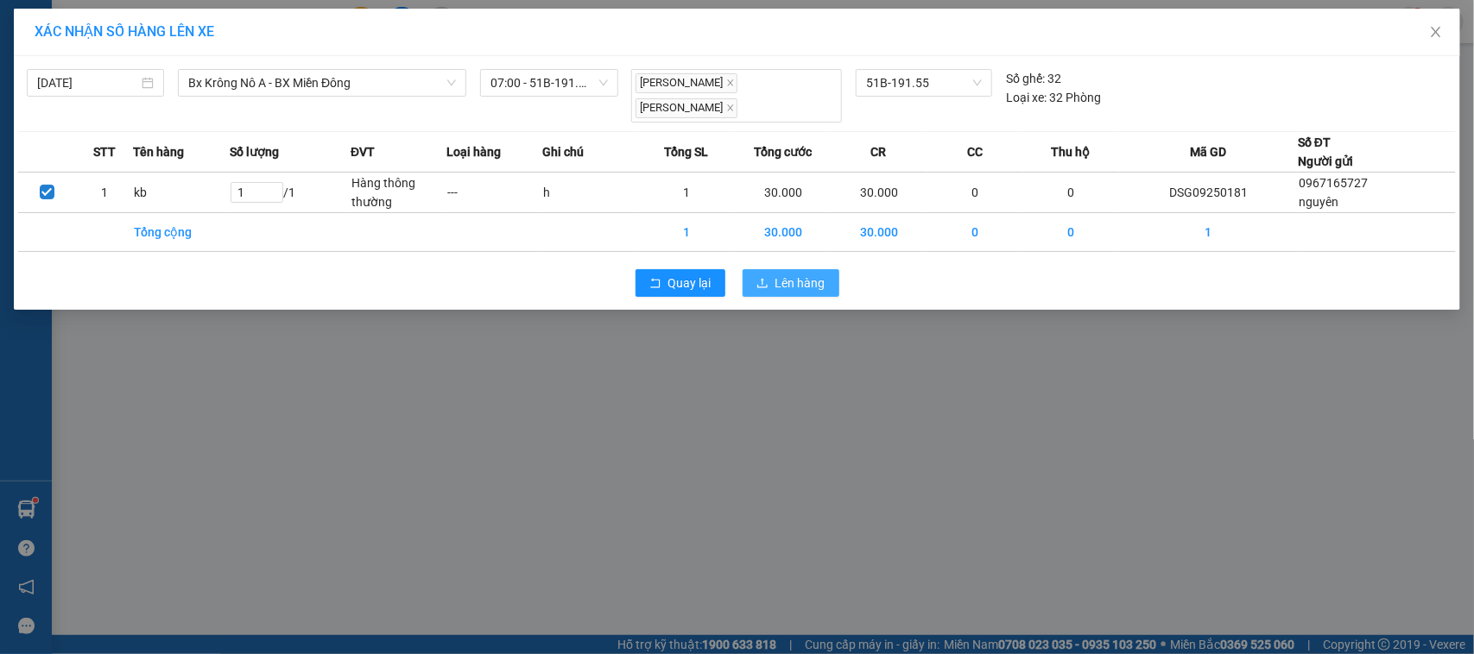
click at [774, 269] on button "Lên hàng" at bounding box center [790, 283] width 97 height 28
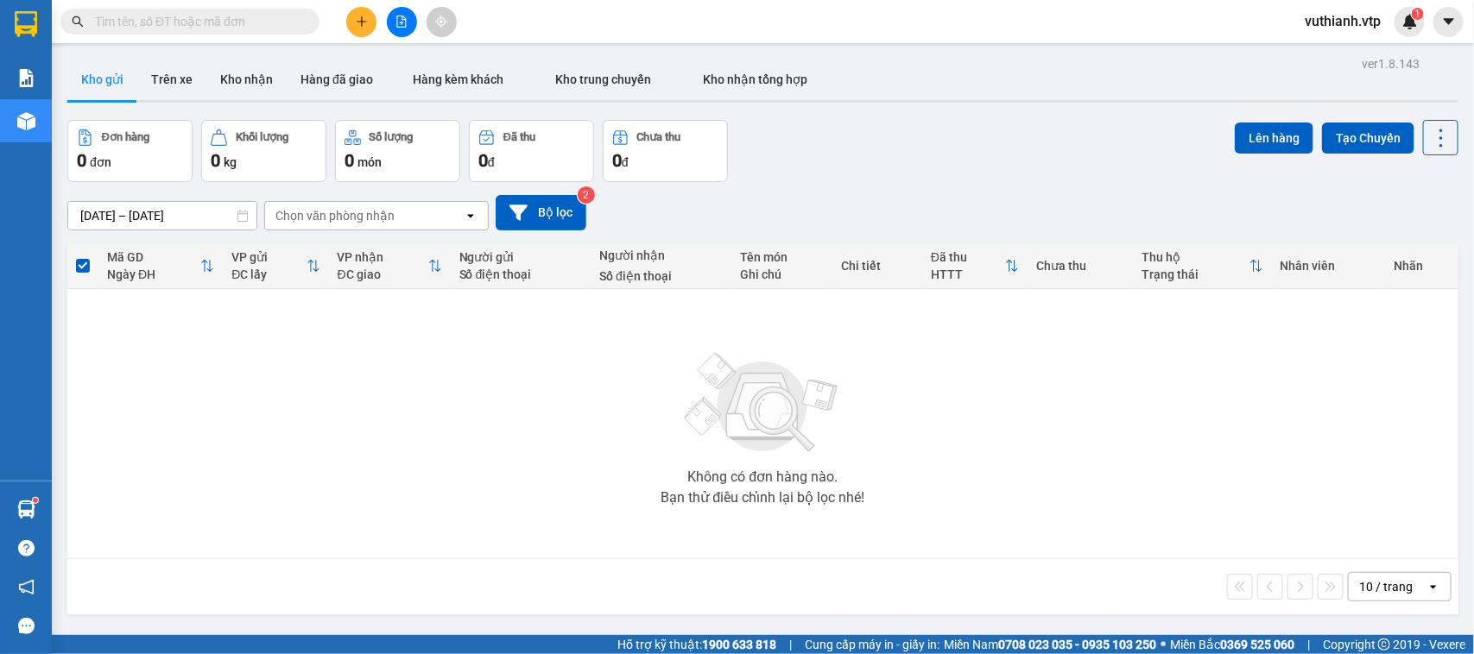
click at [88, 270] on span at bounding box center [83, 266] width 14 height 14
click at [83, 257] on input "checkbox" at bounding box center [83, 257] width 0 height 0
click at [91, 269] on th at bounding box center [82, 266] width 31 height 46
click at [78, 262] on span at bounding box center [83, 266] width 14 height 14
click at [83, 257] on input "checkbox" at bounding box center [83, 257] width 0 height 0
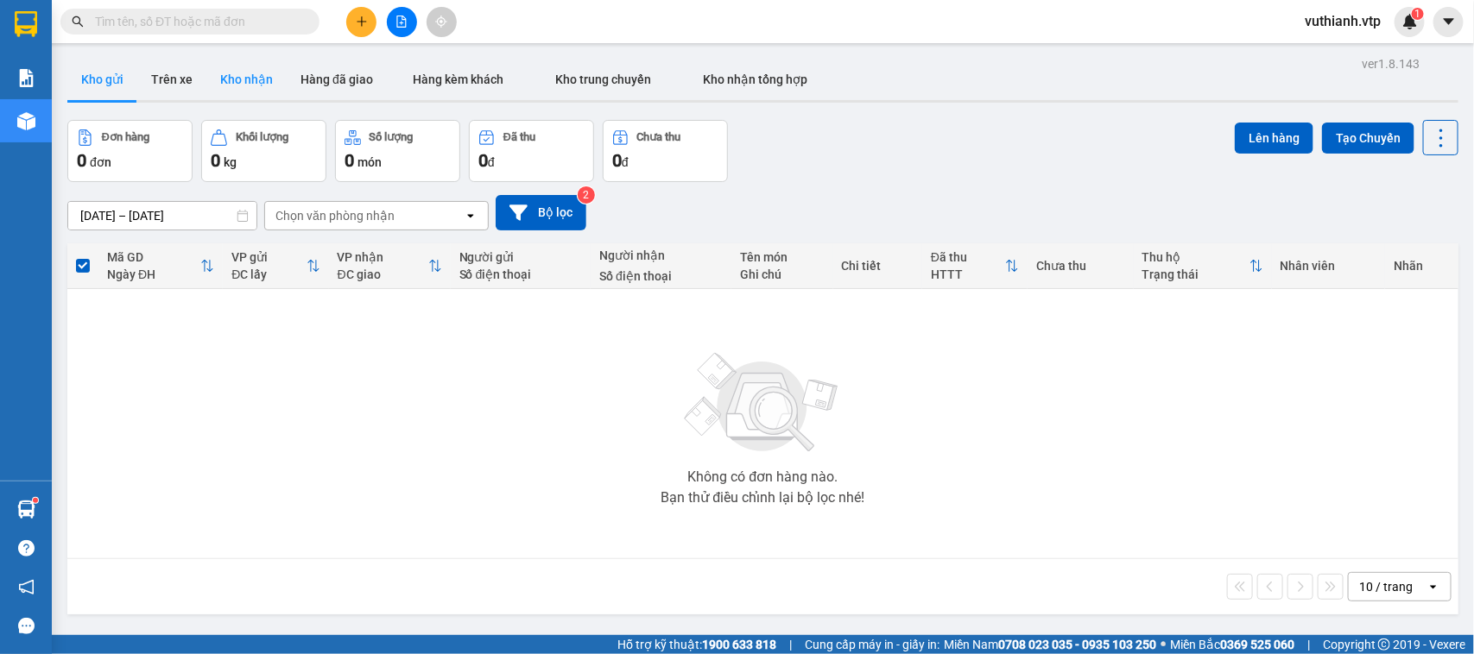
click at [240, 92] on button "Kho nhận" at bounding box center [246, 79] width 80 height 41
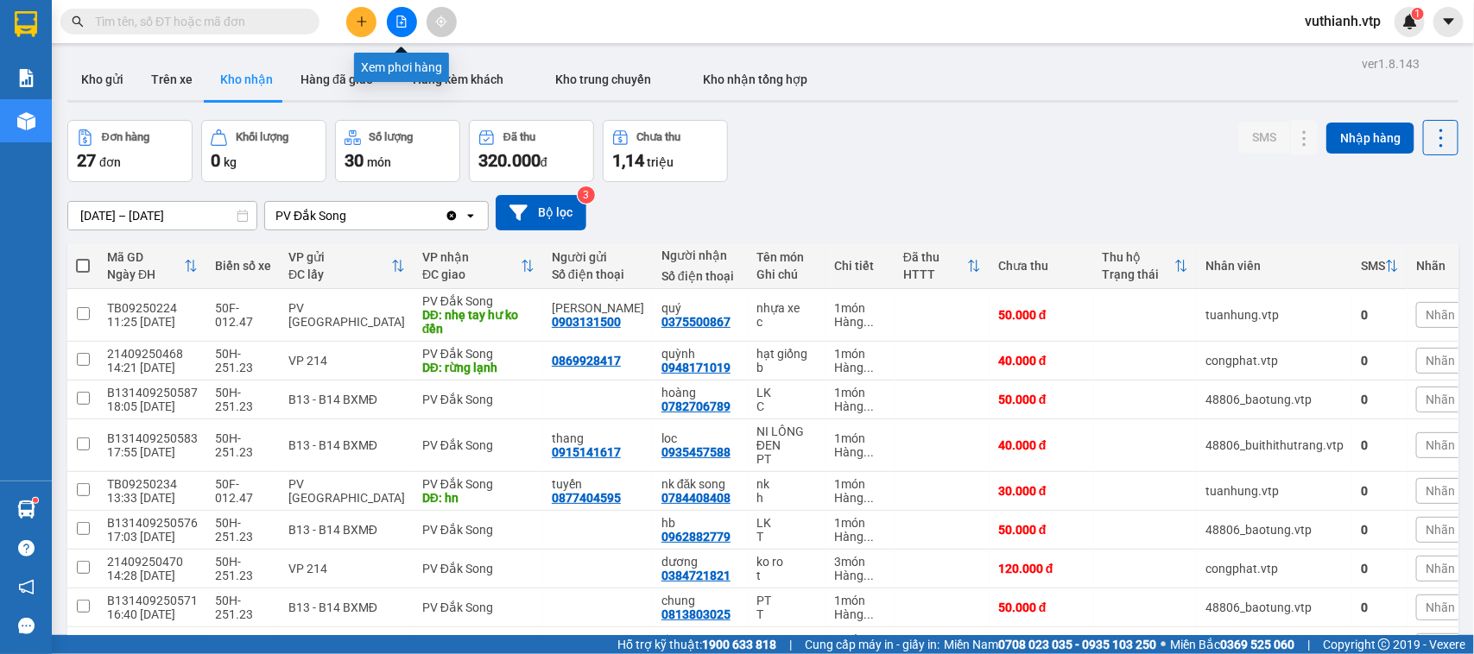
click at [401, 24] on icon "file-add" at bounding box center [401, 22] width 9 height 12
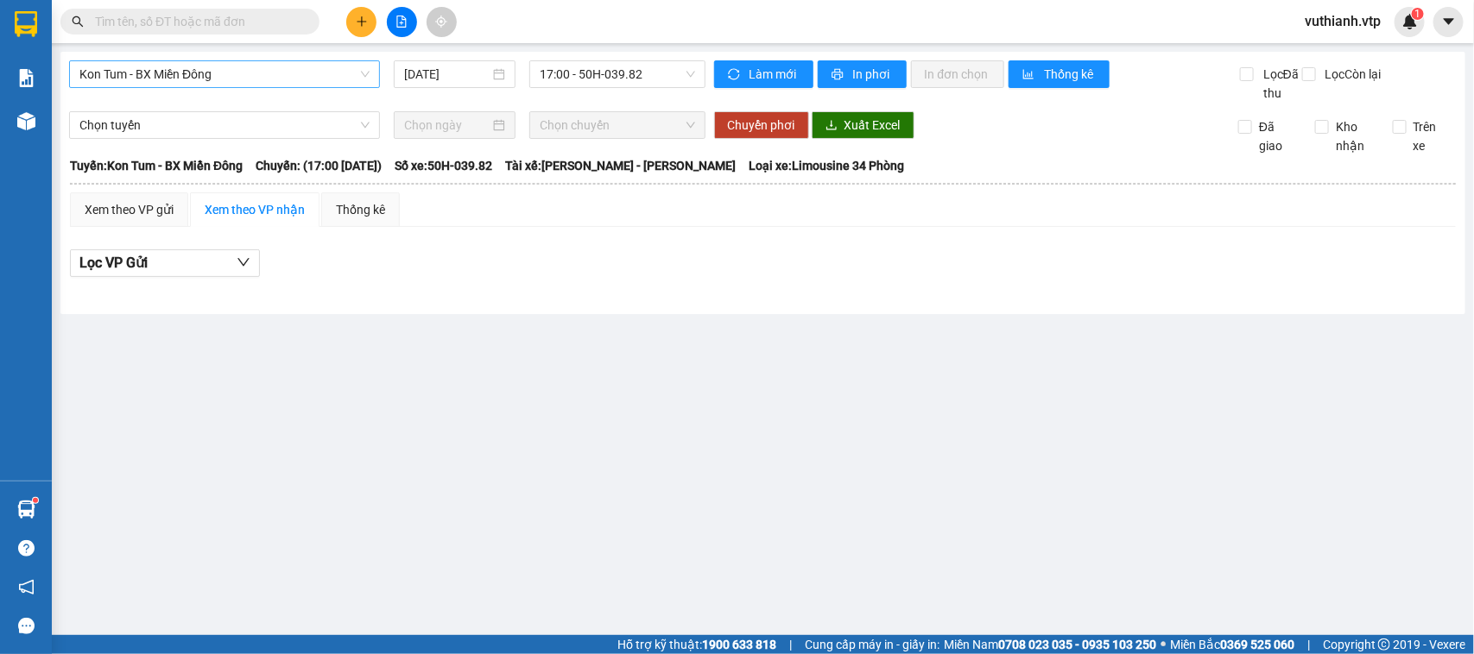
click at [307, 79] on span "Kon Tum - BX Miền Đông" at bounding box center [224, 74] width 290 height 26
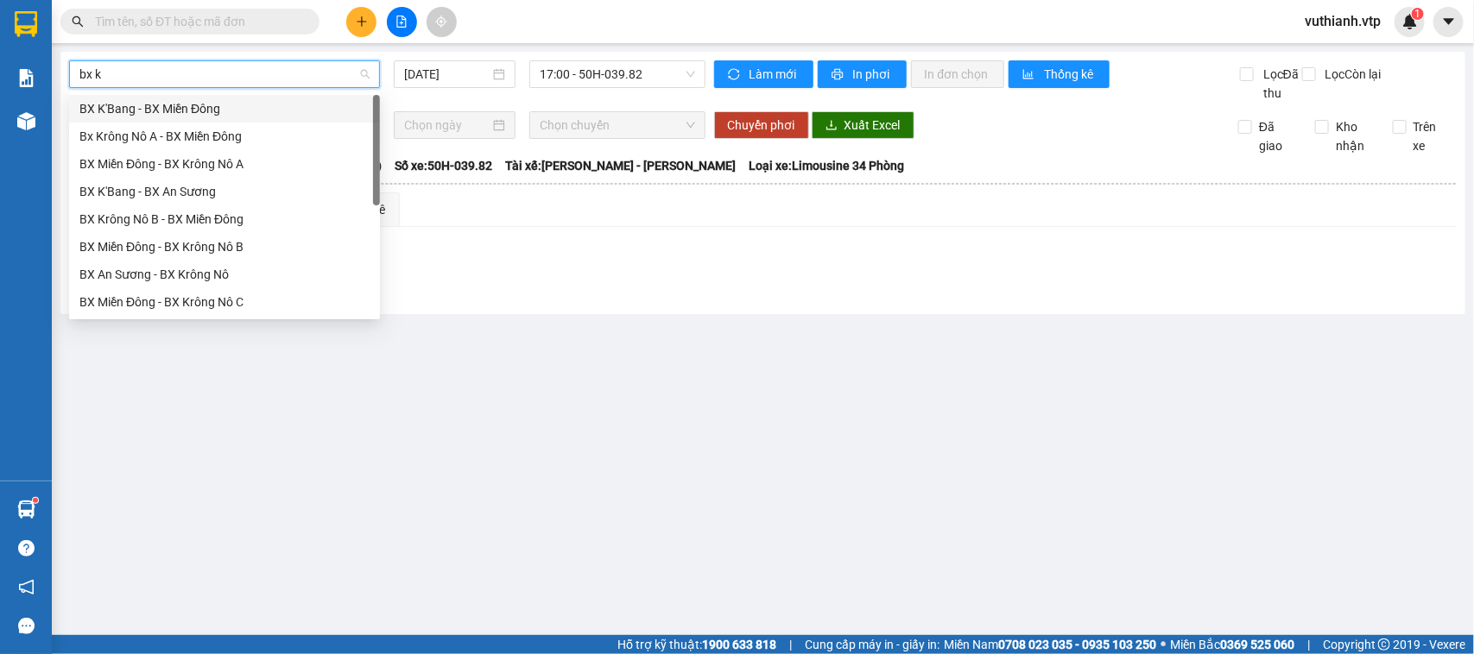
type input "bx kr"
click at [315, 109] on div "Bx Krông Nô A - BX Miền Đông" at bounding box center [224, 108] width 290 height 19
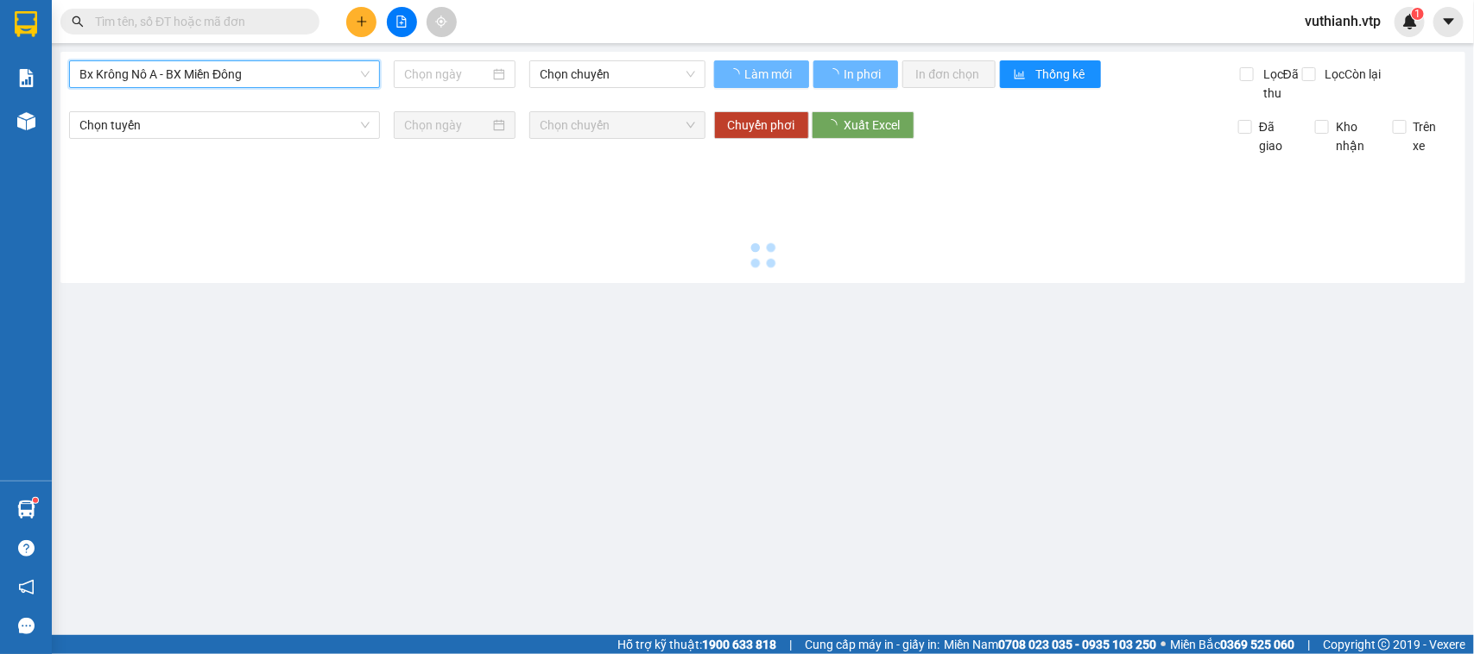
type input "[DATE]"
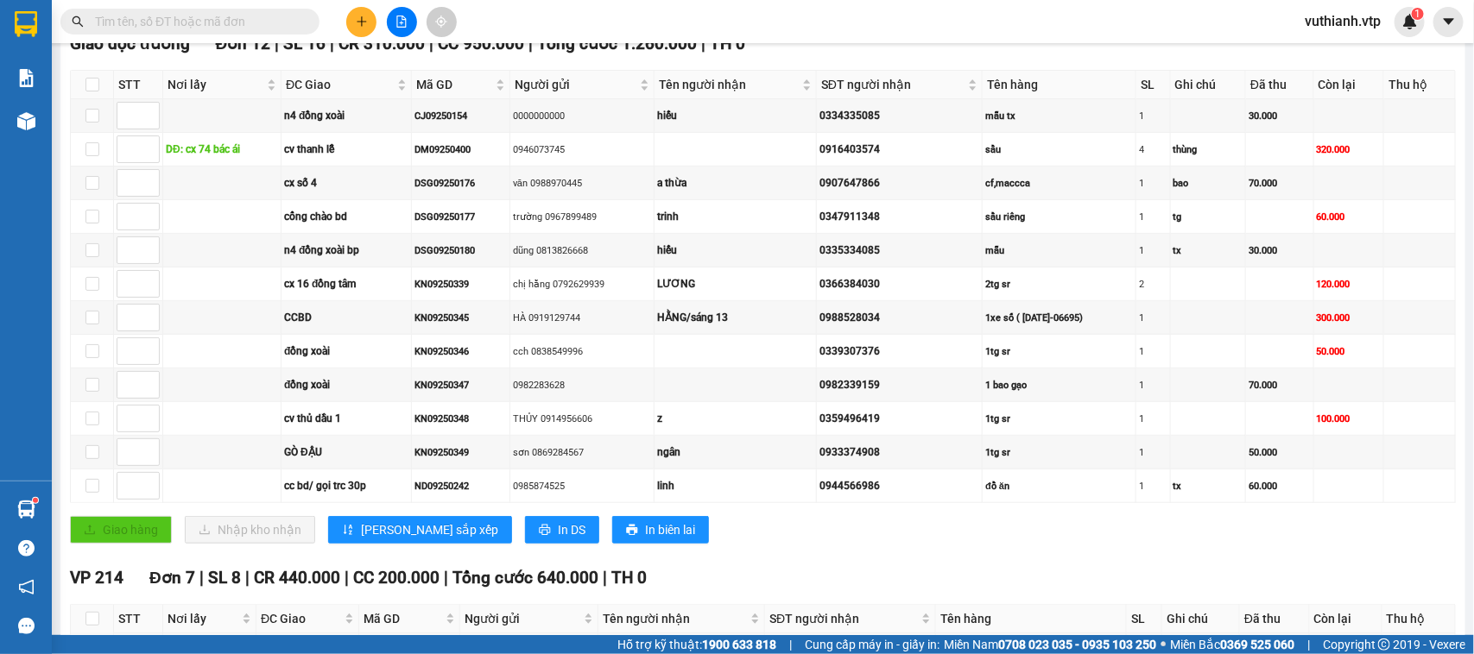
scroll to position [226, 0]
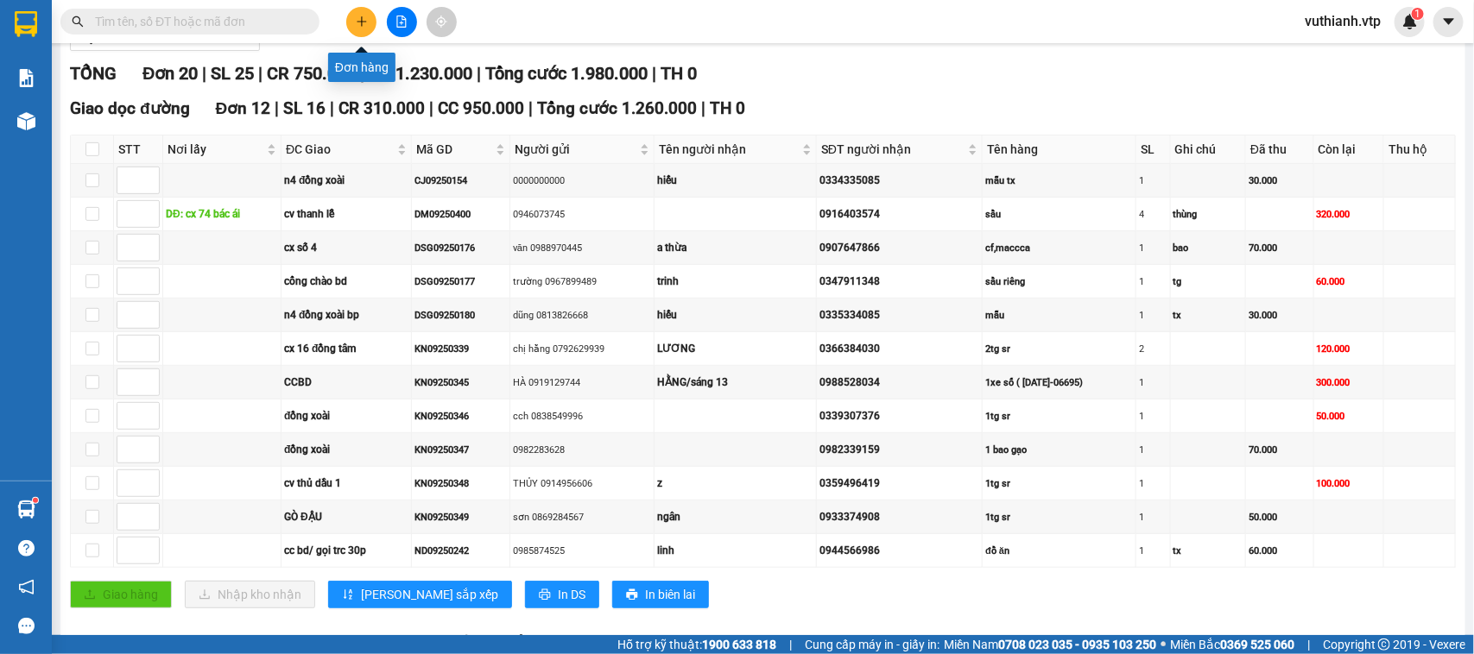
click at [361, 16] on icon "plus" at bounding box center [362, 22] width 12 height 12
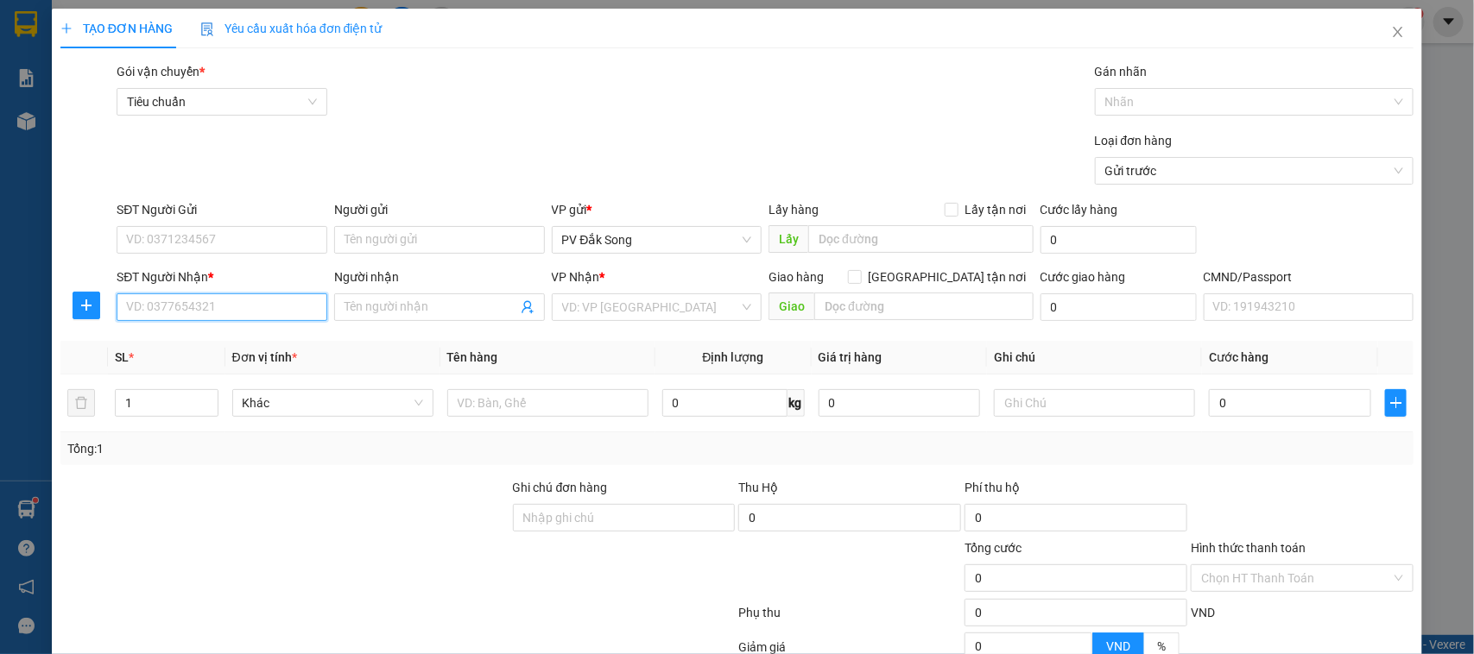
click at [278, 307] on input "SĐT Người Nhận *" at bounding box center [222, 308] width 211 height 28
type input "0335334085"
click at [275, 347] on div "0335334085 - hiếu" at bounding box center [219, 342] width 187 height 19
type input "hiếu"
type input "n4 đồng xoài bp"
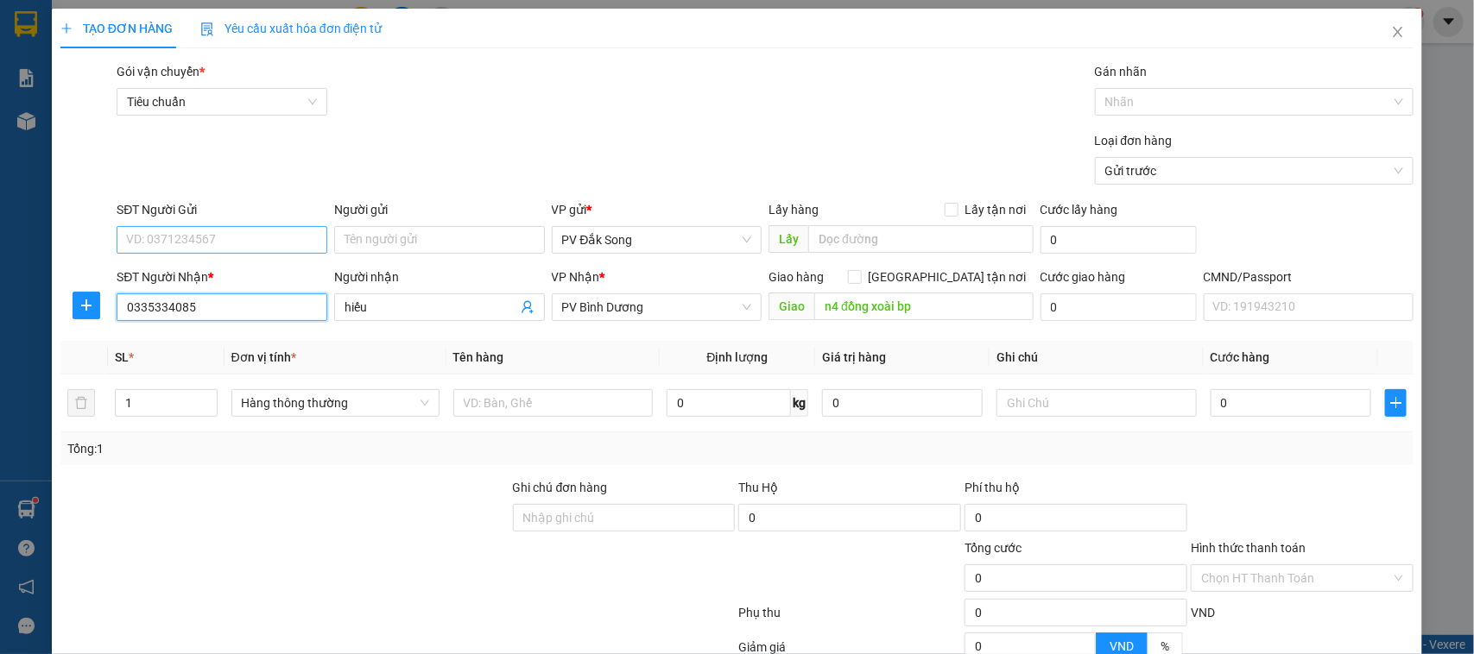
type input "0335334085"
click at [278, 250] on input "SĐT Người Gửi" at bounding box center [222, 240] width 211 height 28
click at [251, 303] on div "0353722945 - giang" at bounding box center [219, 303] width 187 height 19
type input "0353722945"
type input "giang"
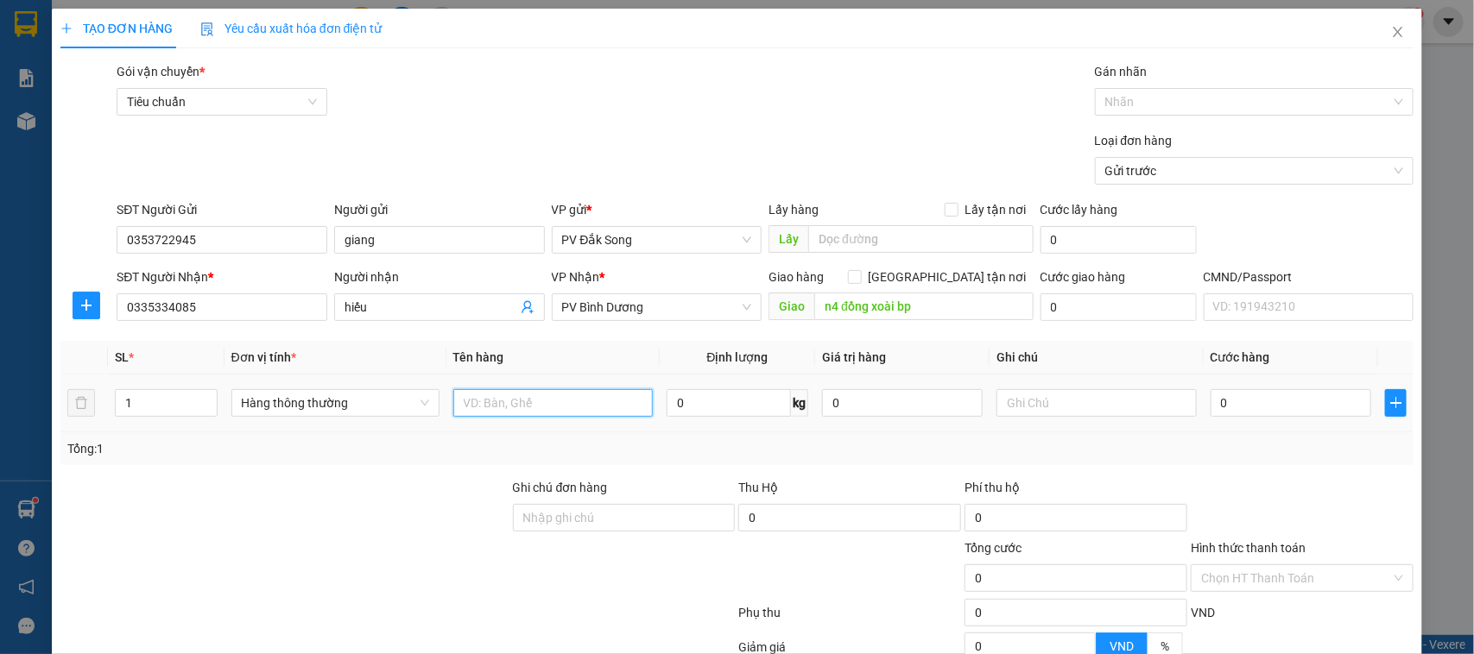
click at [538, 406] on input "text" at bounding box center [552, 403] width 199 height 28
type input "mẫu"
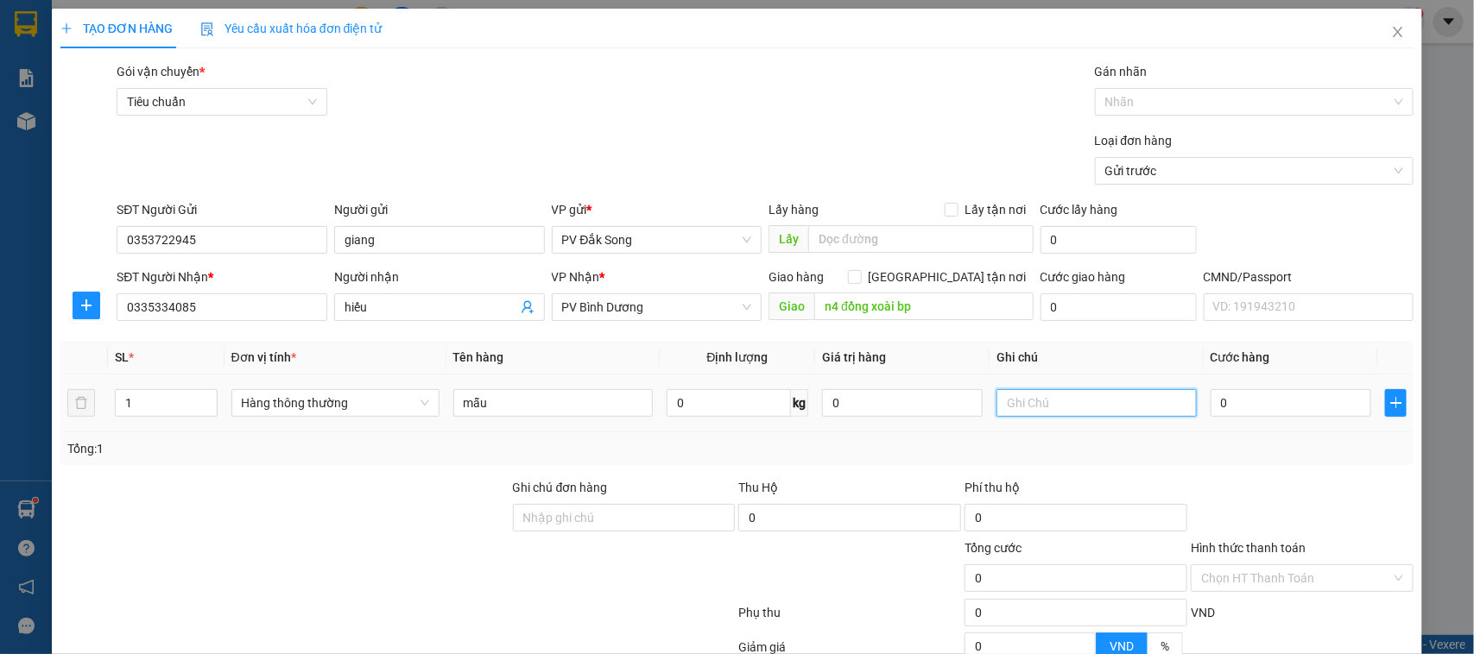
click at [1030, 410] on input "text" at bounding box center [1095, 403] width 199 height 28
type input "tx"
click at [1267, 403] on input "0" at bounding box center [1290, 403] width 161 height 28
type input "003"
type input "3"
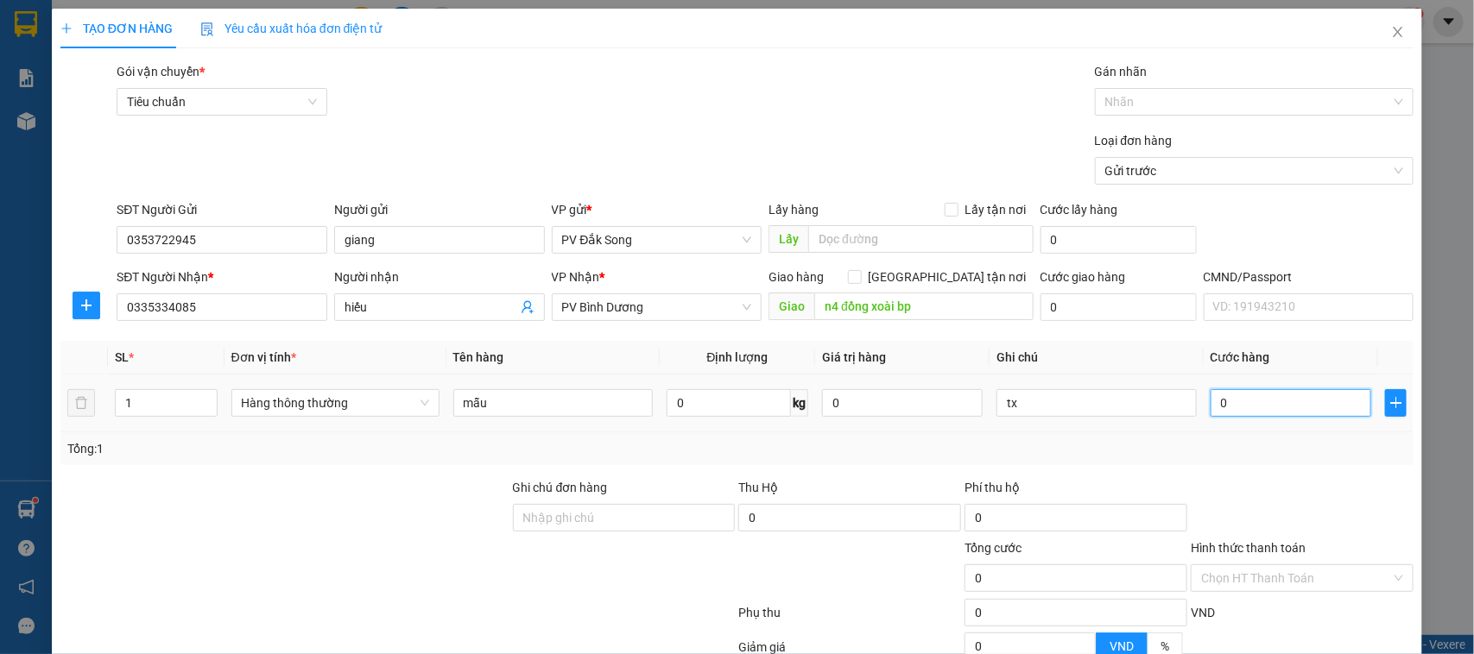
type input "3"
type input "0.030"
type input "30"
type input "00.300"
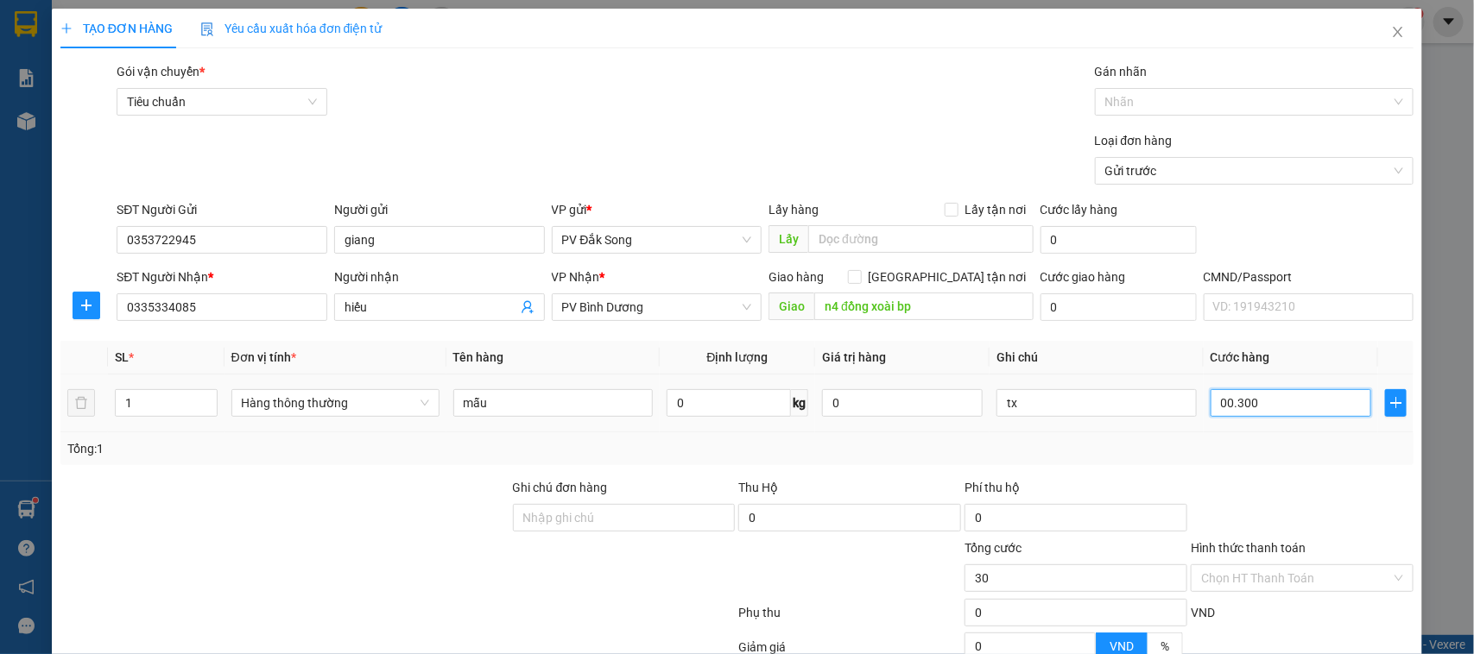
type input "300"
type input "0.003.000"
type input "3.000"
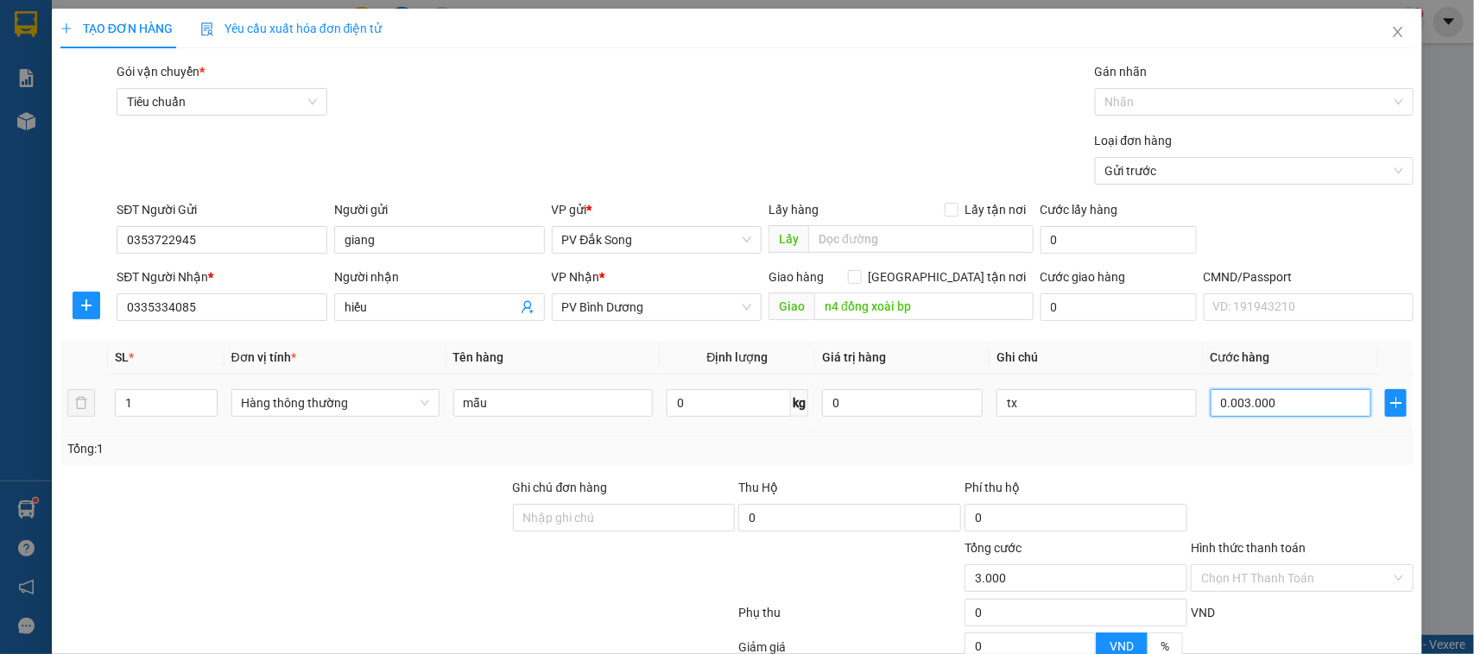
type input "000.030.000"
type input "30.000"
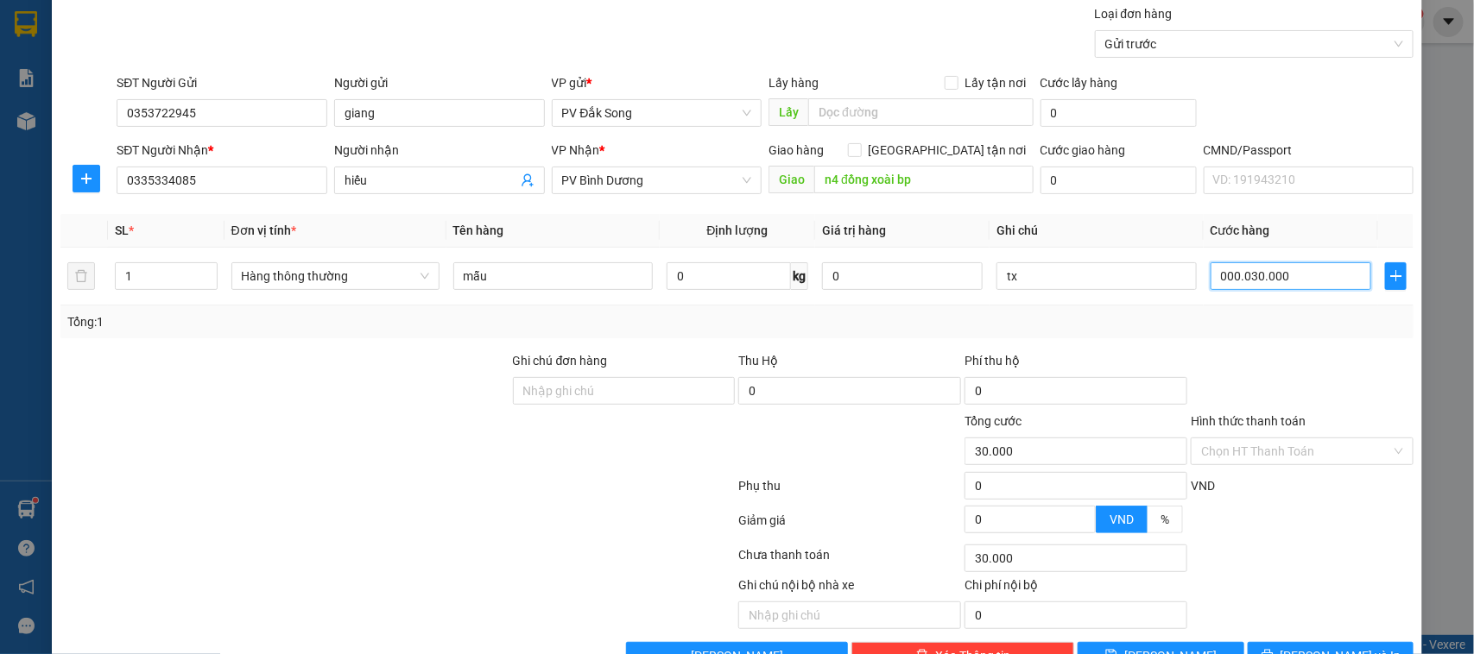
scroll to position [178, 0]
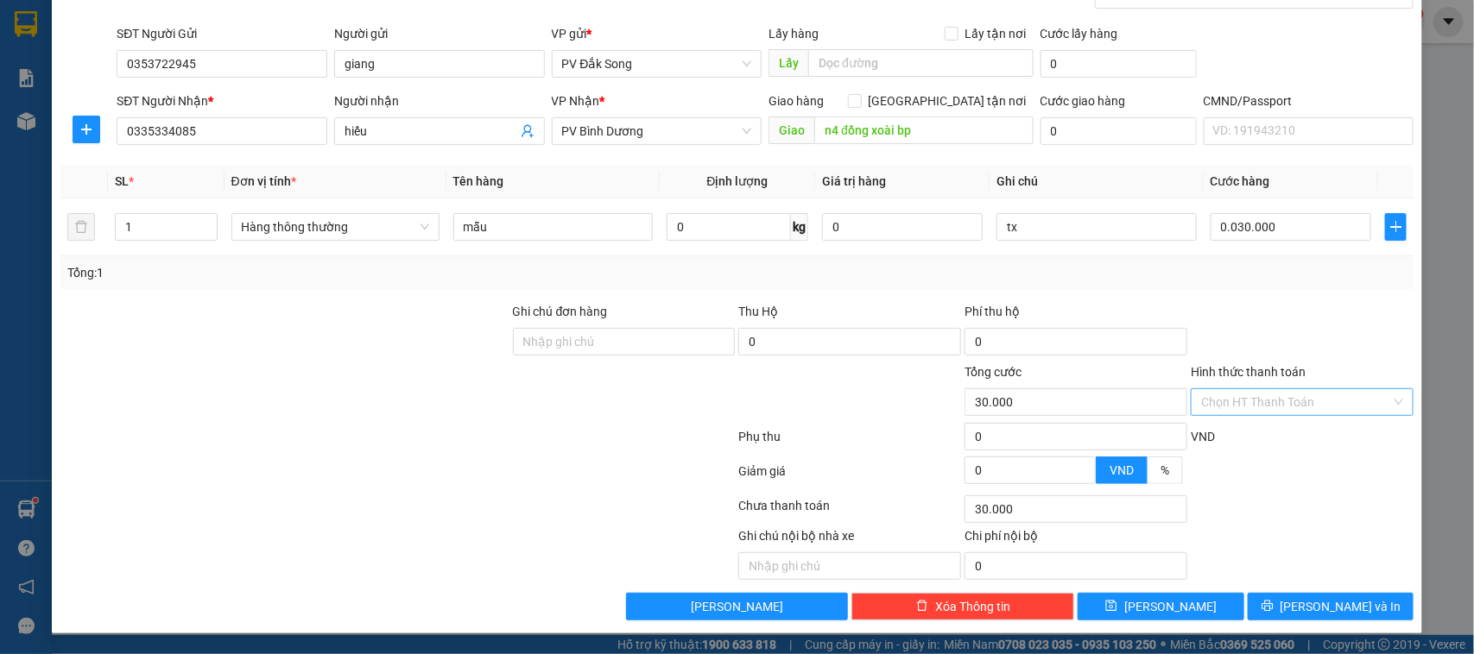
click at [1232, 397] on input "Hình thức thanh toán" at bounding box center [1296, 402] width 190 height 26
type input "30.000"
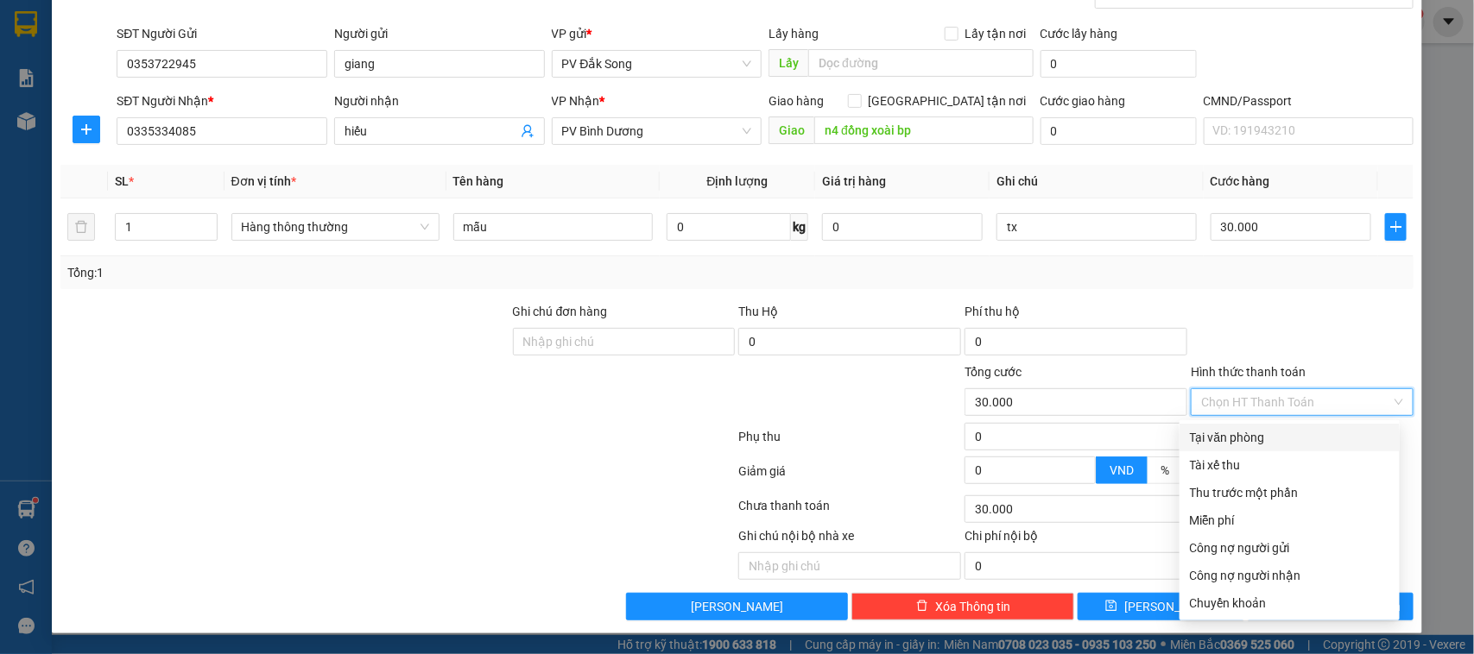
click at [1257, 433] on div "Tại văn phòng" at bounding box center [1289, 437] width 199 height 19
type input "0"
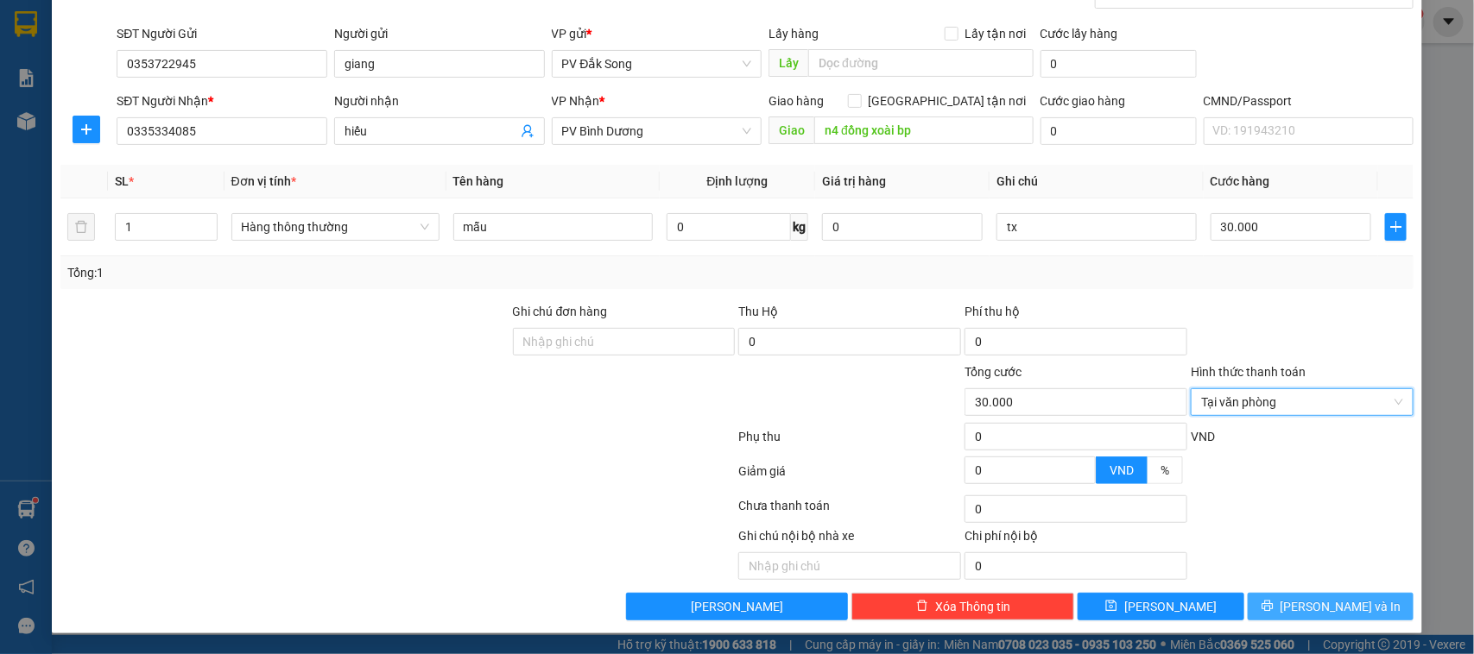
click at [1331, 601] on span "[PERSON_NAME] và In" at bounding box center [1340, 606] width 121 height 19
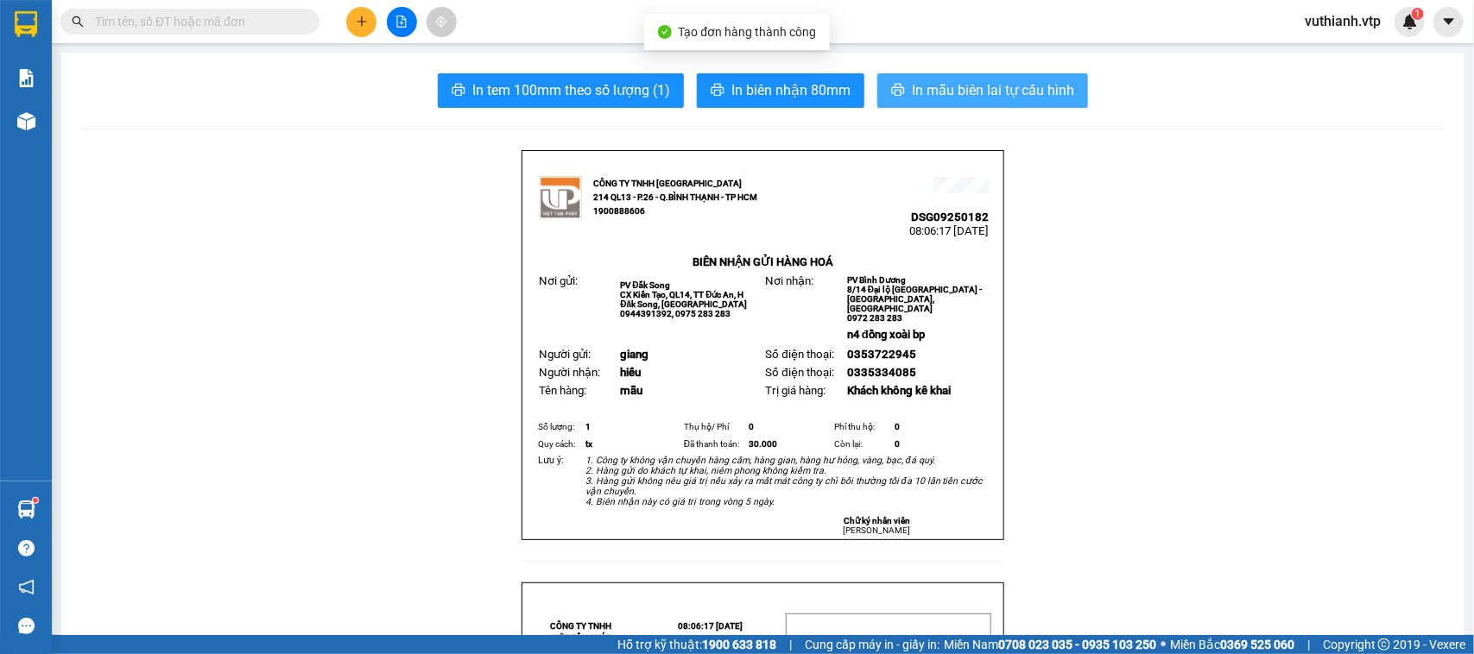
click at [1058, 93] on span "In mẫu biên lai tự cấu hình" at bounding box center [993, 90] width 162 height 22
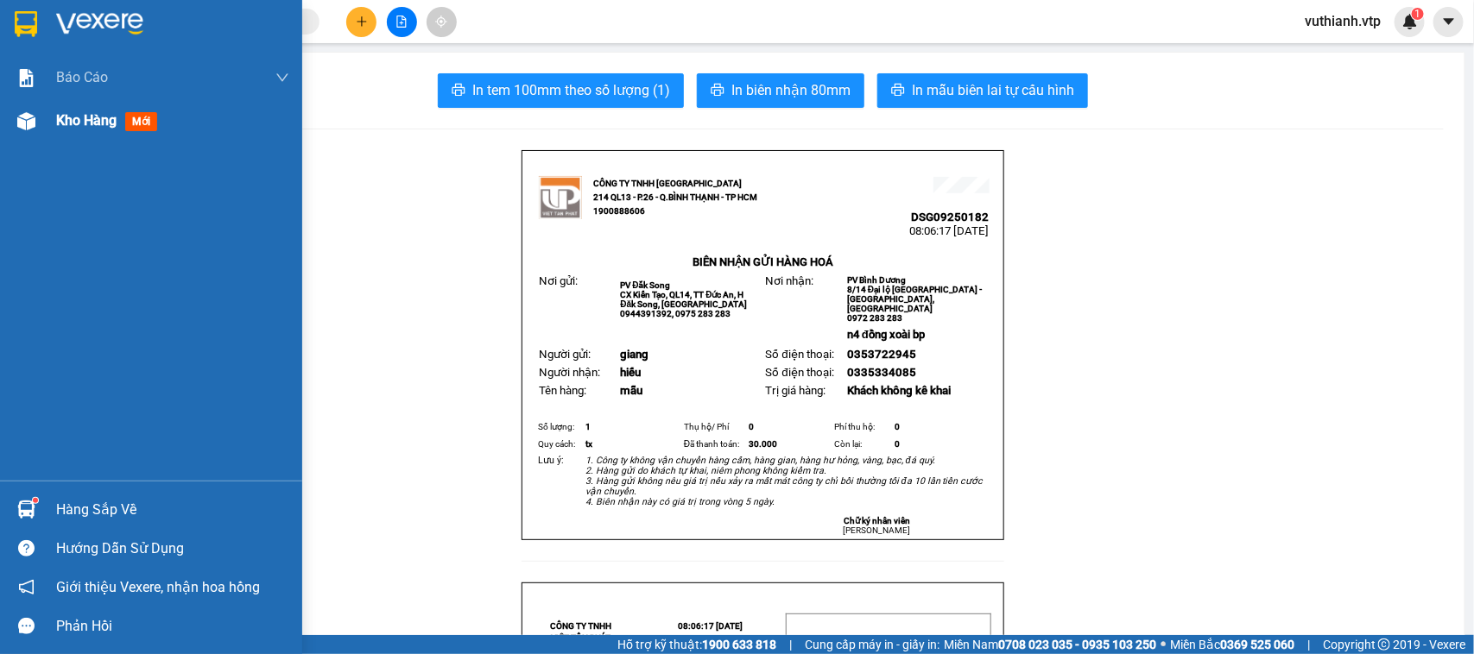
click at [24, 119] on img at bounding box center [26, 121] width 18 height 18
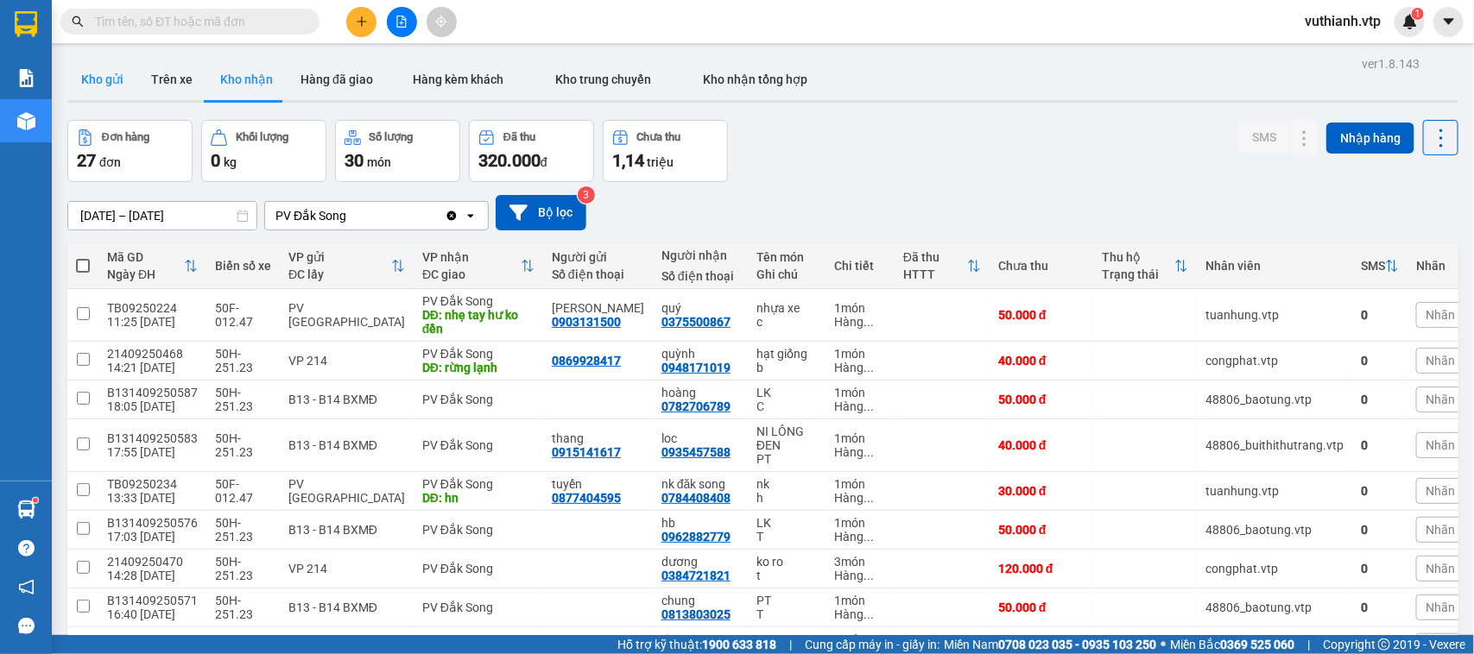
click at [115, 75] on button "Kho gửi" at bounding box center [102, 79] width 70 height 41
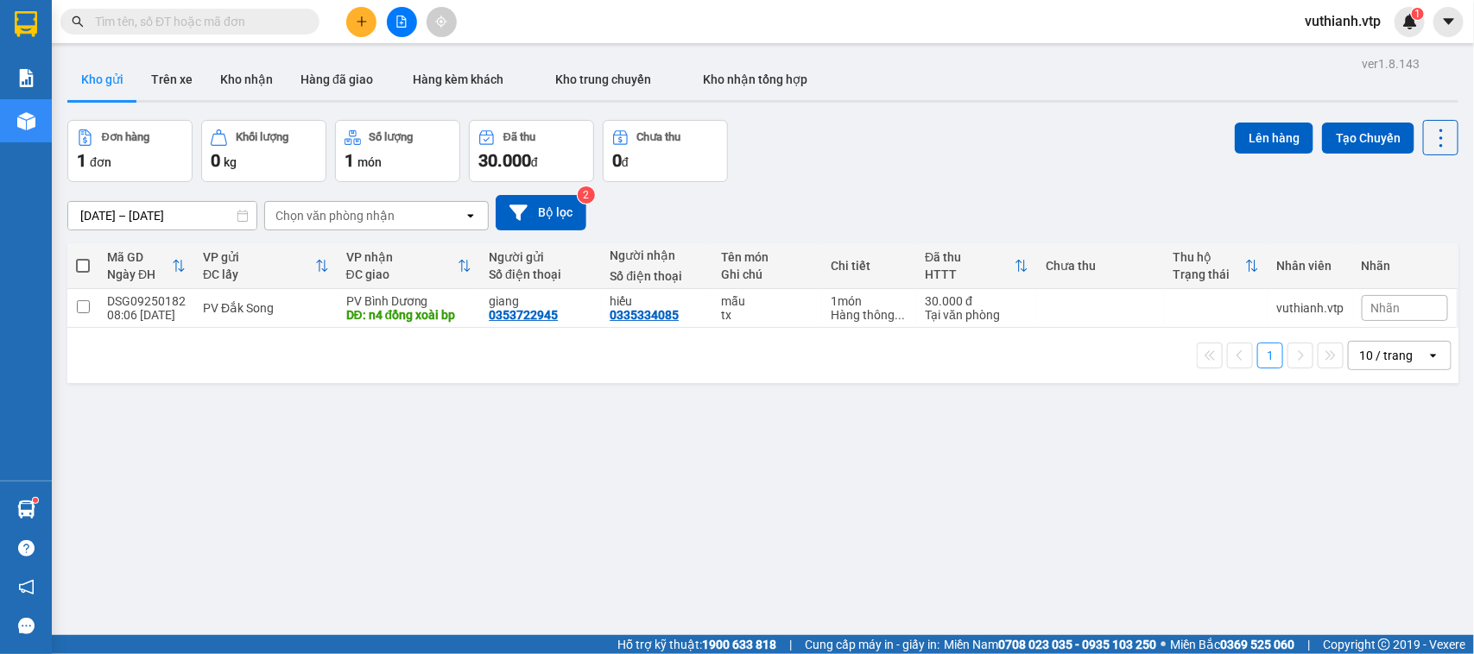
click at [78, 263] on span at bounding box center [83, 266] width 14 height 14
click at [83, 257] on input "checkbox" at bounding box center [83, 257] width 0 height 0
checkbox input "true"
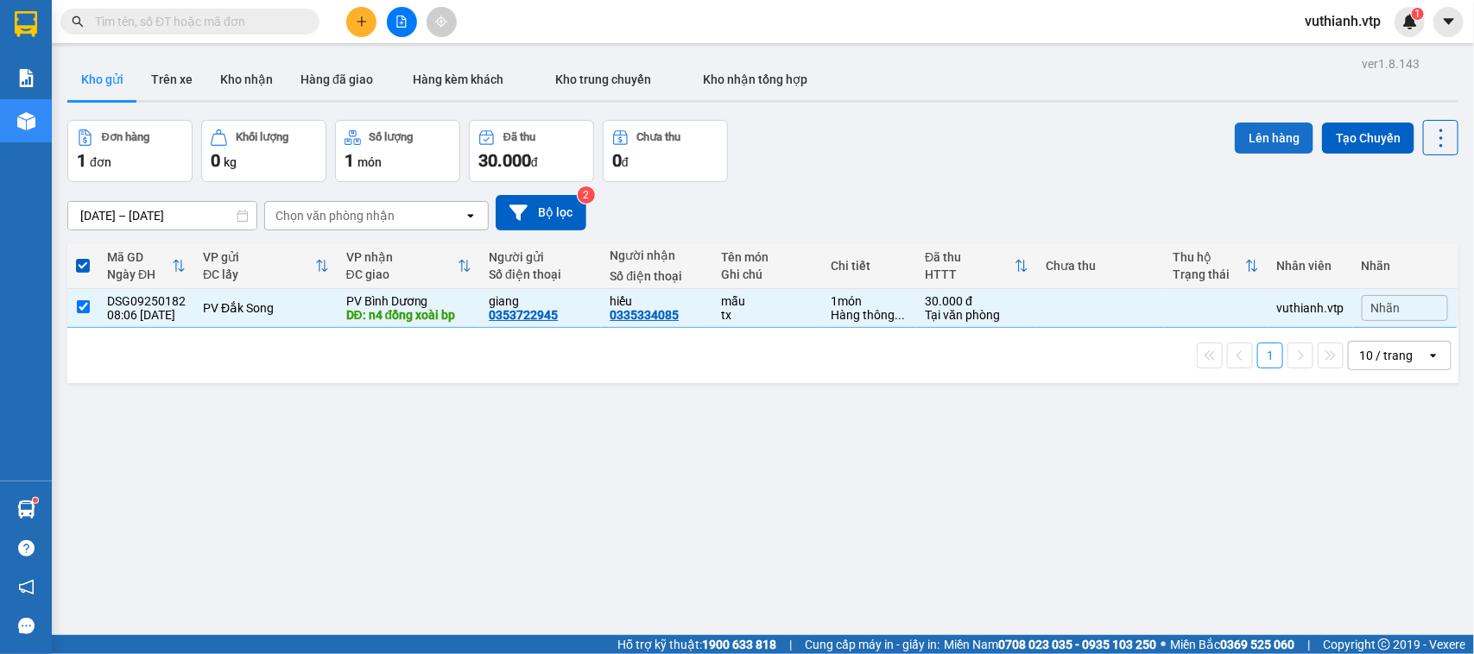
click at [1235, 134] on button "Lên hàng" at bounding box center [1274, 138] width 79 height 31
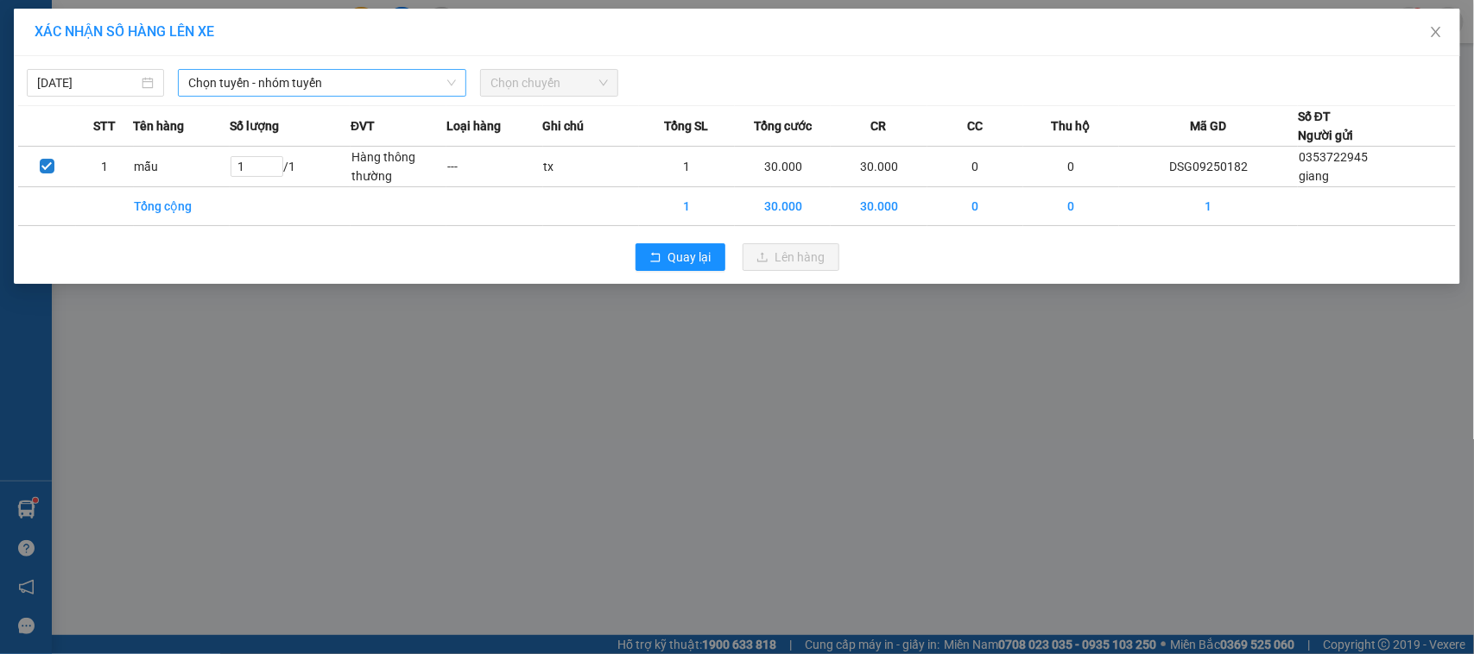
click at [417, 92] on span "Chọn tuyến - nhóm tuyến" at bounding box center [322, 83] width 268 height 26
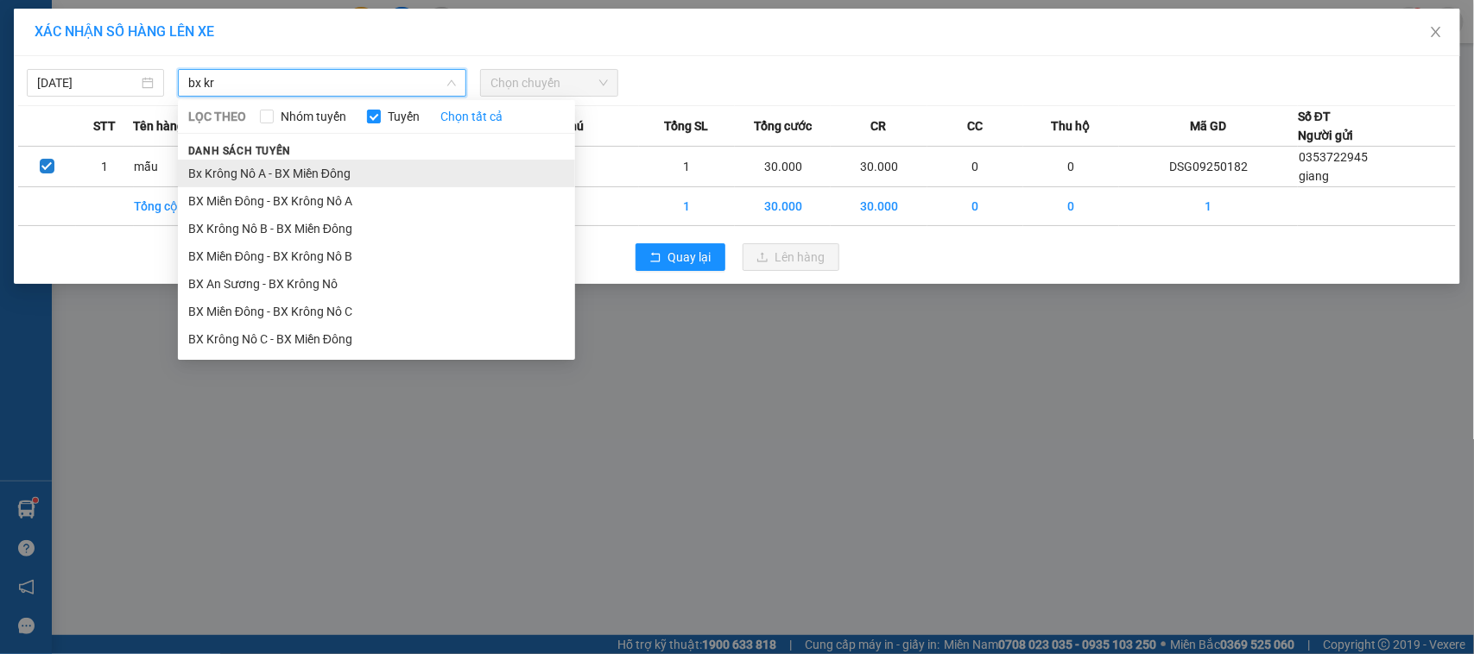
type input "bx kr"
click at [401, 166] on li "Bx Krông Nô A - BX Miền Đông" at bounding box center [376, 174] width 397 height 28
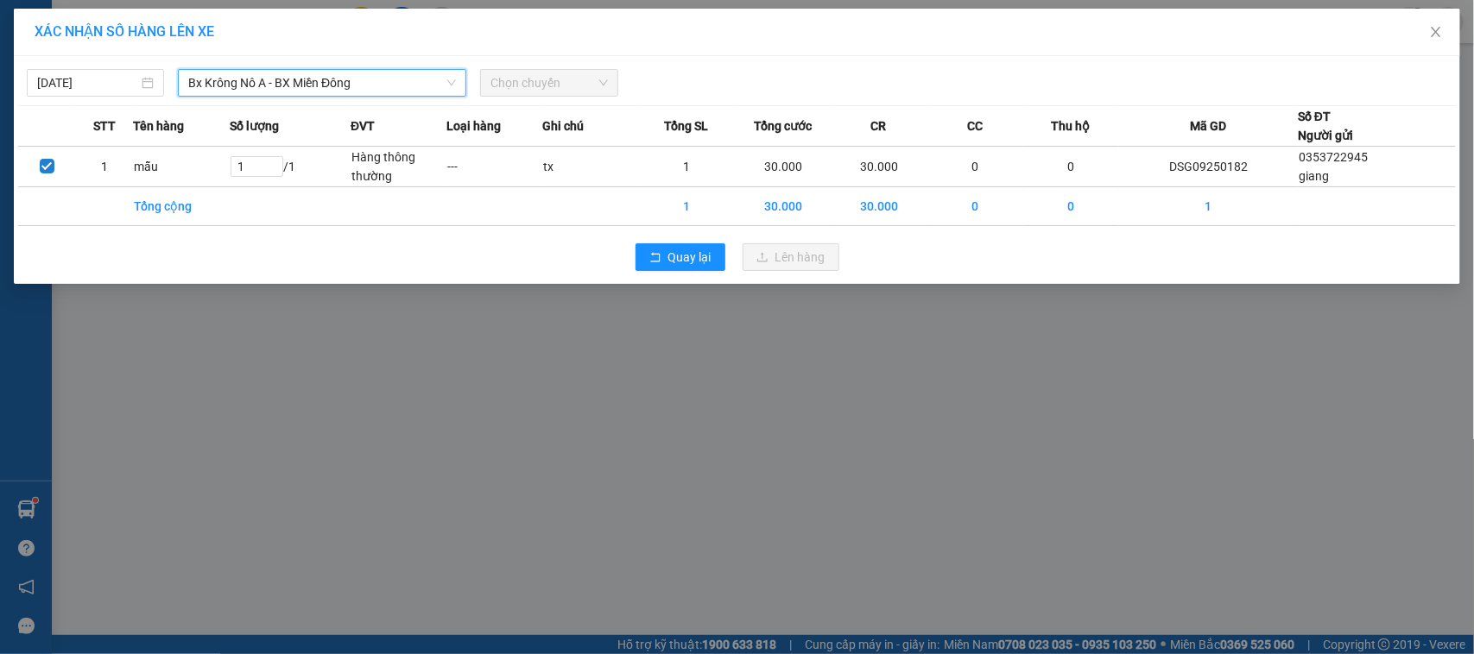
click at [575, 85] on span "Chọn chuyến" at bounding box center [548, 83] width 117 height 26
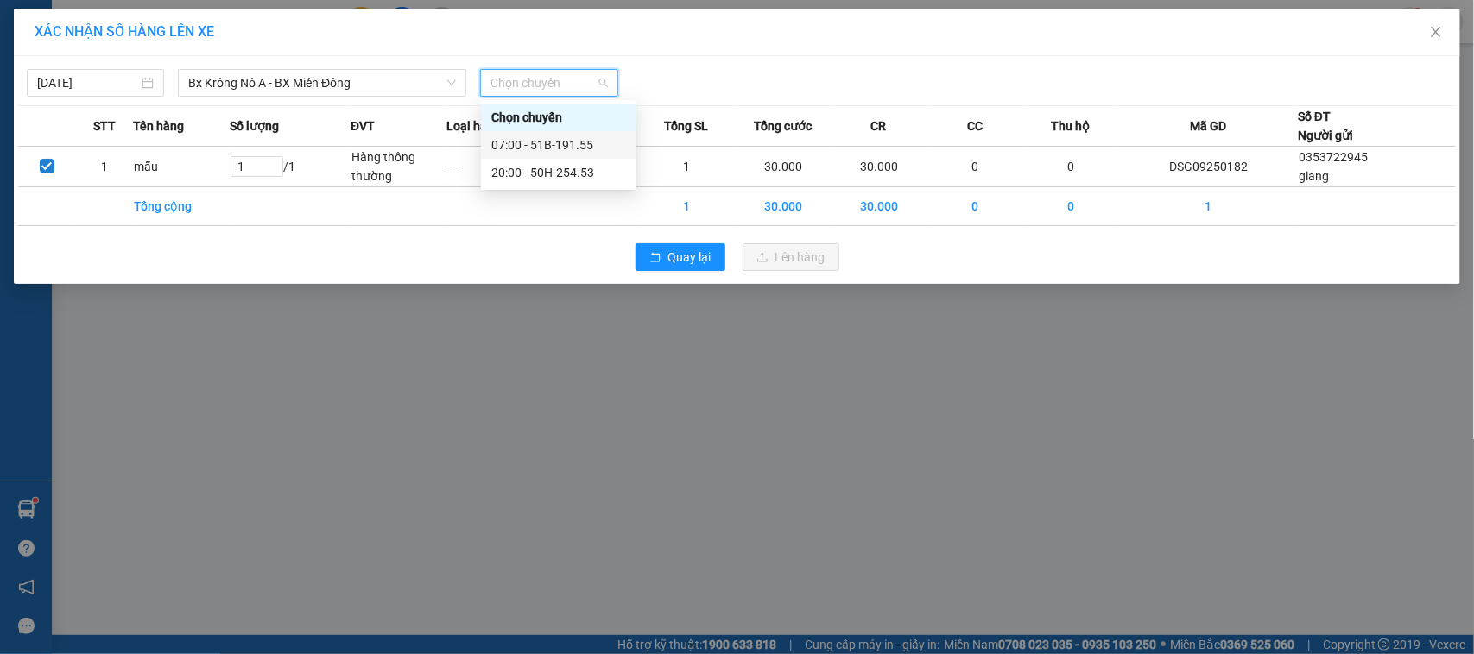
click at [585, 144] on div "07:00 - 51B-191.55" at bounding box center [558, 145] width 135 height 19
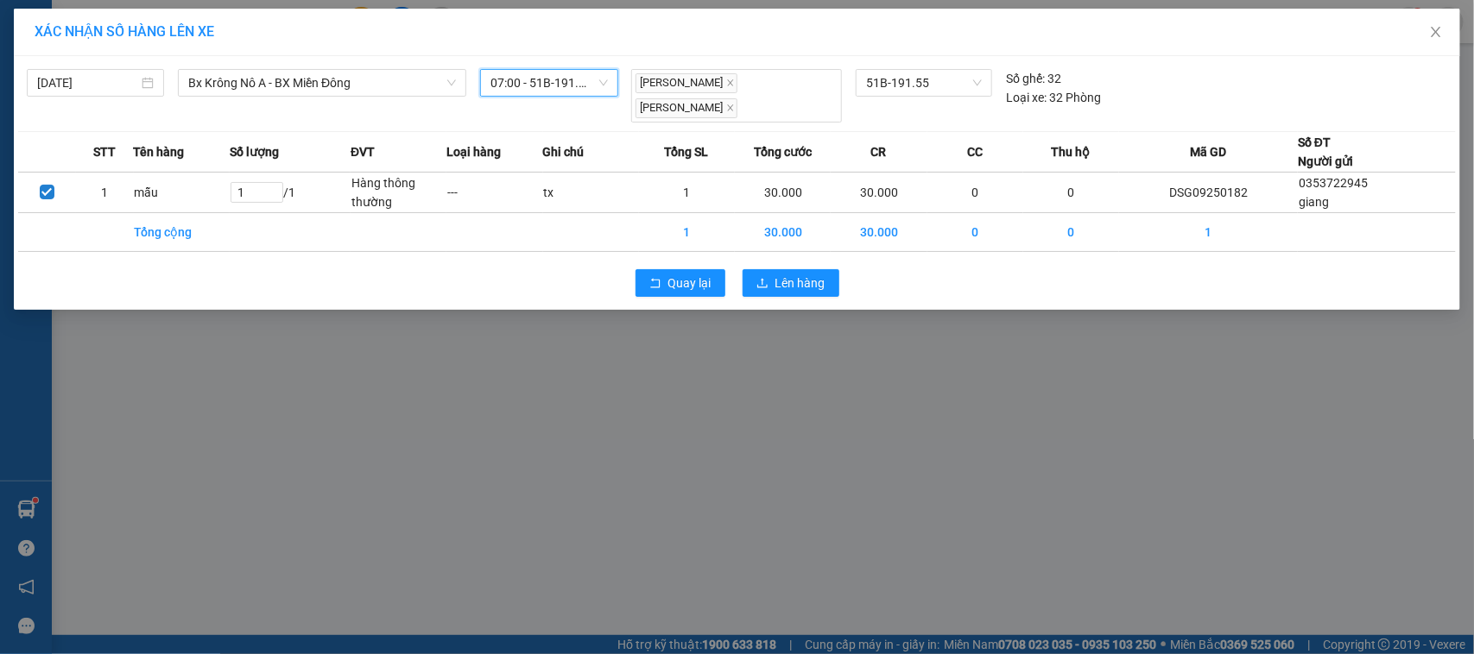
click at [764, 261] on div "Quay lại Lên hàng" at bounding box center [736, 283] width 1437 height 45
click at [769, 269] on button "Lên hàng" at bounding box center [790, 283] width 97 height 28
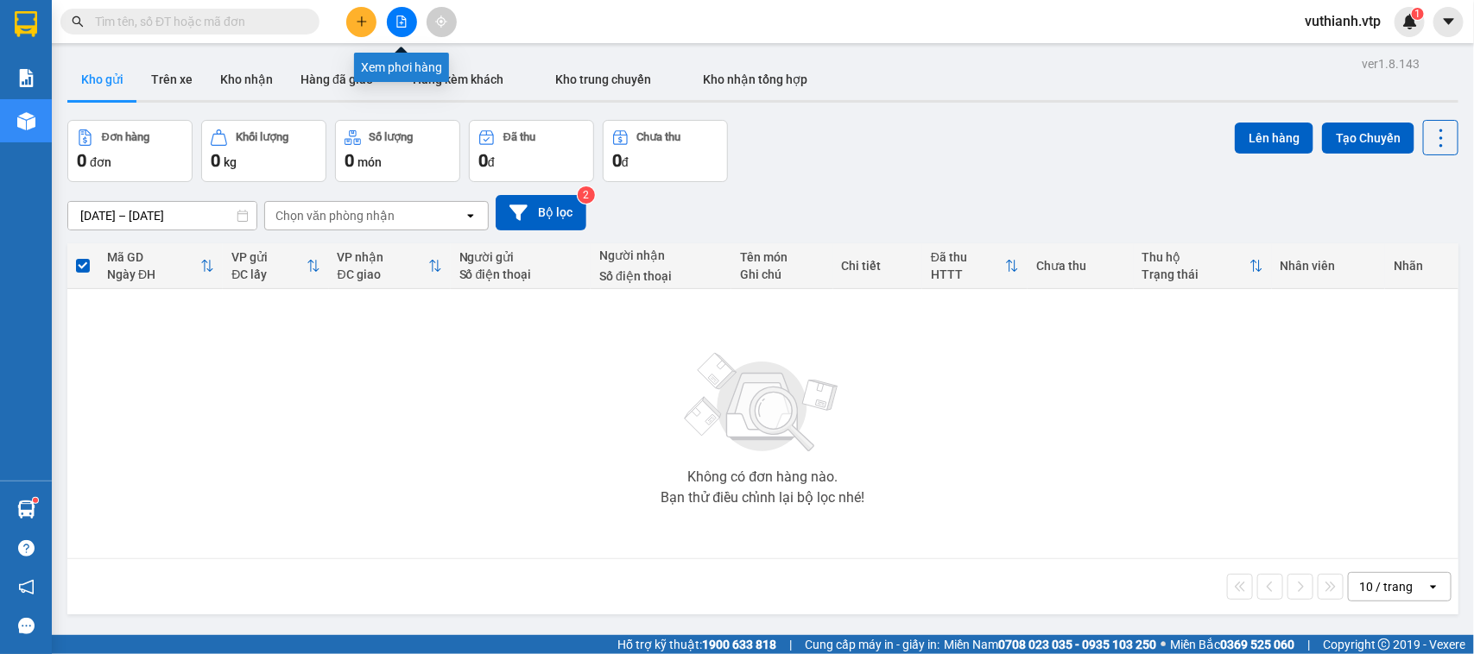
click at [408, 22] on button at bounding box center [402, 22] width 30 height 30
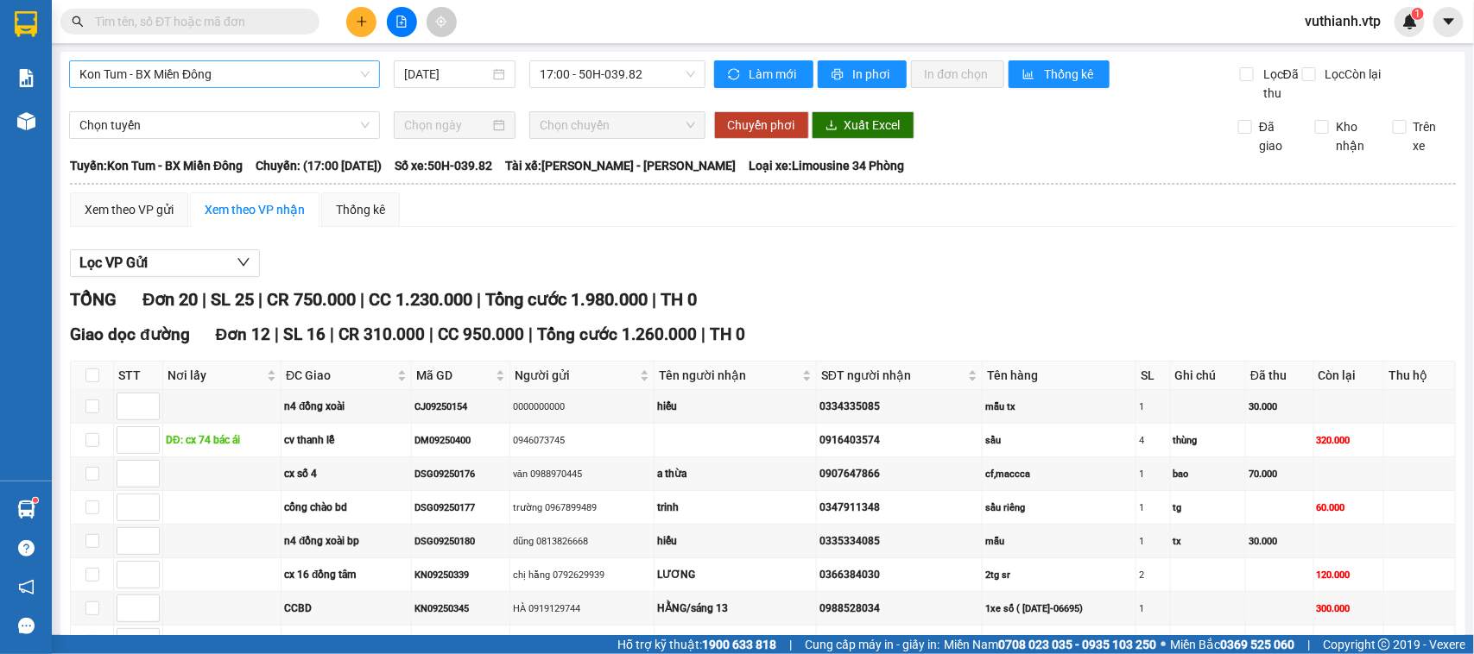
click at [262, 72] on span "Kon Tum - BX Miền Đông" at bounding box center [224, 74] width 290 height 26
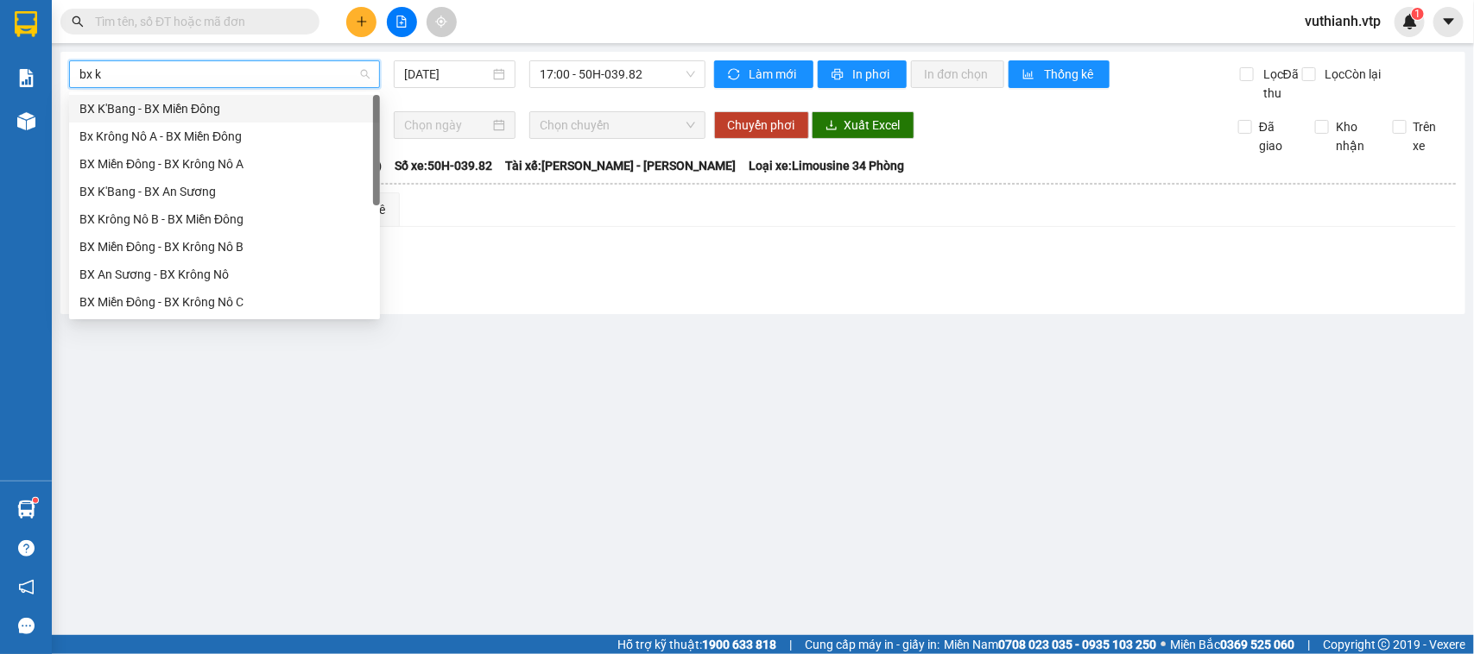
type input "bx kr"
click at [256, 106] on div "Bx Krông Nô A - BX Miền Đông" at bounding box center [224, 108] width 290 height 19
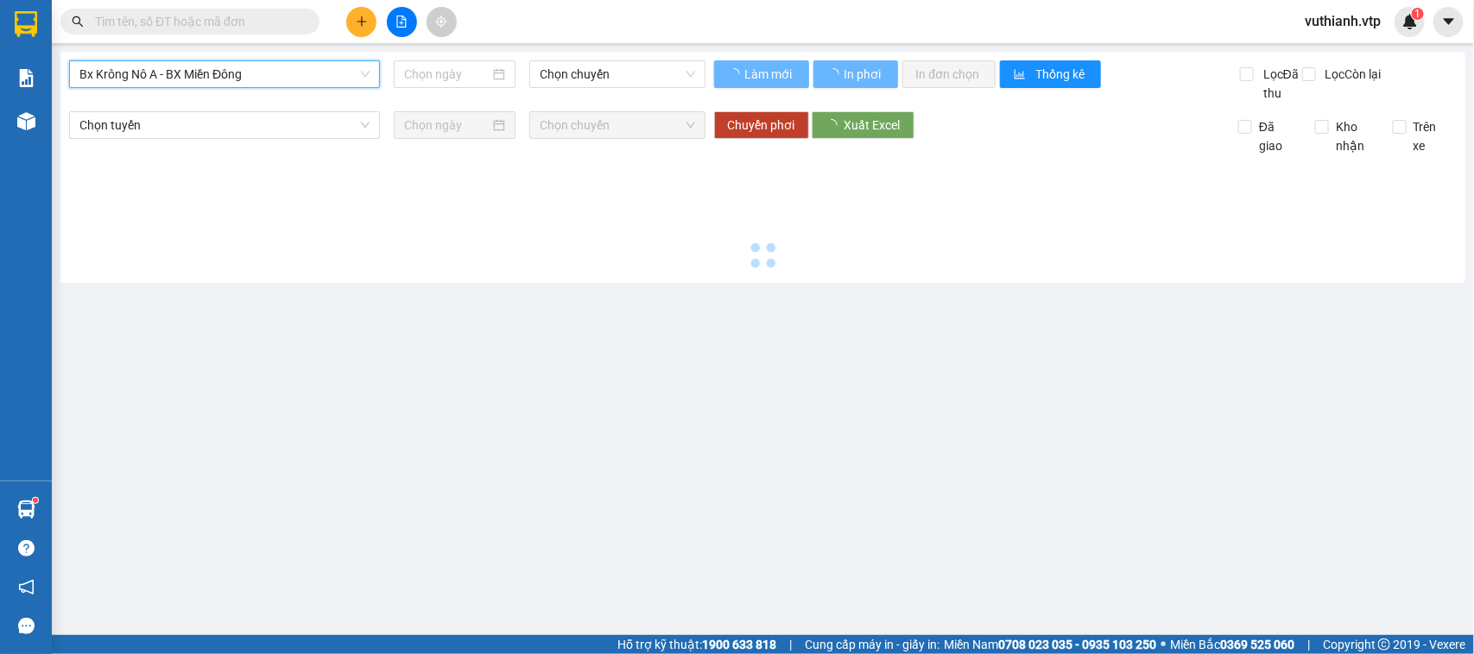
type input "[DATE]"
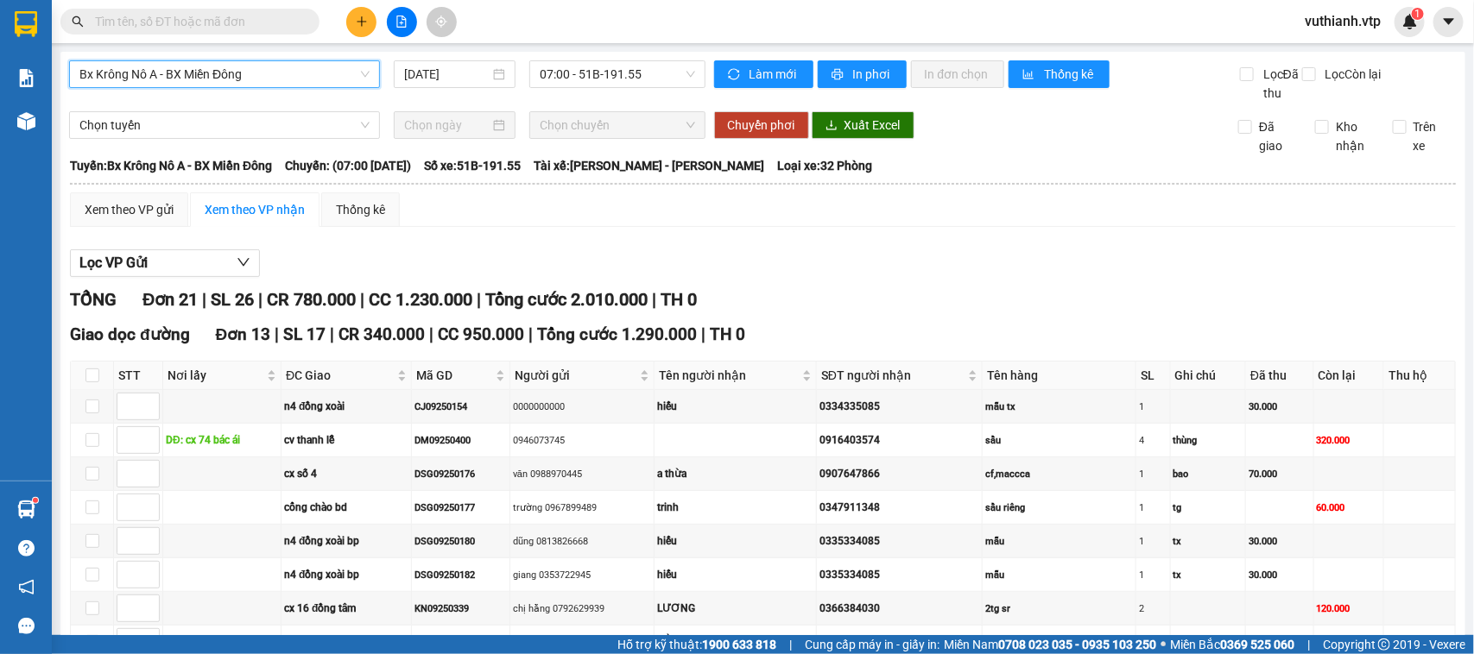
click at [287, 75] on span "Bx Krông Nô A - BX Miền Đông" at bounding box center [224, 74] width 290 height 26
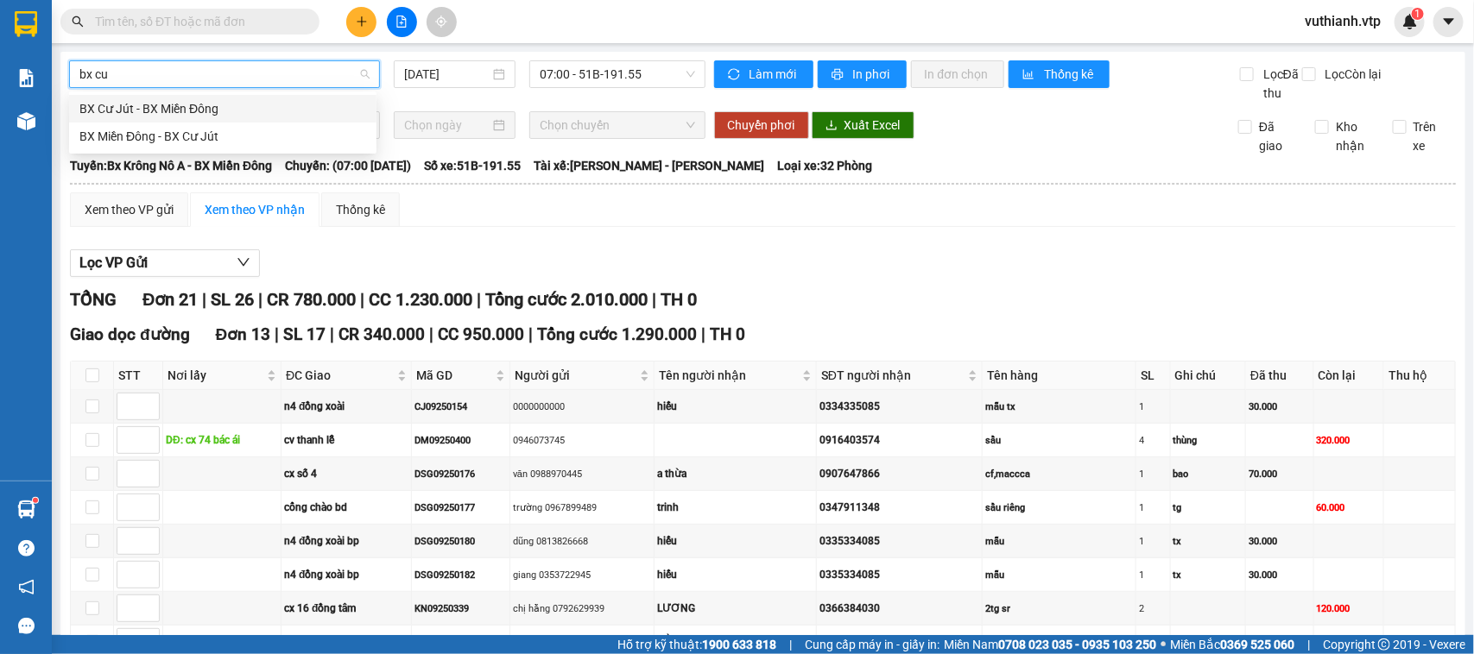
type input "bx cư"
click at [276, 106] on div "BX Cư Jút - BX Miền Đông" at bounding box center [222, 108] width 287 height 19
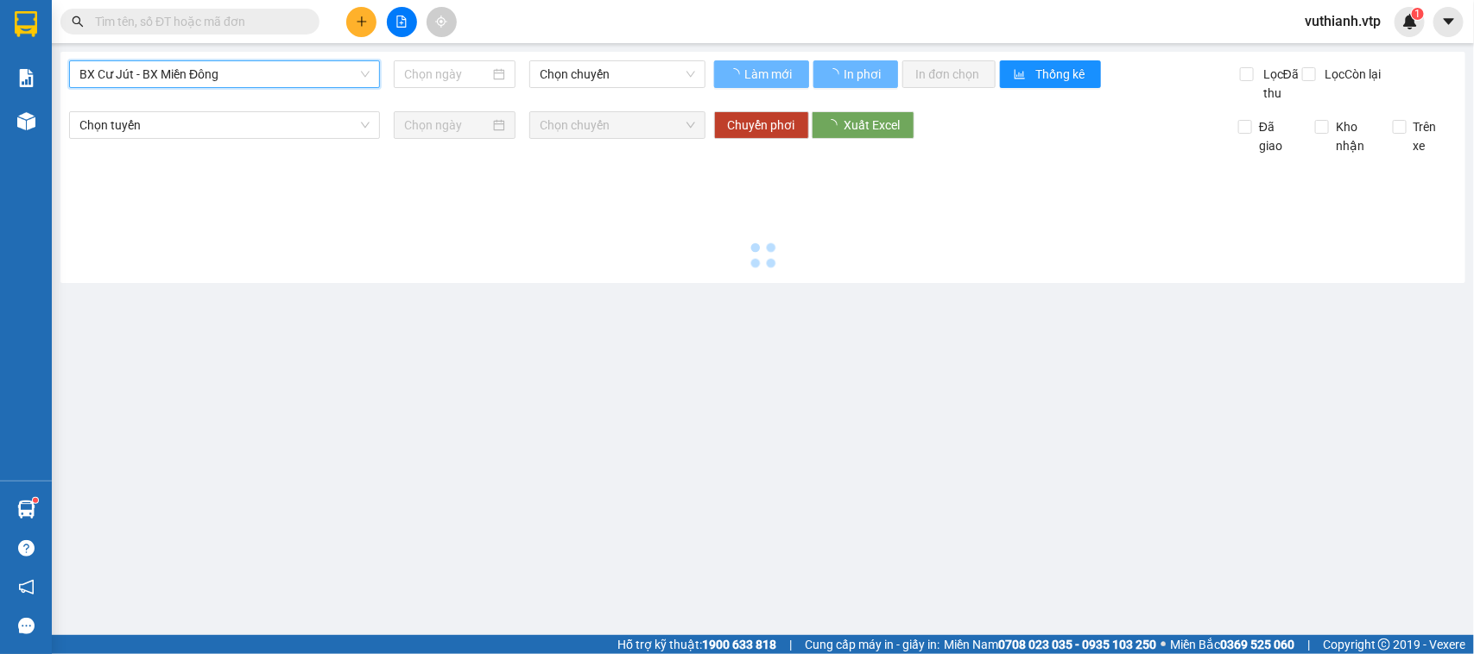
type input "[DATE]"
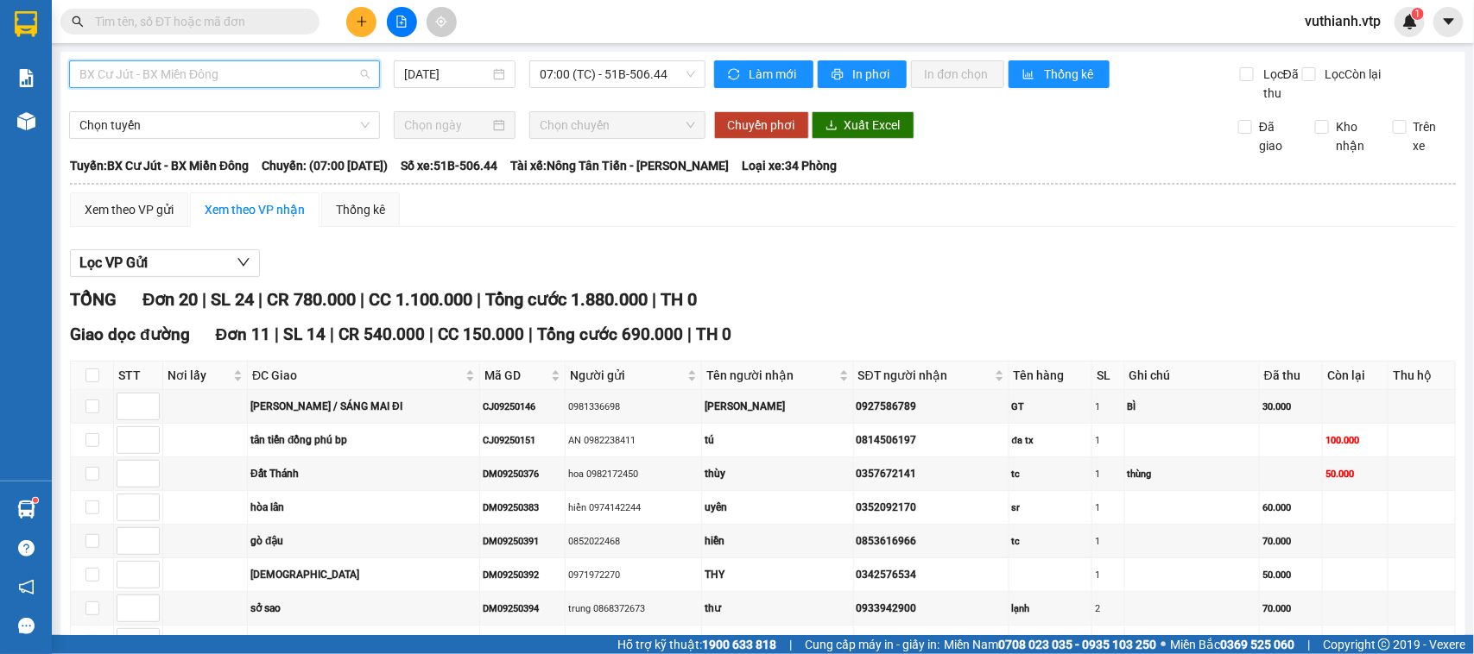
click at [316, 72] on span "BX Cư Jút - BX Miền Đông" at bounding box center [224, 74] width 290 height 26
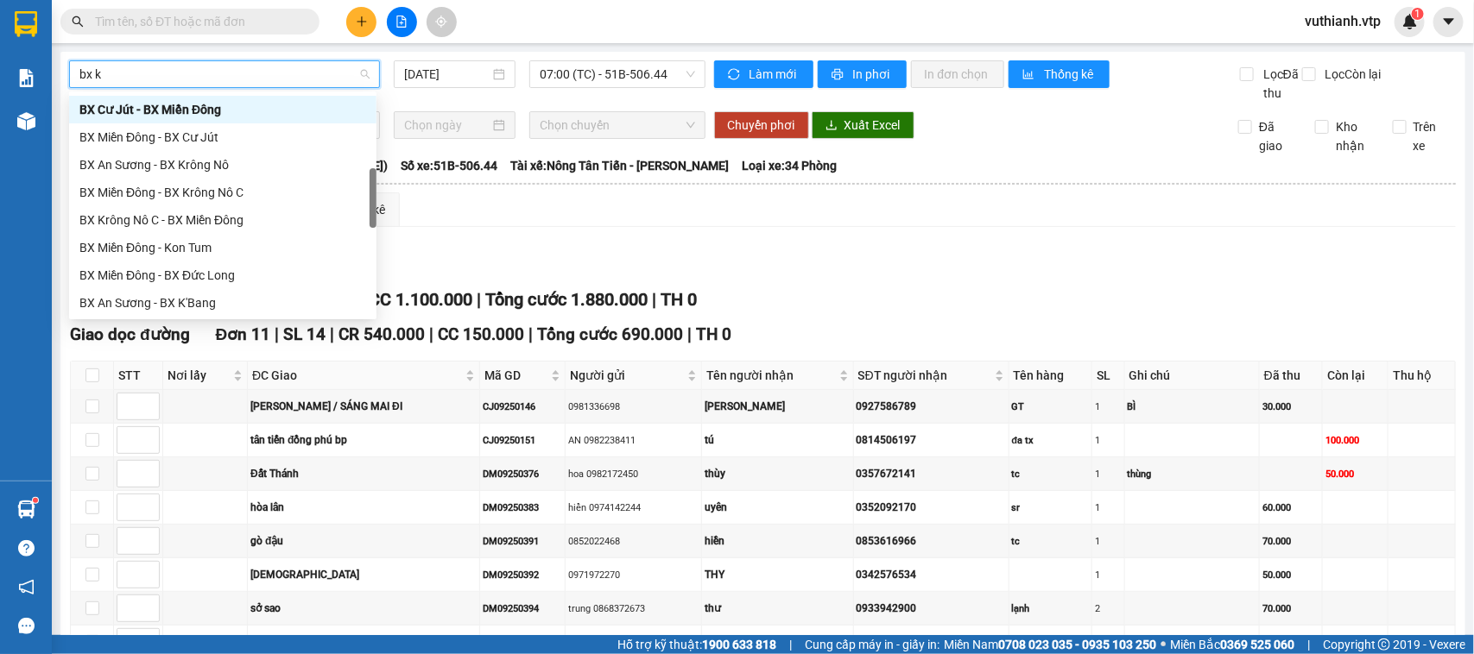
scroll to position [83, 0]
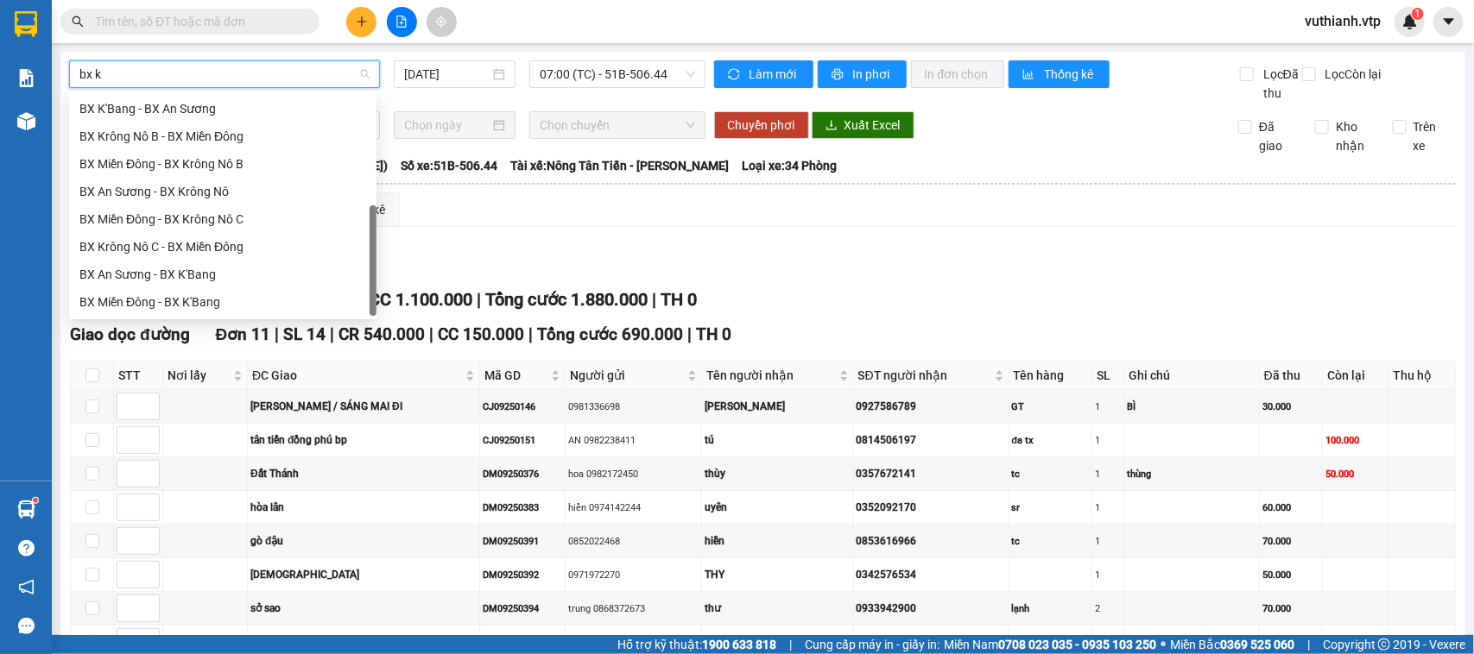
type input "bx kr"
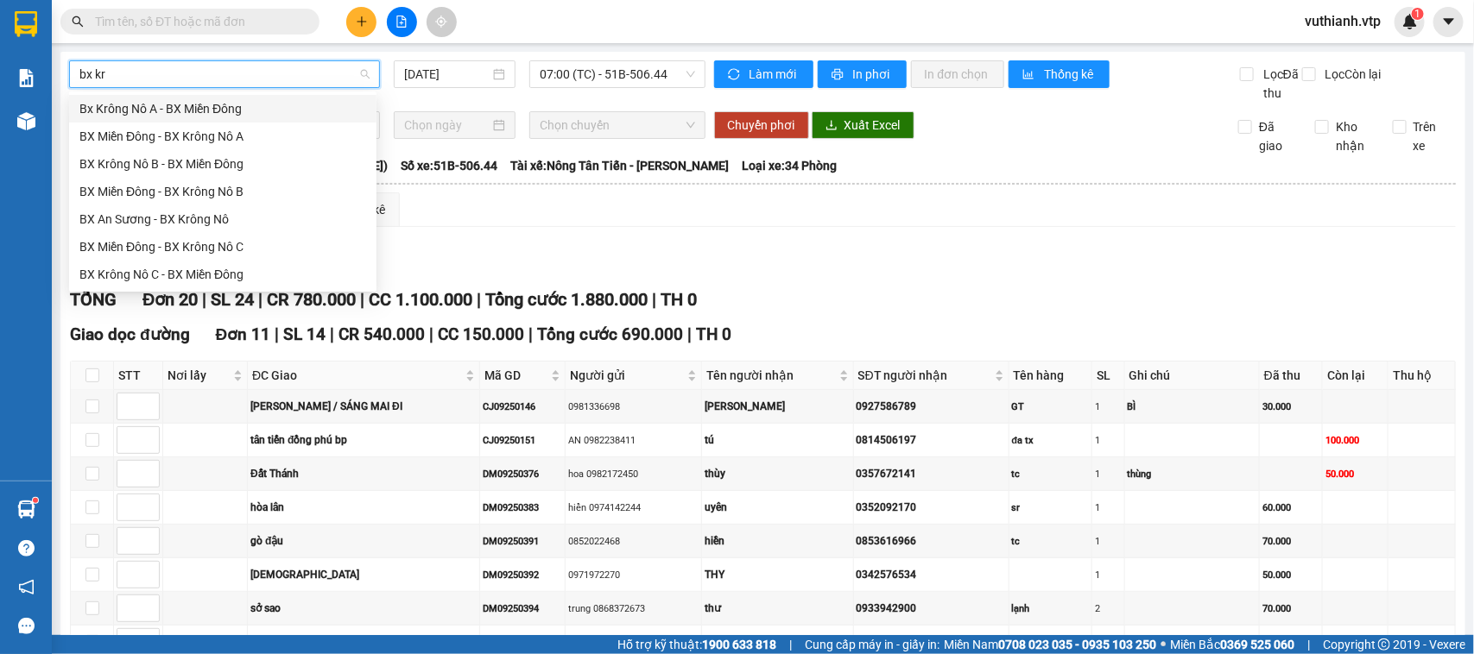
click at [296, 106] on div "Bx Krông Nô A - BX Miền Đông" at bounding box center [222, 108] width 287 height 19
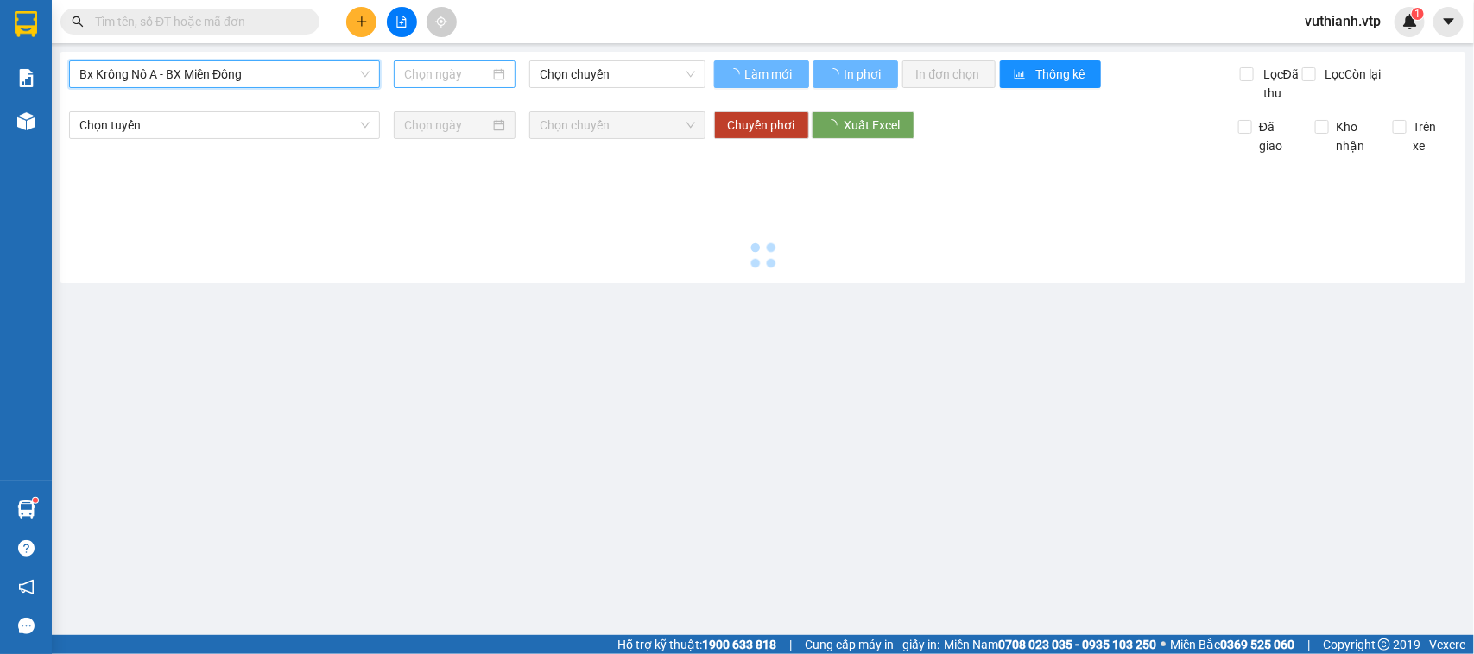
type input "[DATE]"
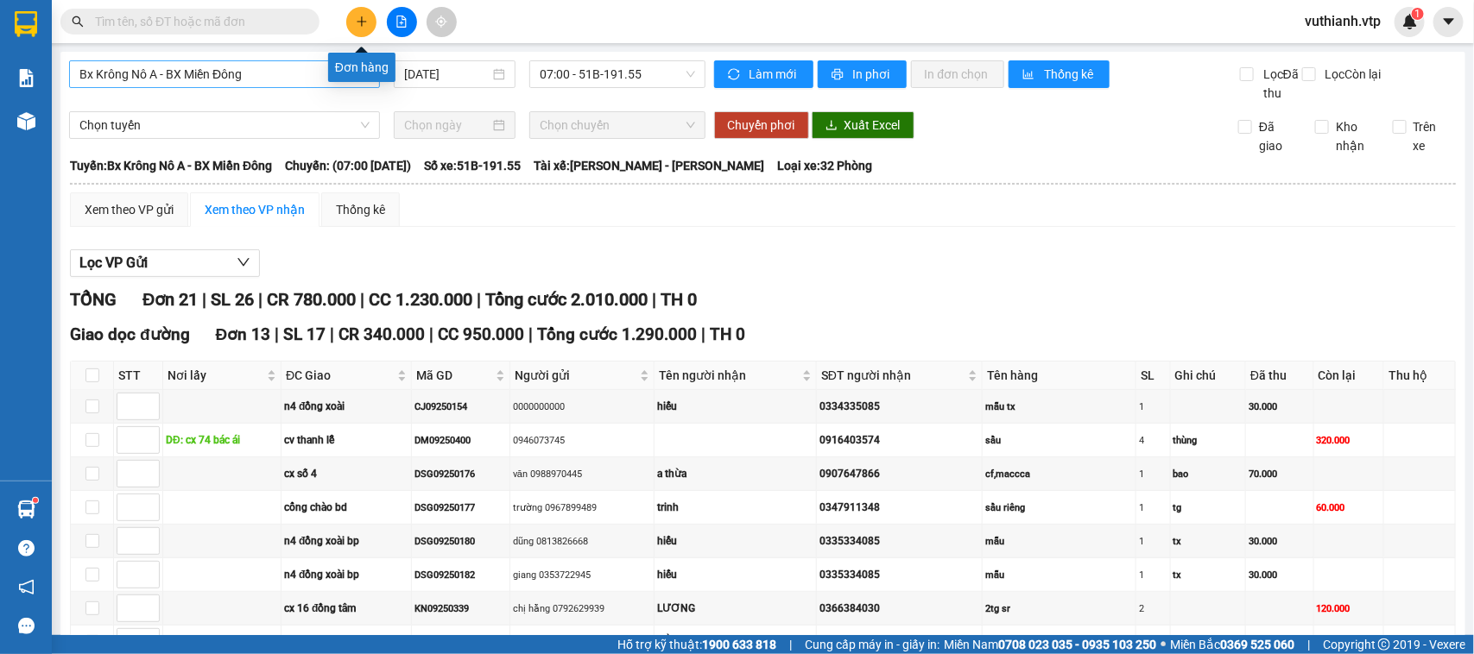
click at [354, 30] on button at bounding box center [361, 22] width 30 height 30
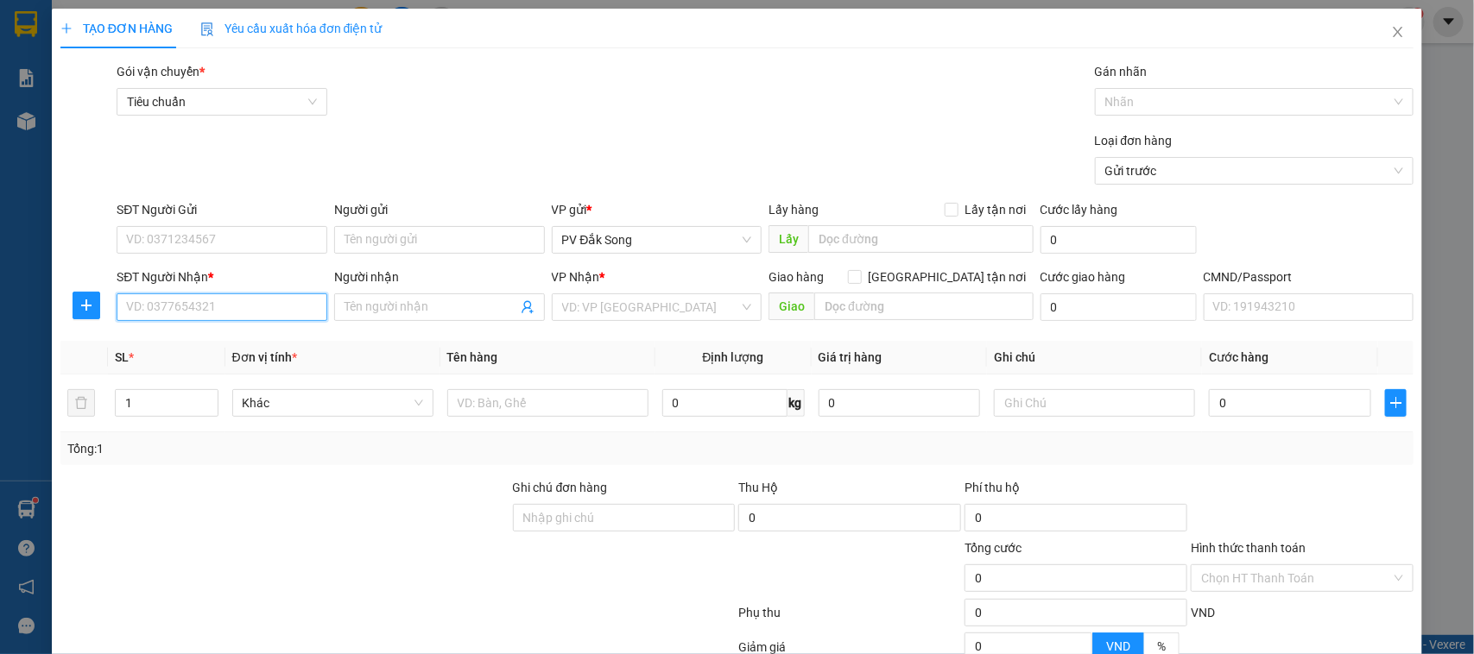
click at [231, 309] on input "SĐT Người Nhận *" at bounding box center [222, 308] width 211 height 28
type input "0346488533"
click at [385, 307] on input "Người nhận" at bounding box center [430, 307] width 173 height 19
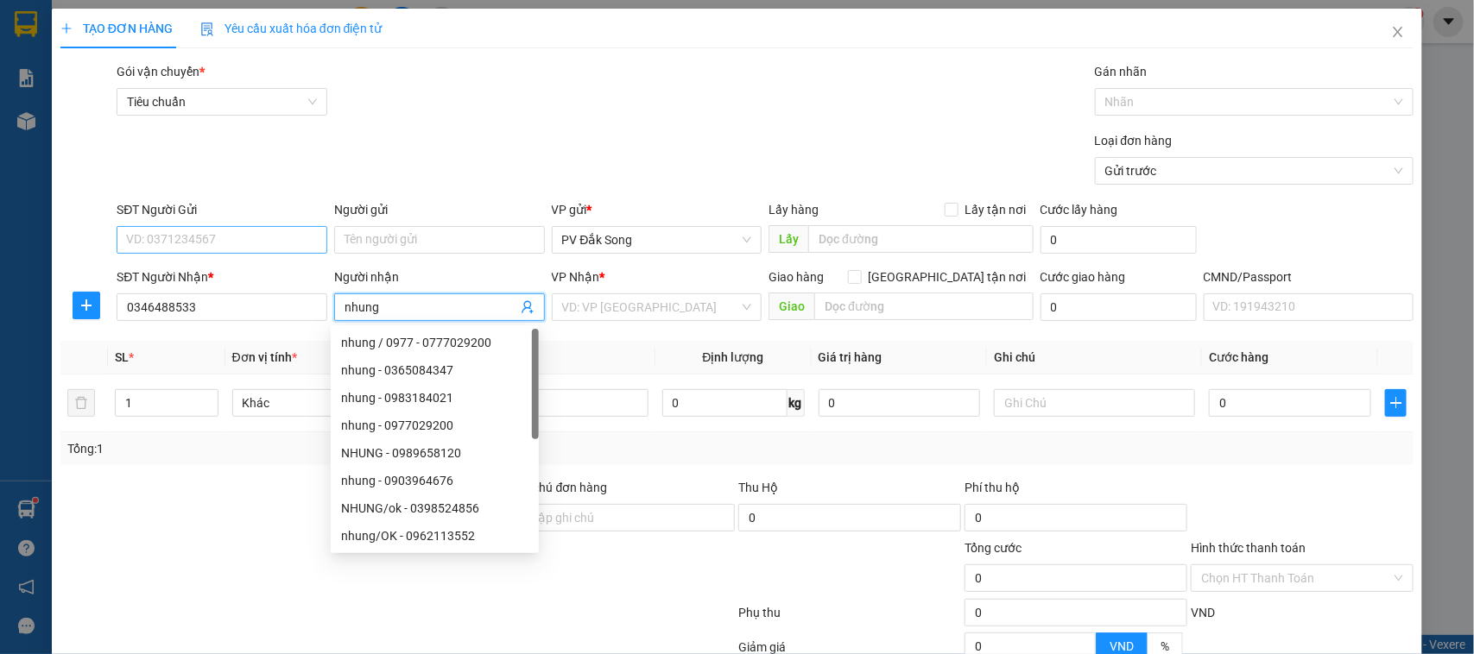
type input "nhung"
click at [300, 248] on input "SĐT Người Gửi" at bounding box center [222, 240] width 211 height 28
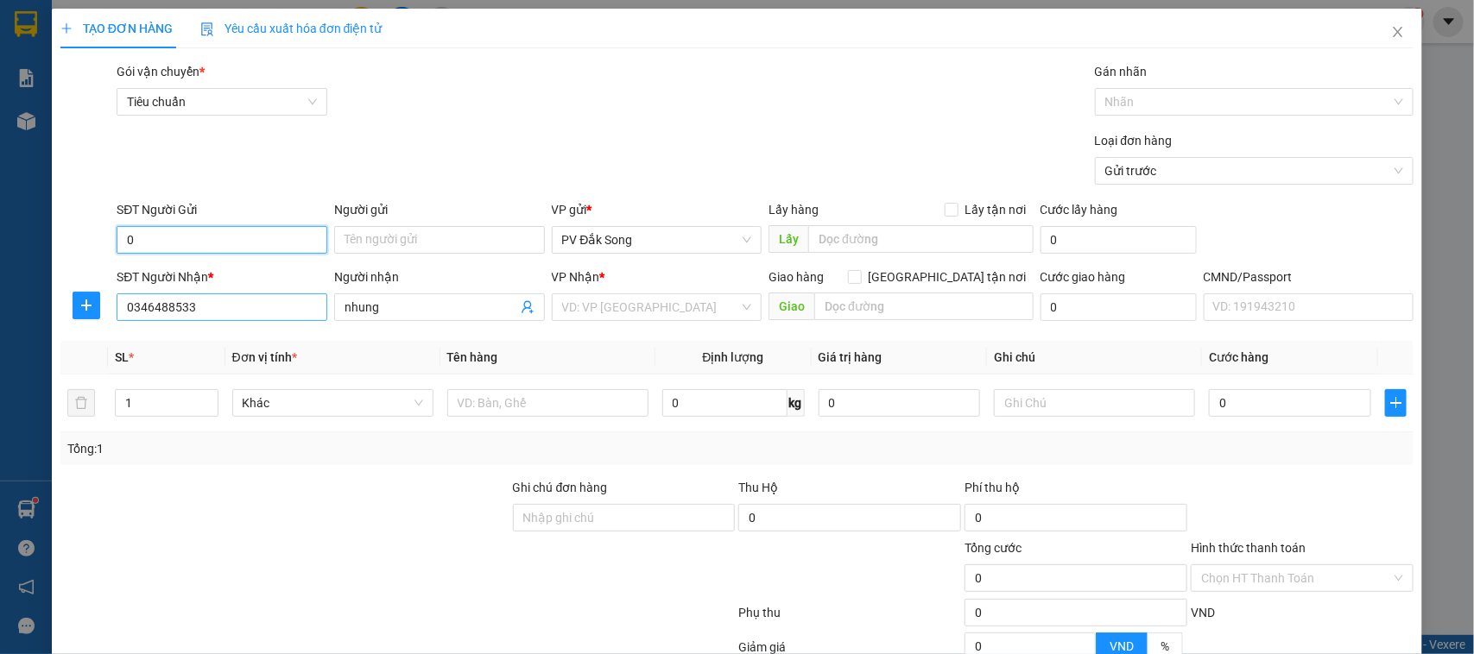
type input "0"
drag, startPoint x: 256, startPoint y: 308, endPoint x: 105, endPoint y: 322, distance: 151.7
click at [105, 322] on div "SĐT Người Nhận * 0346488533 0346488533 Người nhận nhung VP Nhận * VD: VP Sài Gò…" at bounding box center [737, 298] width 1357 height 60
click at [187, 243] on input "0" at bounding box center [222, 240] width 211 height 28
click at [584, 302] on input "search" at bounding box center [651, 307] width 178 height 26
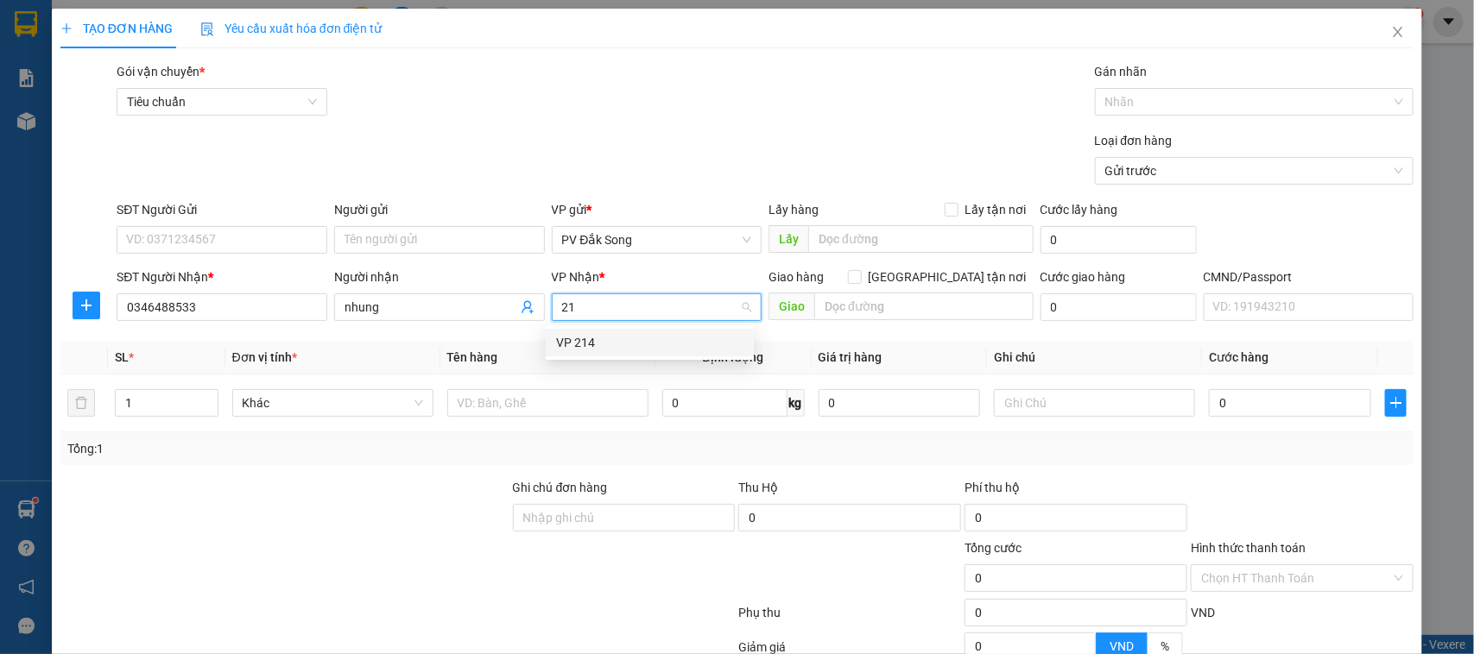
type input "214"
click at [593, 329] on div "VP 214" at bounding box center [650, 343] width 208 height 28
click at [611, 307] on span "VP 214" at bounding box center [657, 307] width 190 height 26
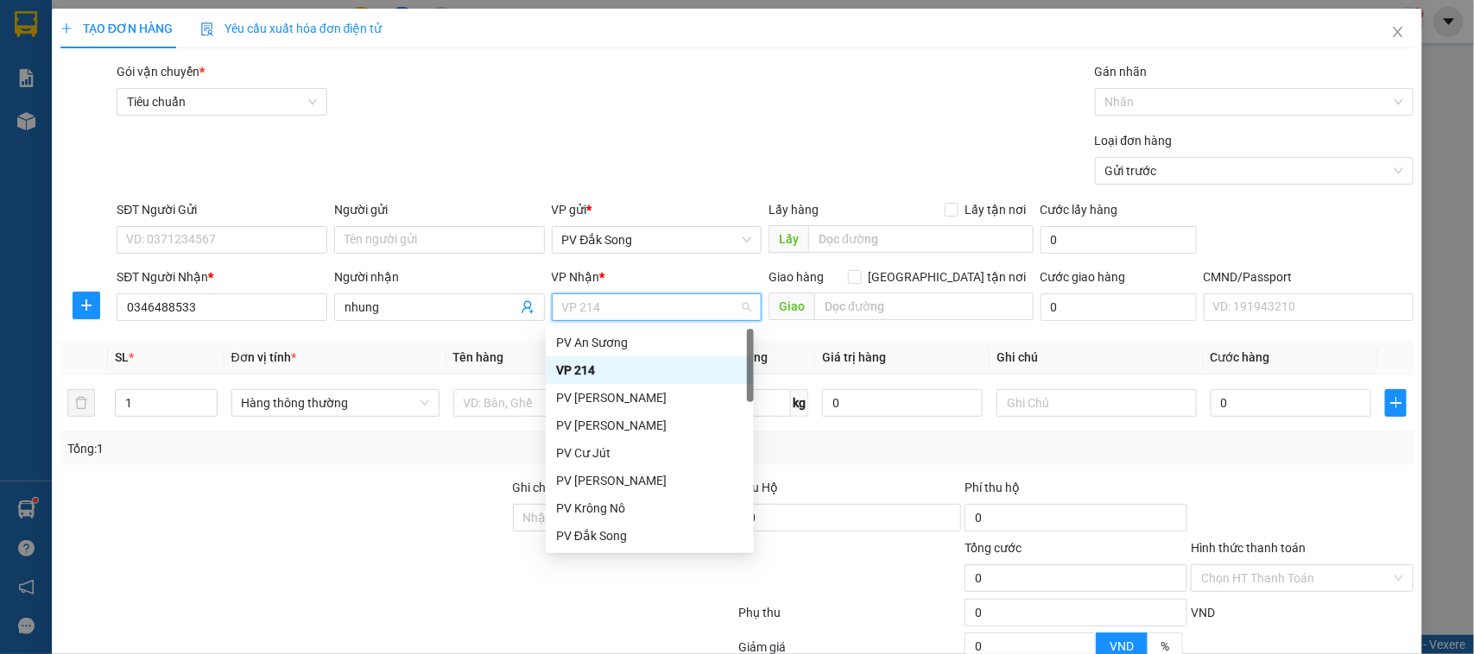
click at [611, 307] on span "VP 214" at bounding box center [657, 307] width 190 height 26
click at [603, 361] on div "VP 214" at bounding box center [649, 370] width 187 height 19
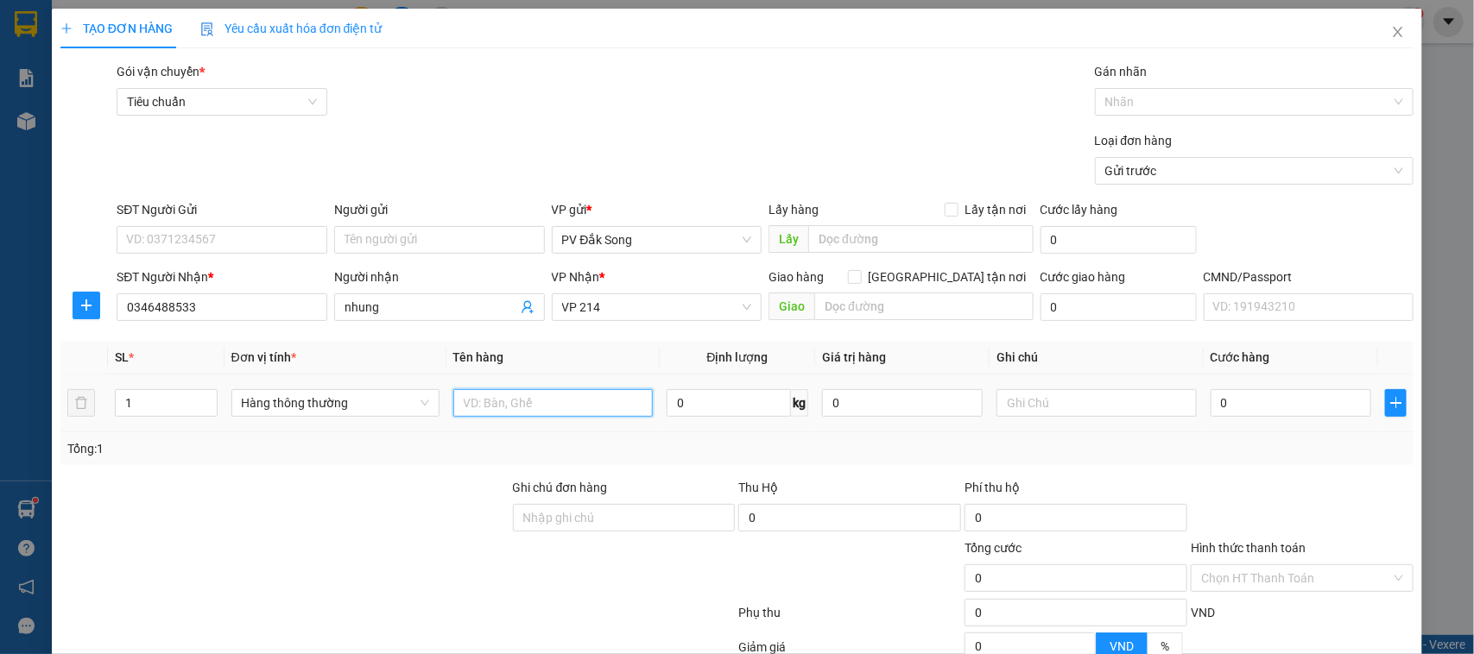
click at [590, 406] on input "text" at bounding box center [552, 403] width 199 height 28
type input "sầu riêng"
click at [1052, 410] on input "text" at bounding box center [1095, 403] width 199 height 28
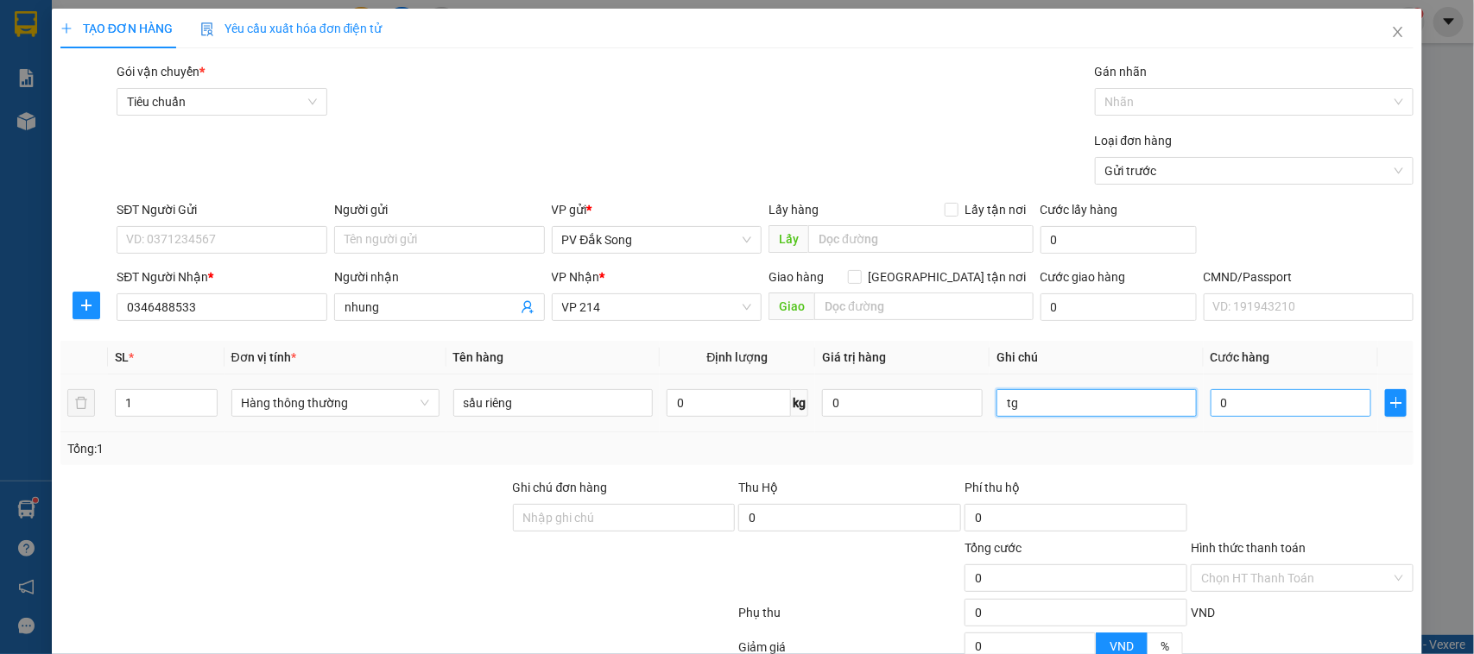
type input "tg"
click at [1241, 401] on input "0" at bounding box center [1290, 403] width 161 height 28
type input "005"
type input "5"
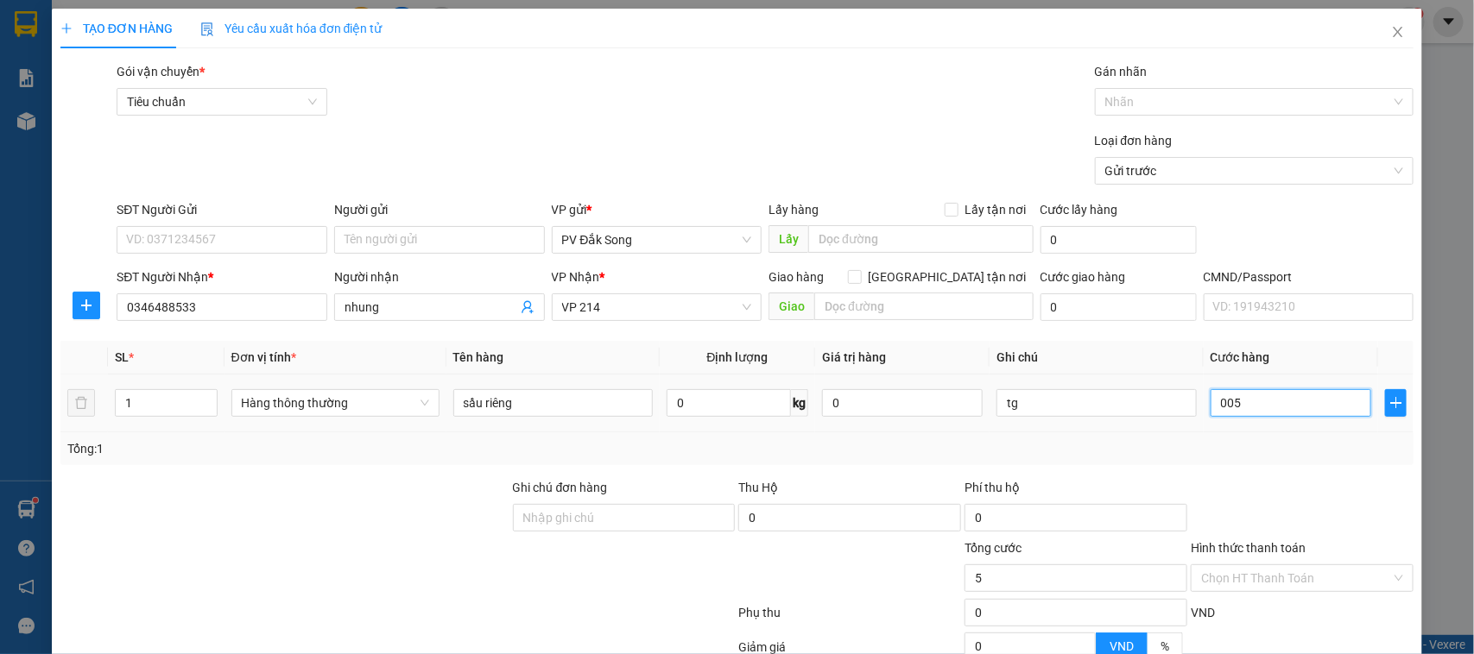
type input "0.050"
type input "50"
type input "00.500"
type input "500"
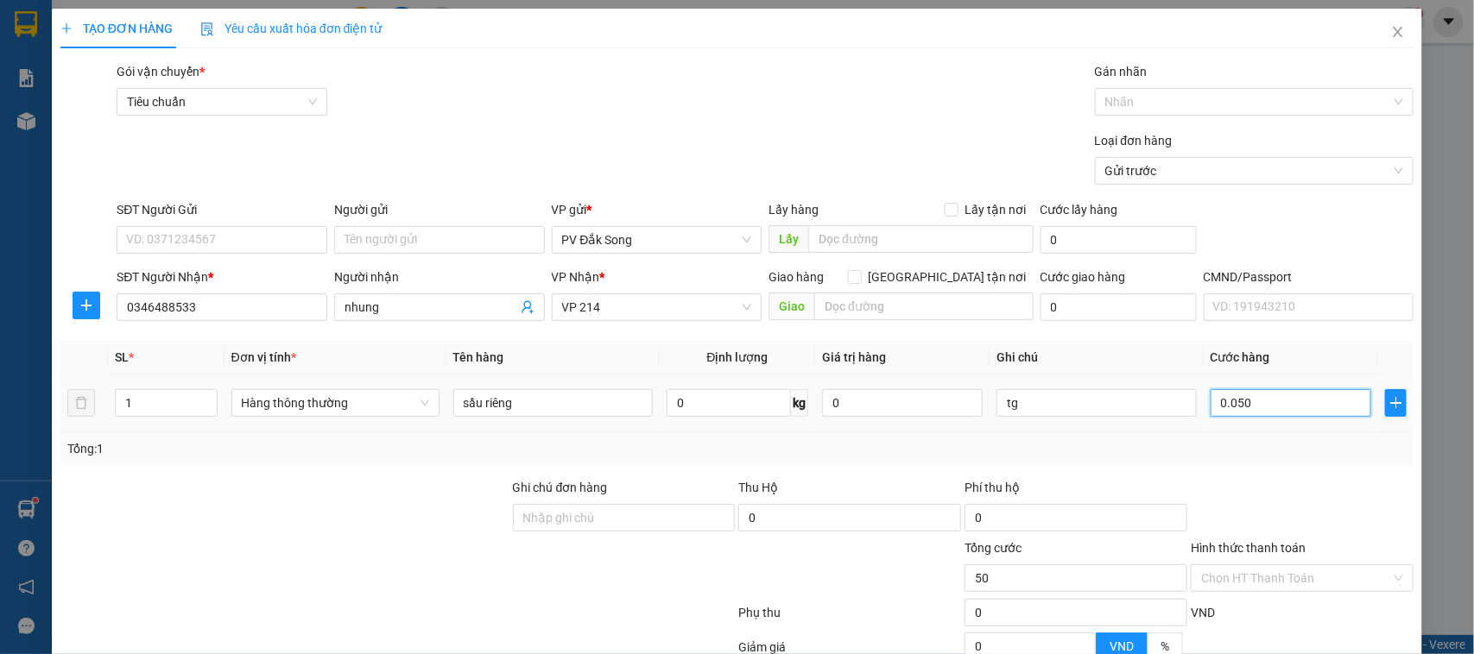
type input "500"
type input "0.005.000"
type input "5.000"
type input "000.050.000"
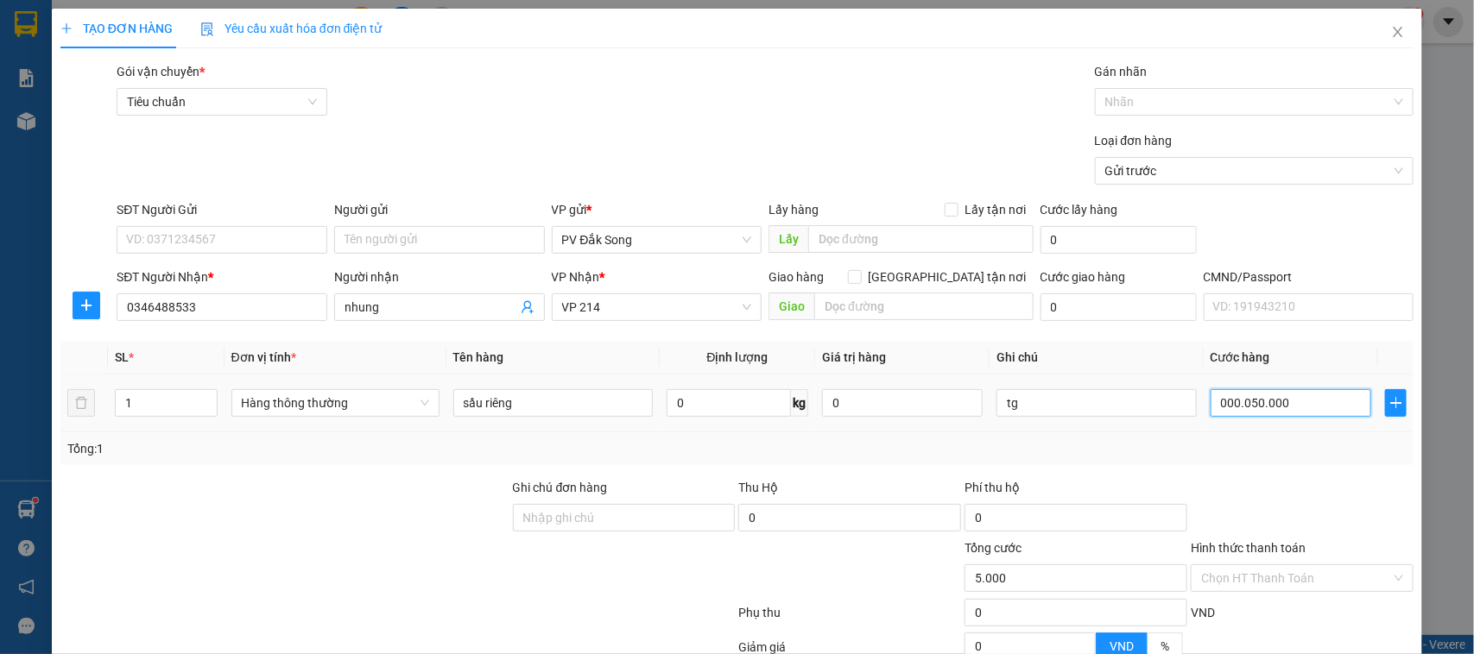
type input "50.000"
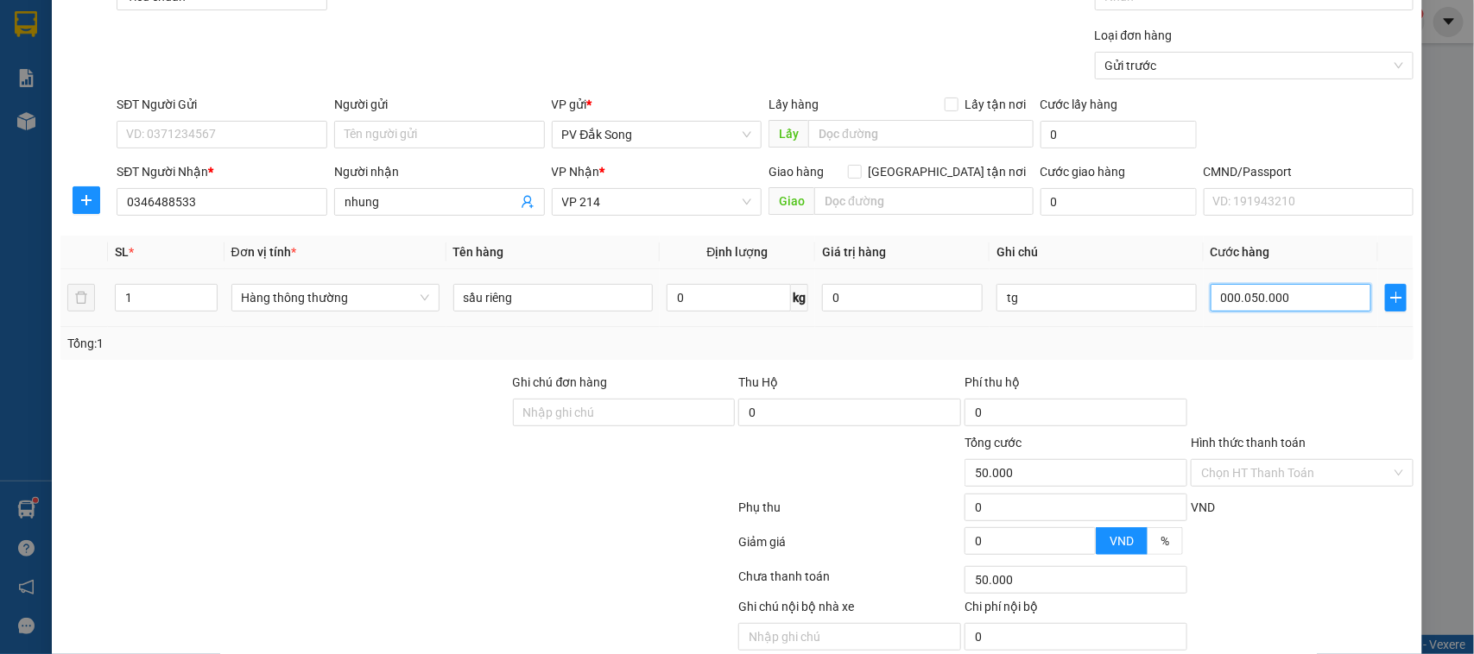
scroll to position [178, 0]
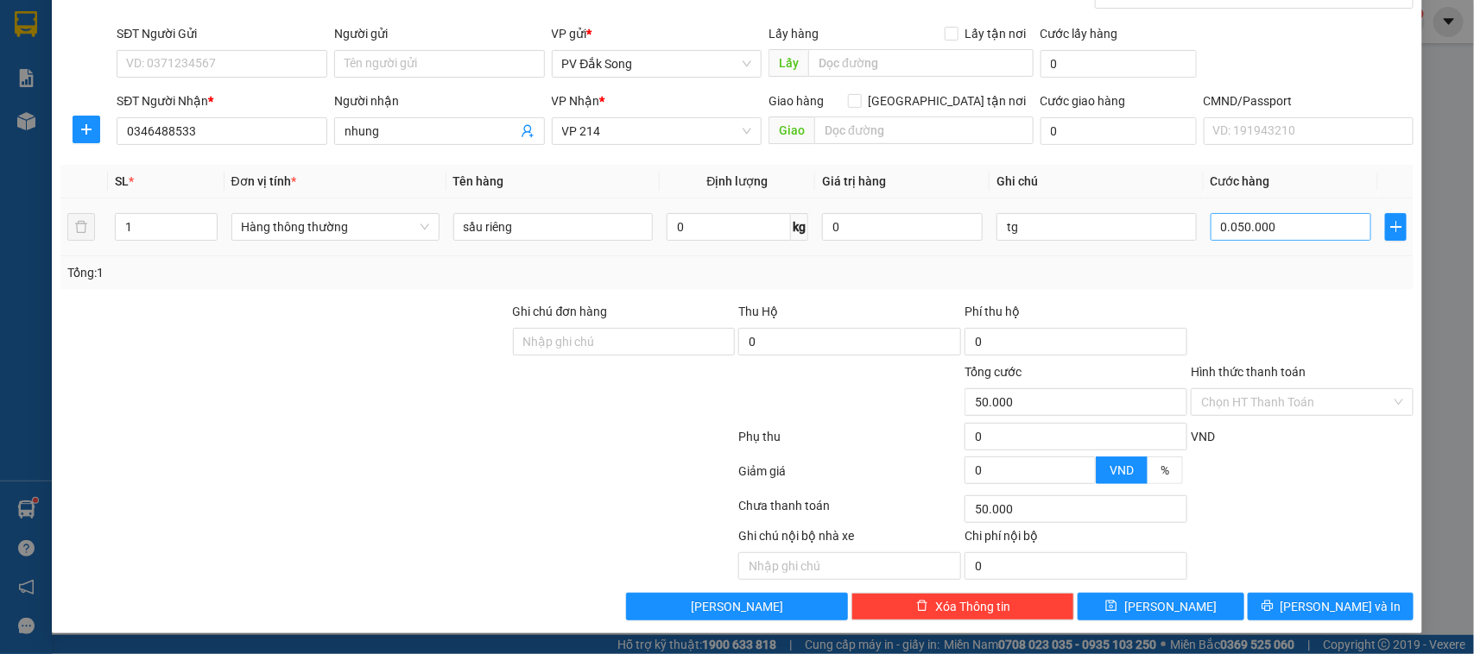
click at [1243, 404] on input "Hình thức thanh toán" at bounding box center [1296, 402] width 190 height 26
type input "50.000"
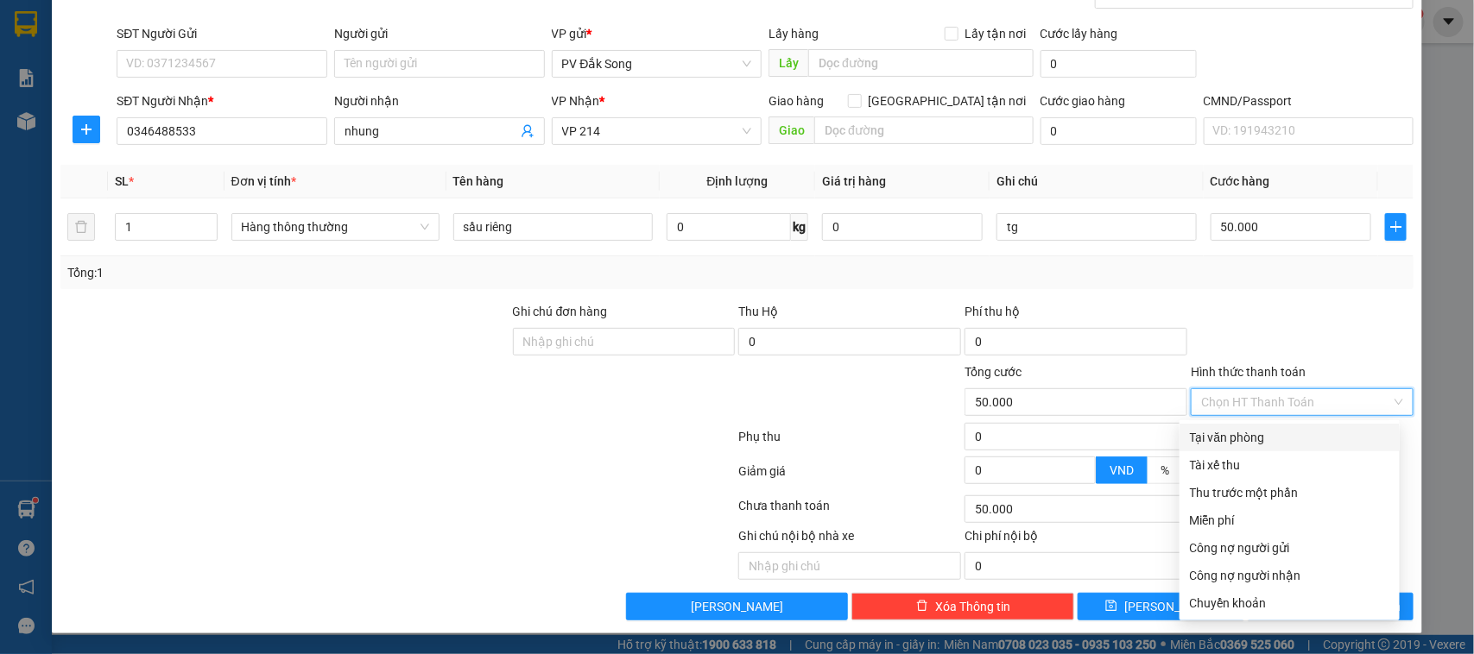
click at [1248, 432] on div "Tại văn phòng" at bounding box center [1289, 437] width 199 height 19
type input "0"
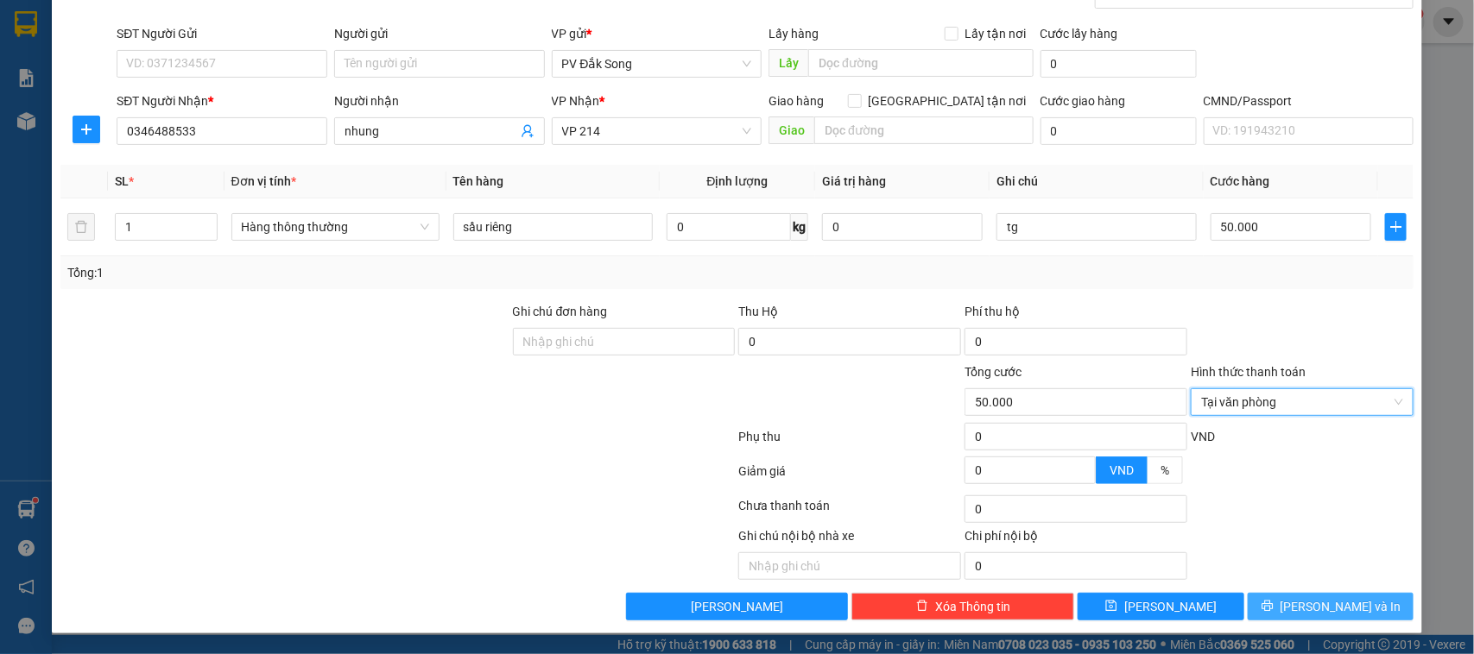
click at [1299, 610] on button "[PERSON_NAME] và In" at bounding box center [1331, 607] width 166 height 28
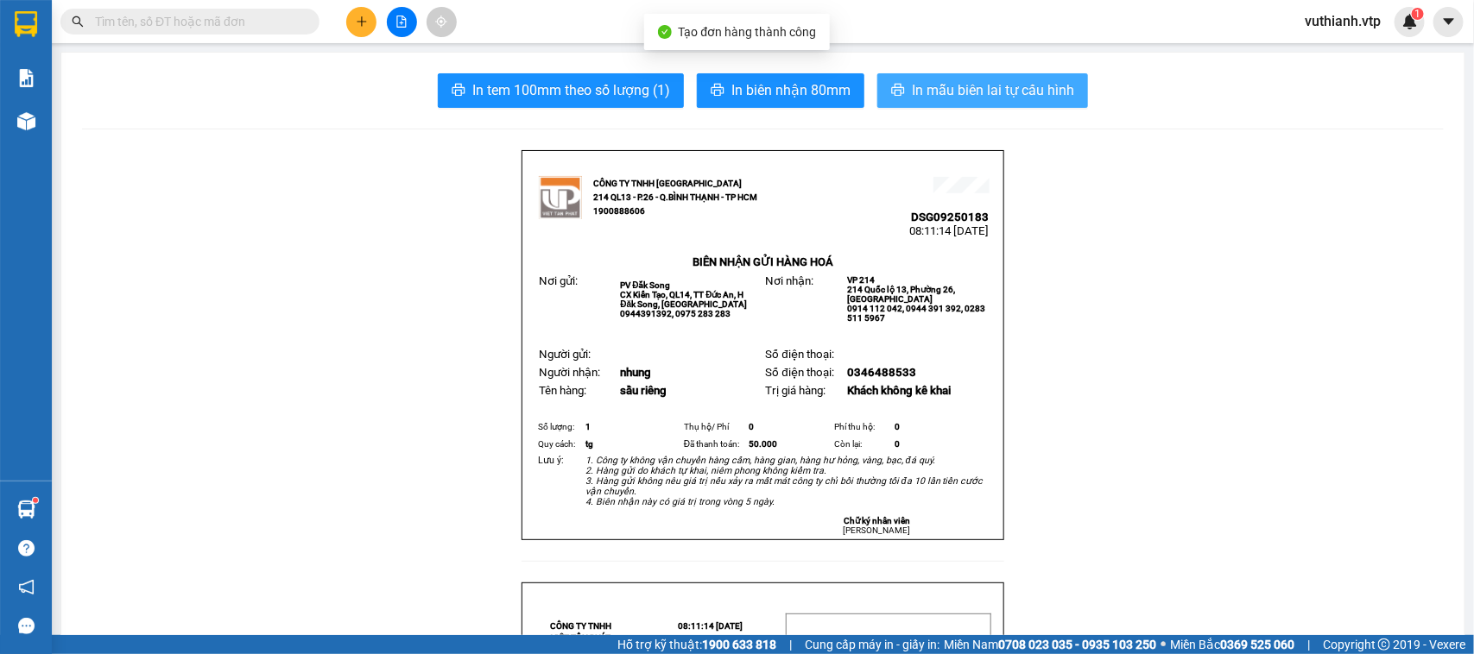
click at [995, 92] on span "In mẫu biên lai tự cấu hình" at bounding box center [993, 90] width 162 height 22
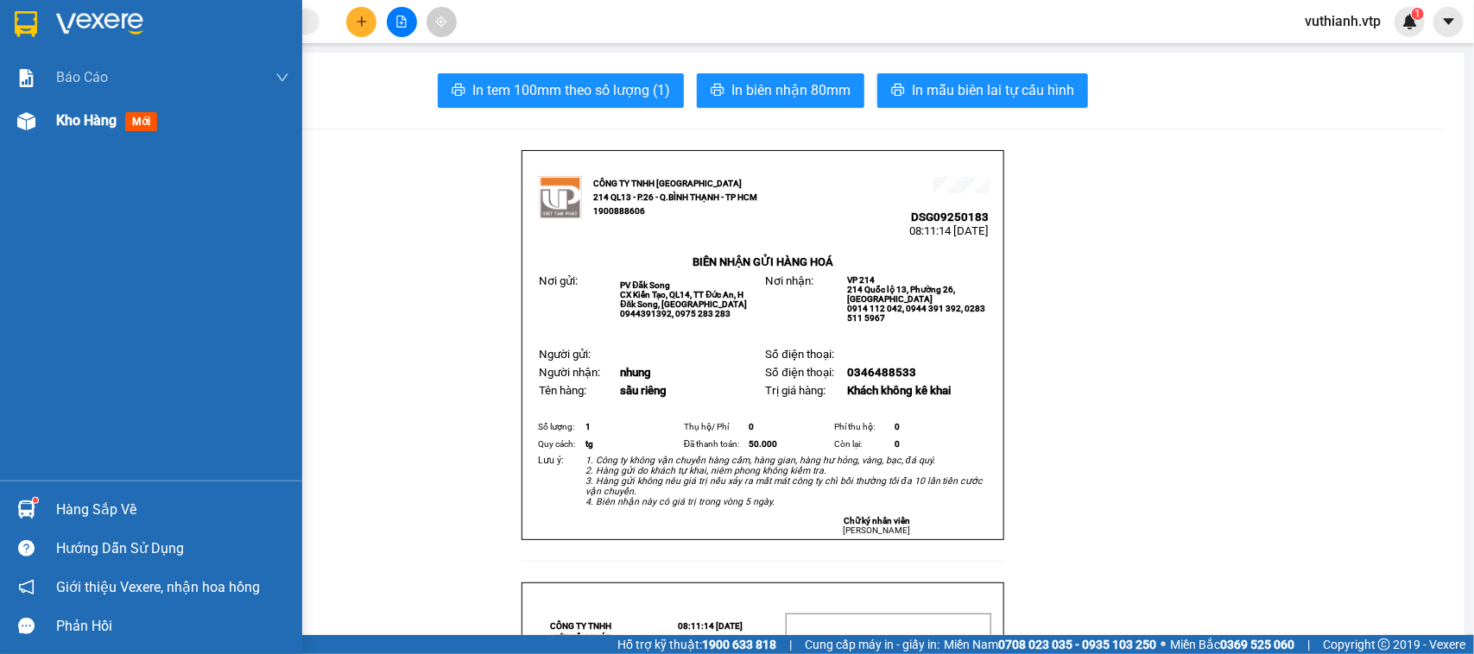
click at [24, 128] on img at bounding box center [26, 121] width 18 height 18
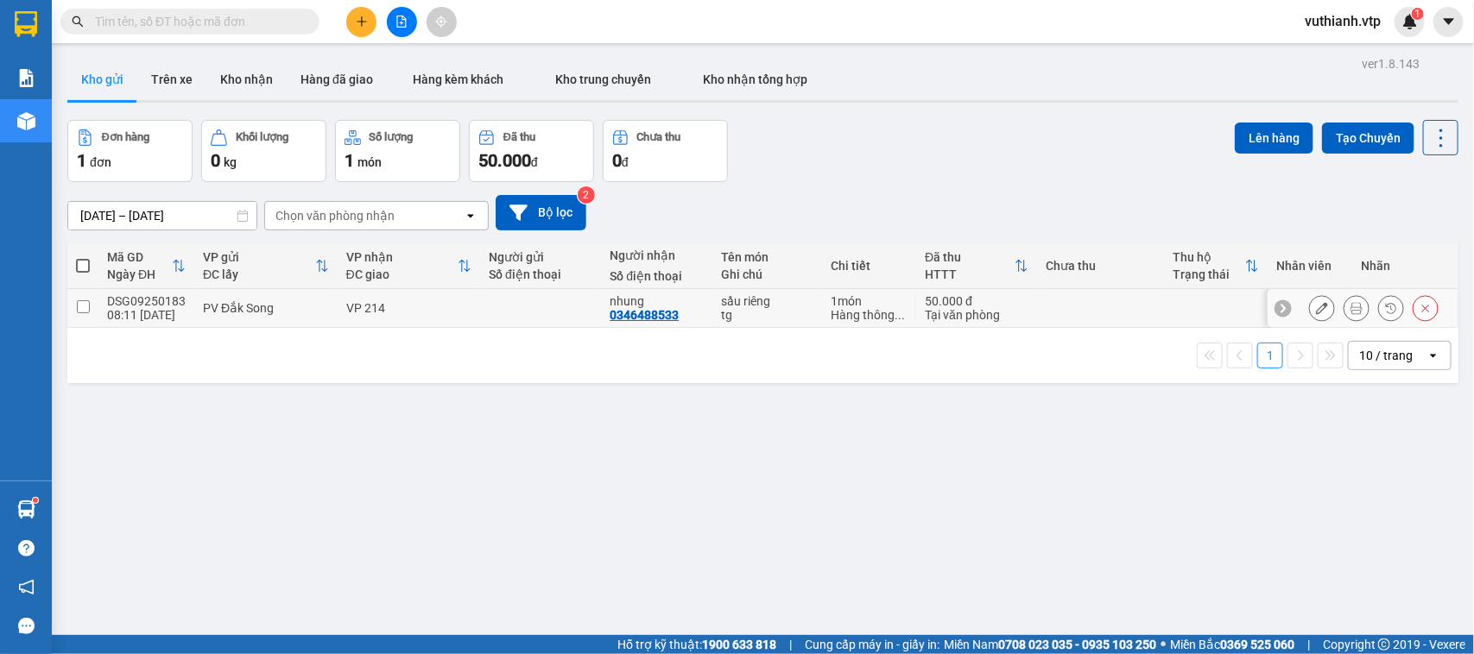
click at [88, 312] on input "checkbox" at bounding box center [83, 306] width 13 height 13
checkbox input "true"
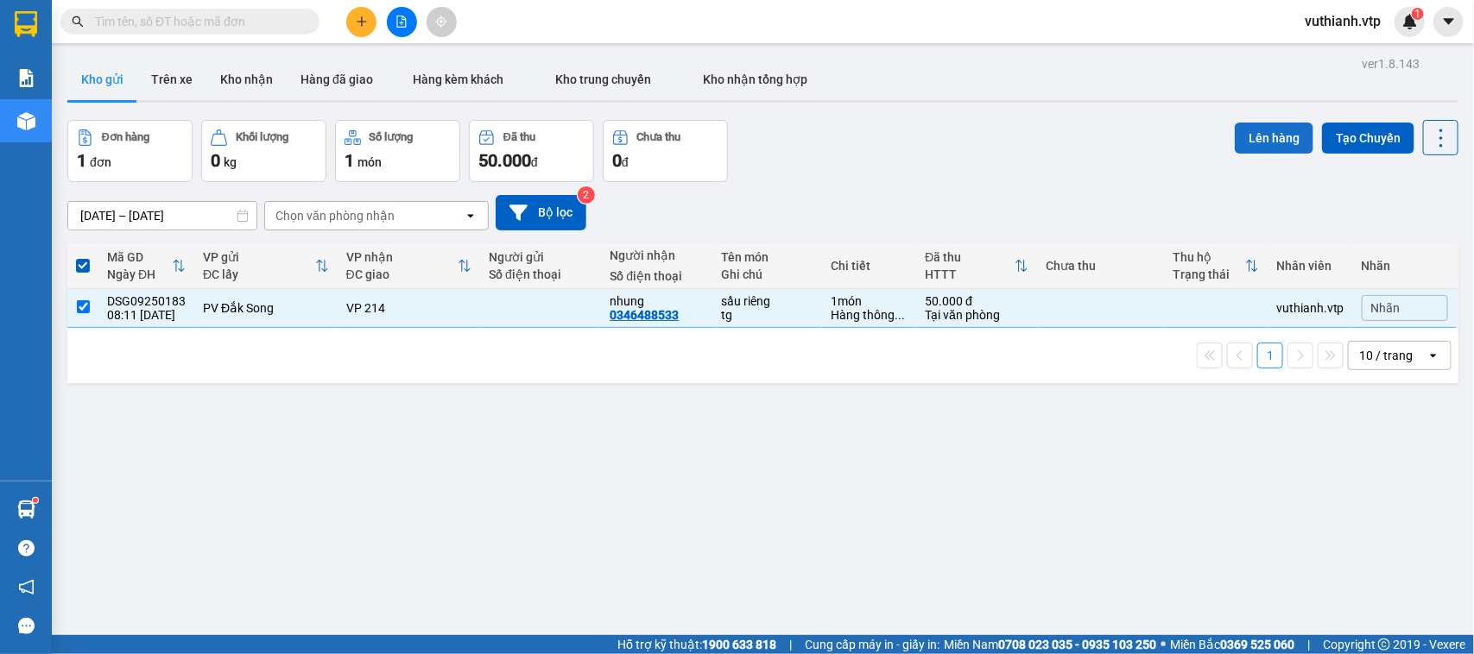
click at [1279, 144] on button "Lên hàng" at bounding box center [1274, 138] width 79 height 31
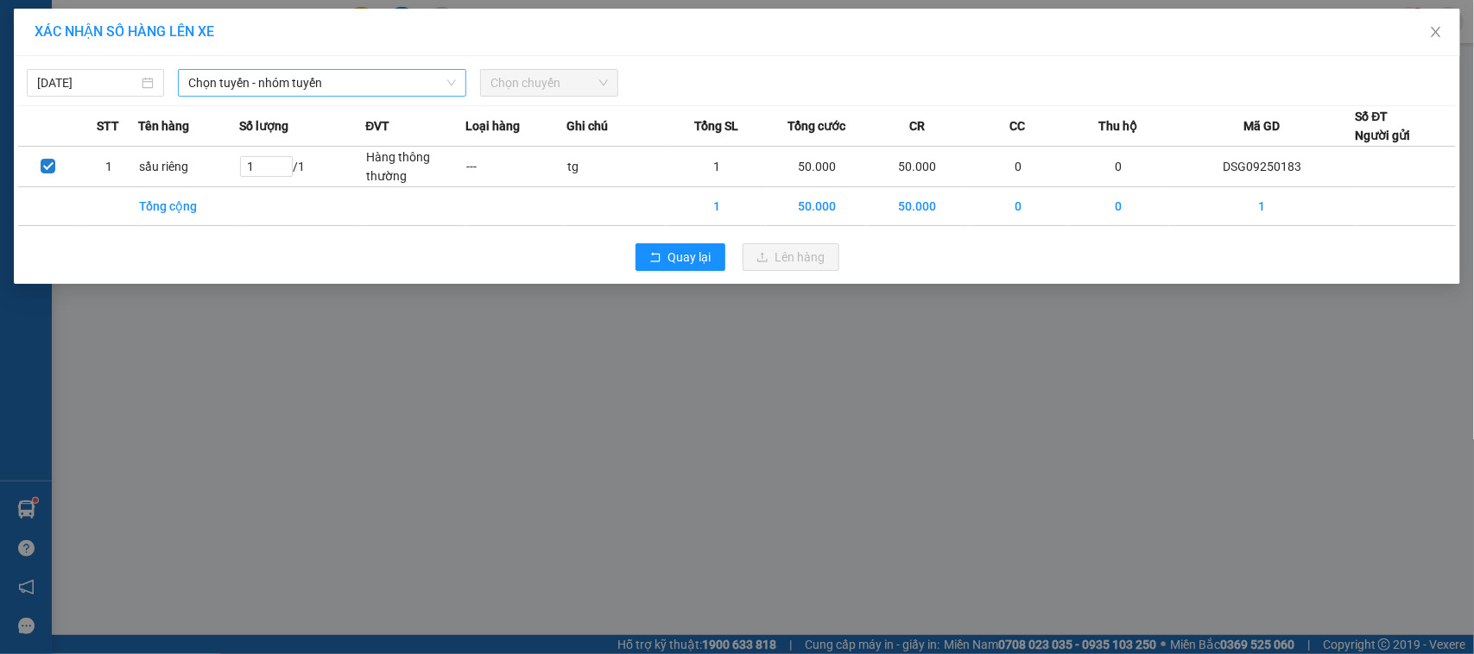
click at [440, 85] on span "Chọn tuyến - nhóm tuyến" at bounding box center [322, 83] width 268 height 26
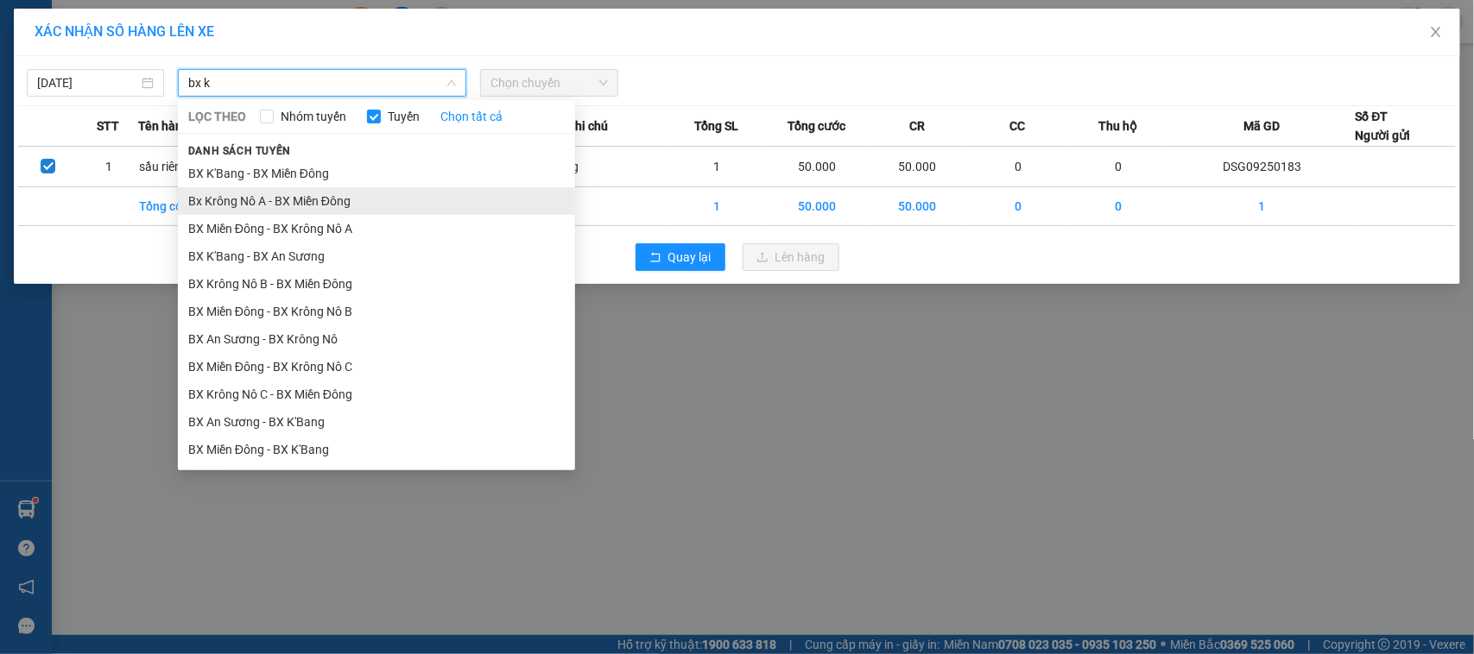
type input "bx k"
click at [287, 204] on li "Bx Krông Nô A - BX Miền Đông" at bounding box center [376, 201] width 397 height 28
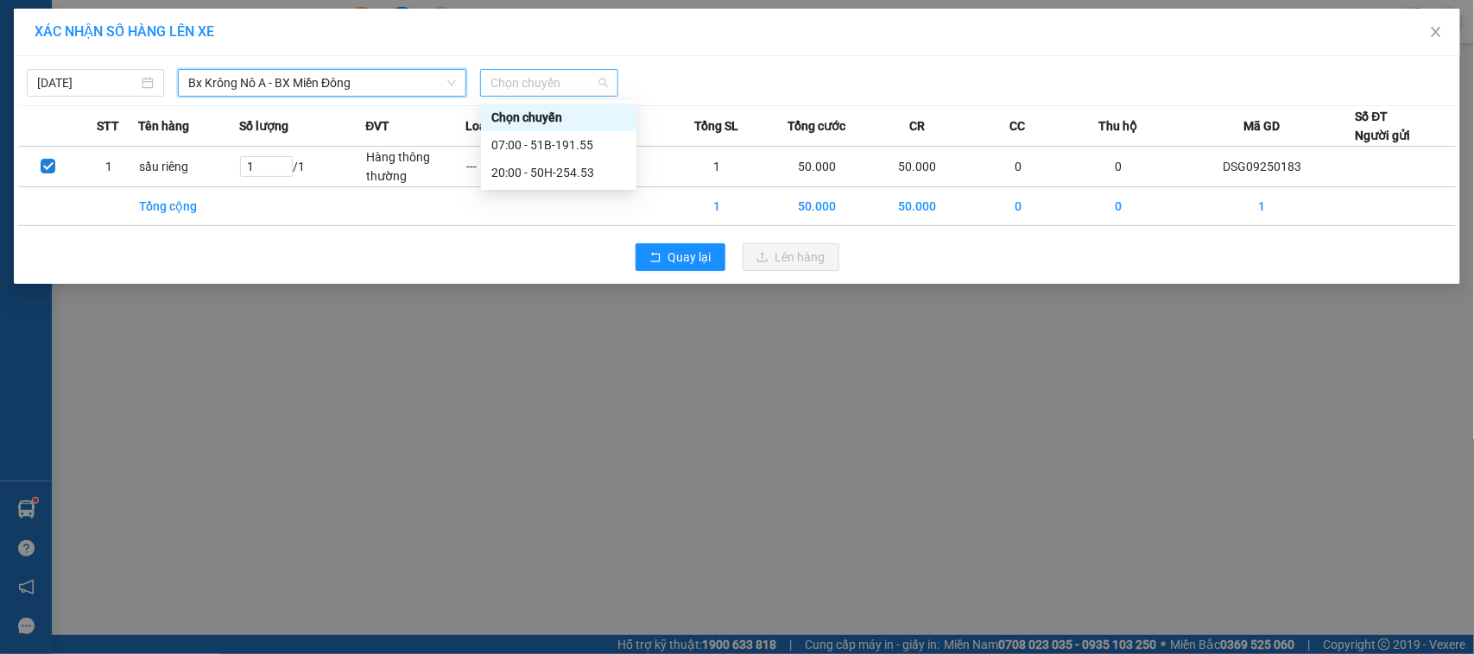
click at [554, 80] on span "Chọn chuyến" at bounding box center [548, 83] width 117 height 26
click at [555, 140] on div "07:00 - 51B-191.55" at bounding box center [558, 145] width 135 height 19
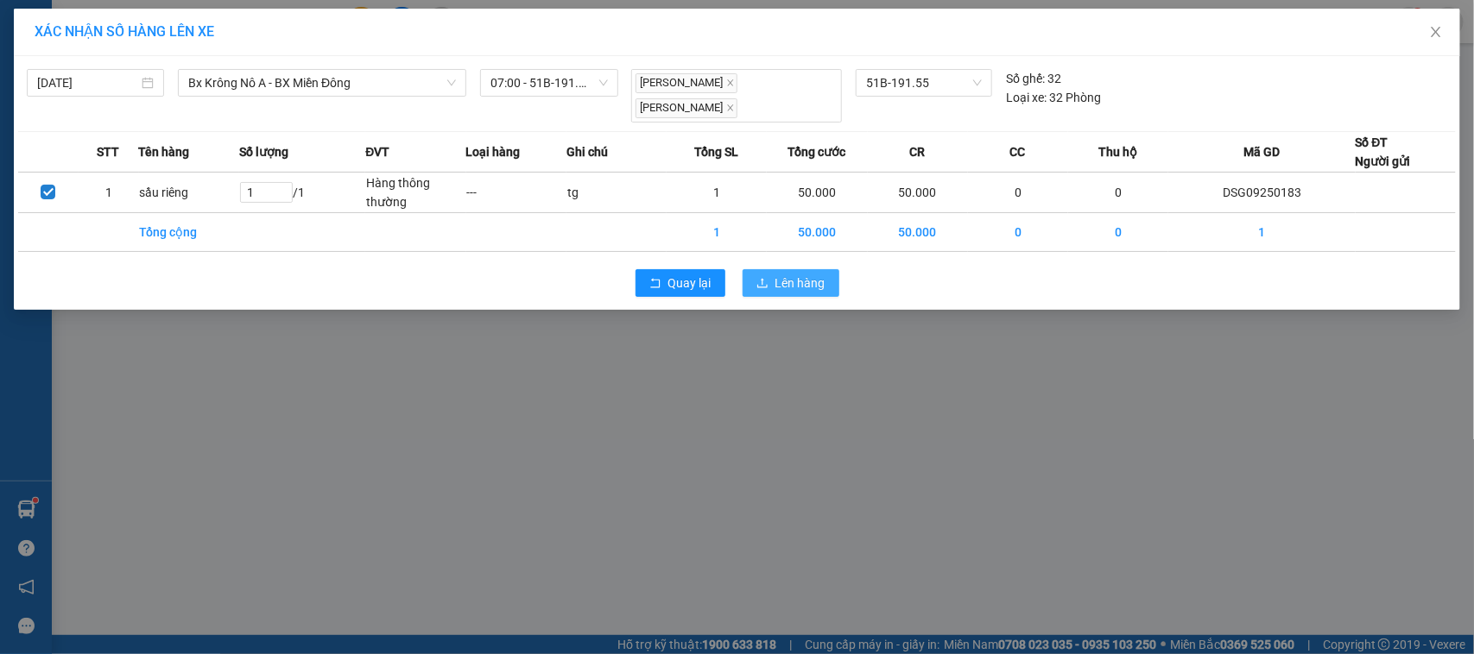
click at [783, 274] on span "Lên hàng" at bounding box center [800, 283] width 50 height 19
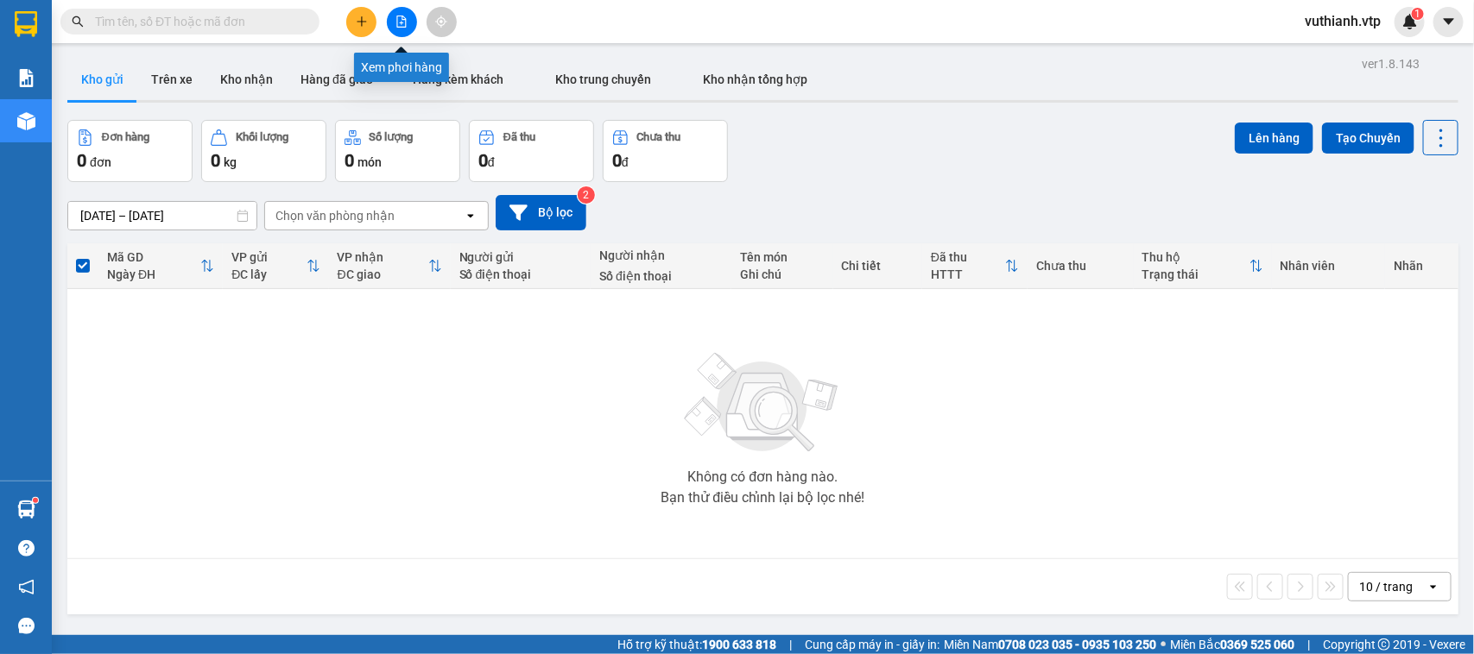
click at [401, 23] on icon "file-add" at bounding box center [401, 22] width 9 height 12
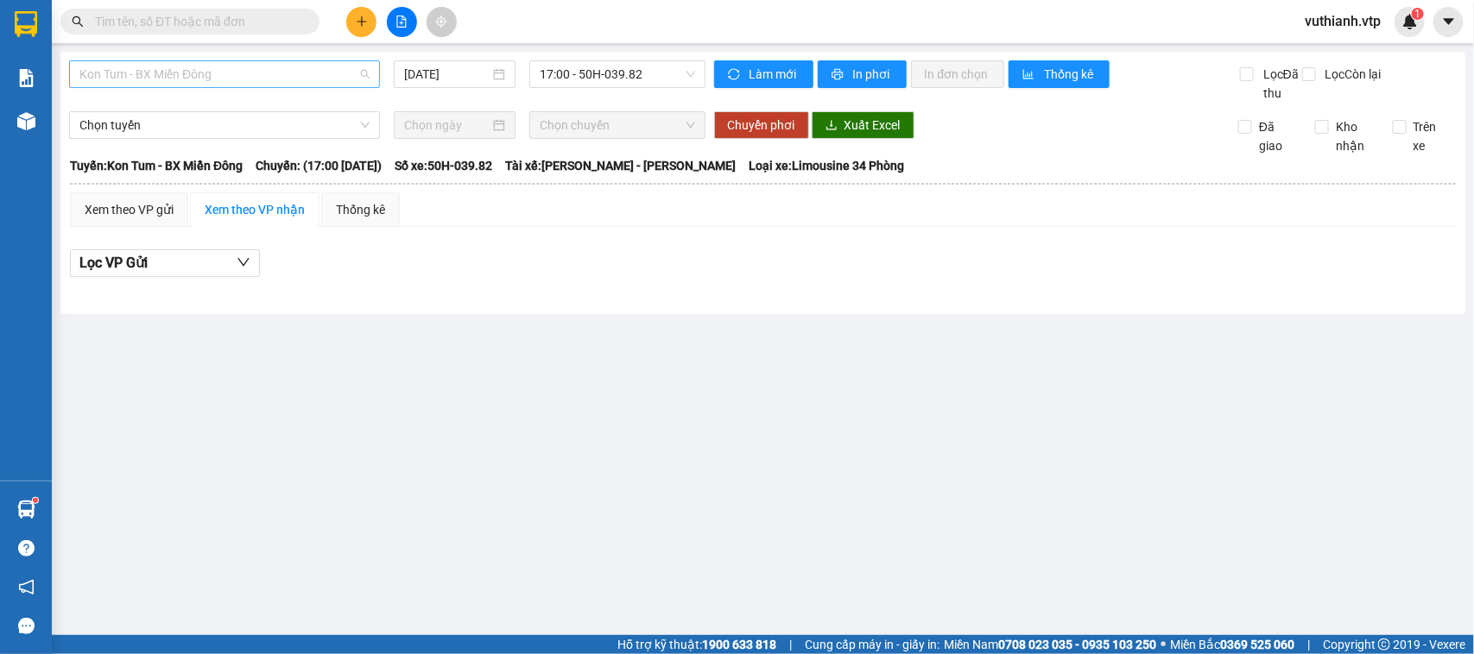
click at [312, 76] on span "Kon Tum - BX Miền Đông" at bounding box center [224, 74] width 290 height 26
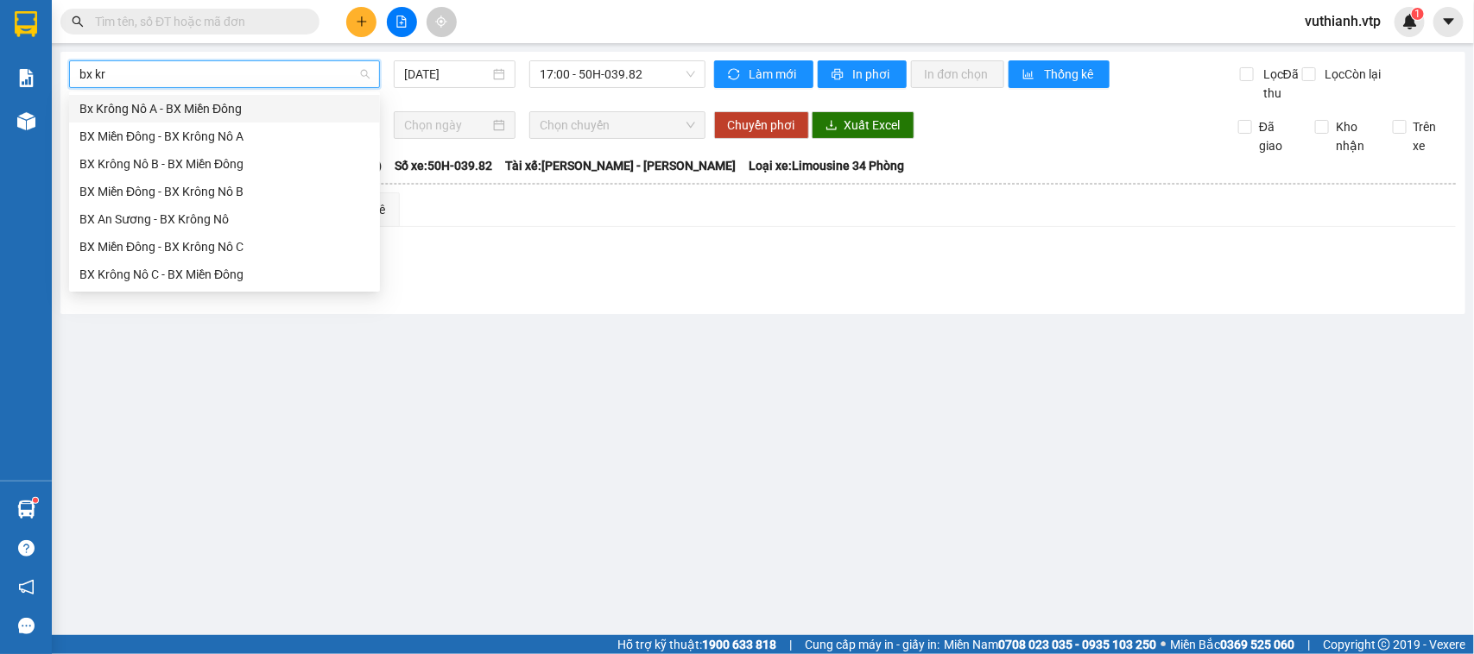
type input "bx kr"
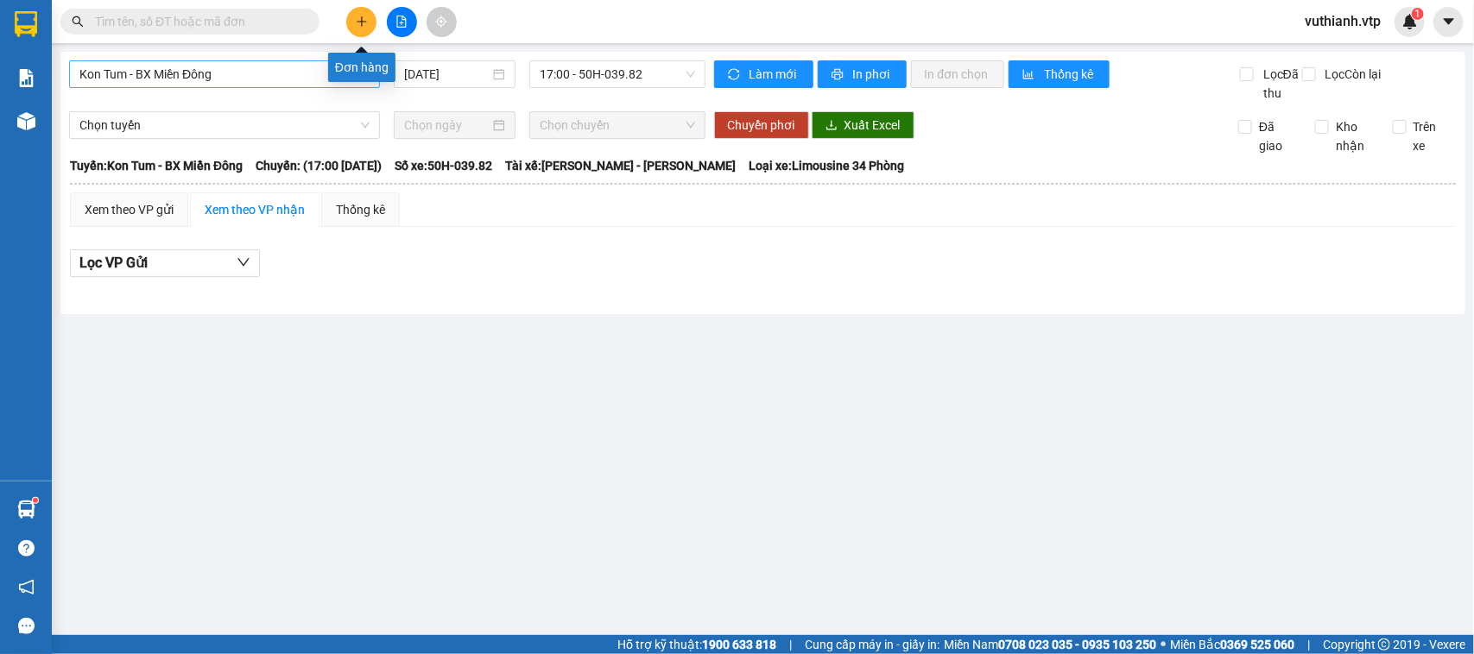
click at [356, 26] on icon "plus" at bounding box center [362, 22] width 12 height 12
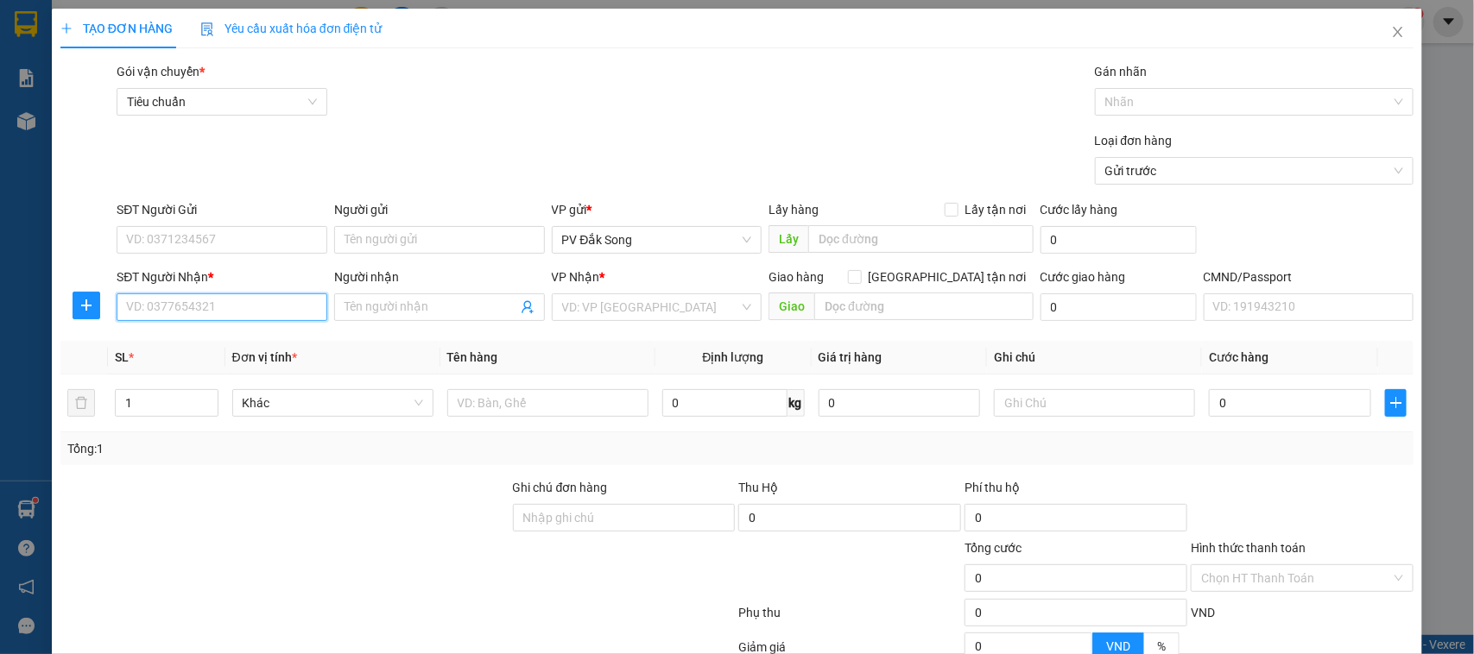
click at [255, 306] on input "SĐT Người Nhận *" at bounding box center [222, 308] width 211 height 28
type input "0335334085"
click at [257, 342] on div "0335334085 - hiếu" at bounding box center [219, 342] width 187 height 19
type input "hiếu"
type input "n4 đồng xoài bp"
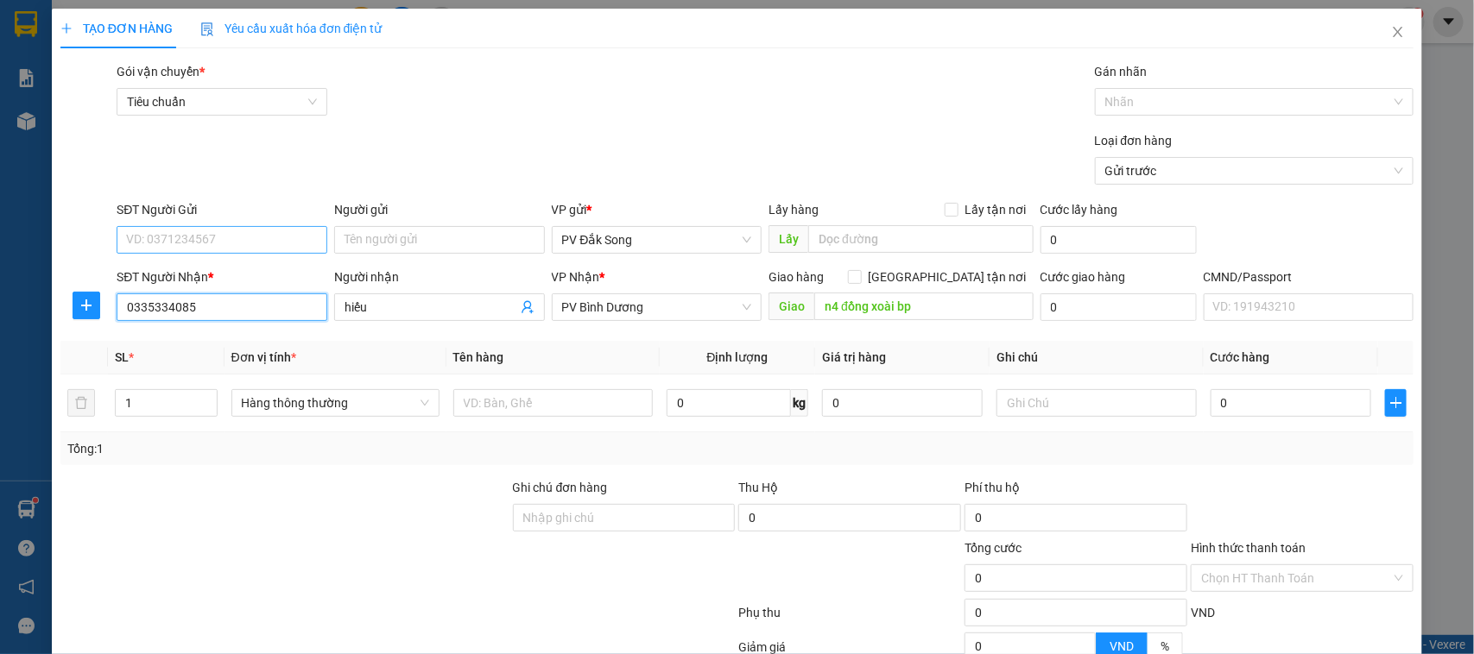
type input "0335334085"
click at [263, 237] on input "SĐT Người Gửi" at bounding box center [222, 240] width 211 height 28
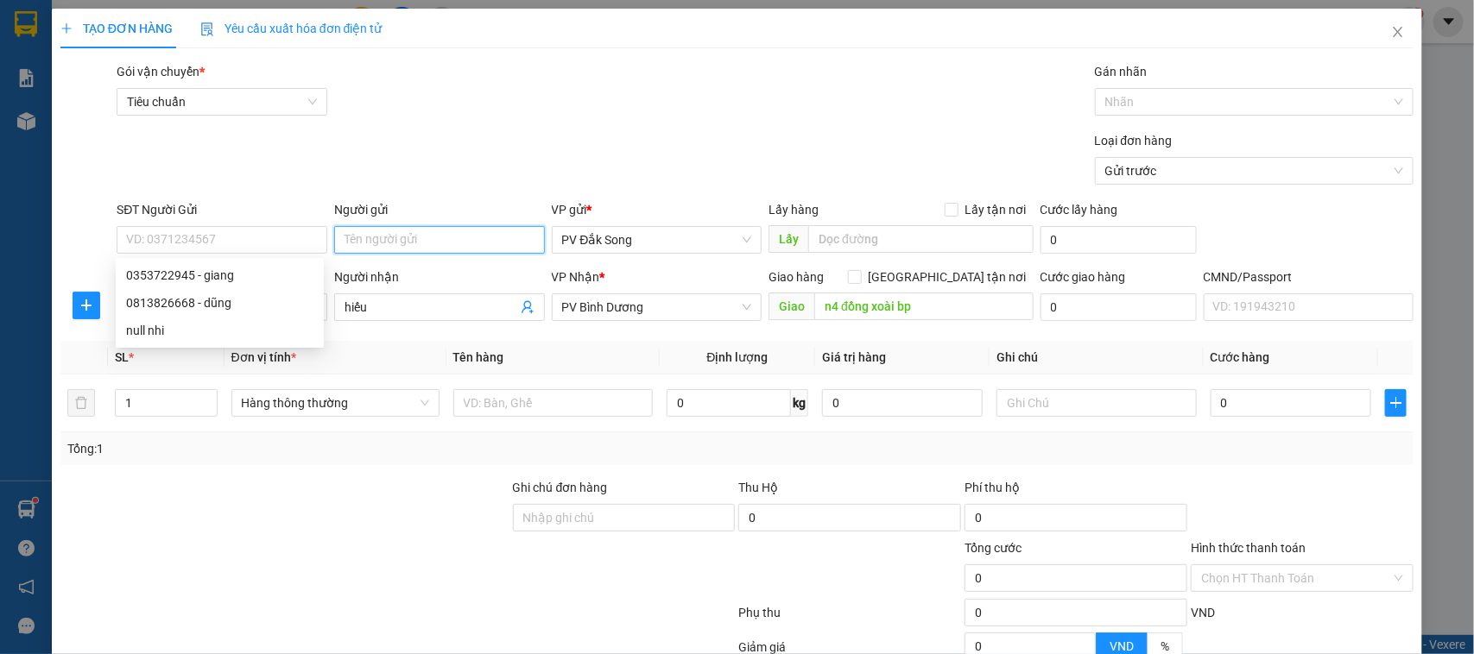
click at [397, 238] on input "Người gửi" at bounding box center [439, 240] width 211 height 28
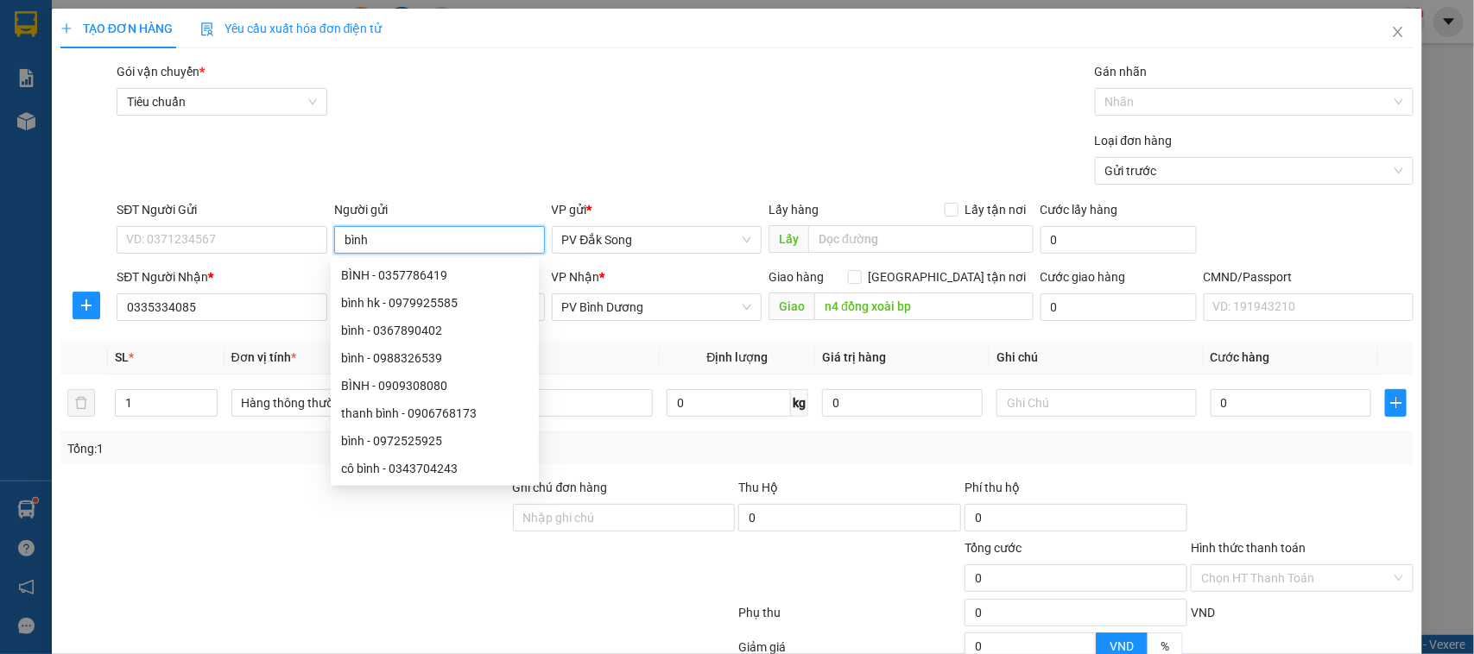
type input "bình"
click at [488, 97] on div "Gói vận chuyển * Tiêu chuẩn Gán nhãn Nhãn" at bounding box center [765, 92] width 1304 height 60
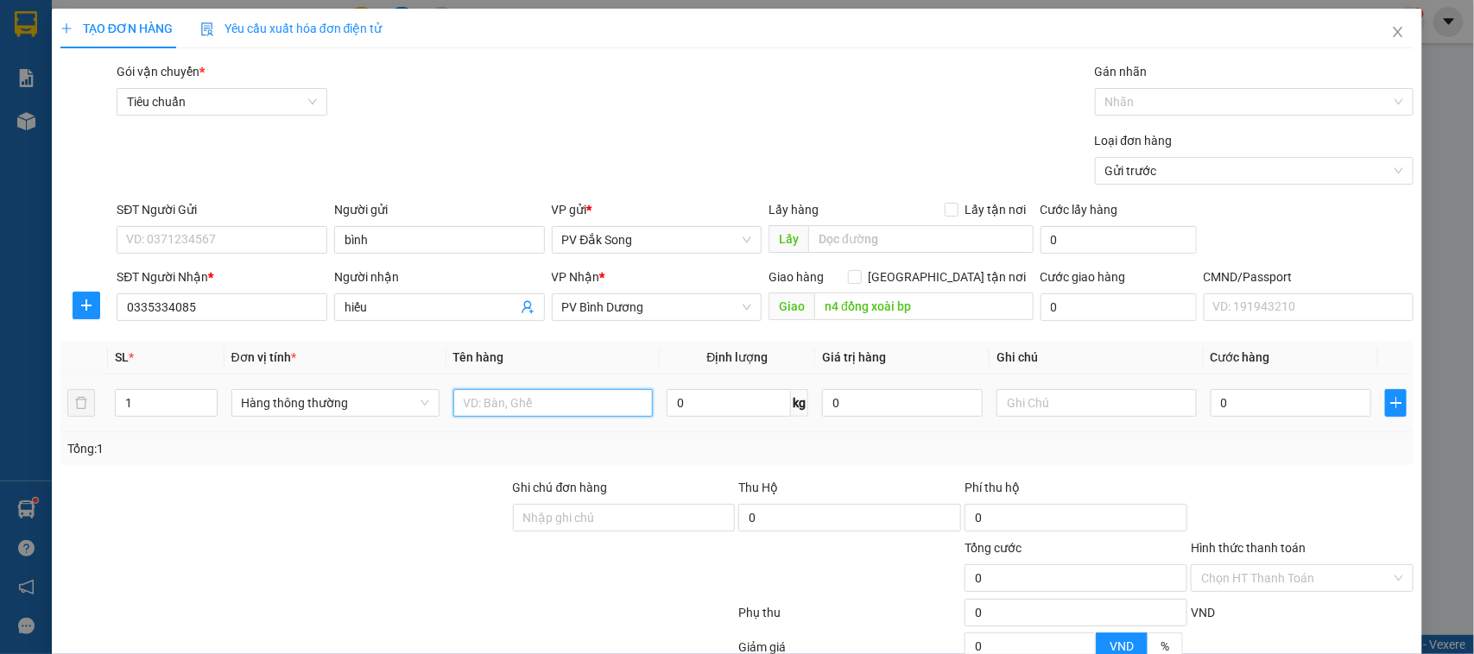
click at [594, 404] on input "text" at bounding box center [552, 403] width 199 height 28
type input "mẫu"
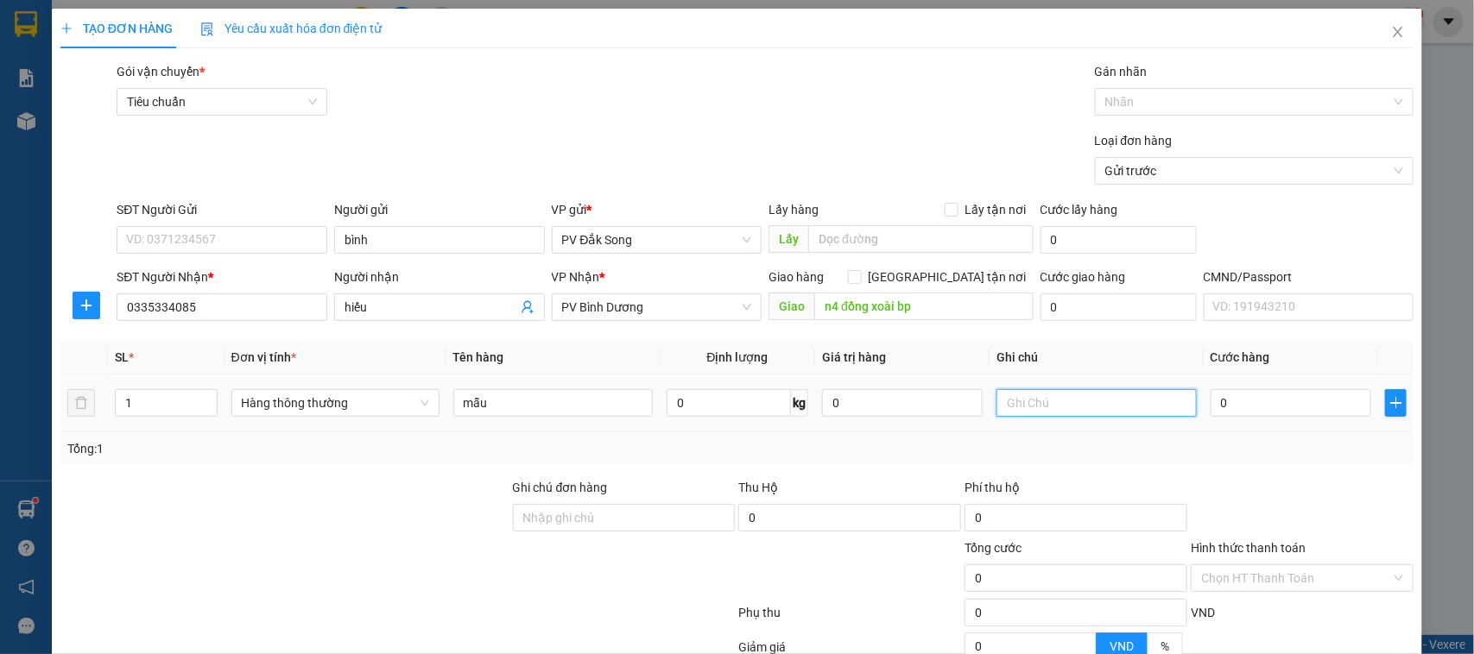
click at [1058, 417] on input "text" at bounding box center [1095, 403] width 199 height 28
type input "tx"
click at [1242, 404] on input "0" at bounding box center [1290, 403] width 161 height 28
type input "003"
type input "3"
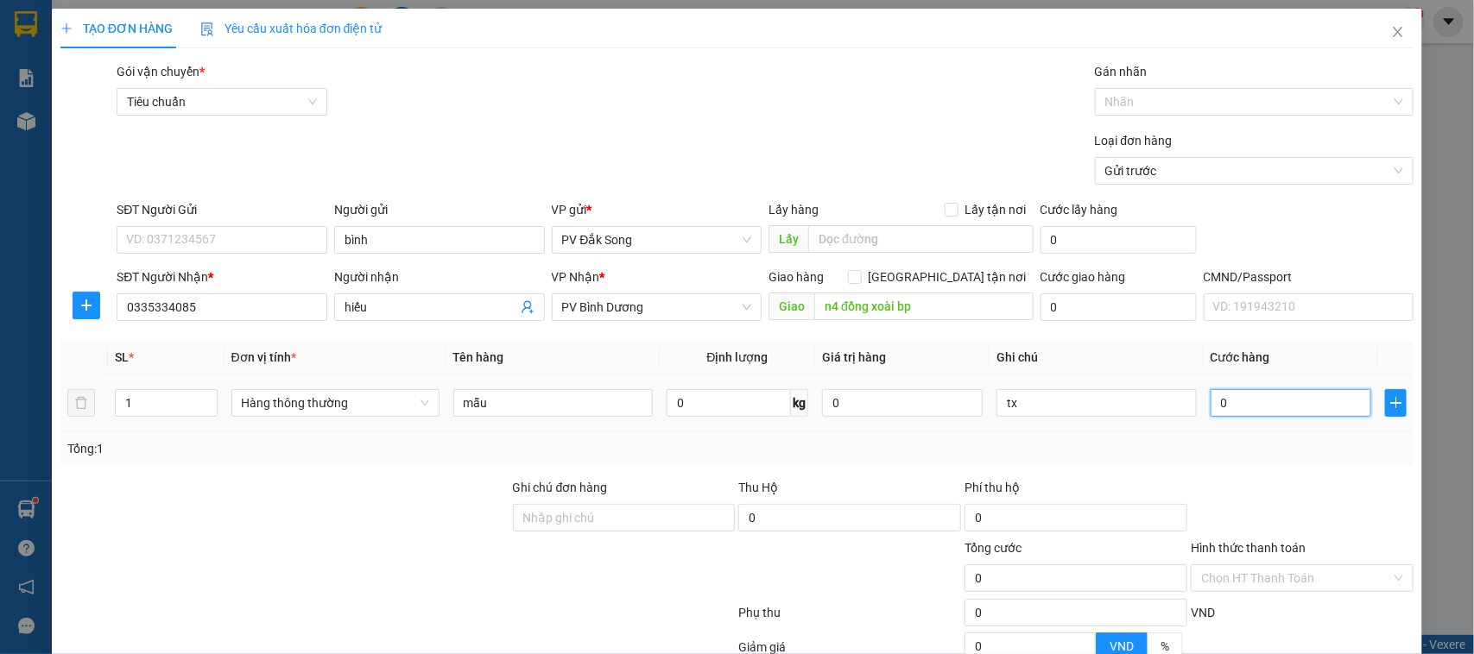
type input "3"
type input "0.030"
type input "30"
type input "00.300"
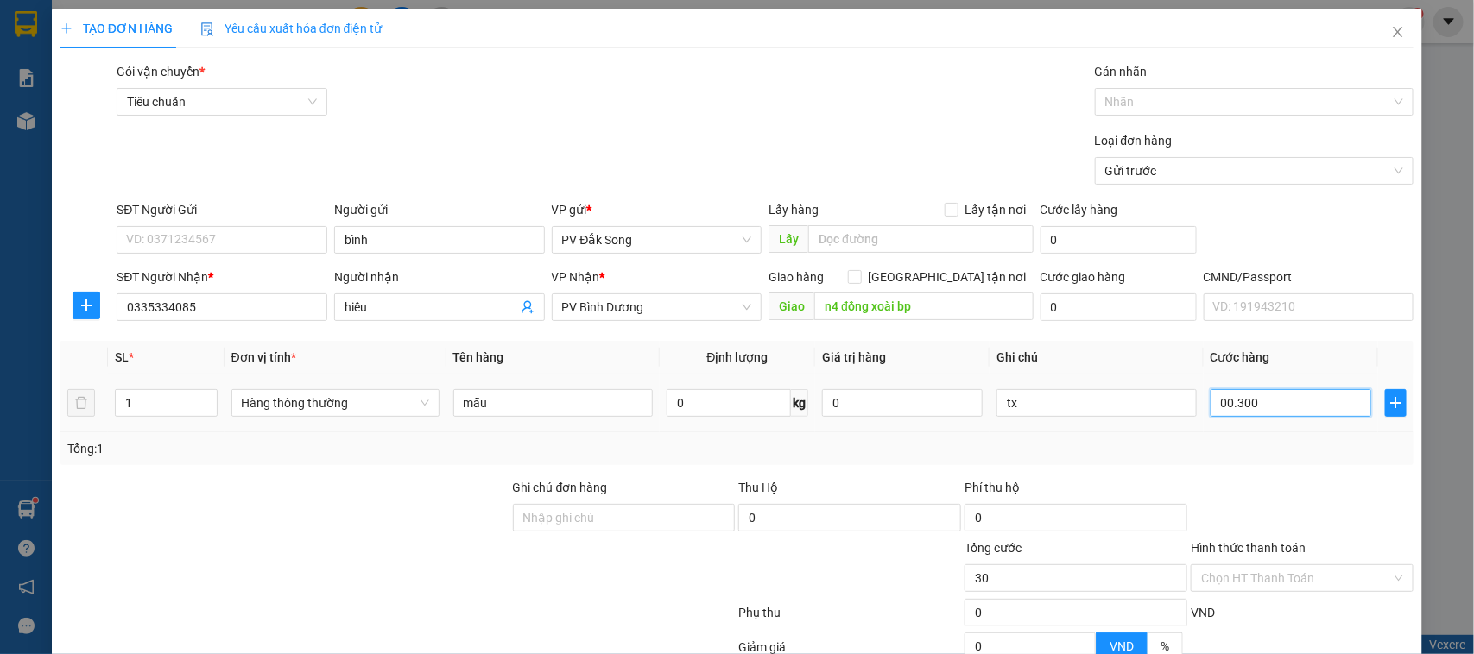
type input "300"
type input "0.003.000"
type input "3.000"
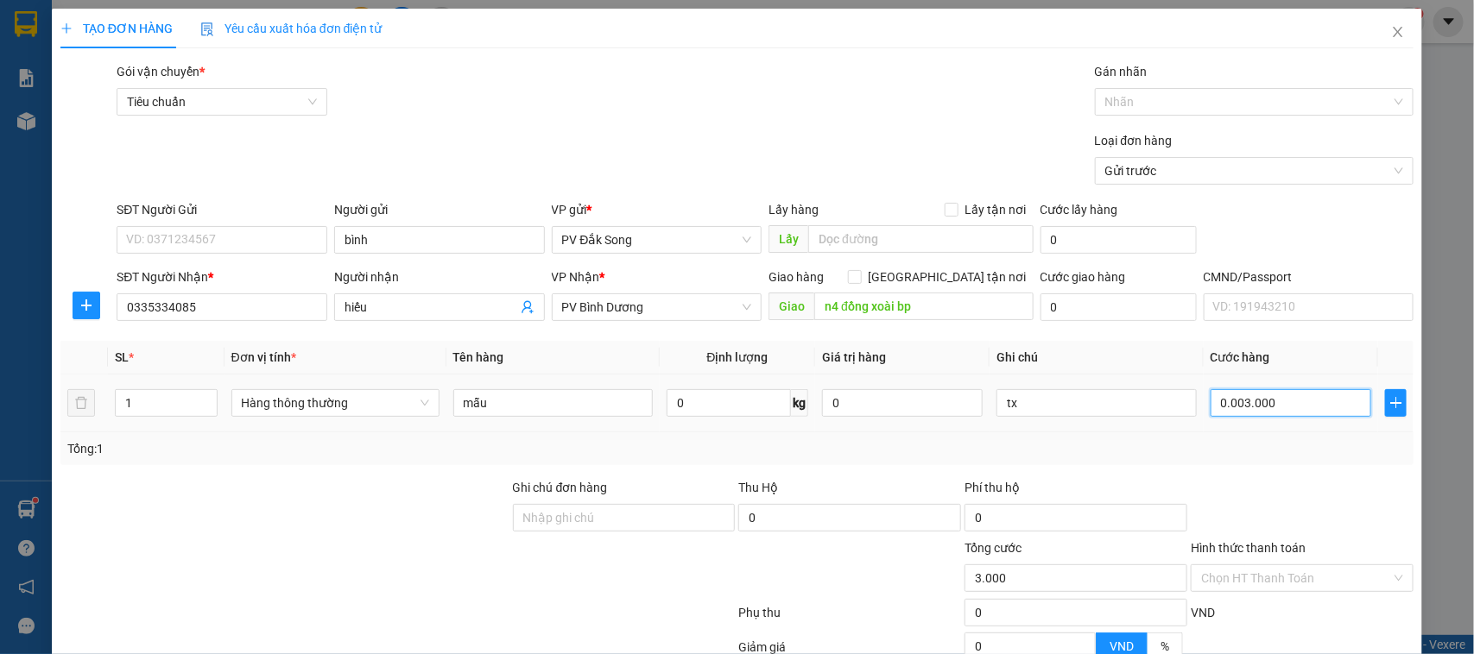
type input "000.030.000"
type input "30.000"
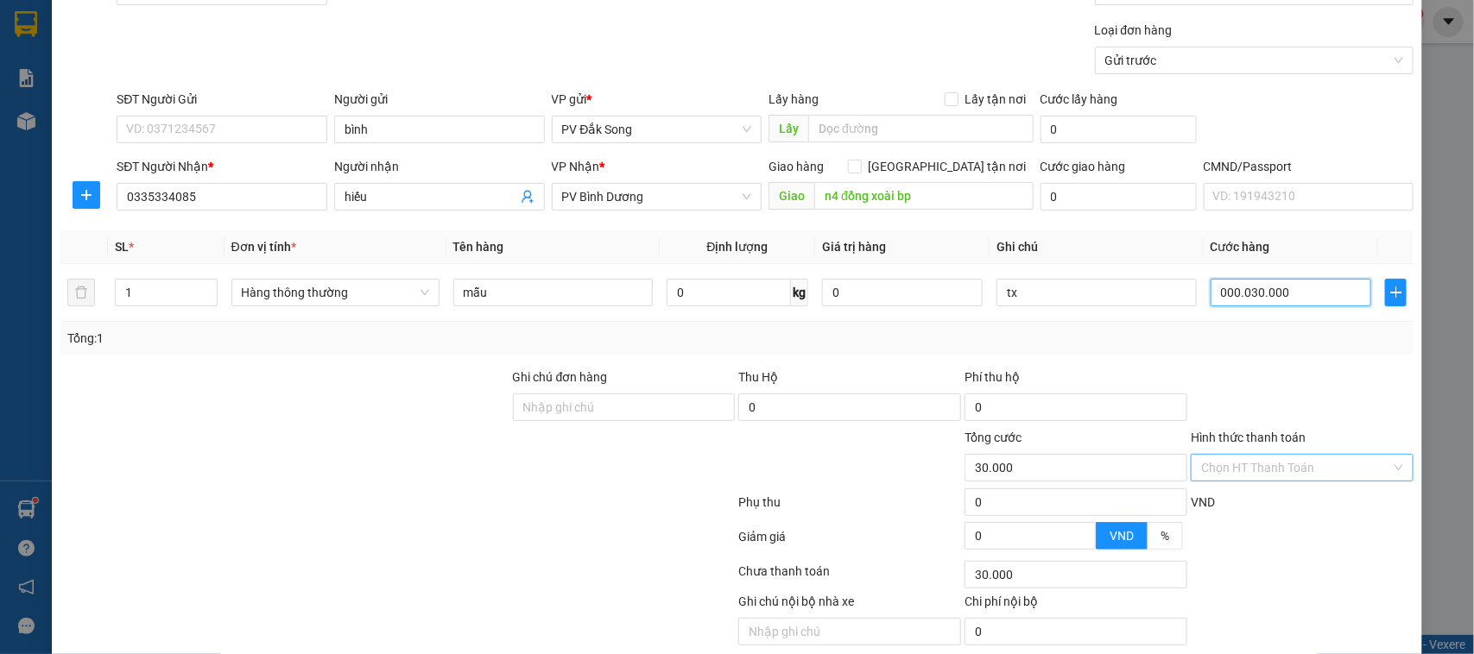
scroll to position [178, 0]
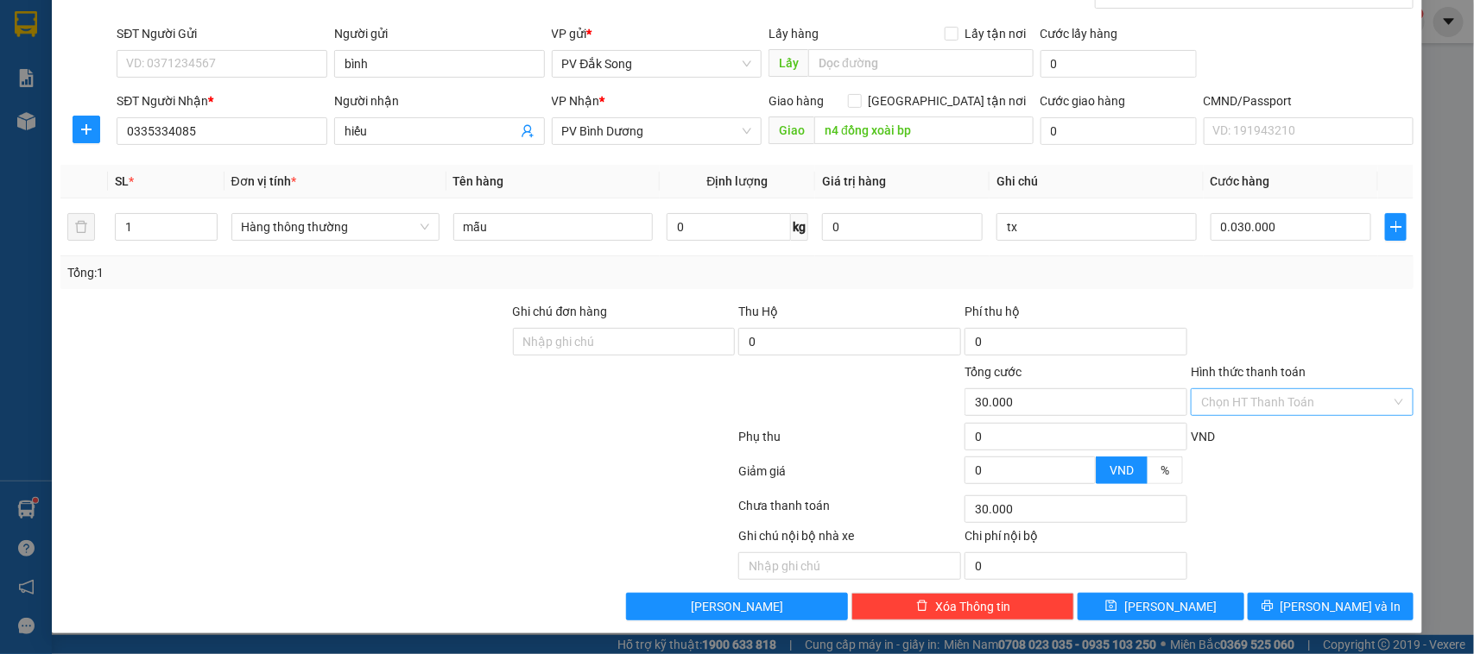
click at [1292, 403] on input "Hình thức thanh toán" at bounding box center [1296, 402] width 190 height 26
type input "30.000"
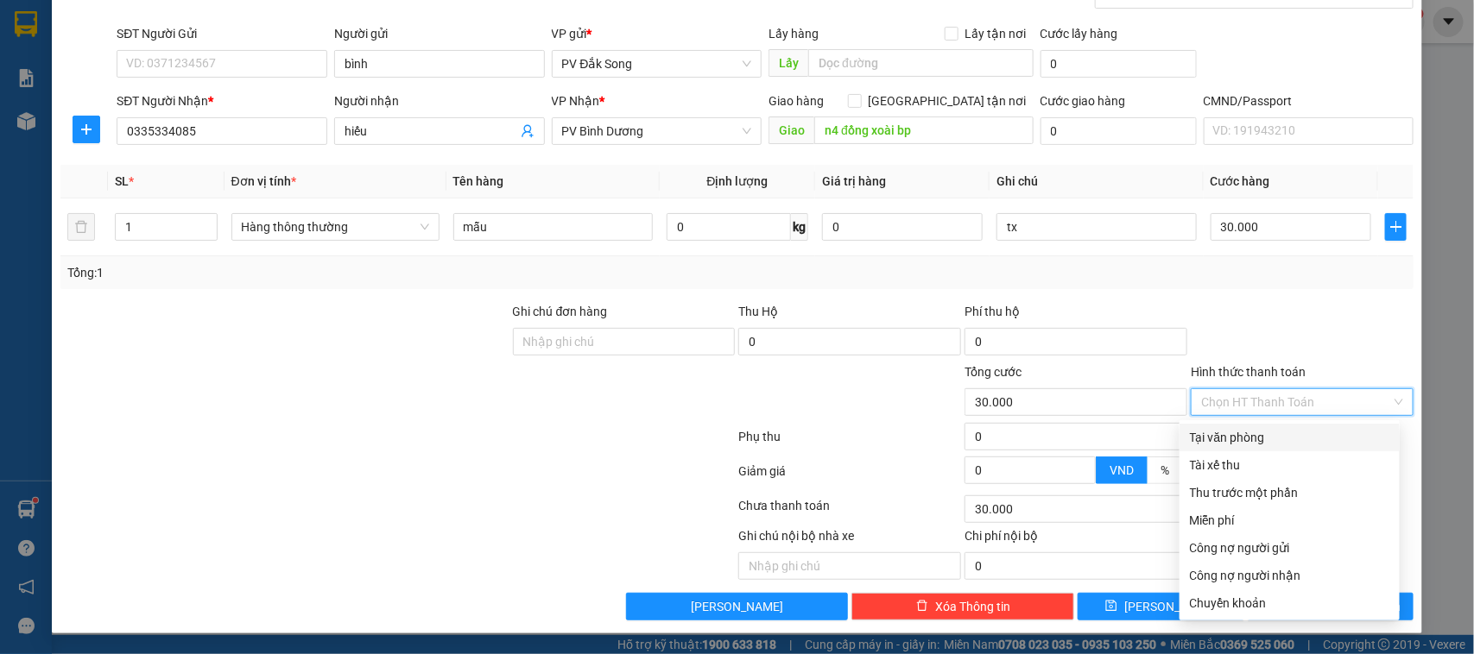
click at [1272, 434] on div "Tại văn phòng" at bounding box center [1289, 437] width 199 height 19
type input "0"
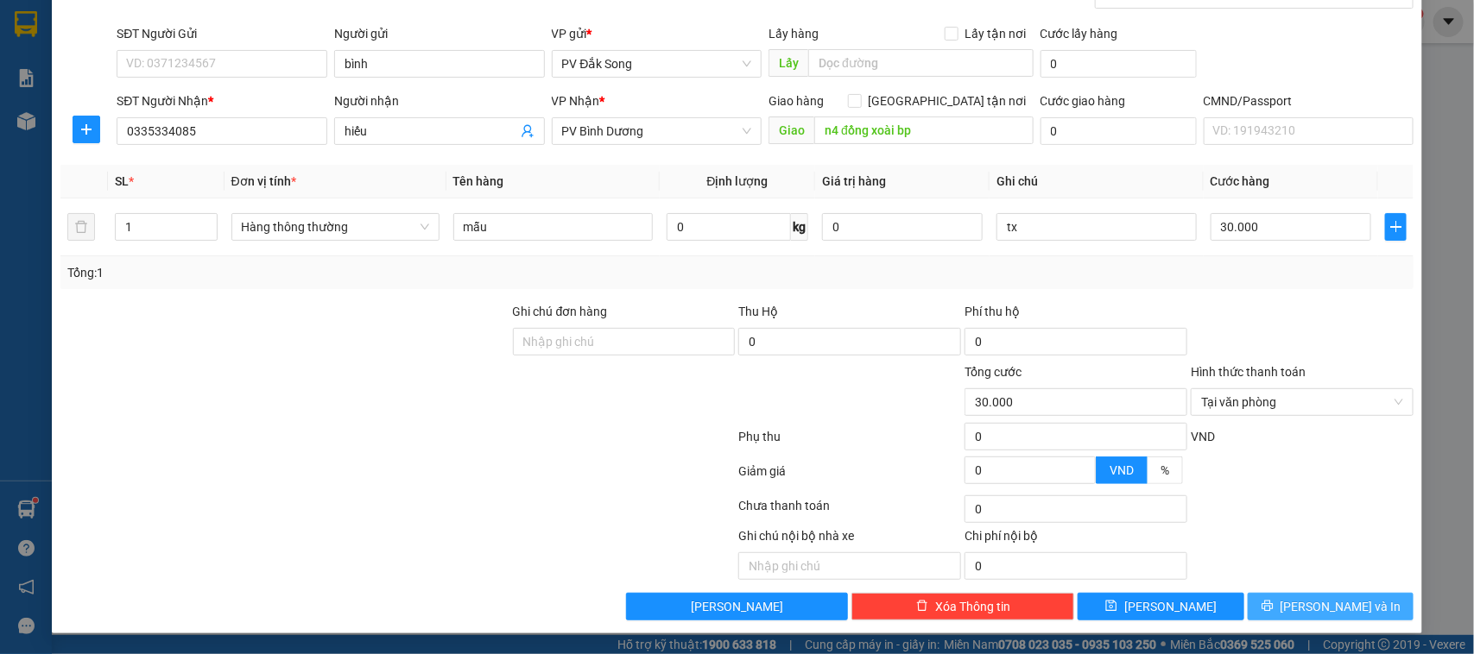
click at [1328, 602] on span "[PERSON_NAME] và In" at bounding box center [1340, 606] width 121 height 19
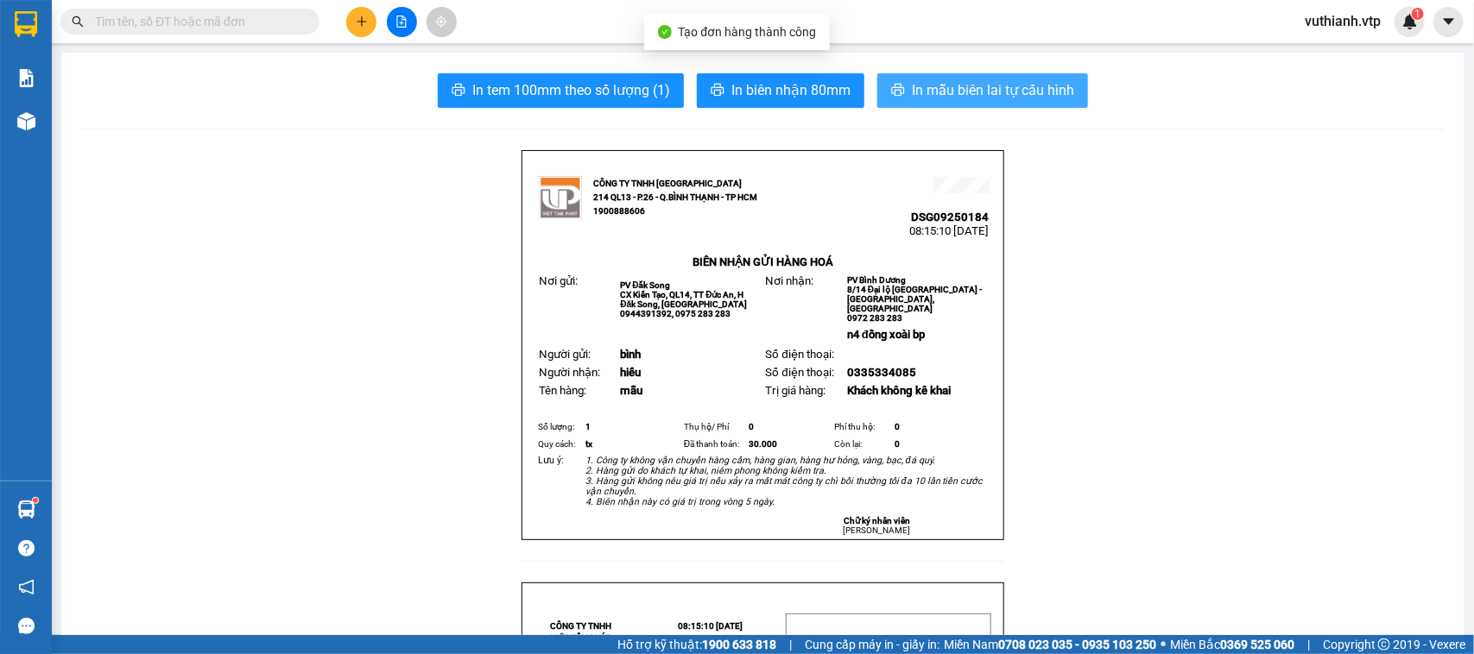
click at [1056, 92] on span "In mẫu biên lai tự cấu hình" at bounding box center [993, 90] width 162 height 22
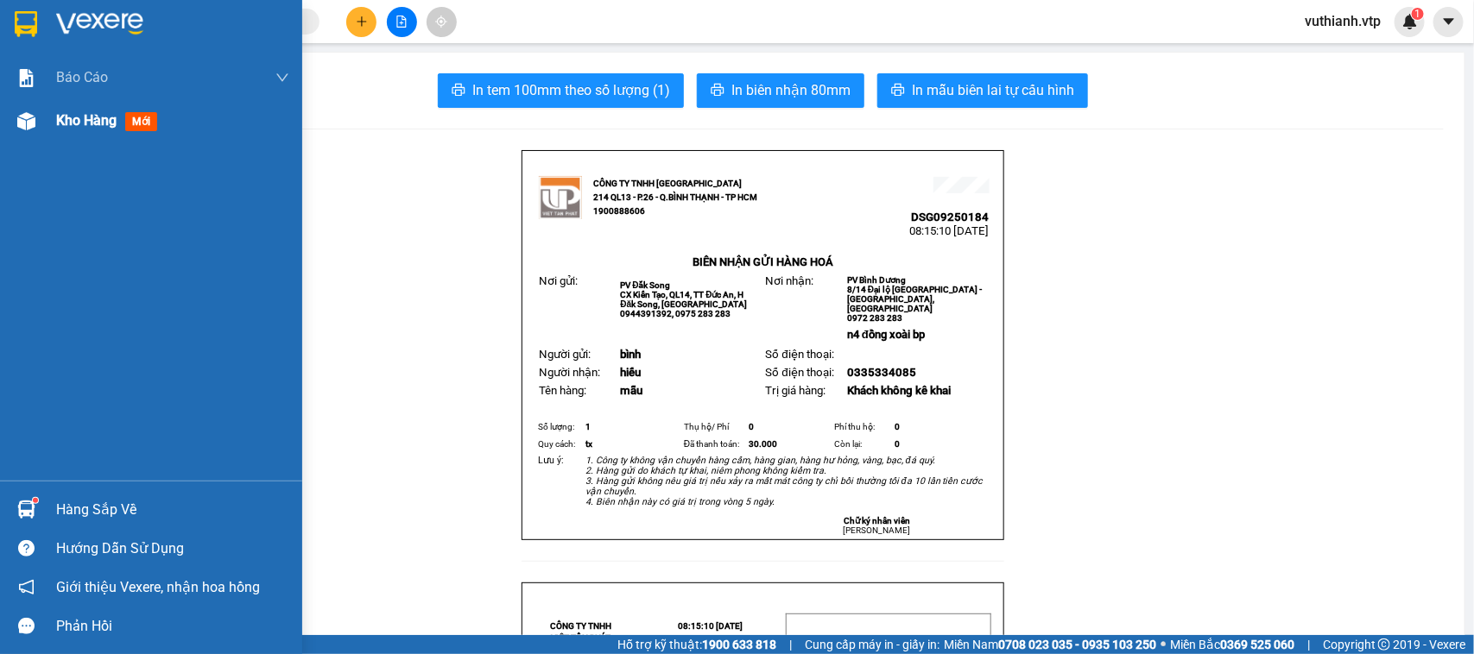
click at [31, 117] on img at bounding box center [26, 121] width 18 height 18
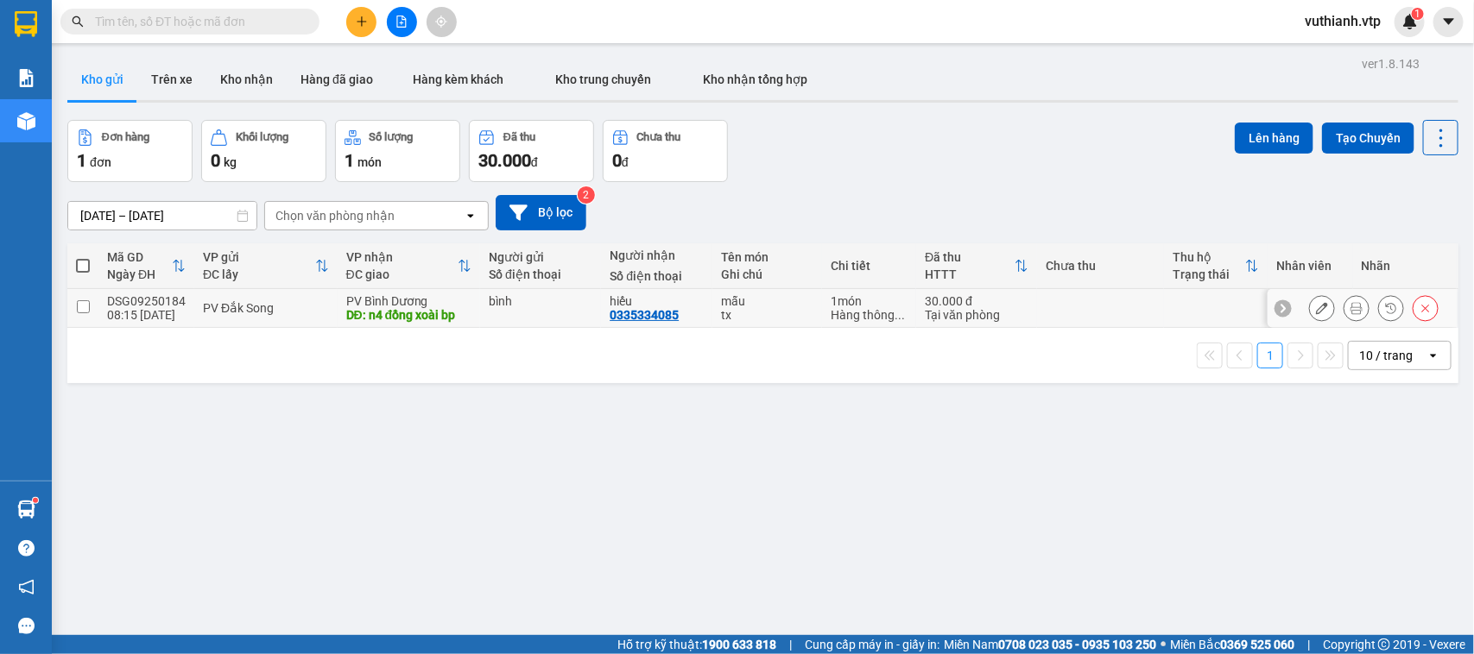
click at [92, 311] on td at bounding box center [82, 308] width 31 height 39
checkbox input "true"
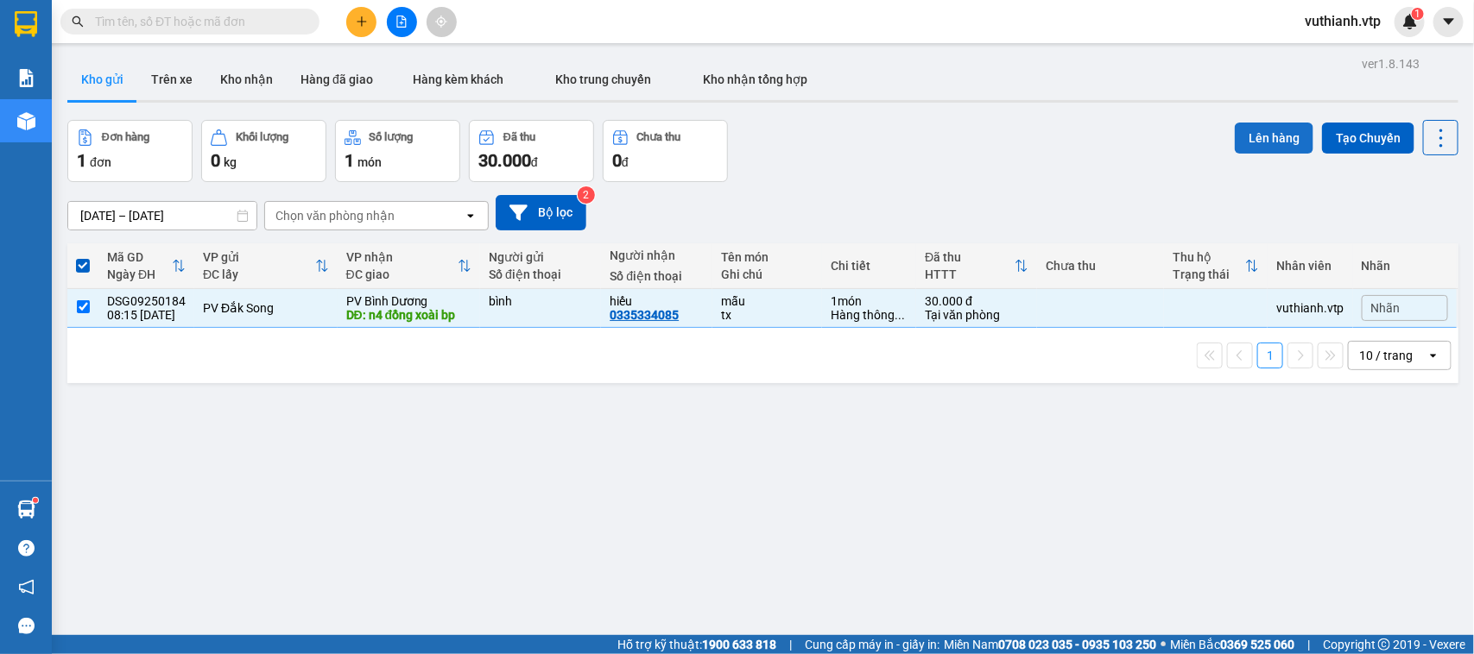
click at [1244, 139] on button "Lên hàng" at bounding box center [1274, 138] width 79 height 31
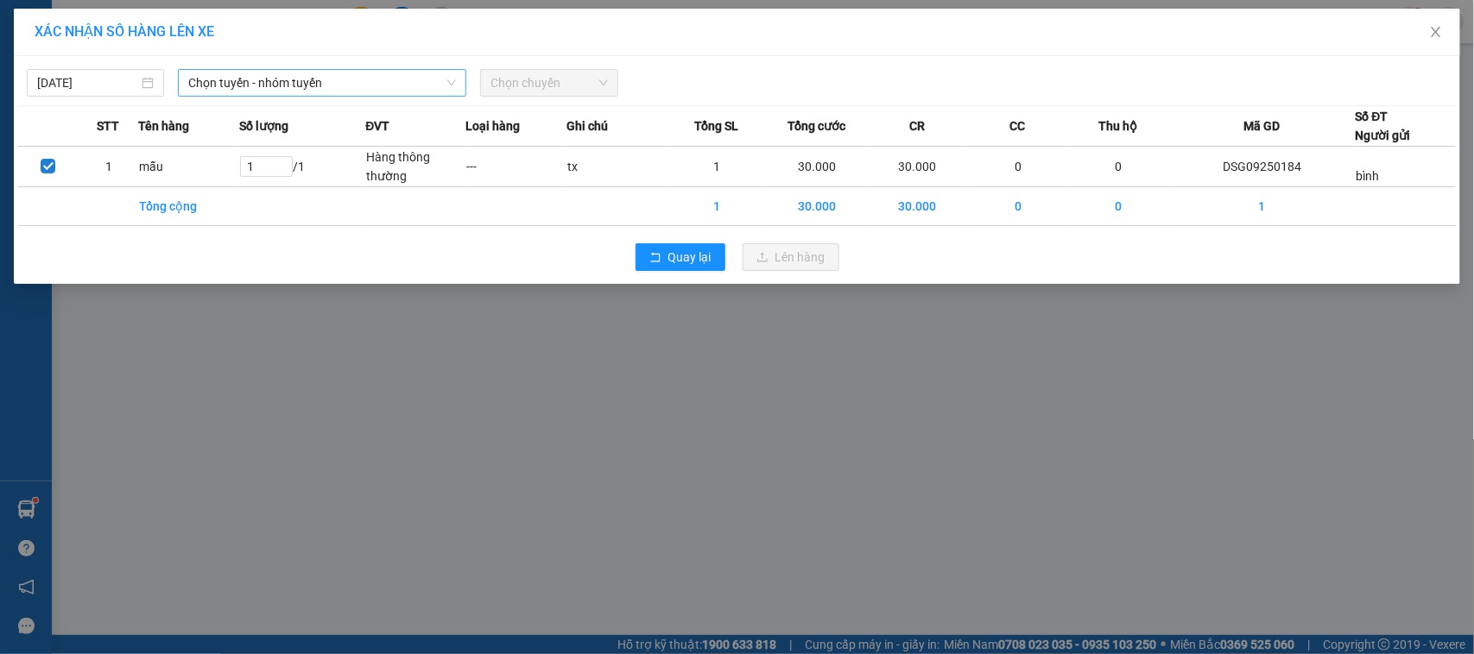
click at [390, 79] on span "Chọn tuyến - nhóm tuyến" at bounding box center [322, 83] width 268 height 26
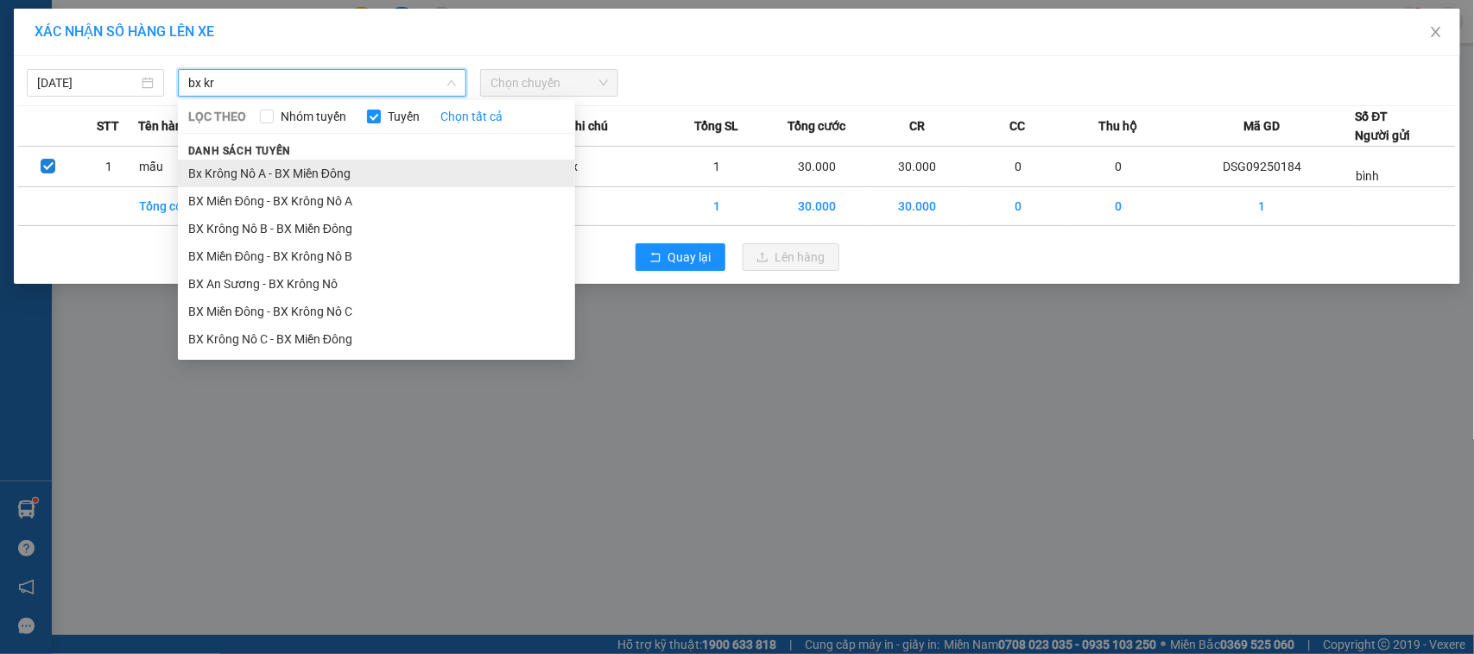
type input "bx kr"
click at [408, 167] on li "Bx Krông Nô A - BX Miền Đông" at bounding box center [376, 174] width 397 height 28
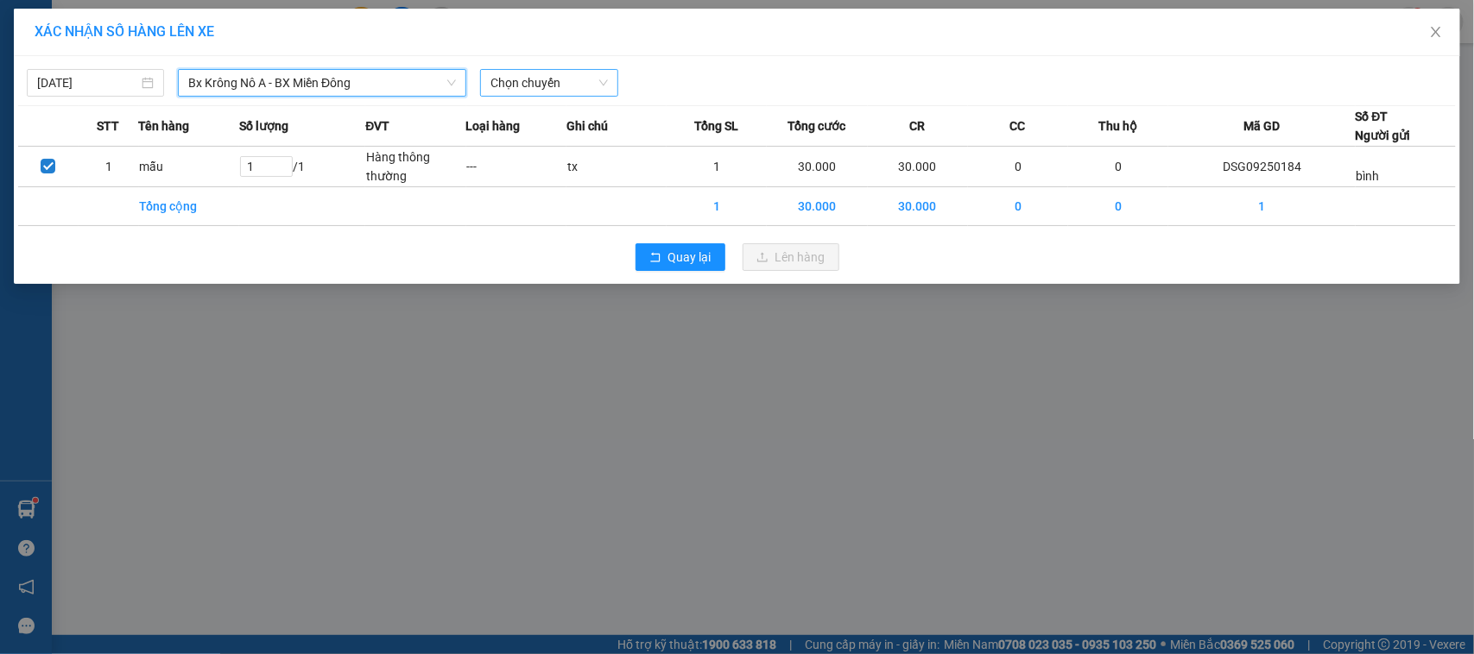
click at [516, 93] on span "Chọn chuyến" at bounding box center [548, 83] width 117 height 26
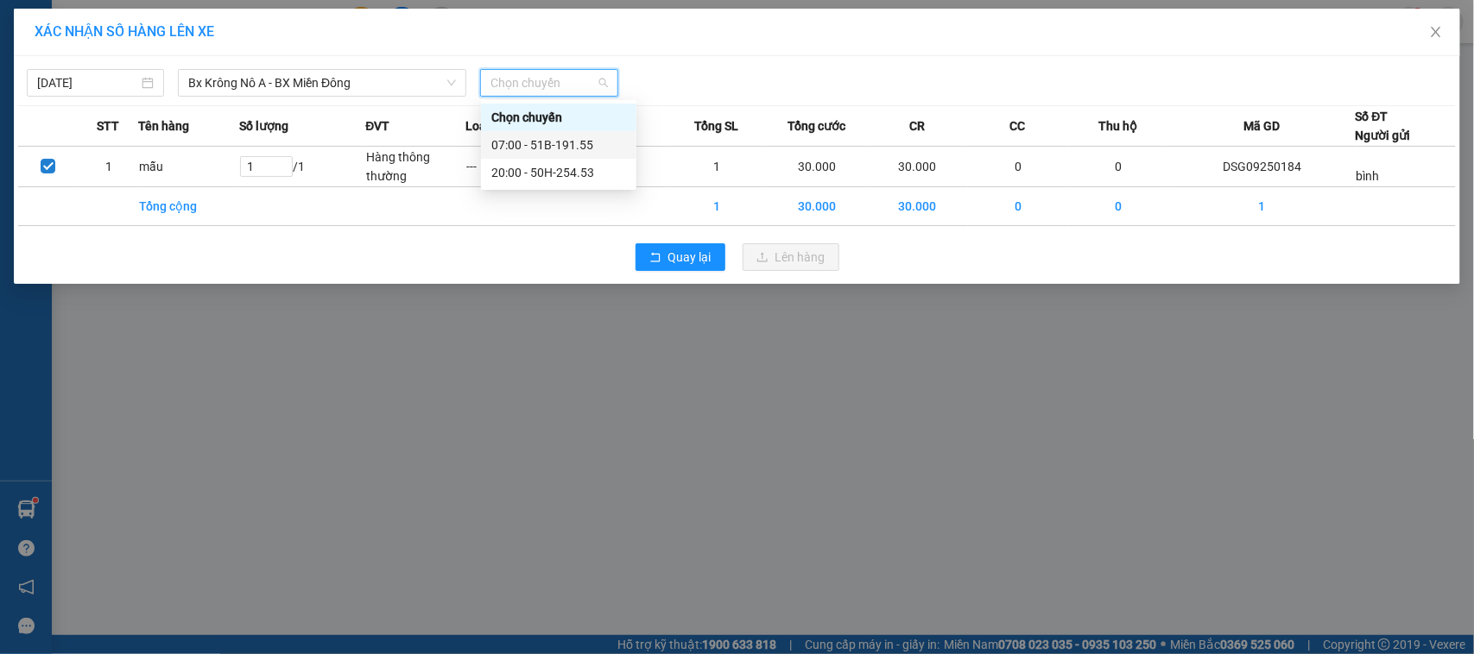
click at [529, 144] on div "07:00 - 51B-191.55" at bounding box center [558, 145] width 135 height 19
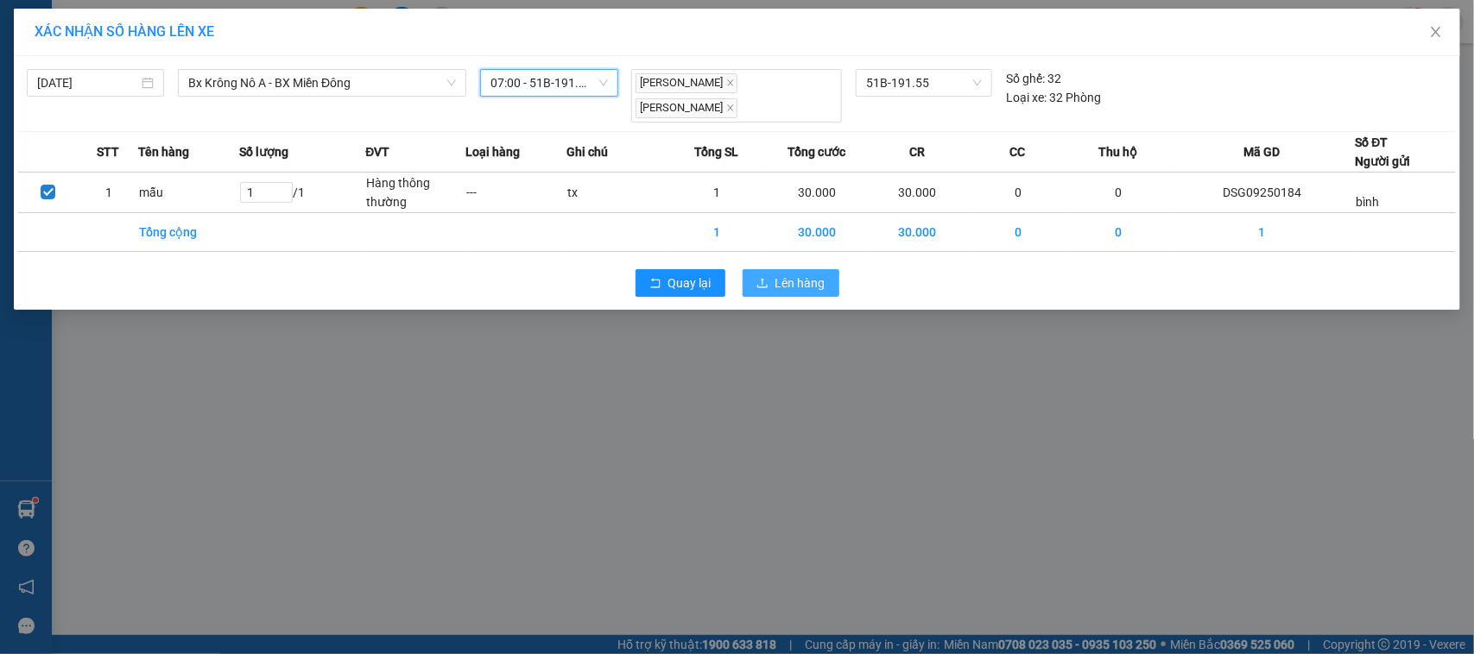
click at [805, 274] on span "Lên hàng" at bounding box center [800, 283] width 50 height 19
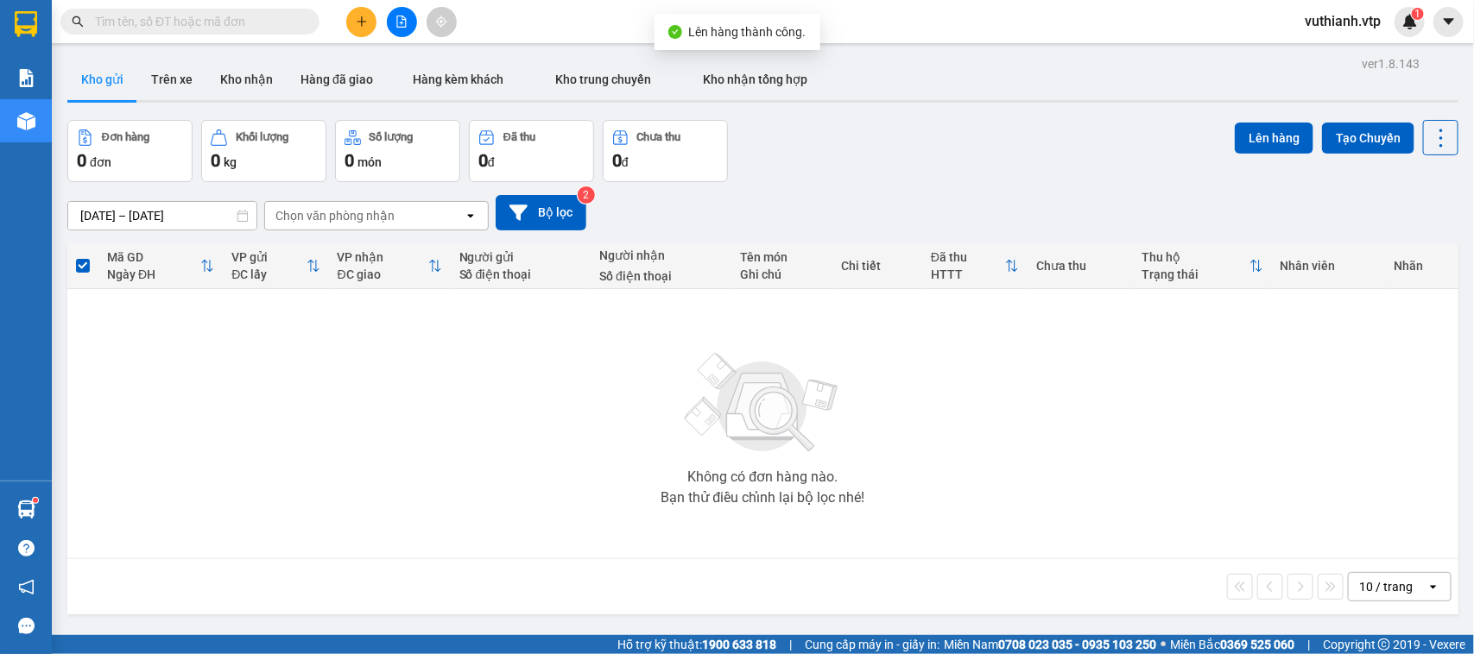
click at [88, 269] on span at bounding box center [83, 266] width 14 height 14
click at [83, 257] on input "checkbox" at bounding box center [83, 257] width 0 height 0
click at [308, 84] on button "Hàng đã giao" at bounding box center [337, 79] width 100 height 41
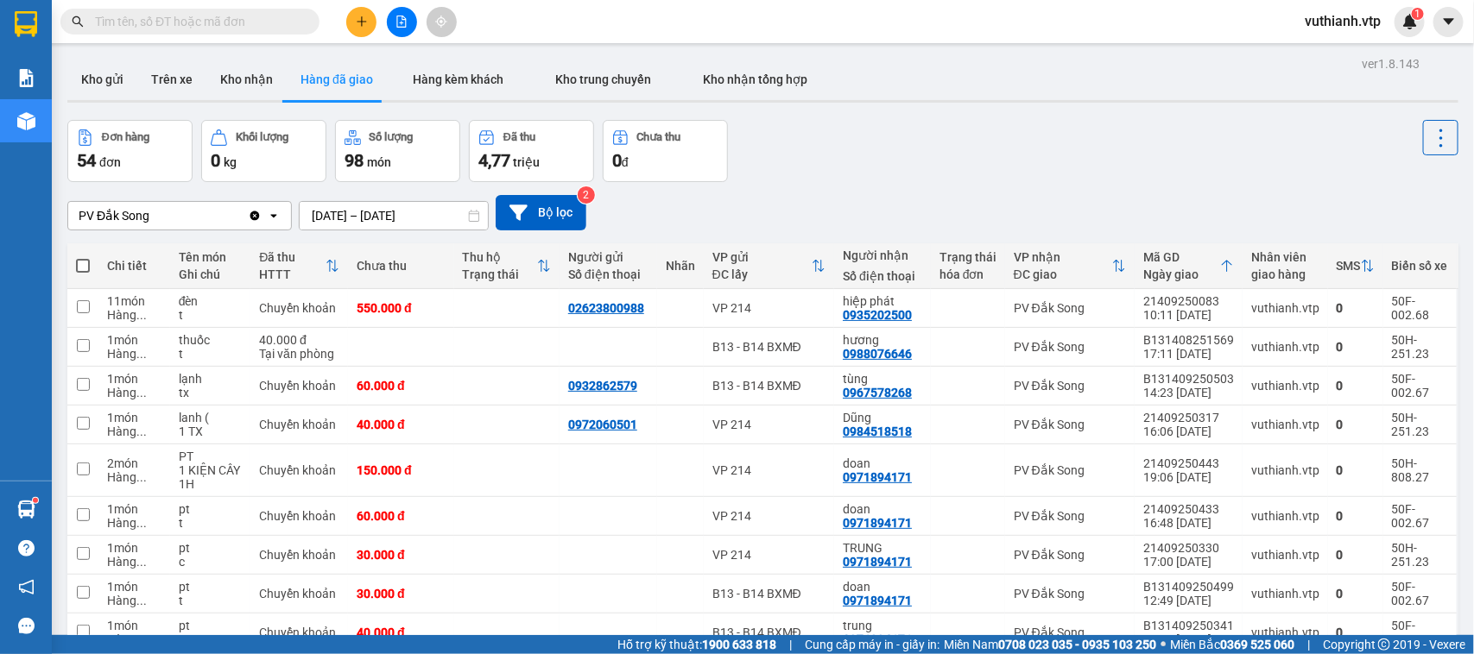
click at [240, 100] on div at bounding box center [762, 101] width 1391 height 3
click at [242, 86] on button "Kho nhận" at bounding box center [246, 79] width 80 height 41
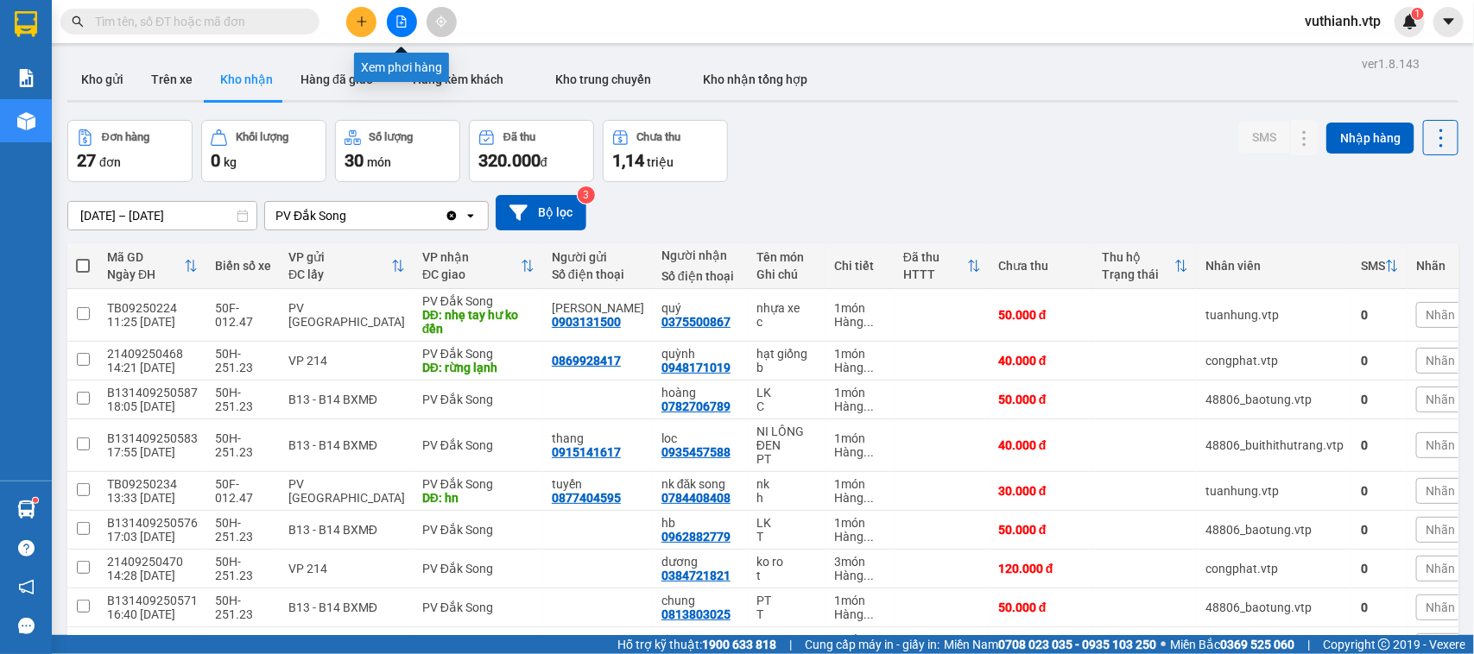
click at [399, 18] on icon "file-add" at bounding box center [401, 22] width 12 height 12
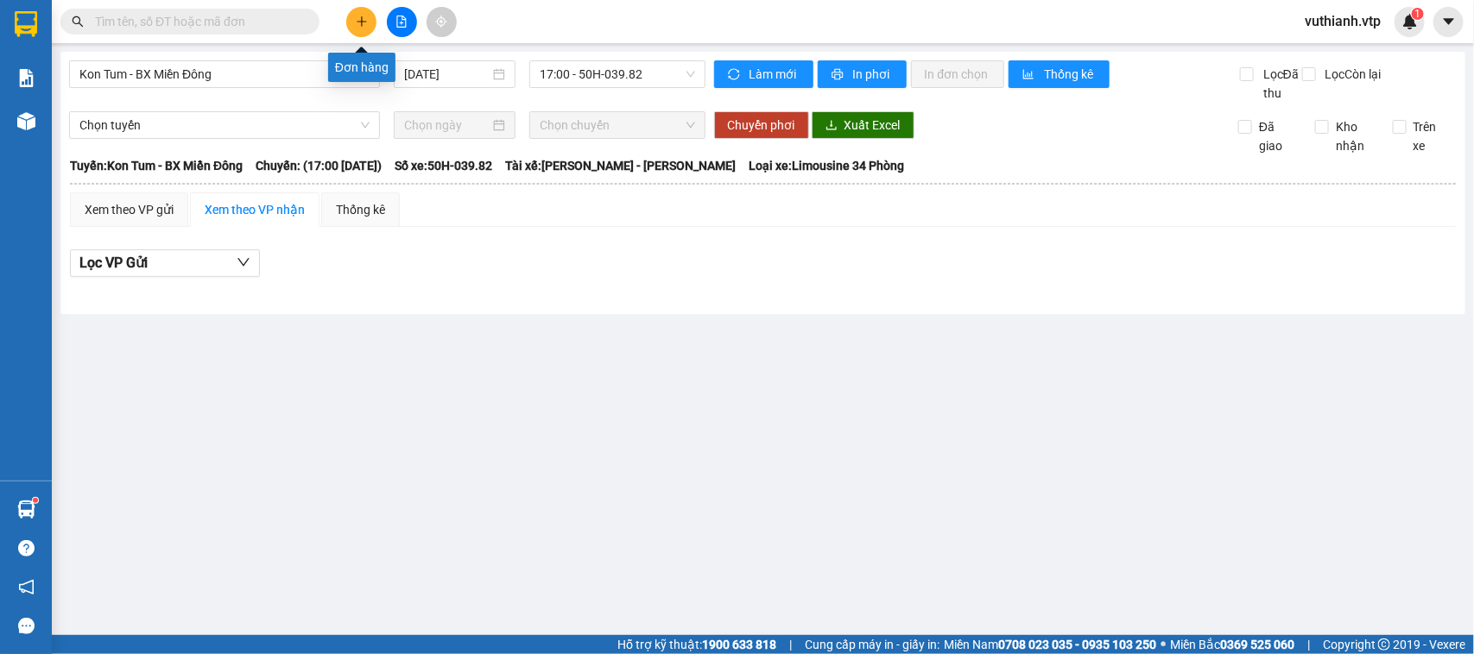
click at [351, 14] on button at bounding box center [361, 22] width 30 height 30
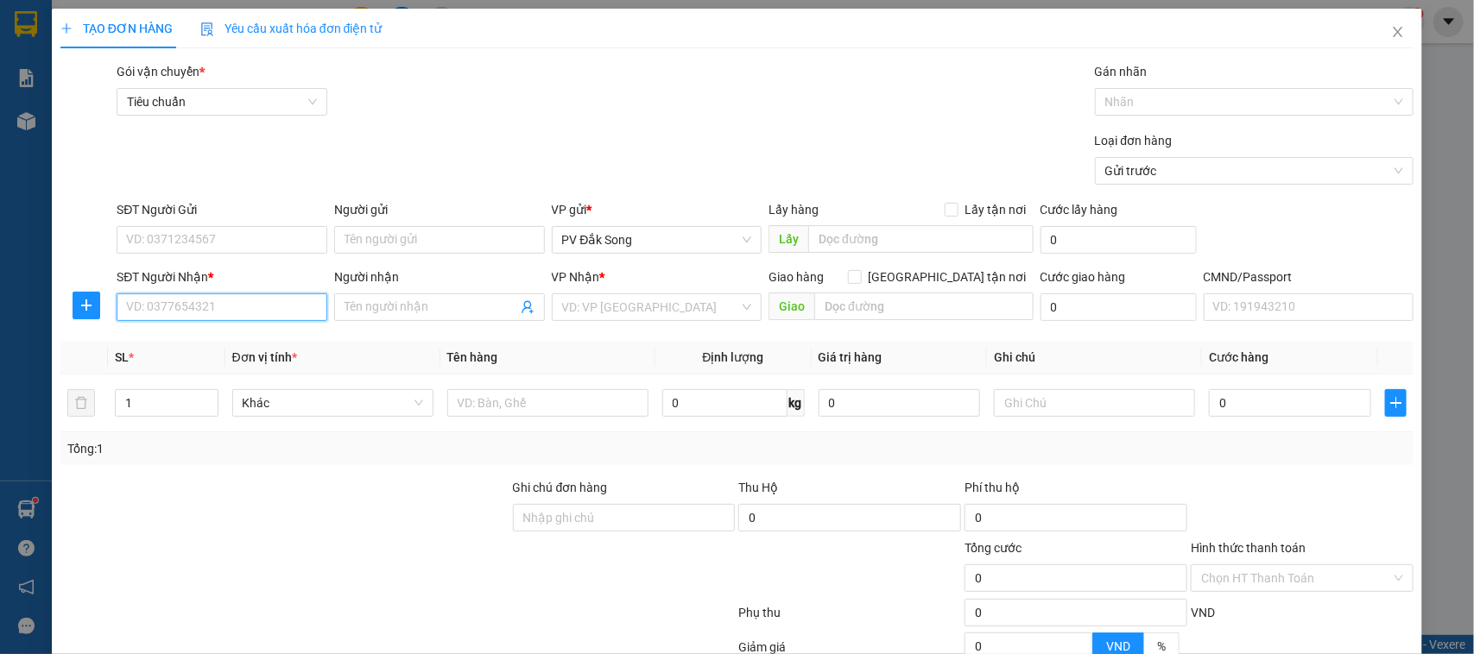
click at [242, 311] on input "SĐT Người Nhận *" at bounding box center [222, 308] width 211 height 28
click at [225, 307] on input "SĐT Người Nhận *" at bounding box center [222, 308] width 211 height 28
type input "0332045428"
click at [408, 307] on input "Người nhận" at bounding box center [430, 307] width 173 height 19
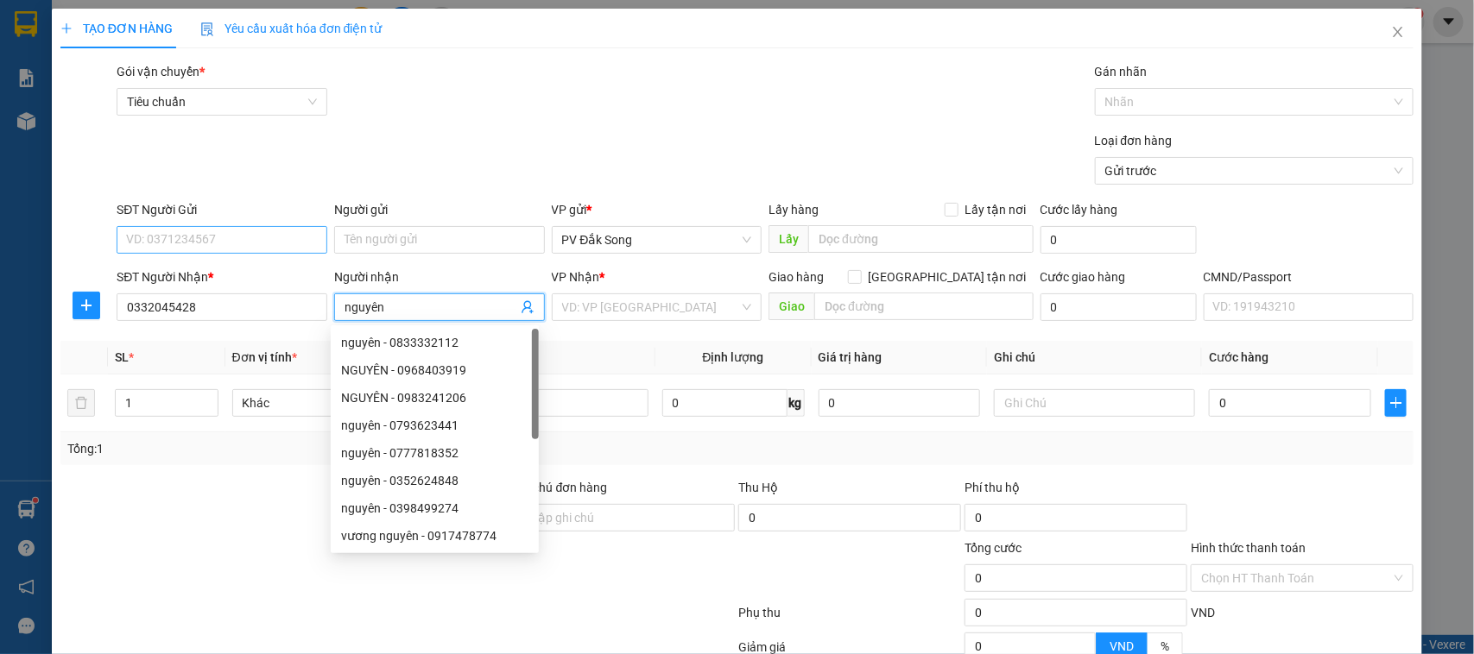
type input "nguyên"
click at [278, 243] on input "SĐT Người Gửi" at bounding box center [222, 240] width 211 height 28
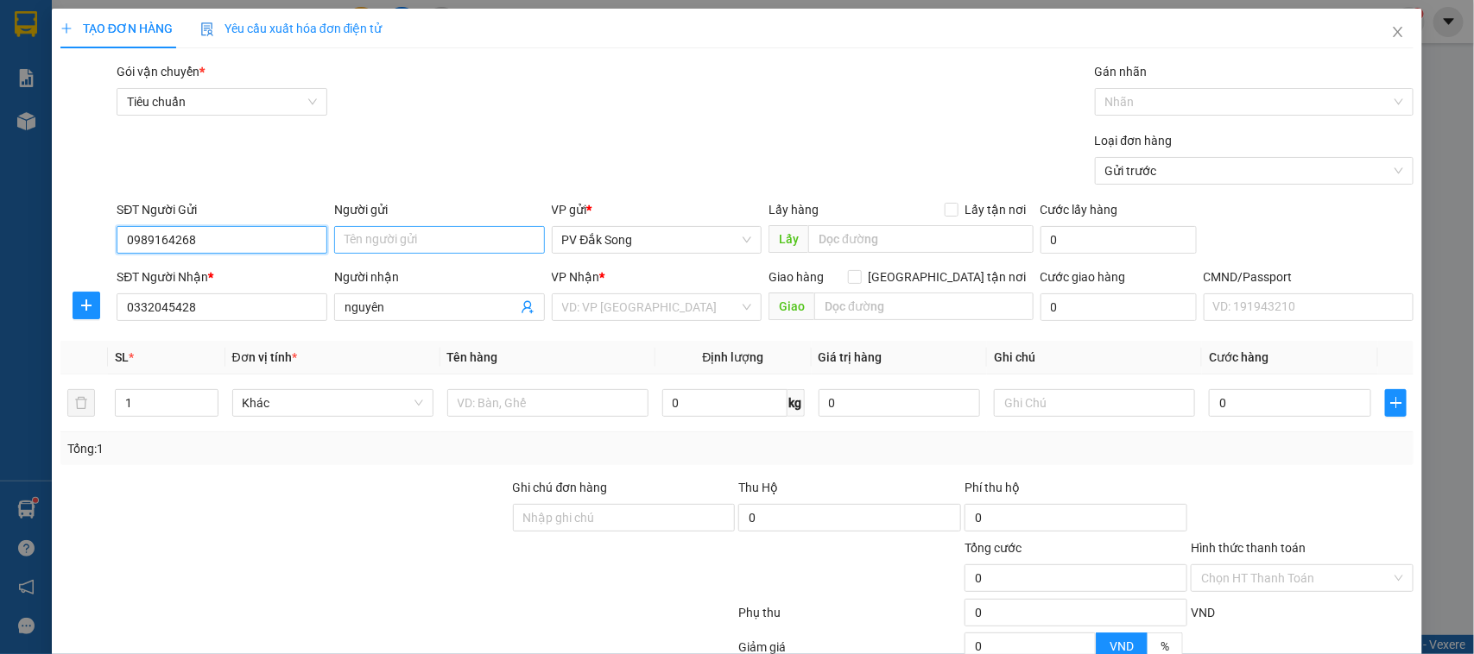
type input "0989164268"
click at [456, 243] on input "Người gửi" at bounding box center [439, 240] width 211 height 28
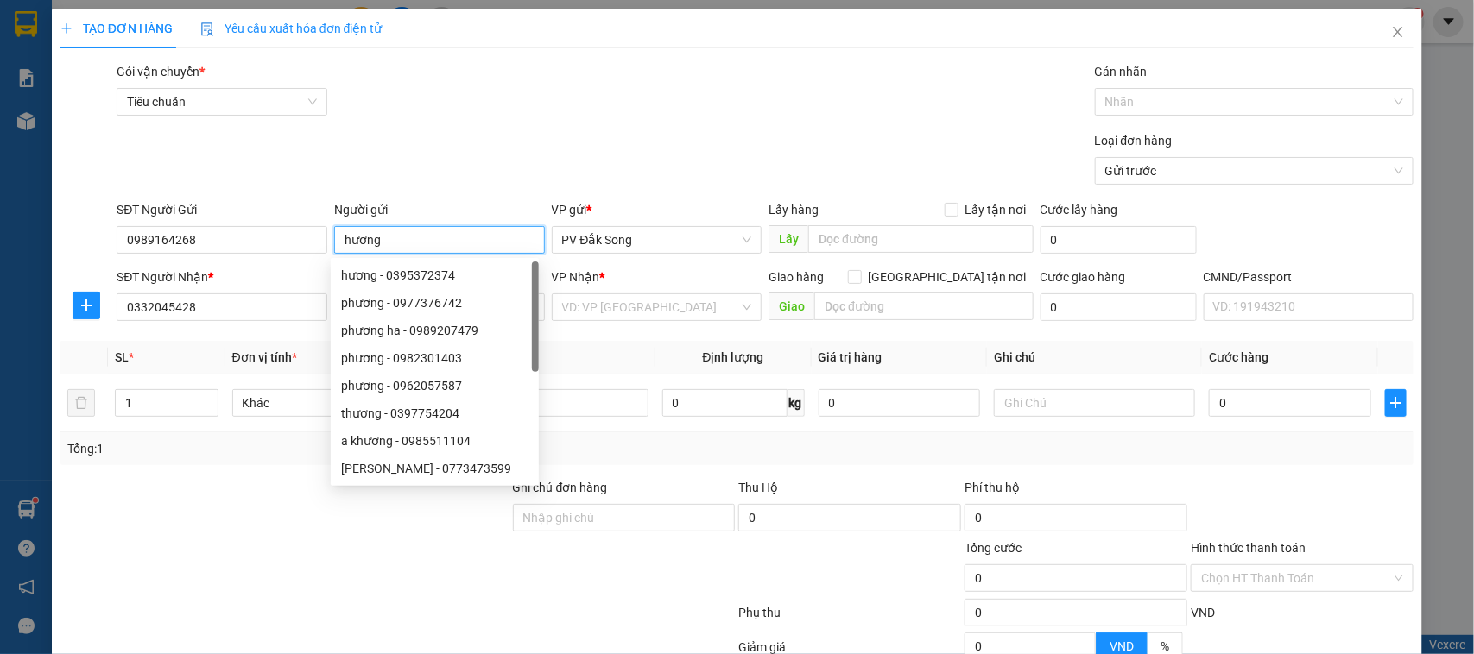
type input "hương"
click at [607, 322] on div "VP Nhận * VD: VP Sài Gòn" at bounding box center [657, 298] width 211 height 60
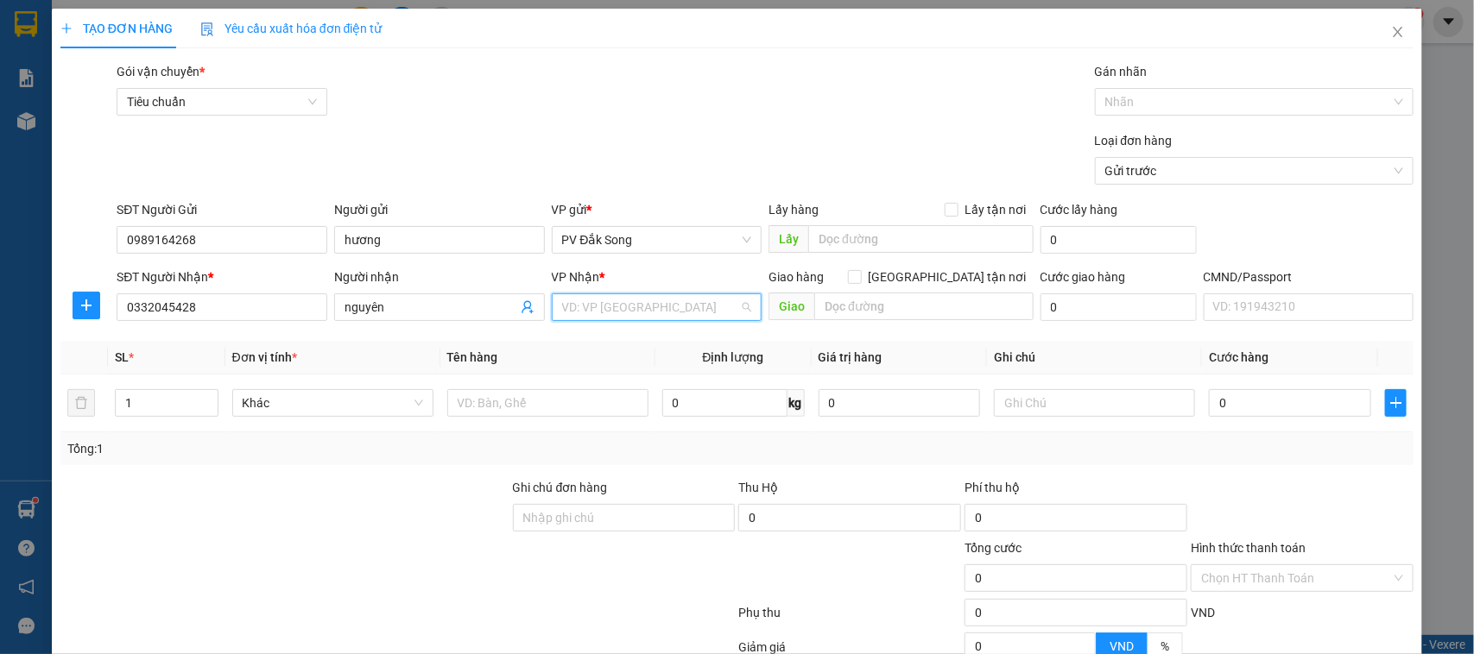
click at [618, 305] on input "search" at bounding box center [651, 307] width 178 height 26
type input "214"
click at [624, 343] on div "VP 214" at bounding box center [649, 342] width 187 height 19
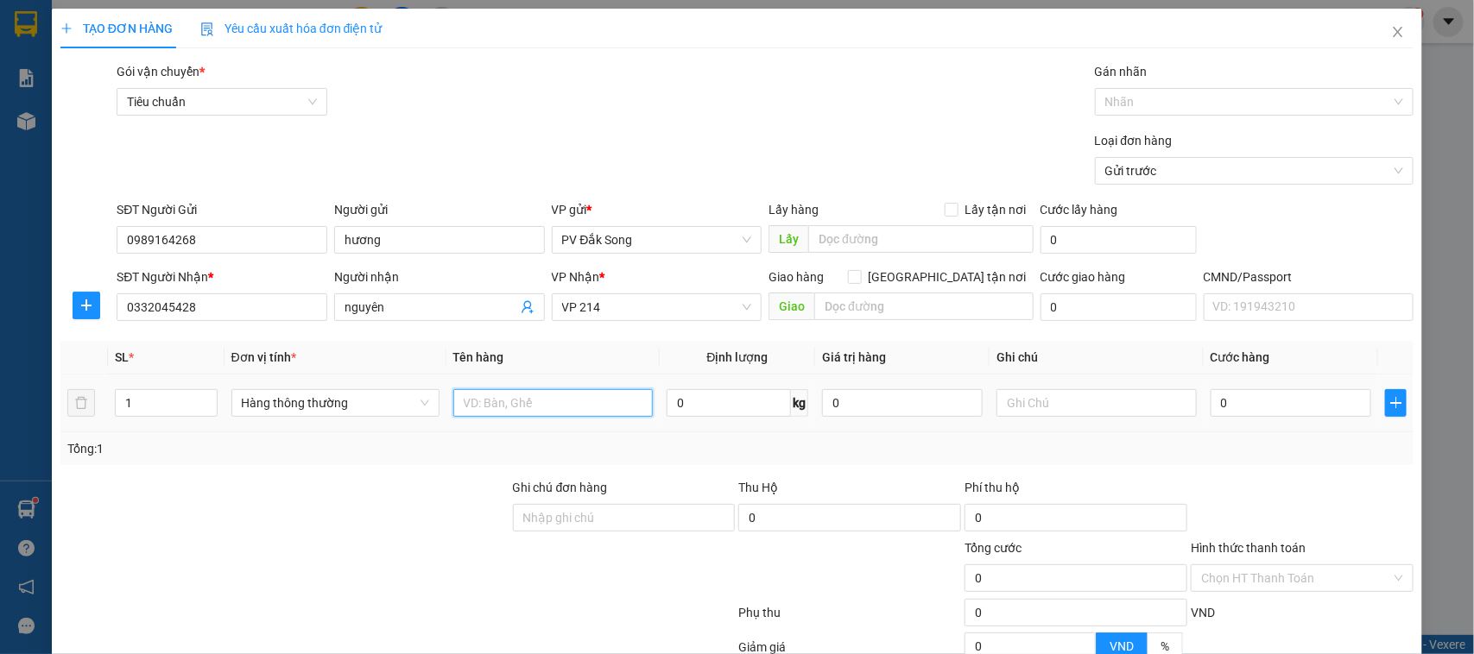
click at [614, 406] on input "text" at bounding box center [552, 403] width 199 height 28
type input "gt"
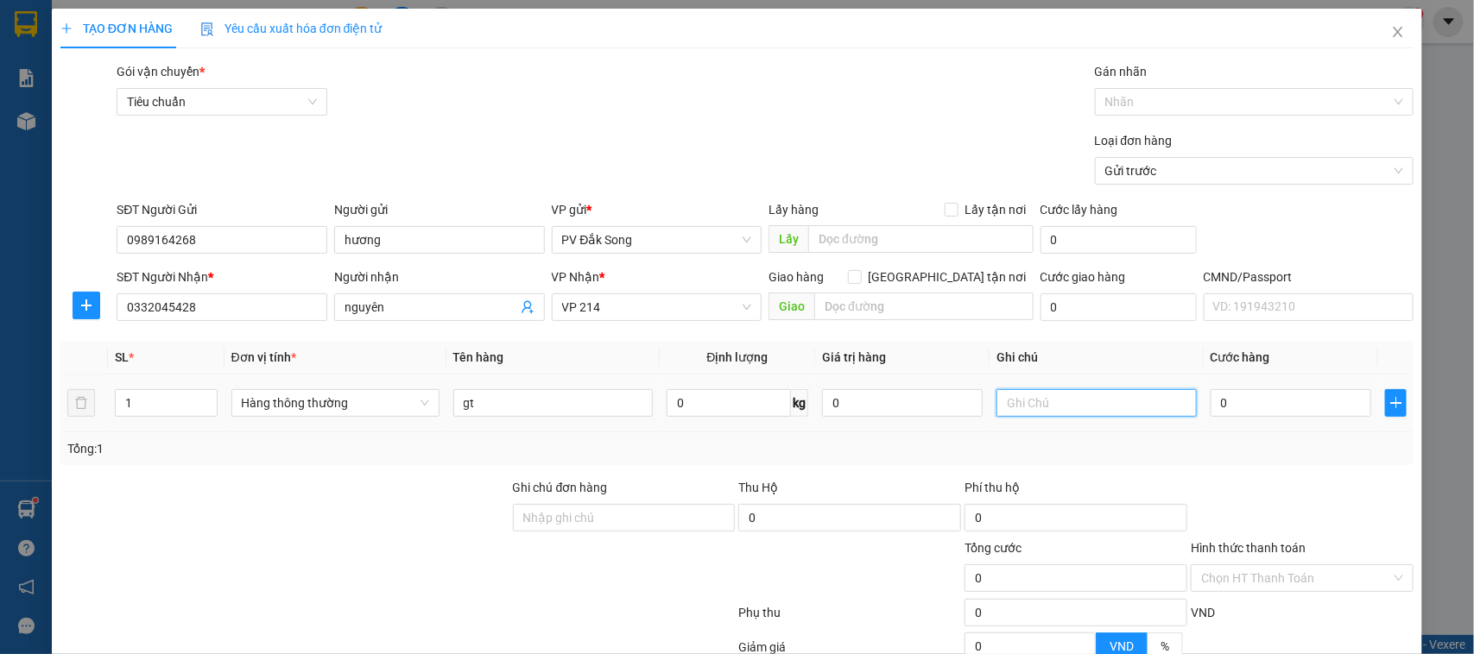
click at [1052, 397] on input "text" at bounding box center [1095, 403] width 199 height 28
type input "bì"
click at [1297, 395] on input "0" at bounding box center [1290, 403] width 161 height 28
type input "003"
type input "3"
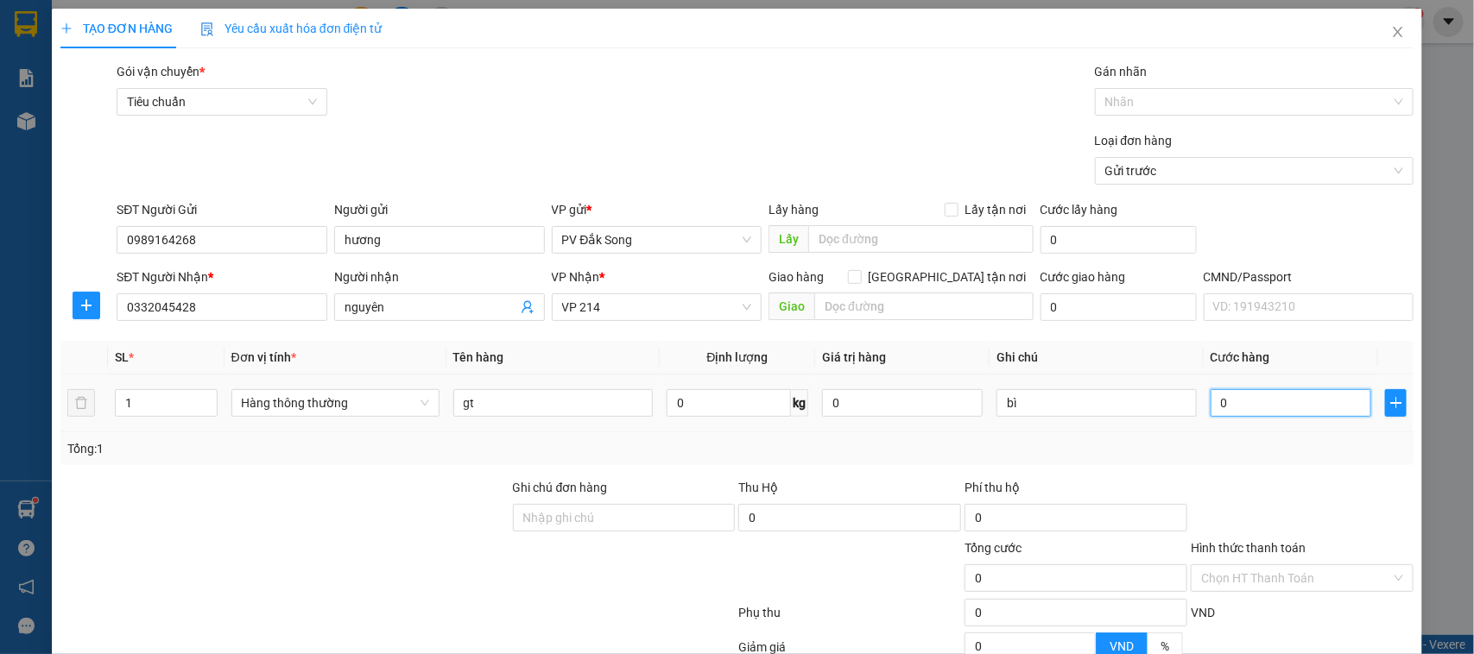
type input "3"
type input "0.030"
type input "30"
type input "00.300"
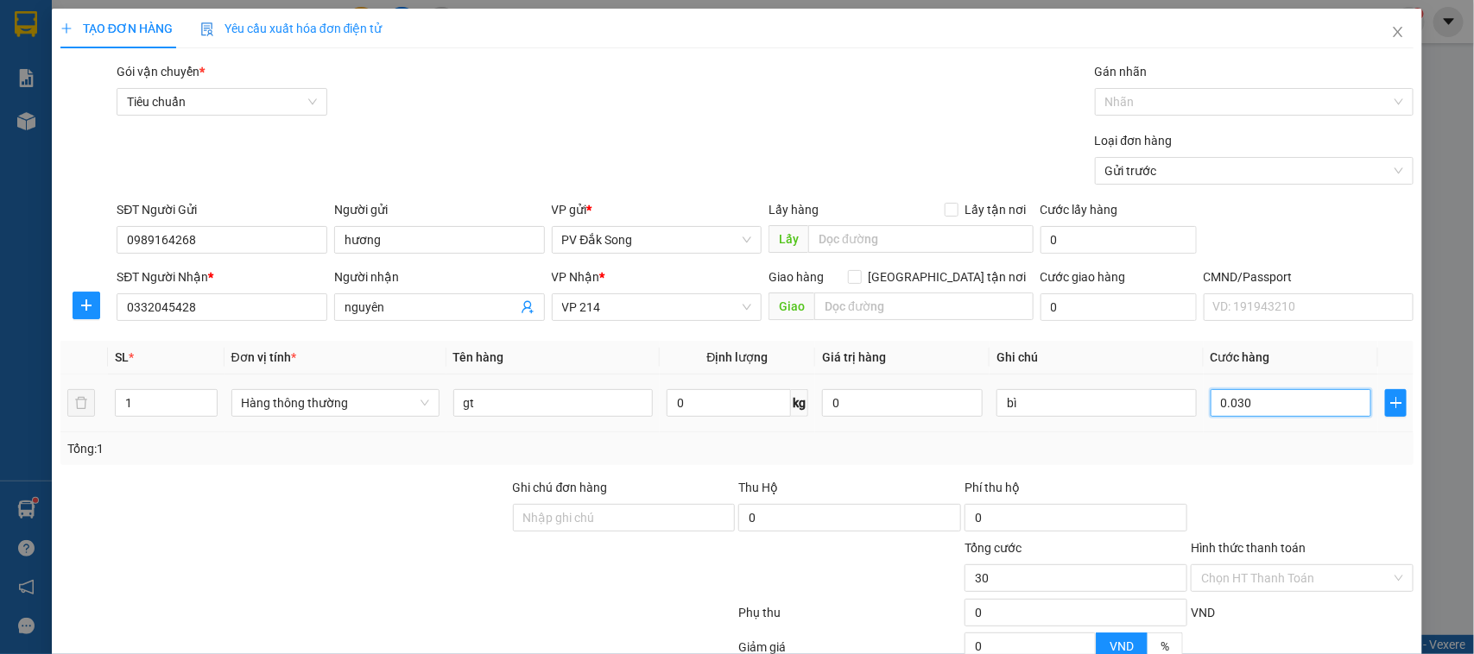
type input "300"
type input "0.003.000"
type input "3.000"
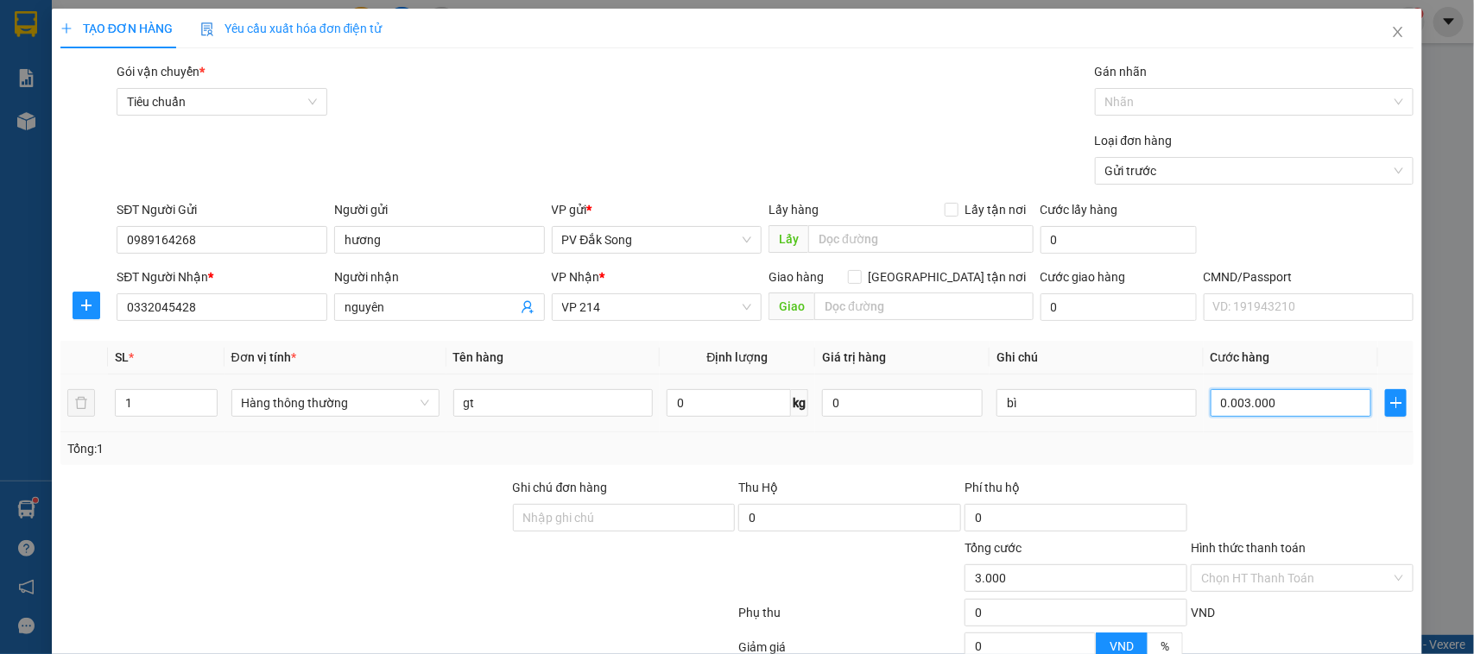
type input "000.030.000"
type input "30.000"
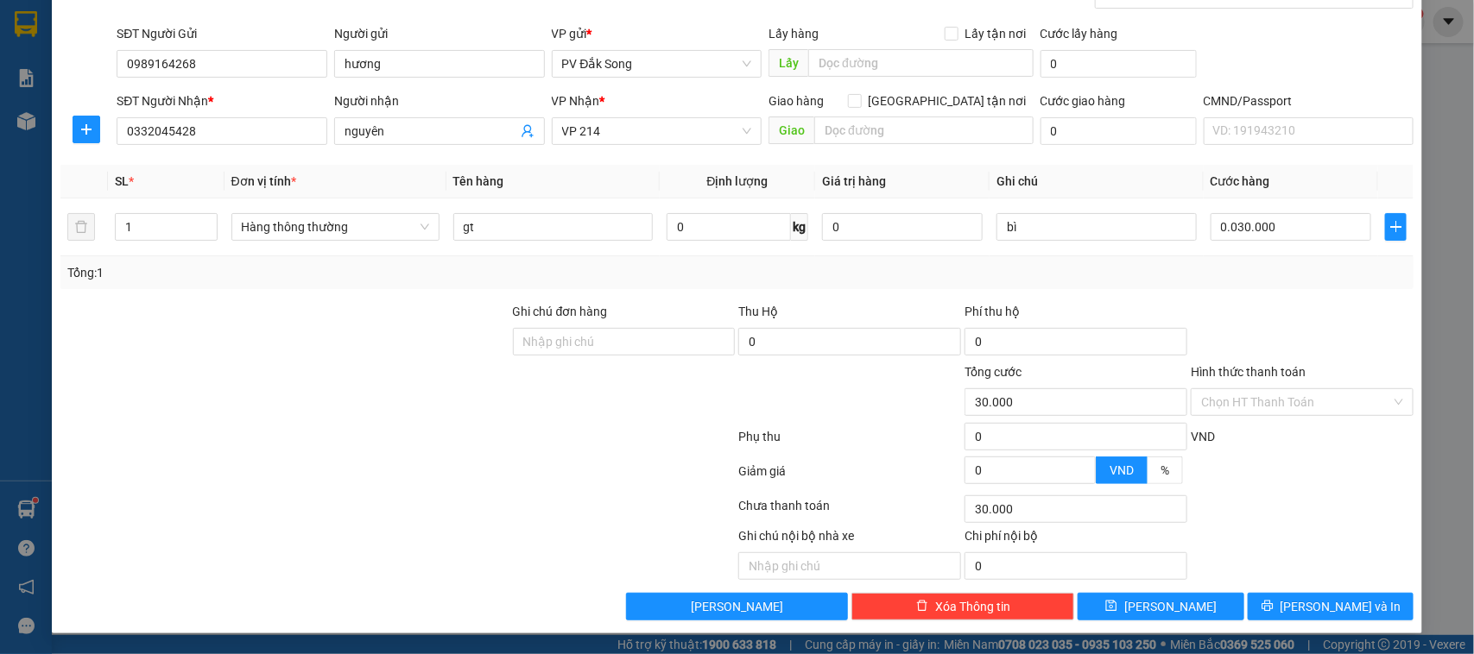
click at [1312, 395] on input "Hình thức thanh toán" at bounding box center [1296, 402] width 190 height 26
type input "30.000"
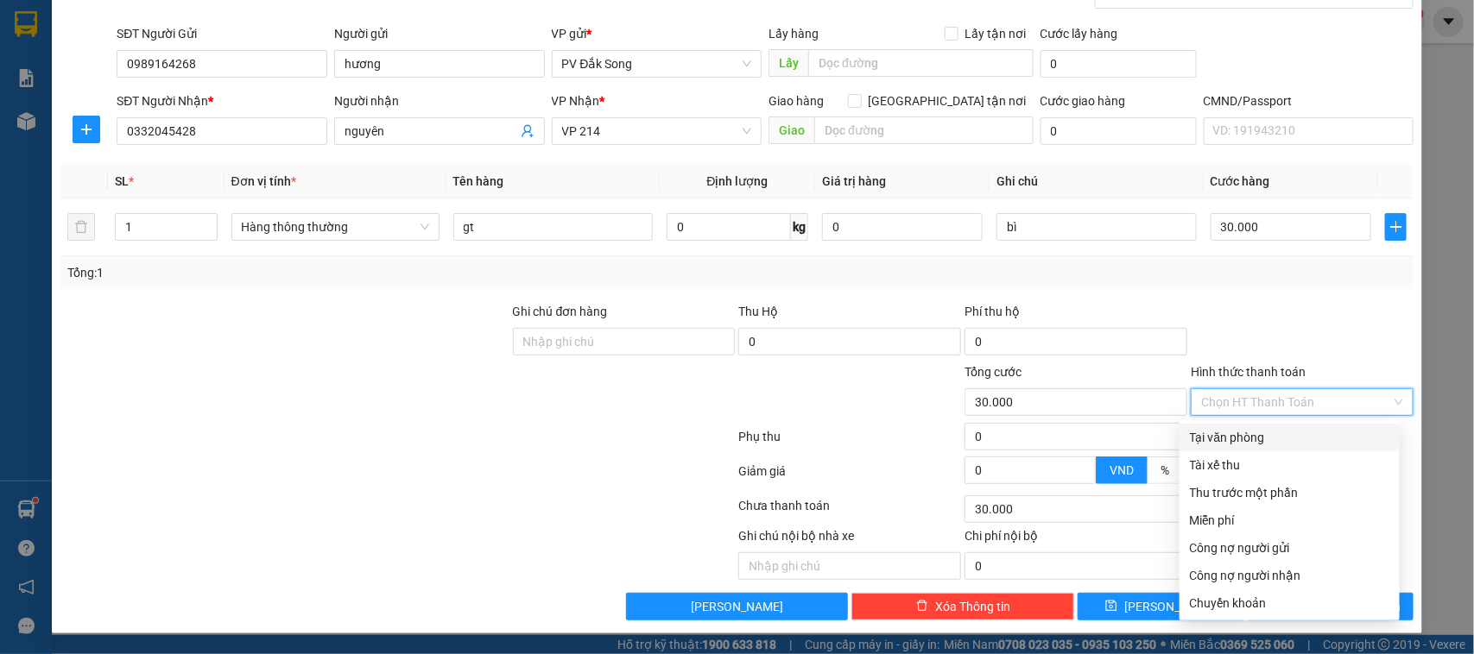
click at [1324, 433] on div "Tại văn phòng" at bounding box center [1289, 437] width 199 height 19
type input "0"
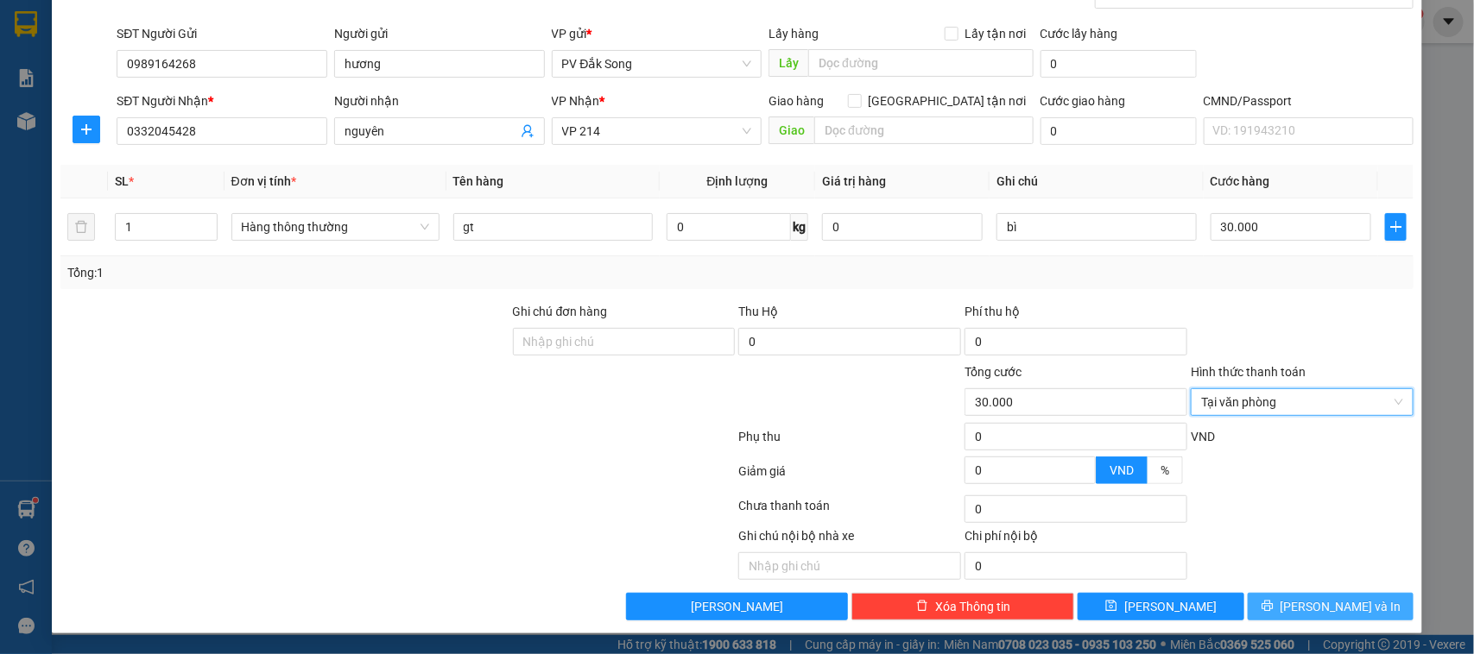
click at [1308, 611] on span "[PERSON_NAME] và In" at bounding box center [1340, 606] width 121 height 19
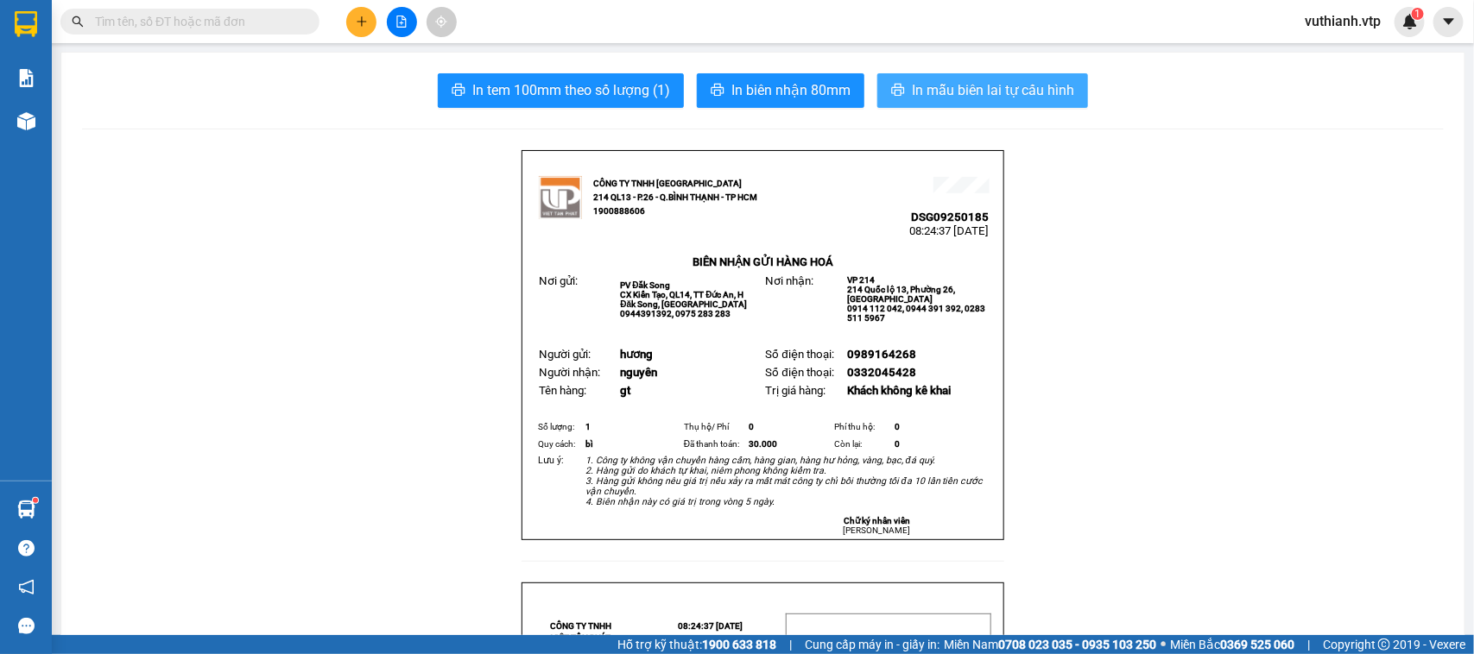
click at [982, 91] on span "In mẫu biên lai tự cấu hình" at bounding box center [993, 90] width 162 height 22
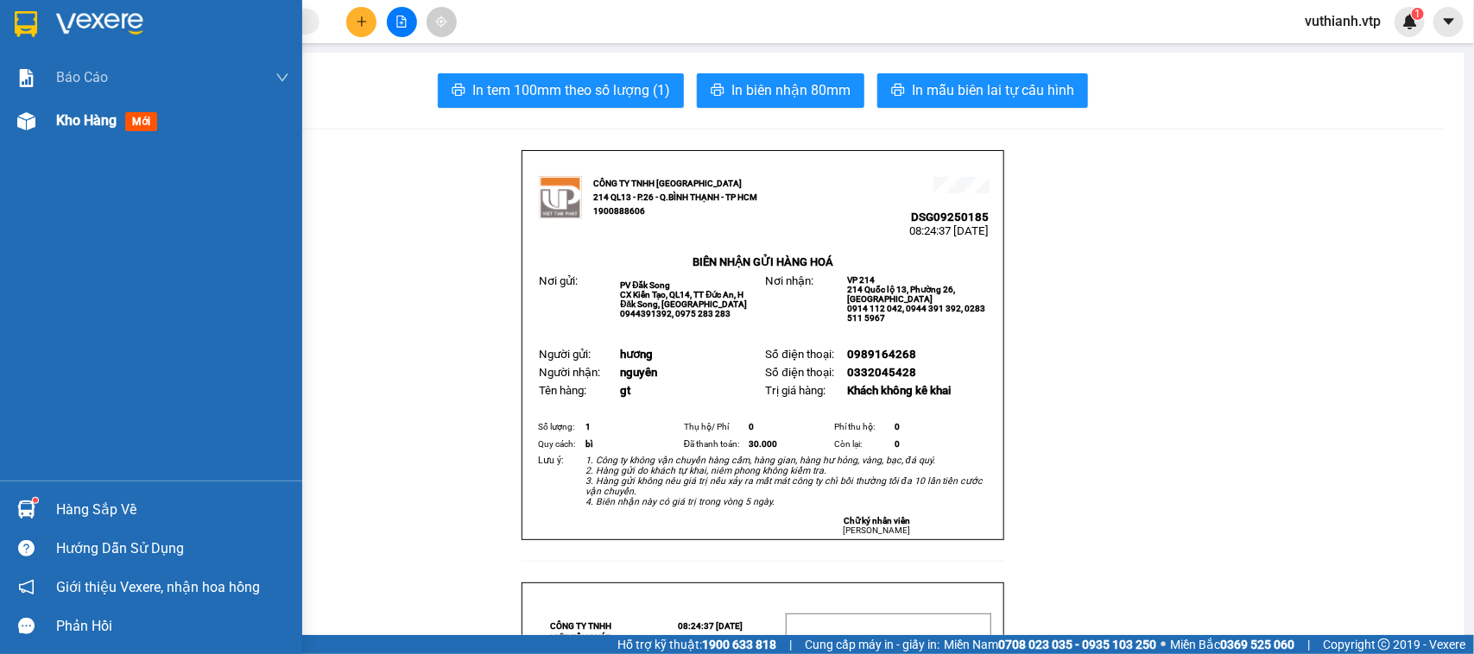
click at [41, 112] on div "Kho hàng mới" at bounding box center [151, 120] width 302 height 43
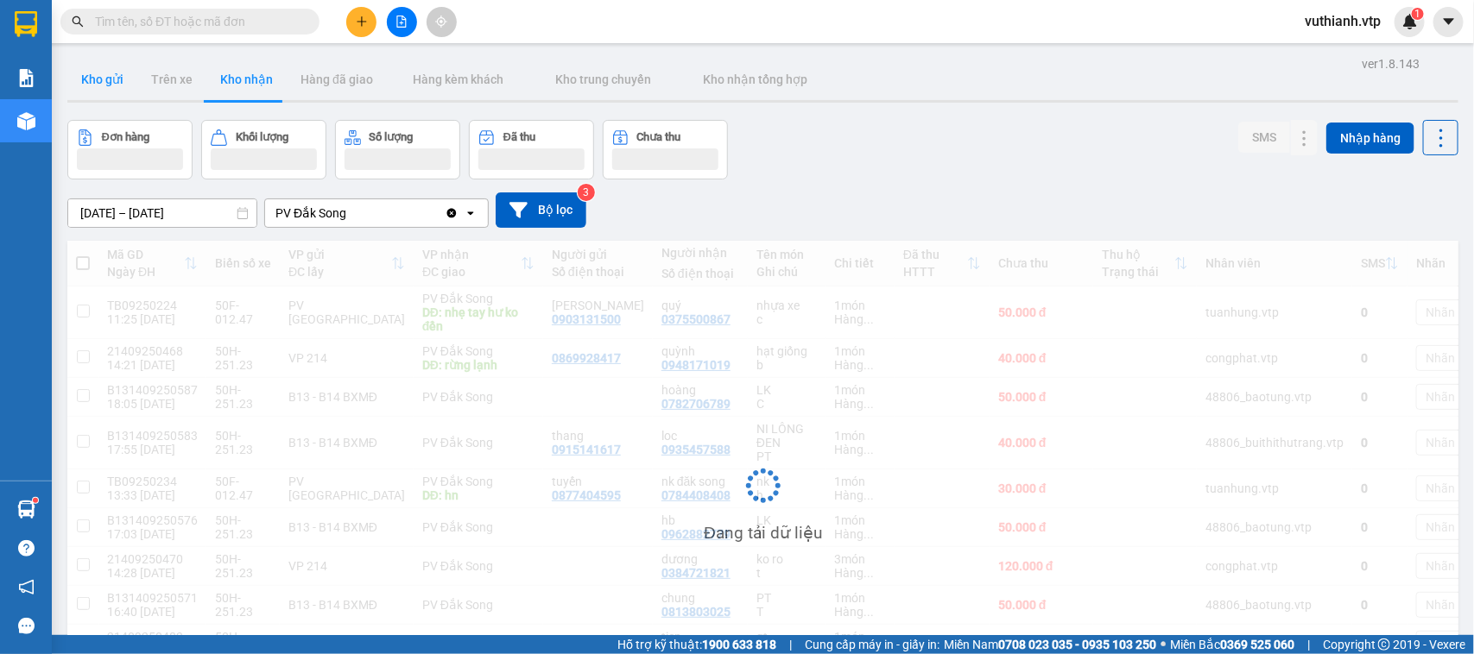
click at [98, 86] on button "Kho gửi" at bounding box center [102, 79] width 70 height 41
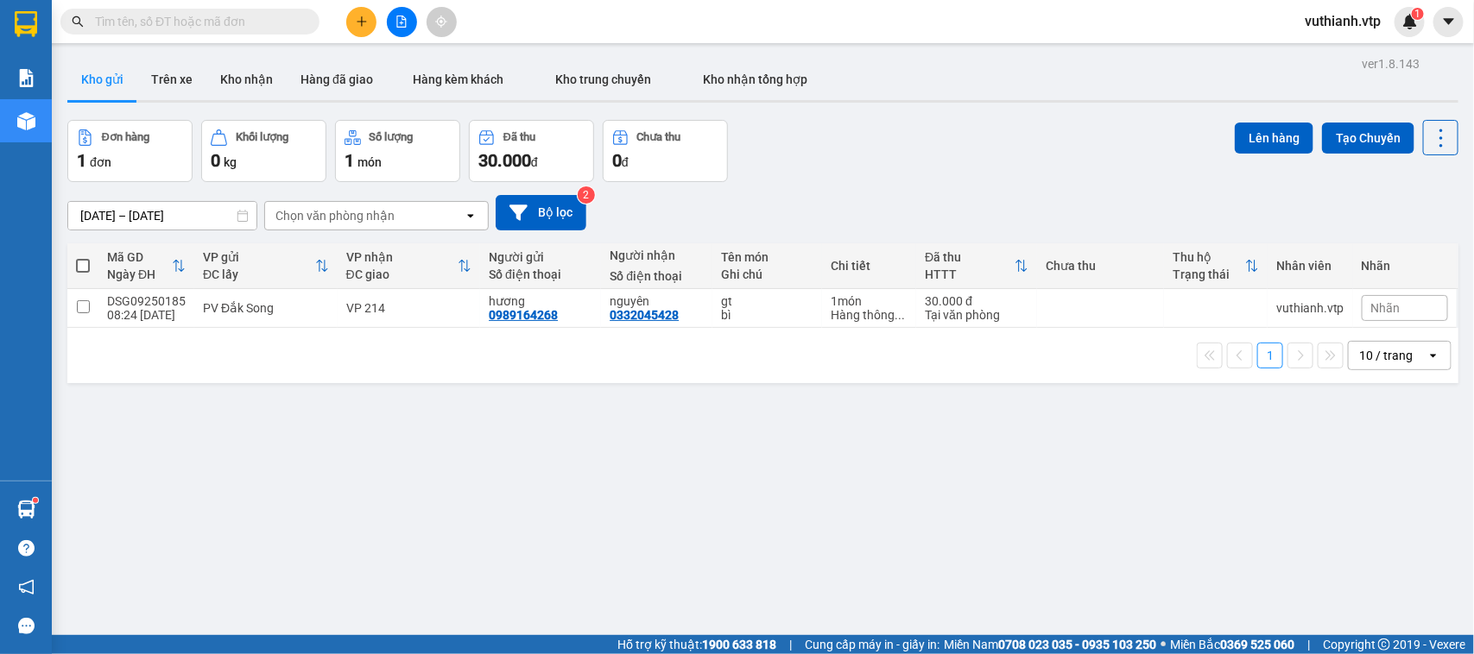
click at [86, 265] on span at bounding box center [83, 266] width 14 height 14
click at [83, 257] on input "checkbox" at bounding box center [83, 257] width 0 height 0
checkbox input "true"
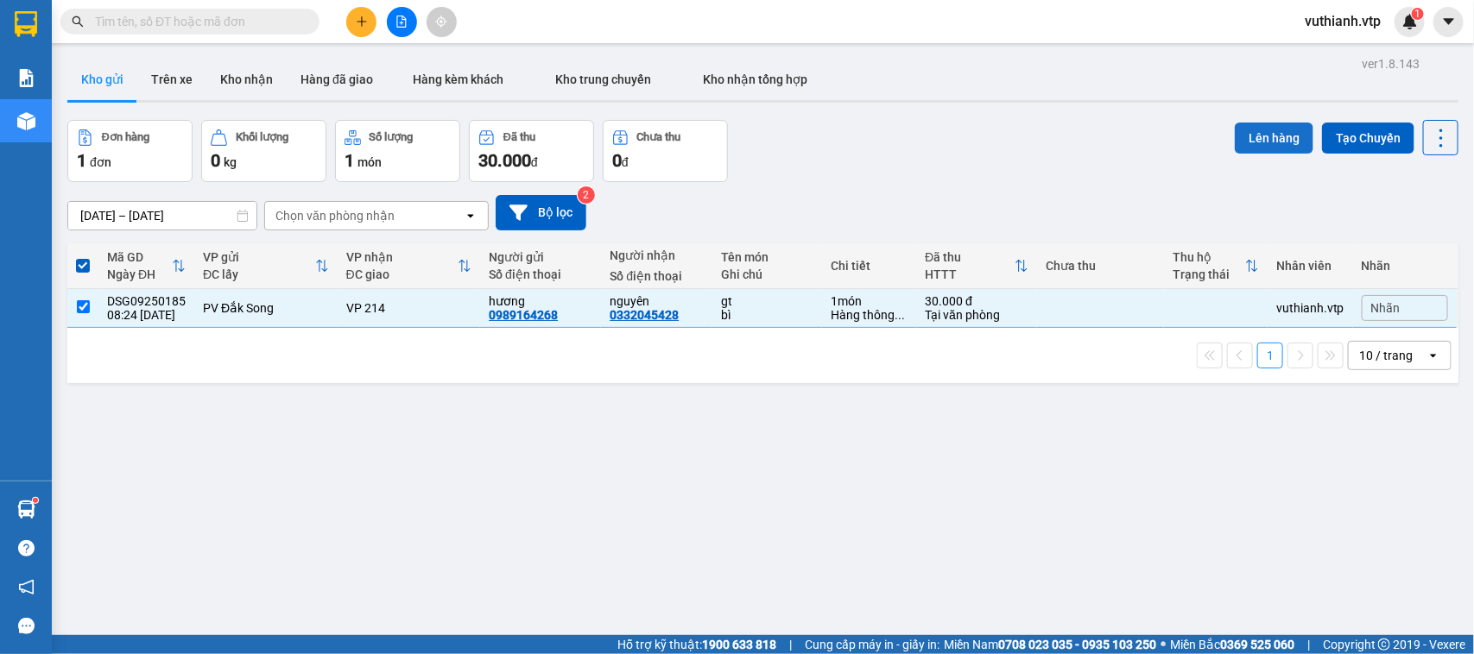
click at [1254, 131] on button "Lên hàng" at bounding box center [1274, 138] width 79 height 31
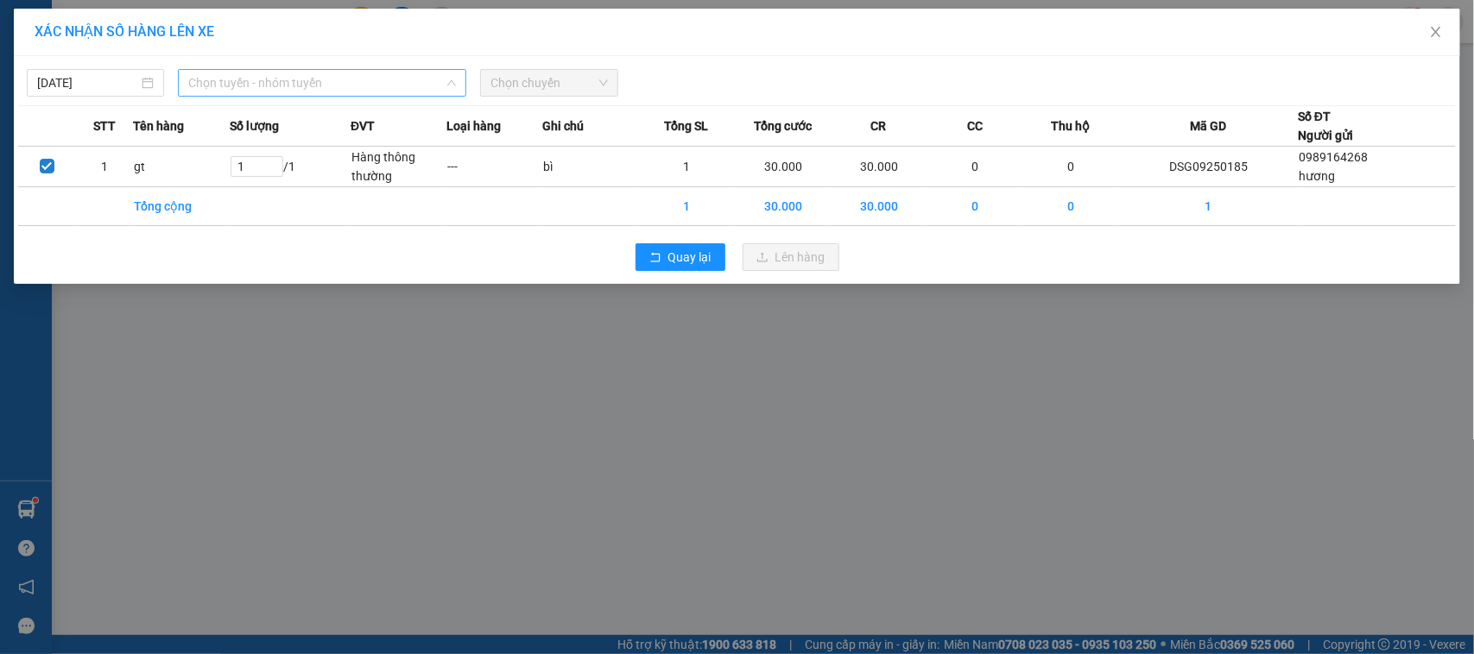
click at [382, 87] on span "Chọn tuyến - nhóm tuyến" at bounding box center [322, 83] width 268 height 26
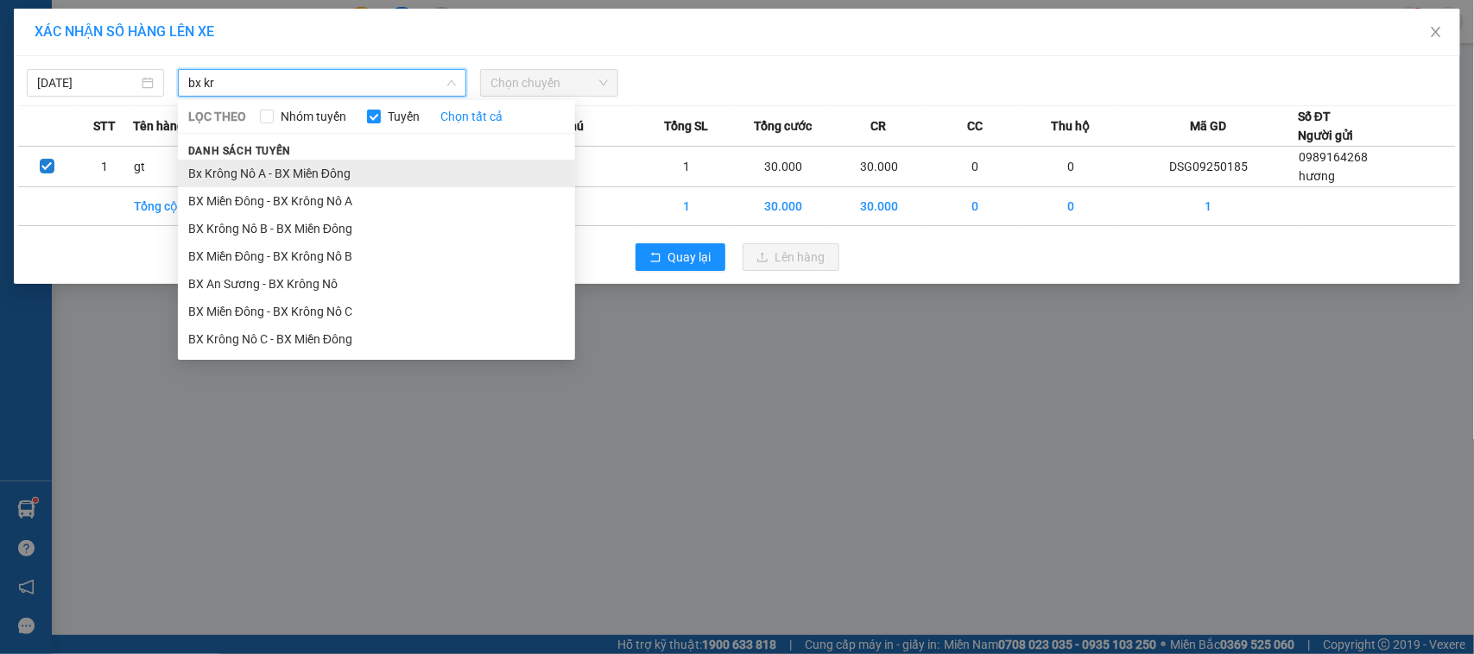
type input "bx kr"
click at [347, 174] on li "Bx Krông Nô A - BX Miền Đông" at bounding box center [376, 174] width 397 height 28
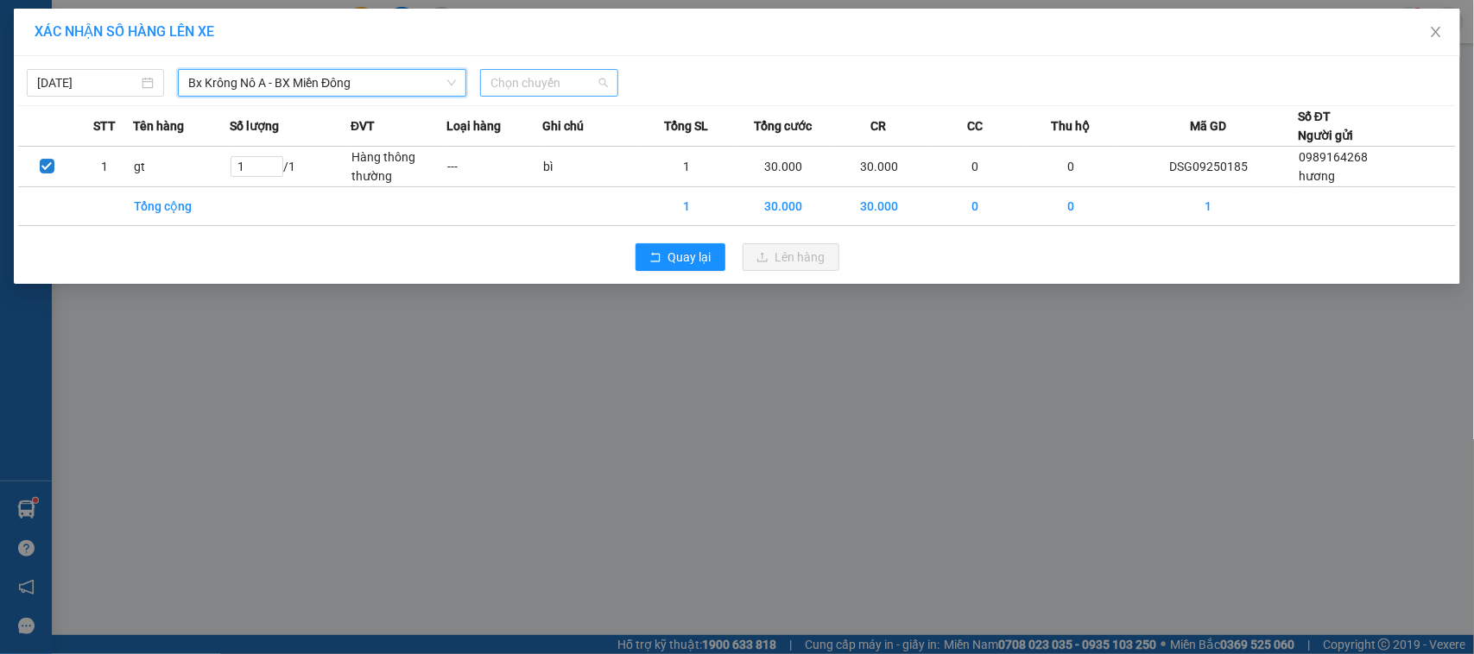
click at [555, 79] on span "Chọn chuyến" at bounding box center [548, 83] width 117 height 26
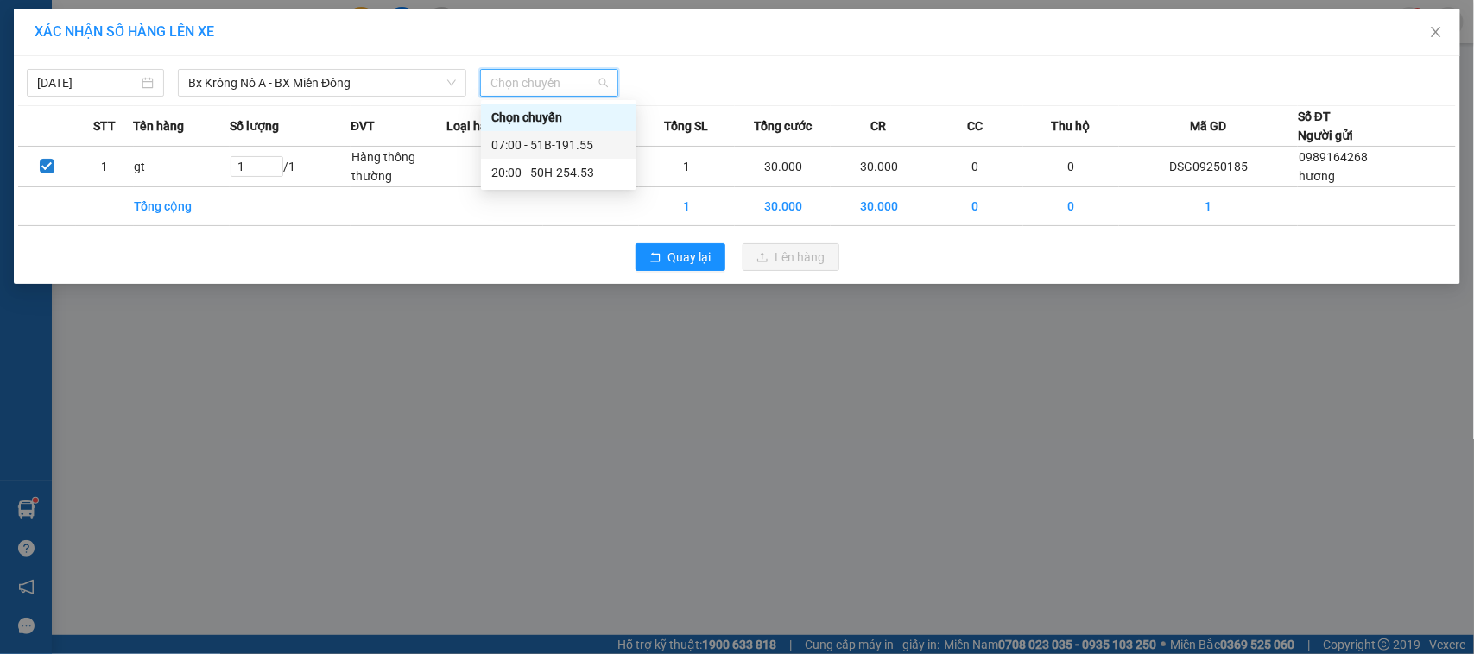
click at [548, 138] on div "07:00 - 51B-191.55" at bounding box center [558, 145] width 135 height 19
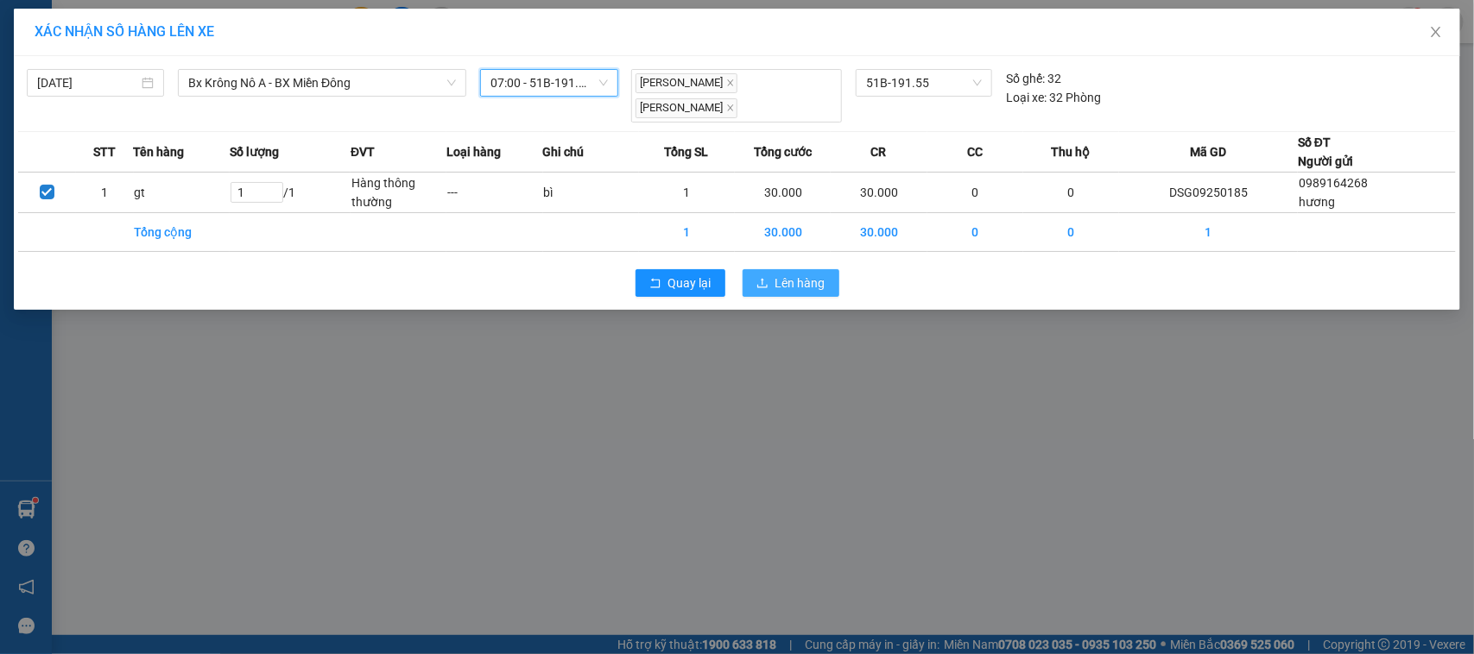
click at [787, 274] on span "Lên hàng" at bounding box center [800, 283] width 50 height 19
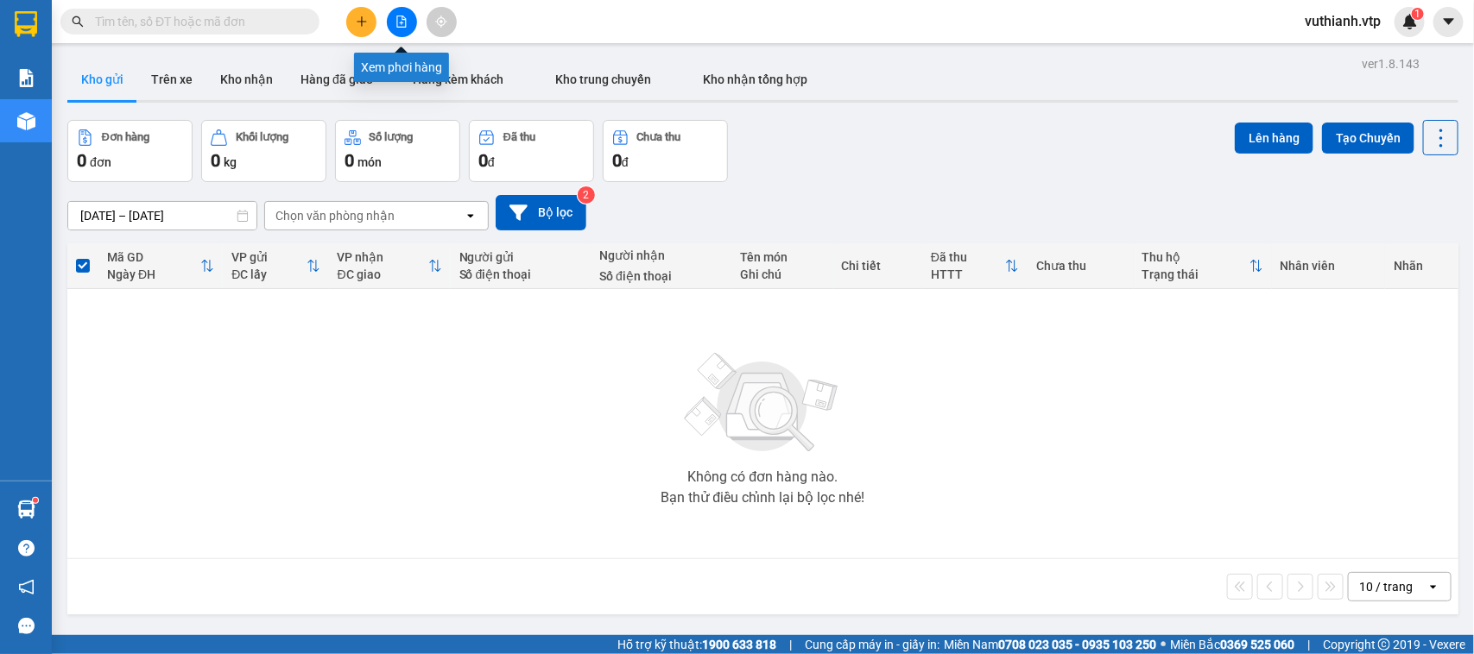
click at [403, 27] on icon "file-add" at bounding box center [401, 22] width 9 height 12
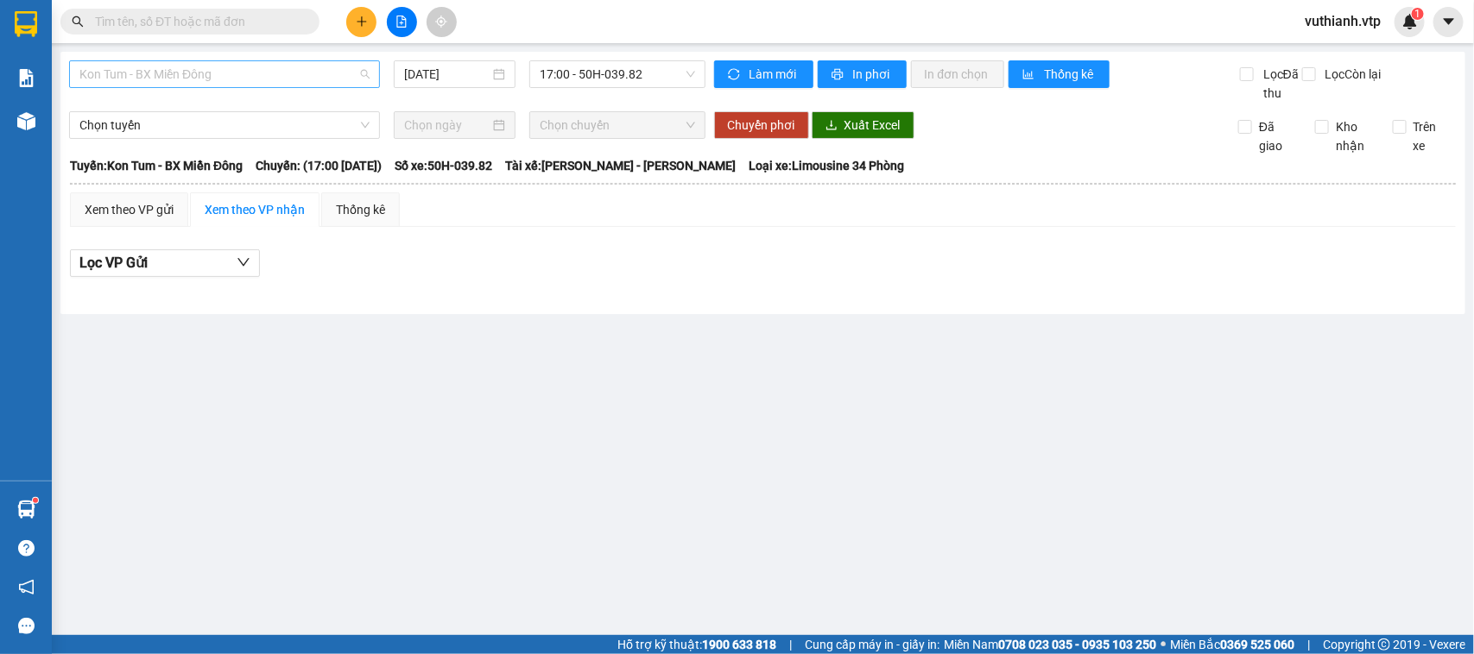
click at [347, 75] on span "Kon Tum - BX Miền Đông" at bounding box center [224, 74] width 290 height 26
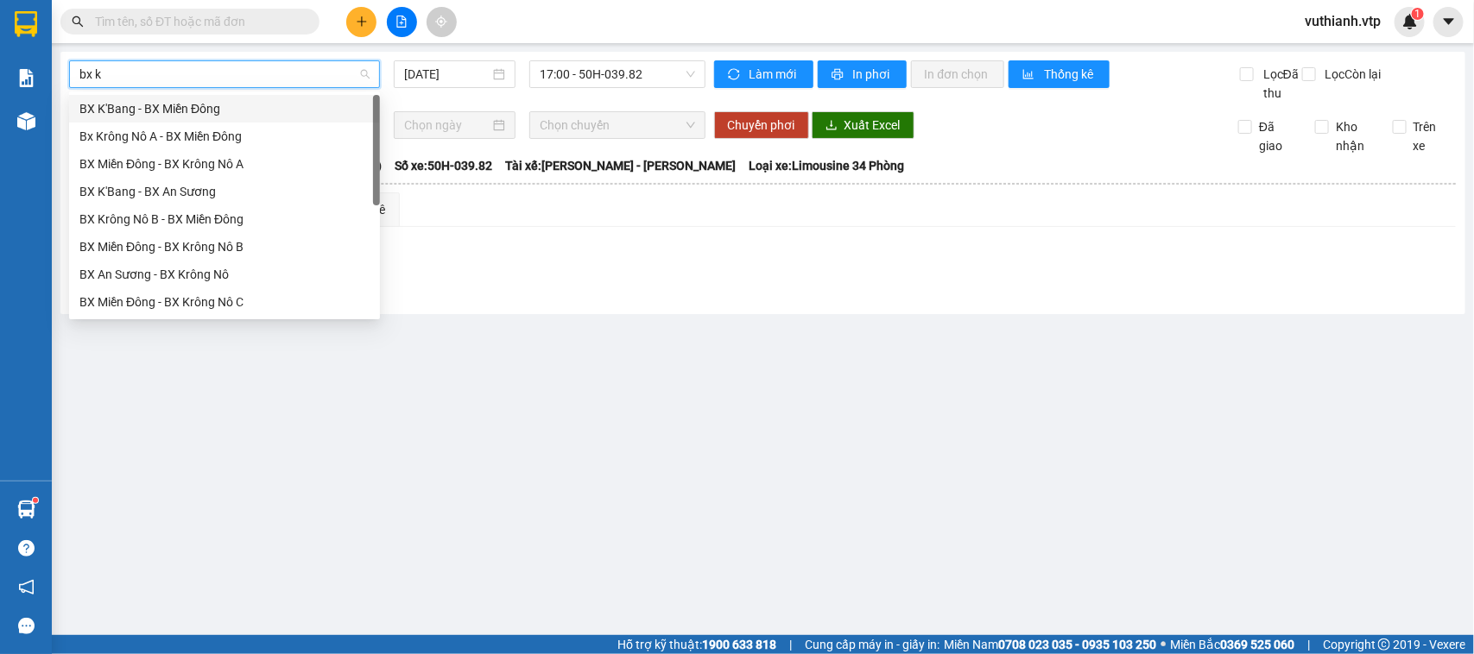
type input "bx kr"
click at [286, 106] on div "Bx Krông Nô A - BX Miền Đông" at bounding box center [224, 108] width 290 height 19
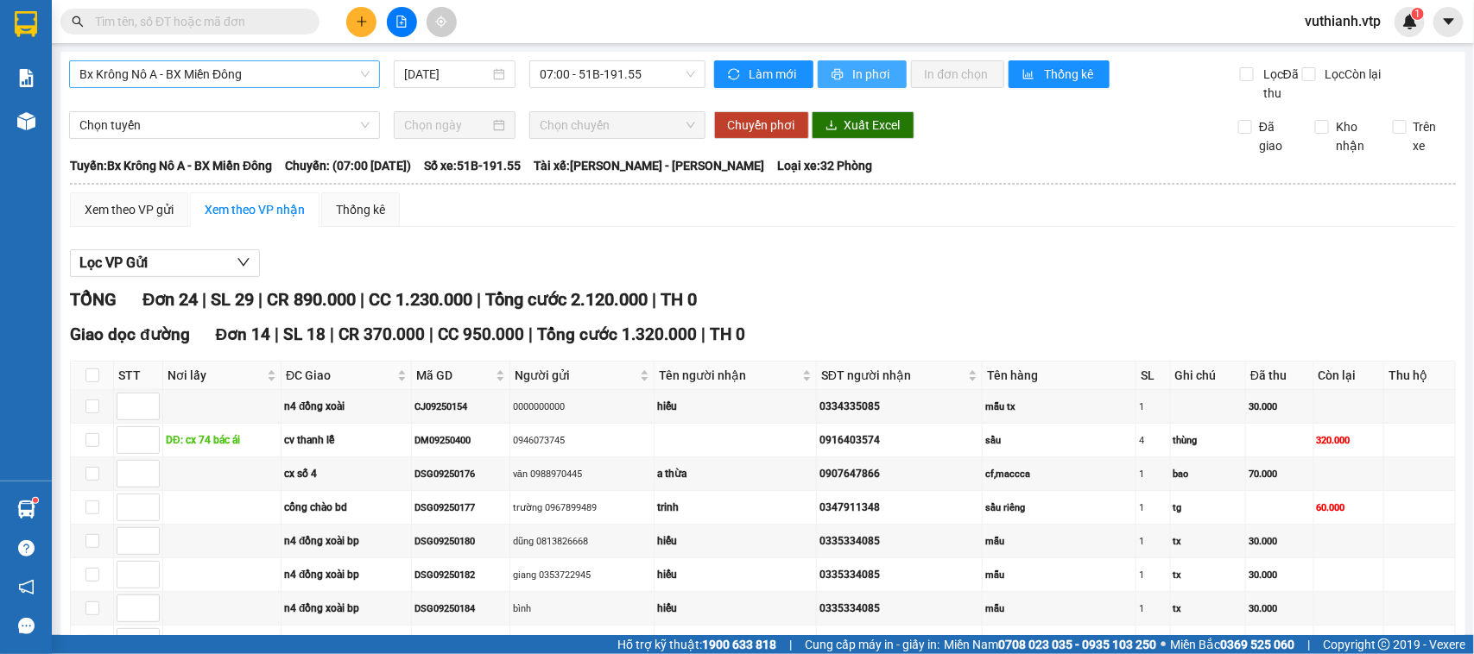
click at [860, 66] on span "In phơi" at bounding box center [873, 74] width 40 height 19
click at [255, 66] on span "Bx Krông Nô A - BX Miền Đông" at bounding box center [224, 74] width 290 height 26
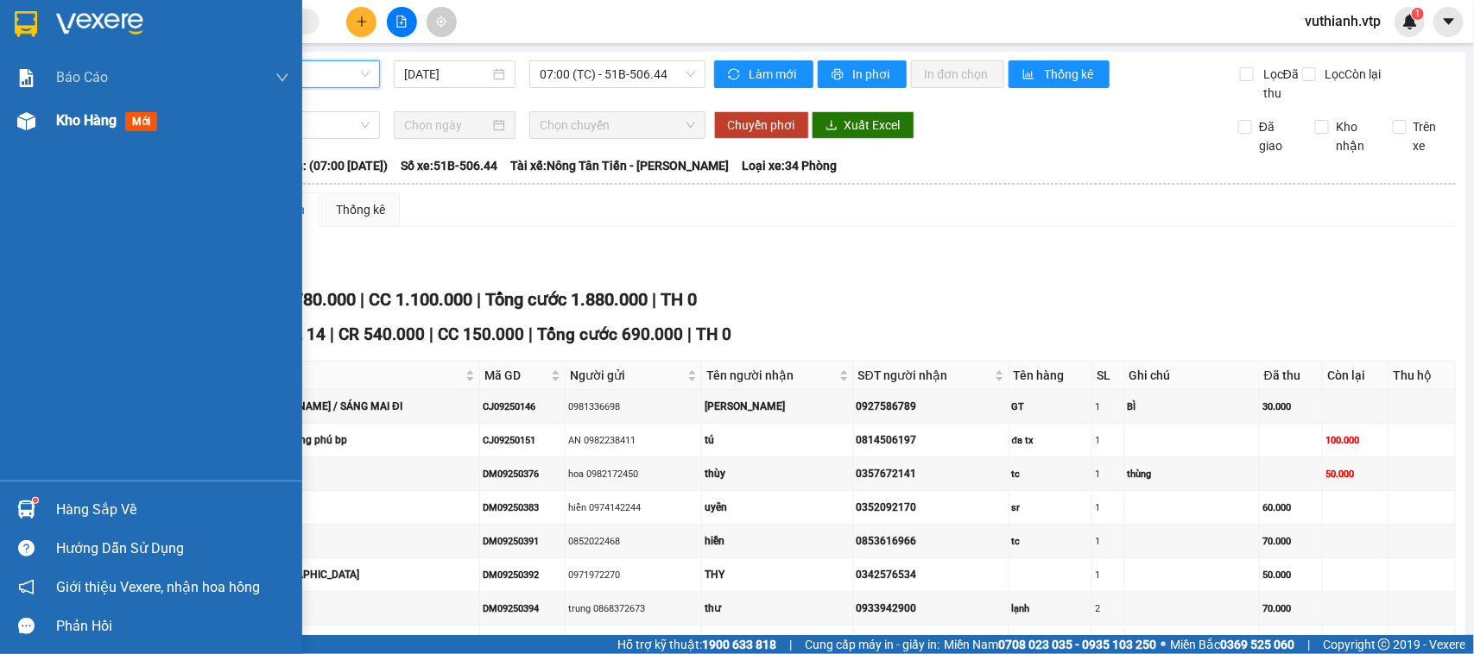
click at [27, 117] on img at bounding box center [26, 121] width 18 height 18
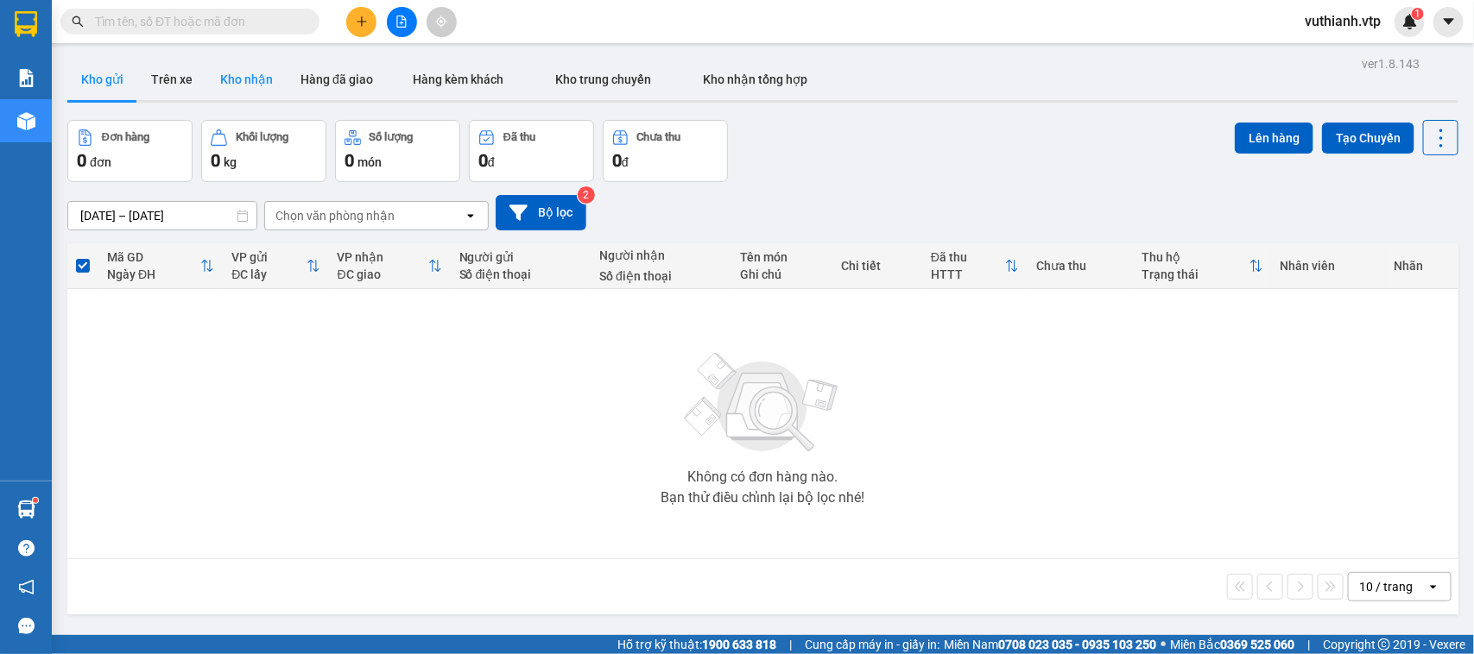
click at [251, 82] on button "Kho nhận" at bounding box center [246, 79] width 80 height 41
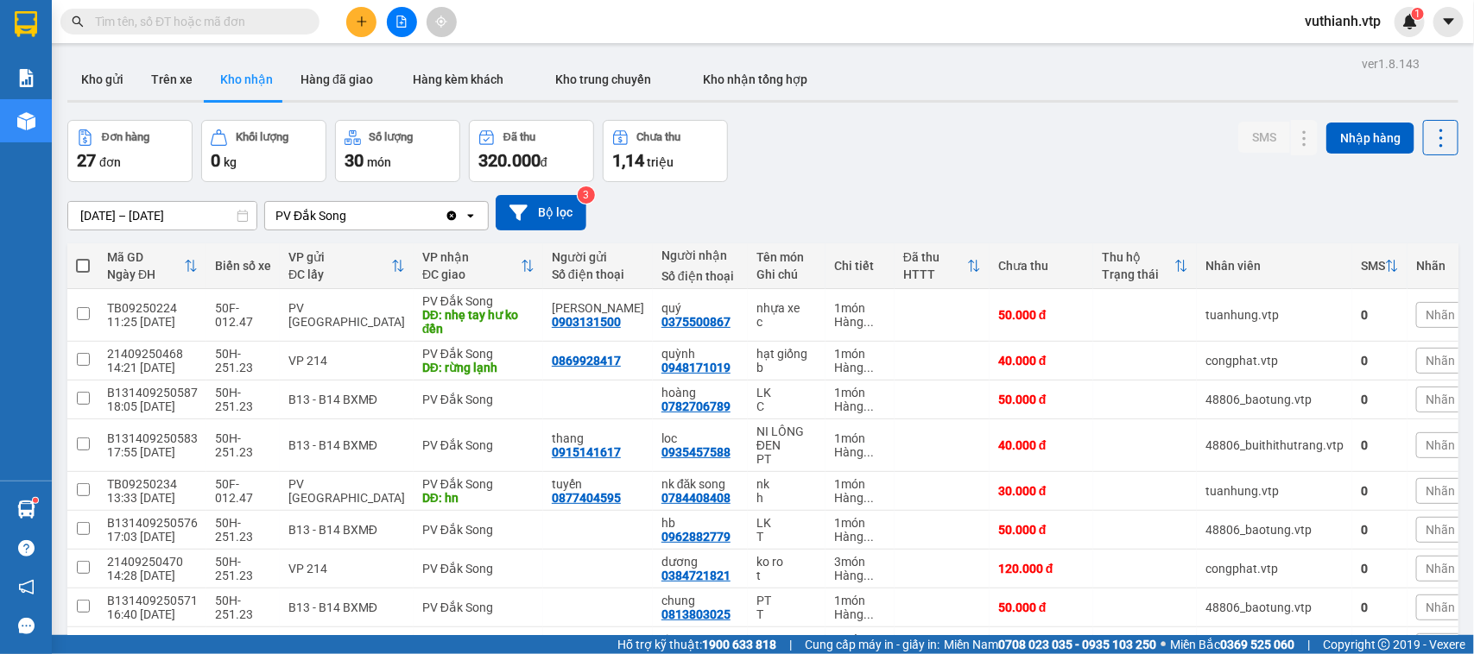
click at [453, 220] on icon "Clear value" at bounding box center [451, 215] width 9 height 9
click at [114, 85] on button "Kho gửi" at bounding box center [102, 79] width 70 height 41
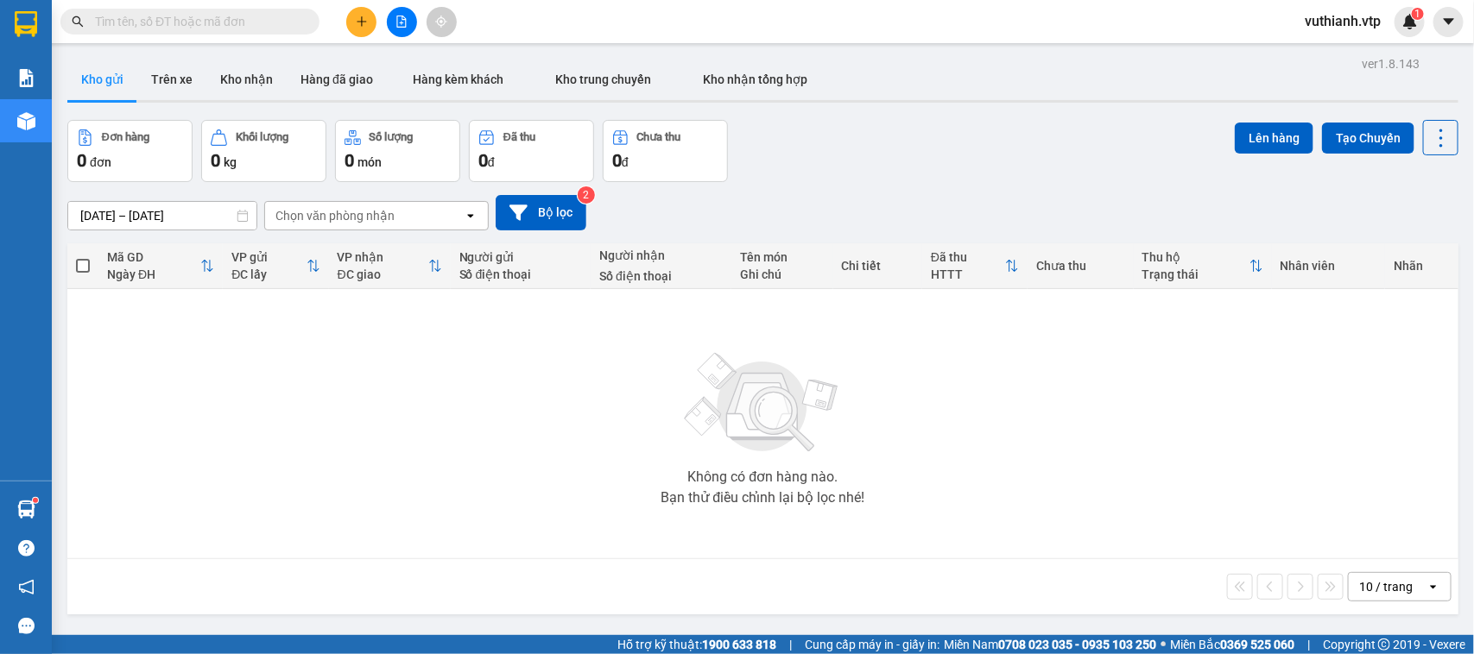
click at [406, 214] on div "Chọn văn phòng nhận" at bounding box center [364, 216] width 199 height 28
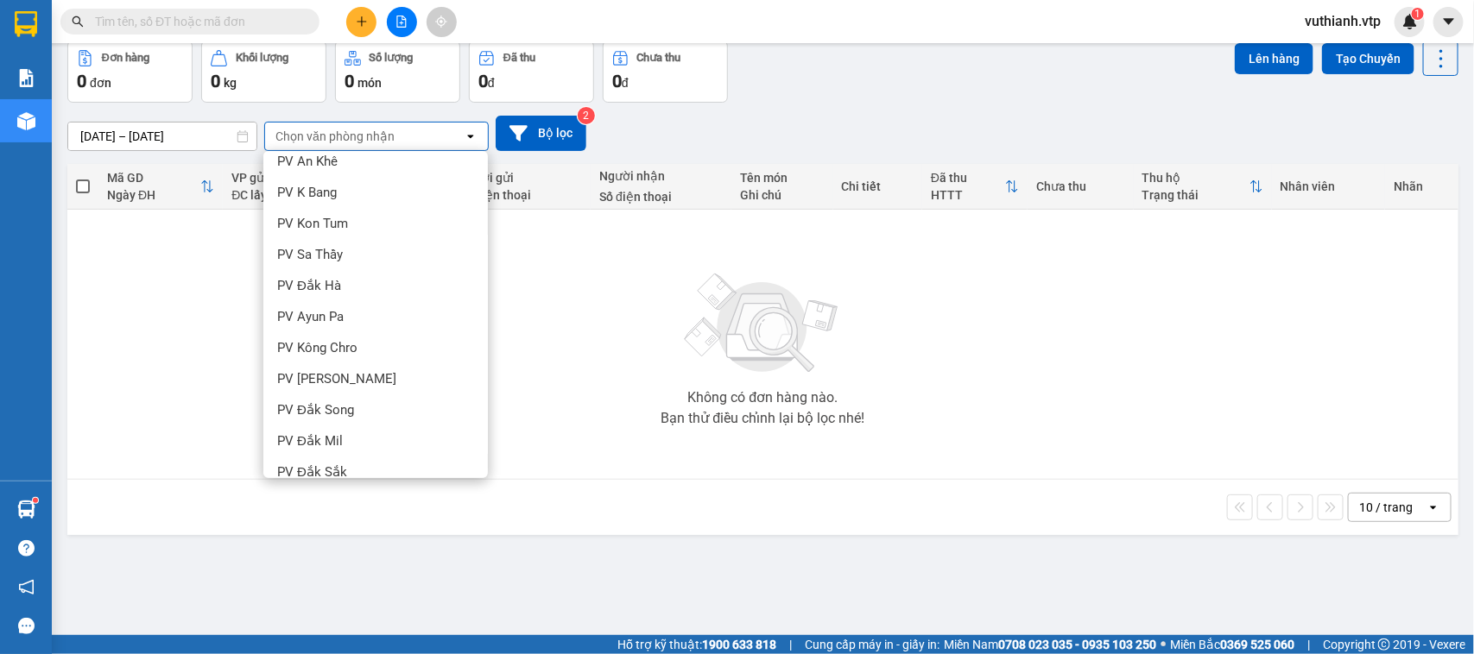
scroll to position [158, 0]
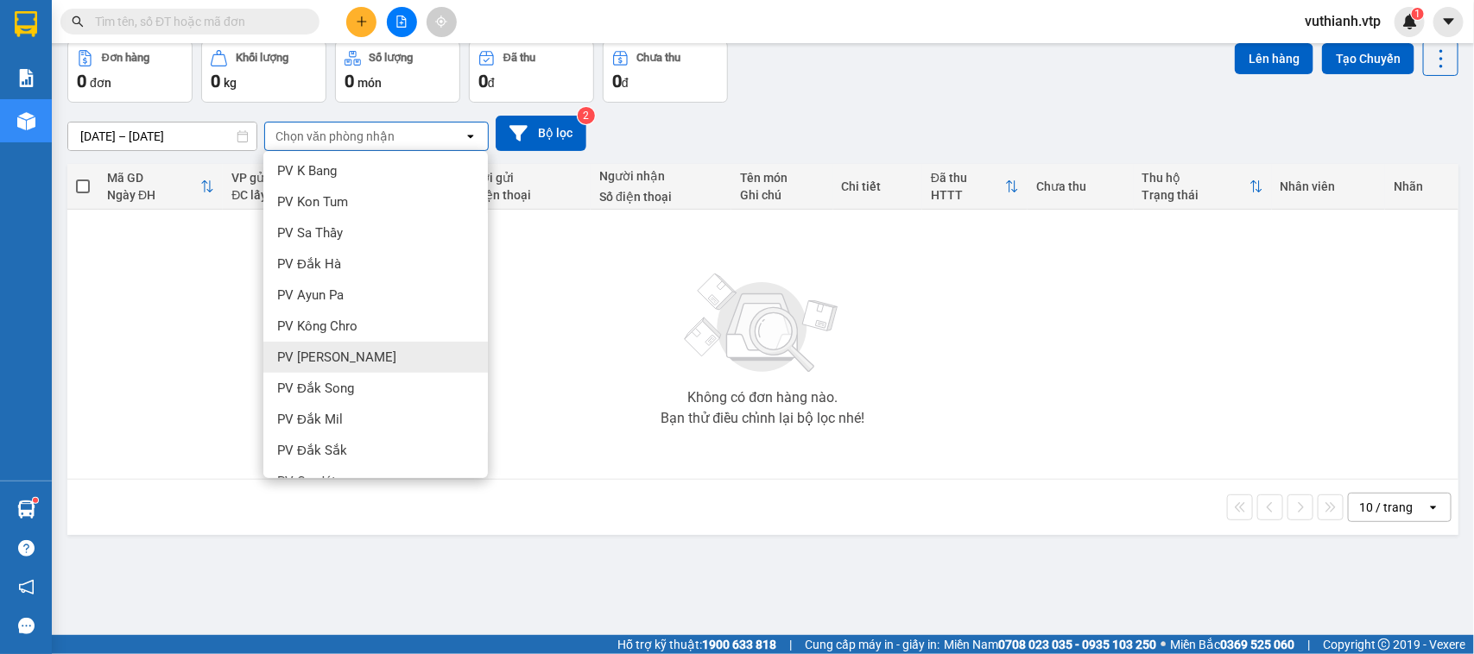
click at [334, 358] on span "PV [PERSON_NAME]" at bounding box center [336, 357] width 119 height 17
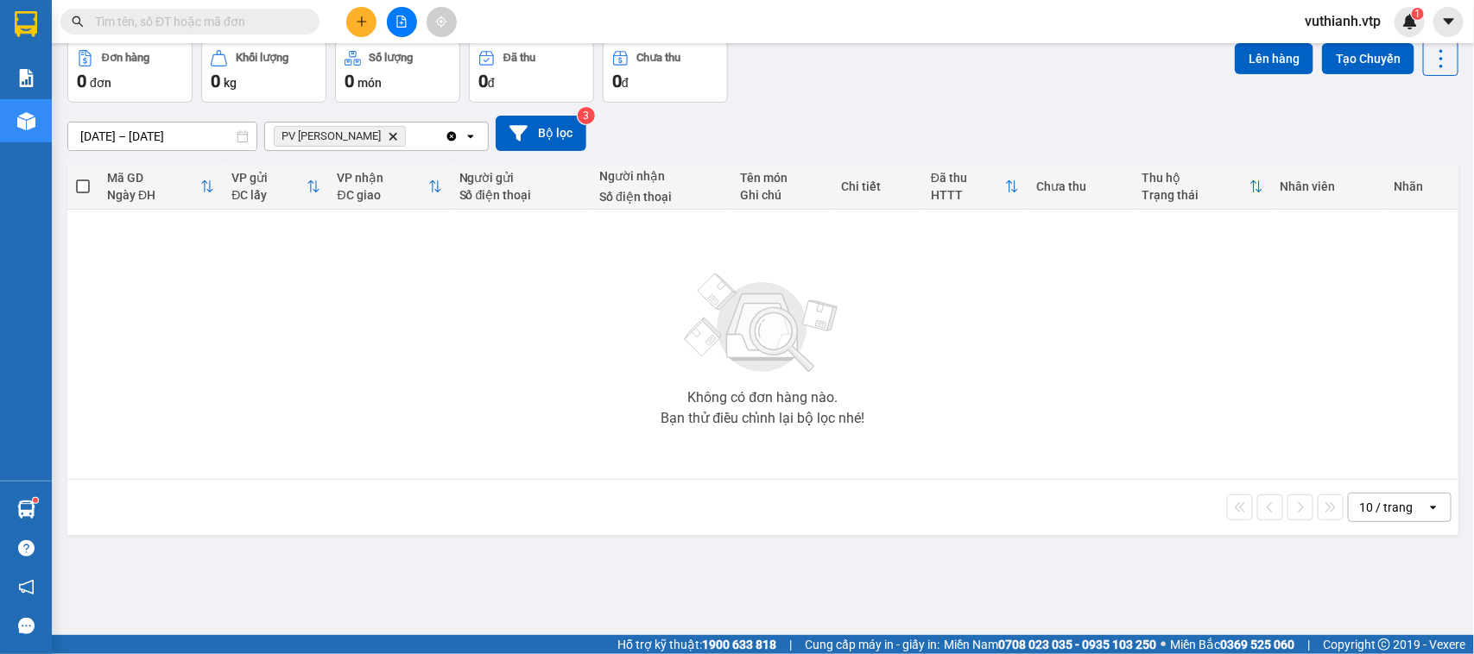
scroll to position [0, 0]
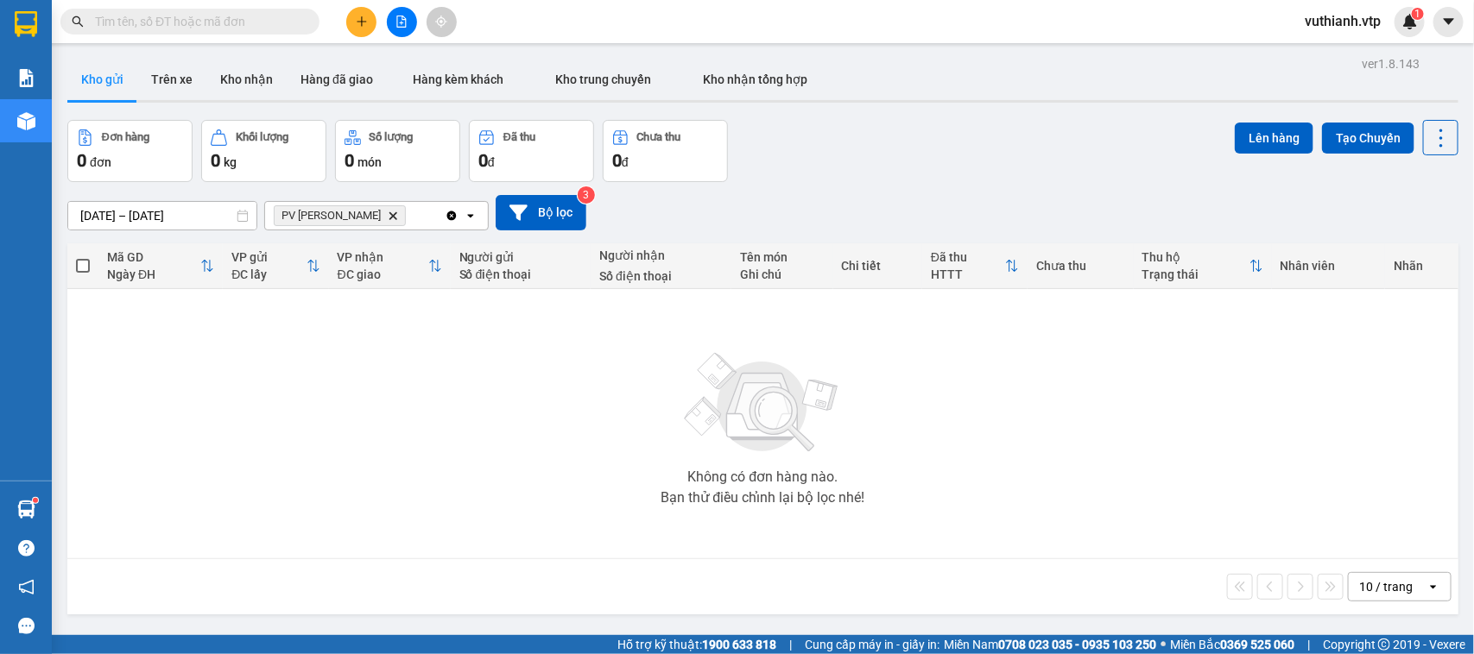
click at [388, 212] on icon "Delete" at bounding box center [393, 216] width 10 height 10
click at [367, 212] on div "Chọn văn phòng nhận" at bounding box center [334, 215] width 119 height 17
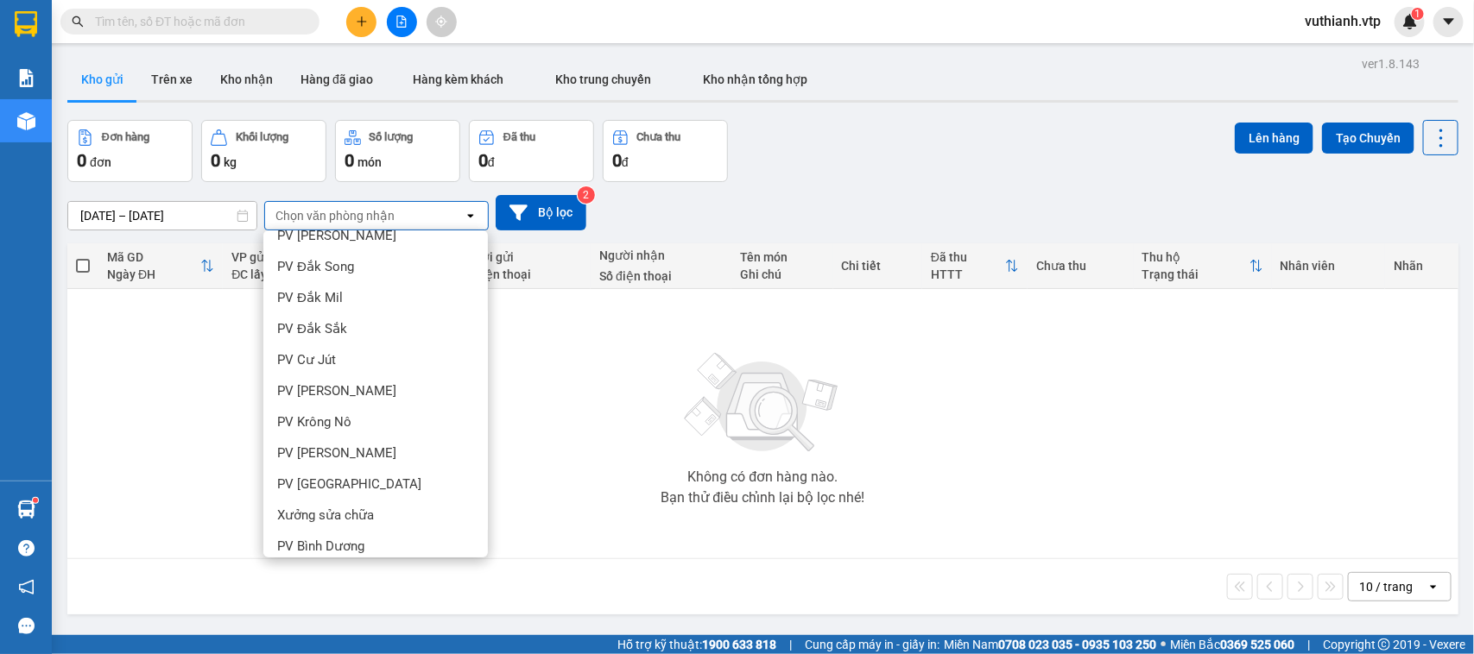
scroll to position [363, 0]
click at [332, 322] on span "PV Đắk Sắk" at bounding box center [312, 324] width 70 height 17
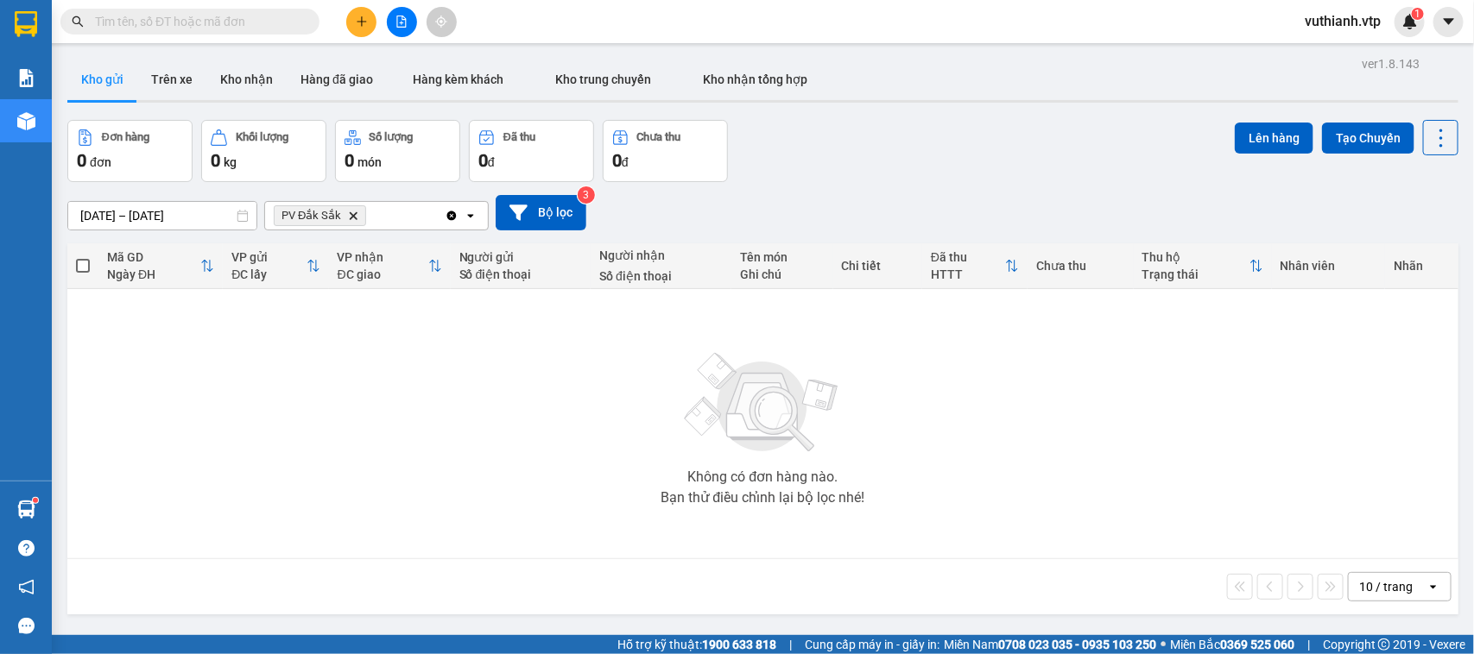
click at [348, 216] on icon "Delete" at bounding box center [353, 216] width 10 height 10
click at [455, 217] on div "Chọn văn phòng nhận" at bounding box center [364, 216] width 199 height 28
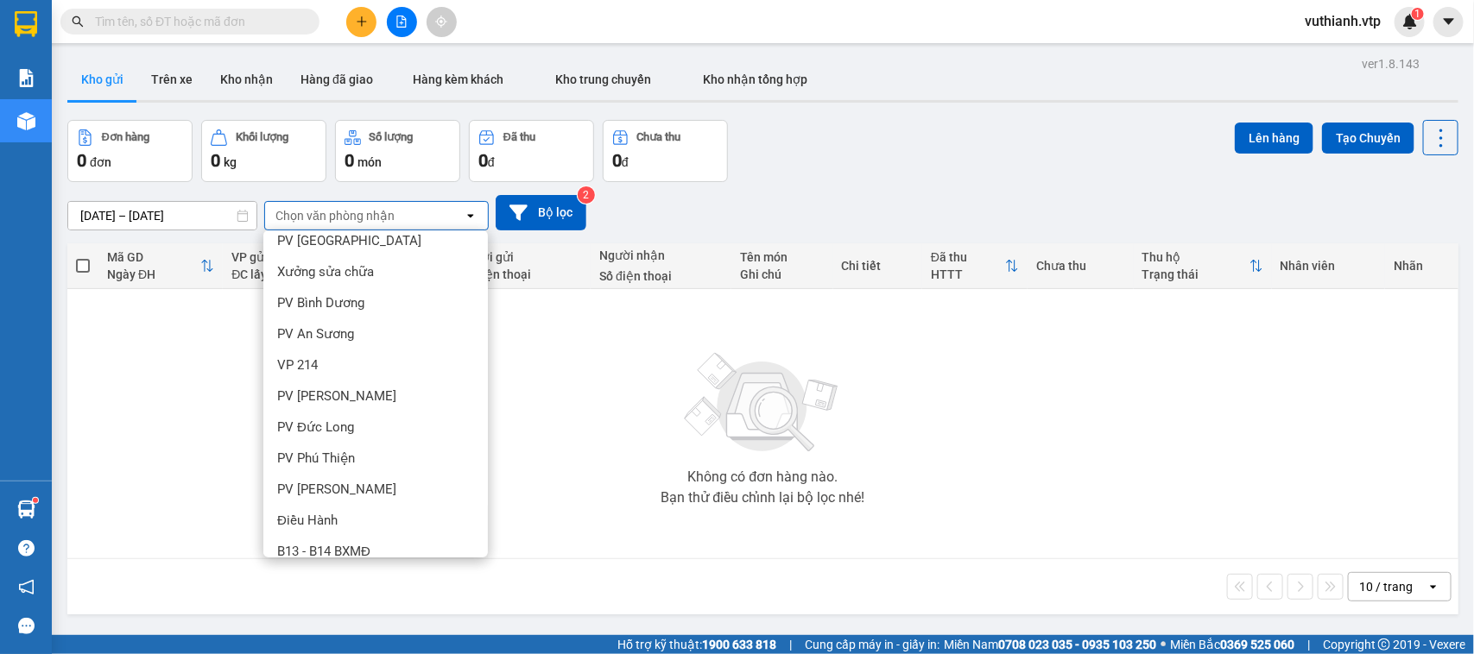
scroll to position [617, 0]
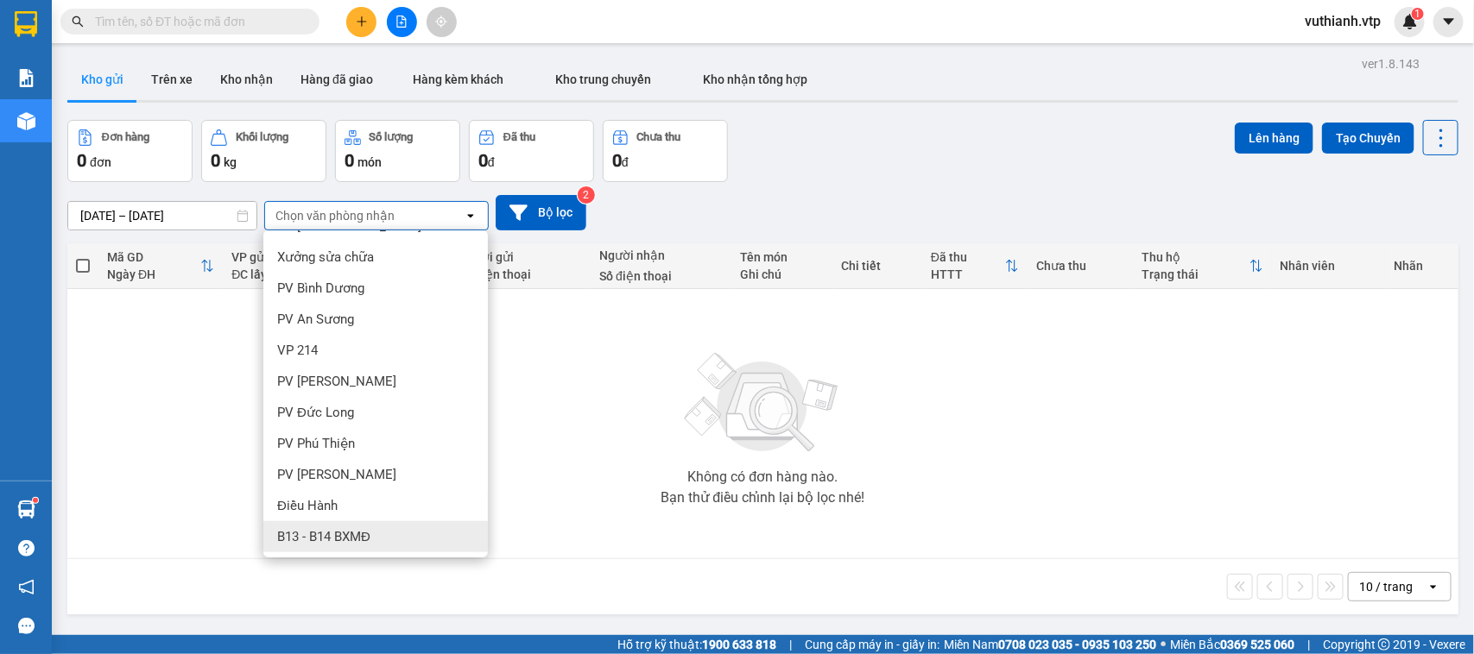
click at [363, 544] on span "B13 - B14 BXMĐ" at bounding box center [323, 536] width 93 height 17
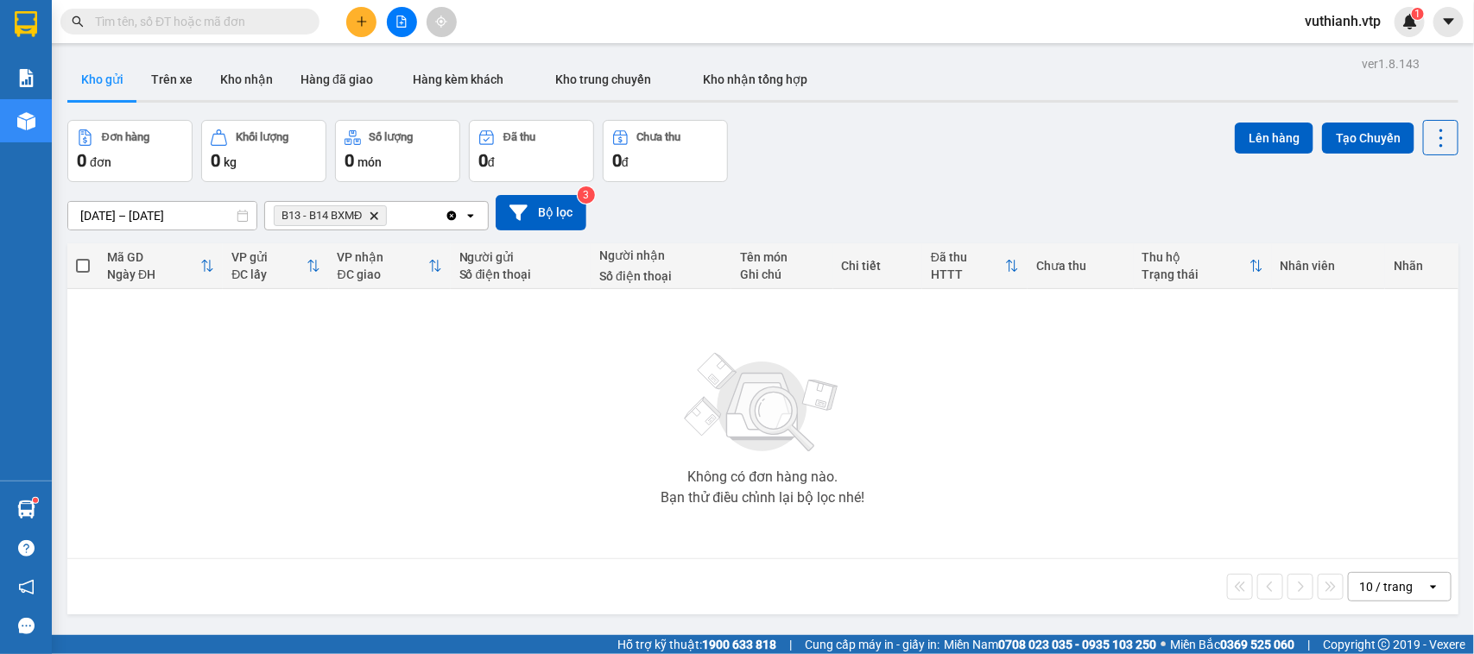
click at [376, 212] on icon "Delete" at bounding box center [374, 216] width 10 height 10
click at [177, 86] on button "Trên xe" at bounding box center [171, 79] width 69 height 41
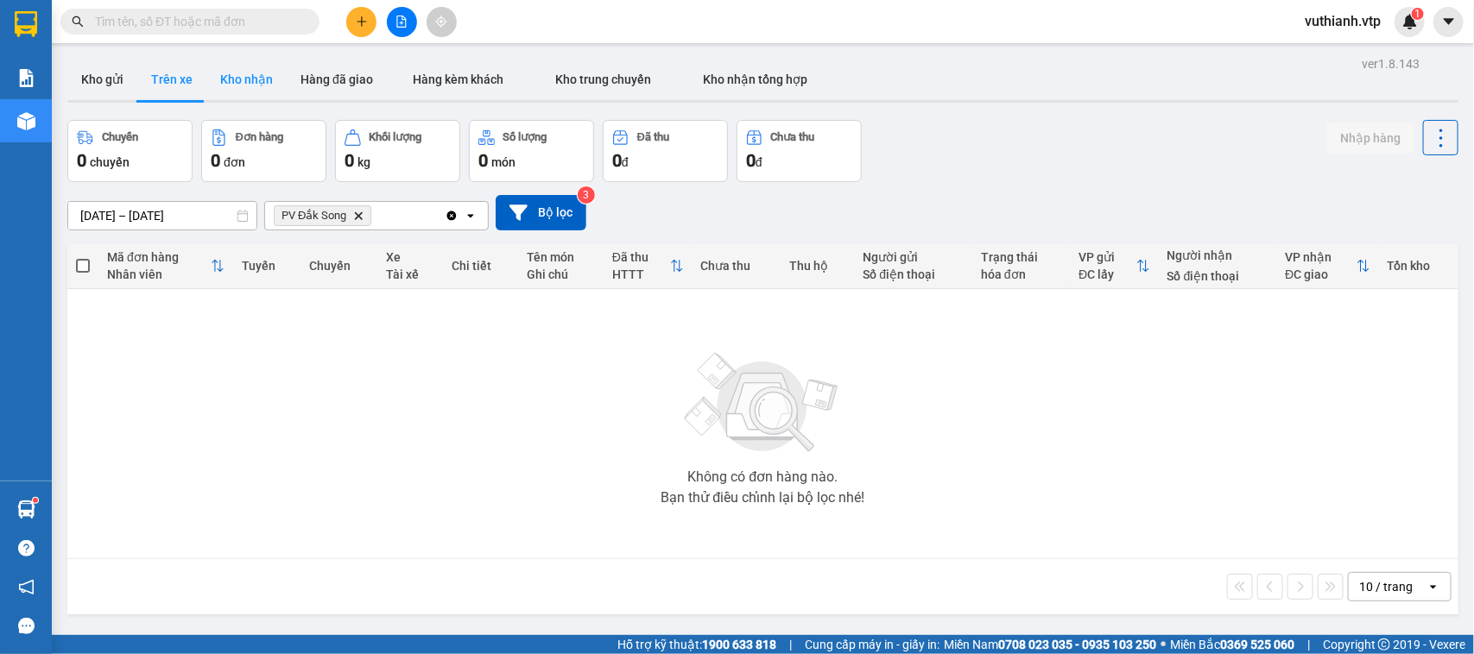
click at [261, 95] on button "Kho nhận" at bounding box center [246, 79] width 80 height 41
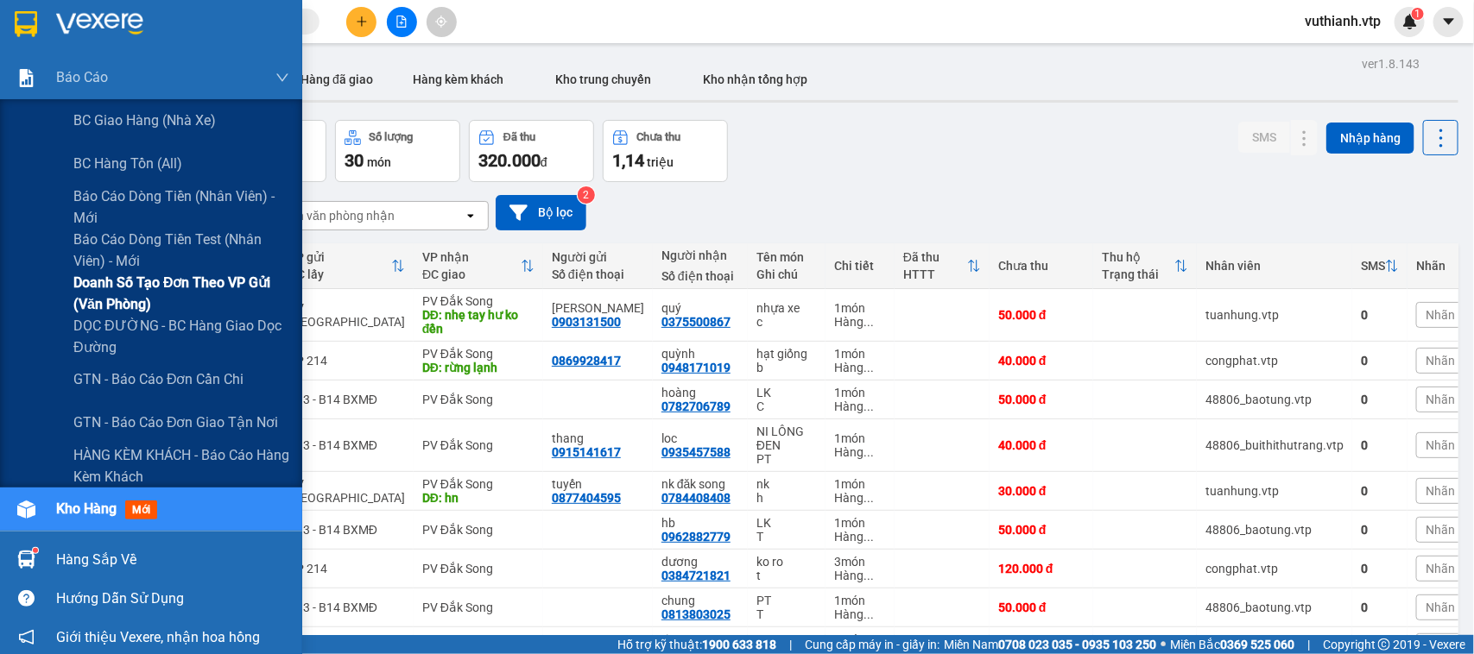
click at [174, 292] on span "Doanh số tạo đơn theo VP gửi (văn phòng)" at bounding box center [181, 293] width 216 height 43
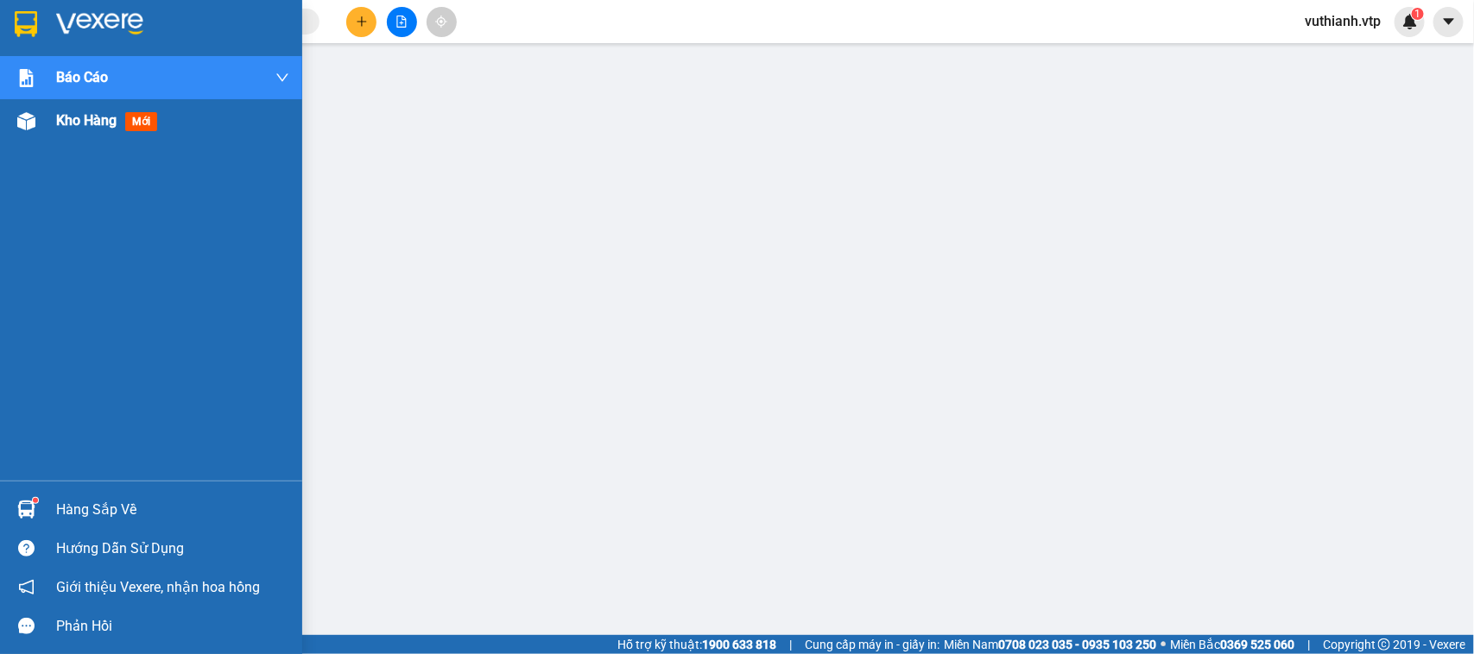
click at [22, 119] on img at bounding box center [26, 121] width 18 height 18
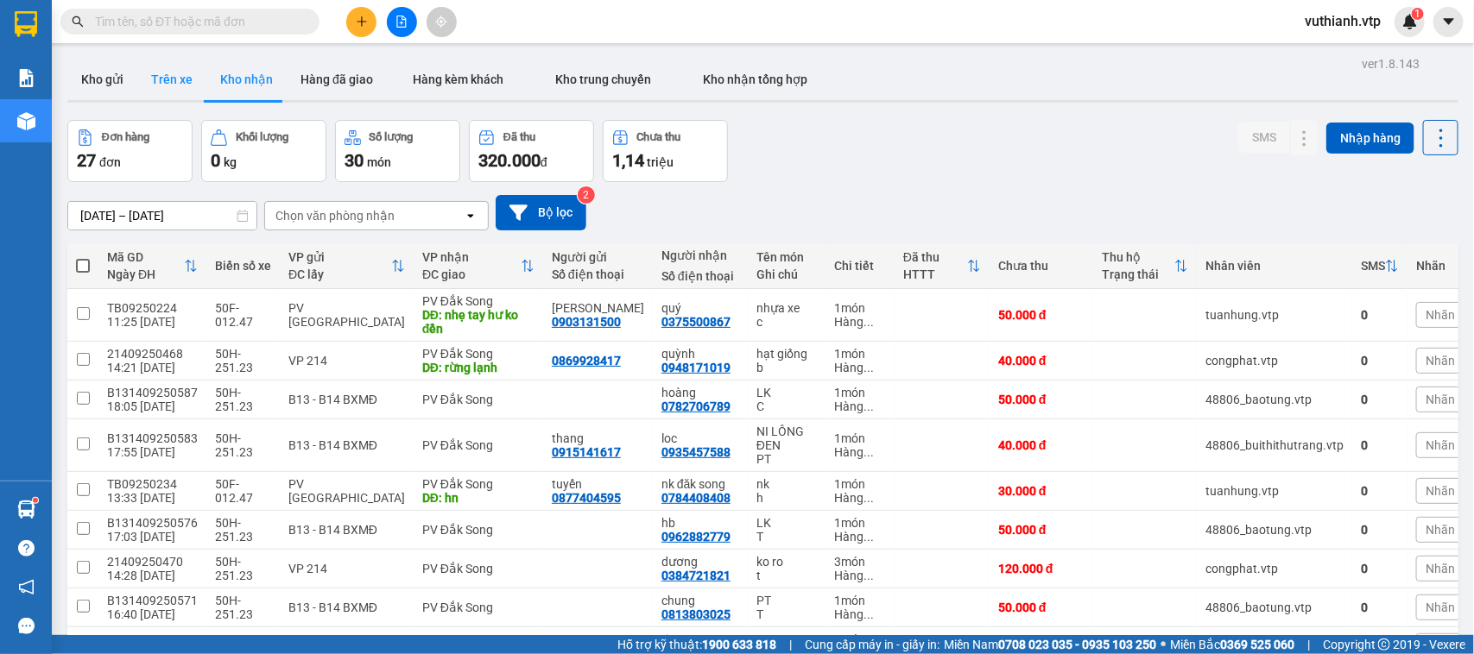
click at [173, 85] on button "Trên xe" at bounding box center [171, 79] width 69 height 41
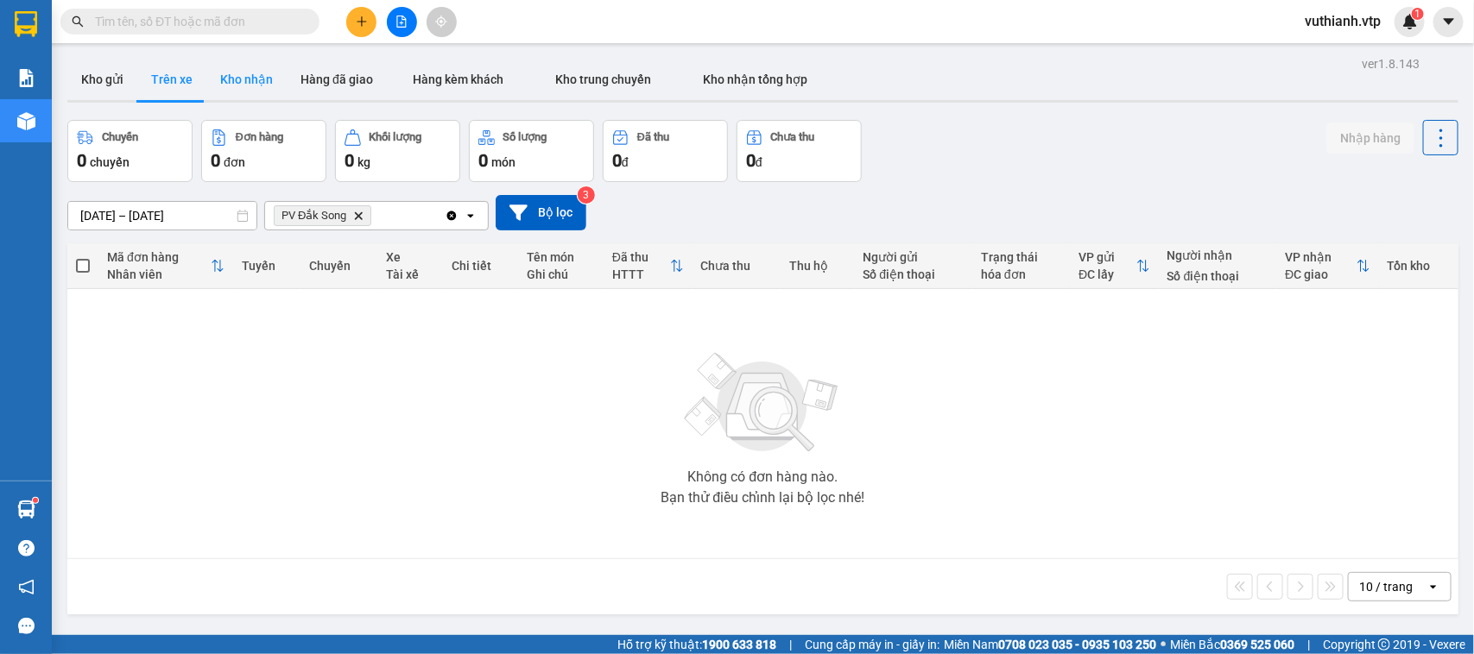
click at [253, 87] on button "Kho nhận" at bounding box center [246, 79] width 80 height 41
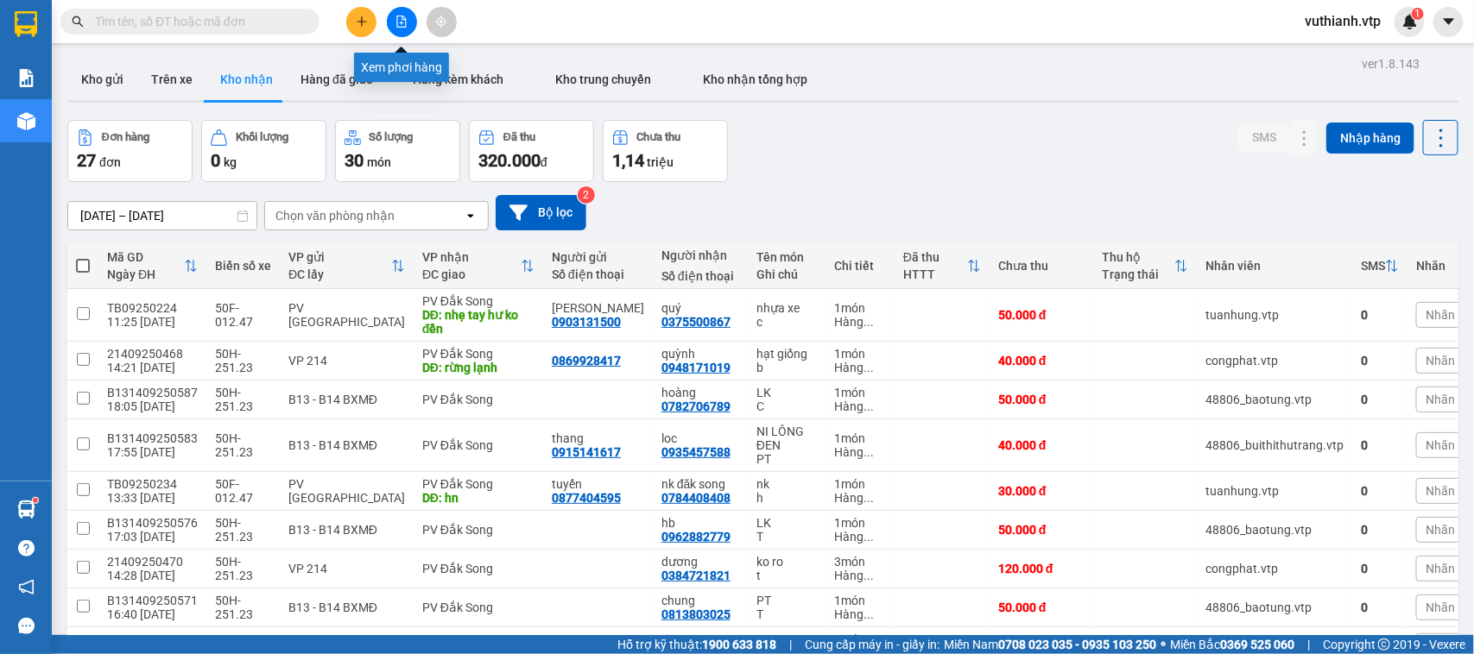
click at [393, 22] on button at bounding box center [402, 22] width 30 height 30
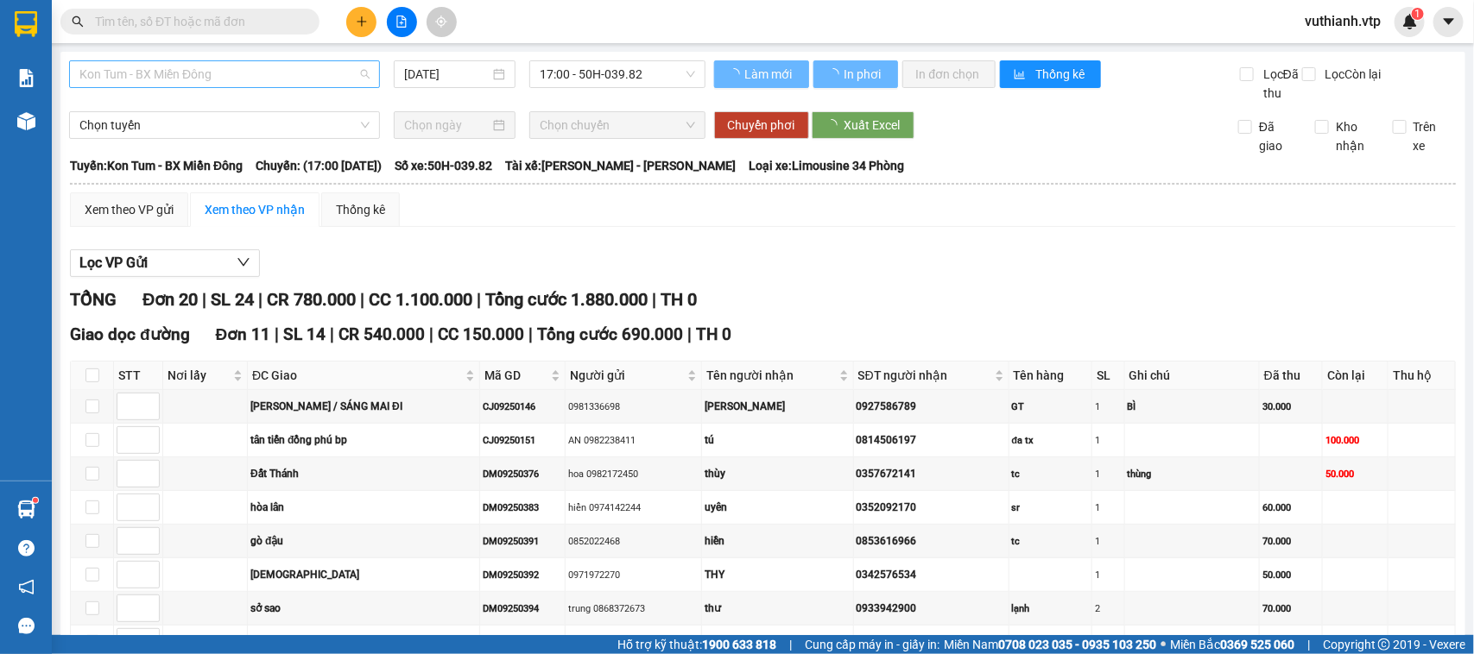
click at [306, 66] on span "Kon Tum - BX Miền Đông" at bounding box center [224, 74] width 290 height 26
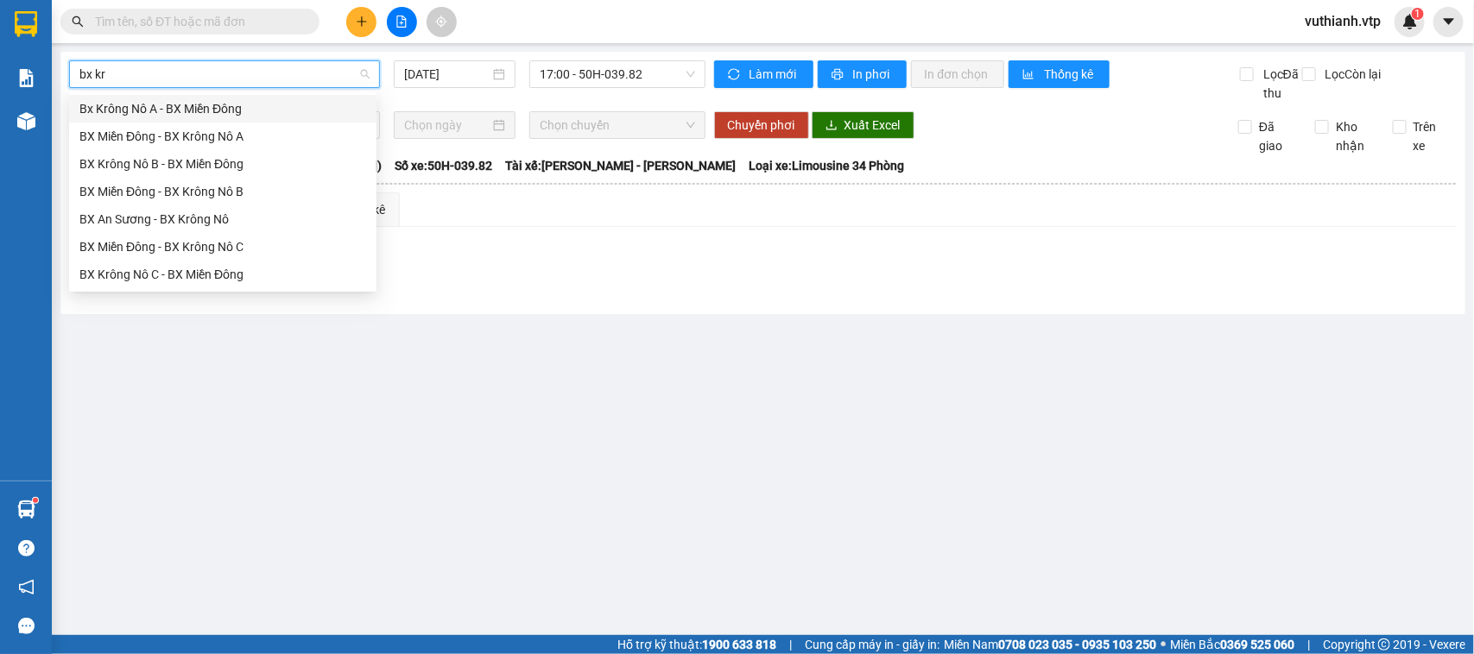
click at [229, 109] on div "Bx Krông Nô A - BX Miền Đông" at bounding box center [222, 108] width 287 height 19
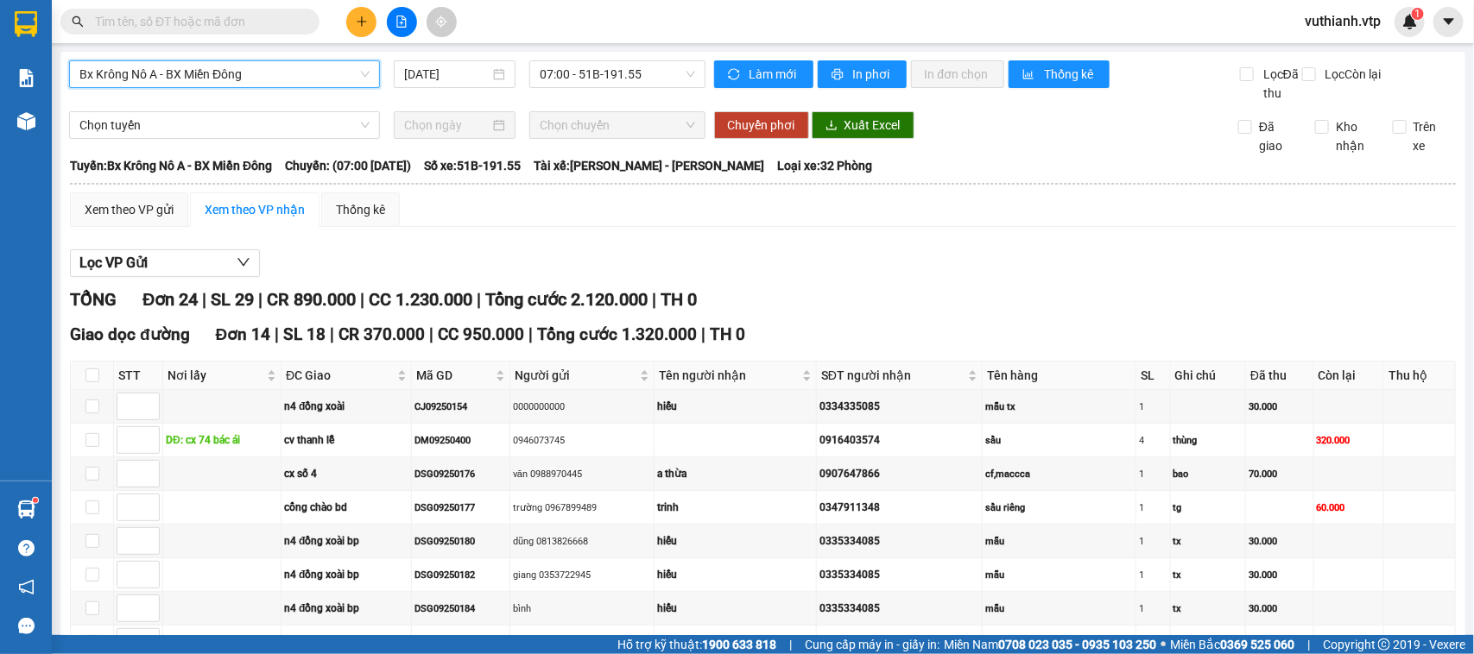
click at [401, 26] on icon "file-add" at bounding box center [401, 22] width 12 height 12
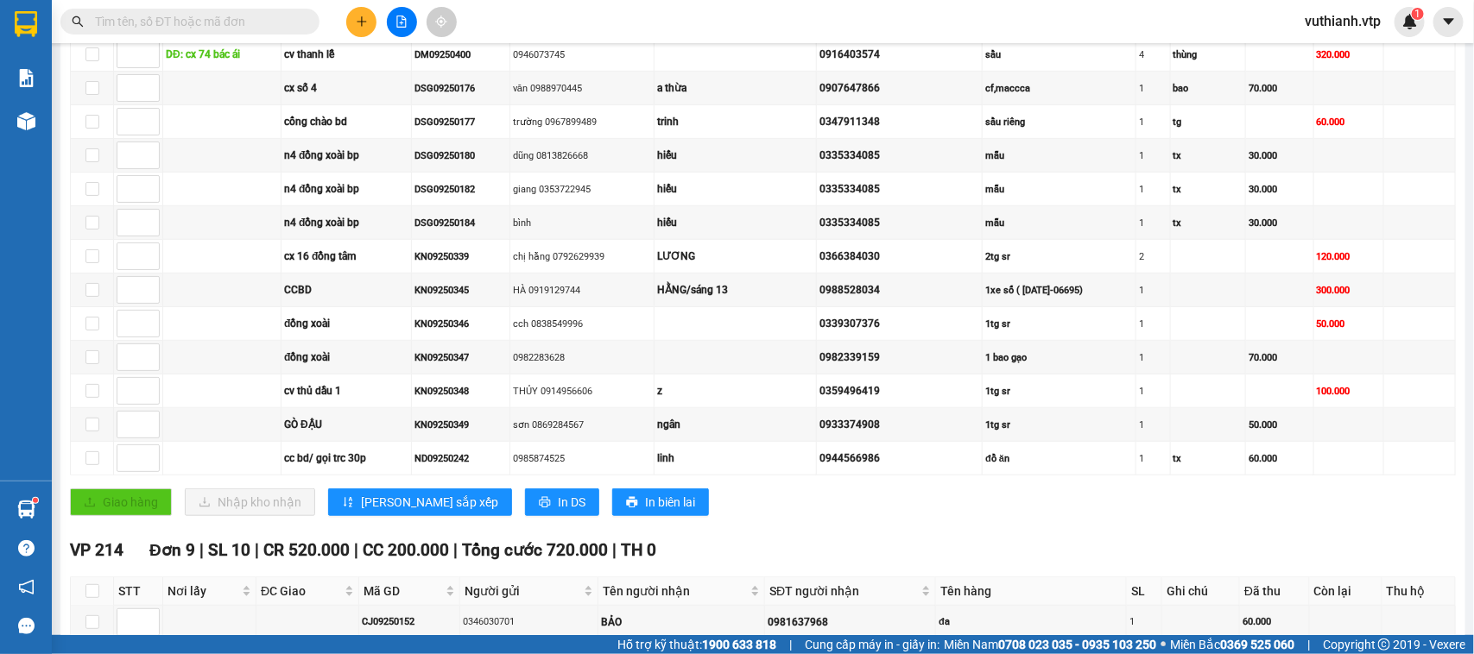
scroll to position [360, 0]
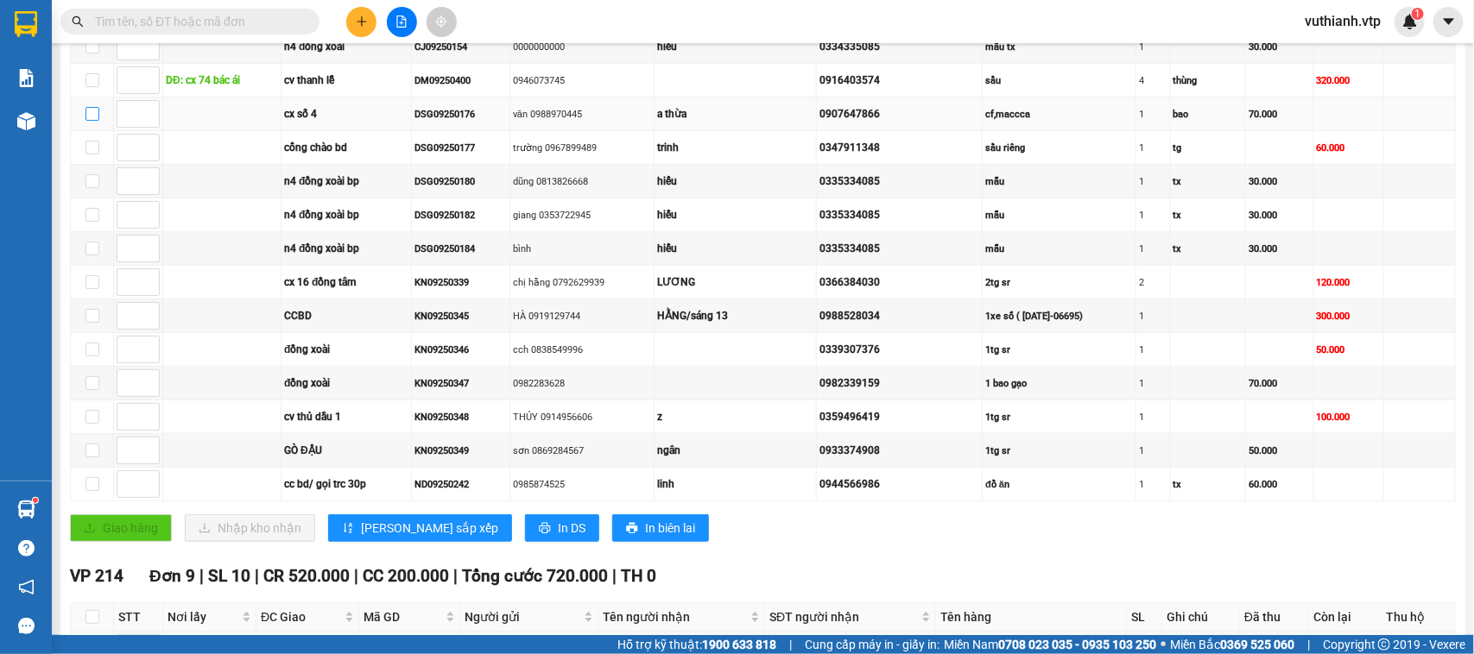
click at [92, 121] on input "checkbox" at bounding box center [92, 114] width 14 height 14
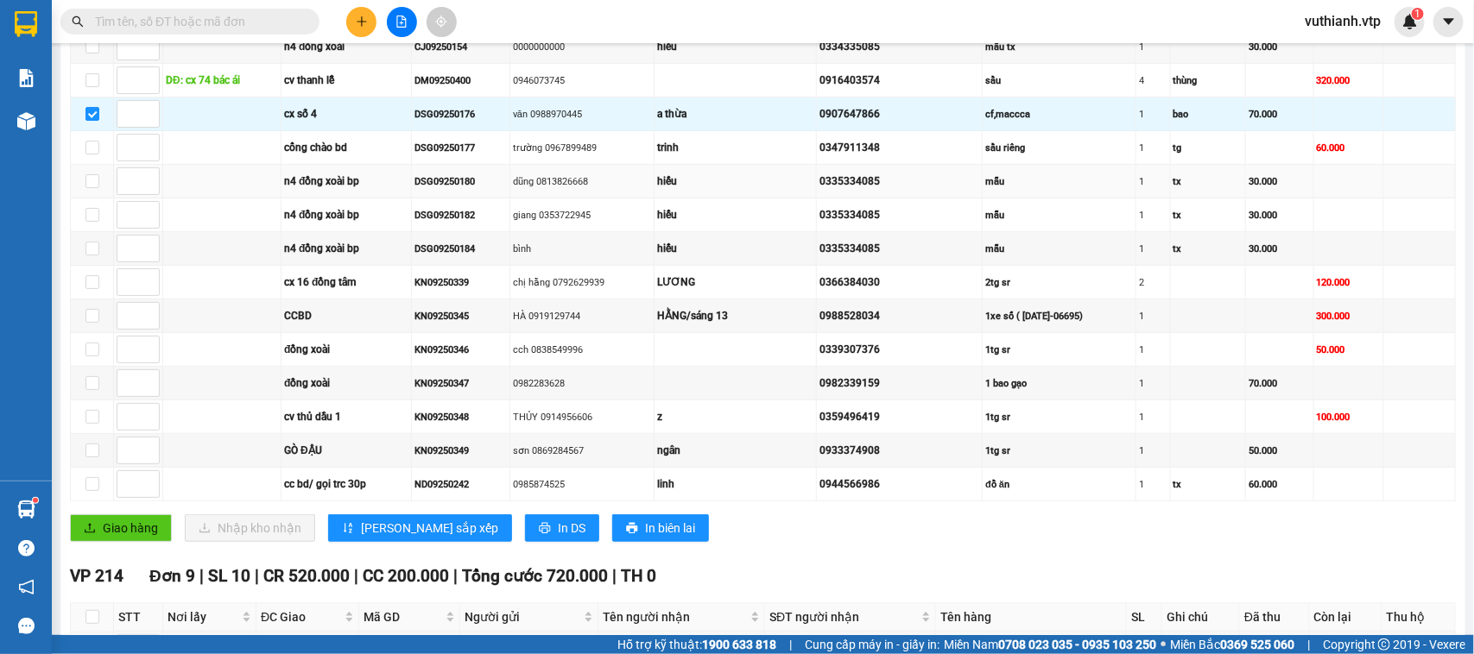
scroll to position [0, 0]
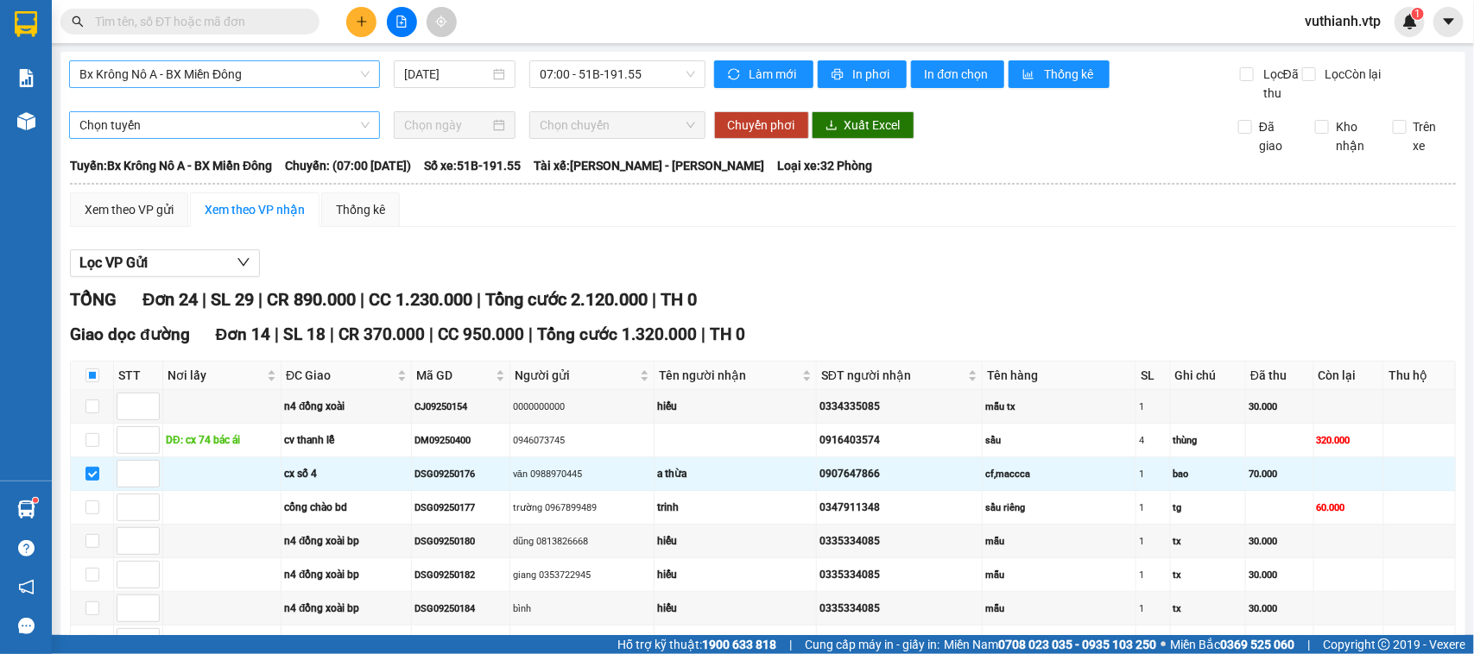
click at [264, 138] on span "Chọn tuyến" at bounding box center [224, 125] width 290 height 26
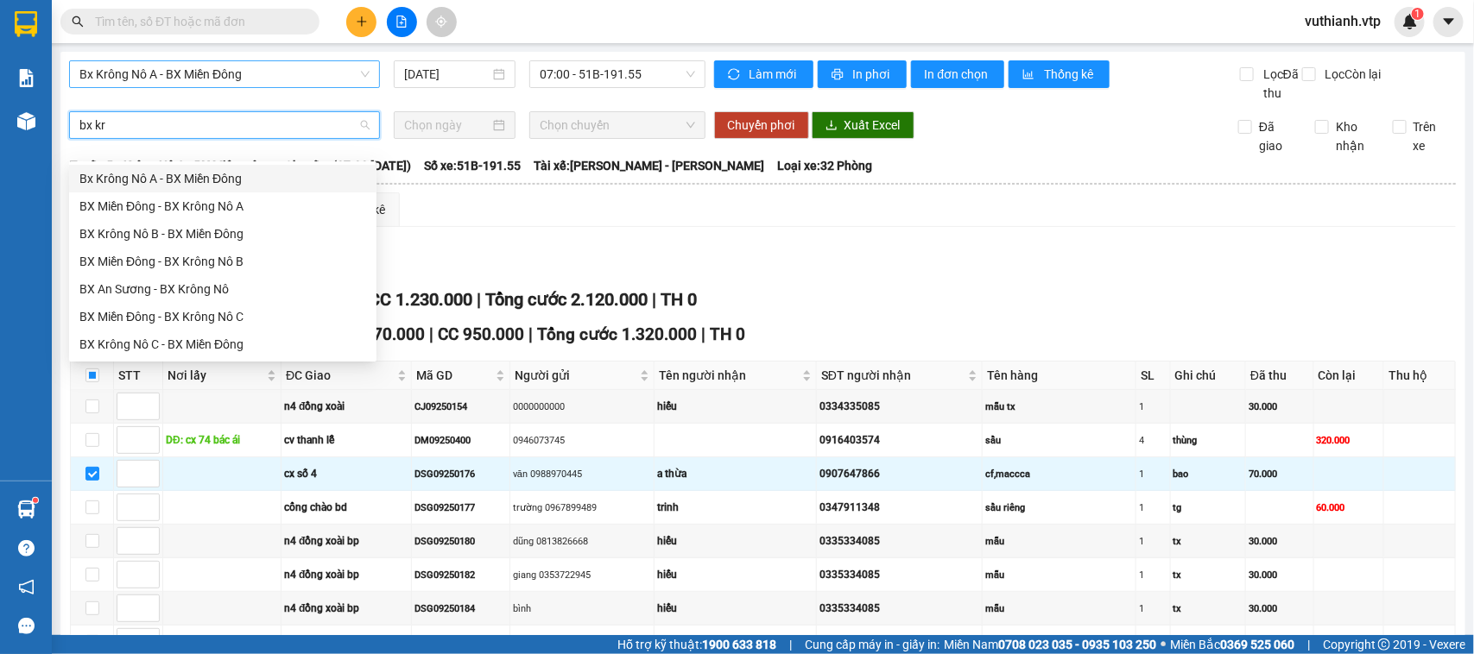
click at [175, 341] on div "BX Krông Nô C - BX Miền Đông" at bounding box center [222, 344] width 287 height 19
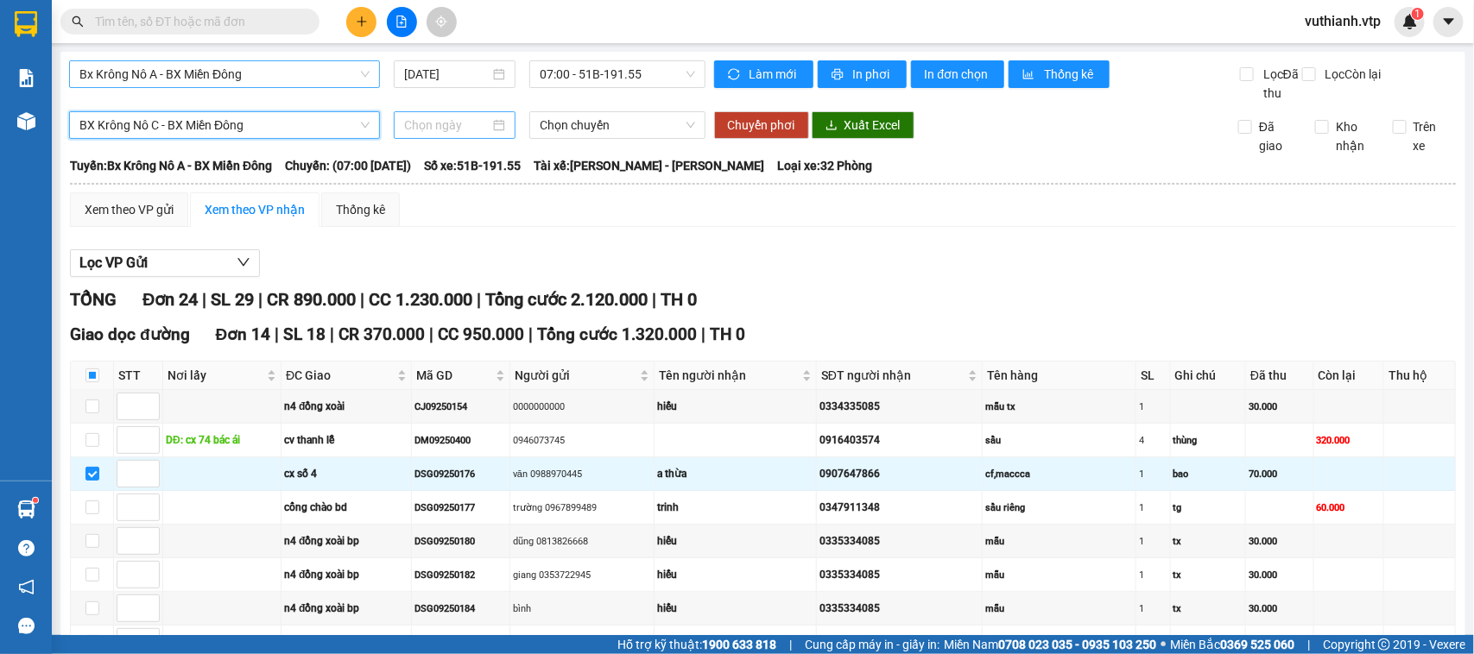
click at [482, 135] on input at bounding box center [446, 125] width 85 height 19
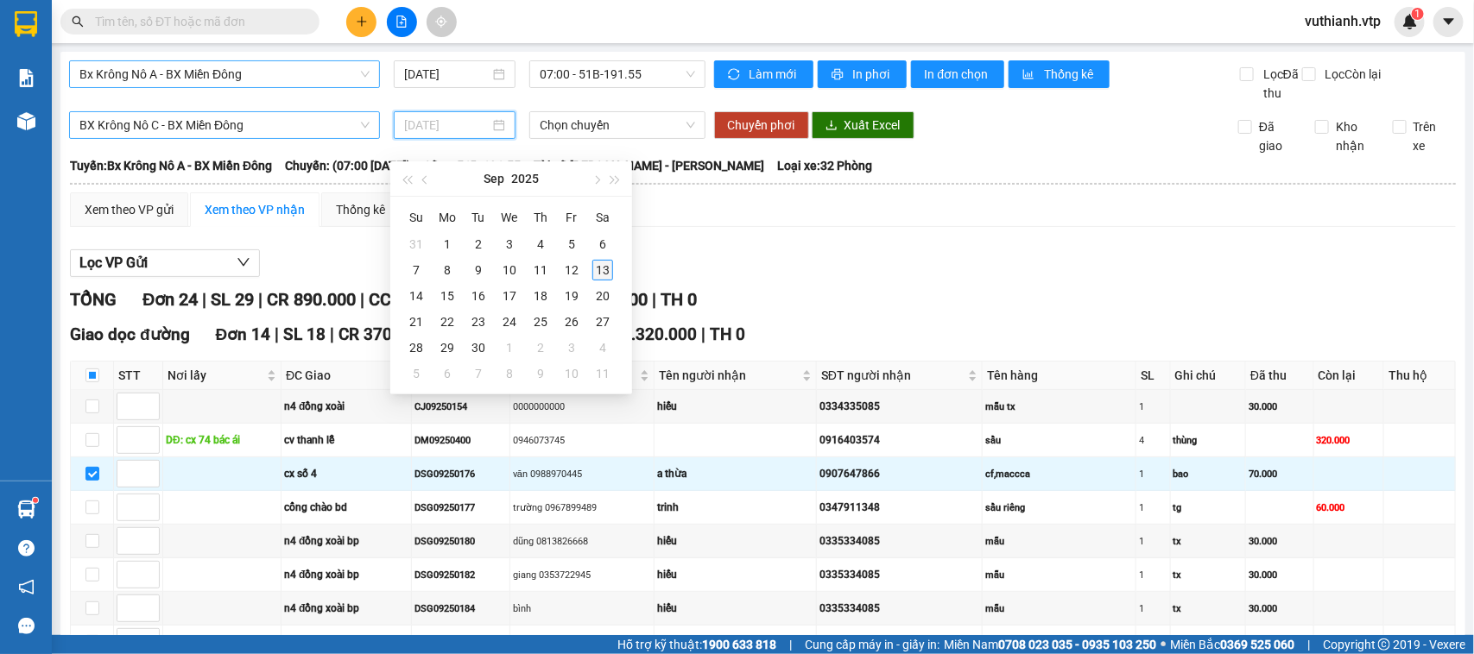
click at [610, 273] on div "13" at bounding box center [602, 270] width 21 height 21
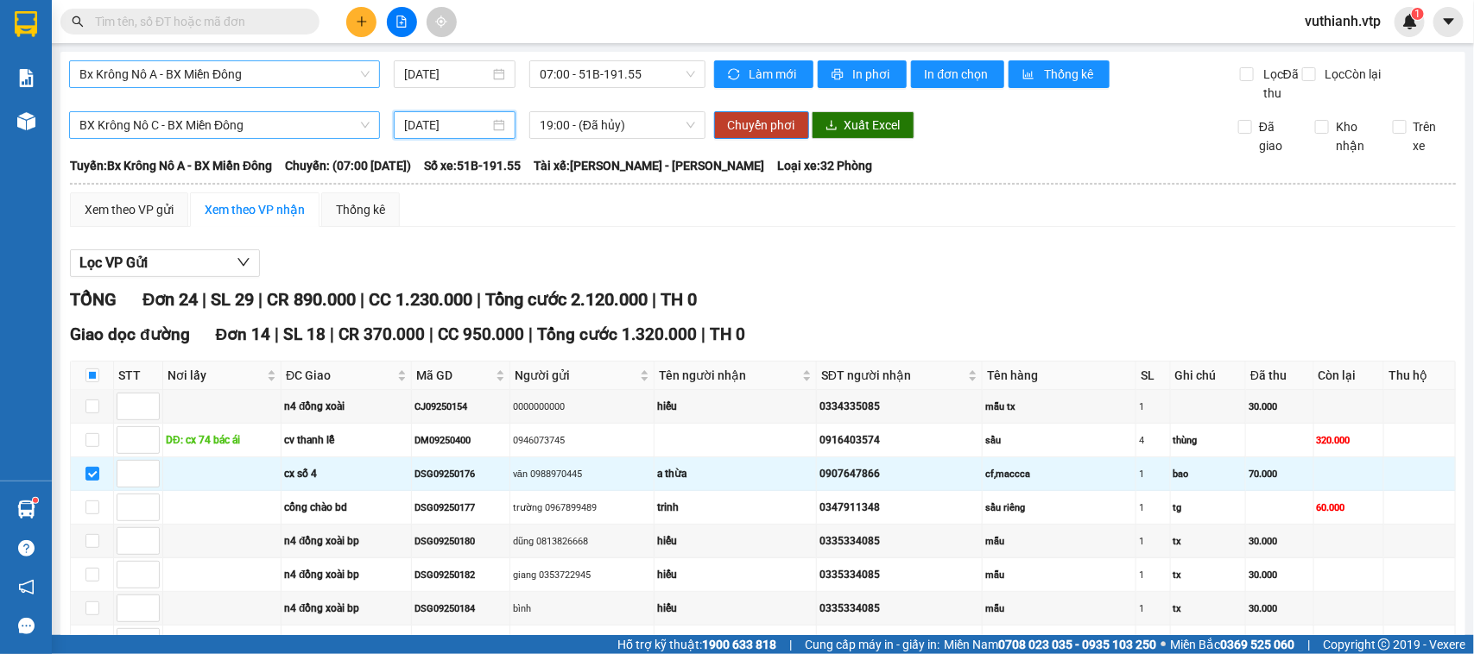
click at [328, 138] on span "BX Krông Nô C - BX Miền Đông" at bounding box center [224, 125] width 290 height 26
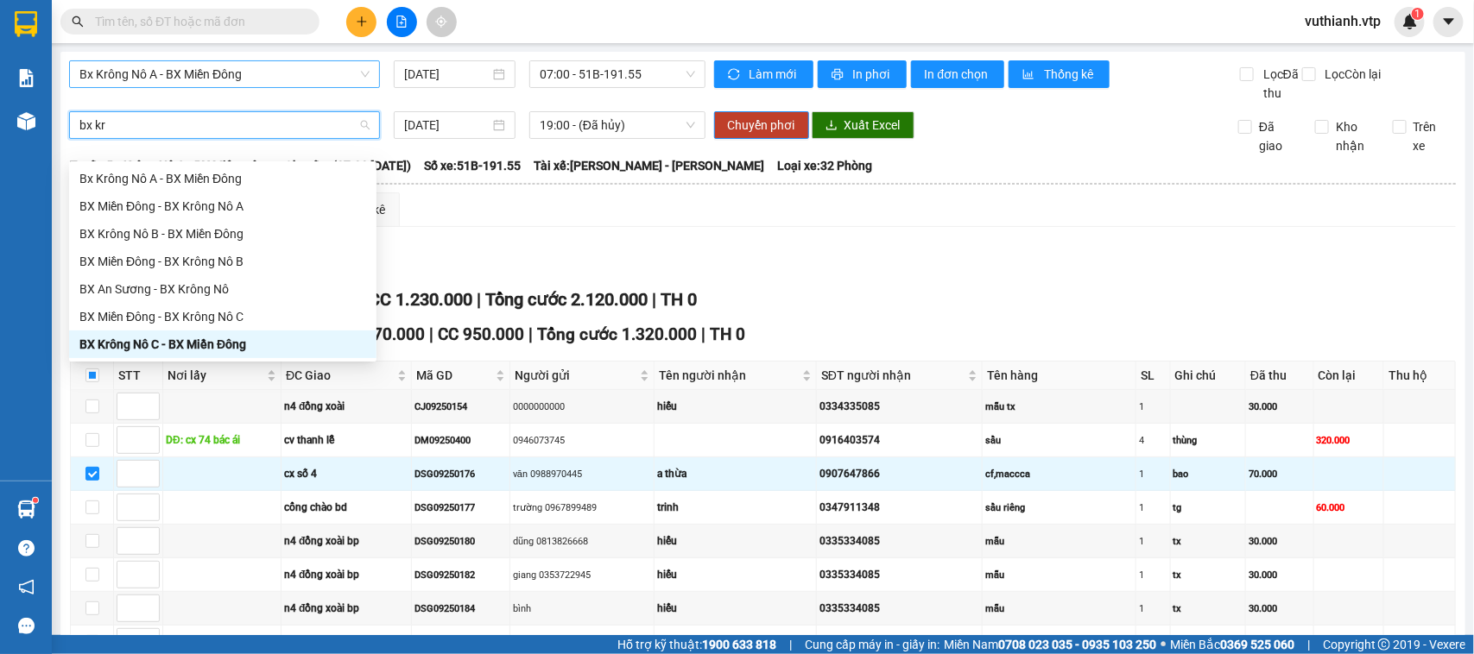
click at [221, 169] on div "Bx Krông Nô A - BX Miền Đông" at bounding box center [222, 178] width 287 height 19
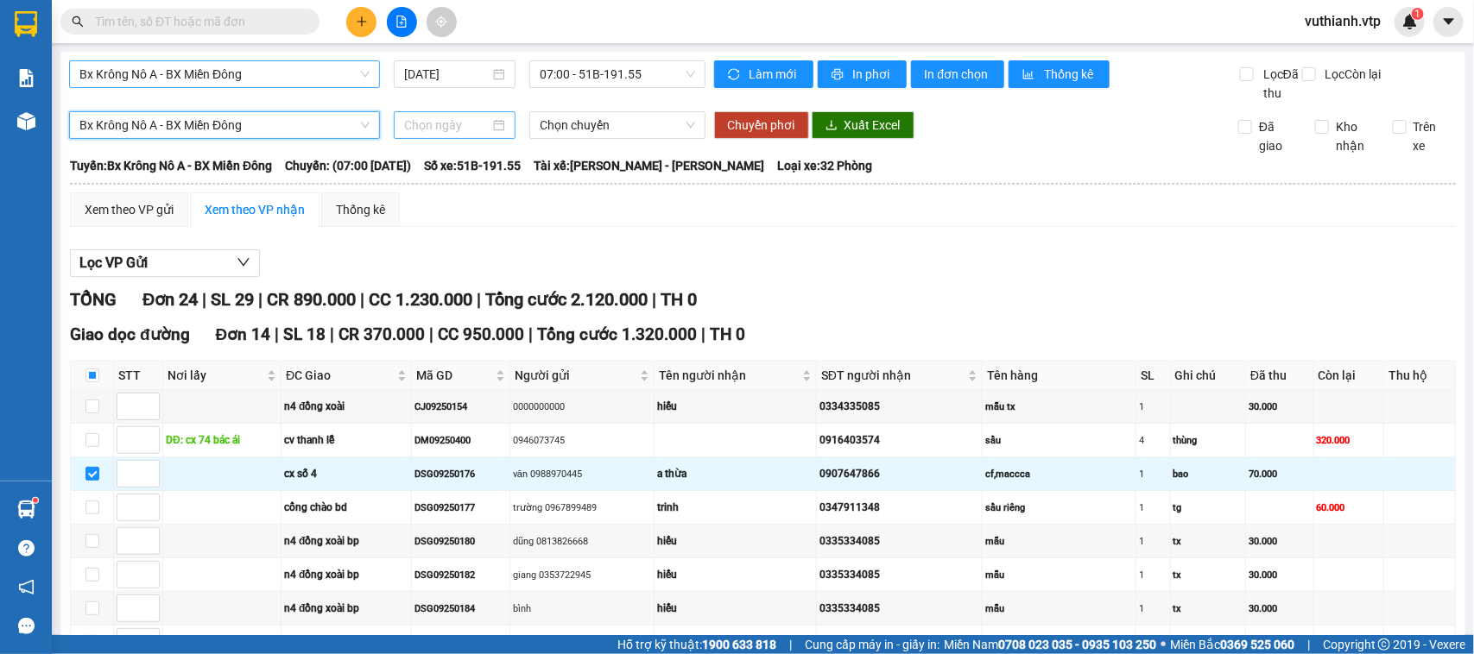
click at [458, 135] on input at bounding box center [446, 125] width 85 height 19
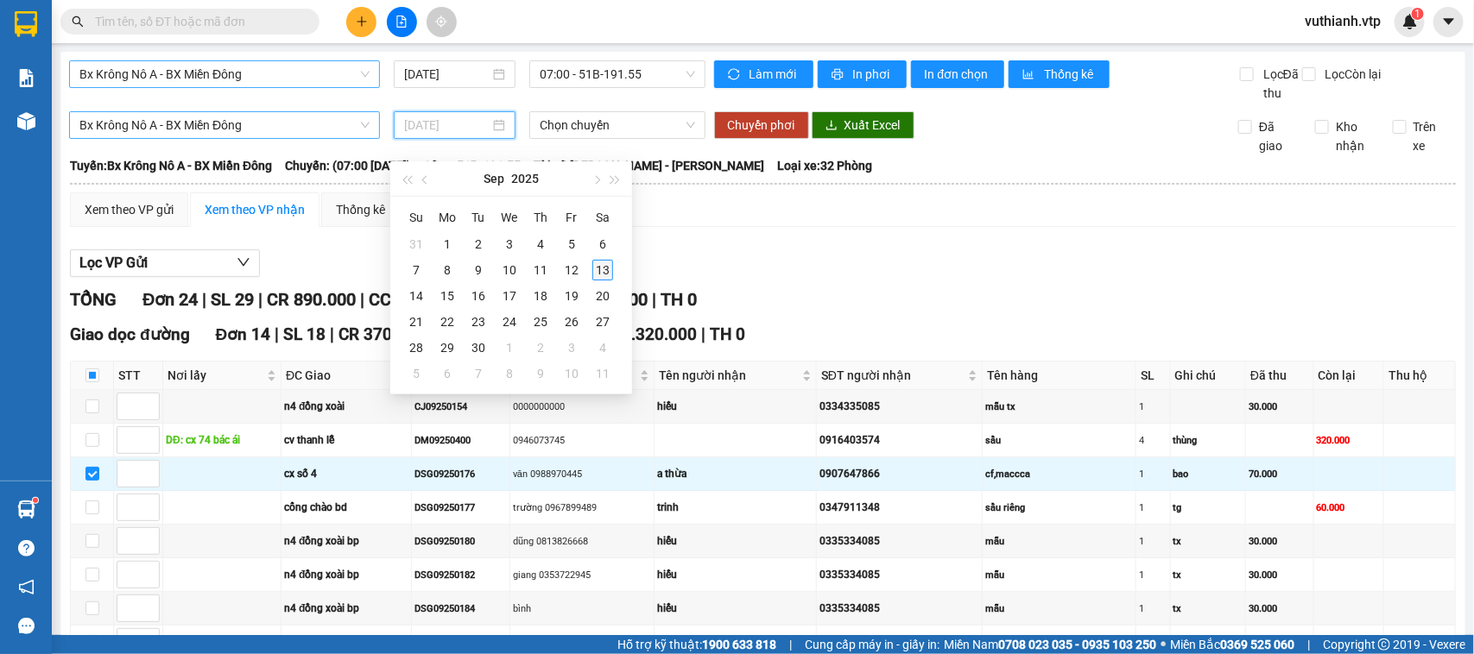
click at [603, 270] on div "13" at bounding box center [602, 270] width 21 height 21
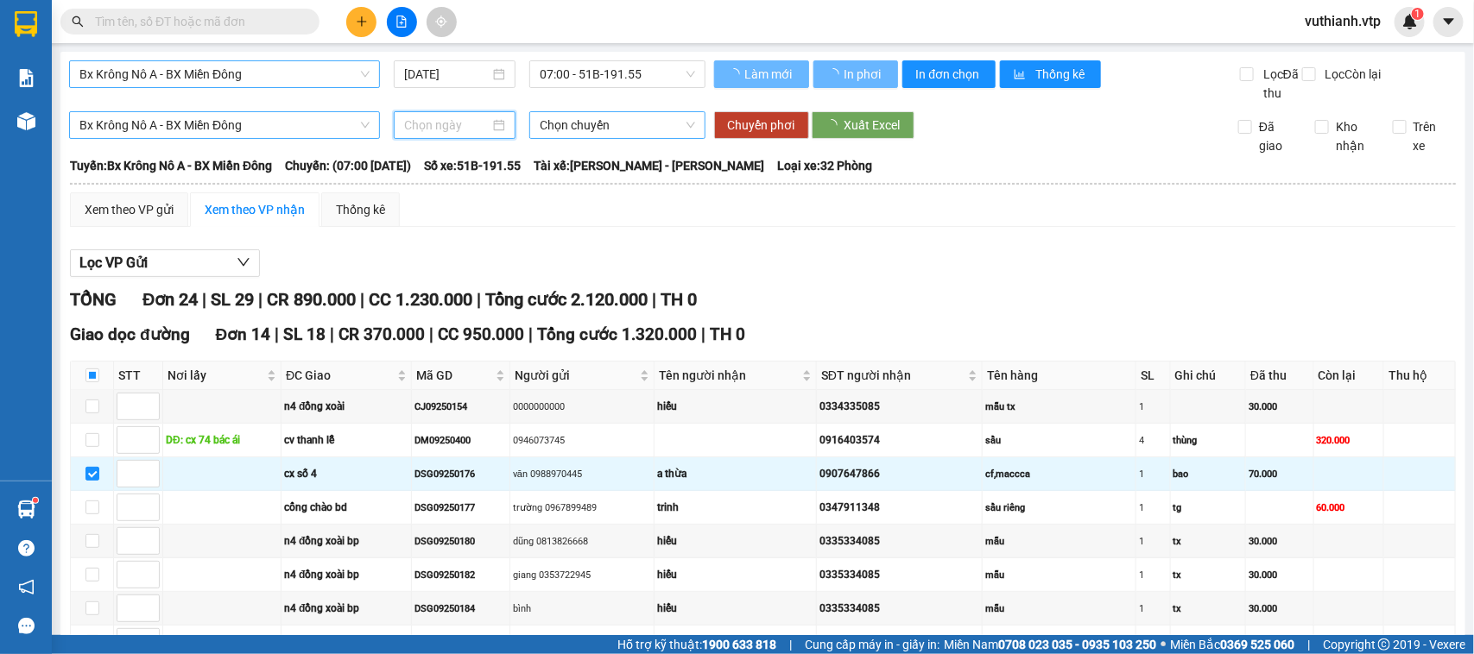
click at [629, 138] on span "Chọn chuyến" at bounding box center [617, 125] width 155 height 26
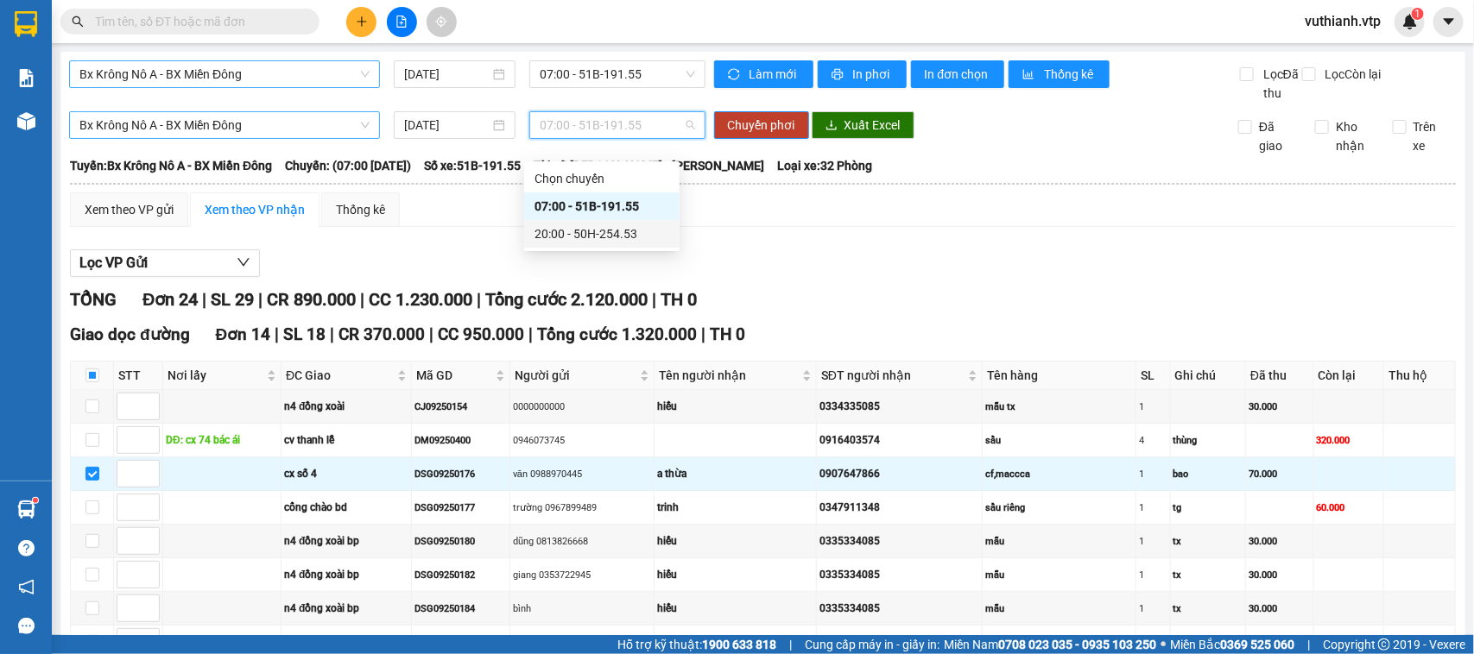
click at [618, 236] on div "20:00 - 50H-254.53" at bounding box center [601, 233] width 135 height 19
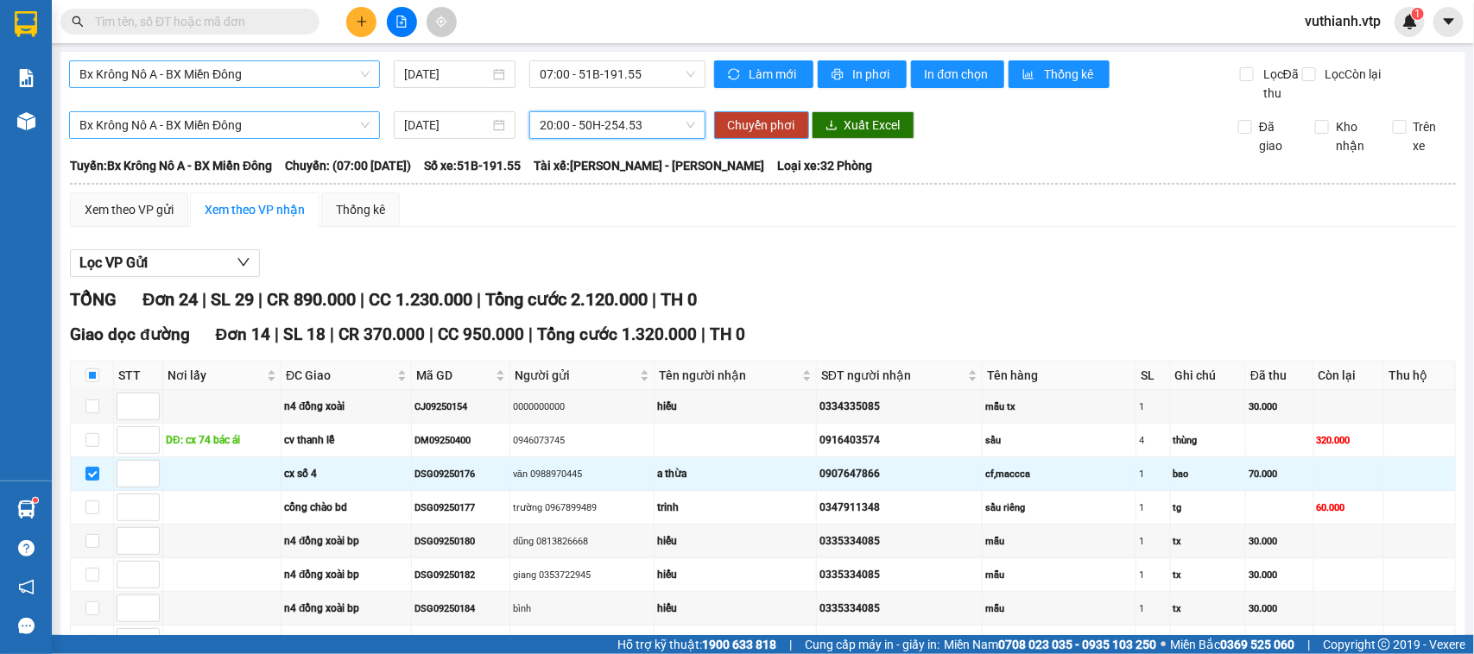
click at [758, 135] on span "Chuyển phơi" at bounding box center [761, 125] width 67 height 19
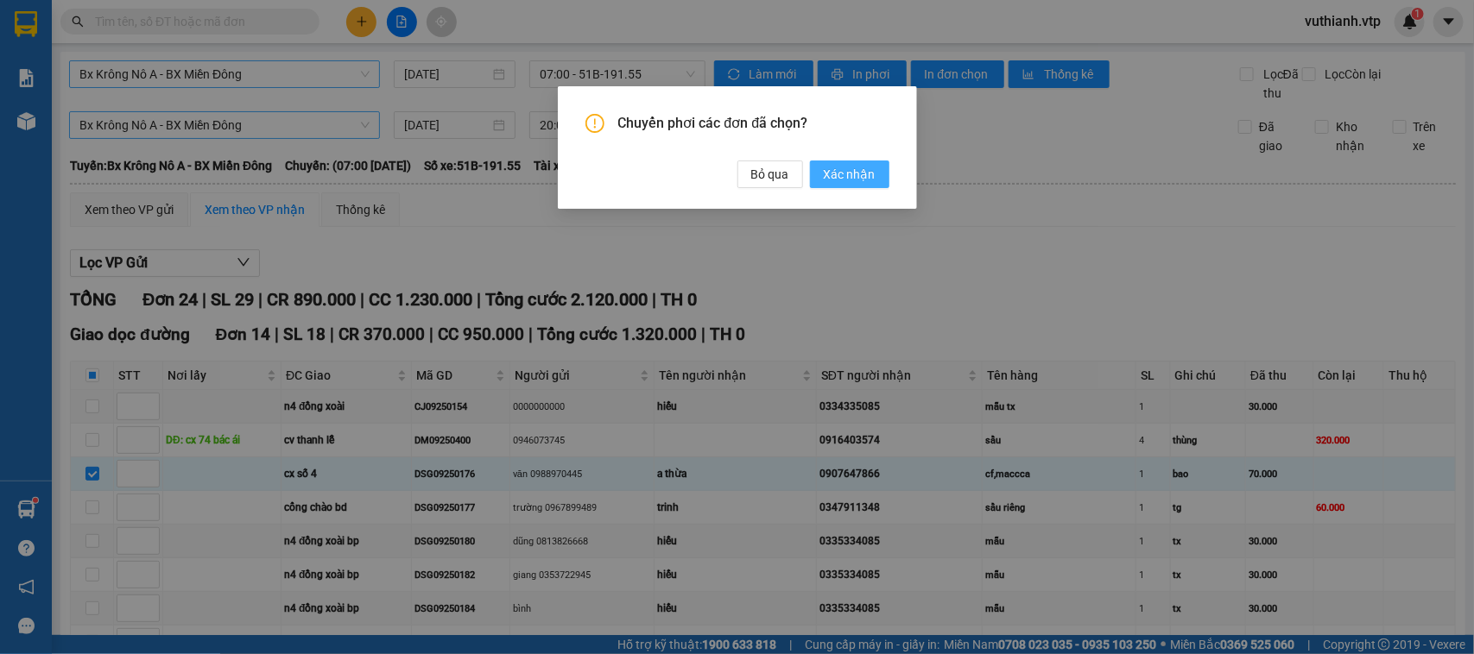
click at [878, 177] on button "Xác nhận" at bounding box center [849, 175] width 79 height 28
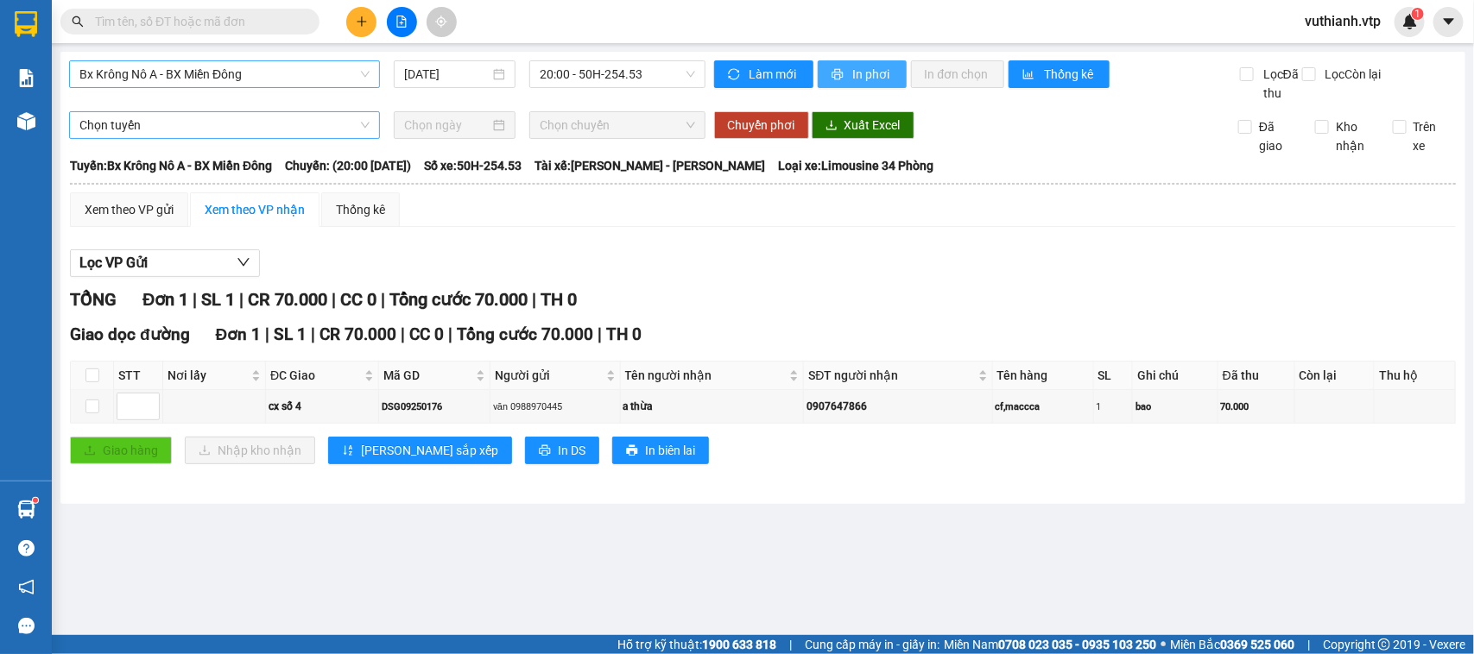
click at [865, 75] on span "In phơi" at bounding box center [873, 74] width 40 height 19
click at [274, 73] on span "Bx Krông Nô A - BX Miền Đông" at bounding box center [224, 74] width 290 height 26
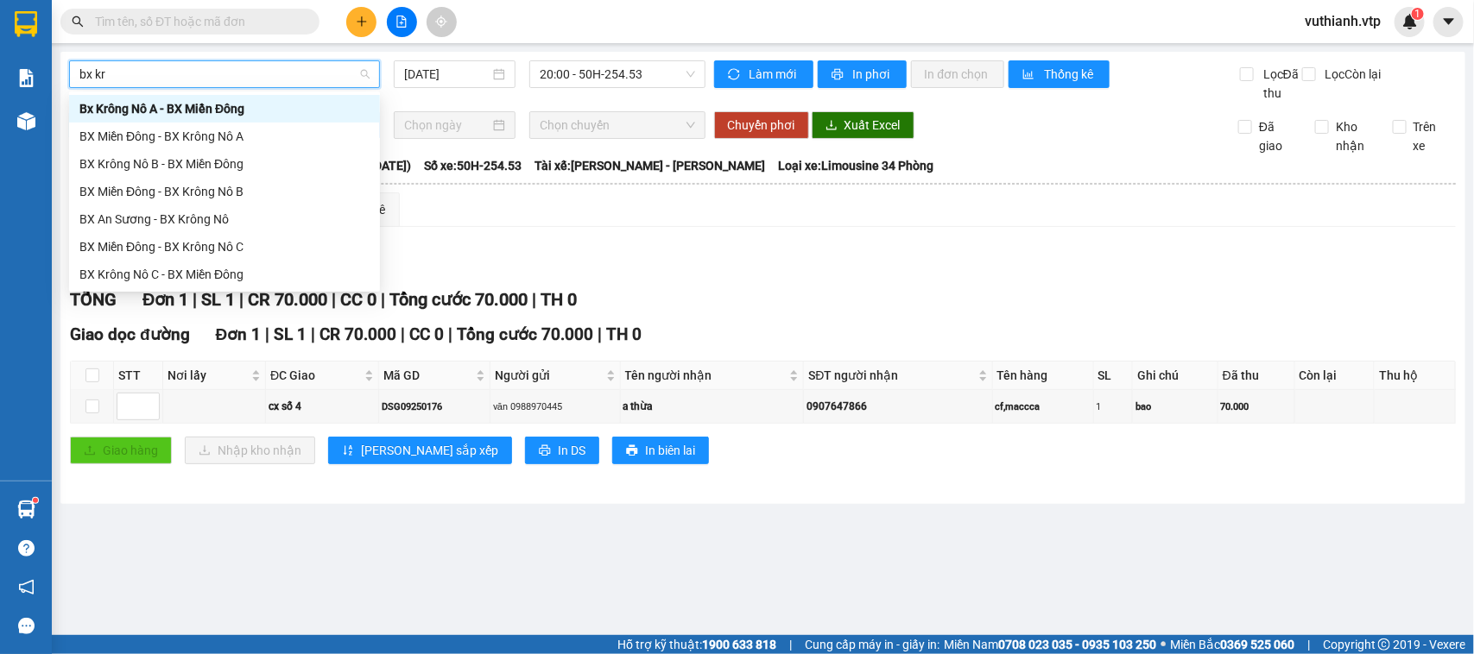
click at [231, 101] on div "Bx Krông Nô A - BX Miền Đông" at bounding box center [224, 108] width 290 height 19
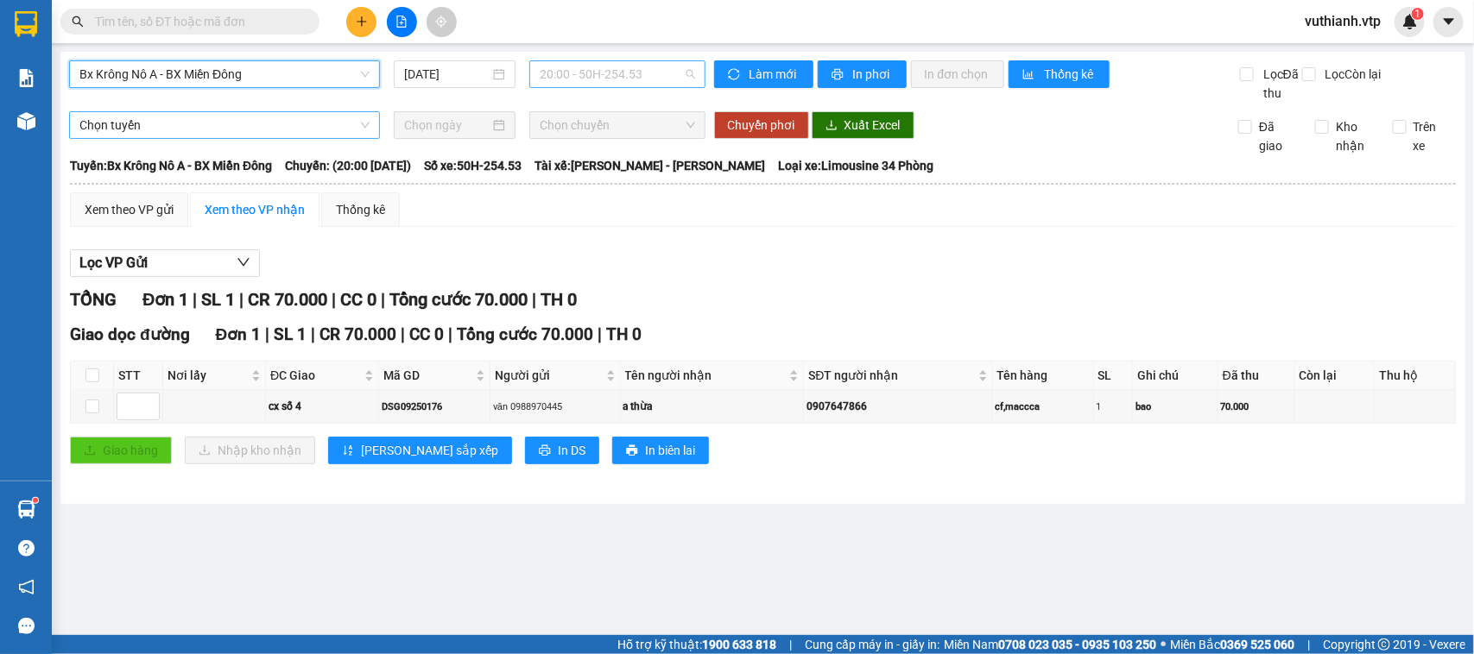
click at [667, 76] on span "20:00 - 50H-254.53" at bounding box center [617, 74] width 155 height 26
click at [646, 131] on div "07:00 - 51B-191.55" at bounding box center [607, 136] width 135 height 19
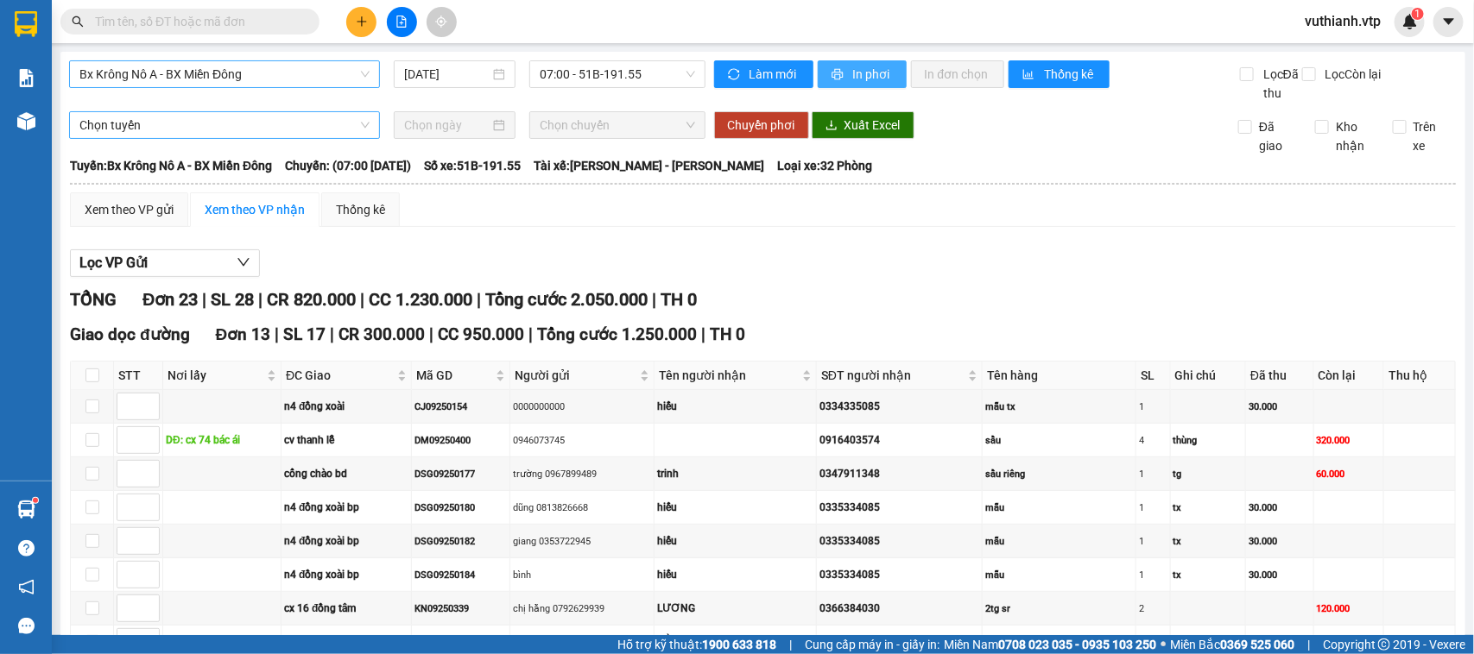
click at [842, 71] on button "In phơi" at bounding box center [862, 74] width 89 height 28
click at [277, 72] on span "Bx Krông Nô A - BX Miền Đông" at bounding box center [224, 74] width 290 height 26
click at [290, 70] on span "Bx Krông Nô A - BX Miền Đông" at bounding box center [224, 74] width 290 height 26
click at [622, 73] on span "07:00 - 51B-191.55" at bounding box center [617, 74] width 155 height 26
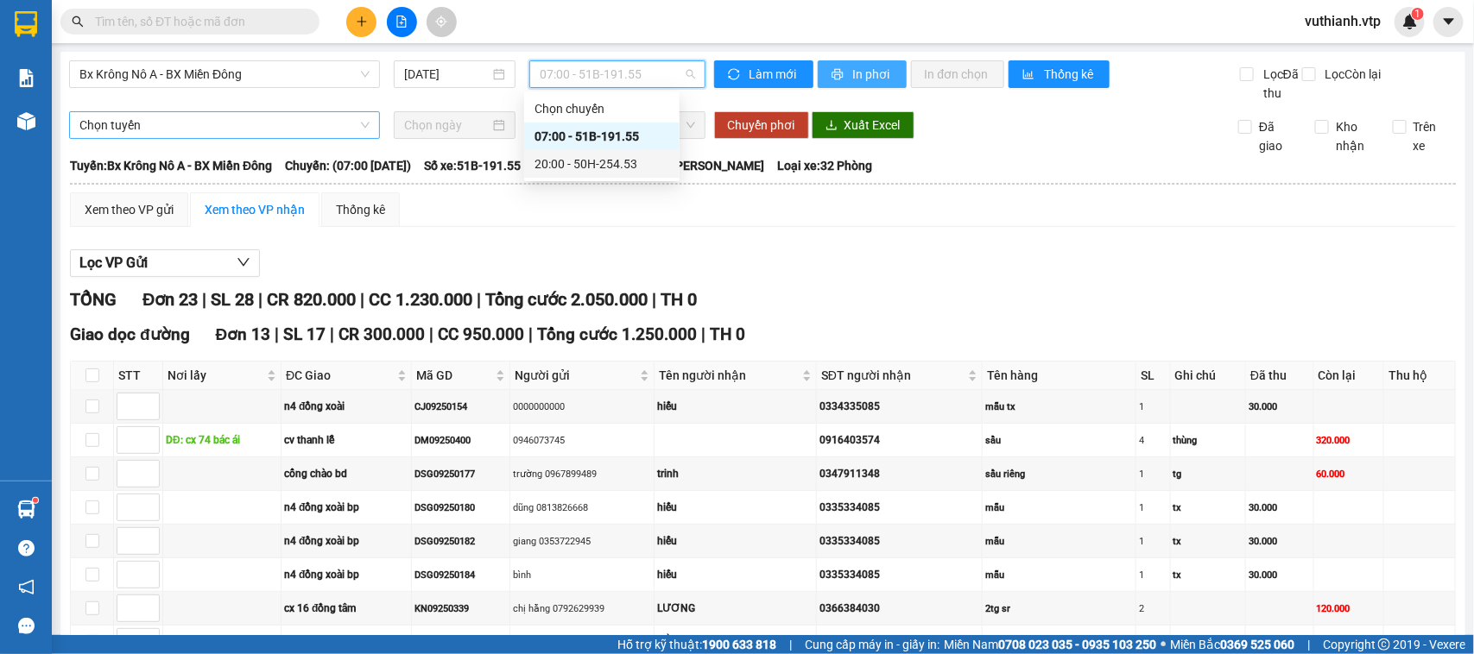
click at [618, 162] on div "20:00 - 50H-254.53" at bounding box center [601, 164] width 135 height 19
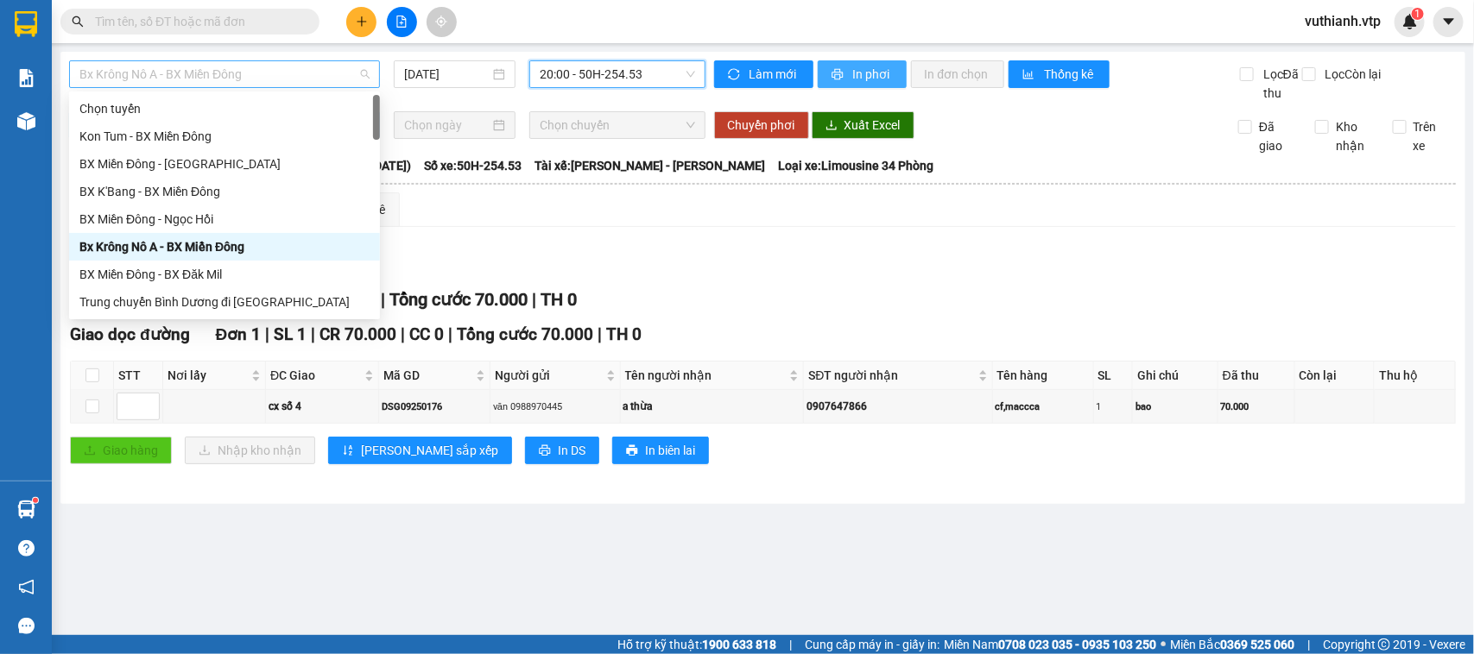
click at [278, 78] on span "Bx Krông Nô A - BX Miền Đông" at bounding box center [224, 74] width 290 height 26
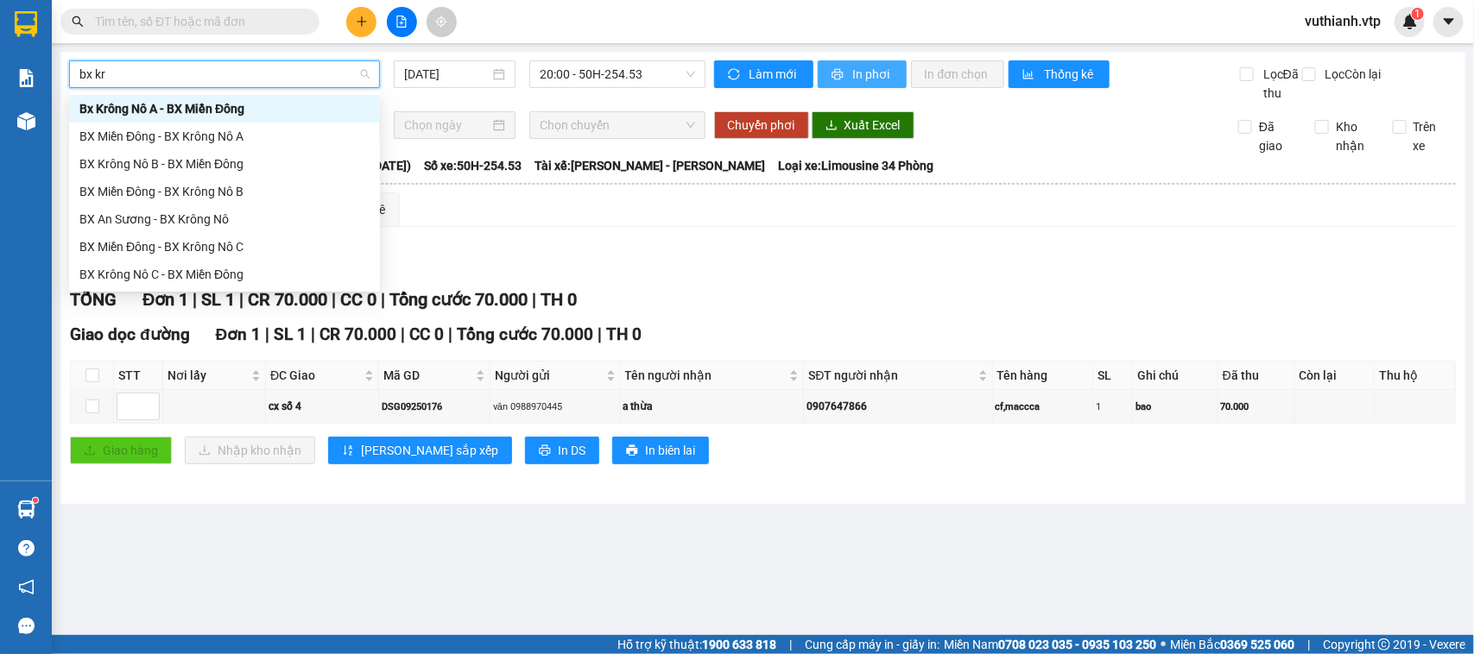
click at [286, 278] on div "BX Krông Nô C - BX Miền Đông" at bounding box center [224, 274] width 290 height 19
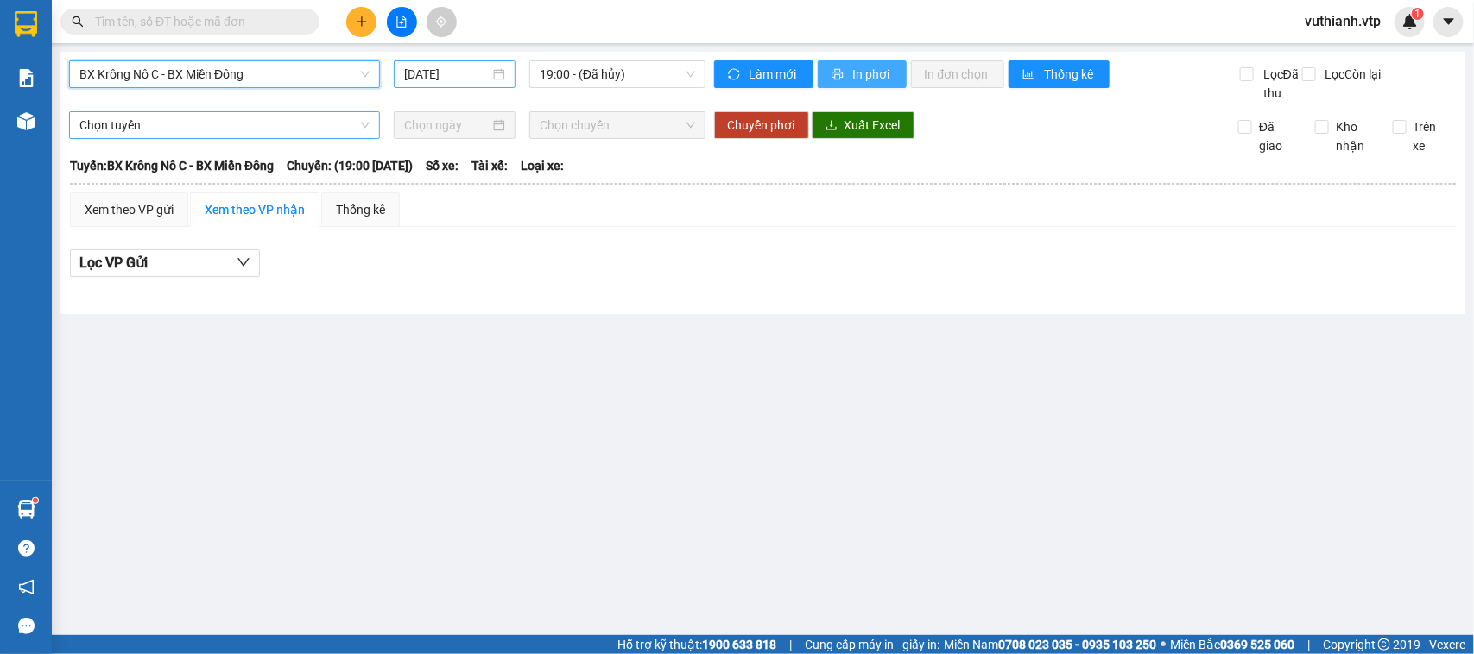
click at [485, 76] on input "[DATE]" at bounding box center [446, 74] width 85 height 19
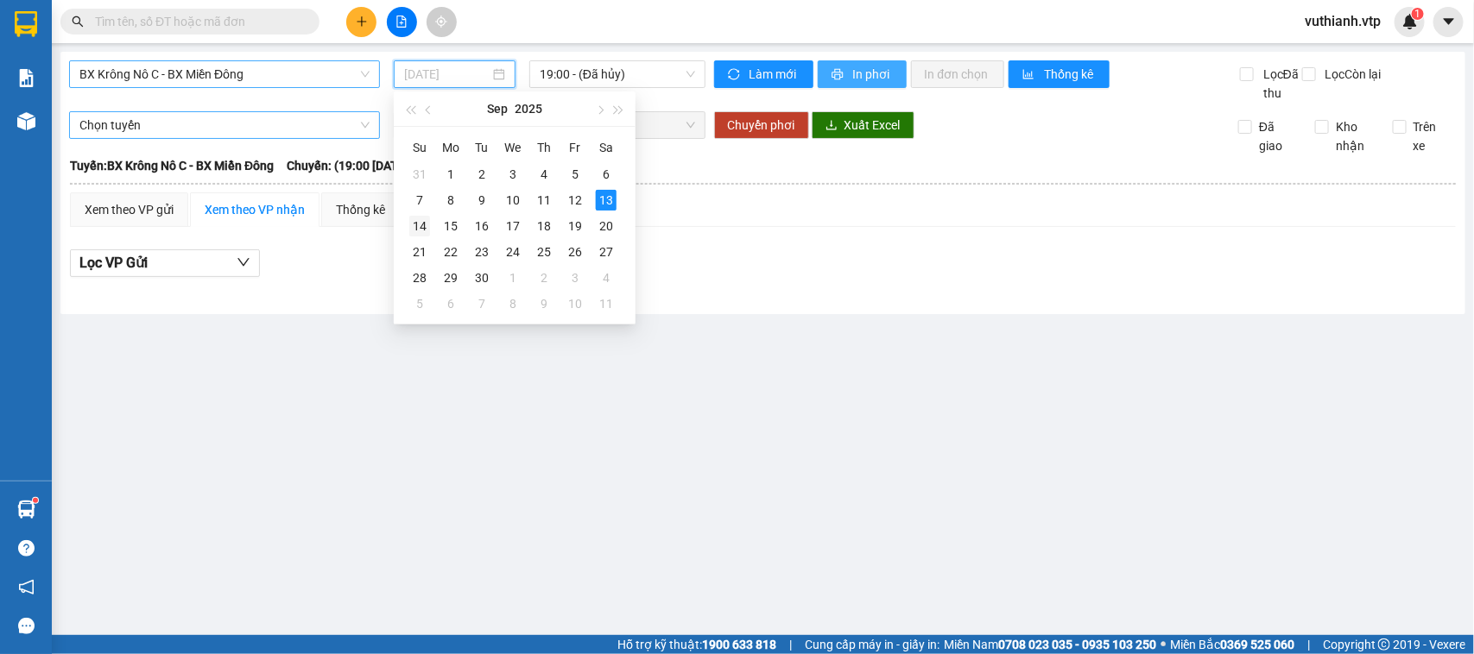
click at [419, 226] on div "14" at bounding box center [419, 226] width 21 height 21
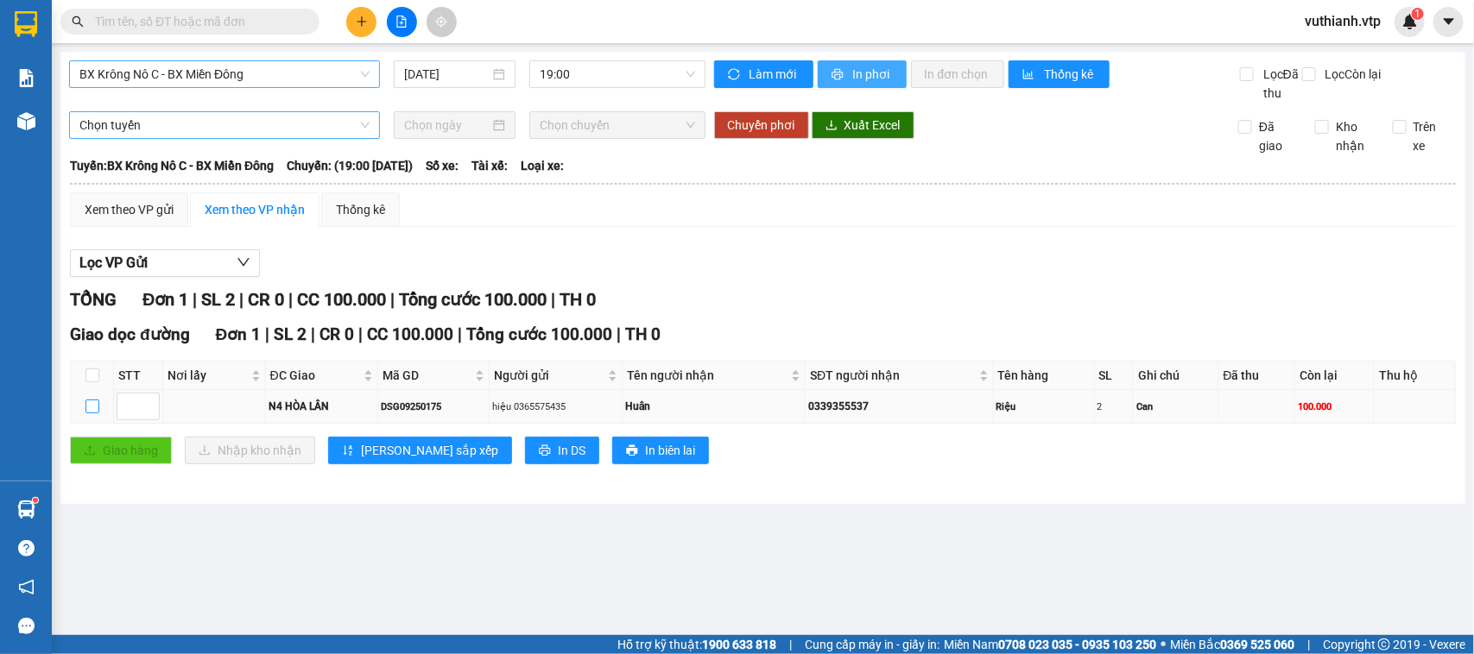
click at [85, 411] on input "checkbox" at bounding box center [92, 407] width 14 height 14
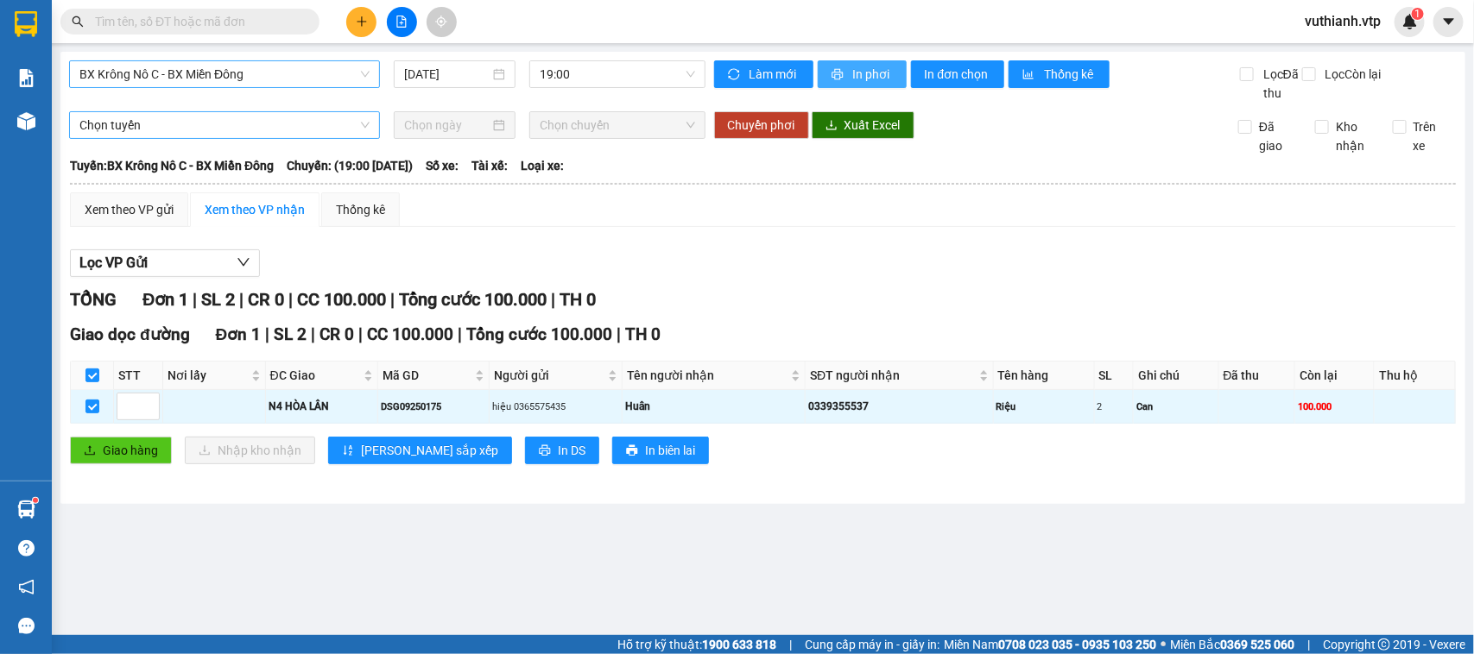
click at [335, 123] on span "Chọn tuyến" at bounding box center [224, 125] width 290 height 26
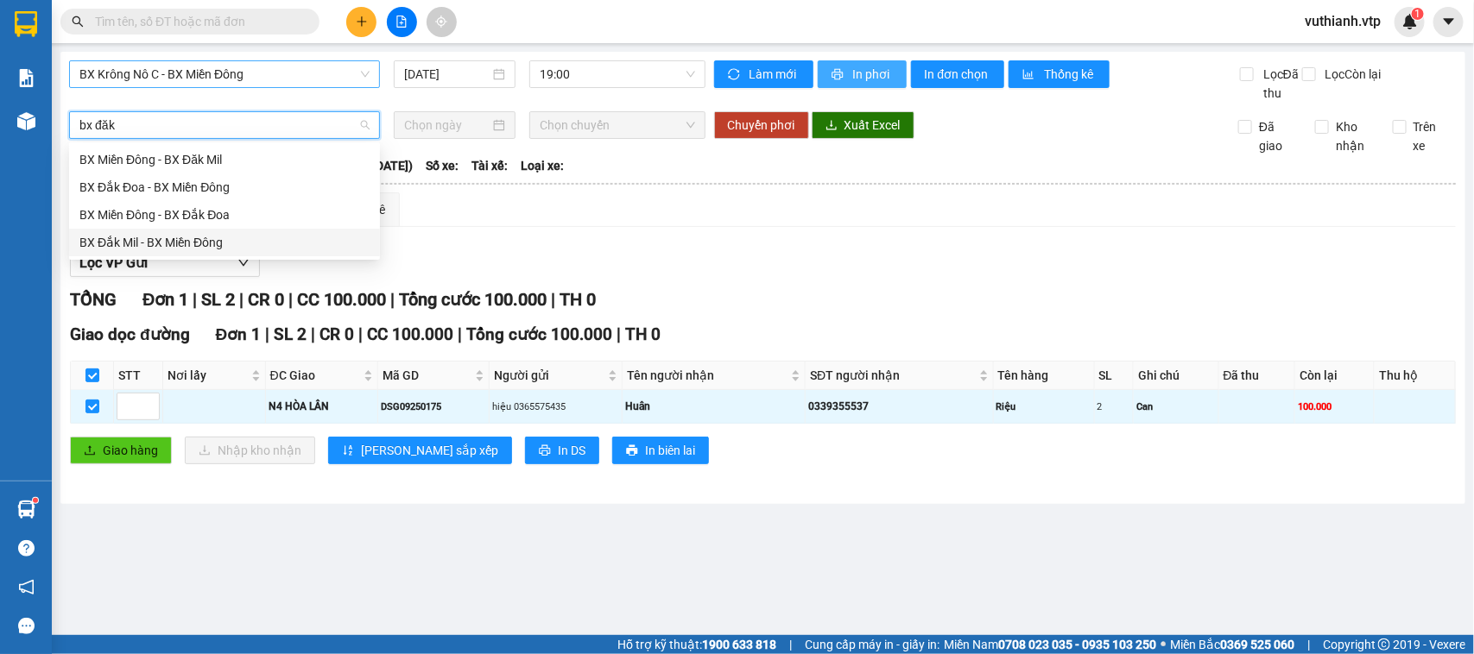
click at [276, 247] on div "BX Đắk Mil - BX Miền Đông" at bounding box center [224, 242] width 290 height 19
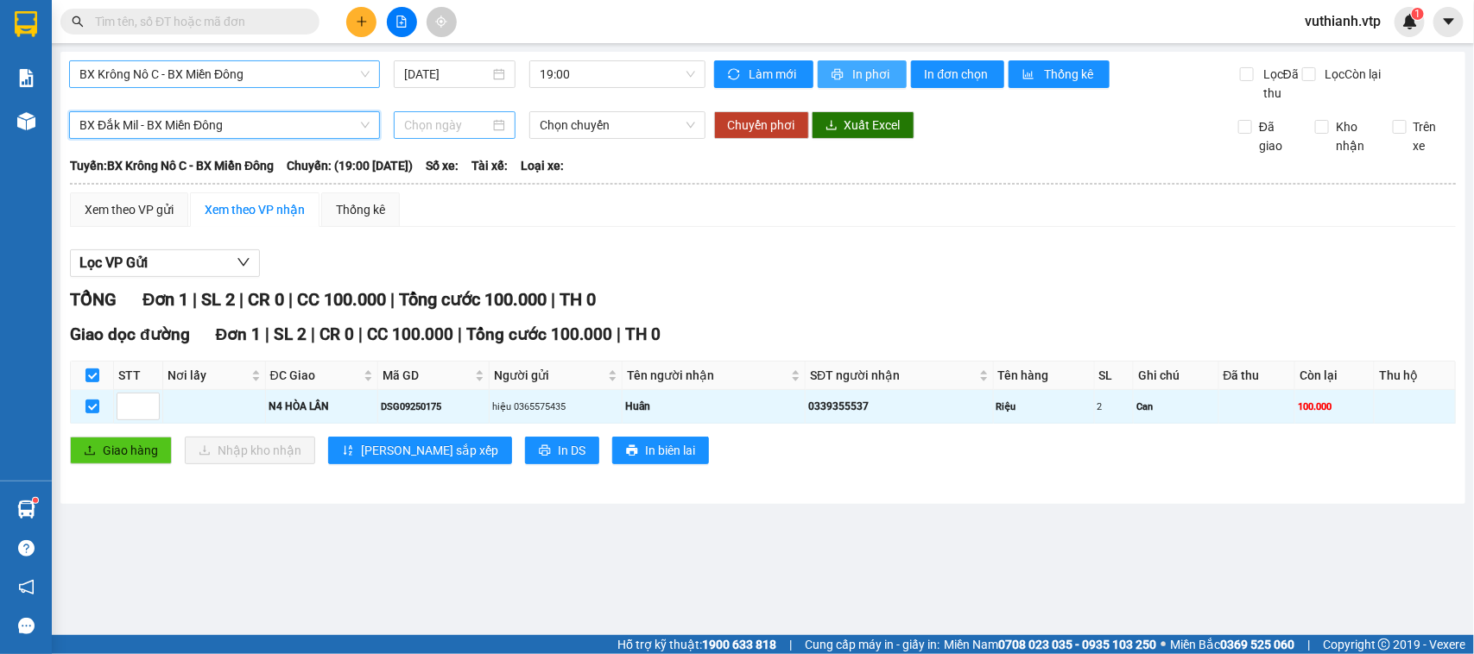
click at [496, 118] on div at bounding box center [454, 125] width 101 height 19
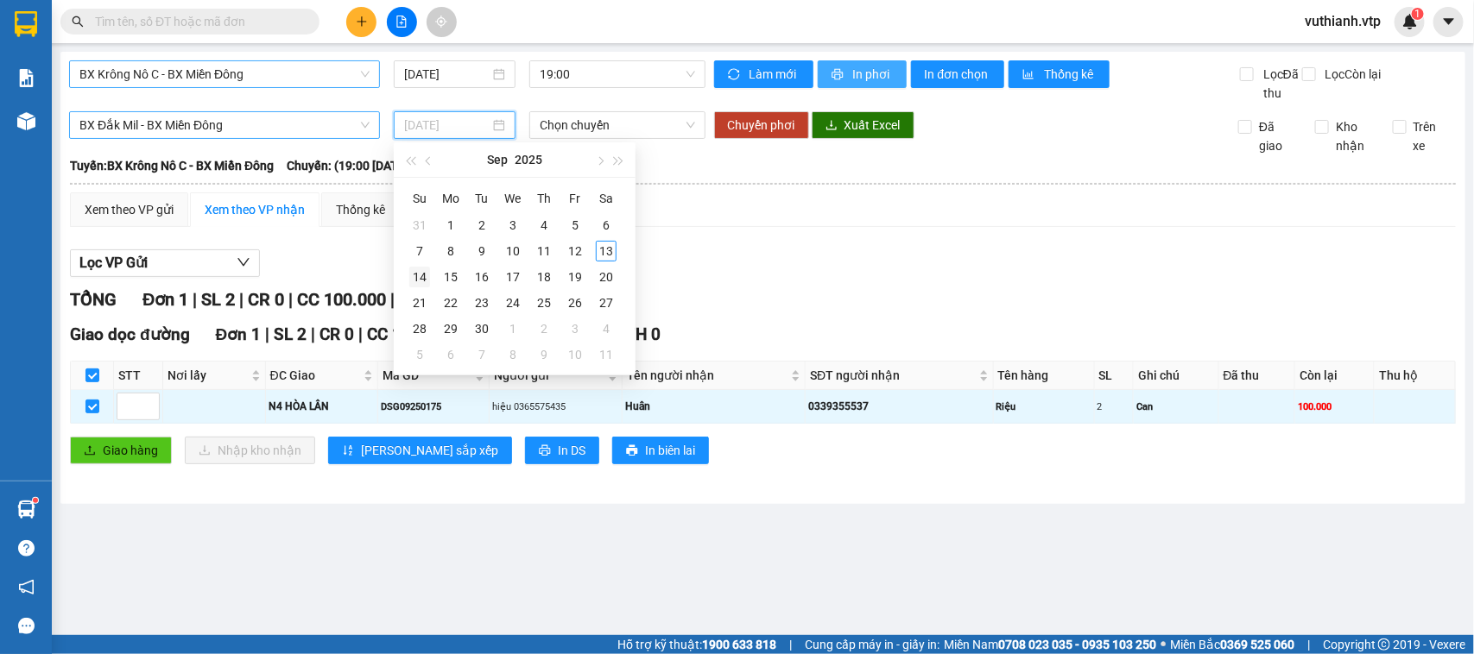
click at [413, 269] on div "14" at bounding box center [419, 277] width 21 height 21
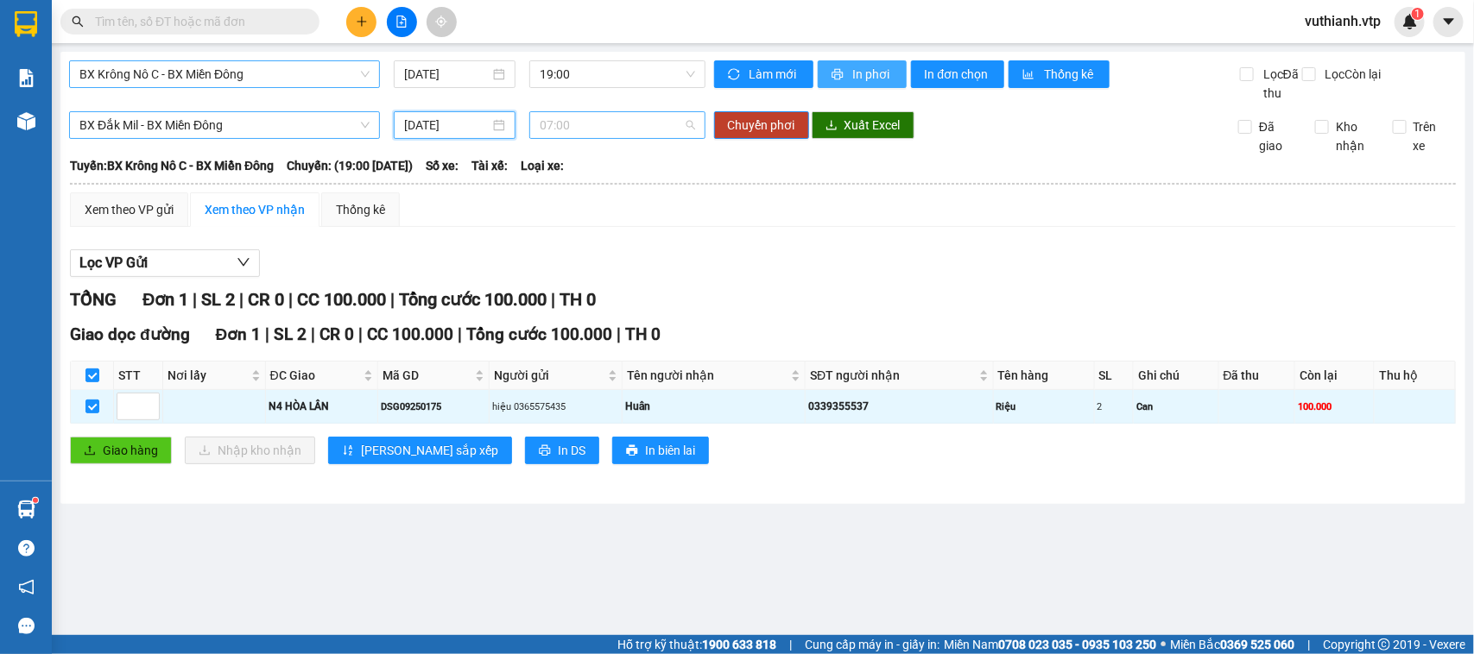
click at [581, 128] on span "07:00" at bounding box center [617, 125] width 155 height 26
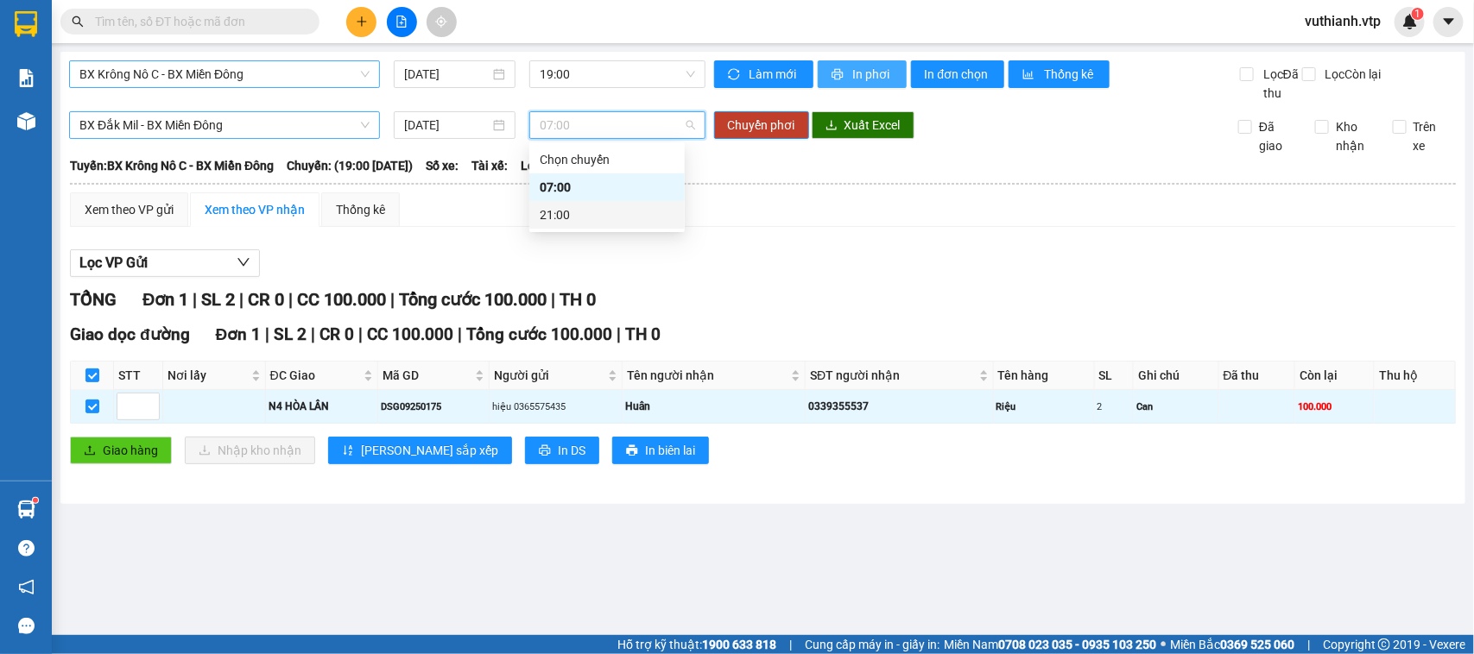
click at [584, 212] on div "21:00" at bounding box center [607, 214] width 135 height 19
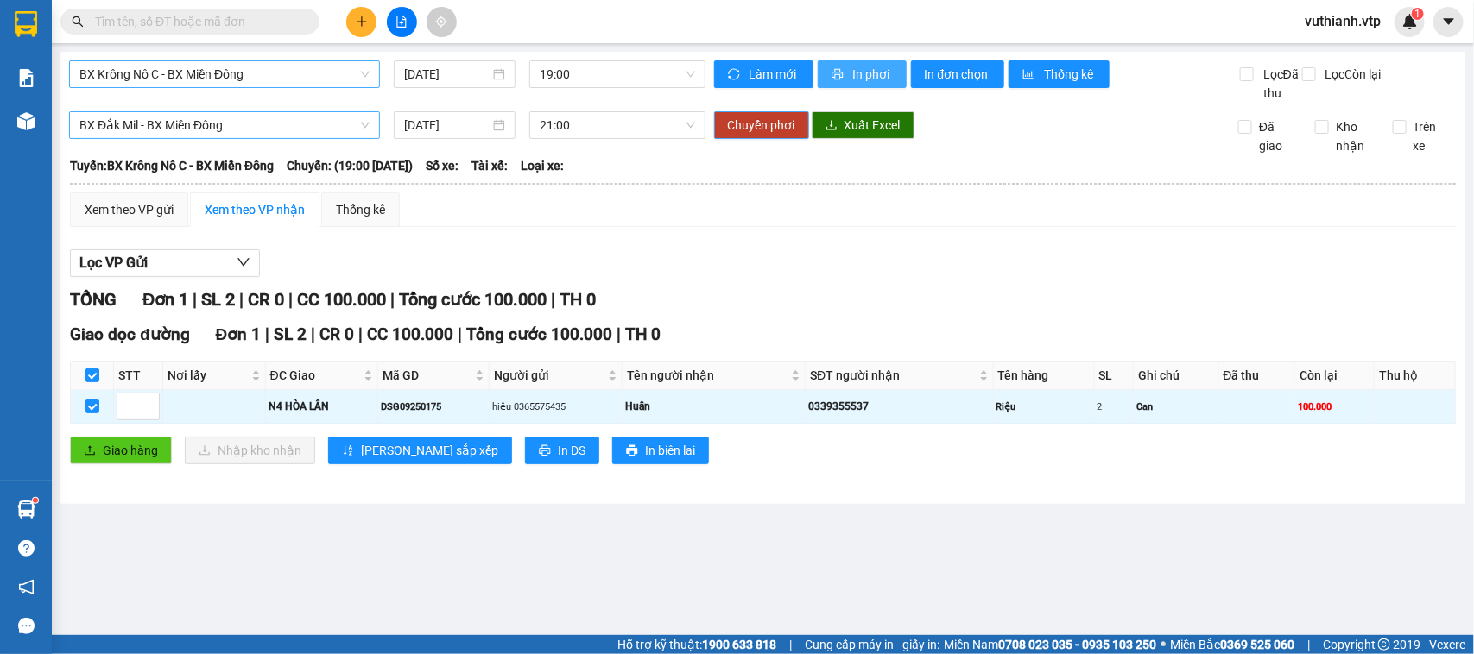
click at [744, 121] on span "Chuyển phơi" at bounding box center [761, 125] width 67 height 19
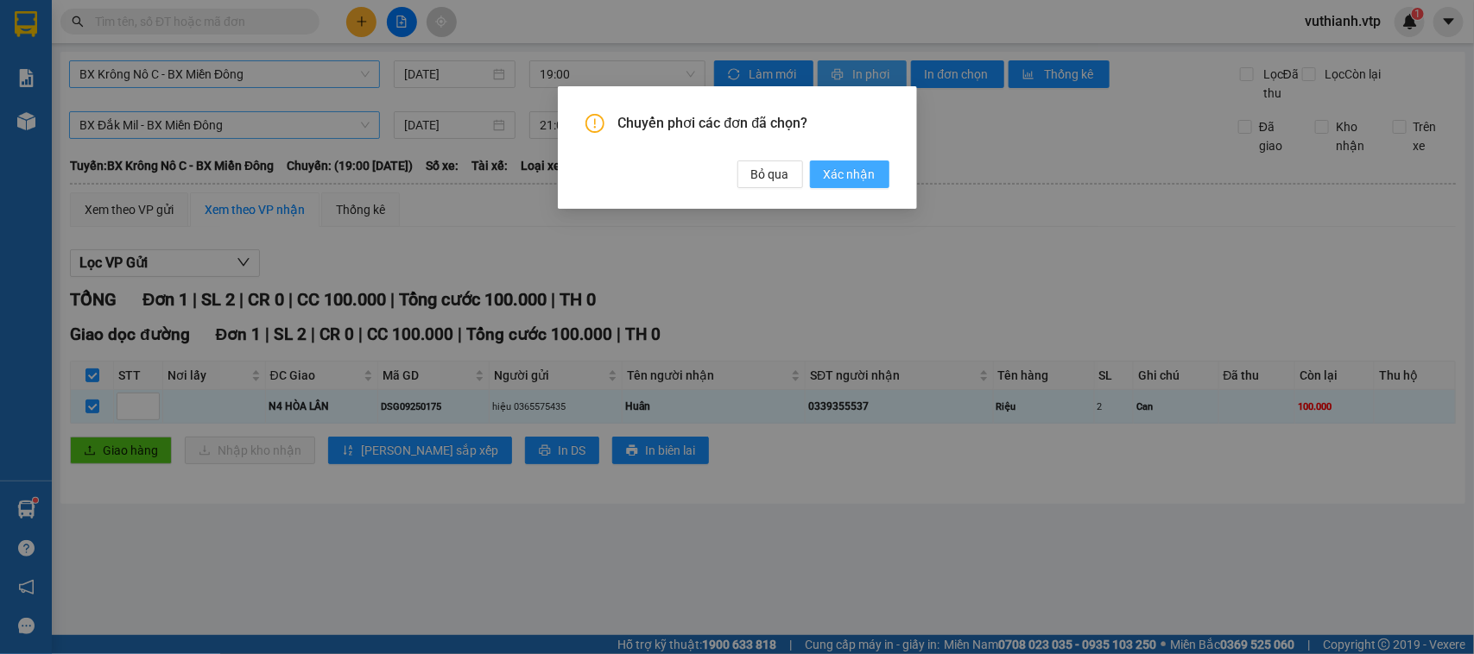
click at [850, 174] on span "Xác nhận" at bounding box center [850, 174] width 52 height 19
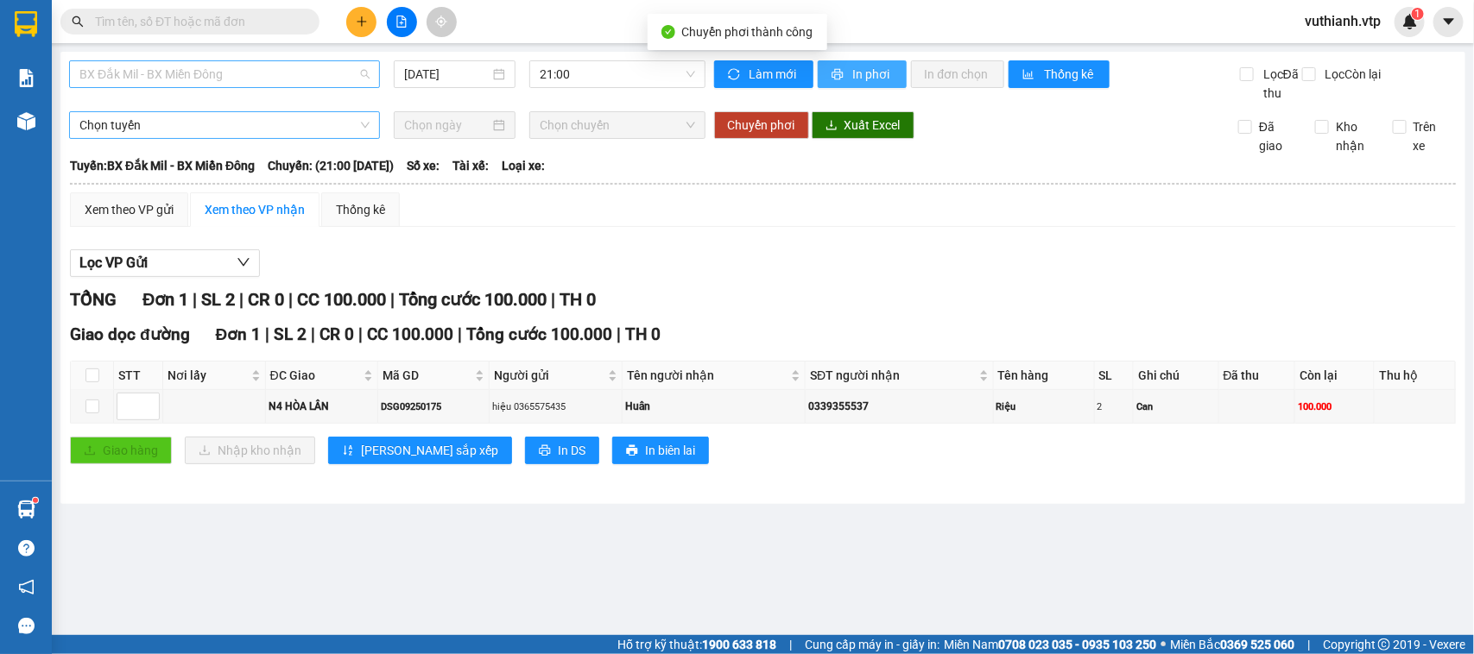
click at [351, 72] on span "BX Đắk Mil - BX Miền Đông" at bounding box center [224, 74] width 290 height 26
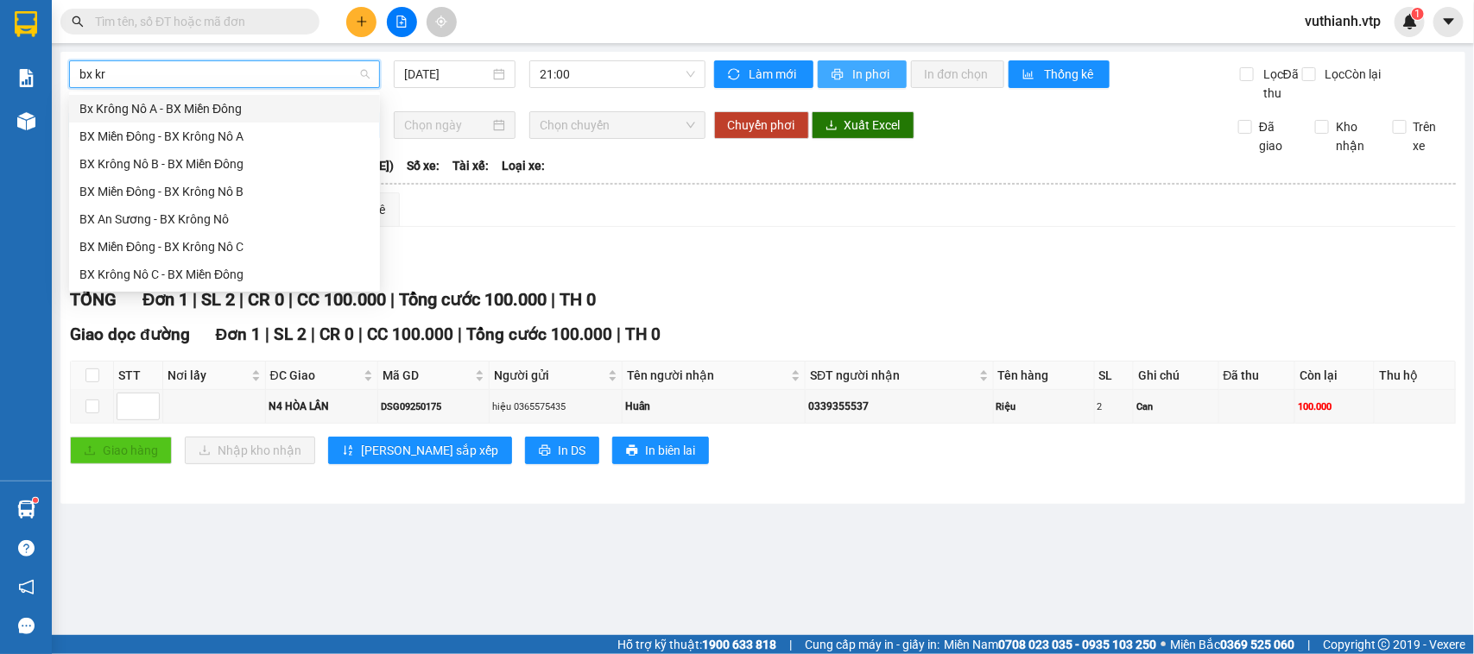
click at [276, 115] on div "Bx Krông Nô A - BX Miền Đông" at bounding box center [224, 108] width 290 height 19
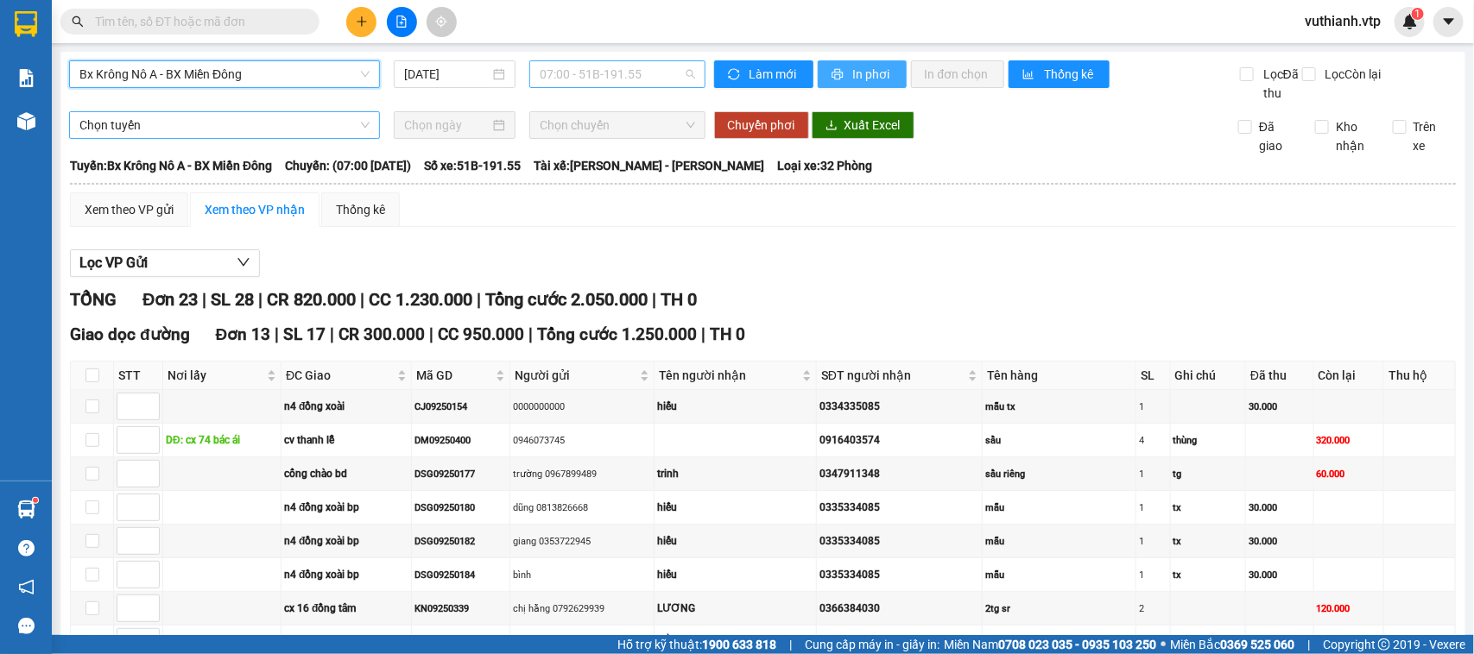
click at [589, 69] on span "07:00 - 51B-191.55" at bounding box center [617, 74] width 155 height 26
click at [604, 167] on div "20:00 - 50H-254.53" at bounding box center [601, 164] width 135 height 19
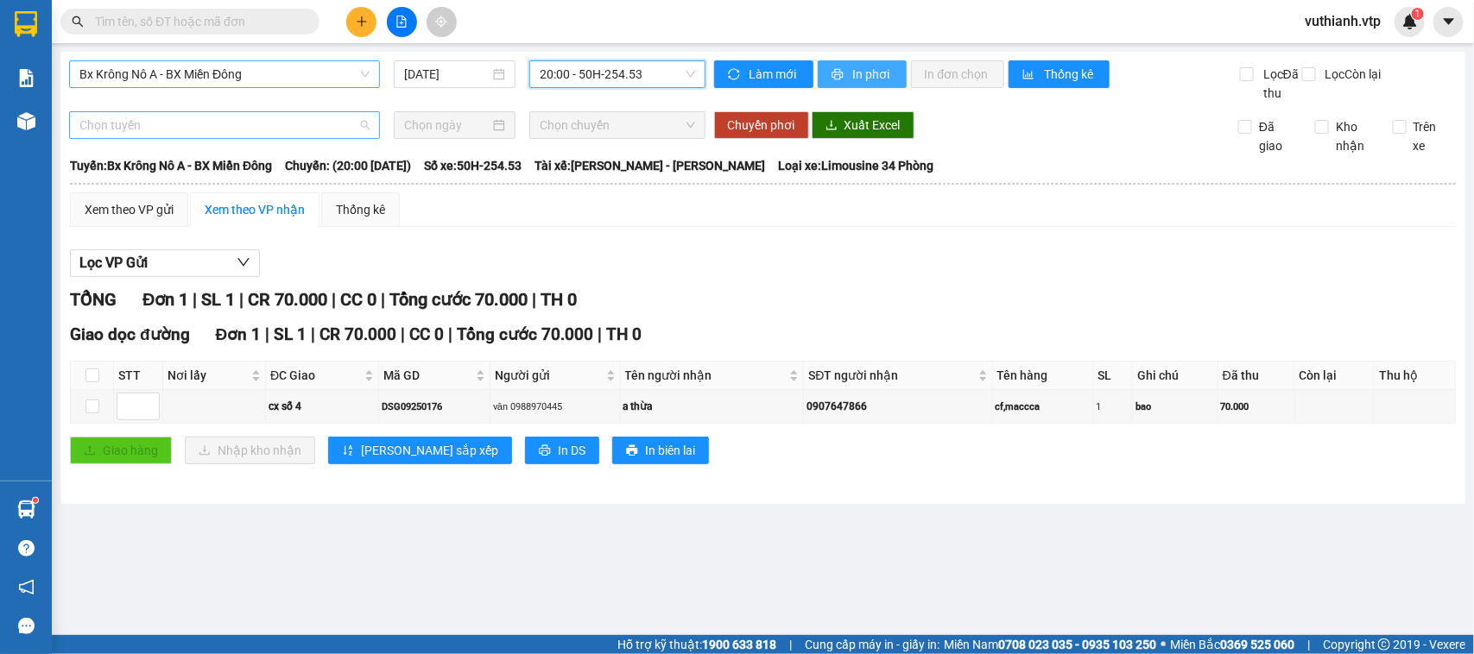
click at [348, 122] on span "Chọn tuyến" at bounding box center [224, 125] width 290 height 26
click at [463, 125] on input at bounding box center [446, 125] width 85 height 19
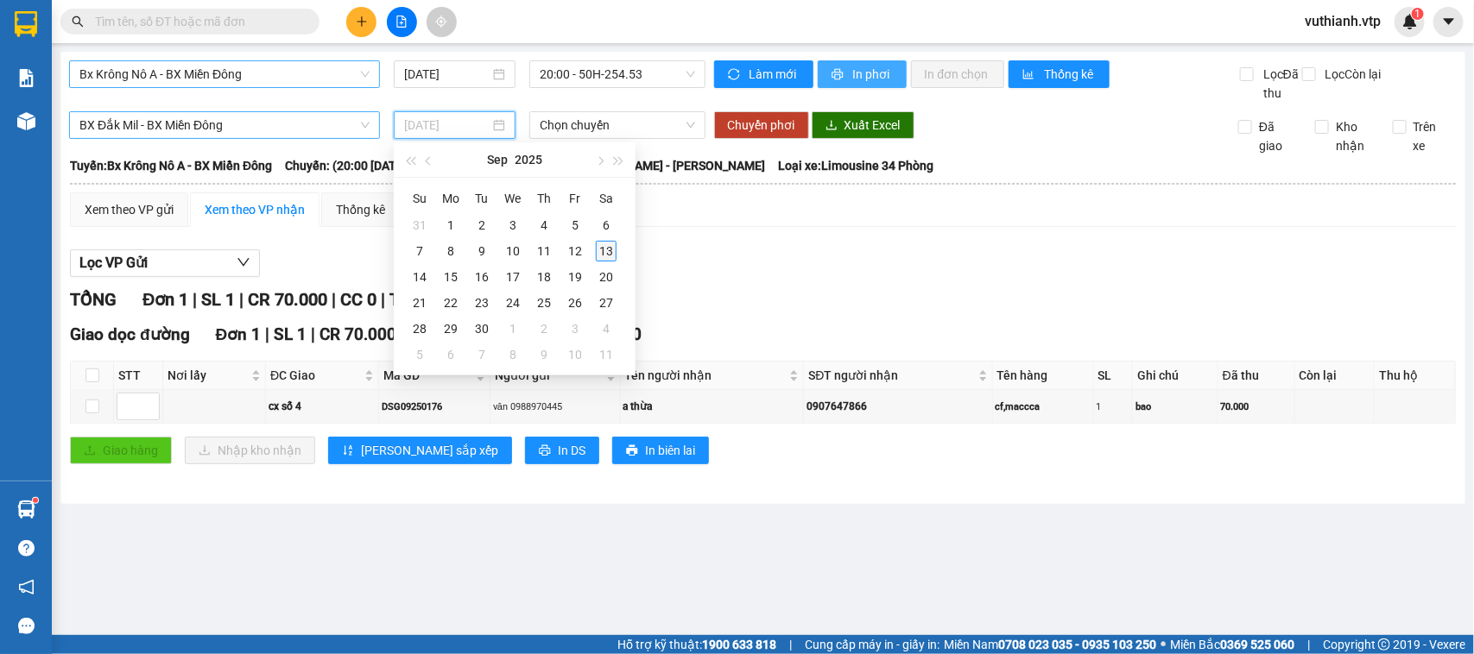
click at [603, 256] on div "13" at bounding box center [606, 251] width 21 height 21
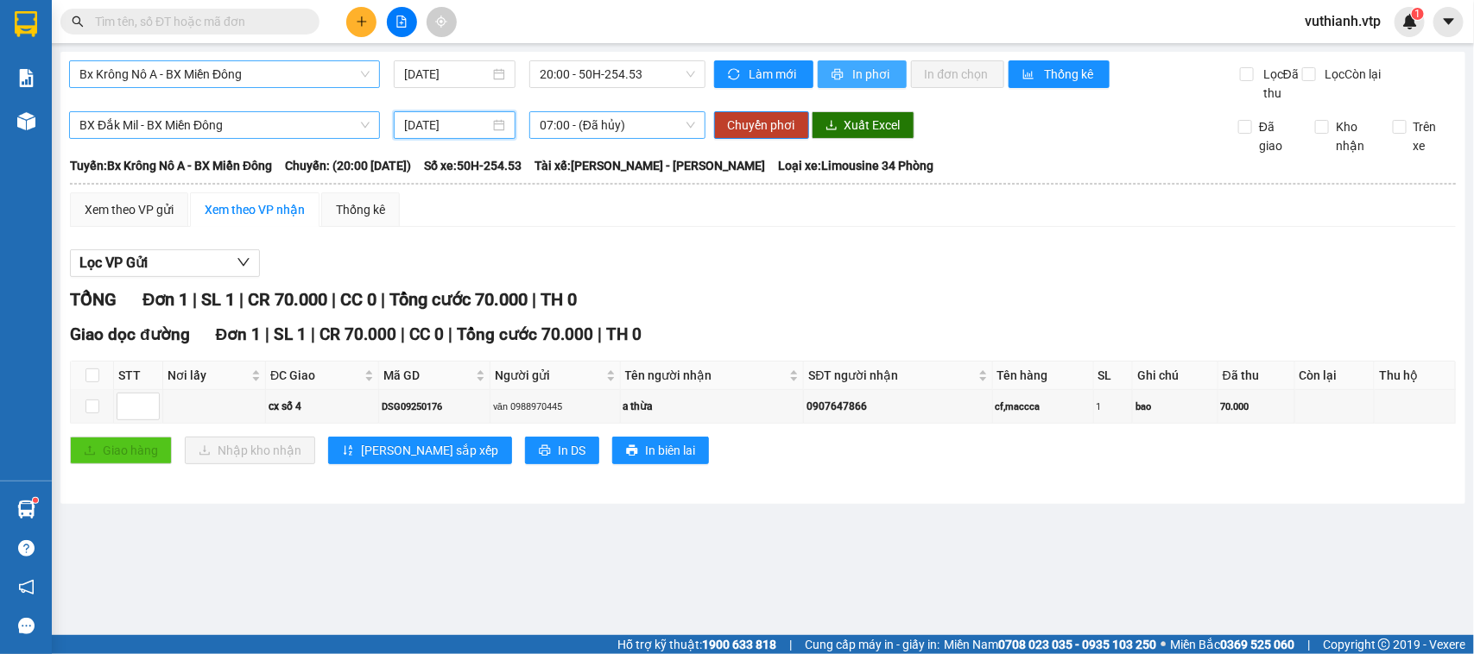
click at [606, 118] on span "07:00 - (Đã hủy)" at bounding box center [617, 125] width 155 height 26
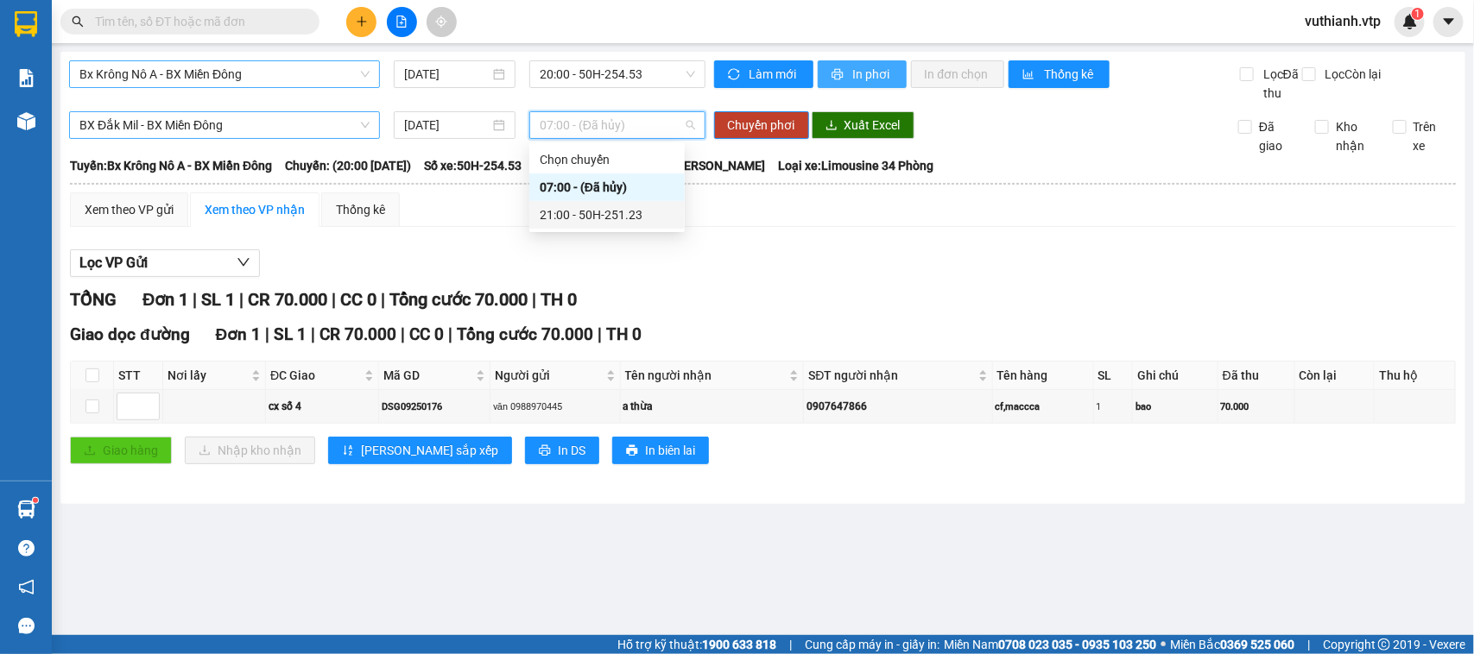
click at [605, 210] on div "21:00 - 50H-251.23" at bounding box center [607, 214] width 135 height 19
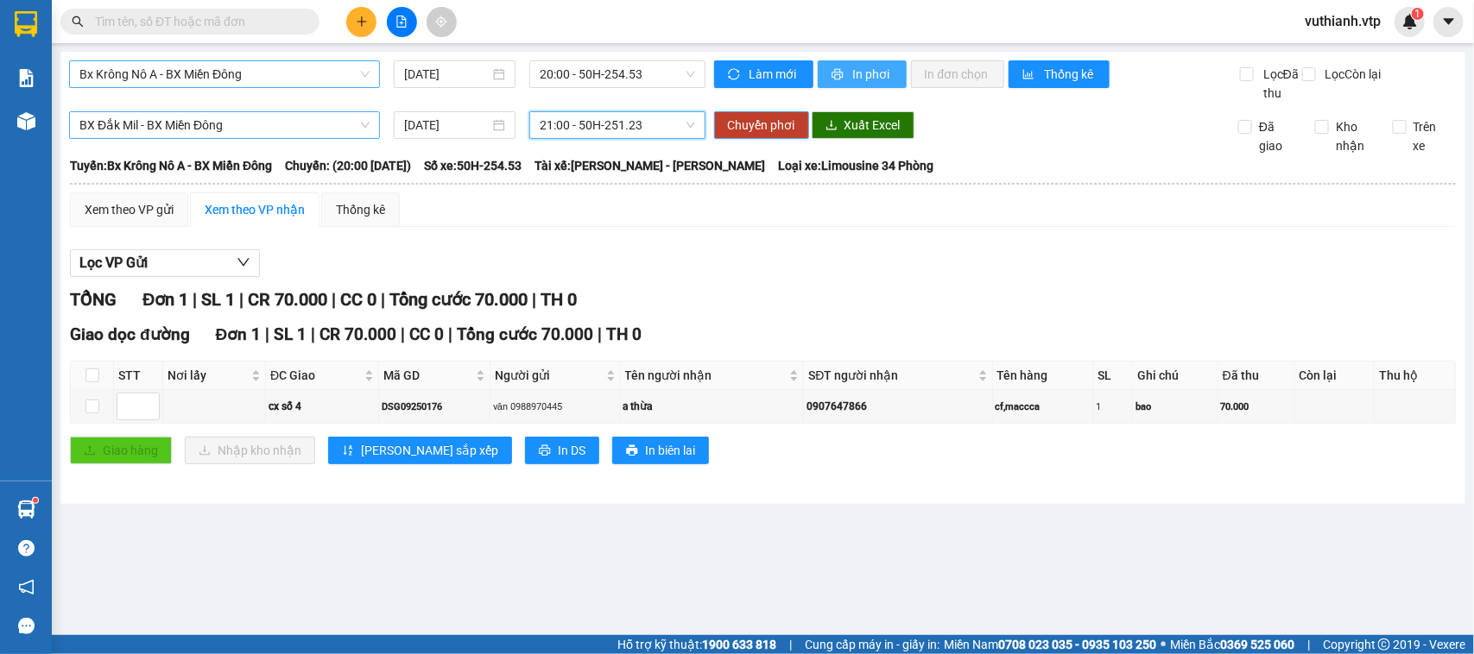
click at [773, 132] on span "Chuyển phơi" at bounding box center [761, 125] width 67 height 19
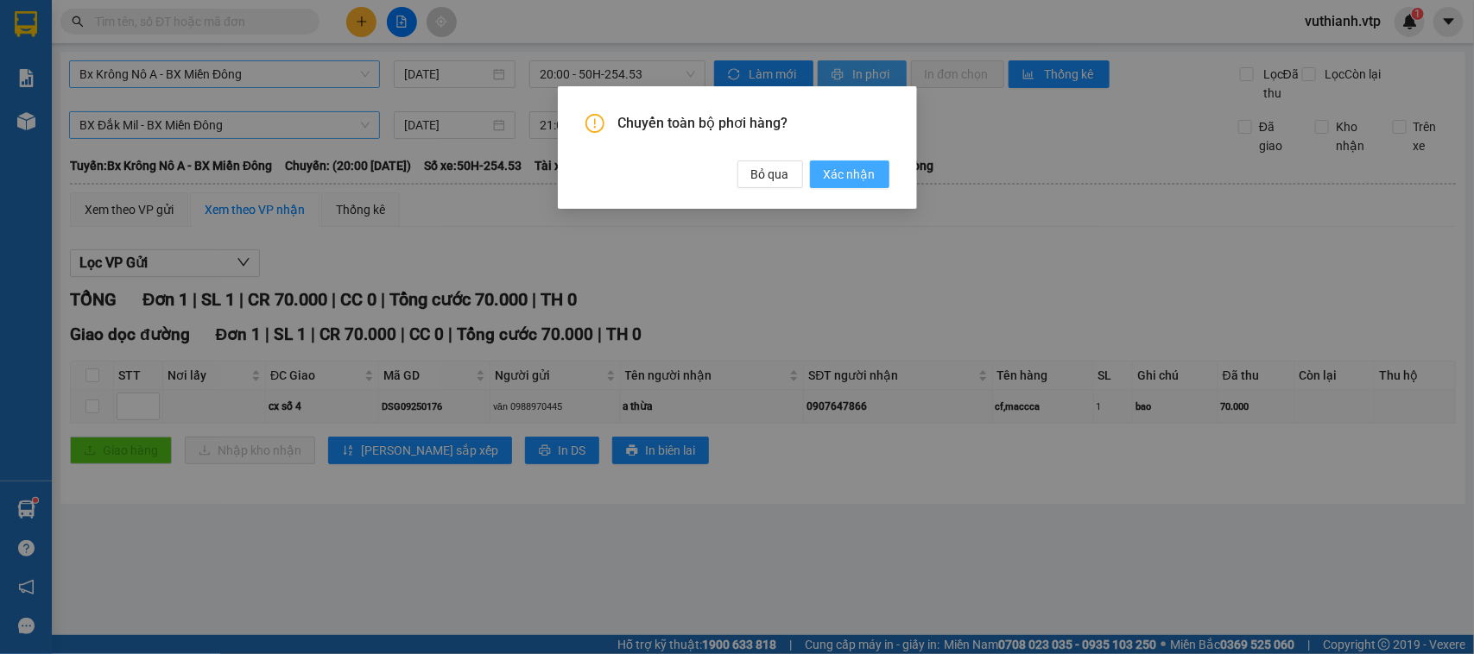
click at [831, 174] on span "Xác nhận" at bounding box center [850, 174] width 52 height 19
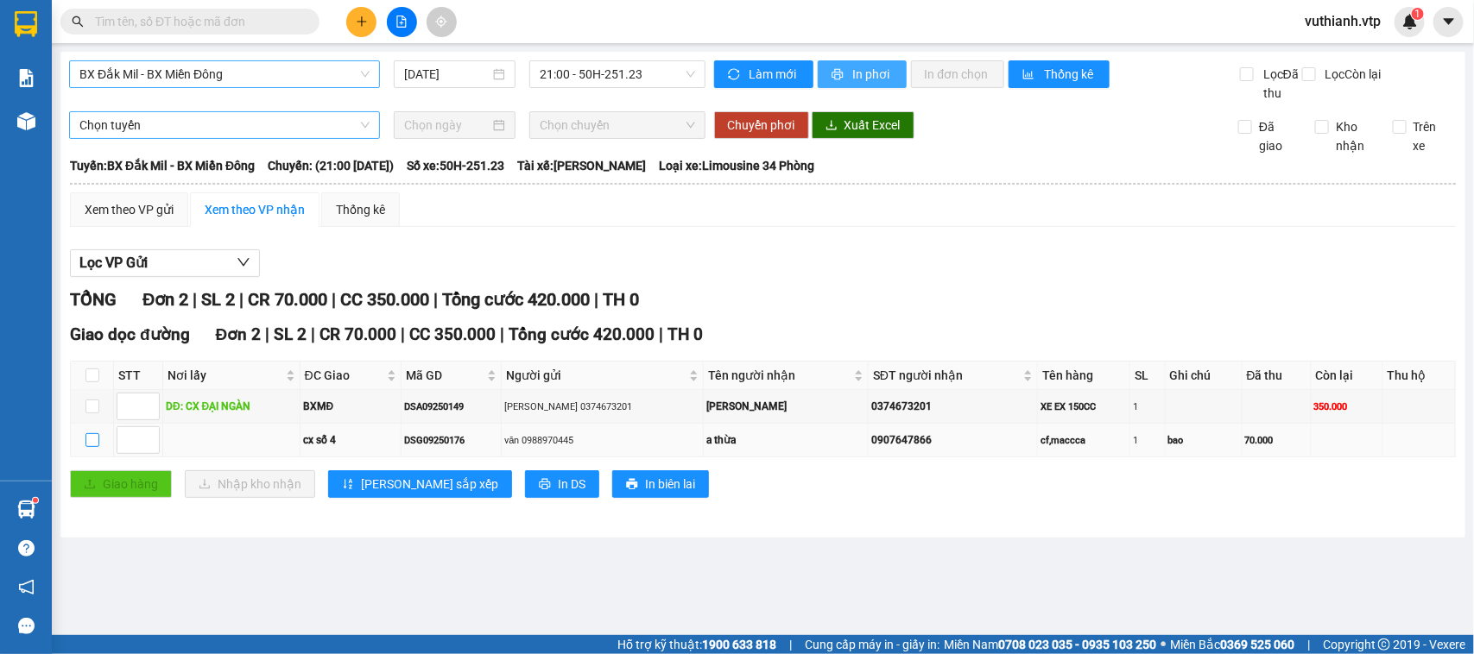
click at [89, 441] on input "checkbox" at bounding box center [92, 440] width 14 height 14
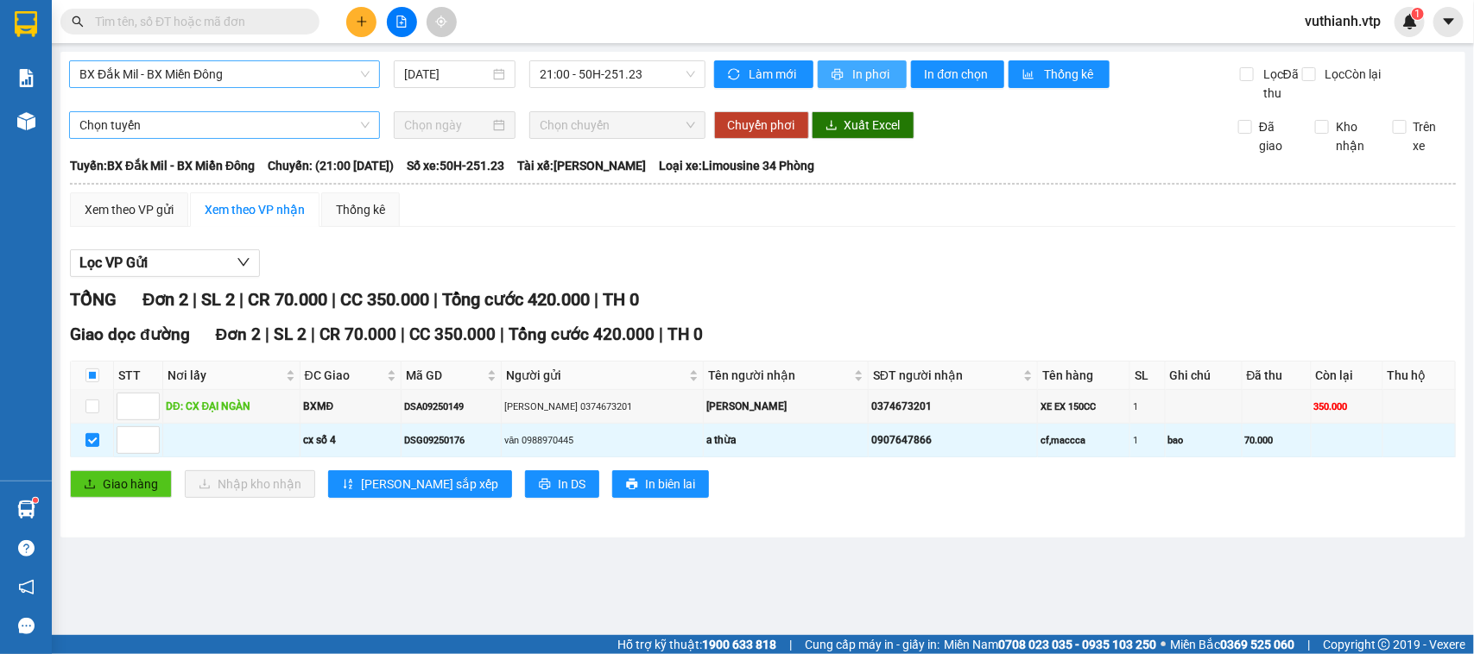
click at [253, 125] on span "Chọn tuyến" at bounding box center [224, 125] width 290 height 26
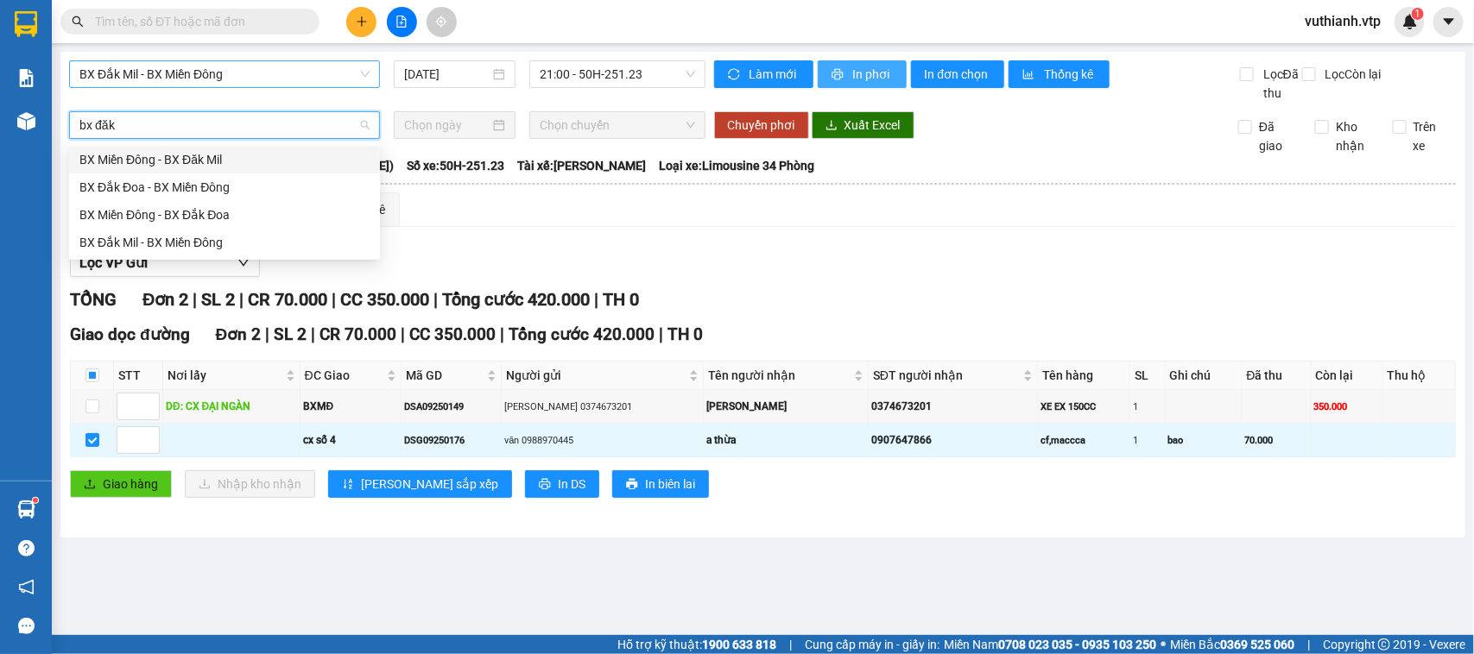
click at [256, 246] on div "BX Đắk Mil - BX Miền Đông" at bounding box center [224, 242] width 290 height 19
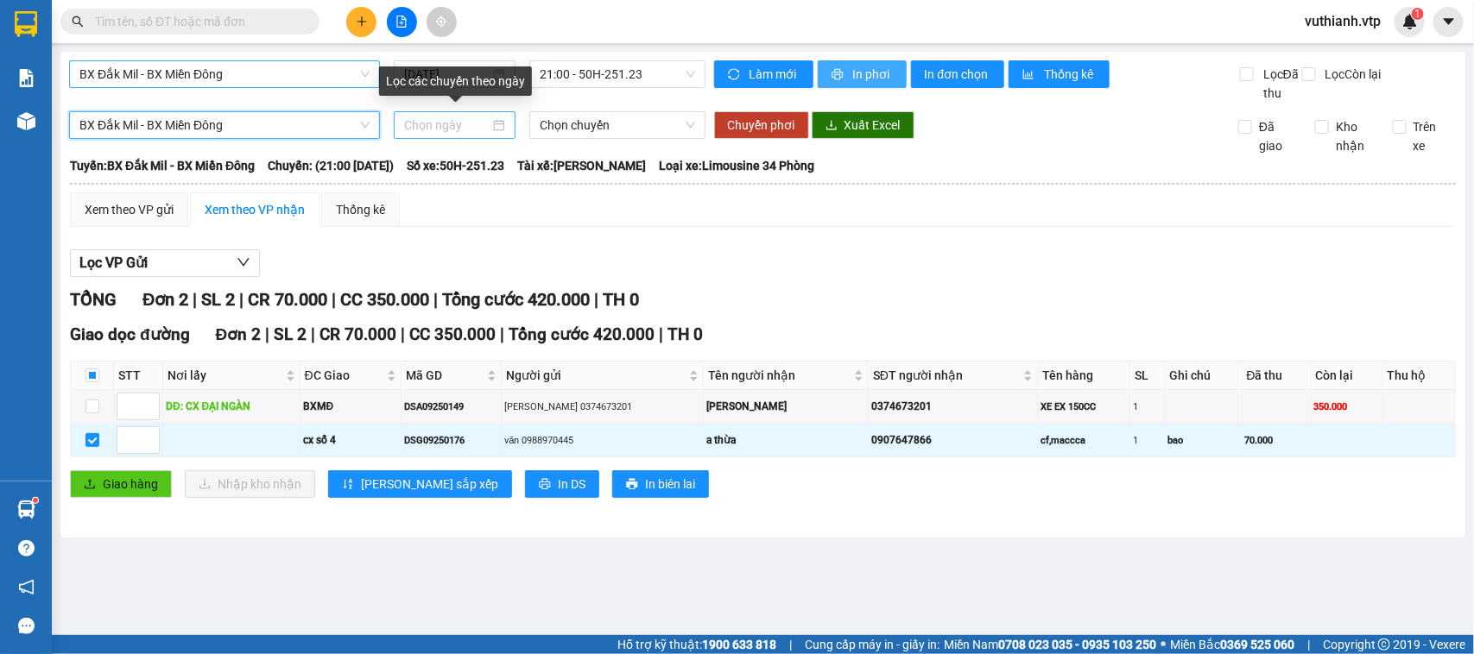
click at [484, 125] on input at bounding box center [446, 125] width 85 height 19
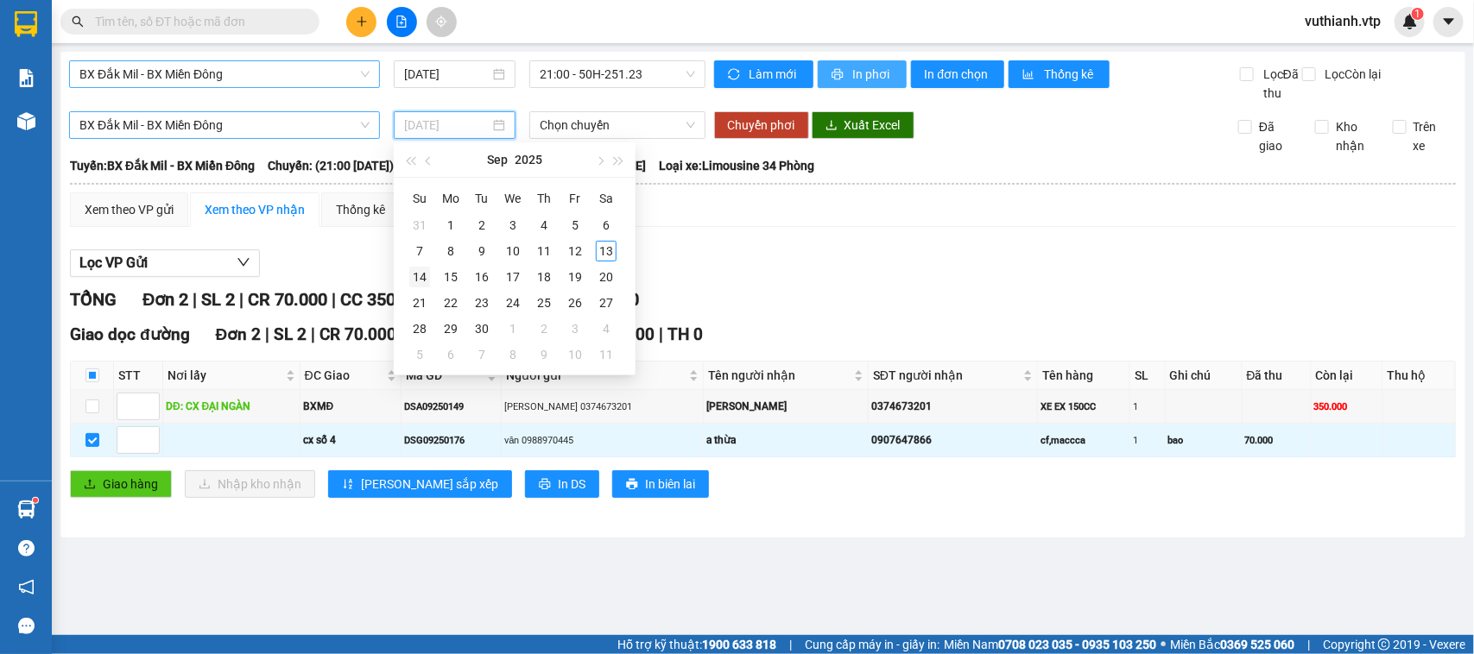
click at [412, 274] on div "14" at bounding box center [419, 277] width 21 height 21
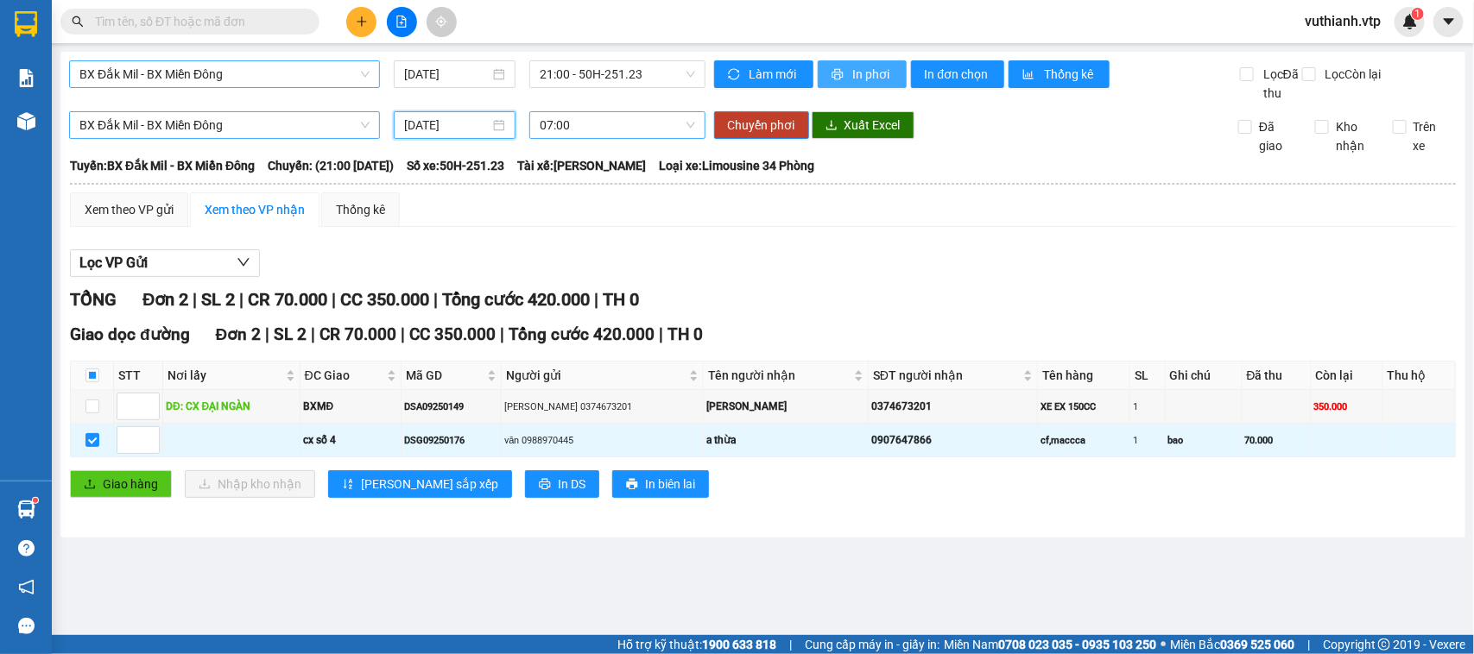
click at [587, 117] on span "07:00" at bounding box center [617, 125] width 155 height 26
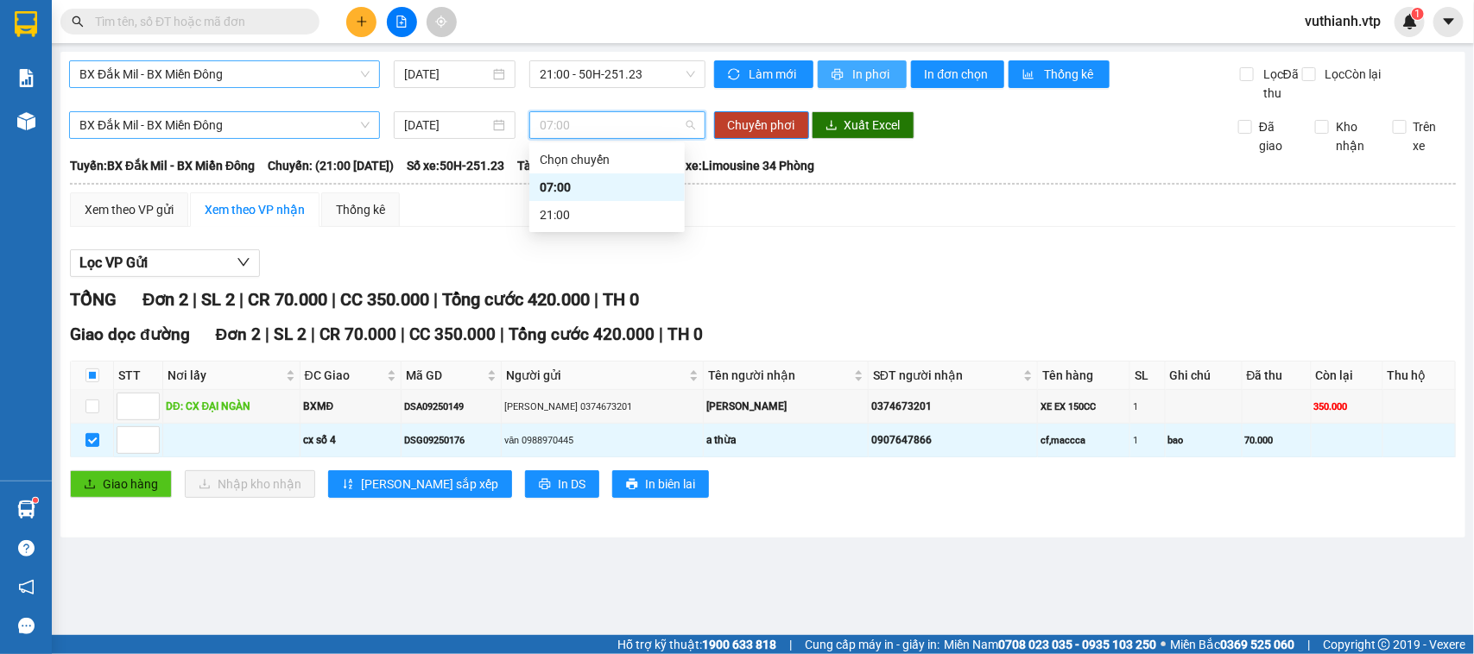
click at [587, 117] on span "07:00" at bounding box center [617, 125] width 155 height 26
click at [334, 130] on span "BX Đắk Mil - BX Miền Đông" at bounding box center [224, 125] width 290 height 26
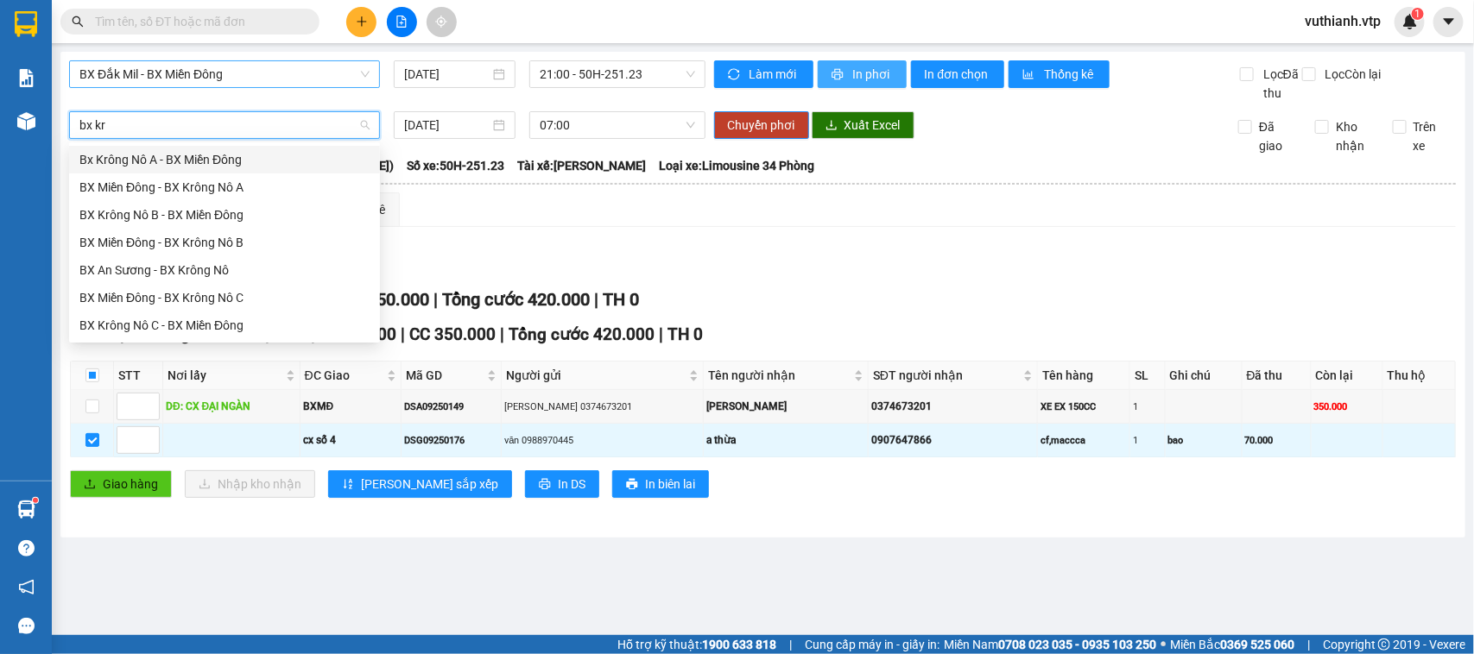
click at [173, 150] on div "Bx Krông Nô A - BX Miền Đông" at bounding box center [224, 159] width 290 height 19
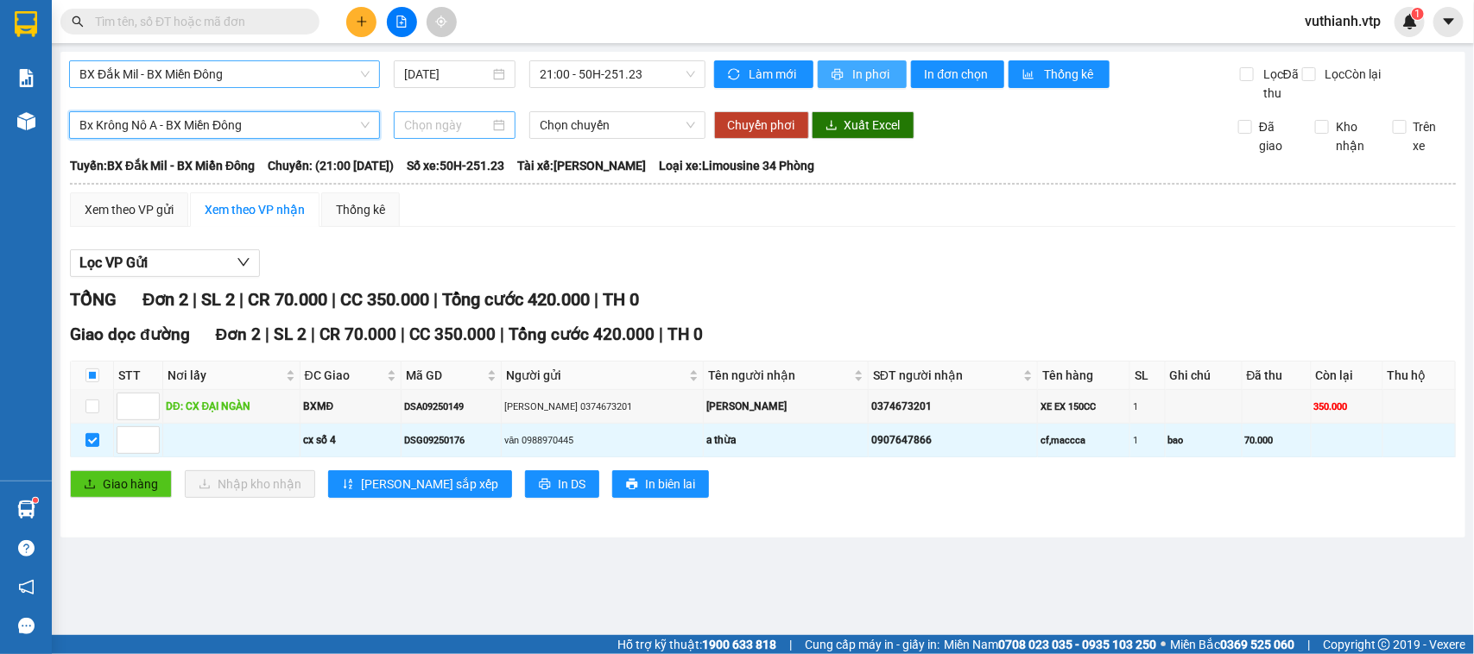
click at [459, 123] on input at bounding box center [446, 125] width 85 height 19
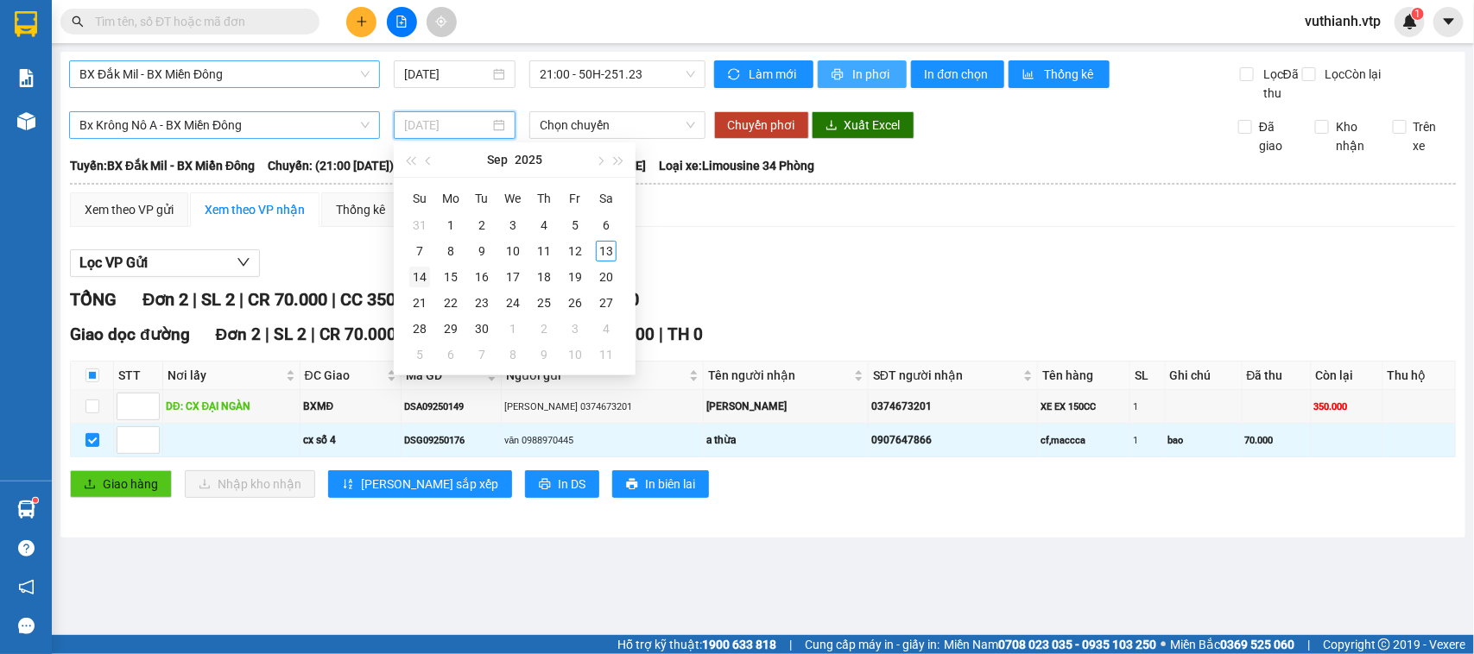
click at [407, 273] on td "14" at bounding box center [419, 277] width 31 height 26
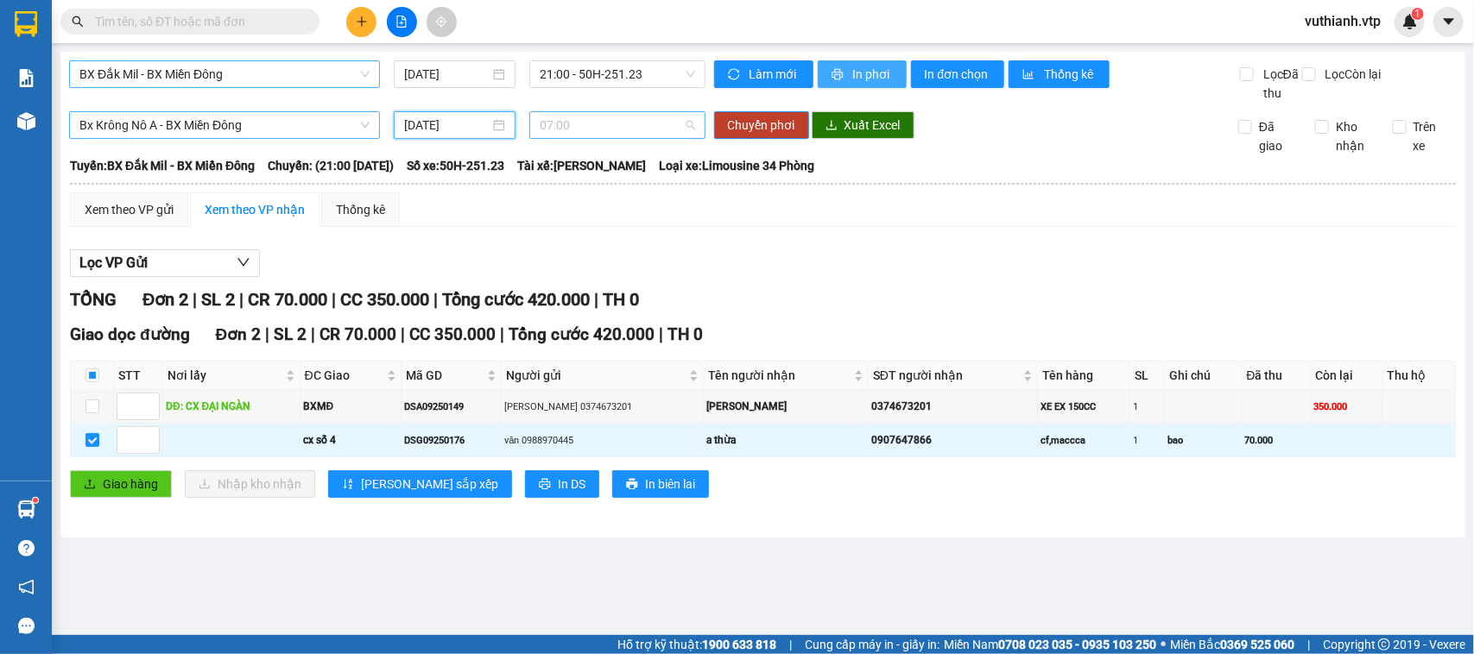
click at [630, 126] on span "07:00" at bounding box center [617, 125] width 155 height 26
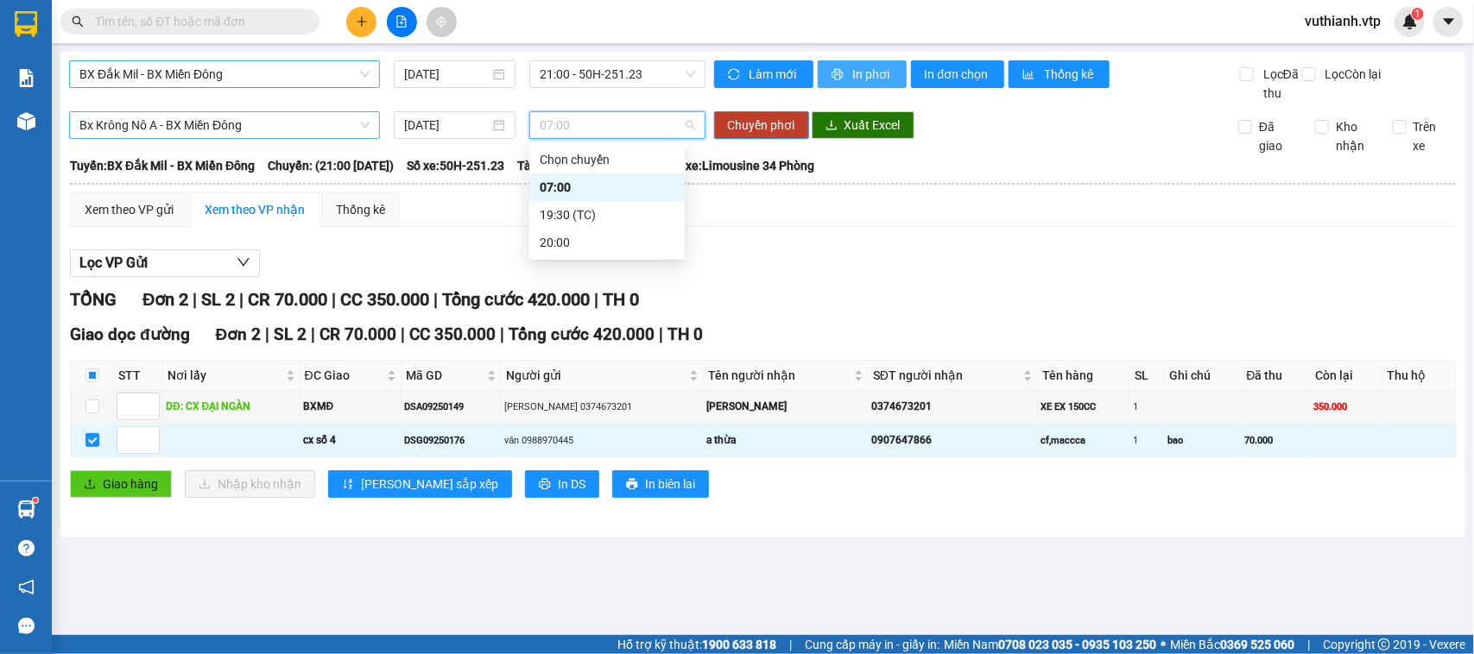
click at [613, 181] on div "07:00" at bounding box center [607, 187] width 135 height 19
click at [760, 122] on span "Chuyển phơi" at bounding box center [761, 125] width 67 height 19
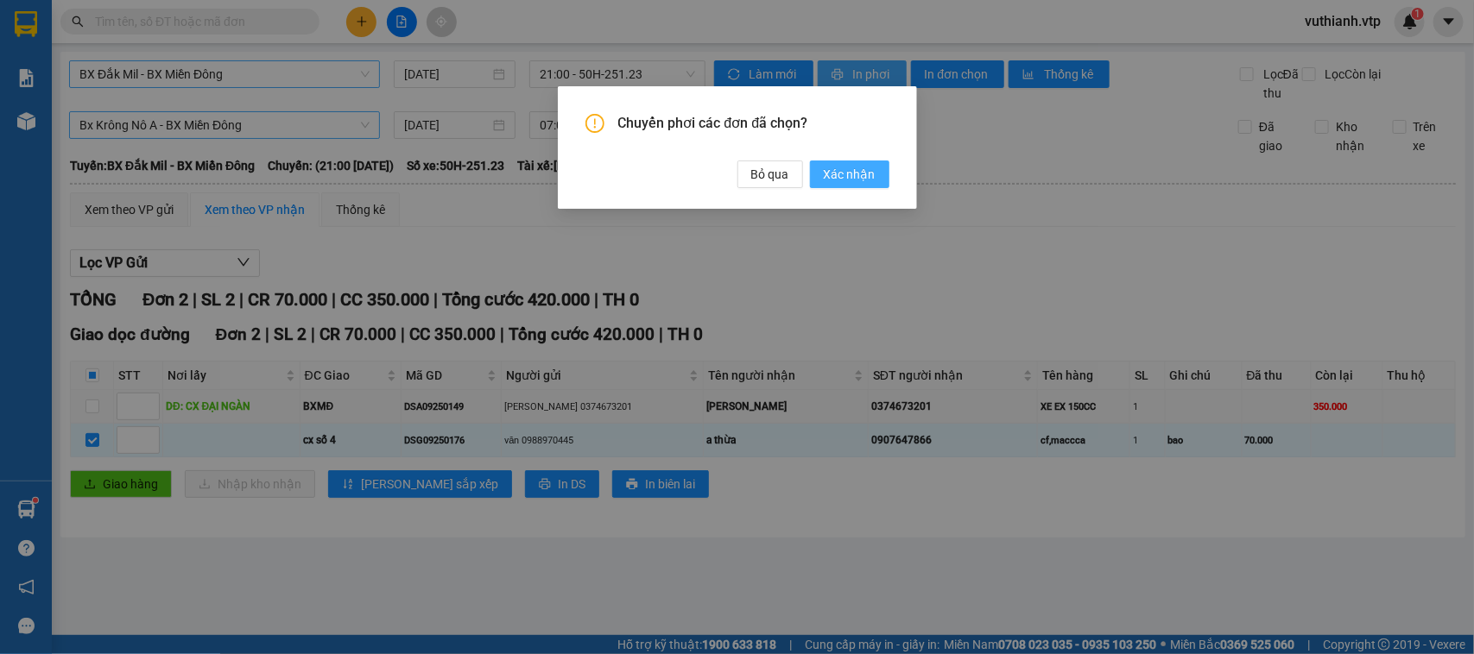
click at [840, 181] on span "Xác nhận" at bounding box center [850, 174] width 52 height 19
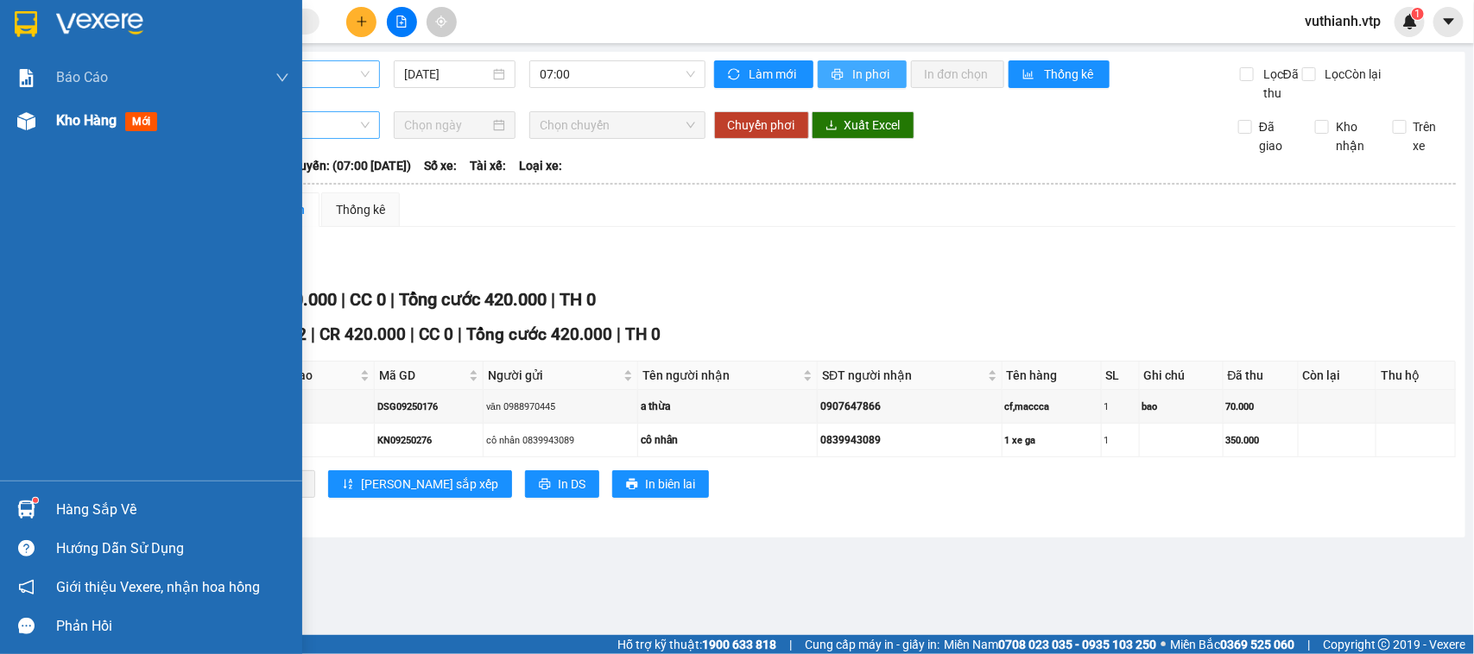
click at [18, 104] on div "Kho hàng mới" at bounding box center [151, 120] width 302 height 43
click at [85, 113] on span "Kho hàng" at bounding box center [86, 120] width 60 height 16
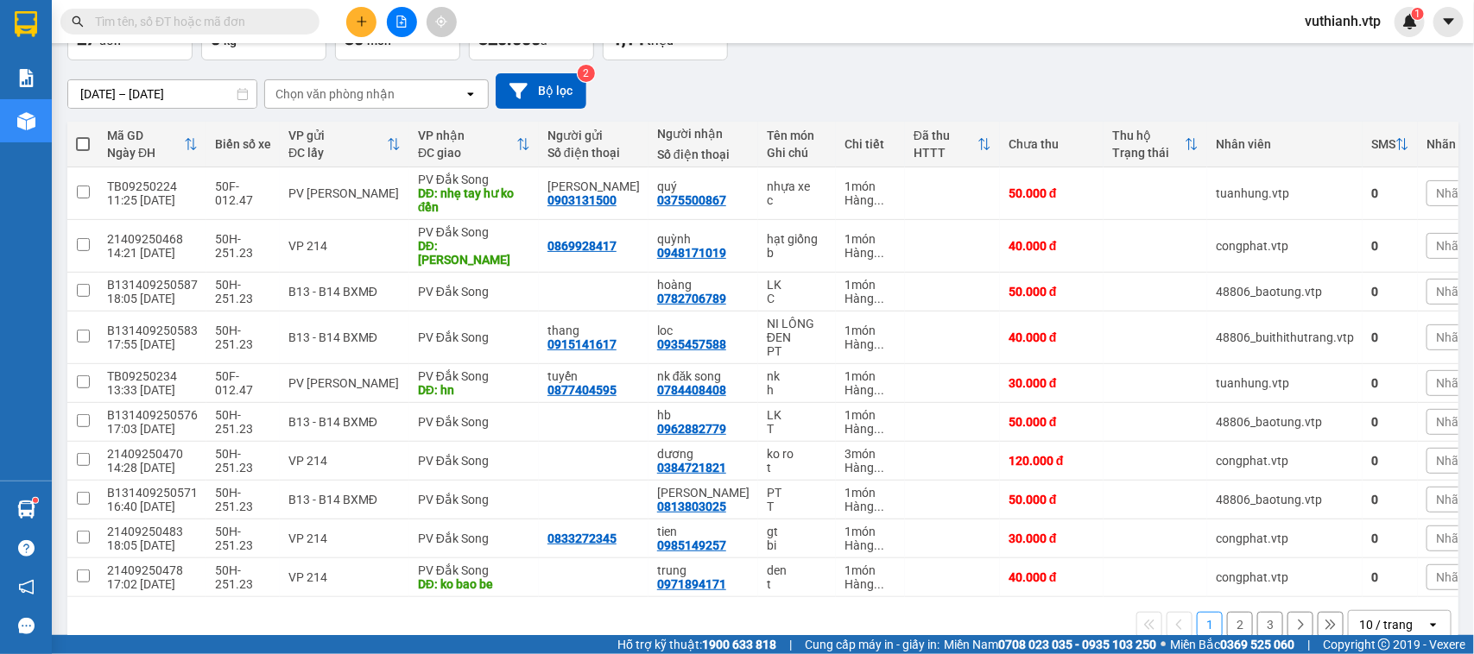
scroll to position [132, 0]
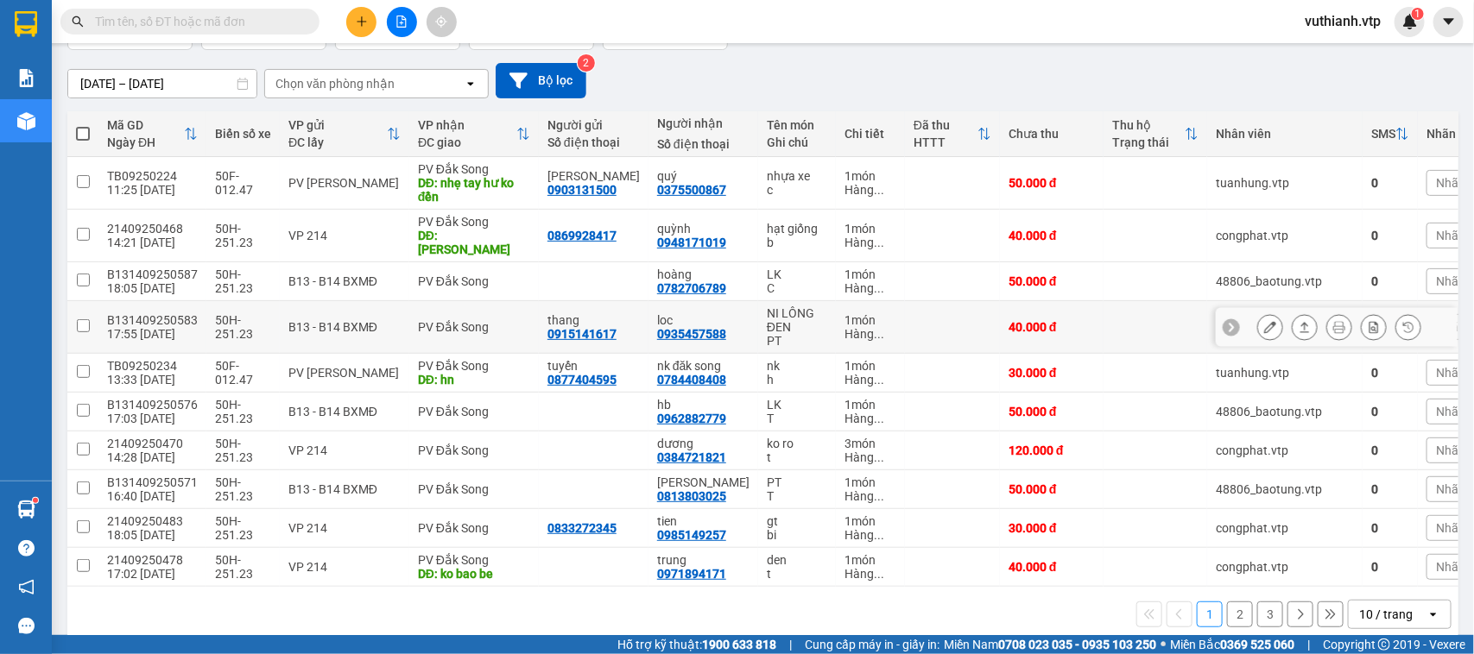
click at [1264, 321] on icon at bounding box center [1270, 327] width 12 height 12
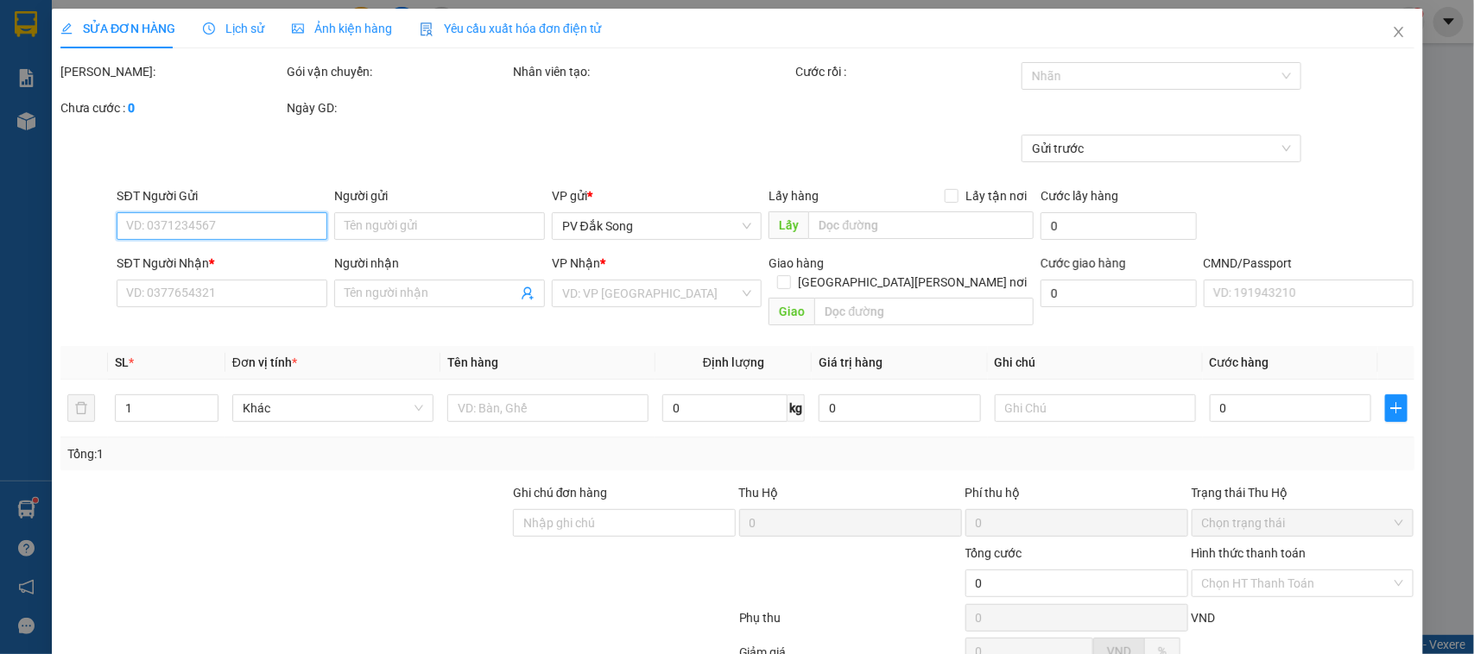
type input "0915141617"
type input "thang"
type input "0935457588"
type input "loc"
type input "40.000"
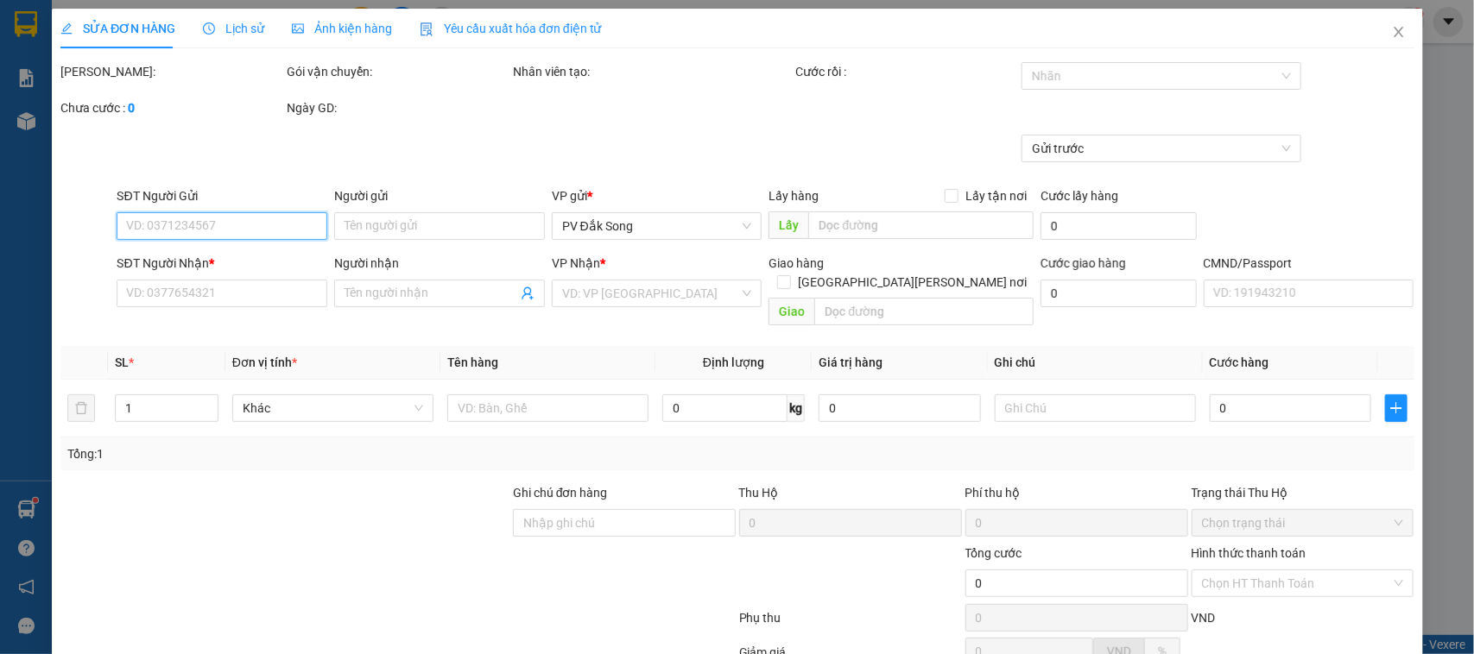
type input "40.000"
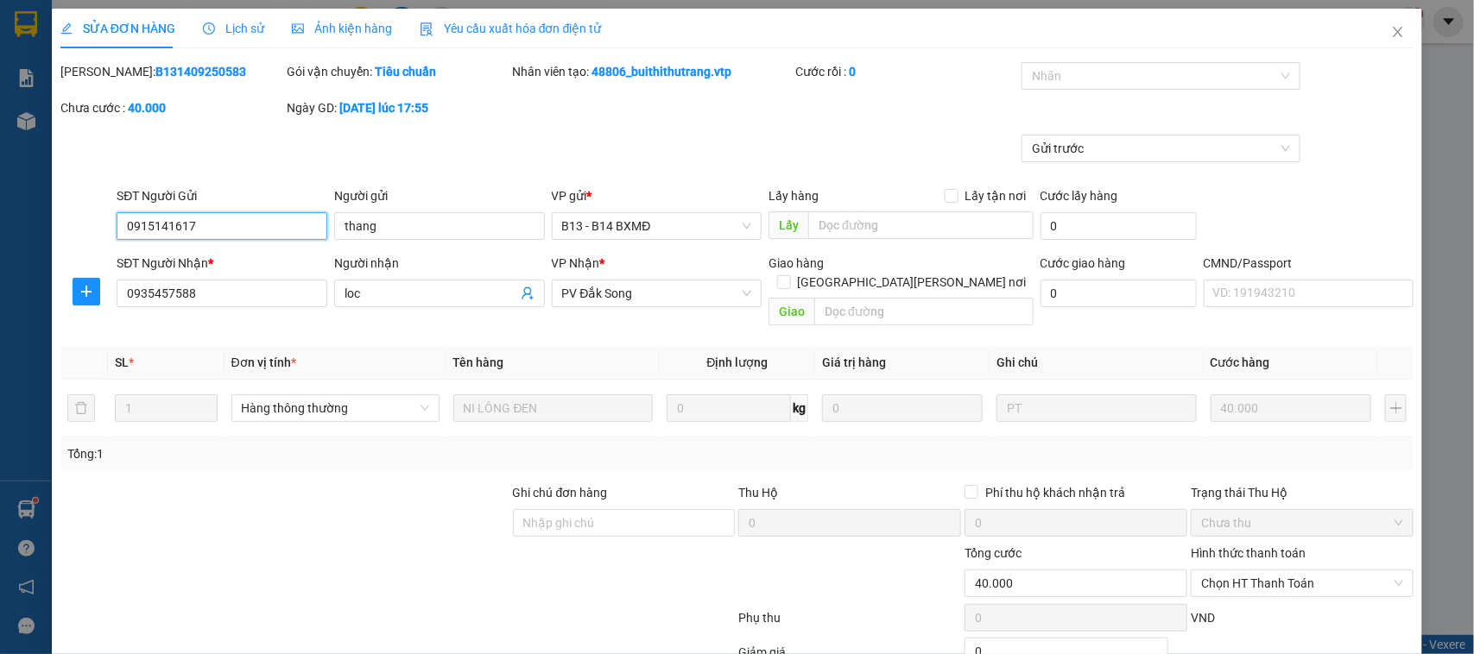
type input "2.000"
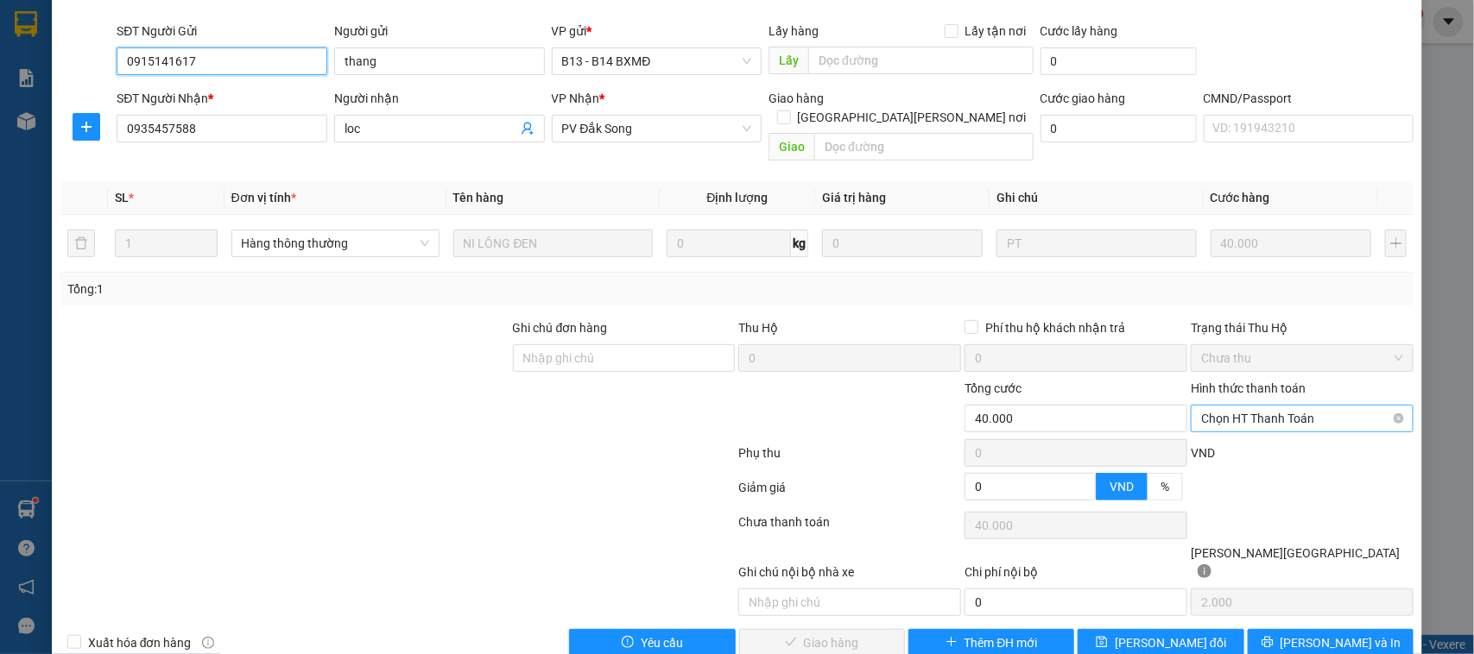
click at [1272, 406] on span "Chọn HT Thanh Toán" at bounding box center [1302, 419] width 202 height 26
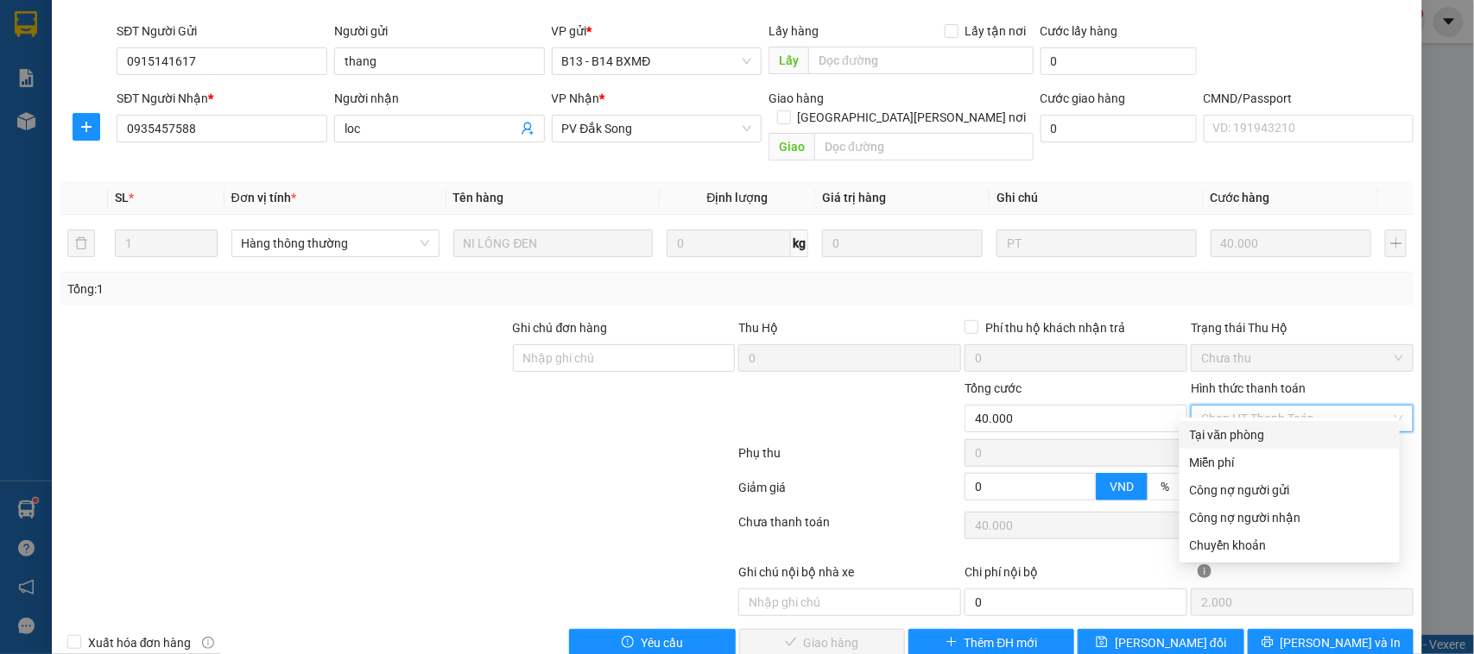
click at [1269, 427] on div "Tại văn phòng" at bounding box center [1289, 435] width 199 height 19
type input "0"
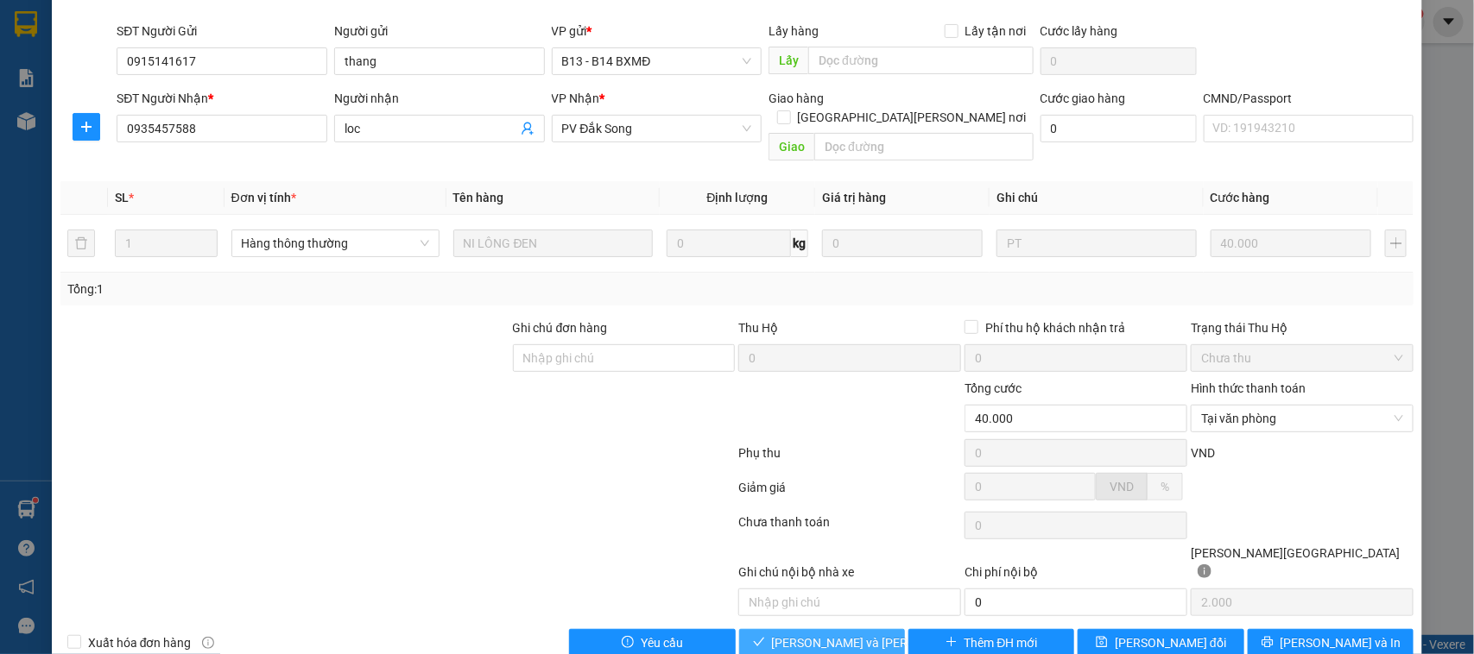
click at [778, 634] on span "[PERSON_NAME] và Giao hàng" at bounding box center [888, 643] width 233 height 19
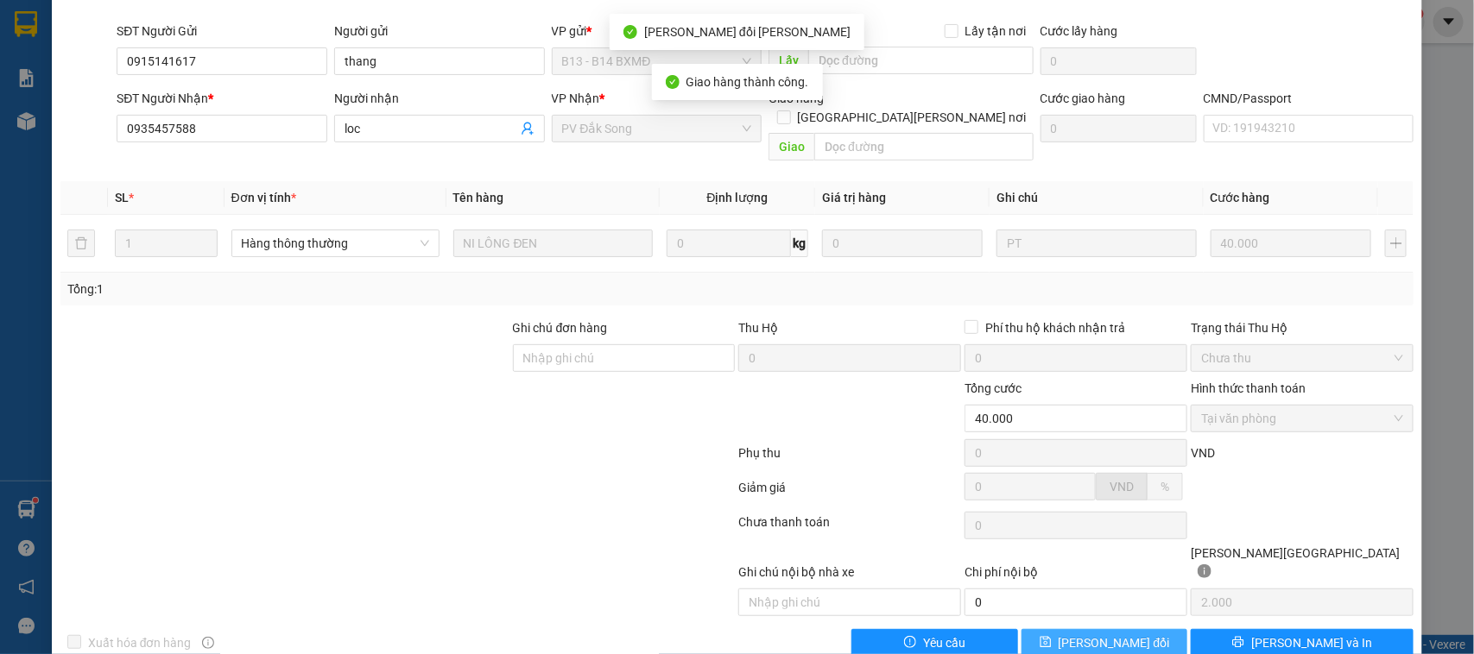
click at [1096, 634] on span "[PERSON_NAME] thay đổi" at bounding box center [1113, 643] width 111 height 19
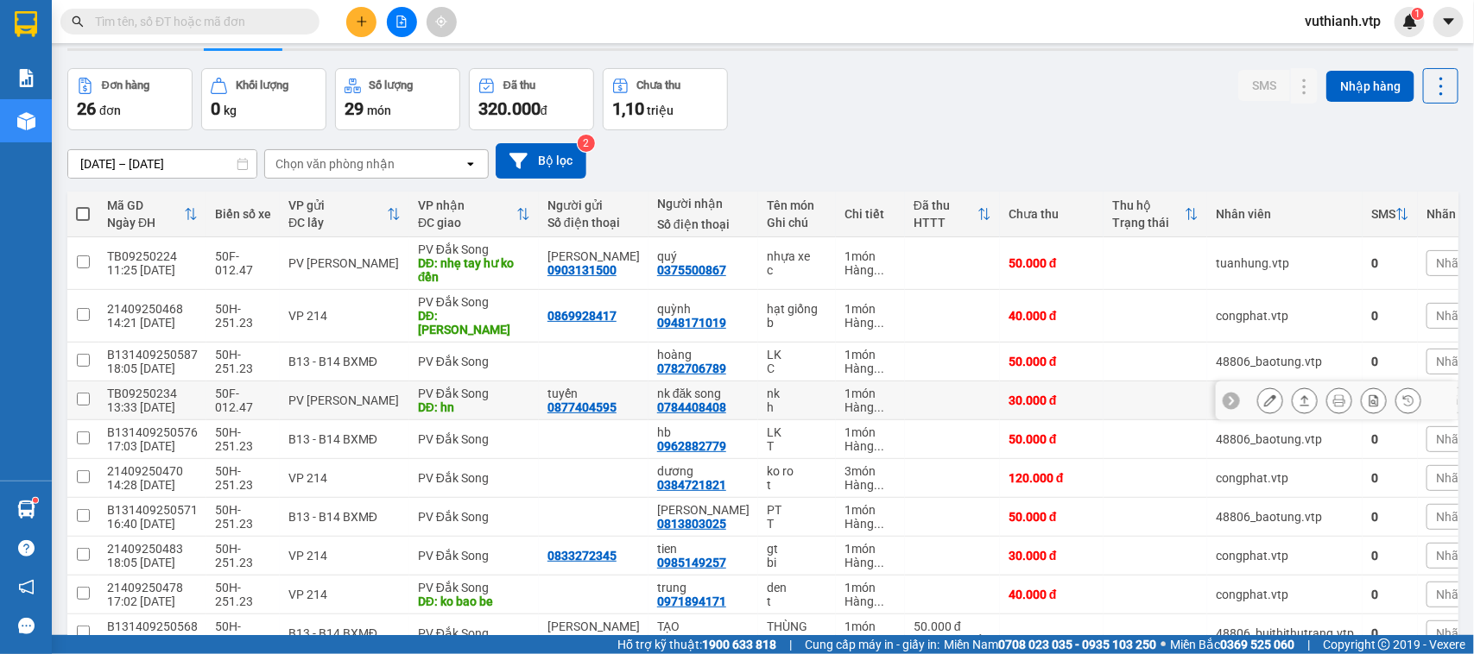
scroll to position [136, 0]
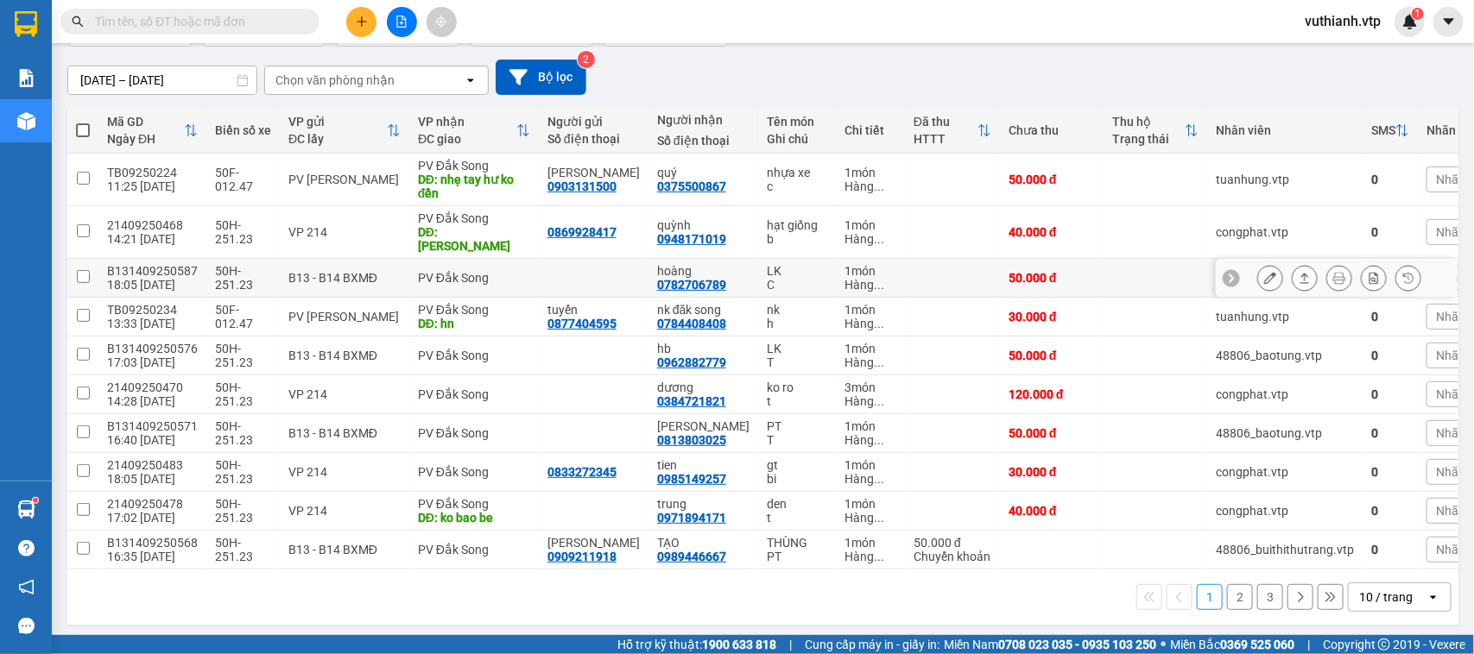
click at [1264, 272] on icon at bounding box center [1270, 278] width 12 height 12
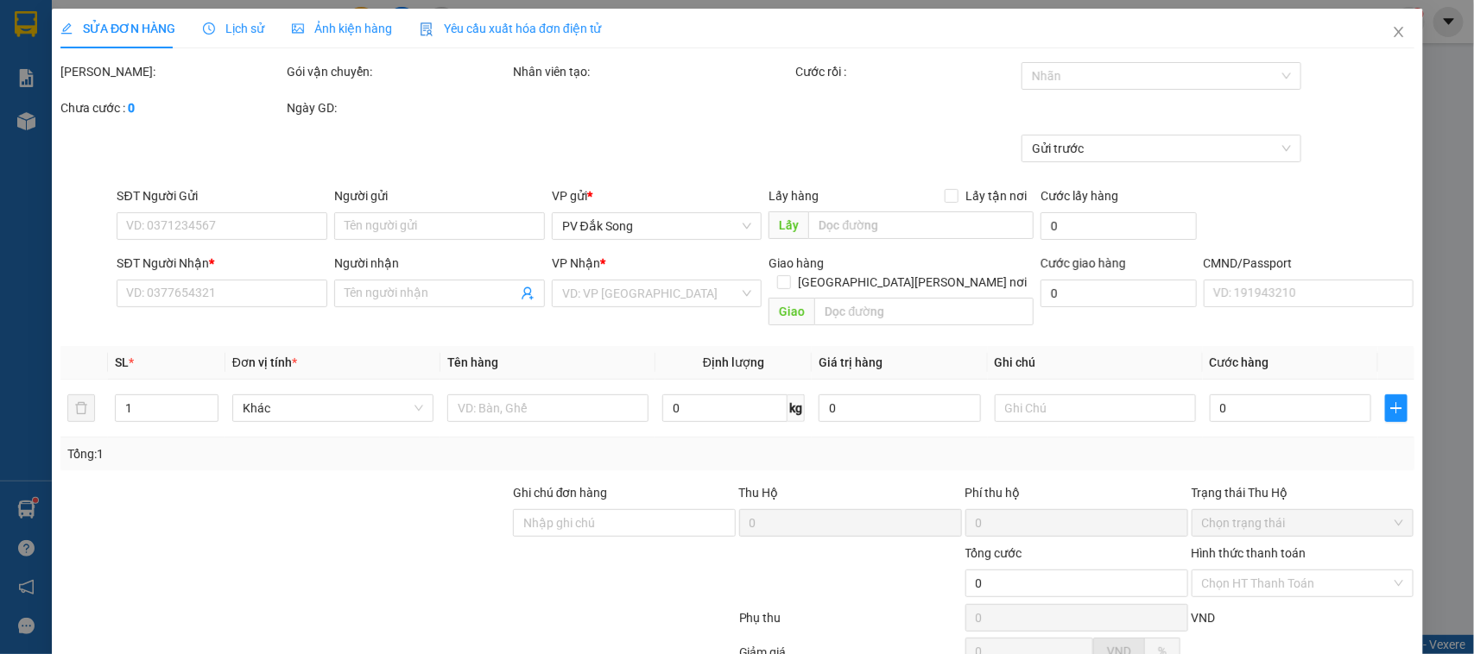
type input "0782706789"
type input "hoàng"
type input "50.000"
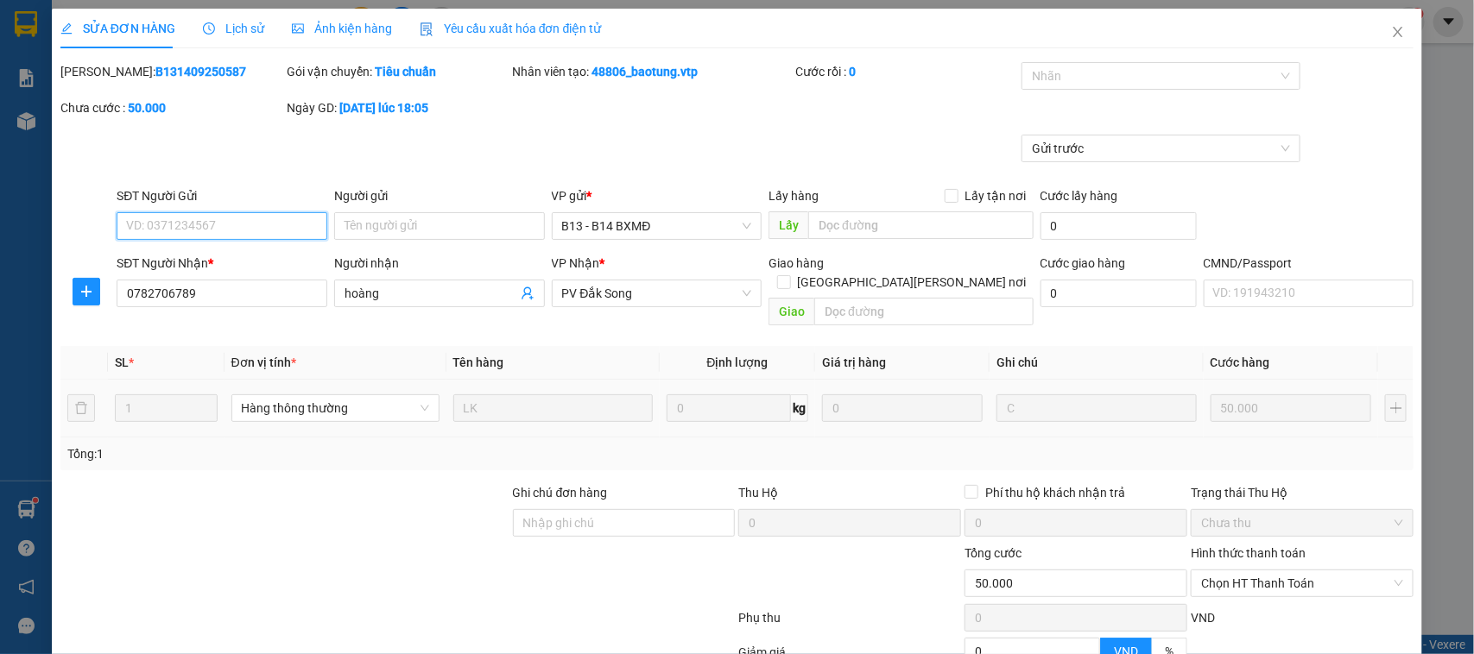
type input "2.500"
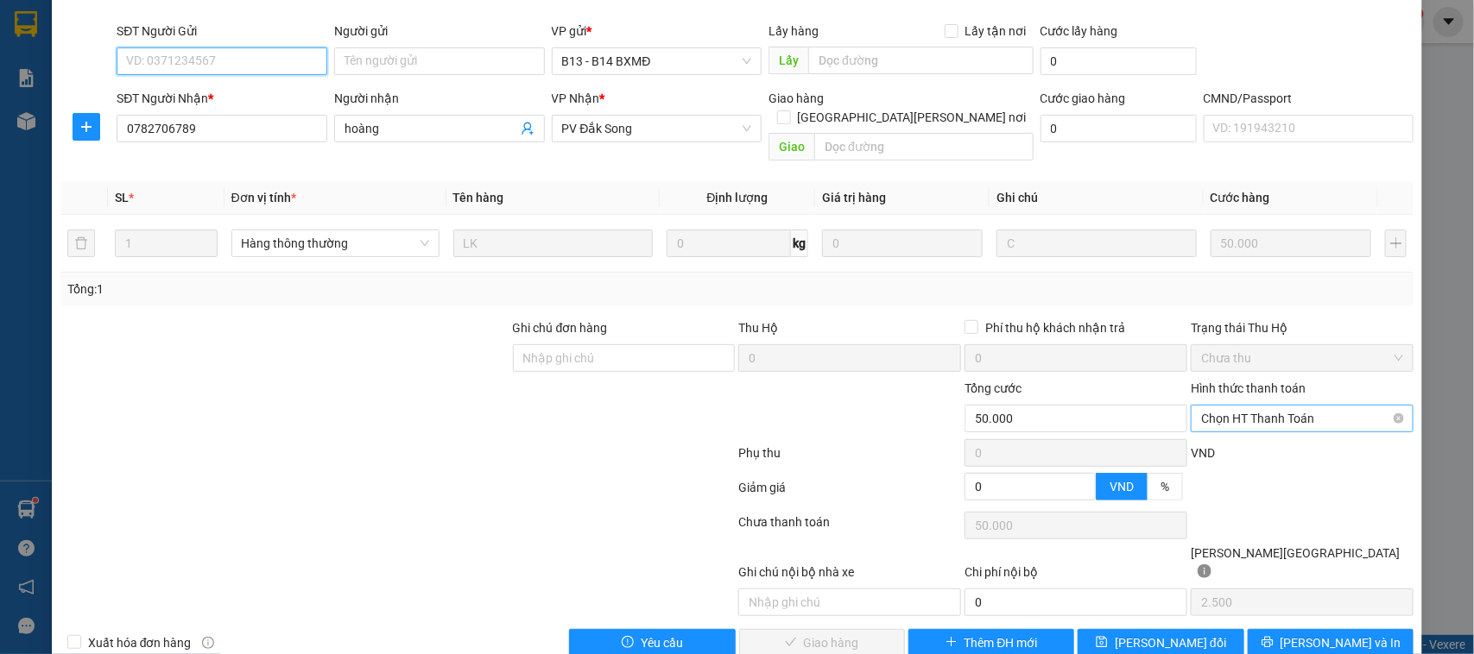
click at [1249, 406] on span "Chọn HT Thanh Toán" at bounding box center [1302, 419] width 202 height 26
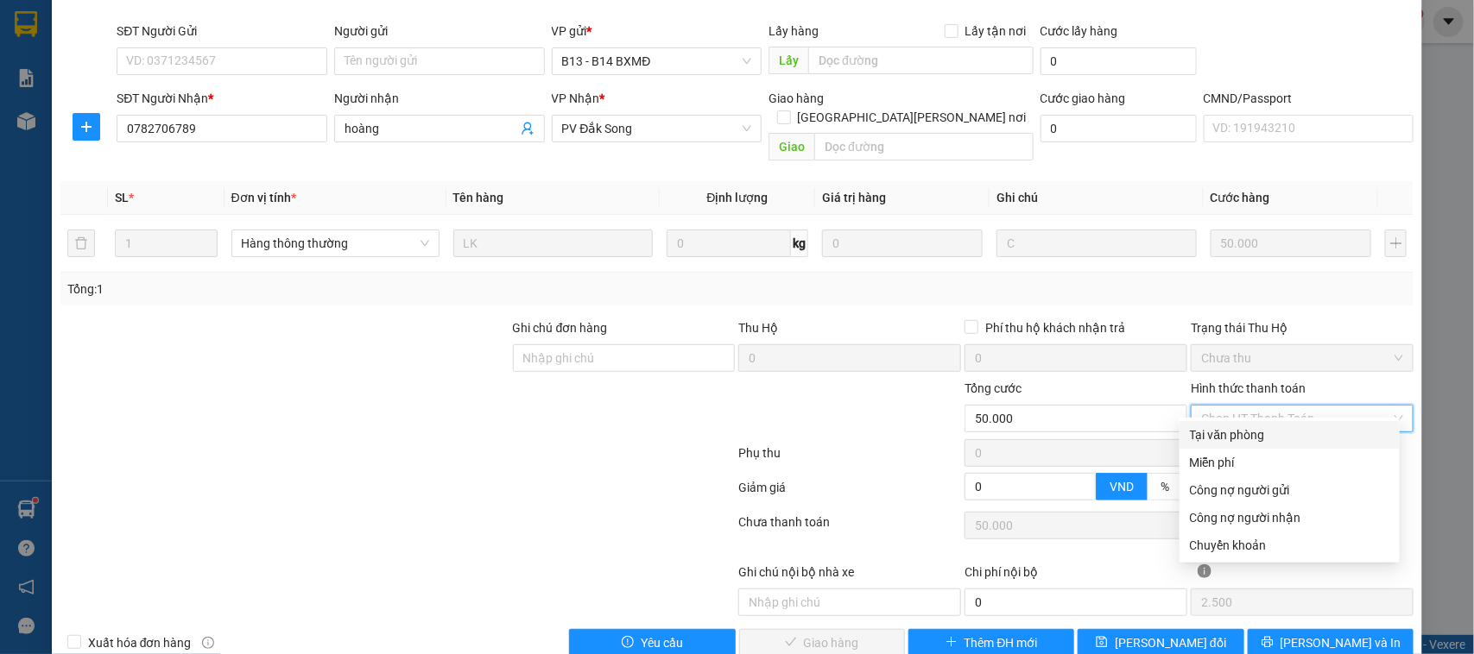
click at [1249, 436] on div "Tại văn phòng" at bounding box center [1289, 435] width 199 height 19
type input "0"
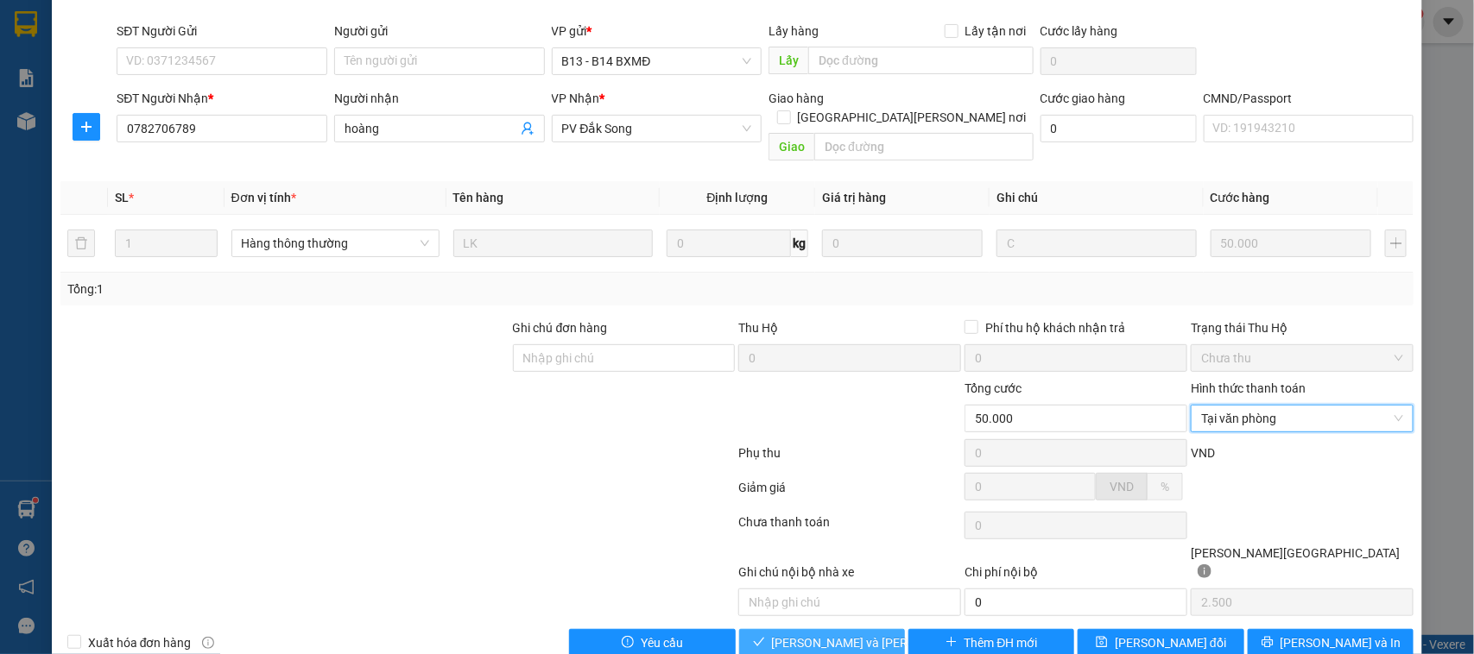
click at [863, 634] on span "[PERSON_NAME] và Giao hàng" at bounding box center [888, 643] width 233 height 19
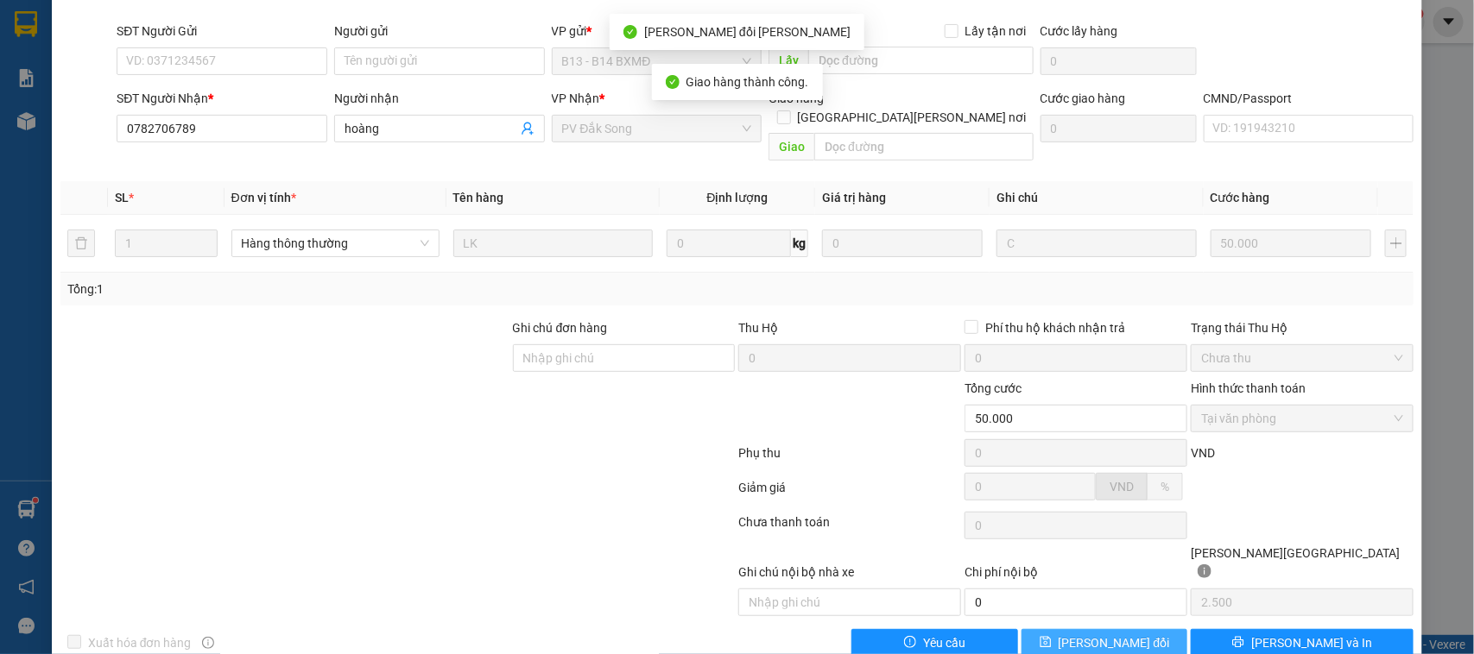
click at [1140, 629] on button "[PERSON_NAME] thay đổi" at bounding box center [1104, 643] width 166 height 28
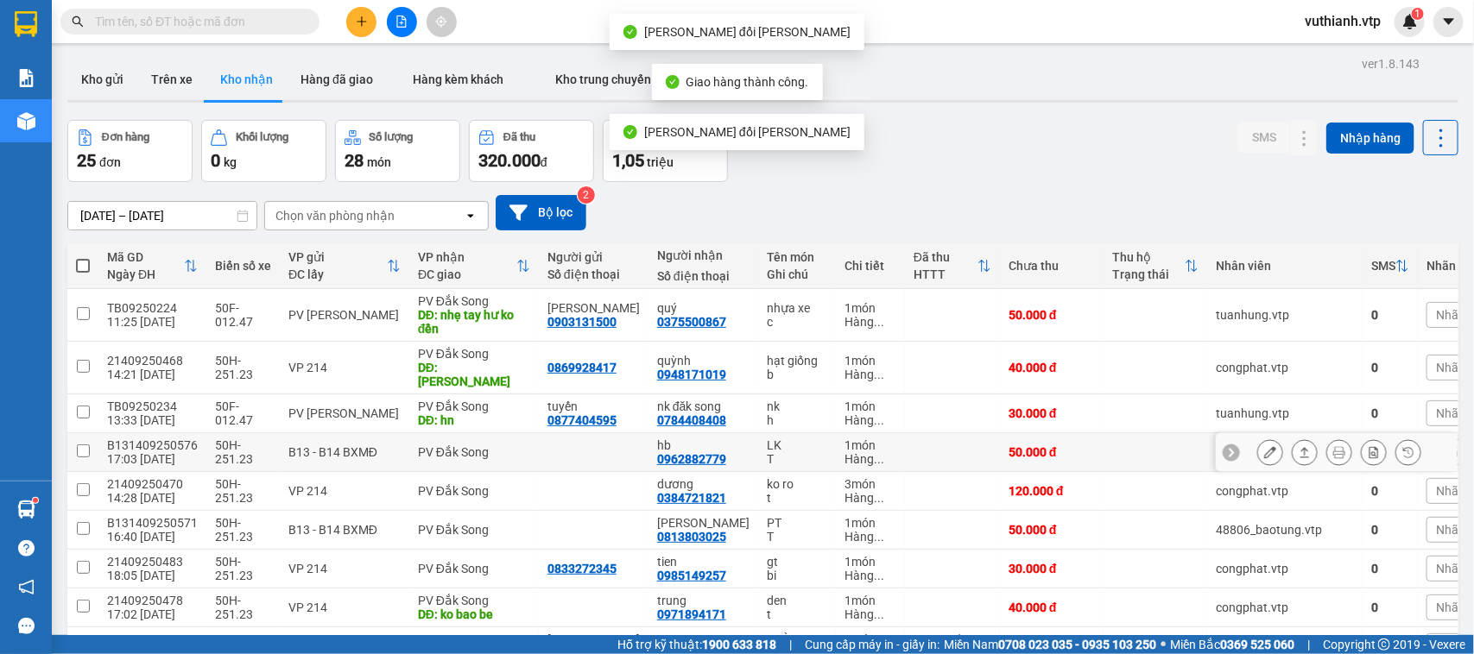
scroll to position [136, 0]
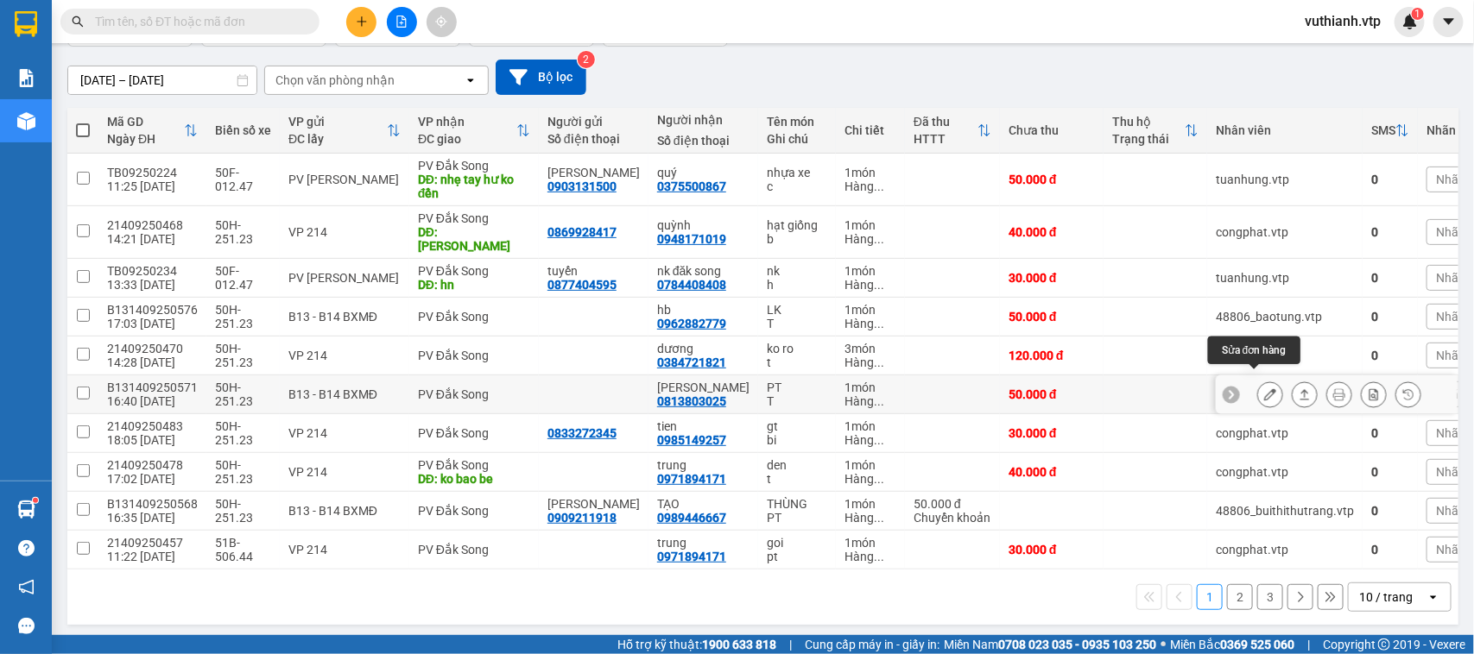
click at [1264, 389] on icon at bounding box center [1270, 395] width 12 height 12
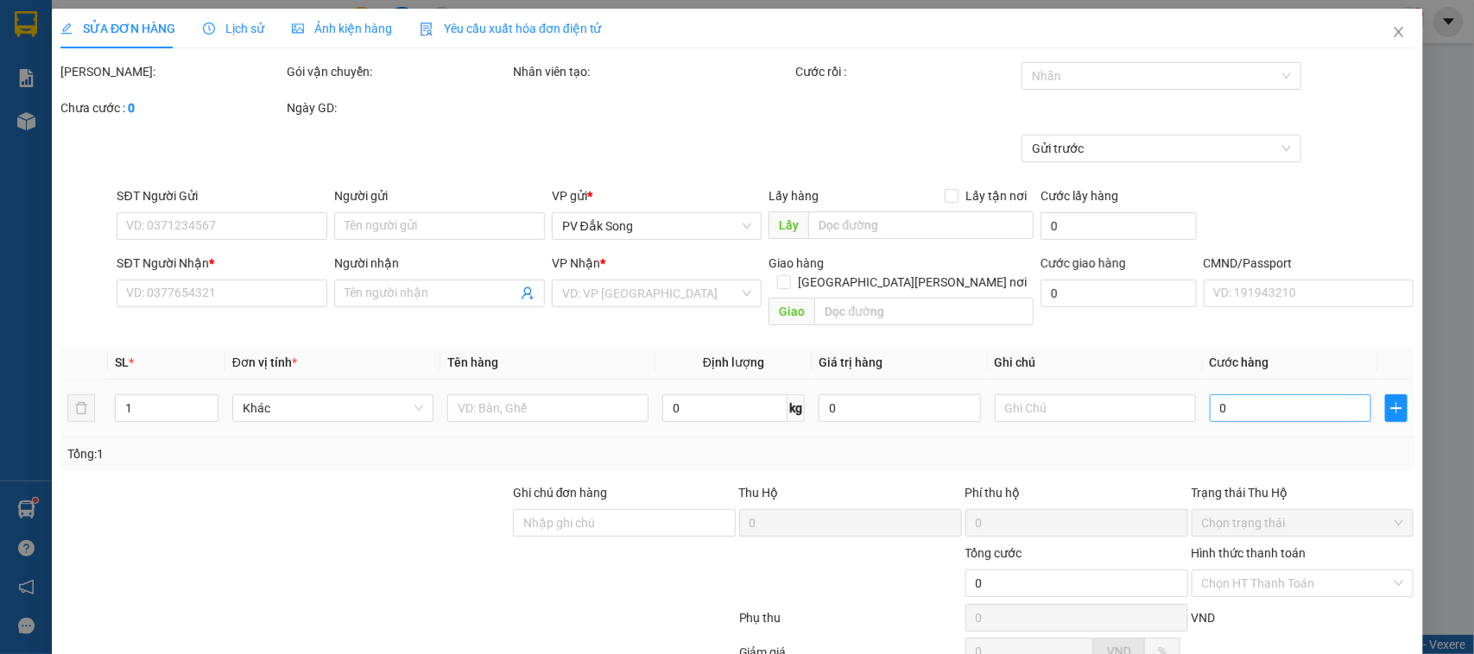
type input "2.500"
type input "0813803025"
type input "chung"
type input "50.000"
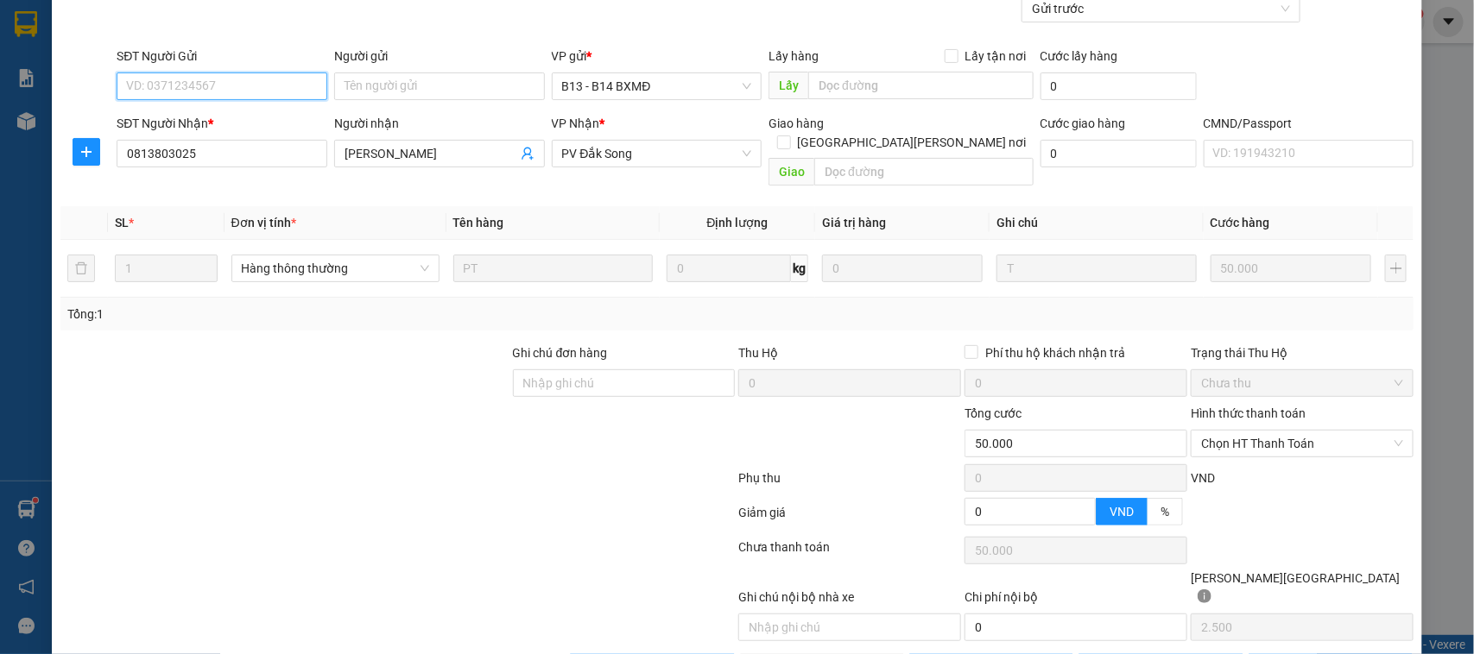
scroll to position [165, 0]
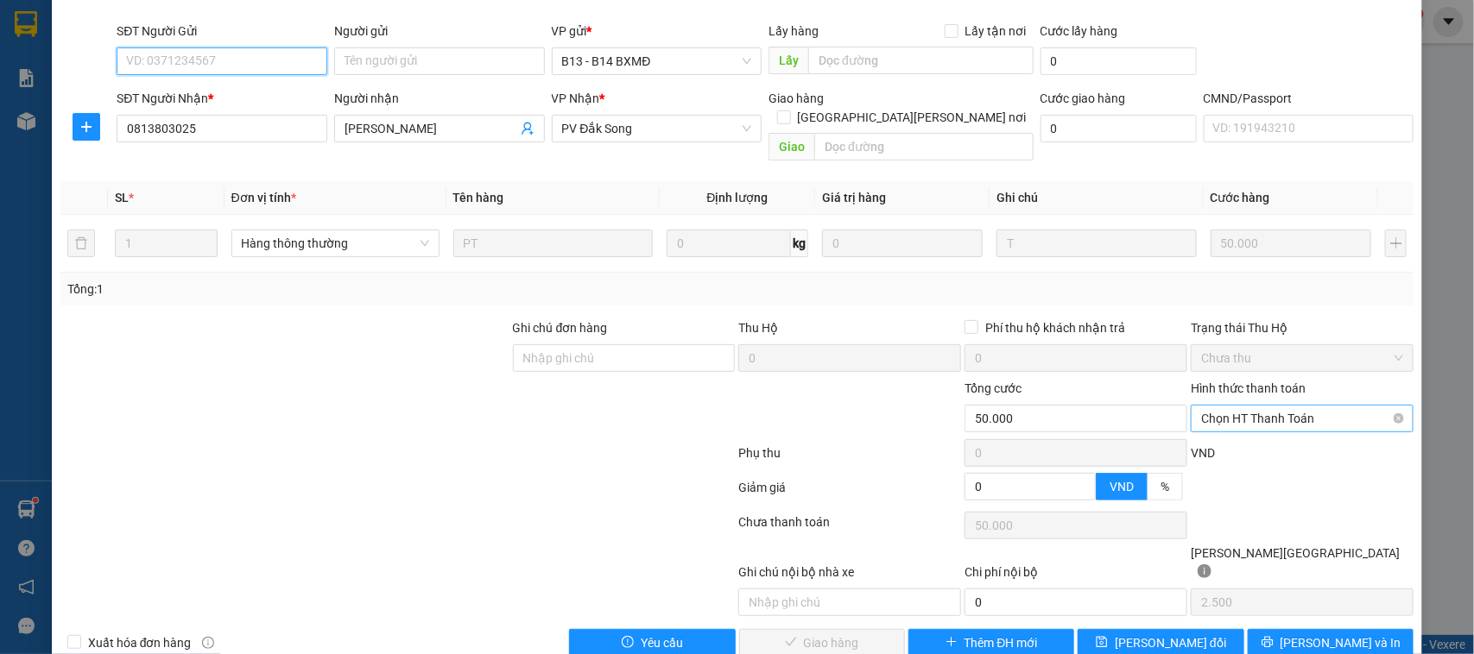
click at [1252, 406] on span "Chọn HT Thanh Toán" at bounding box center [1302, 419] width 202 height 26
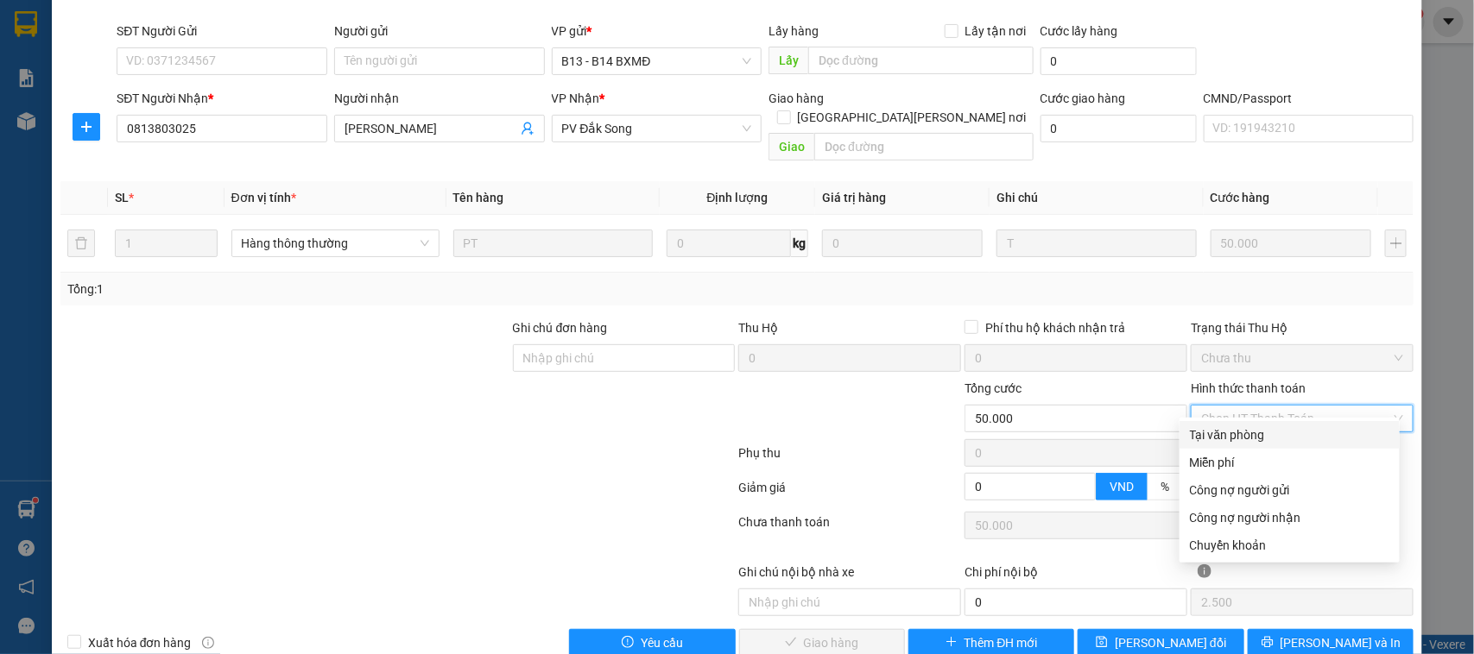
click at [1244, 430] on div "Tại văn phòng" at bounding box center [1289, 435] width 199 height 19
type input "0"
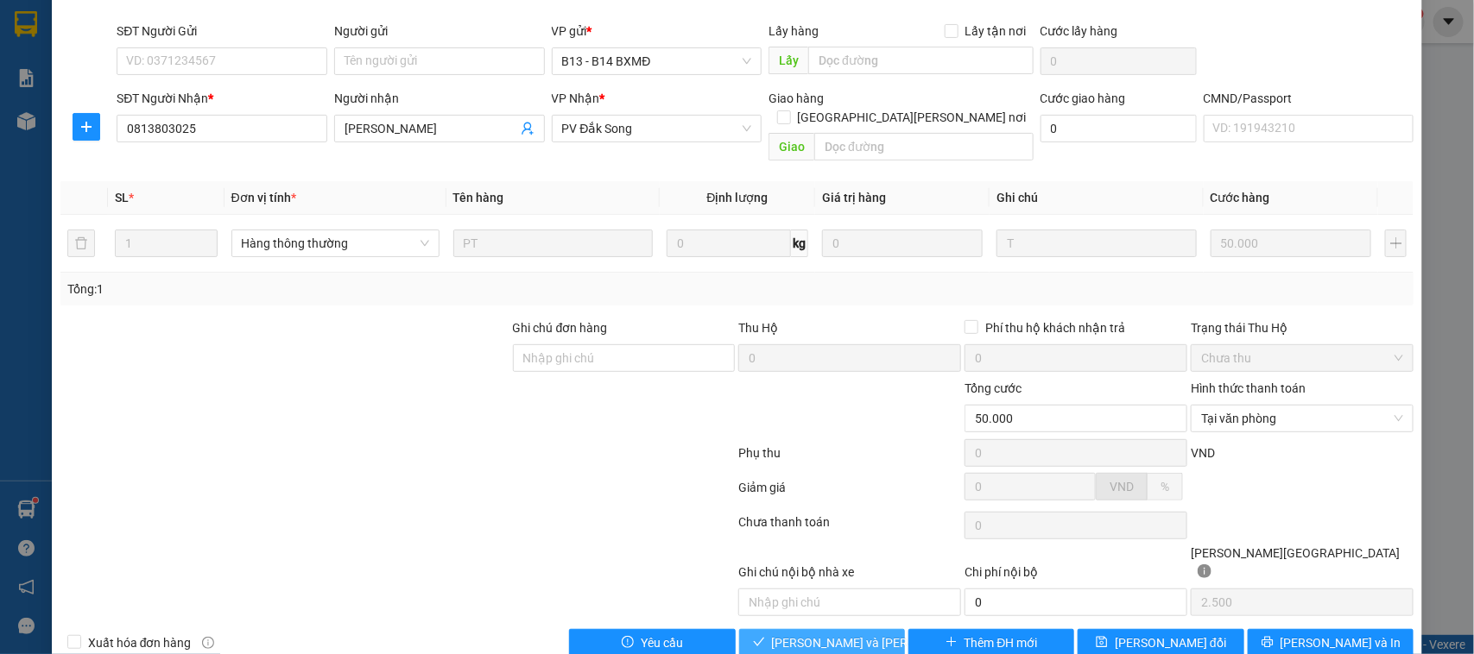
click at [843, 634] on span "[PERSON_NAME] và Giao hàng" at bounding box center [888, 643] width 233 height 19
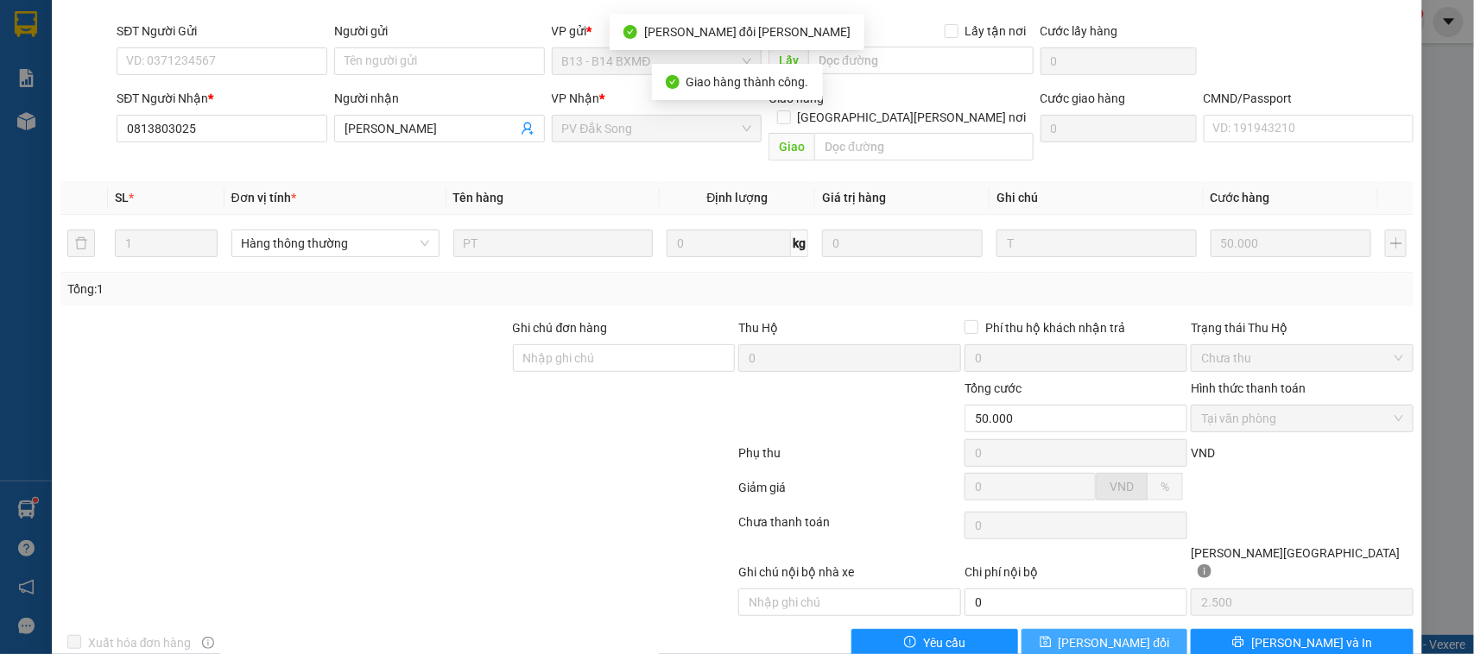
click at [1051, 637] on icon "save" at bounding box center [1044, 642] width 11 height 11
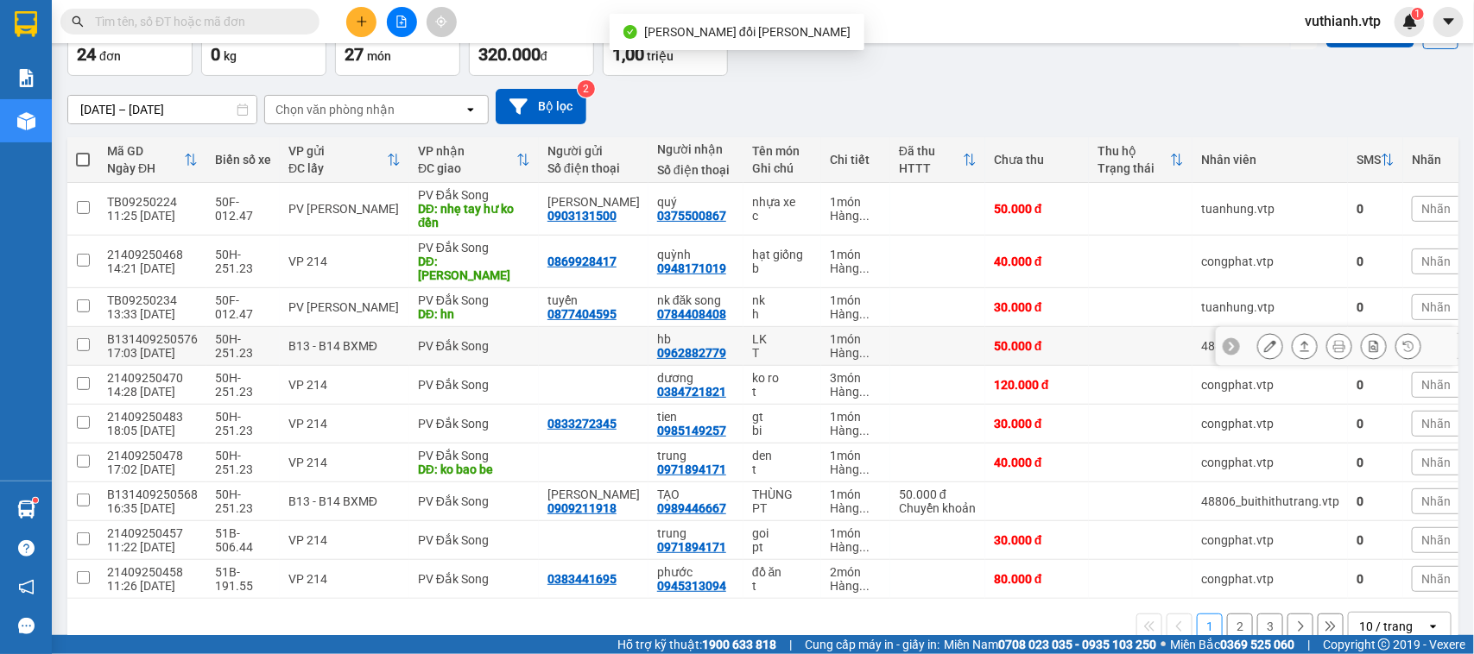
scroll to position [136, 0]
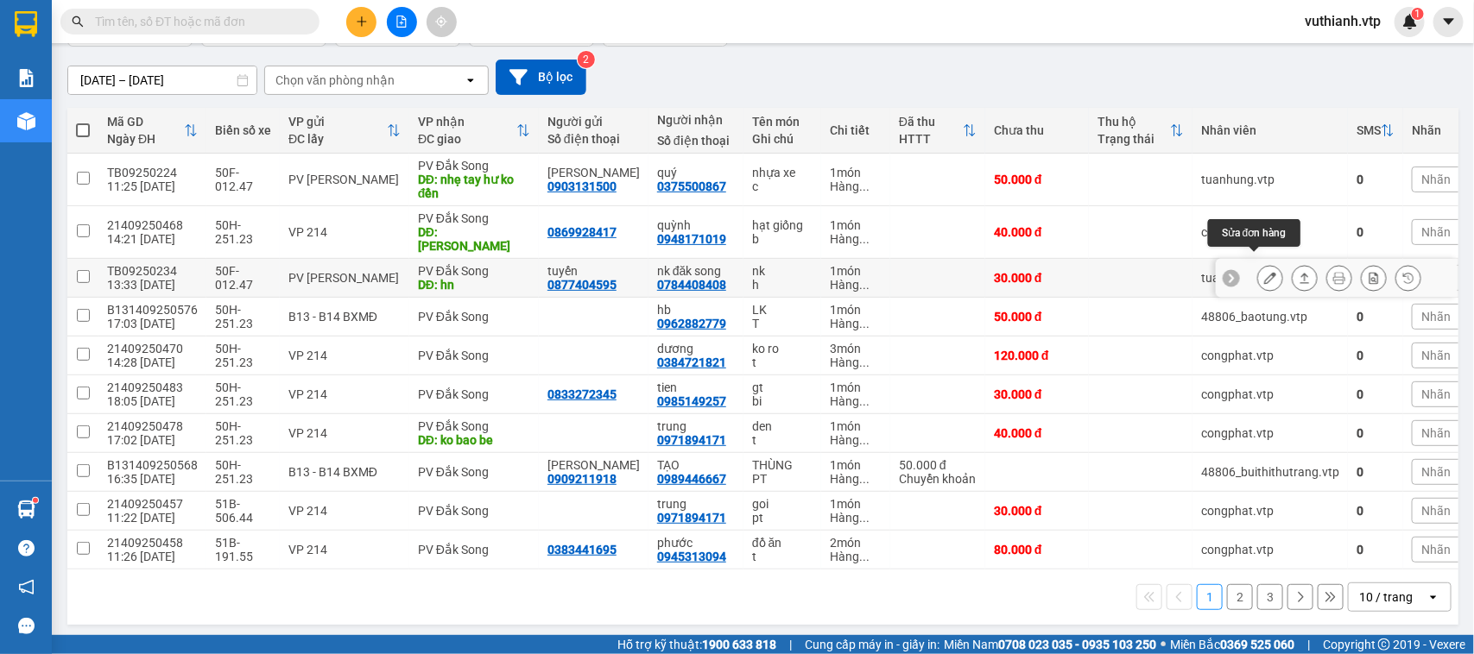
click at [1264, 272] on icon at bounding box center [1270, 278] width 12 height 12
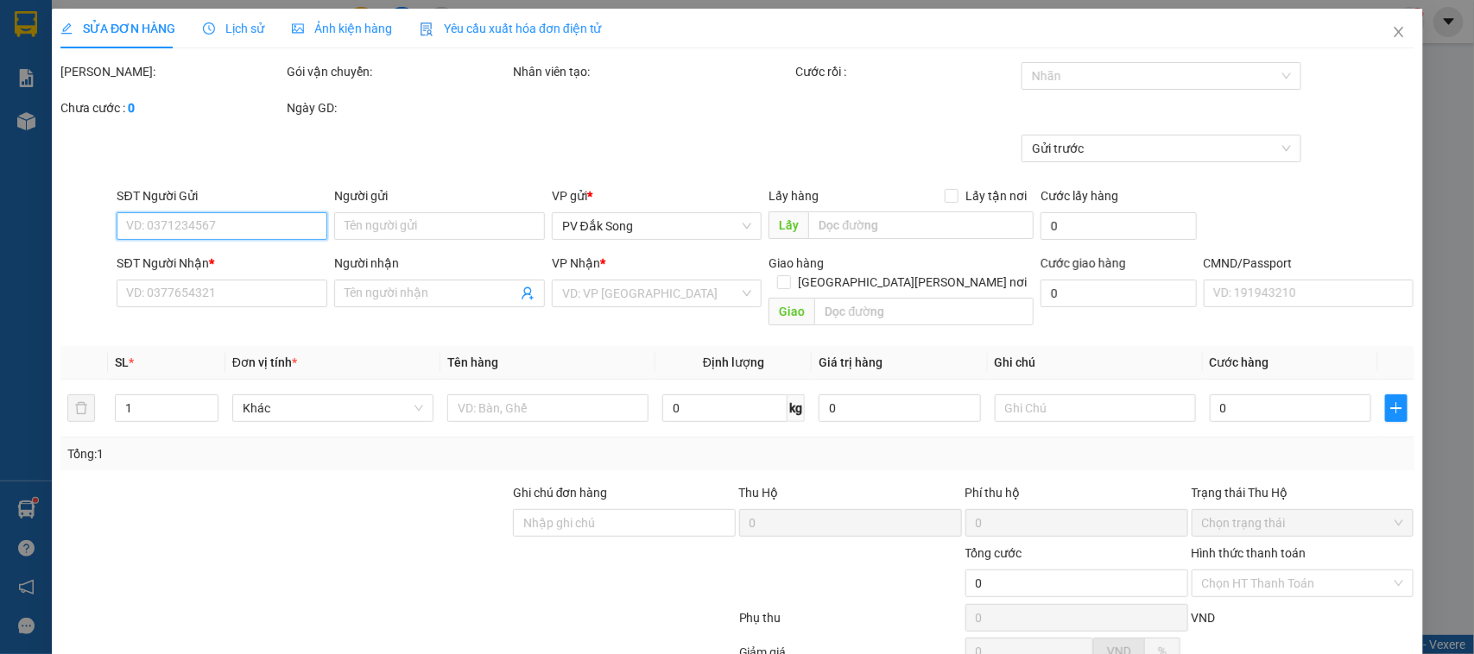
type input "0877404595"
type input "tuyến"
type input "0784408408"
type input "nk đăk song"
type input "hn"
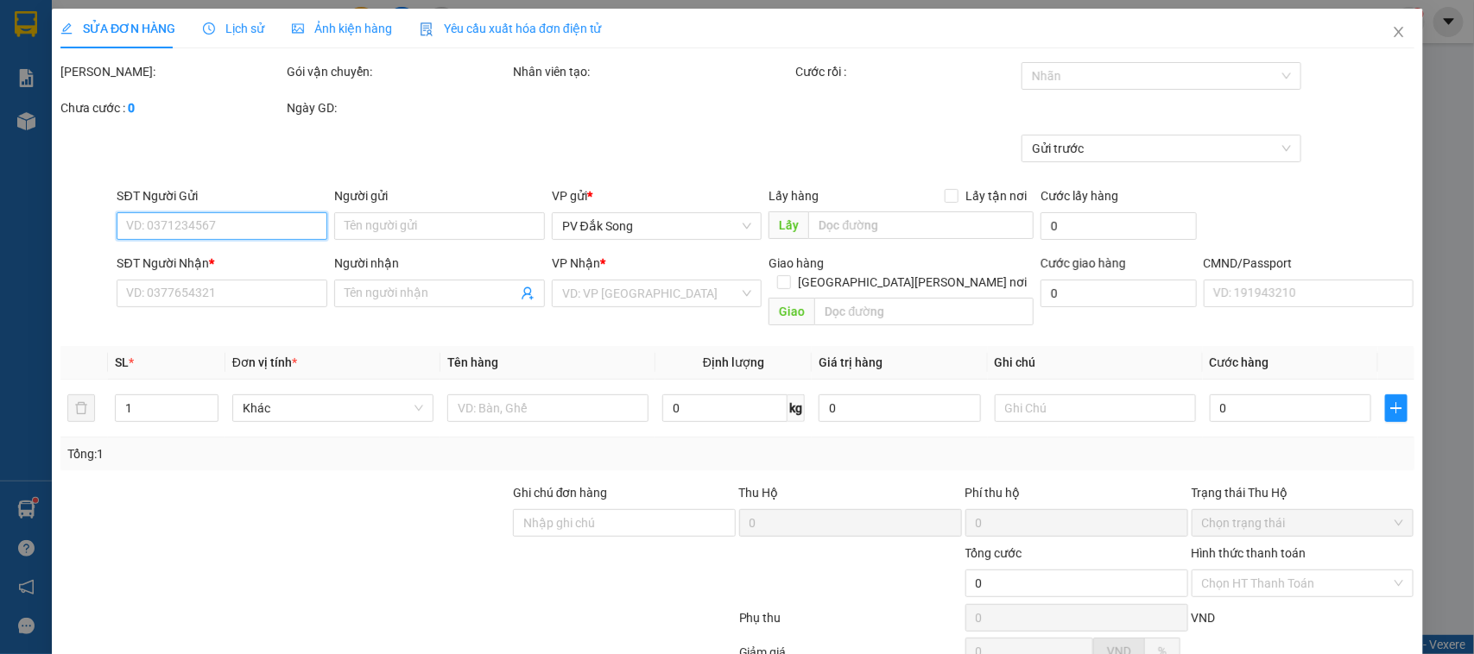
type input "30.000"
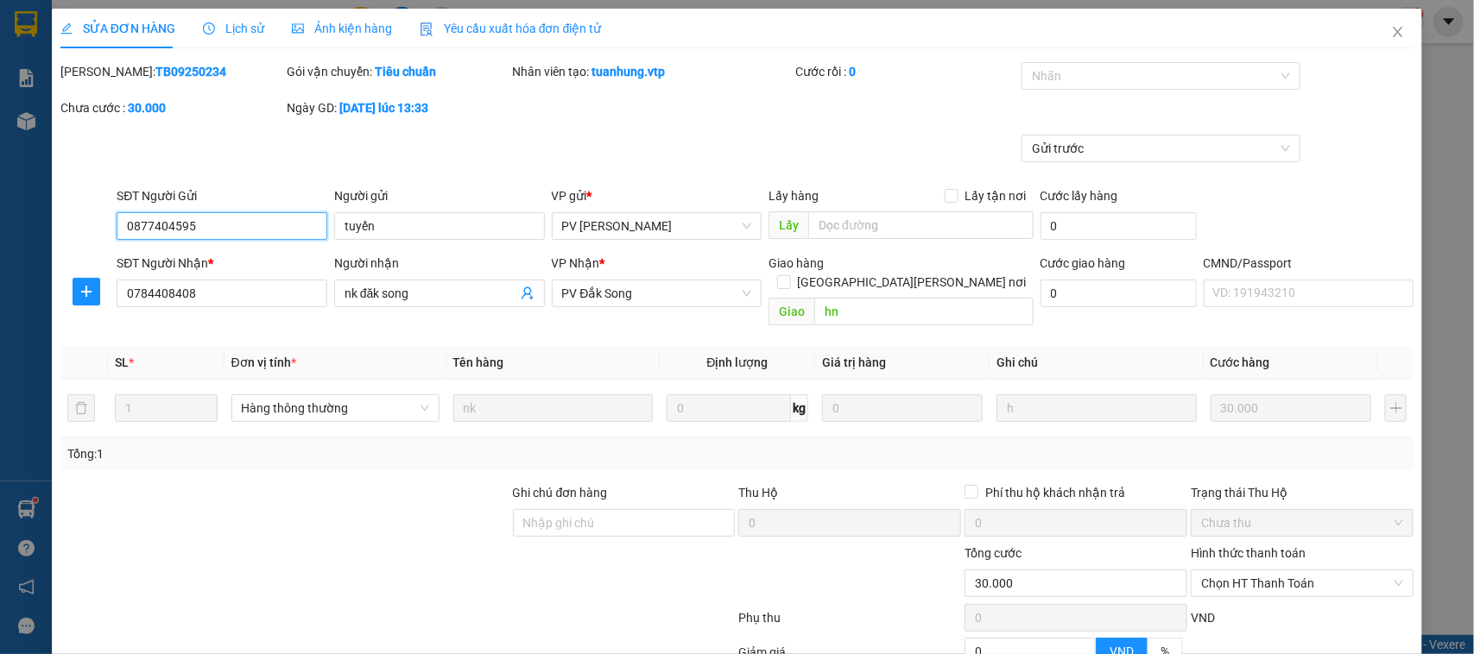
type input "1.500"
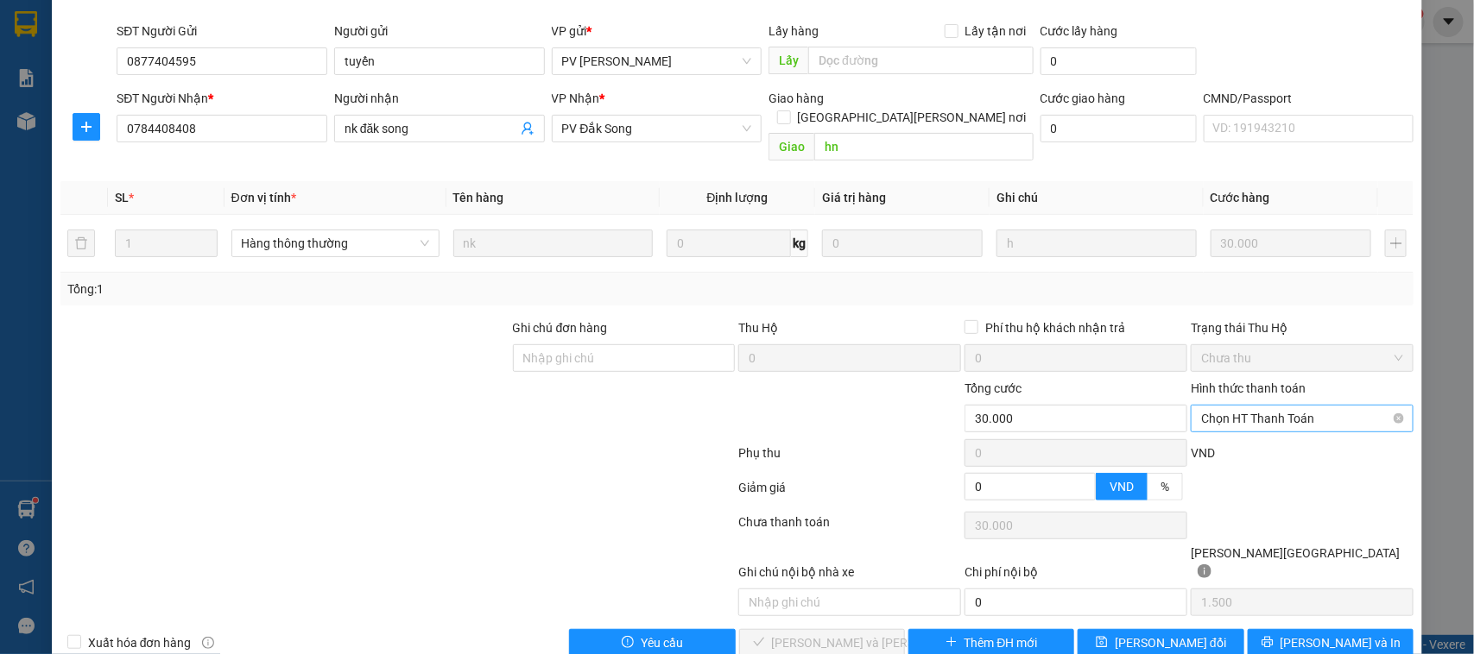
click at [1250, 413] on input "Hình thức thanh toán" at bounding box center [1296, 419] width 190 height 26
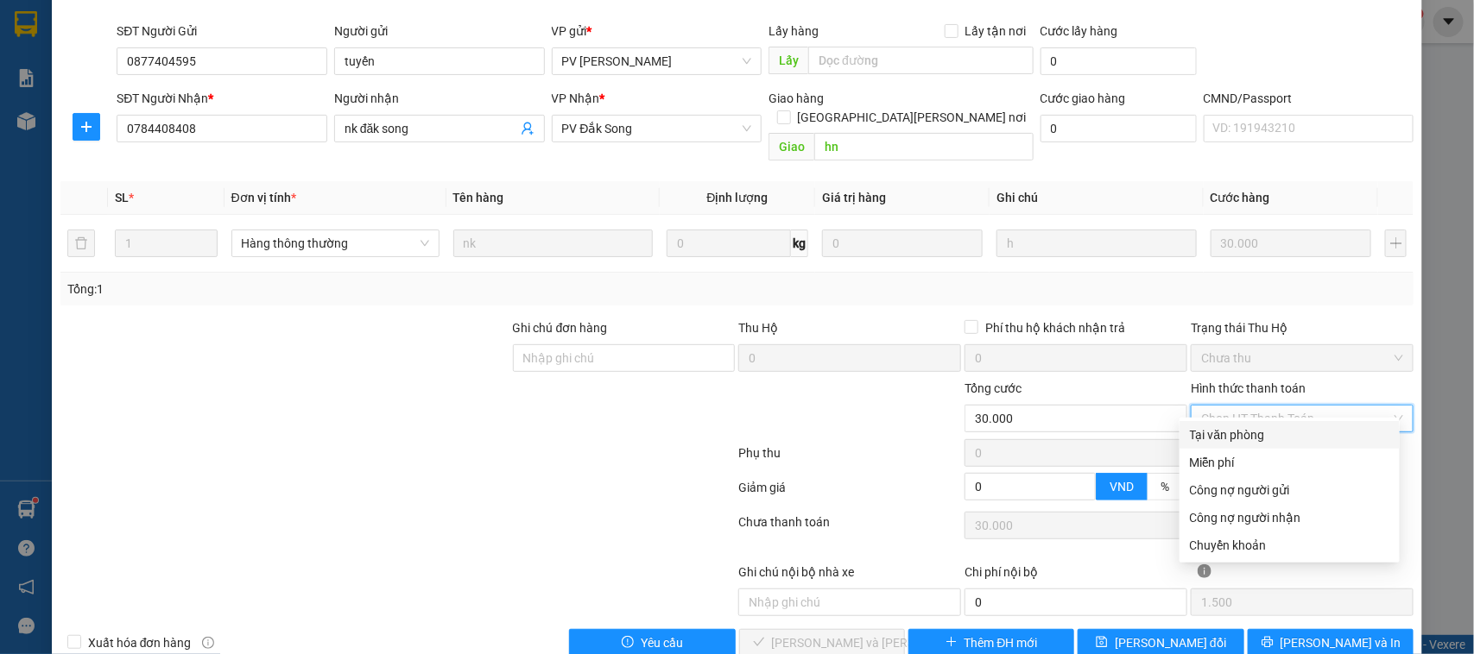
click at [1250, 430] on div "Tại văn phòng" at bounding box center [1289, 435] width 199 height 19
type input "0"
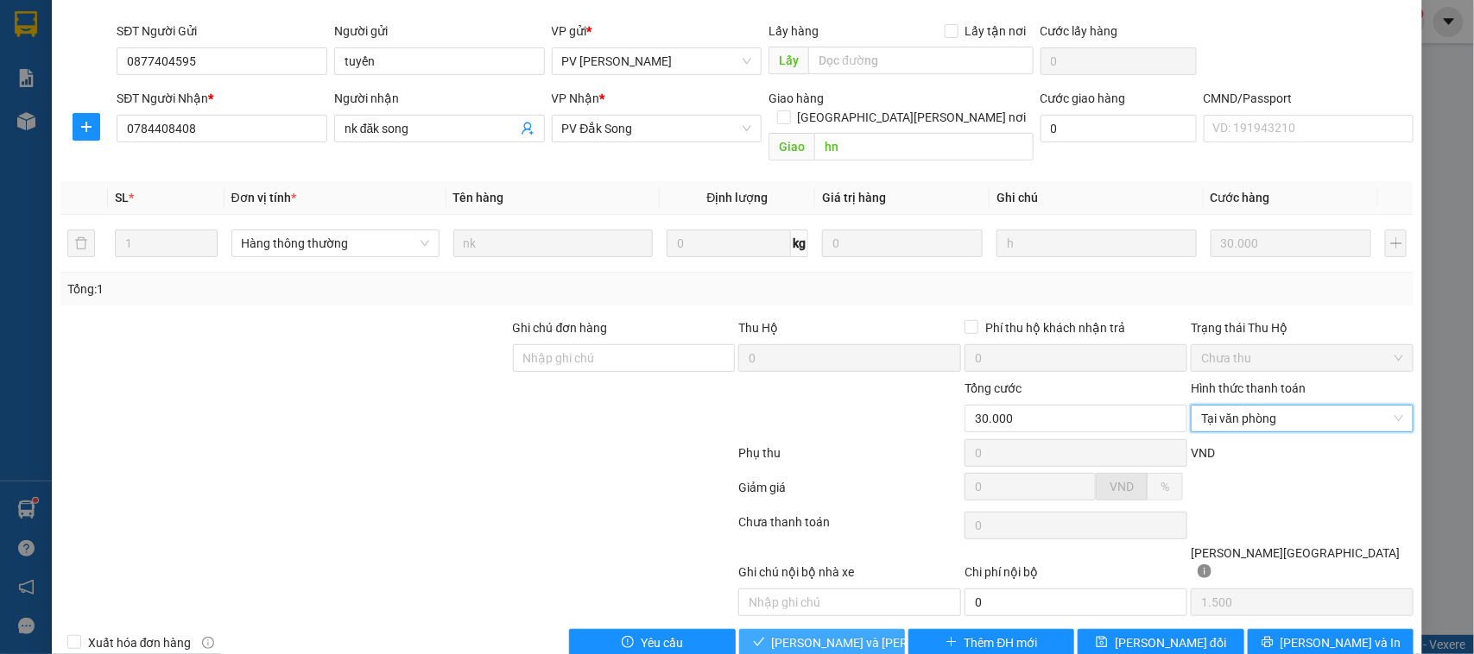
click at [825, 634] on span "[PERSON_NAME] và Giao hàng" at bounding box center [888, 643] width 233 height 19
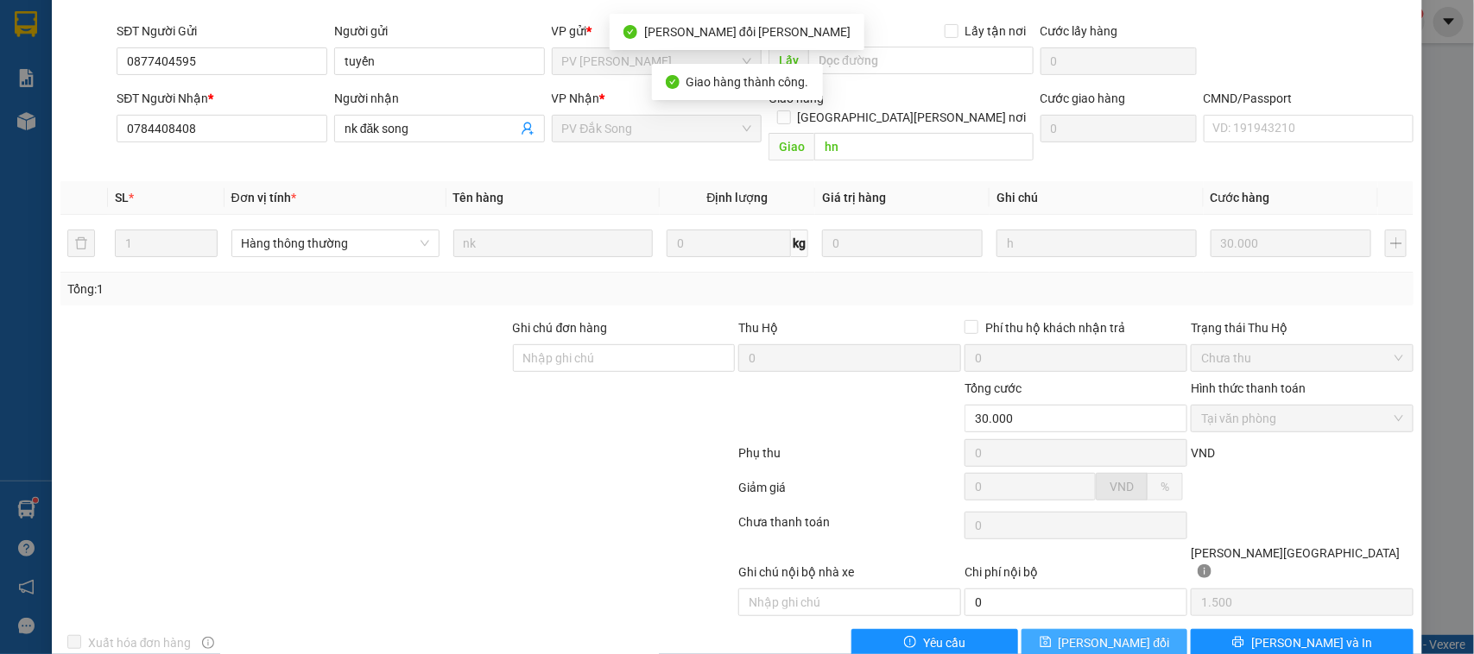
click at [1137, 629] on button "[PERSON_NAME] thay đổi" at bounding box center [1104, 643] width 166 height 28
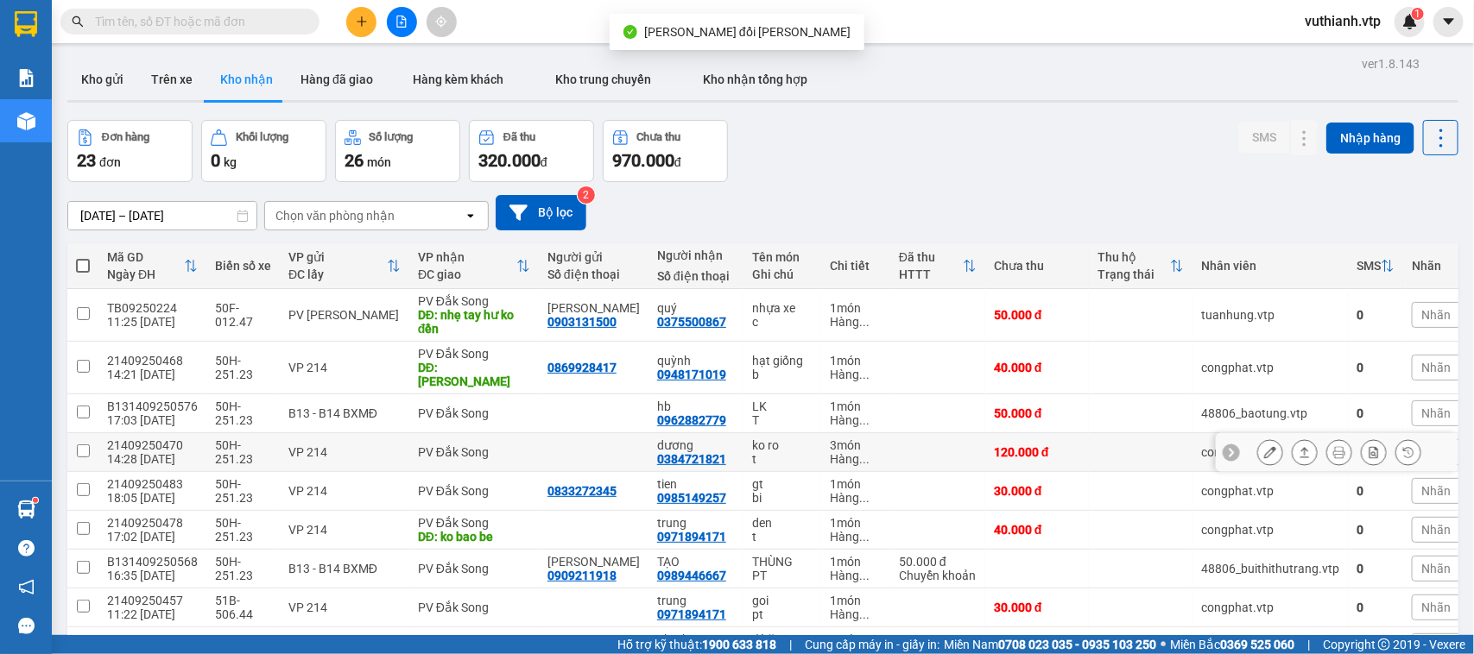
scroll to position [134, 0]
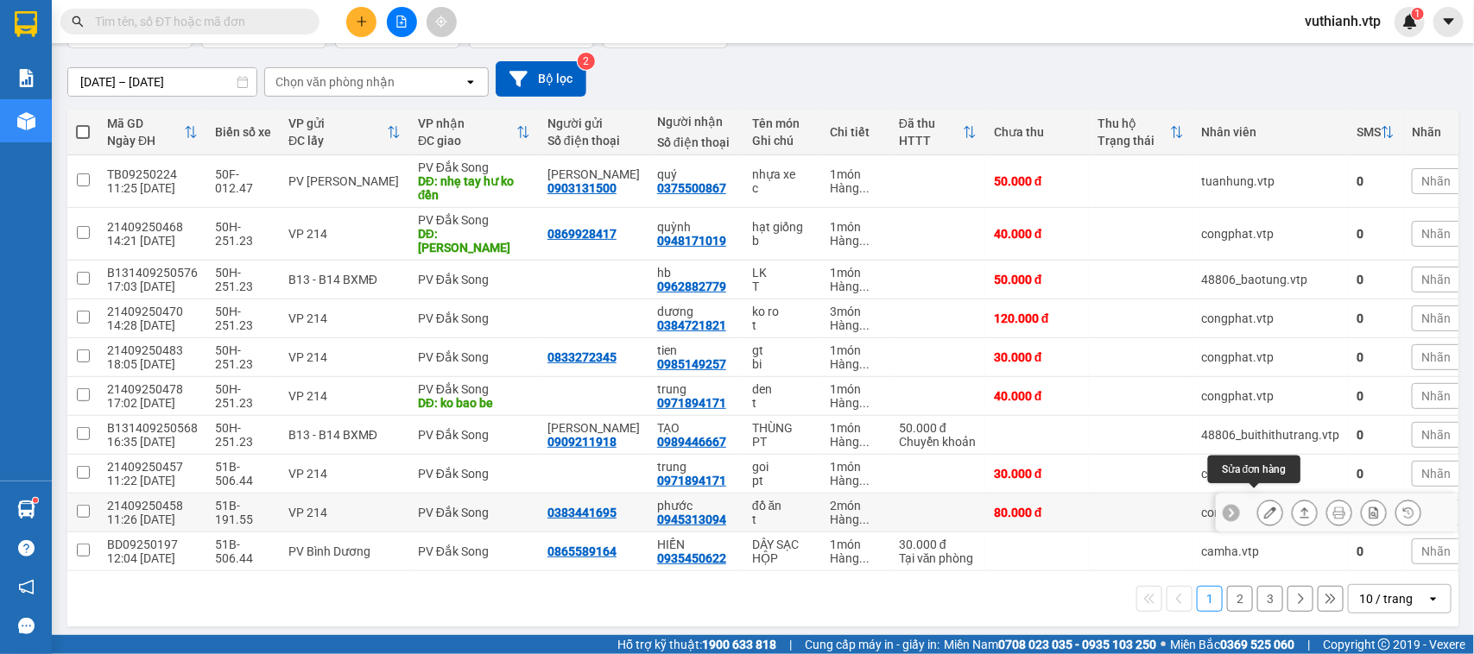
click at [1264, 507] on icon at bounding box center [1270, 513] width 12 height 12
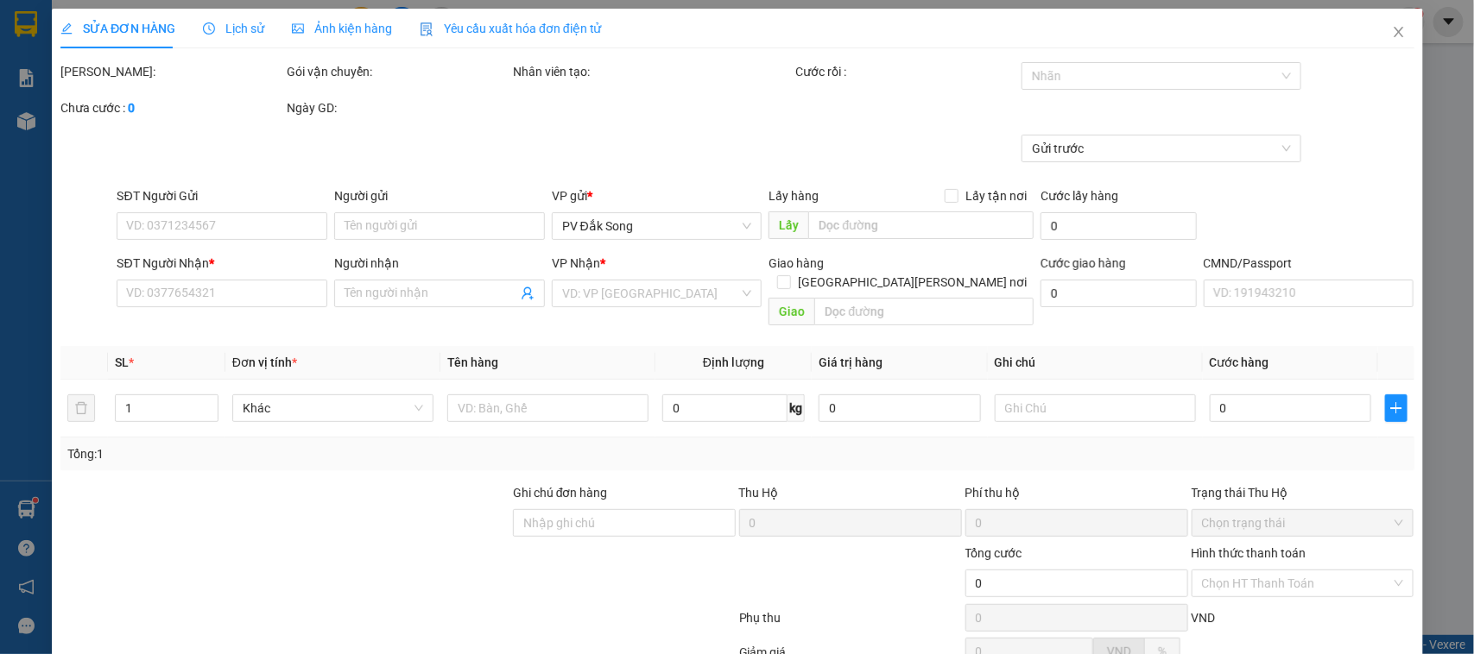
type input "0383441695"
type input "0945313094"
type input "phước"
type input "80.000"
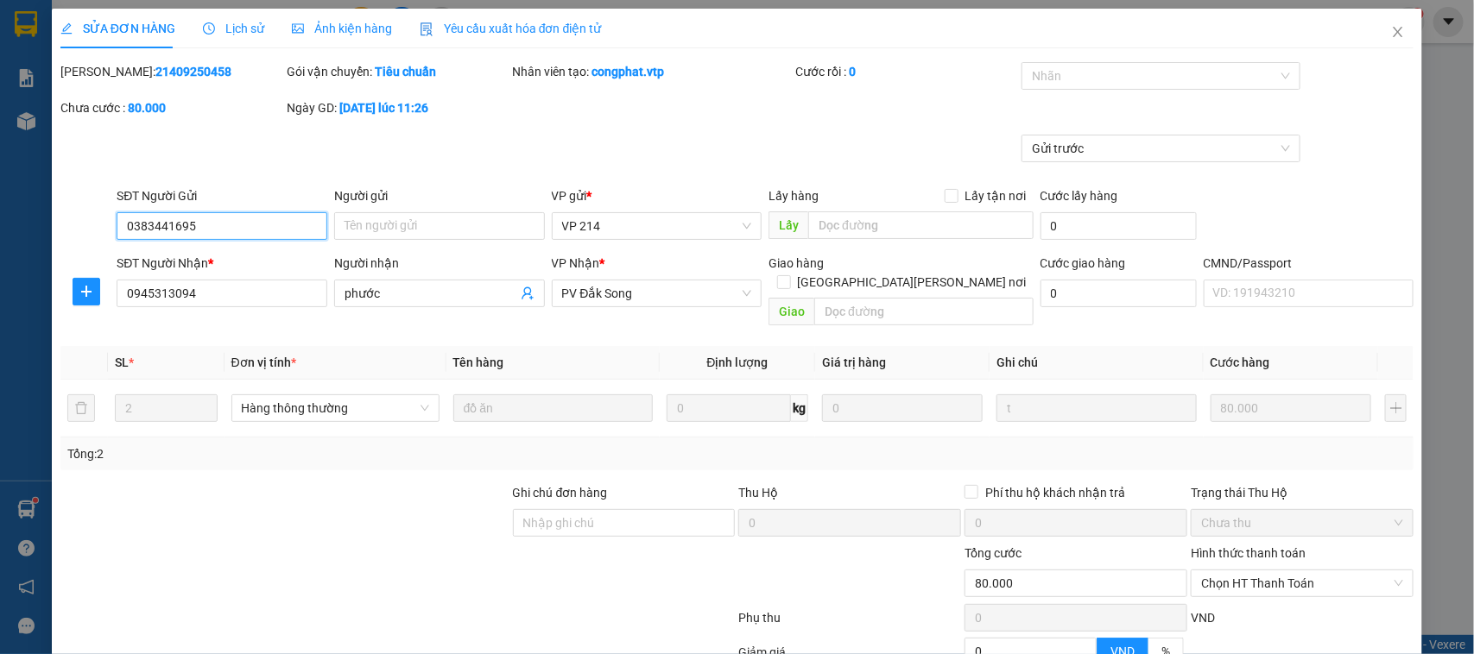
type input "4.000"
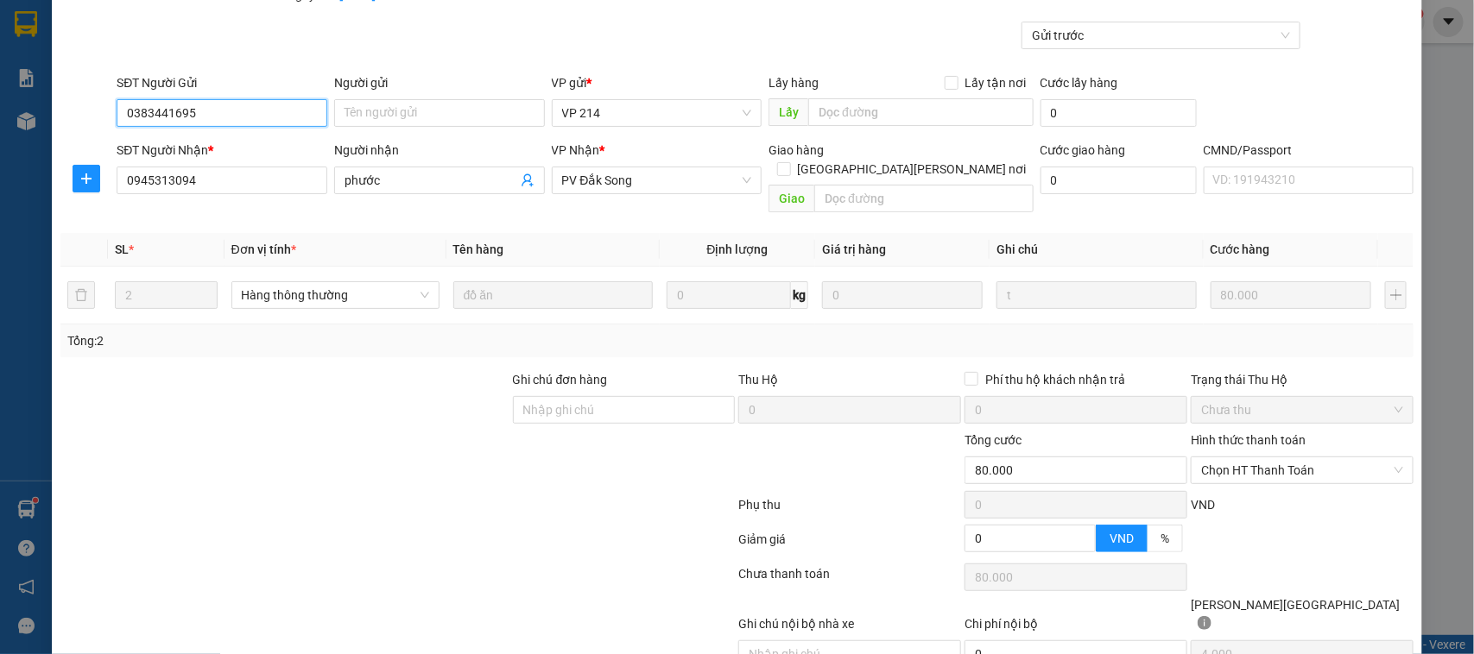
scroll to position [165, 0]
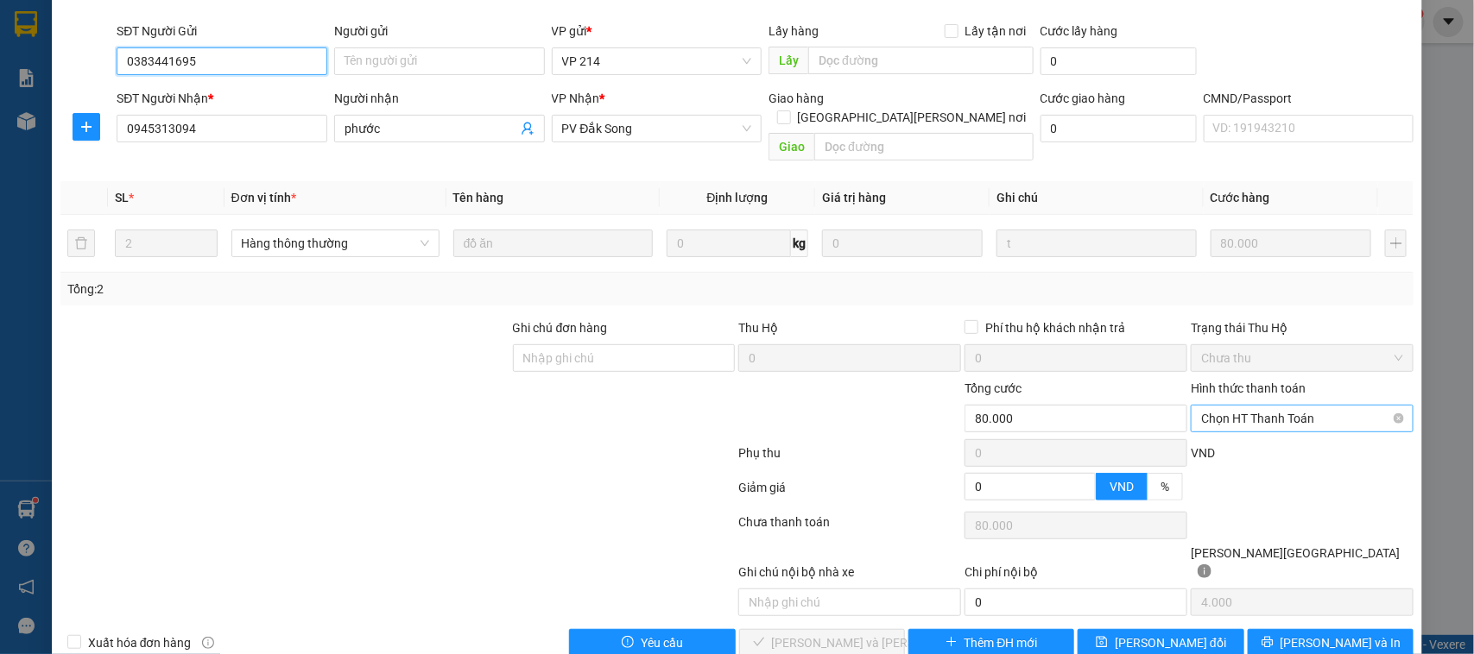
click at [1282, 406] on span "Chọn HT Thanh Toán" at bounding box center [1302, 419] width 202 height 26
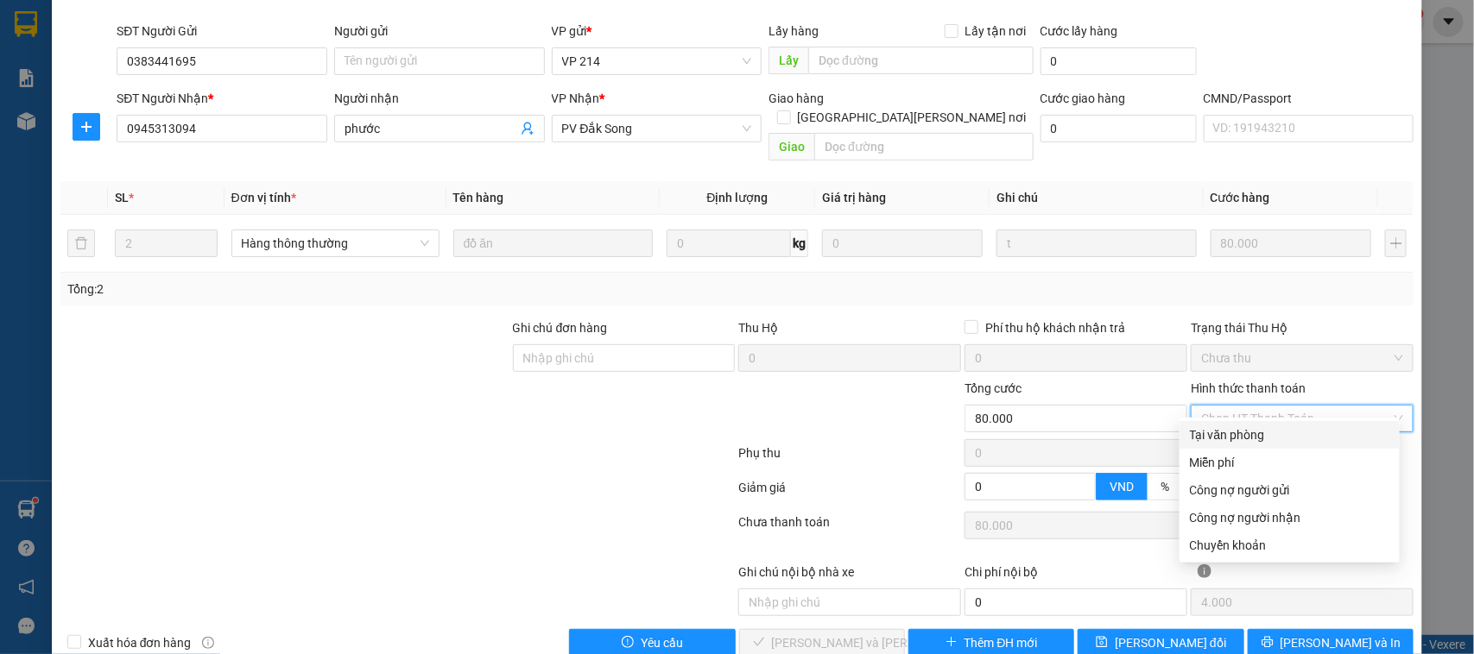
click at [1273, 432] on div "Tại văn phòng" at bounding box center [1289, 435] width 199 height 19
type input "0"
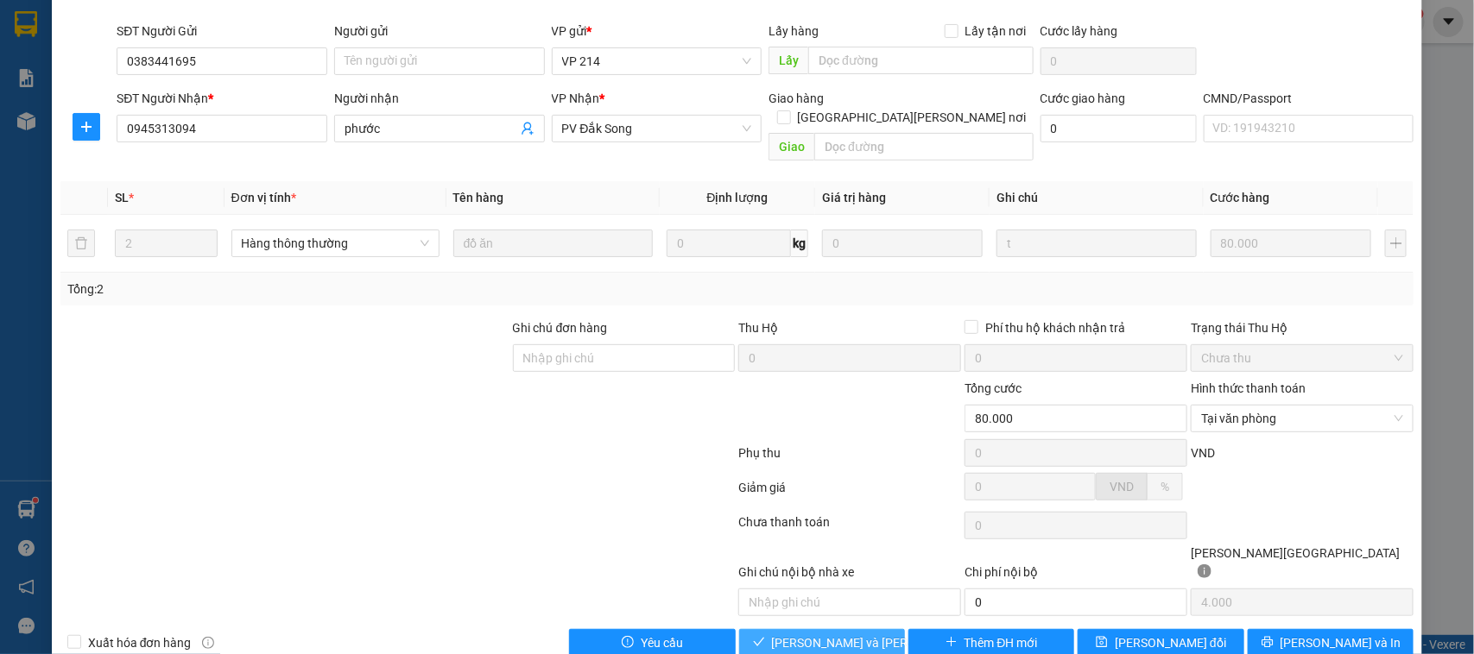
click at [848, 634] on span "[PERSON_NAME] và Giao hàng" at bounding box center [888, 643] width 233 height 19
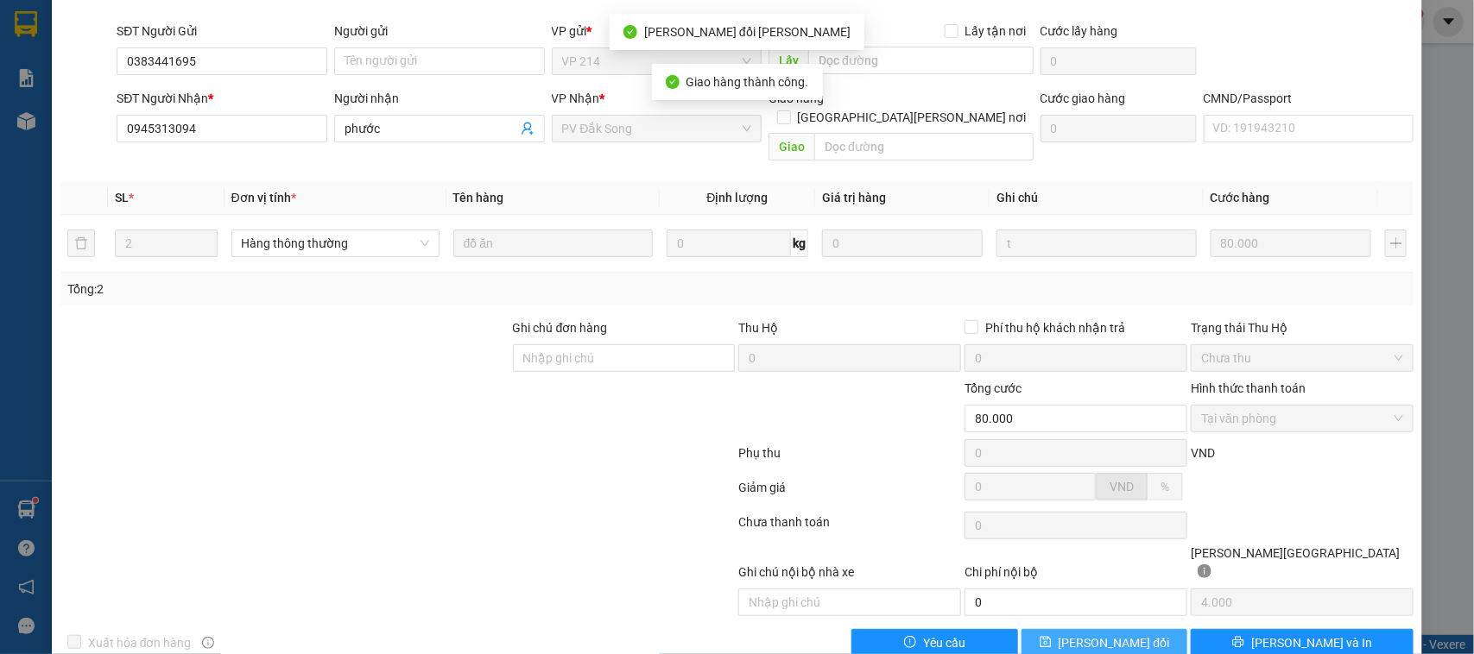
click at [1146, 629] on button "[PERSON_NAME] thay đổi" at bounding box center [1104, 643] width 166 height 28
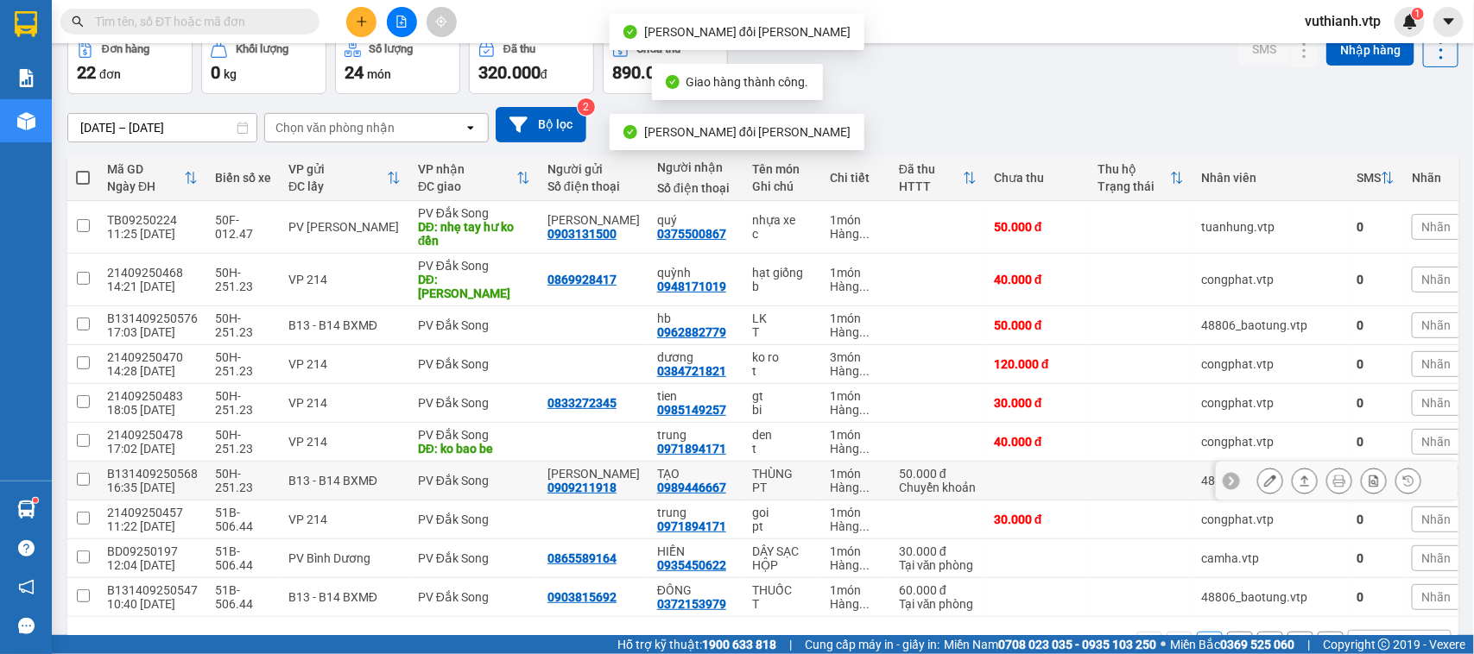
scroll to position [136, 0]
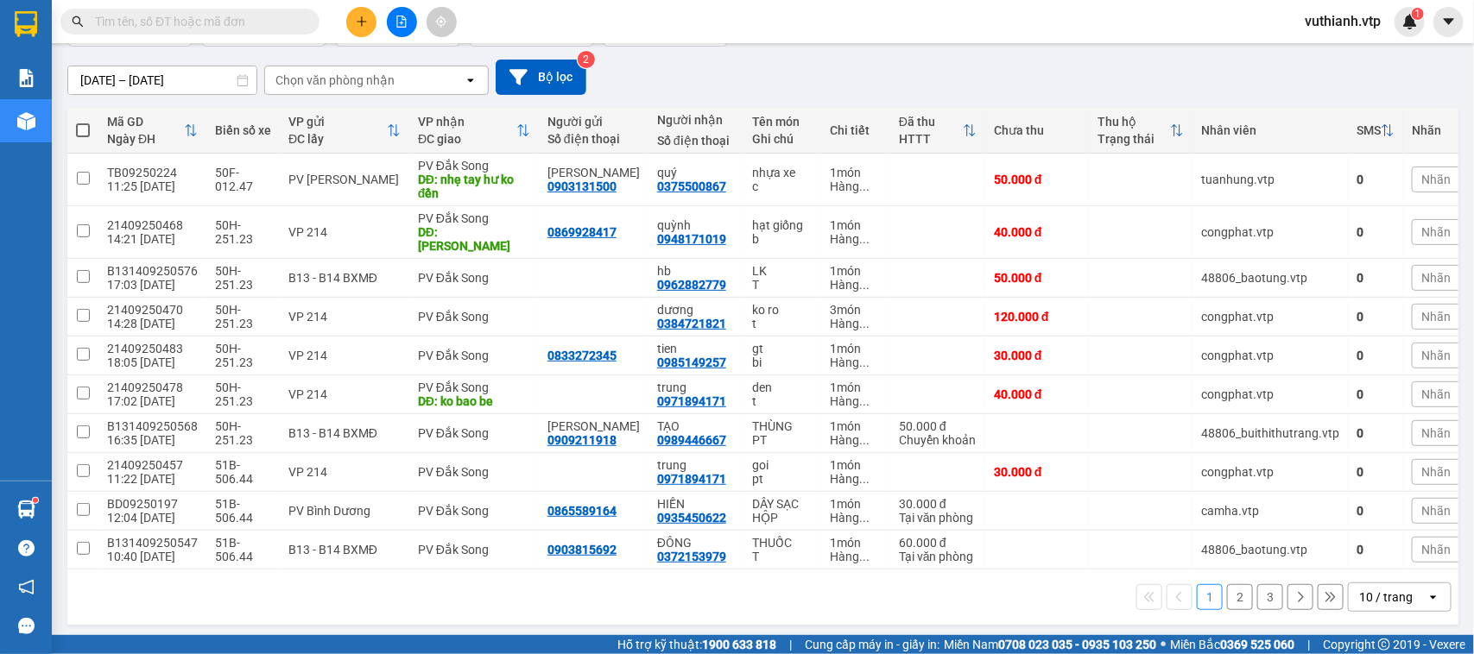
click at [1227, 589] on button "2" at bounding box center [1240, 597] width 26 height 26
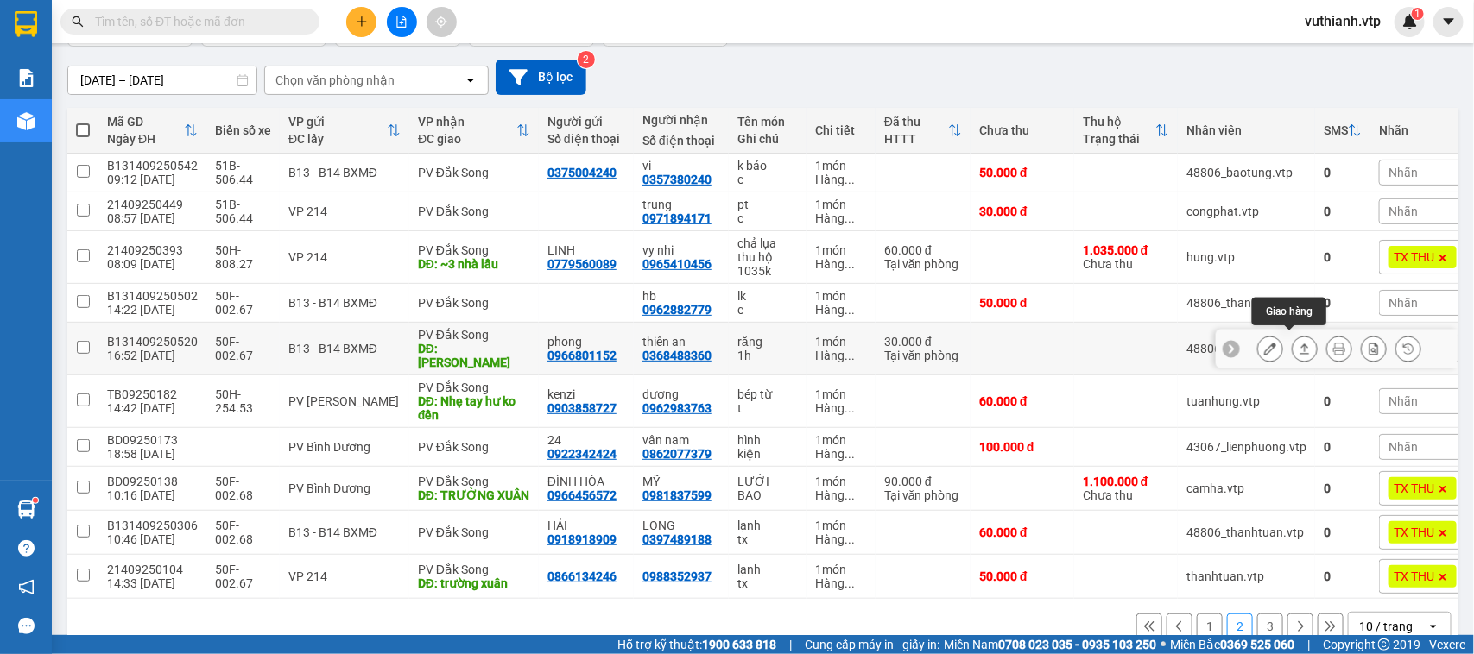
click at [1300, 344] on icon at bounding box center [1304, 349] width 9 height 10
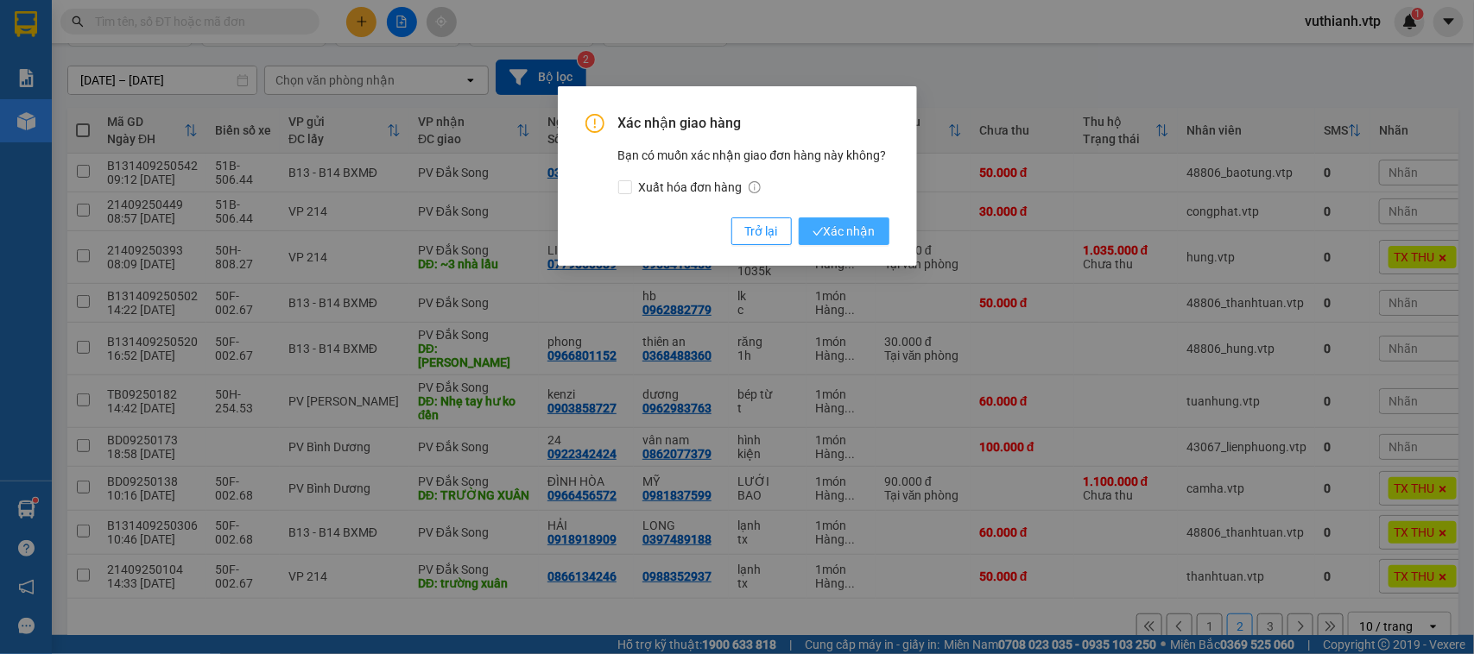
click at [877, 231] on button "Xác nhận" at bounding box center [844, 232] width 91 height 28
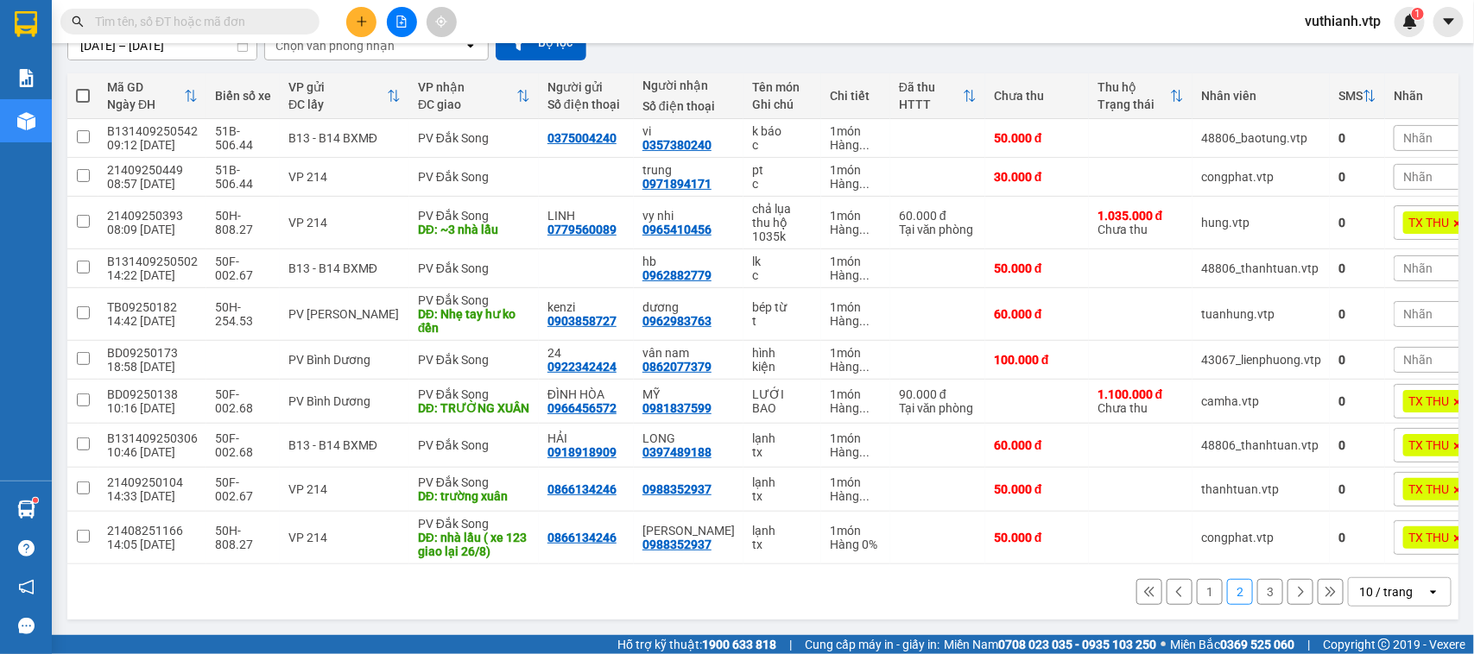
scroll to position [188, 0]
click at [1257, 584] on button "3" at bounding box center [1270, 592] width 26 height 26
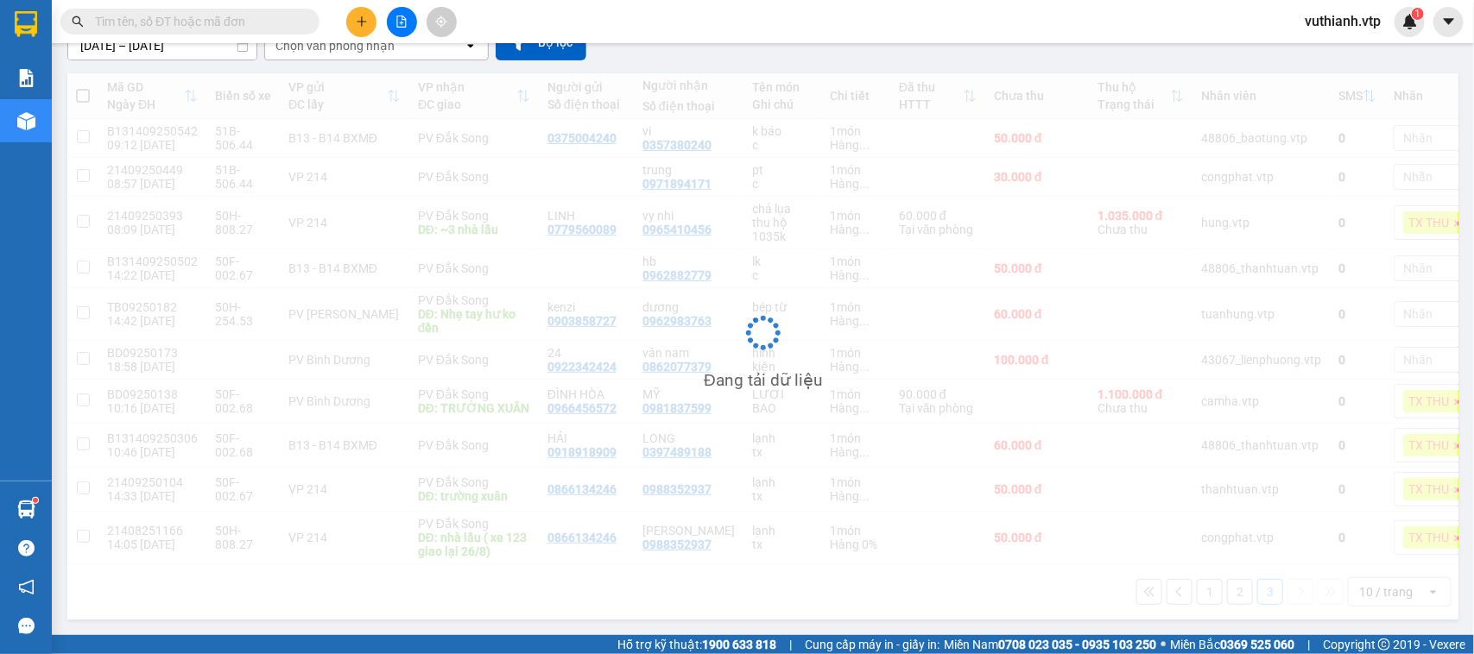
scroll to position [79, 0]
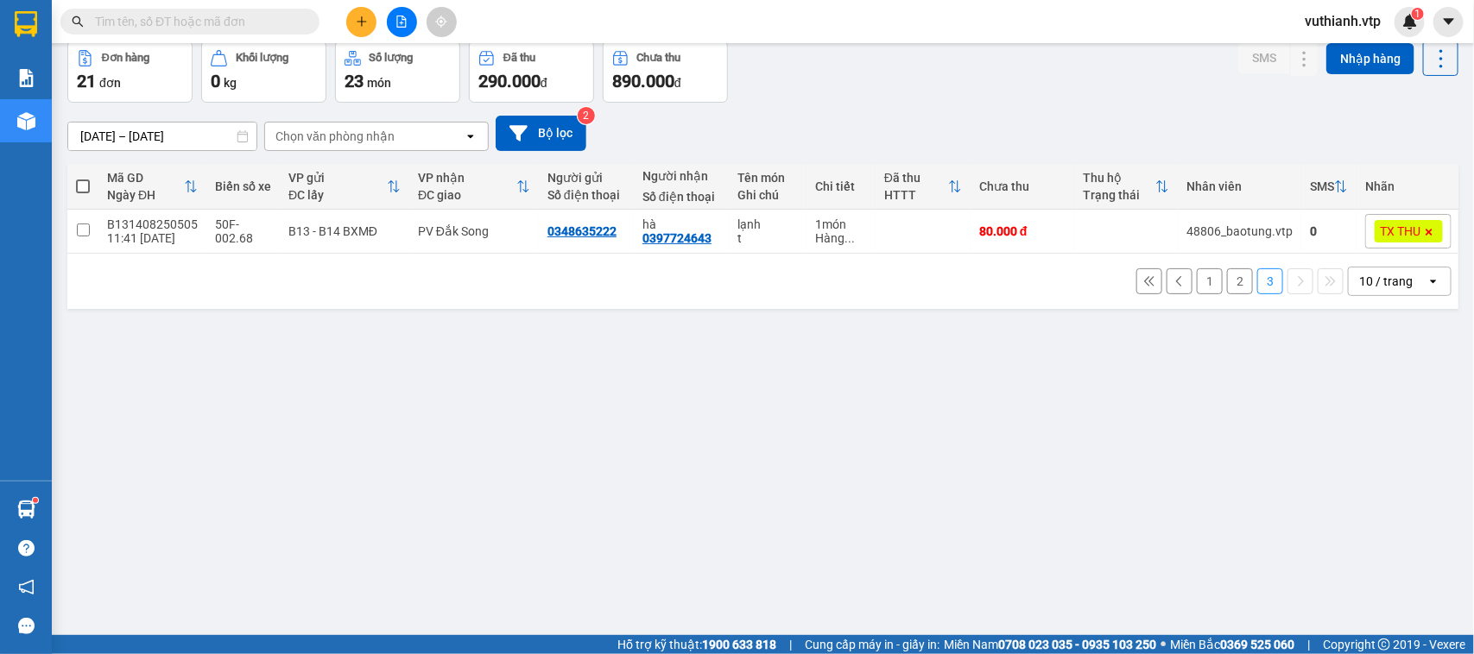
click at [1227, 294] on button "2" at bounding box center [1240, 282] width 26 height 26
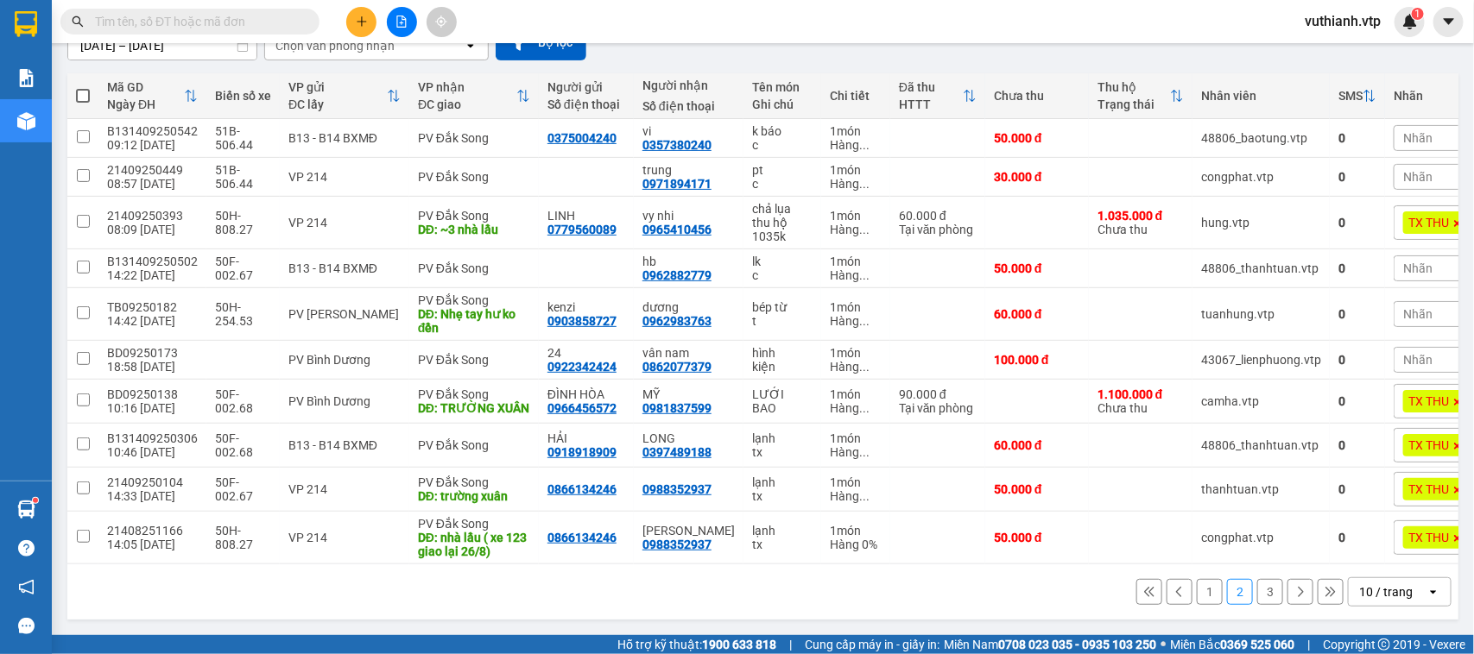
scroll to position [0, 0]
